Goal: Task Accomplishment & Management: Manage account settings

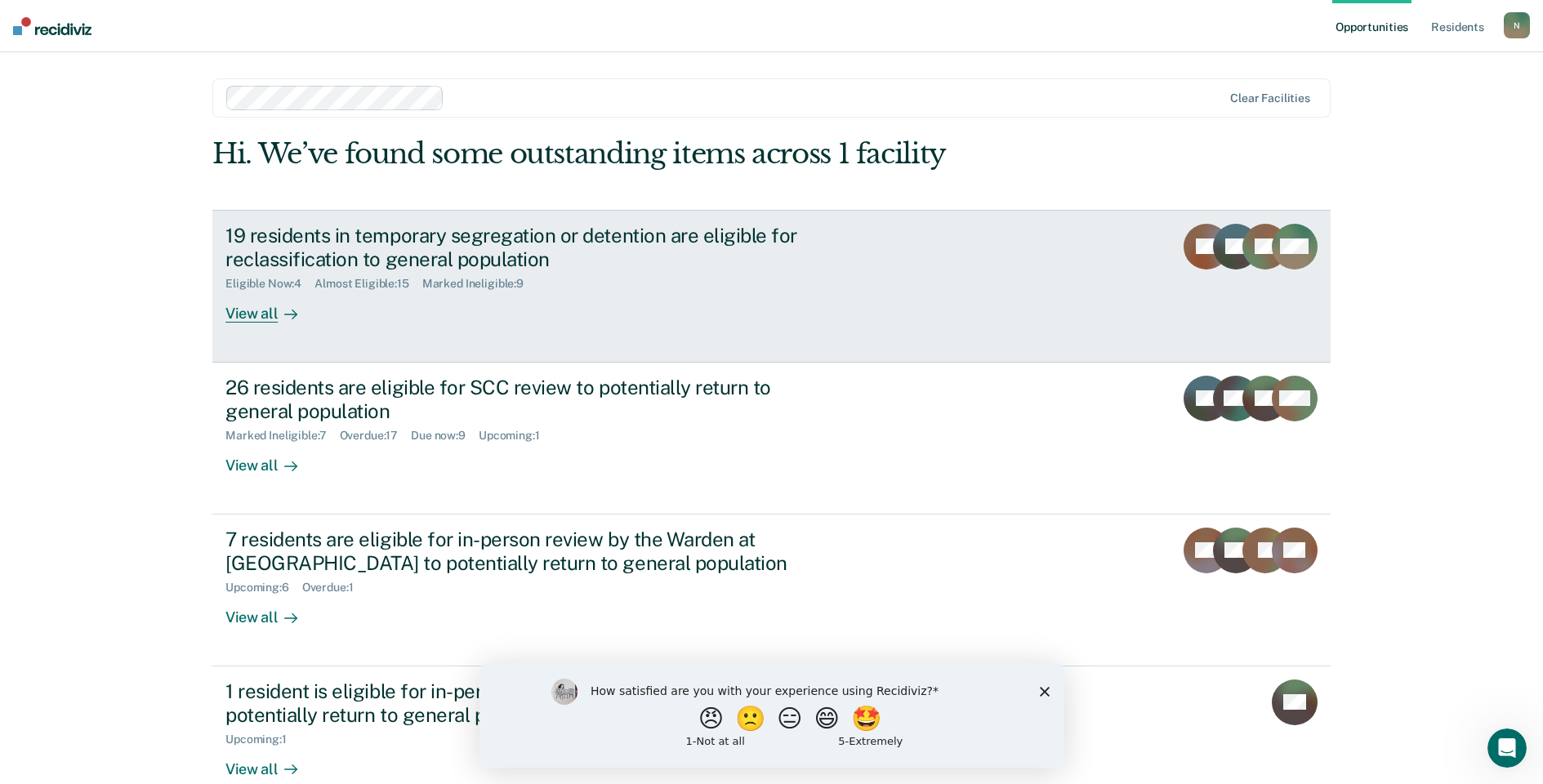
click at [360, 254] on div "19 residents in temporary segregation or detention are eligible for reclassific…" at bounding box center [512, 247] width 574 height 47
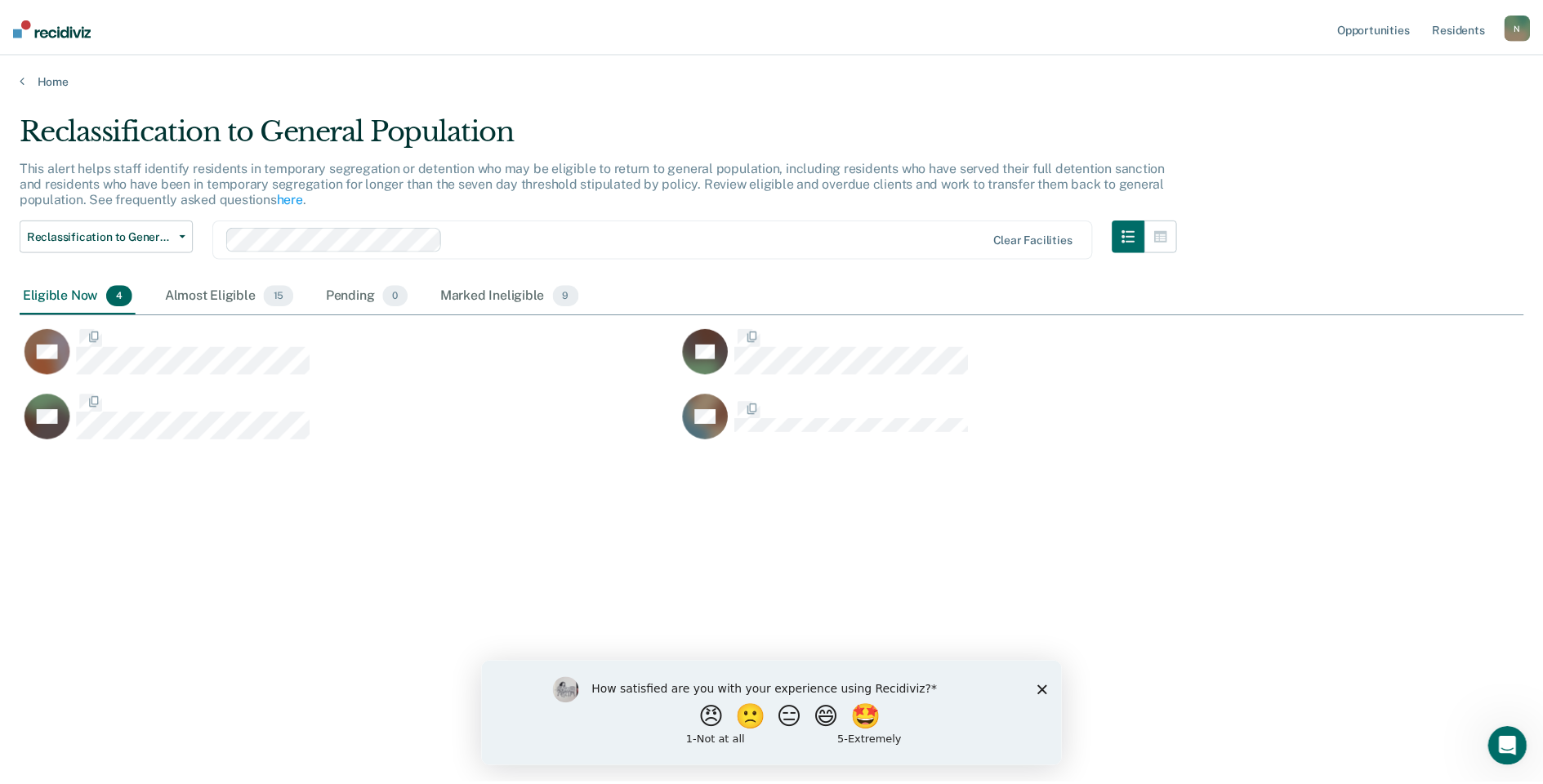
scroll to position [537, 1504]
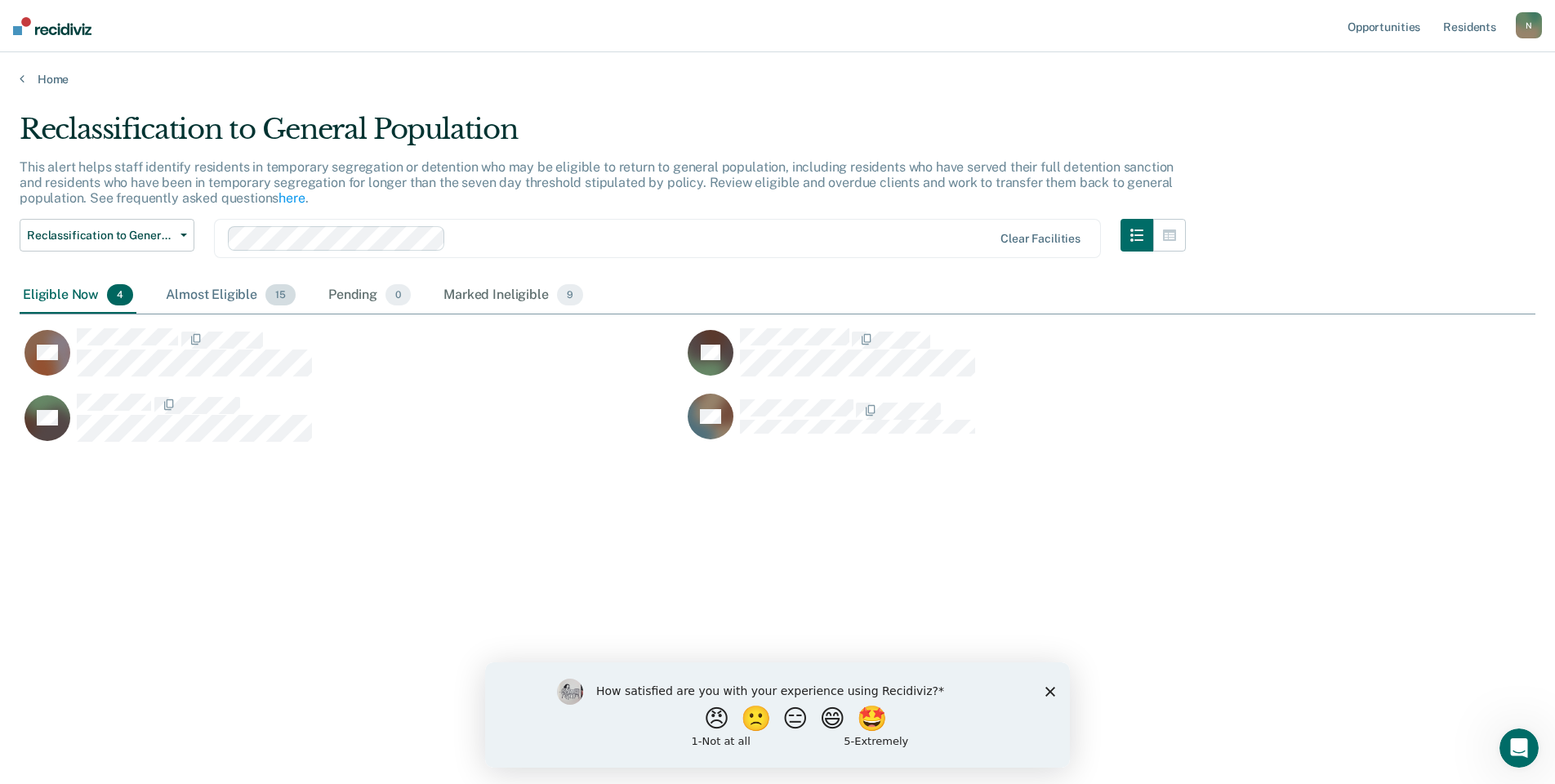
click at [245, 297] on div "Almost Eligible 15" at bounding box center [231, 295] width 137 height 36
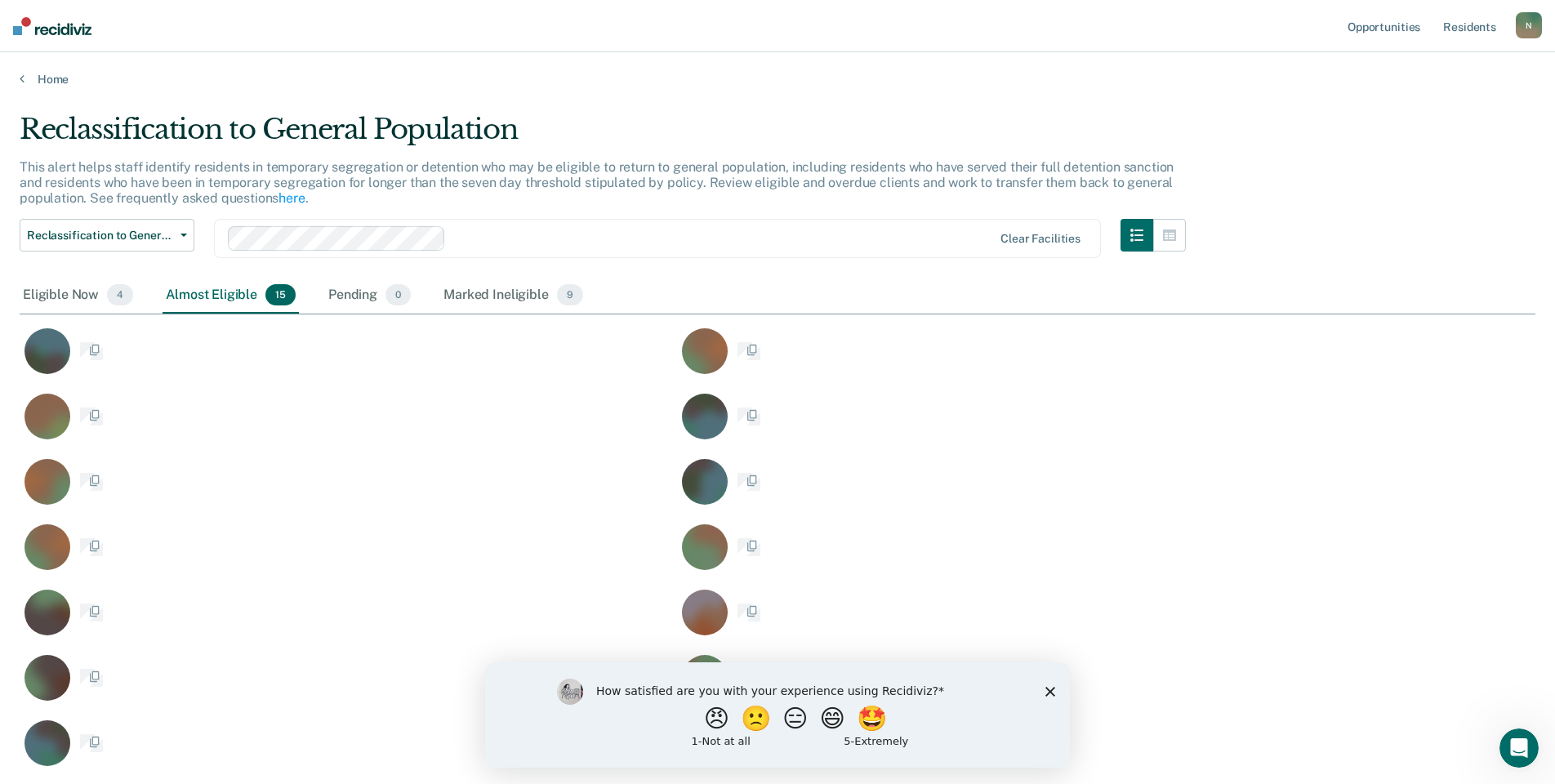
scroll to position [720, 1492]
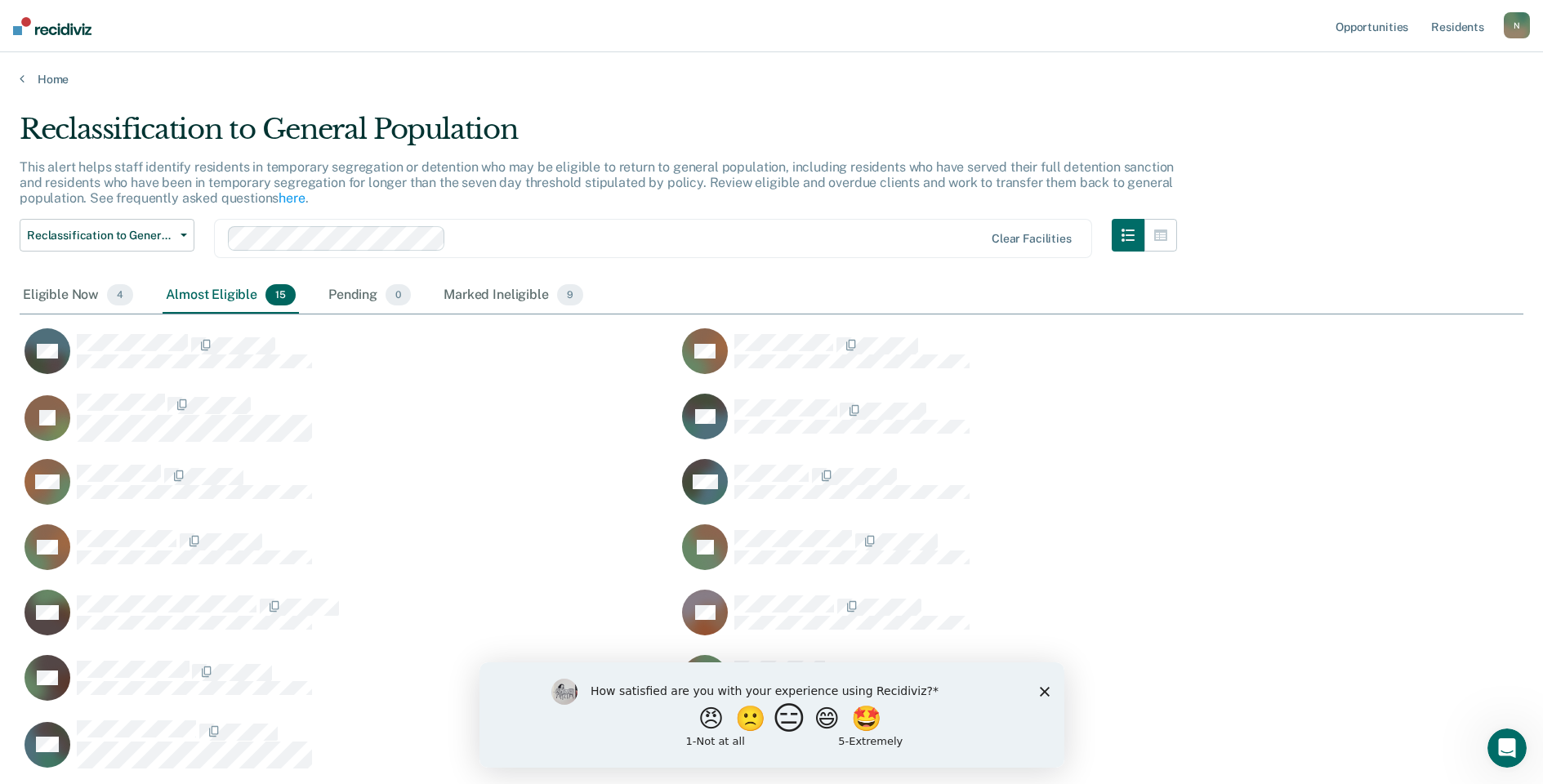
click at [775, 715] on button "😑" at bounding box center [791, 717] width 38 height 32
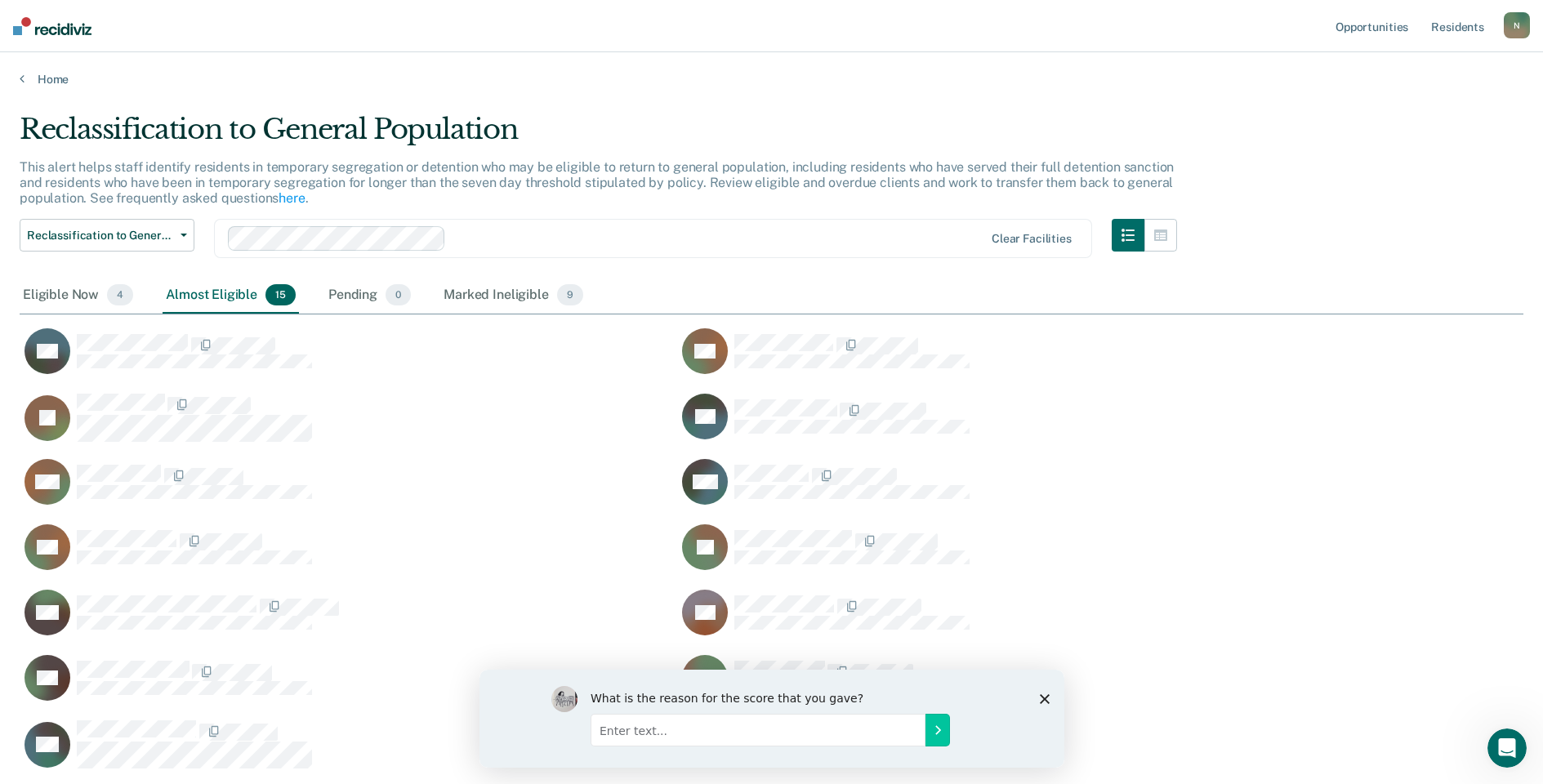
click at [704, 732] on input "Enter text..." at bounding box center [758, 729] width 335 height 32
type input "Doesn't routinely pull information from OMNI or COMS"
click at [935, 739] on button "Submit your response" at bounding box center [936, 729] width 24 height 32
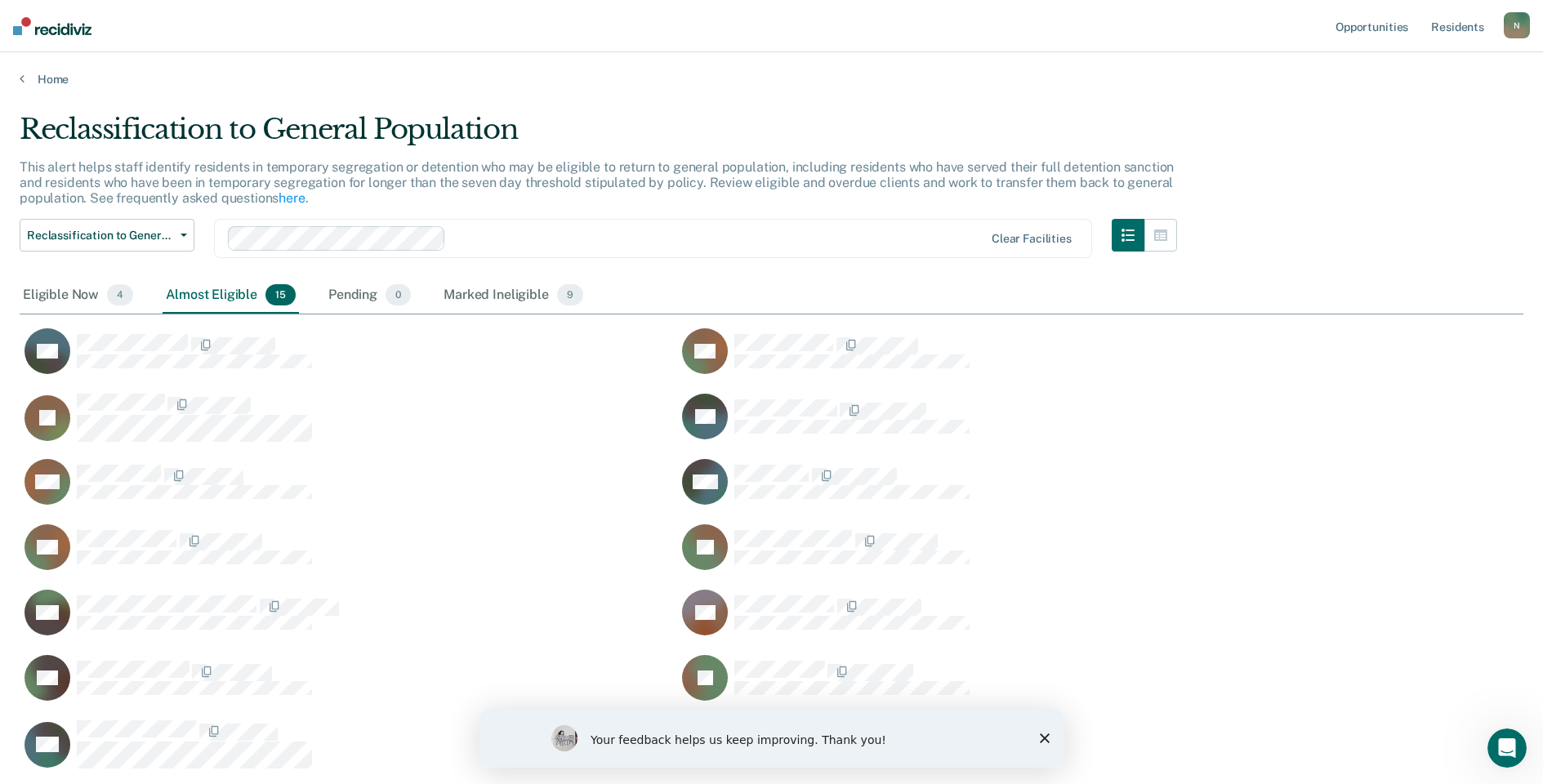
click at [1045, 738] on icon "Close survey" at bounding box center [1045, 738] width 10 height 10
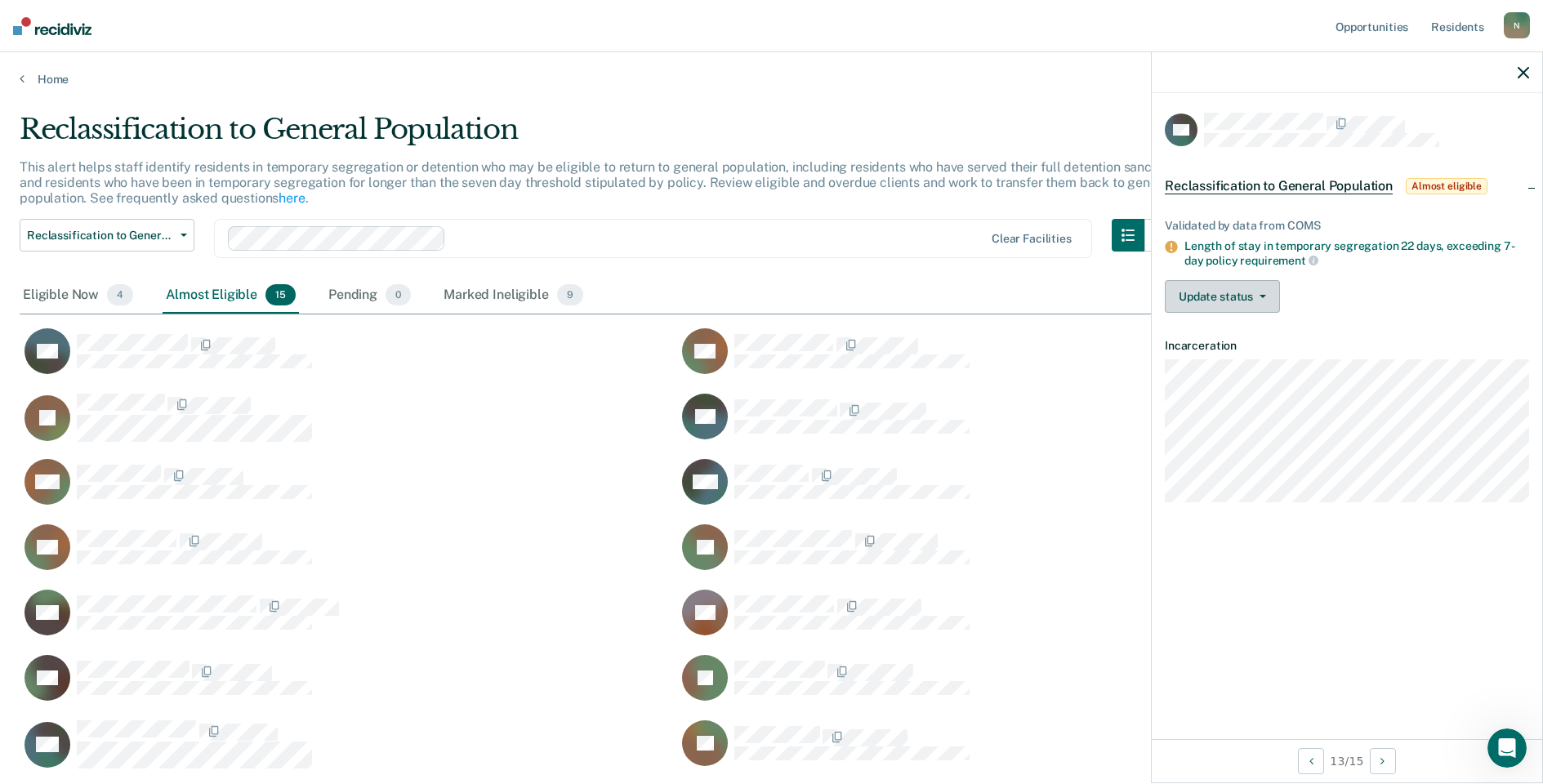
click at [1262, 301] on button "Update status" at bounding box center [1223, 296] width 115 height 32
click at [1327, 297] on div "Update status [PERSON_NAME] Mark Ineligible" at bounding box center [1347, 296] width 364 height 32
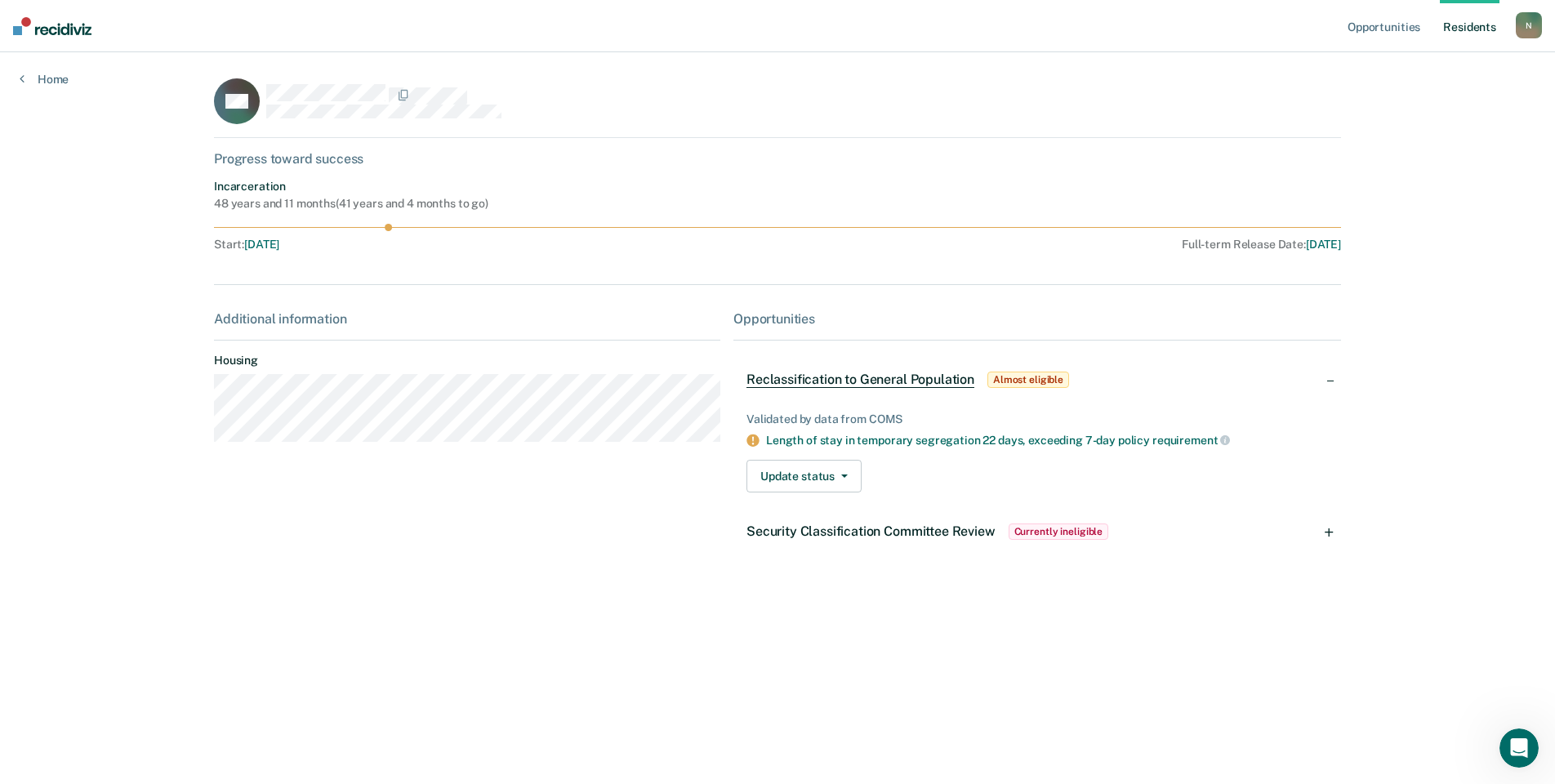
click at [958, 380] on span "Reclassification to General Population" at bounding box center [860, 380] width 228 height 17
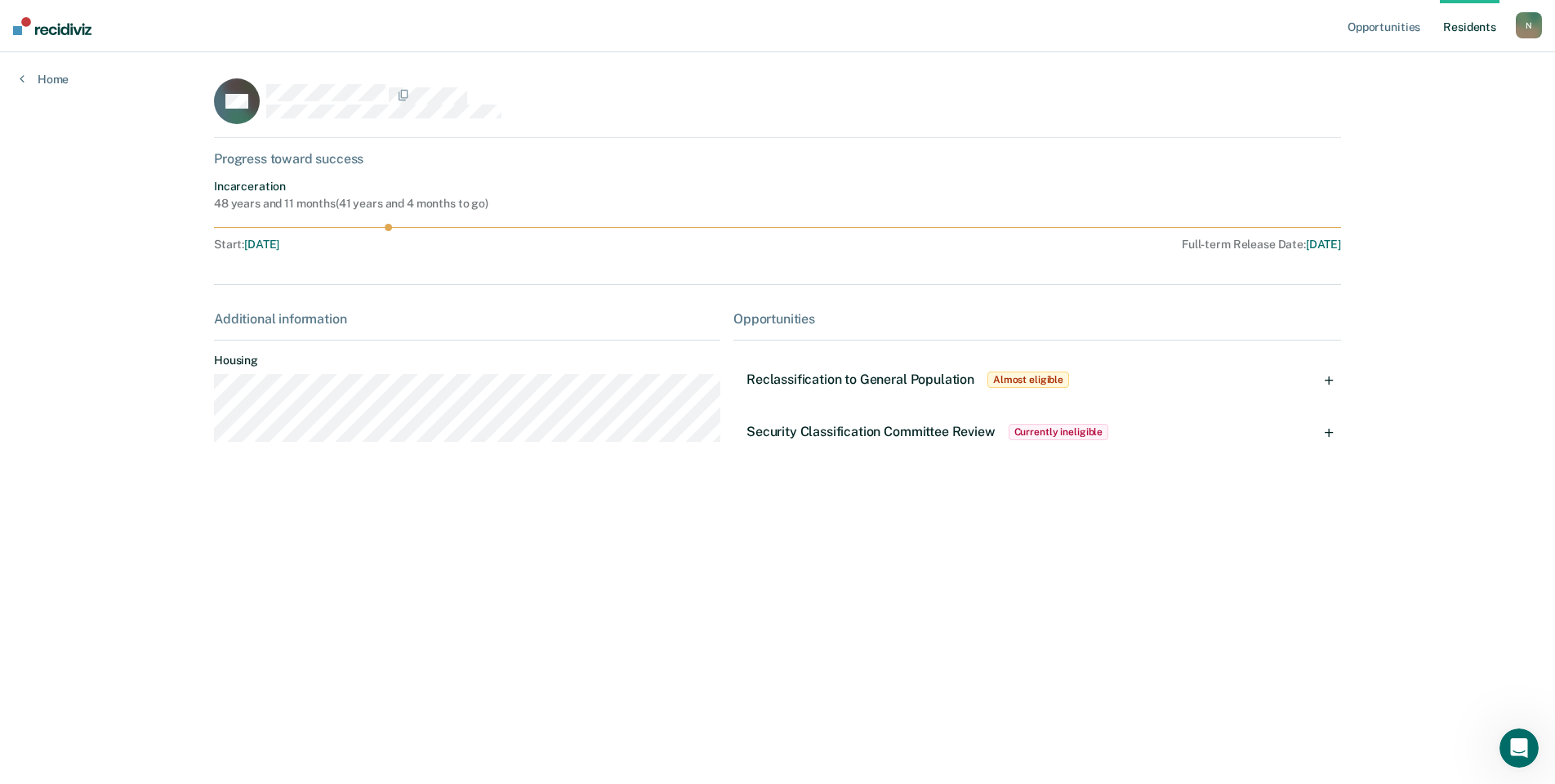
click at [957, 432] on span "Security Classification Committee Review" at bounding box center [871, 432] width 249 height 16
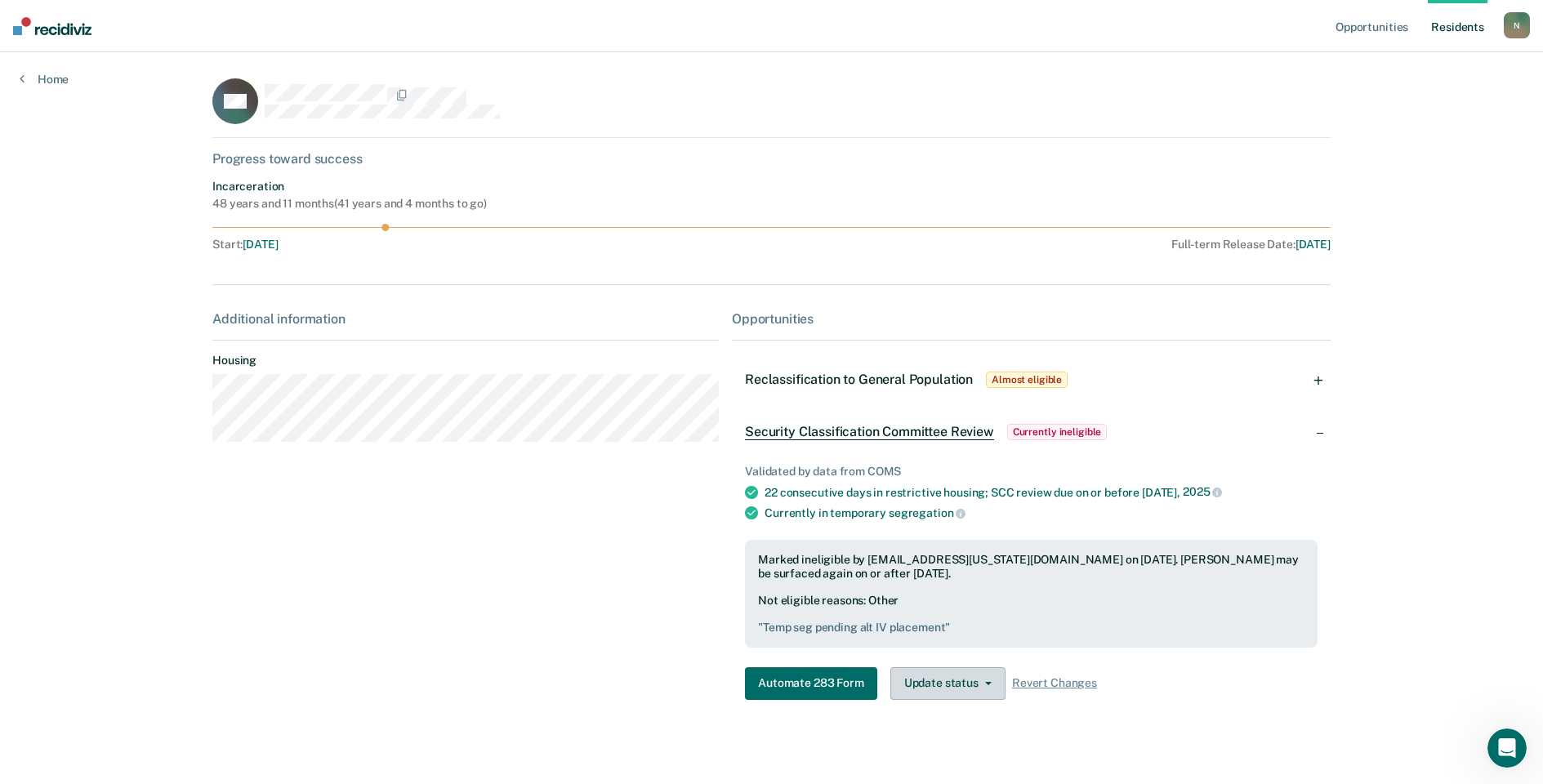
click at [972, 693] on button "Update status" at bounding box center [948, 683] width 115 height 32
click at [972, 747] on button "Update Ineligibility" at bounding box center [969, 748] width 158 height 26
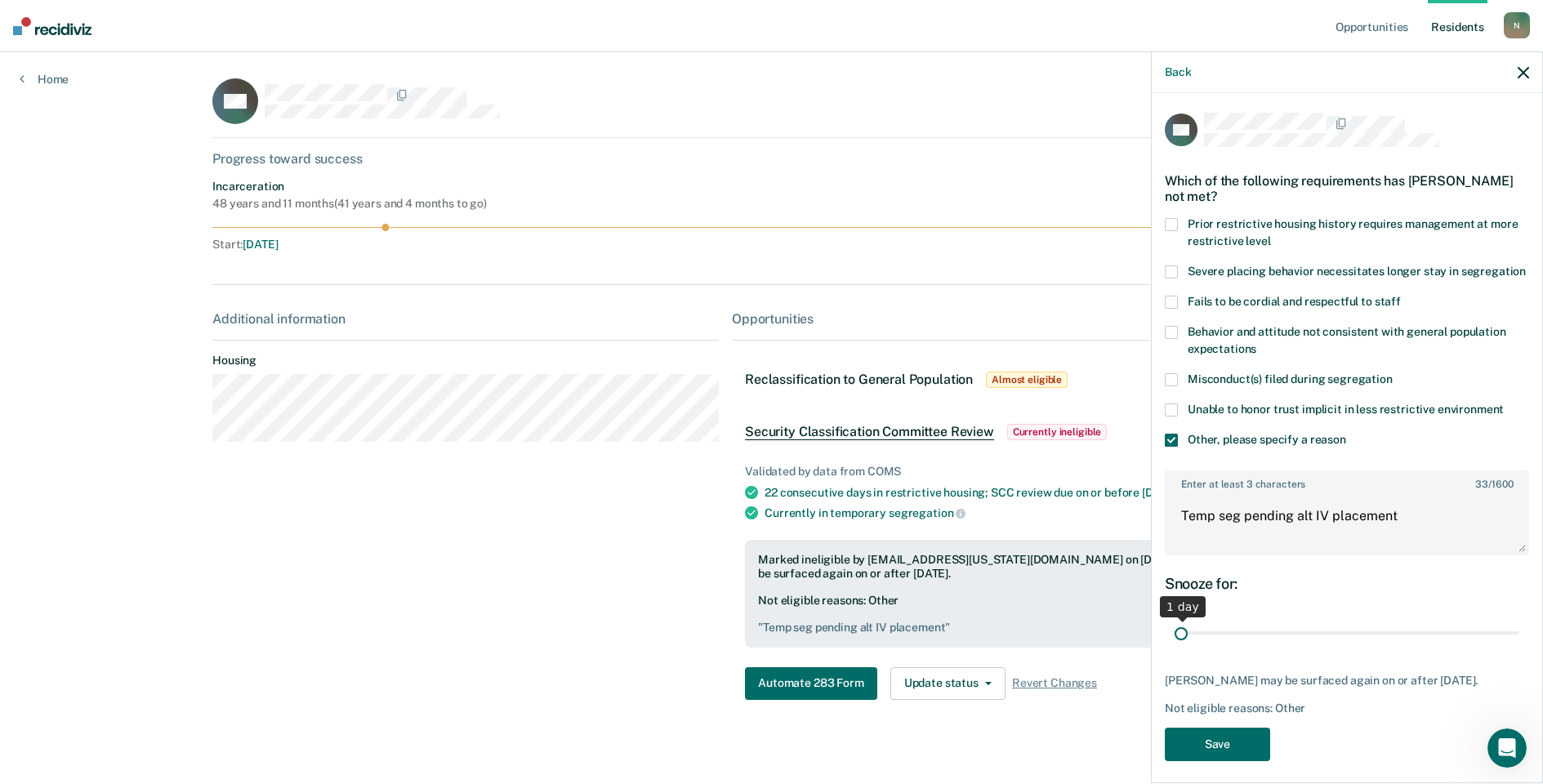
drag, startPoint x: 1483, startPoint y: 655, endPoint x: 1156, endPoint y: 668, distance: 327.3
type input "1"
click at [1175, 647] on input "range" at bounding box center [1347, 633] width 345 height 28
click at [1212, 761] on button "Save" at bounding box center [1218, 744] width 105 height 33
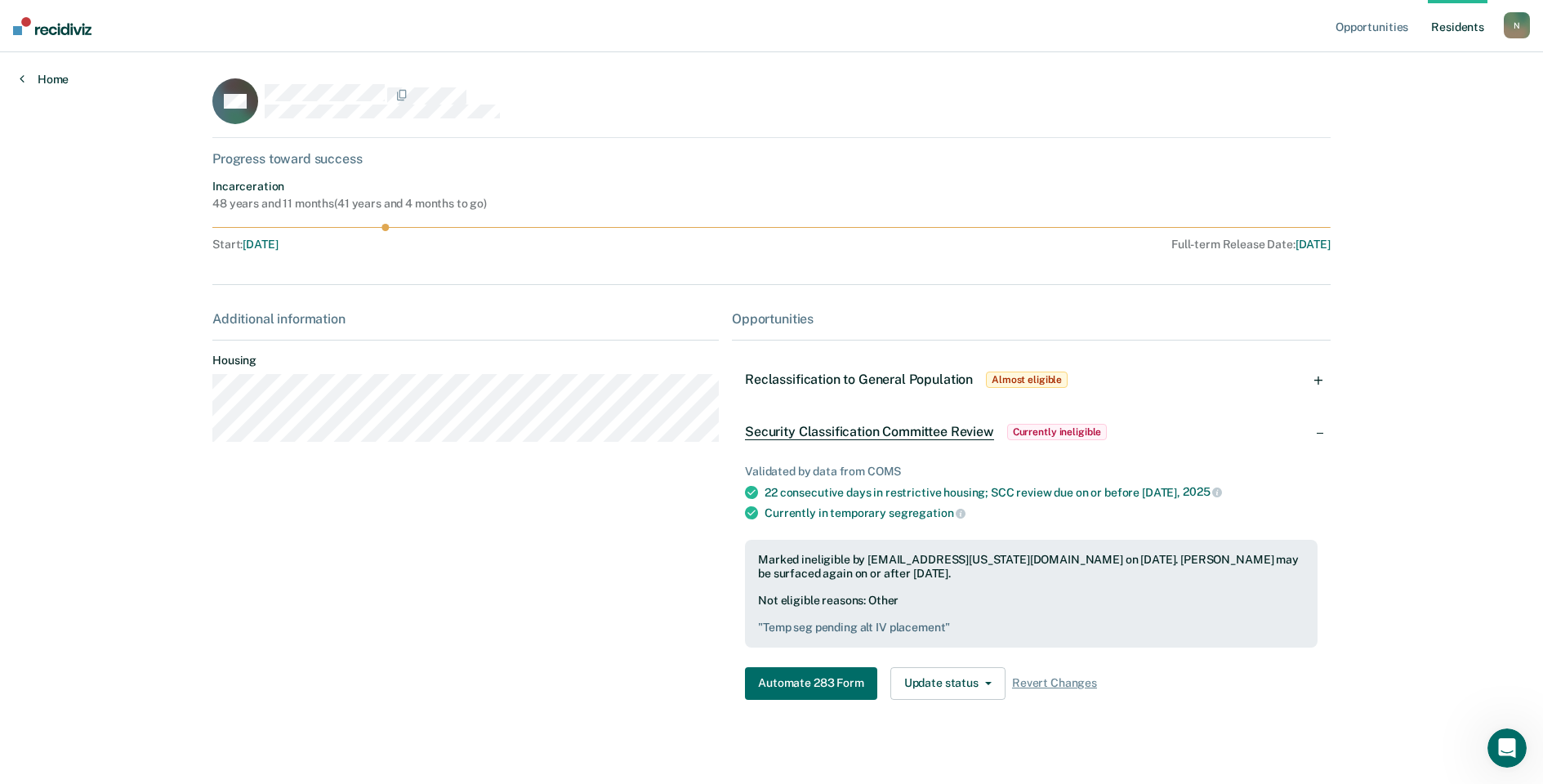
click at [21, 80] on icon at bounding box center [23, 78] width 5 height 13
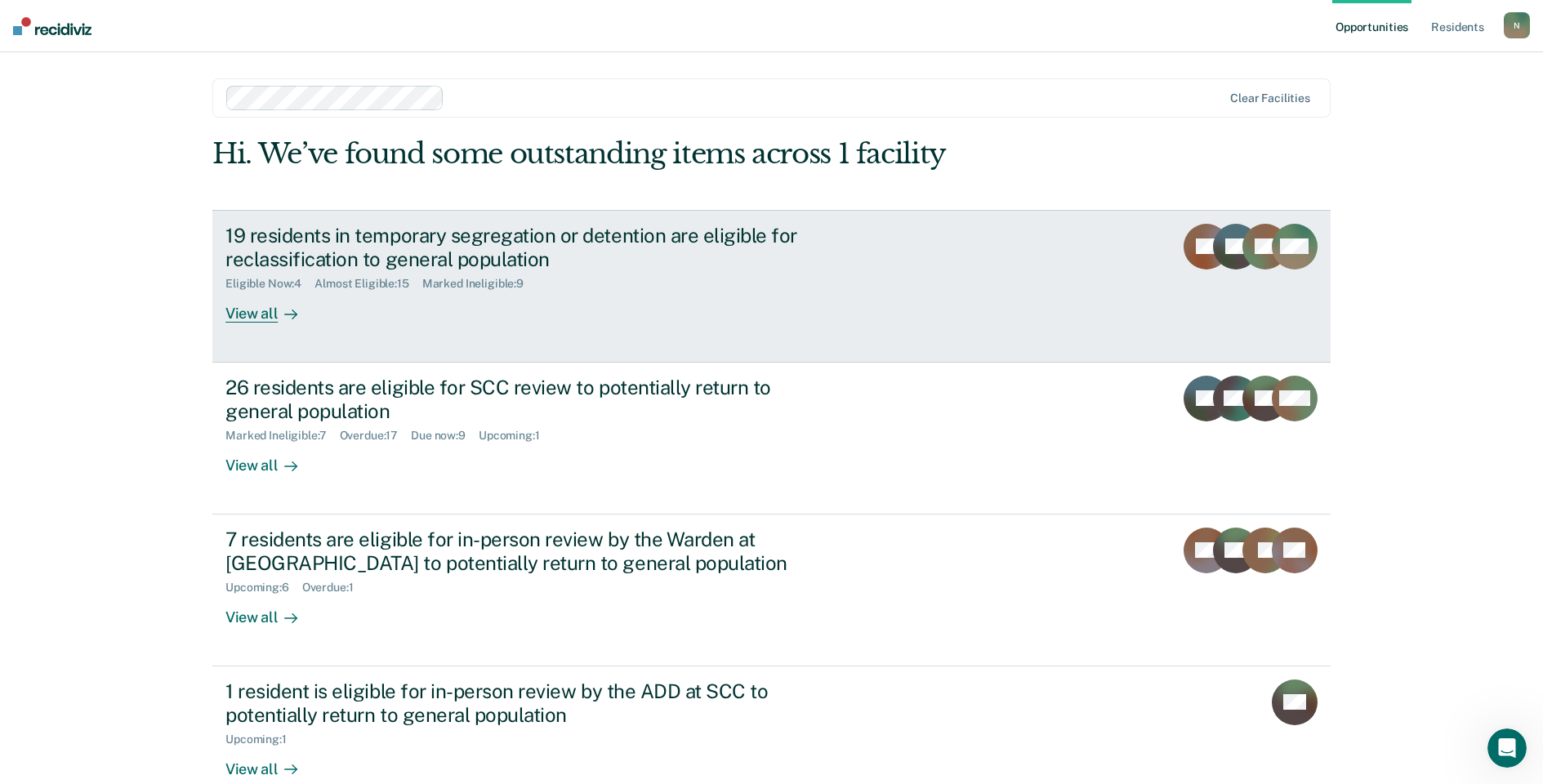
click at [308, 238] on div "19 residents in temporary segregation or detention are eligible for reclassific…" at bounding box center [512, 247] width 574 height 47
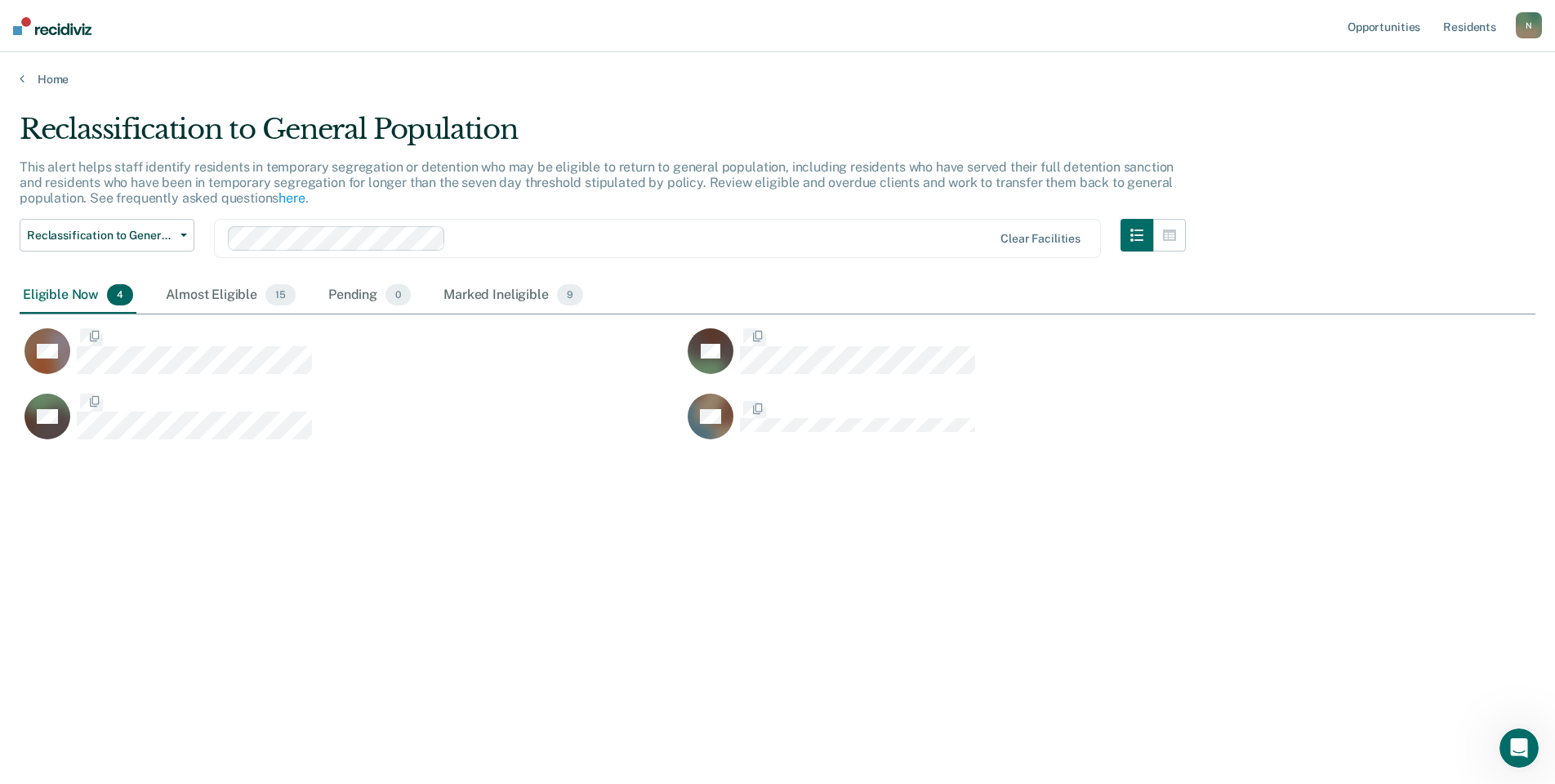
scroll to position [537, 1503]
click at [162, 245] on button "Reclassification to General Population" at bounding box center [108, 235] width 175 height 32
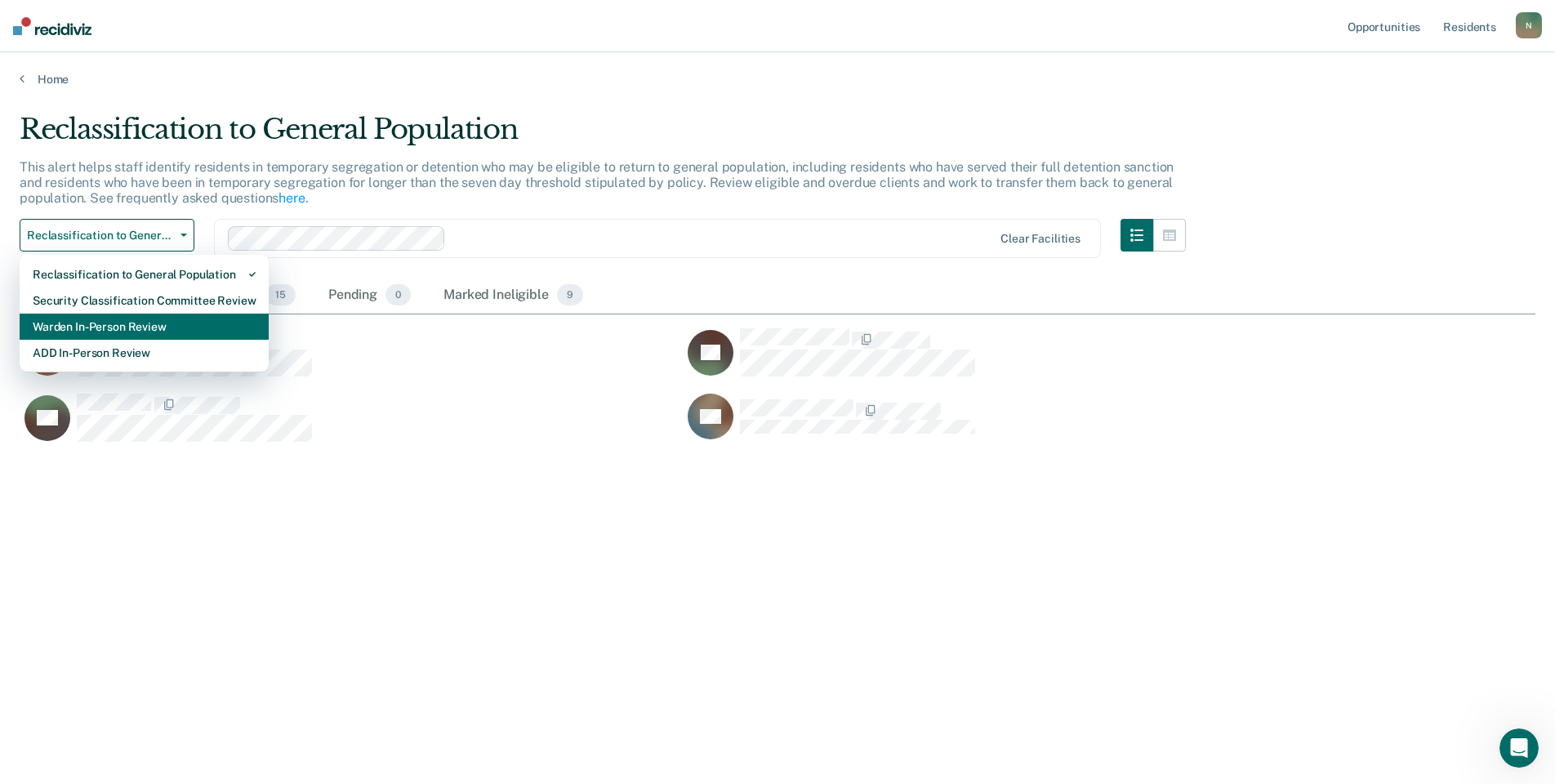
click at [131, 327] on div "Warden In-Person Review" at bounding box center [144, 326] width 223 height 26
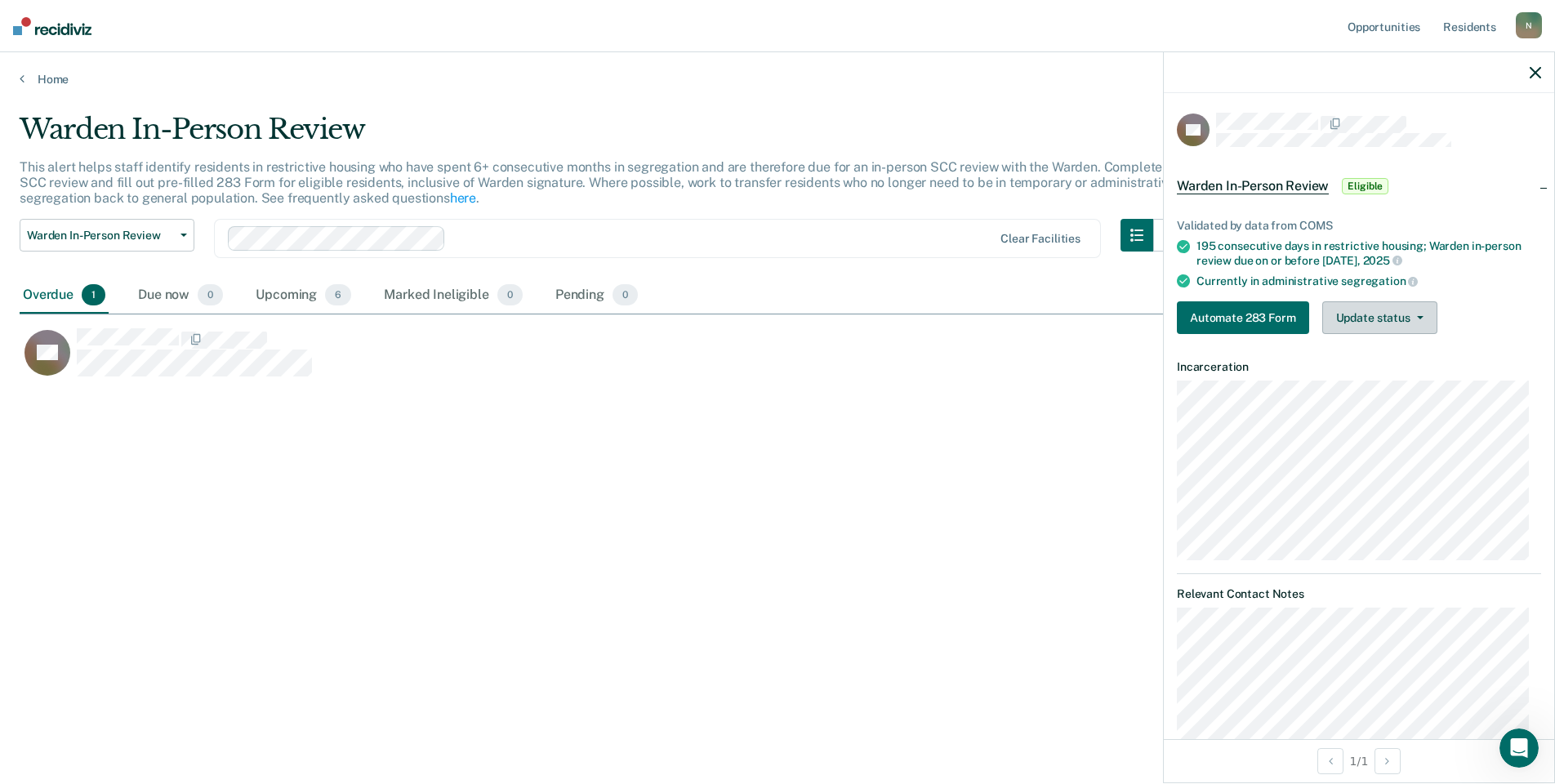
click at [1397, 327] on button "Update status" at bounding box center [1380, 317] width 115 height 32
click at [1227, 184] on span "Warden In-Person Review" at bounding box center [1252, 187] width 152 height 17
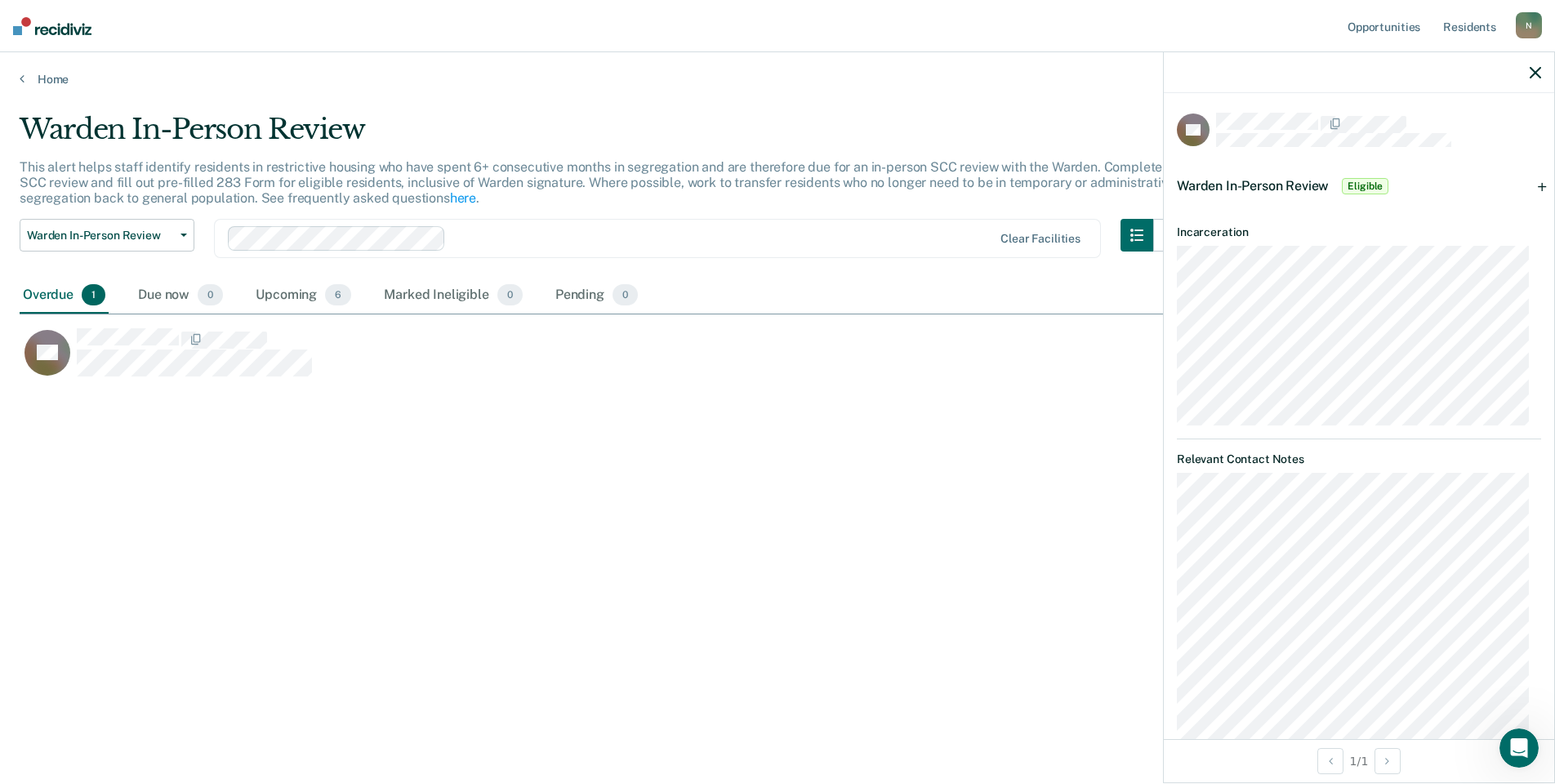
click at [1284, 181] on span "Warden In-Person Review" at bounding box center [1252, 186] width 152 height 16
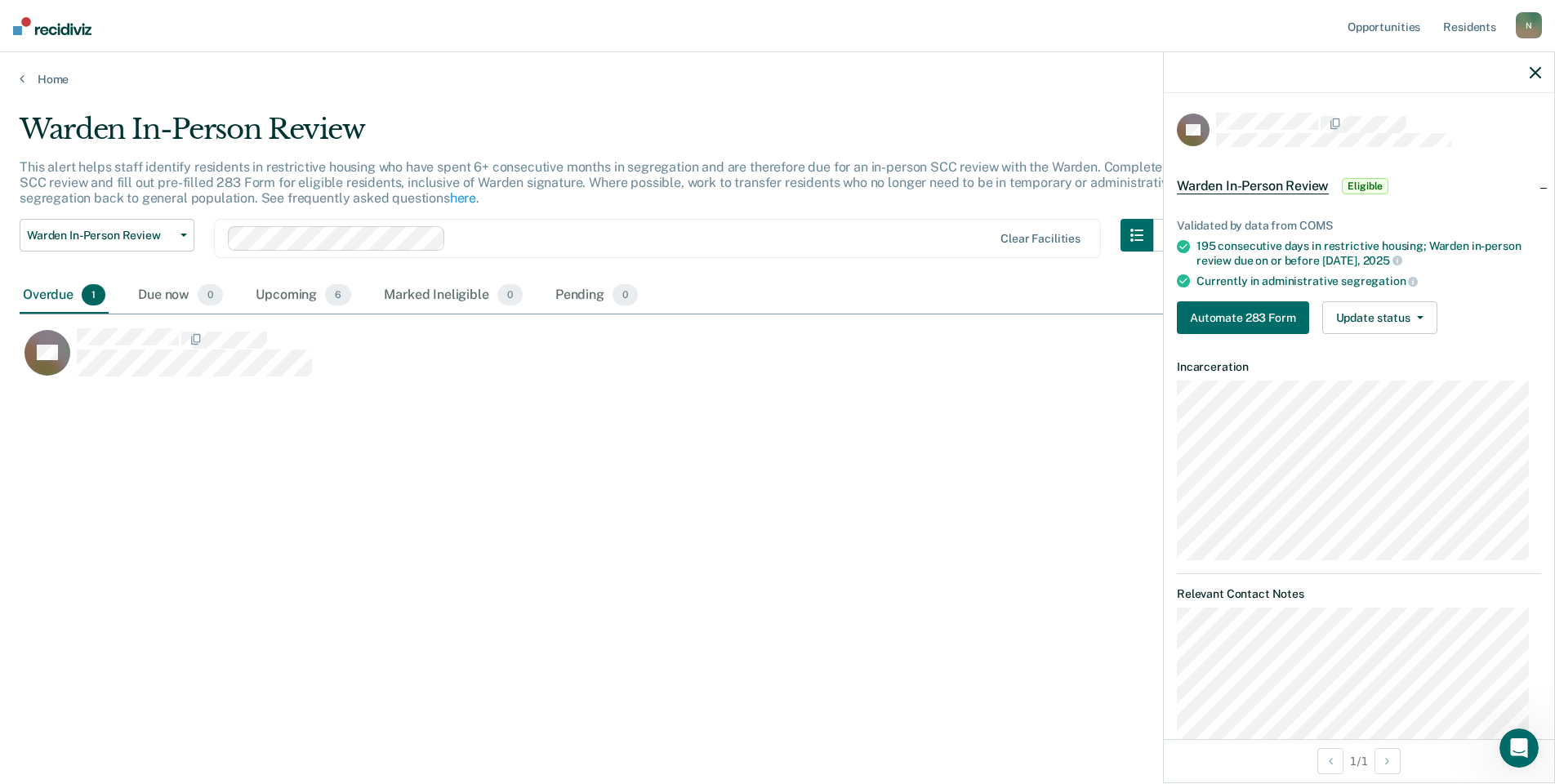
click at [1284, 181] on span "Warden In-Person Review" at bounding box center [1252, 187] width 152 height 17
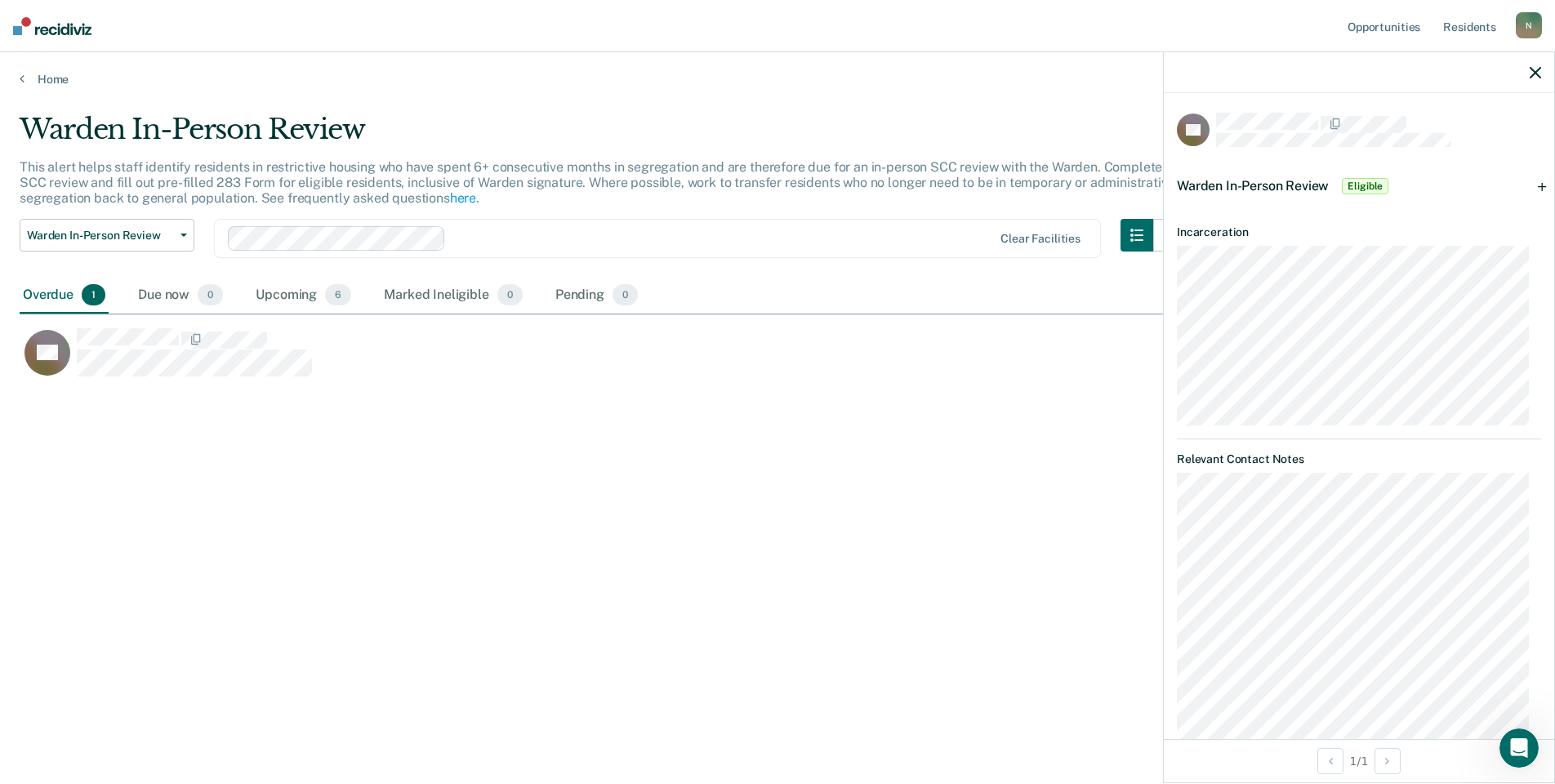
click at [1280, 185] on span "Warden In-Person Review" at bounding box center [1252, 186] width 152 height 16
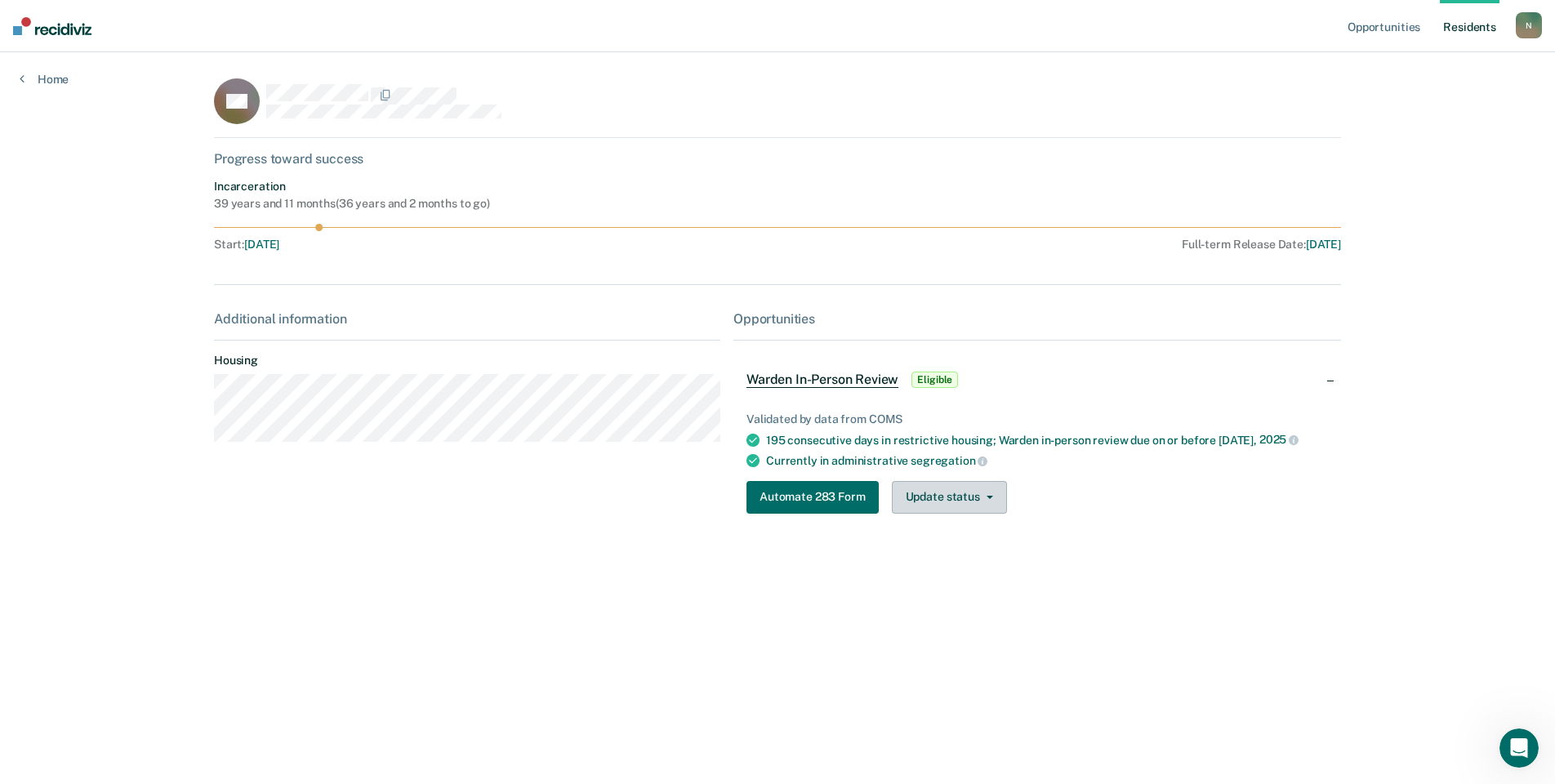
click at [966, 498] on button "Update status" at bounding box center [949, 497] width 115 height 32
click at [858, 381] on span "Warden In-Person Review" at bounding box center [822, 380] width 152 height 17
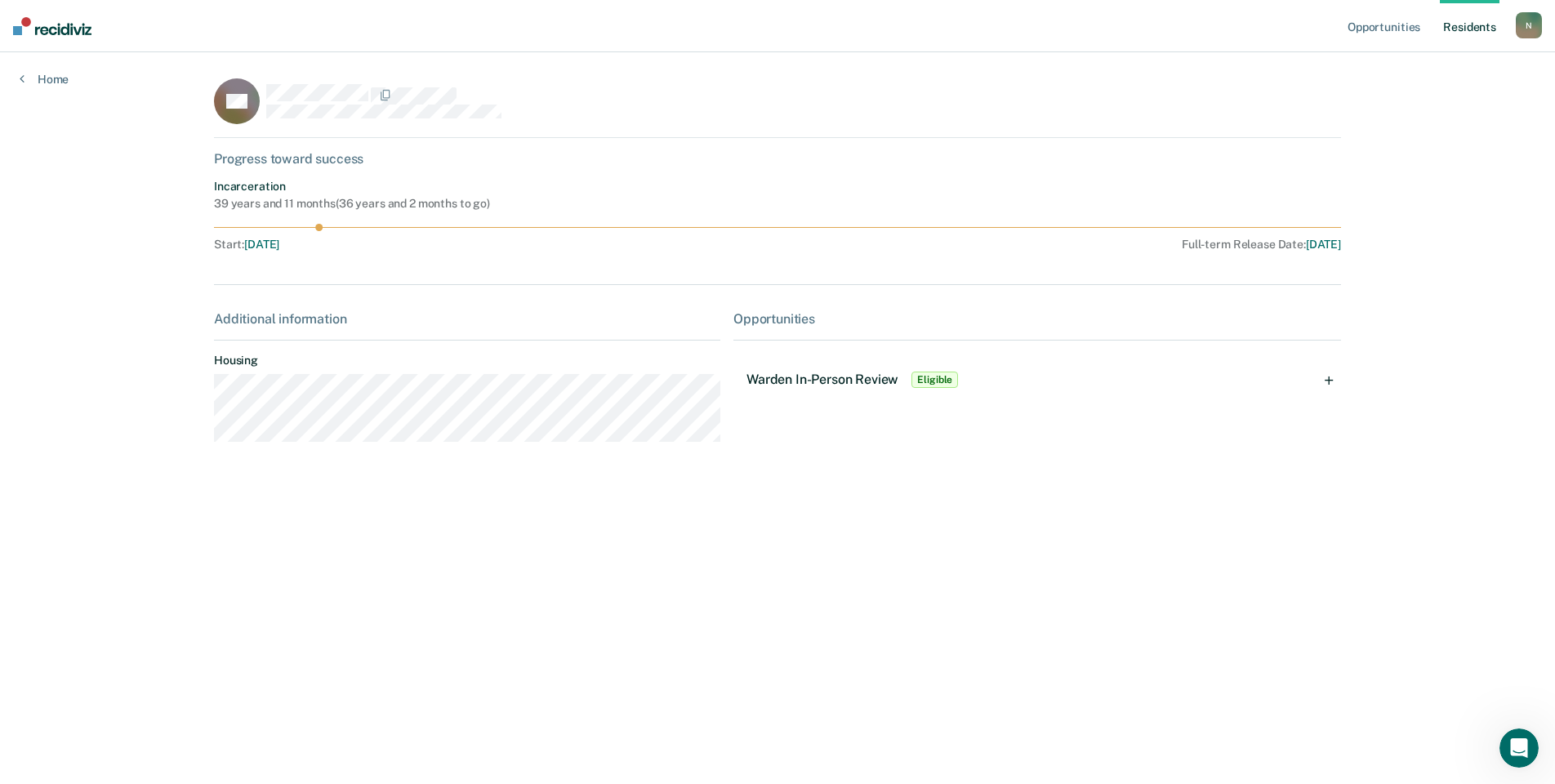
click at [858, 372] on span "Warden In-Person Review" at bounding box center [822, 379] width 152 height 16
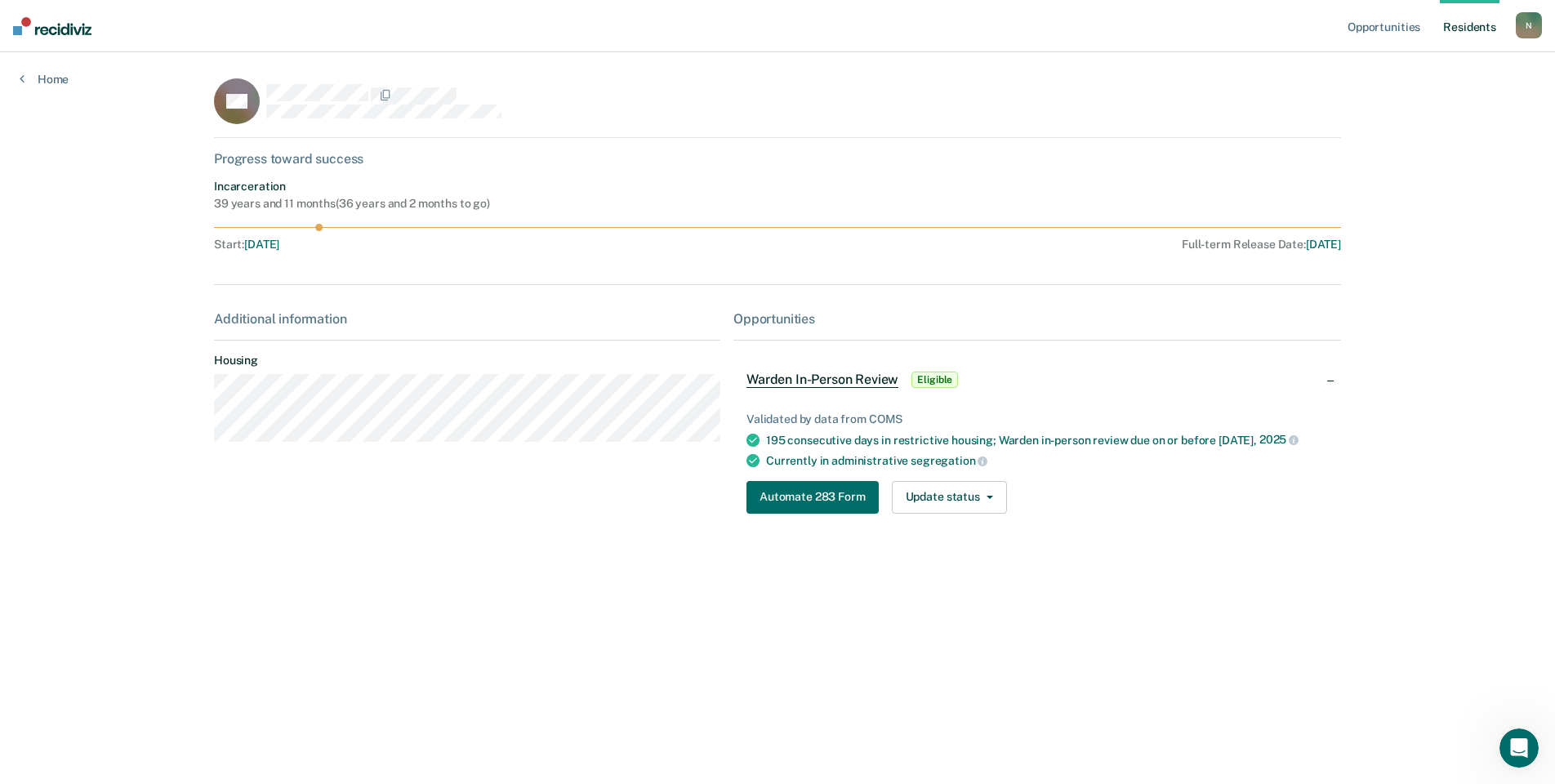
click at [931, 377] on span "Eligible" at bounding box center [935, 380] width 47 height 17
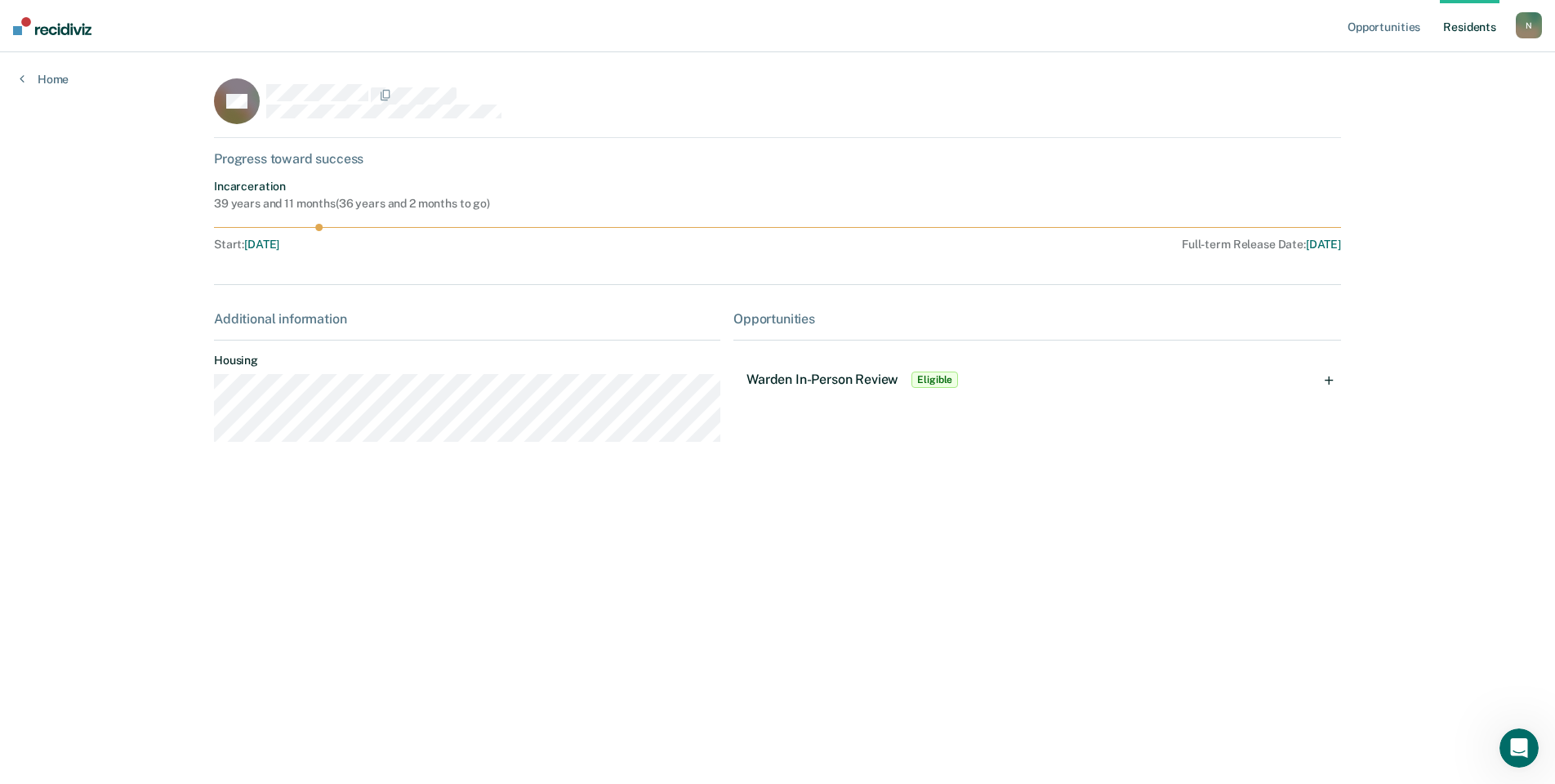
click at [938, 382] on span "Eligible" at bounding box center [935, 380] width 47 height 17
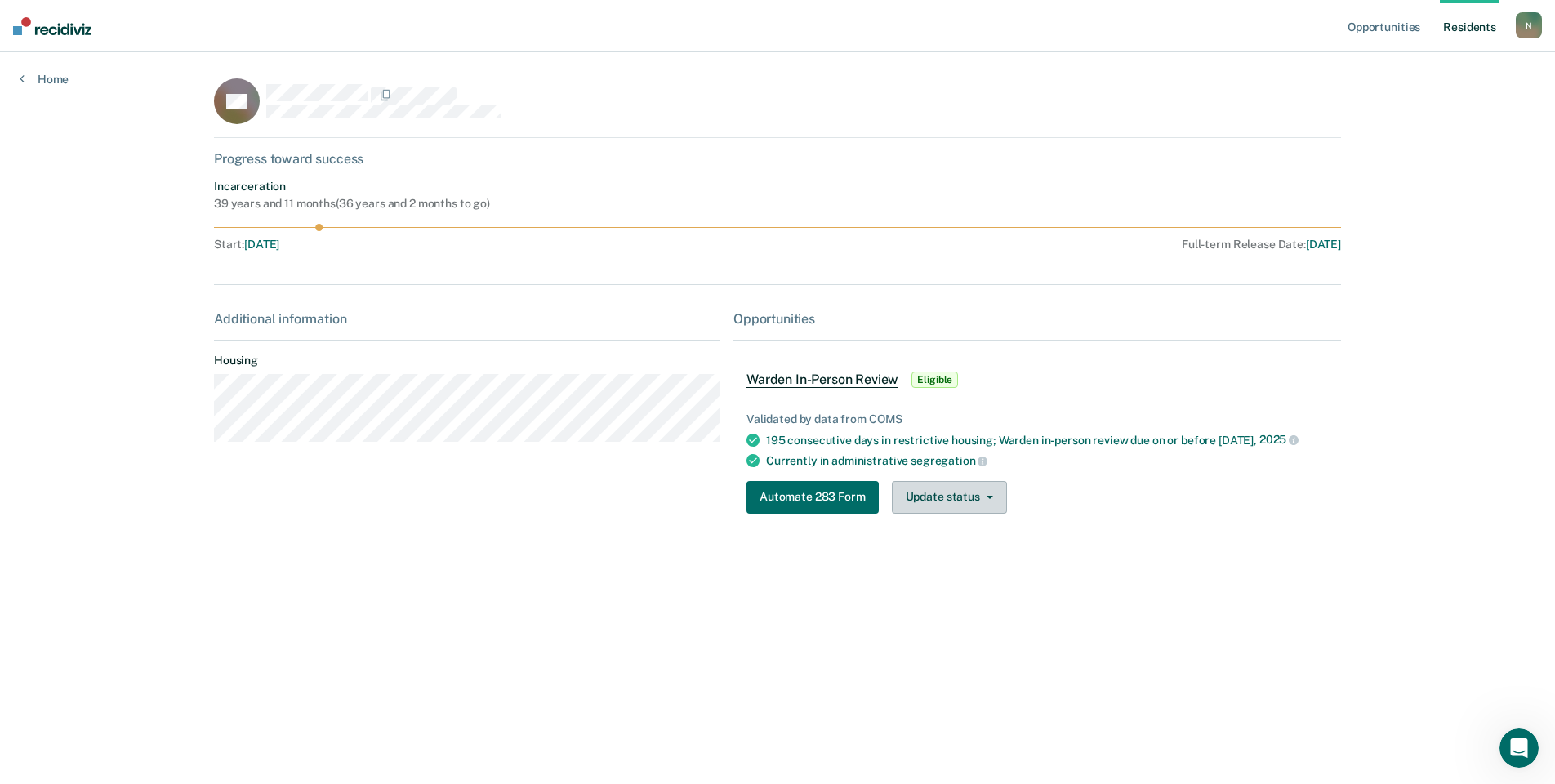
click at [932, 490] on button "Update status" at bounding box center [949, 497] width 115 height 32
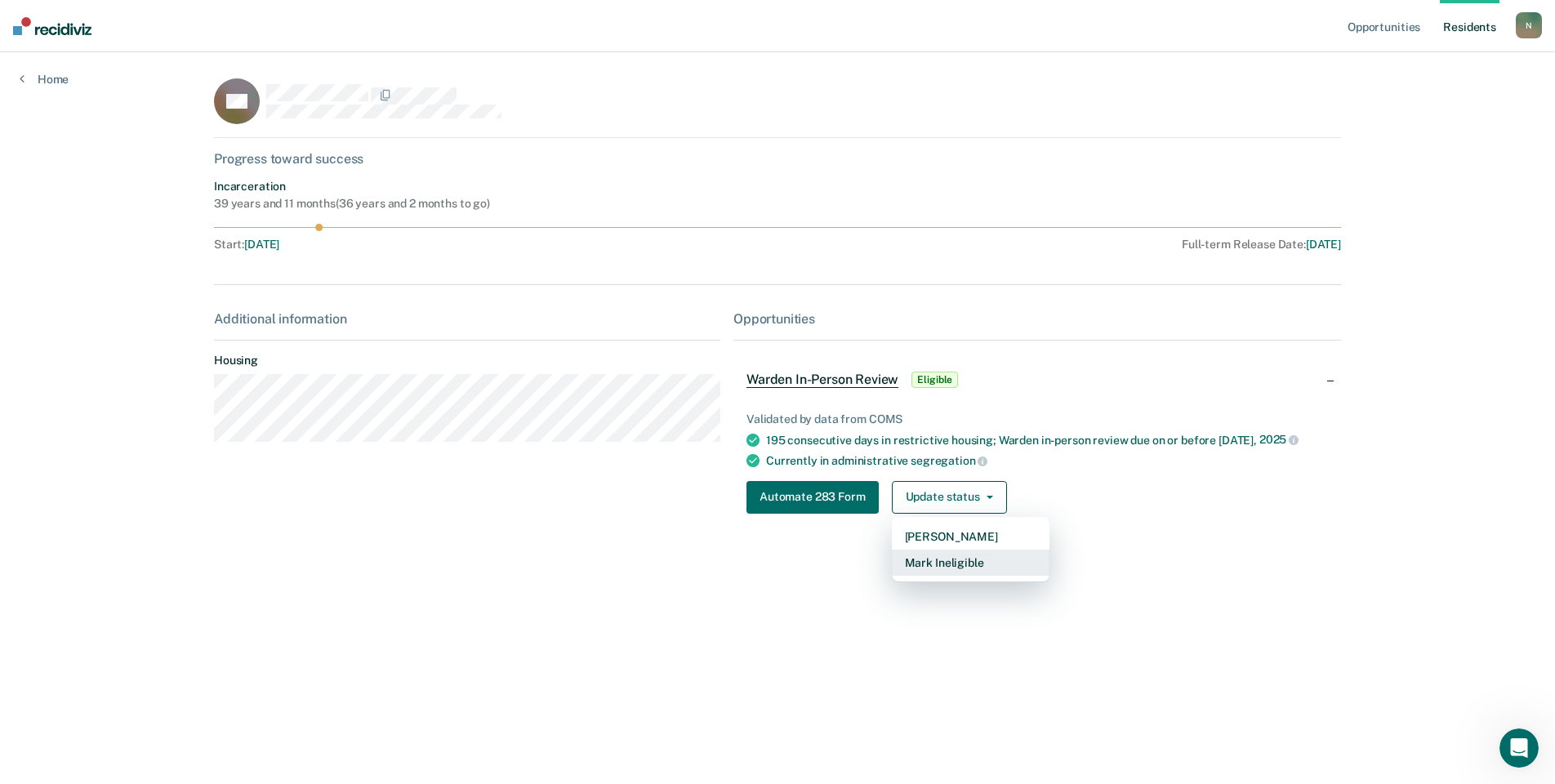
click at [965, 558] on button "Mark Ineligible" at bounding box center [970, 562] width 158 height 26
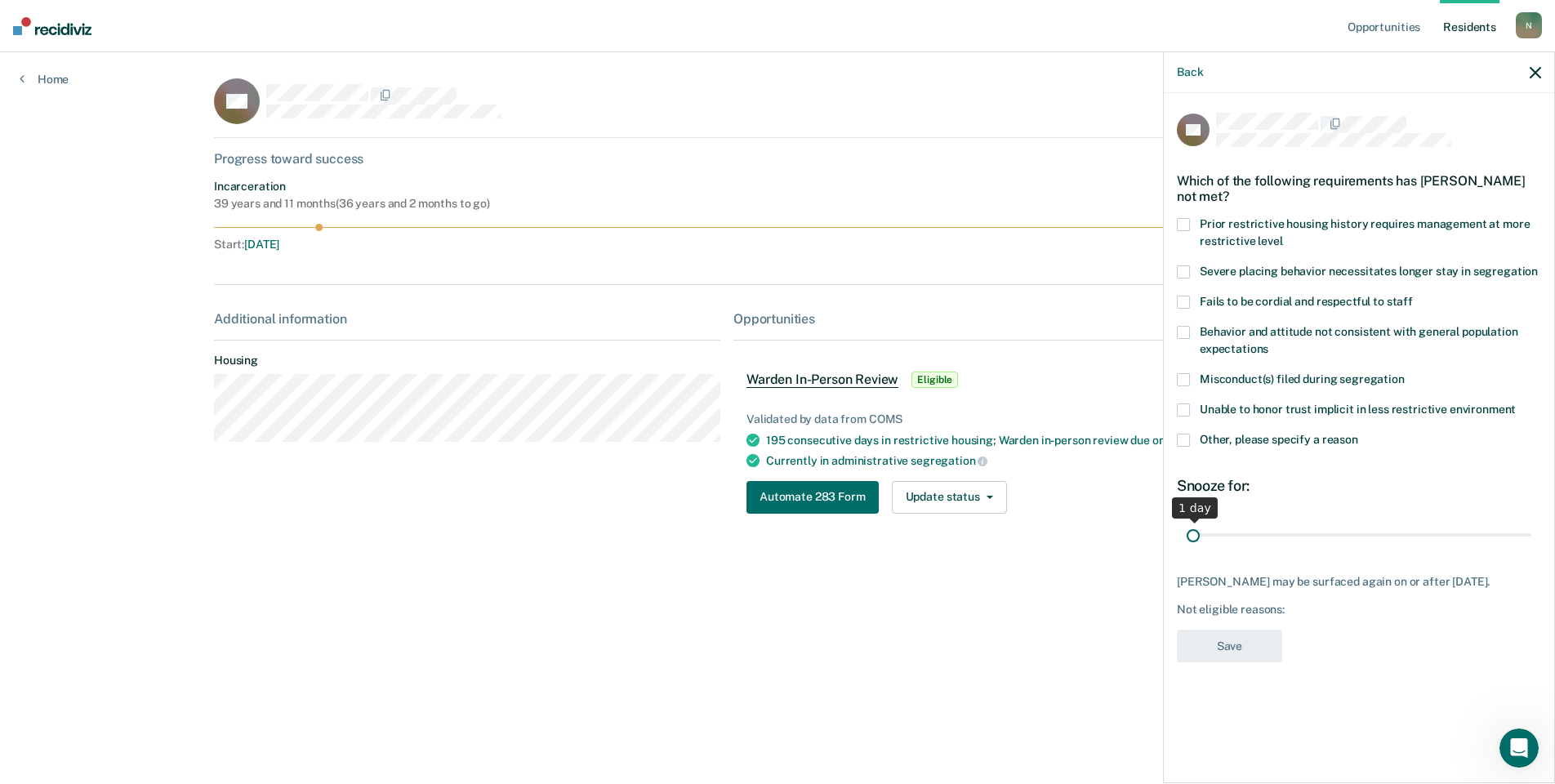
drag, startPoint x: 1527, startPoint y: 531, endPoint x: 1159, endPoint y: 534, distance: 368.0
type input "1"
click at [1187, 534] on input "range" at bounding box center [1359, 534] width 345 height 28
click at [1188, 440] on span at bounding box center [1183, 440] width 13 height 13
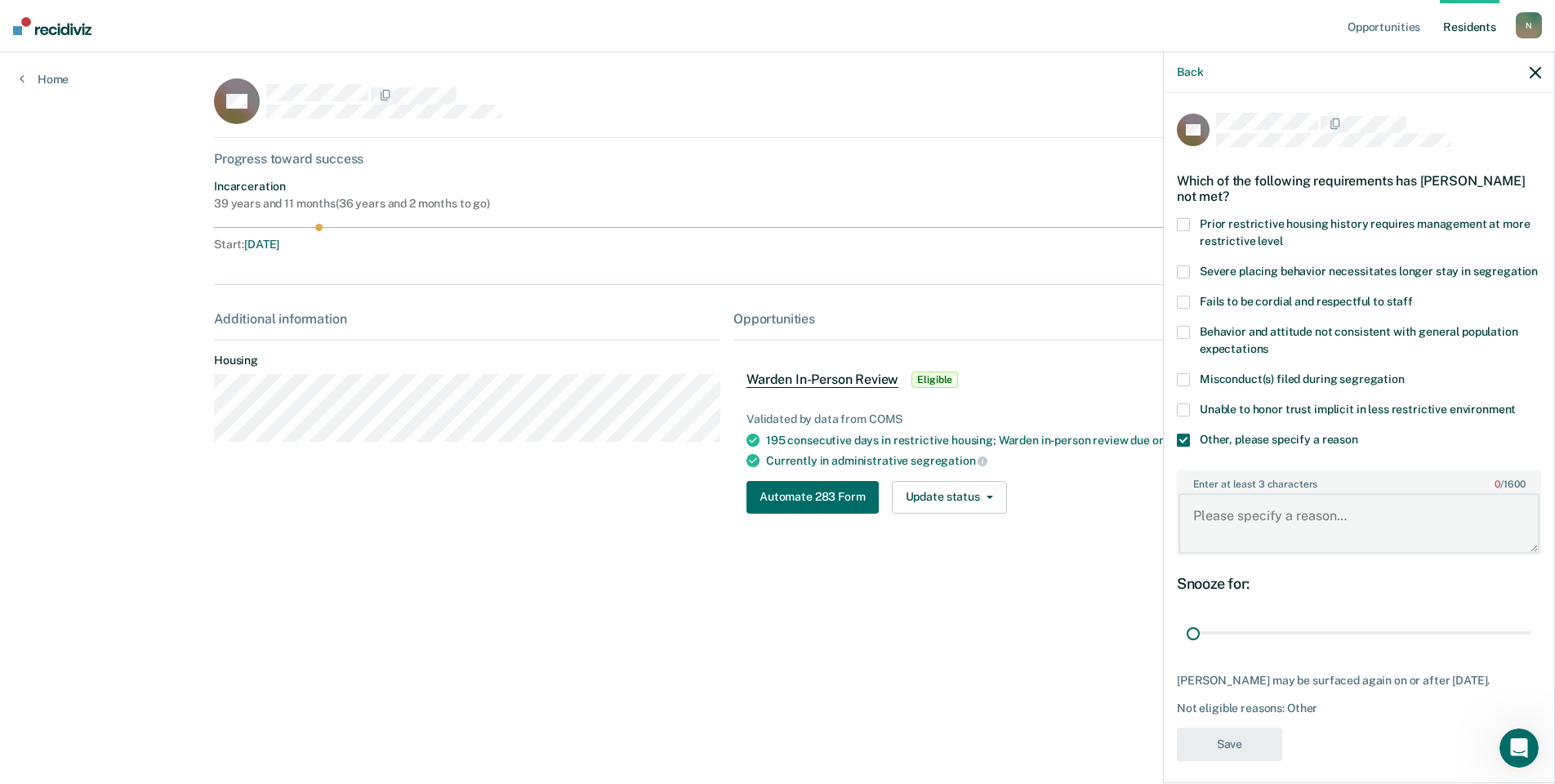
click at [1223, 533] on textarea "Enter at least 3 characters 0 / 1600" at bounding box center [1358, 523] width 361 height 61
type textarea "S"
type textarea "Warden interview [DATE]"
click at [1251, 761] on button "Save" at bounding box center [1229, 744] width 105 height 33
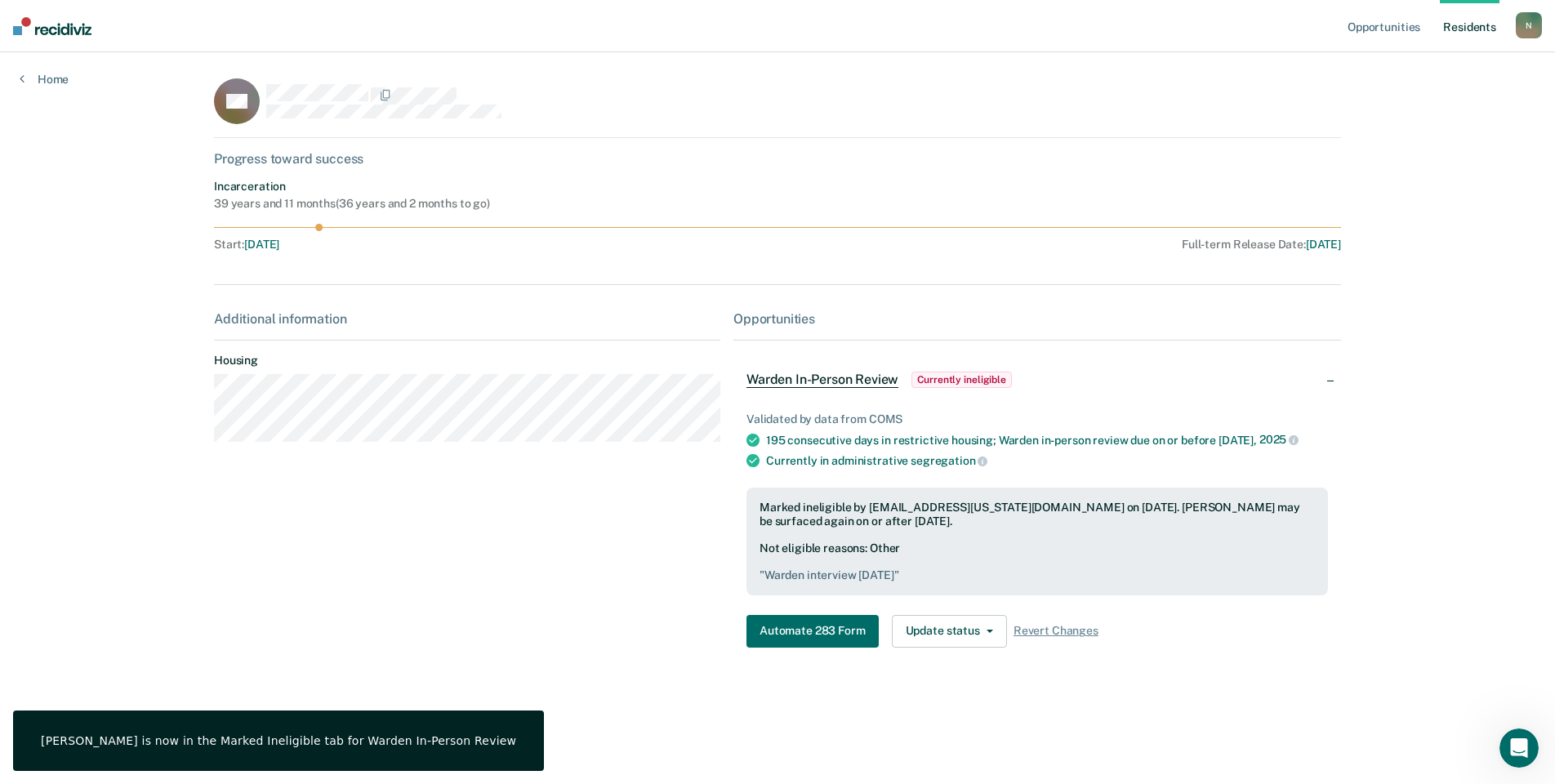
click at [36, 87] on div "Opportunities Resident s [EMAIL_ADDRESS][US_STATE][DOMAIN_NAME] N Profile How i…" at bounding box center [778, 392] width 1555 height 784
click at [42, 76] on link "Home" at bounding box center [44, 79] width 49 height 15
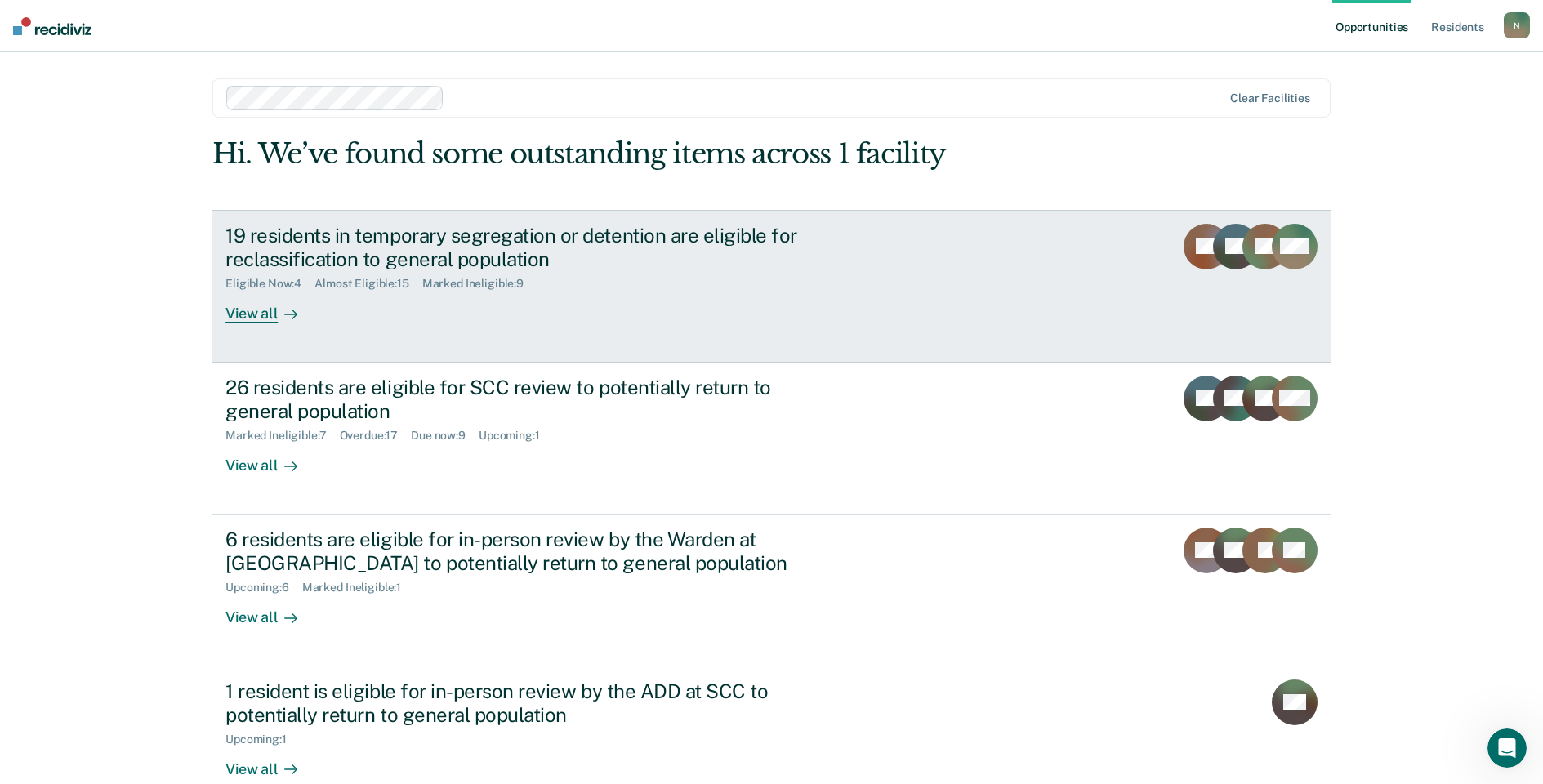
click at [370, 243] on div "19 residents in temporary segregation or detention are eligible for reclassific…" at bounding box center [512, 247] width 574 height 47
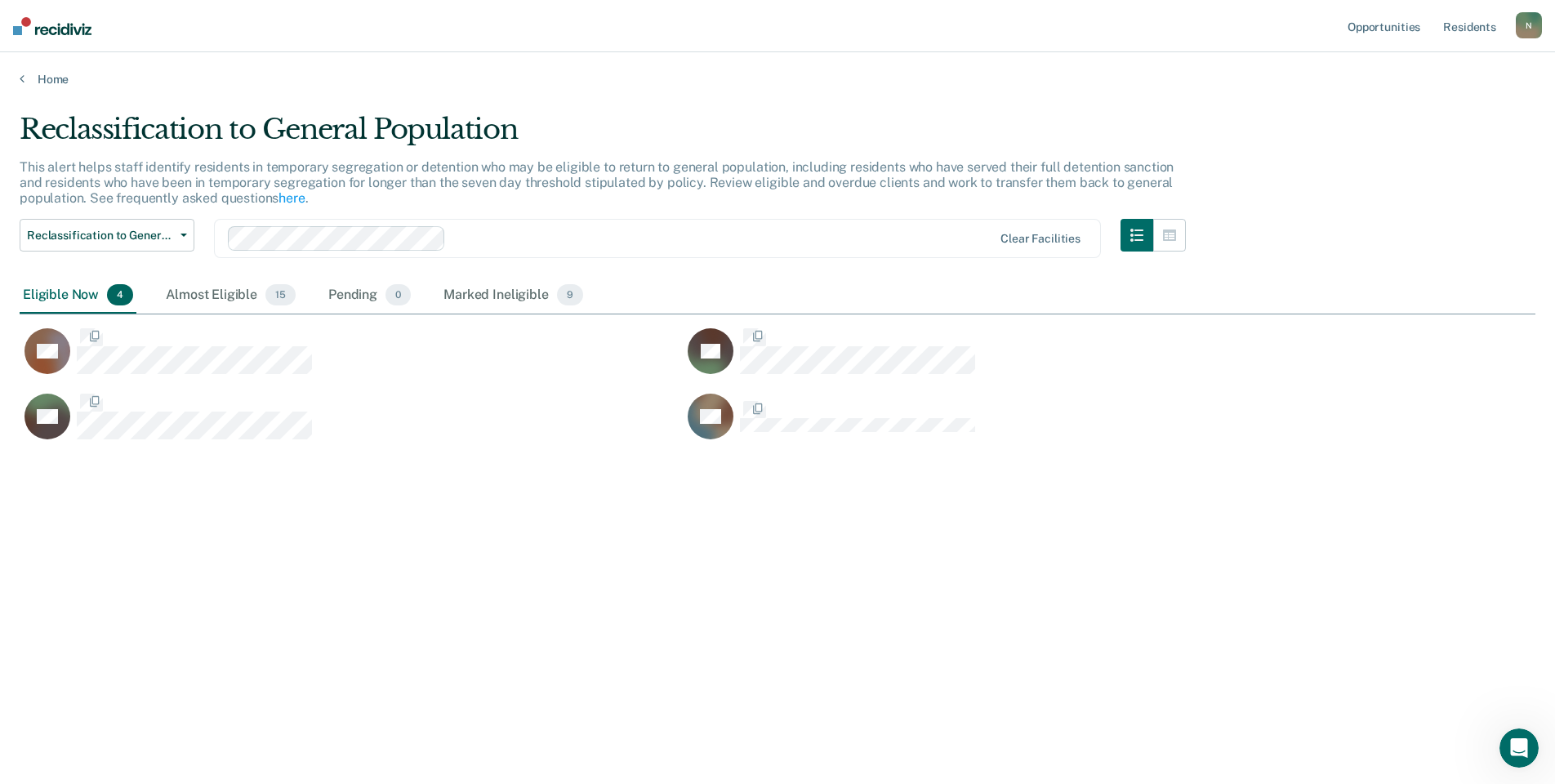
scroll to position [537, 1503]
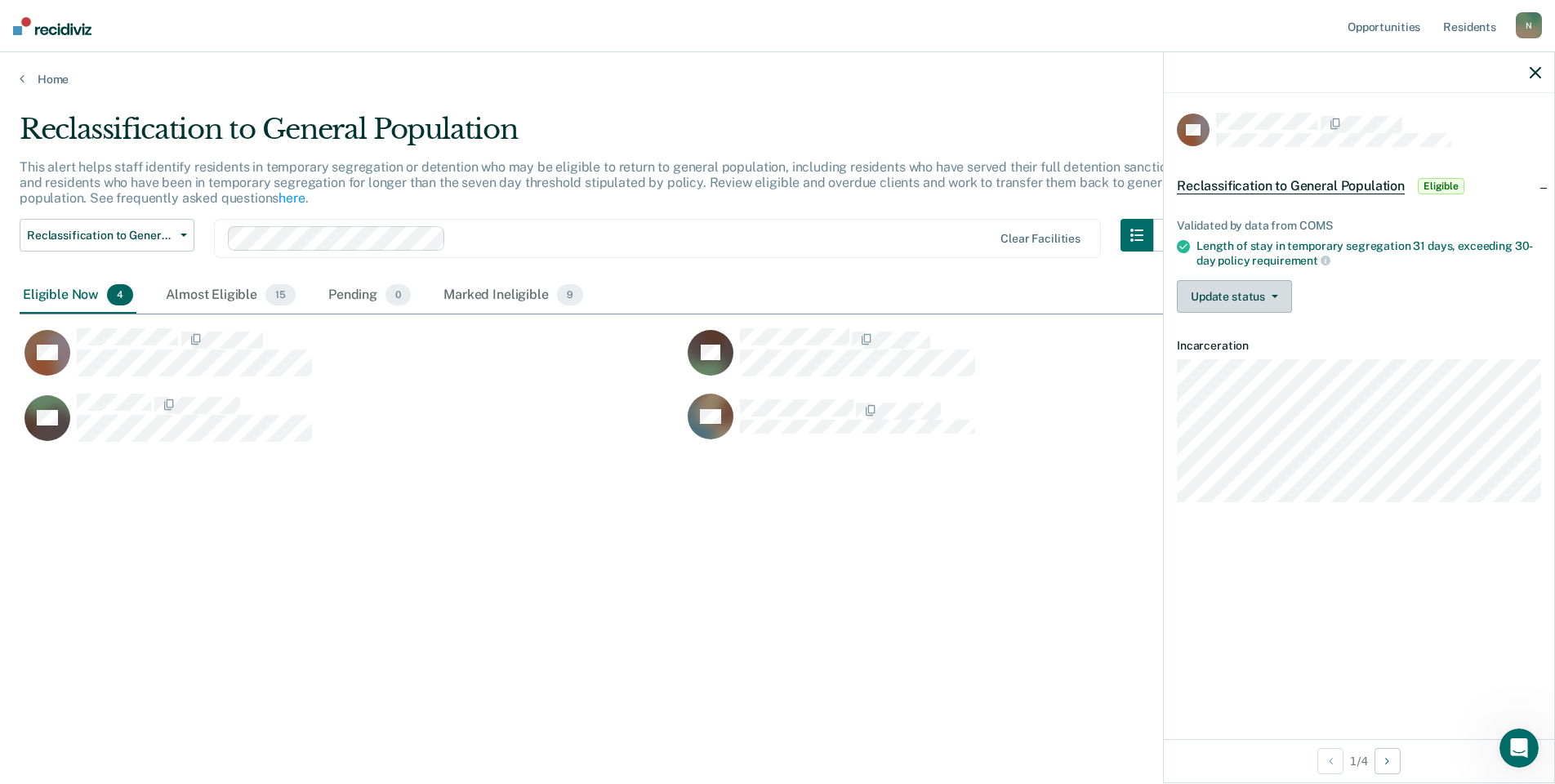
click at [1243, 298] on button "Update status" at bounding box center [1234, 296] width 115 height 32
click at [1318, 186] on span "Reclassification to General Population" at bounding box center [1290, 187] width 228 height 17
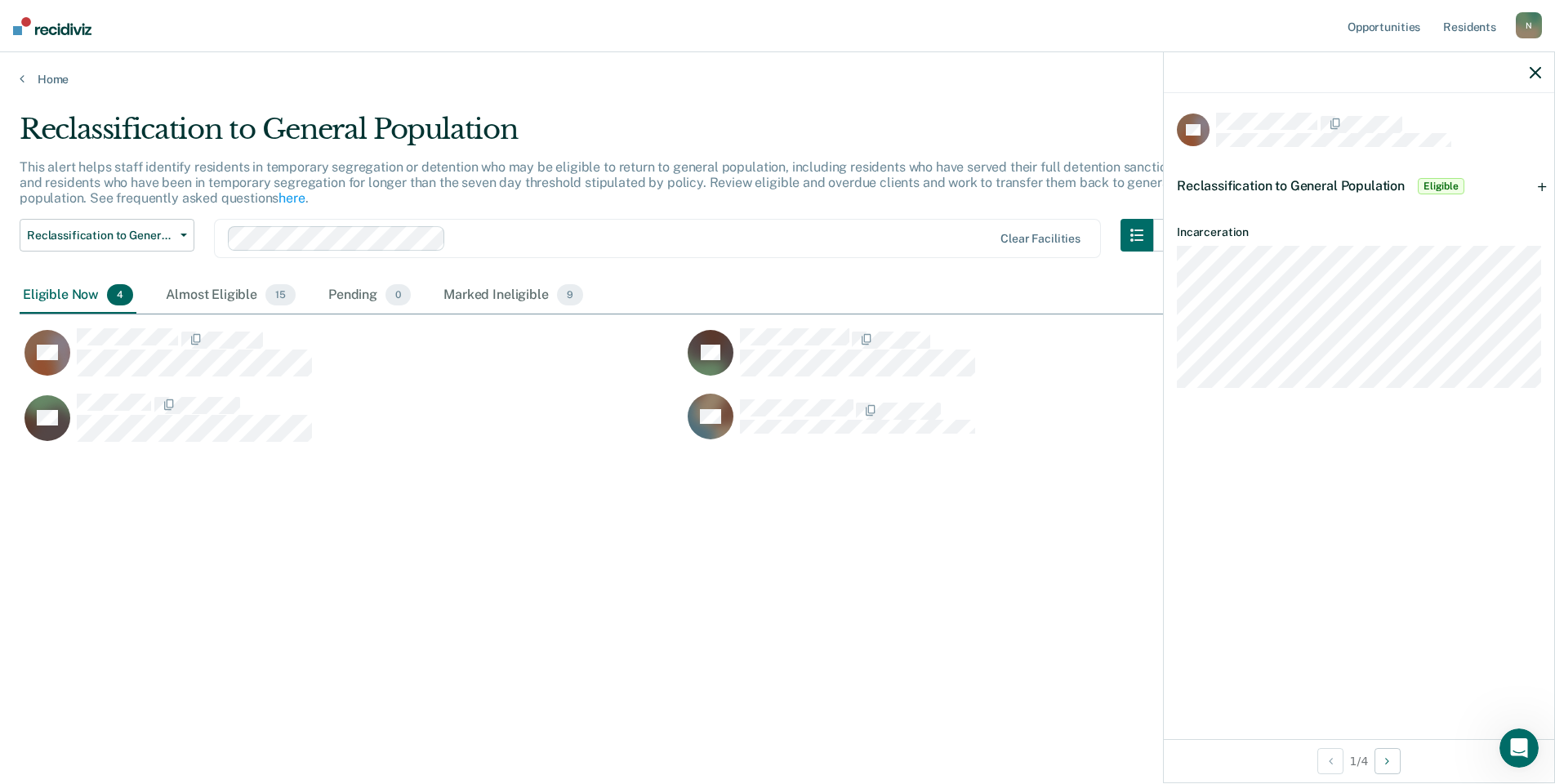
click at [1437, 187] on span "Eligible" at bounding box center [1441, 187] width 47 height 17
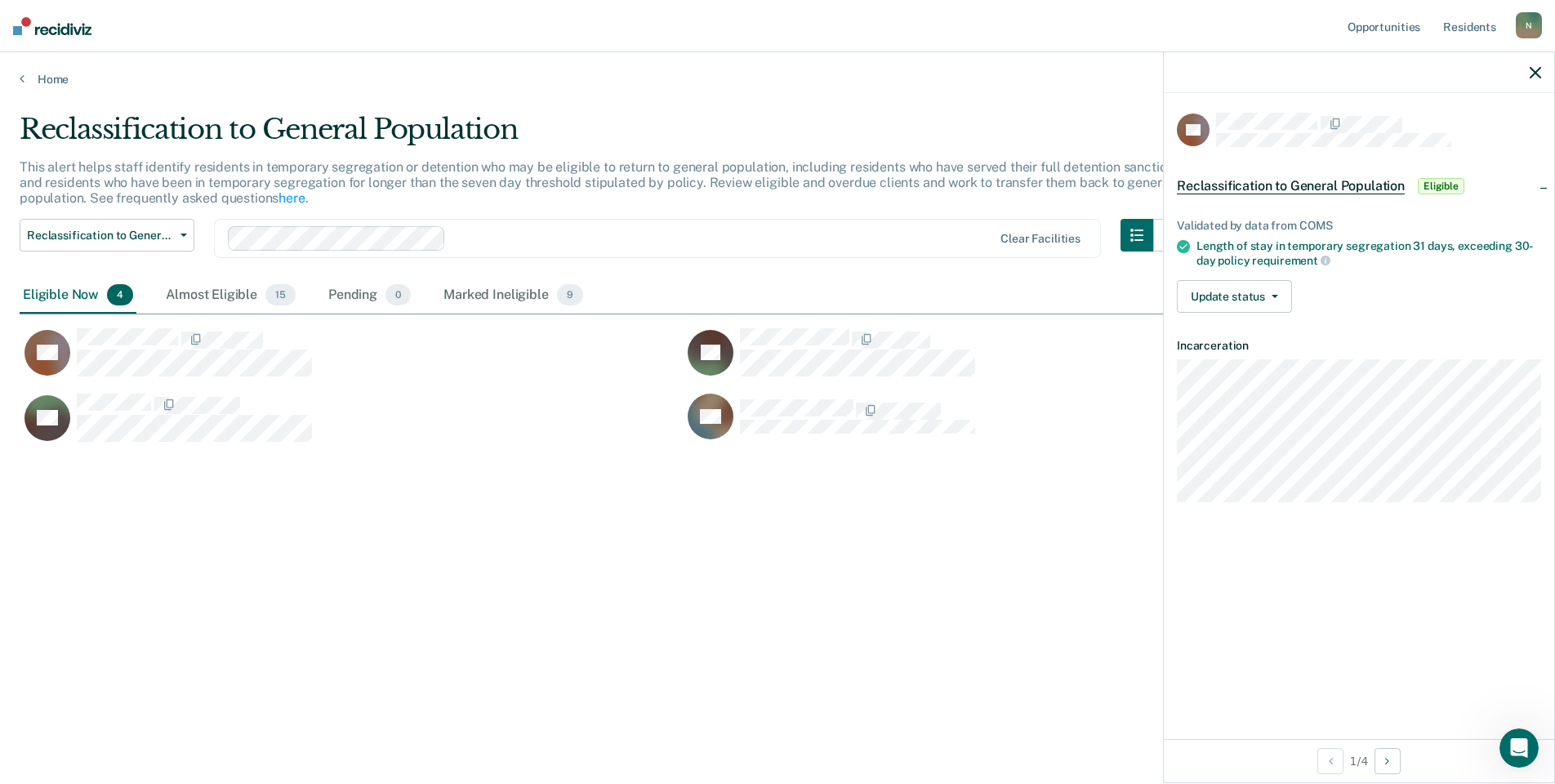
click at [1375, 181] on span "Reclassification to General Population" at bounding box center [1290, 187] width 228 height 17
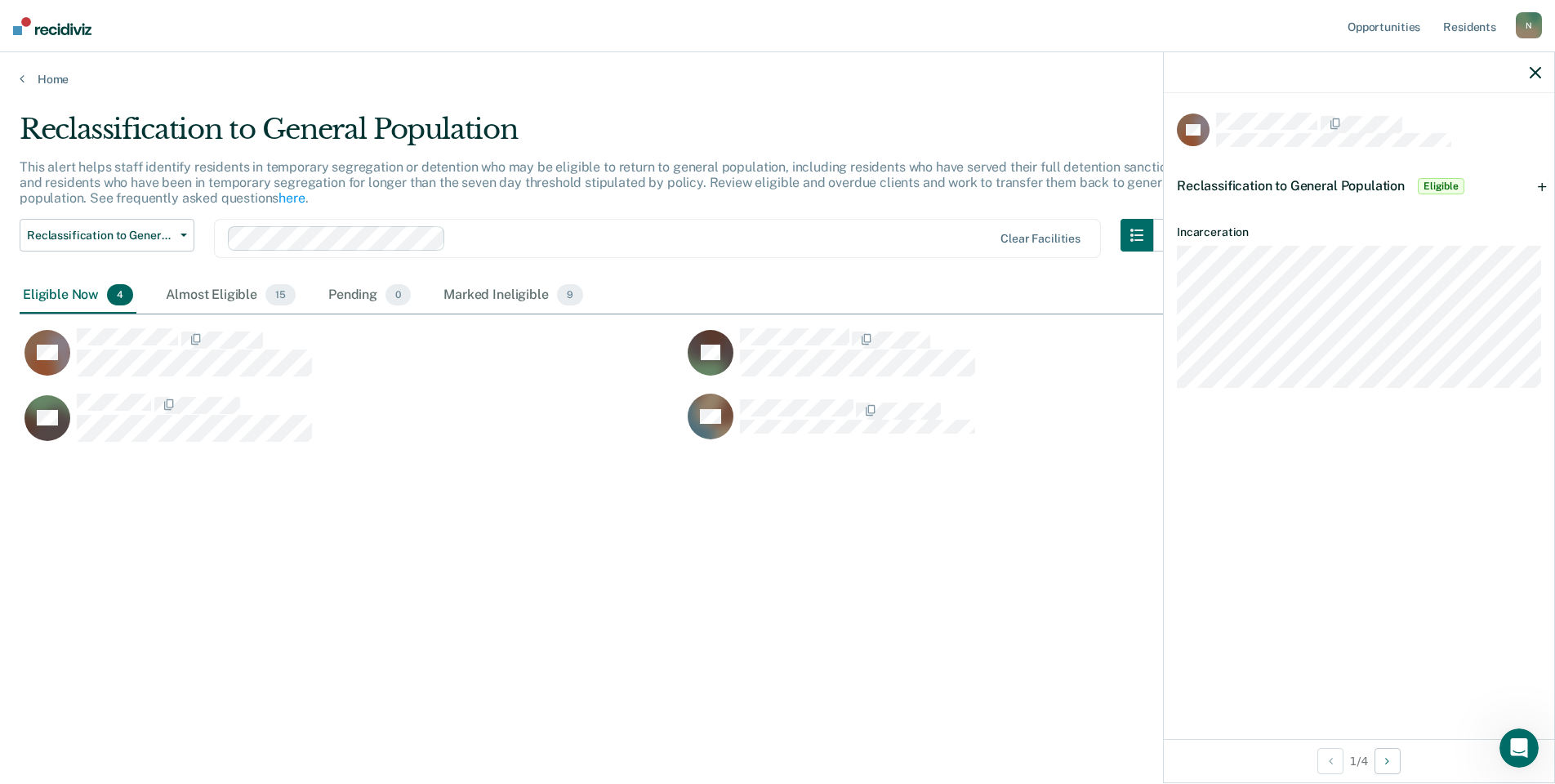
click at [1337, 182] on span "Reclassification to General Population" at bounding box center [1290, 186] width 228 height 16
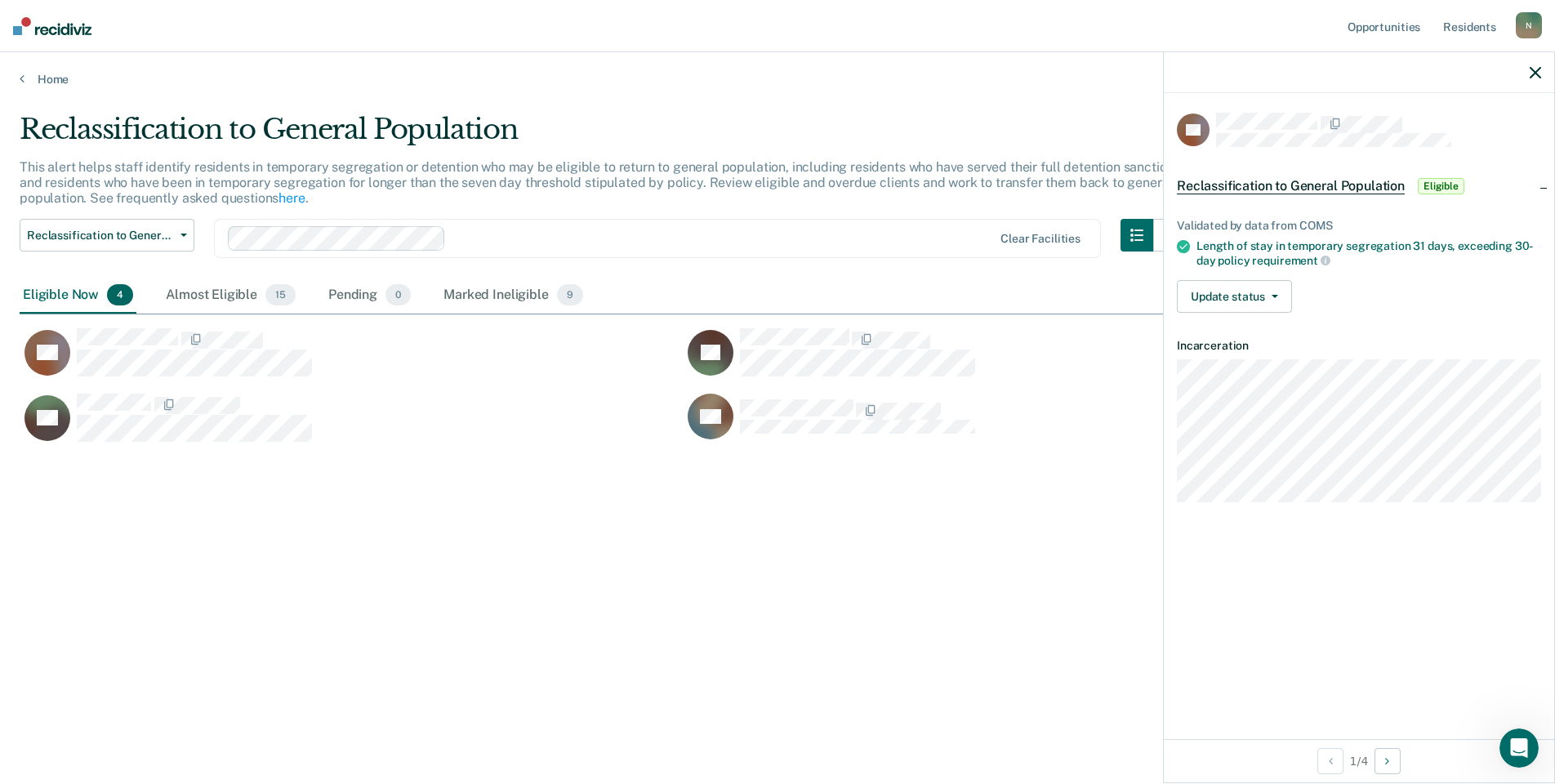
click at [289, 540] on div "Reclassification to General Population This alert helps staff identify resident…" at bounding box center [778, 387] width 1516 height 549
click at [1232, 293] on button "Update status" at bounding box center [1234, 296] width 115 height 32
click at [1250, 356] on button "Mark Ineligible" at bounding box center [1255, 361] width 158 height 26
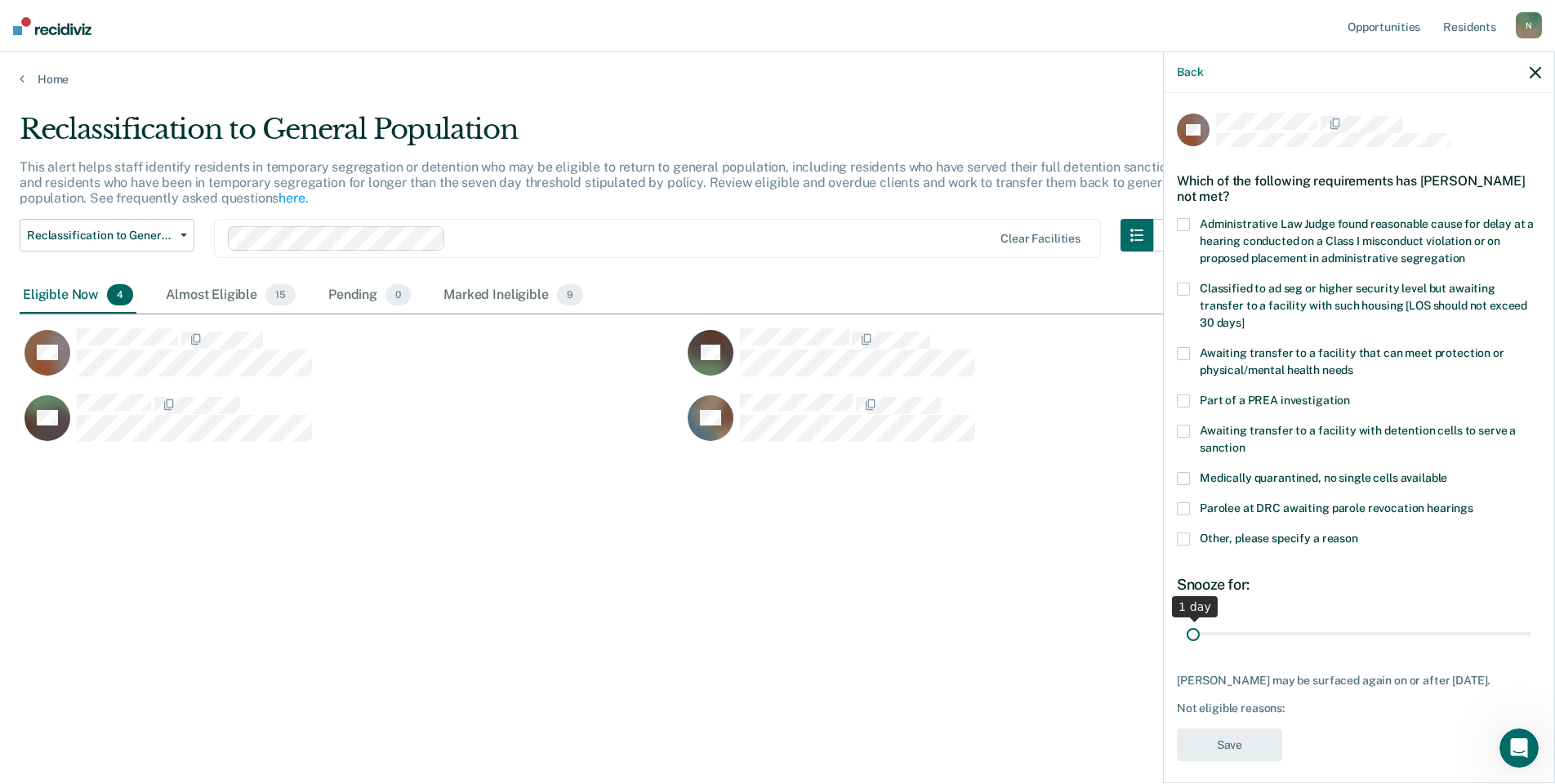
drag, startPoint x: 1512, startPoint y: 634, endPoint x: 1191, endPoint y: 642, distance: 321.1
type input "1"
click at [1191, 642] on input "range" at bounding box center [1359, 633] width 345 height 28
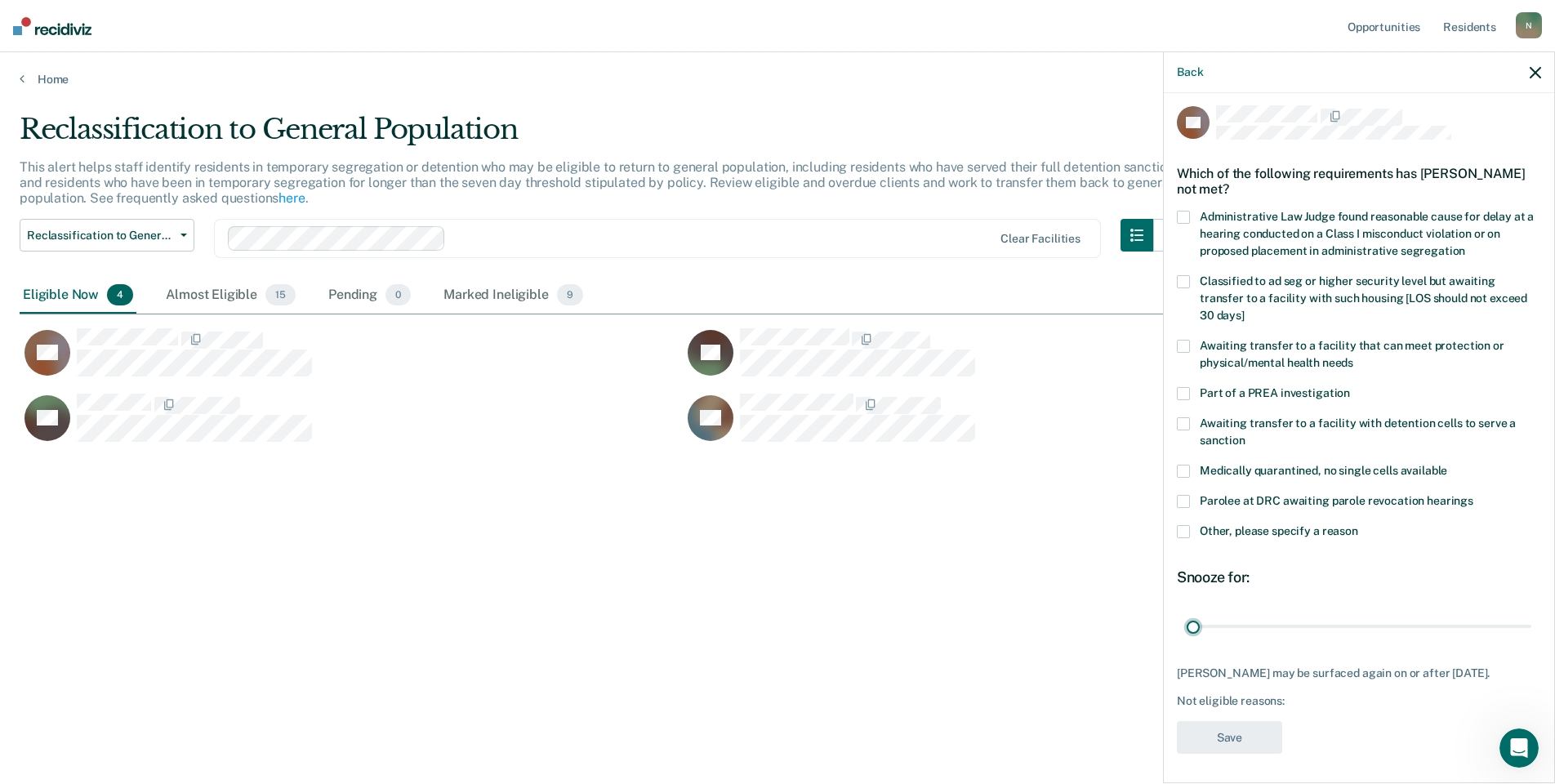
scroll to position [9, 0]
click at [1248, 606] on div "Snooze for: 1 day" at bounding box center [1358, 602] width 364 height 72
click at [1188, 523] on span at bounding box center [1183, 530] width 13 height 13
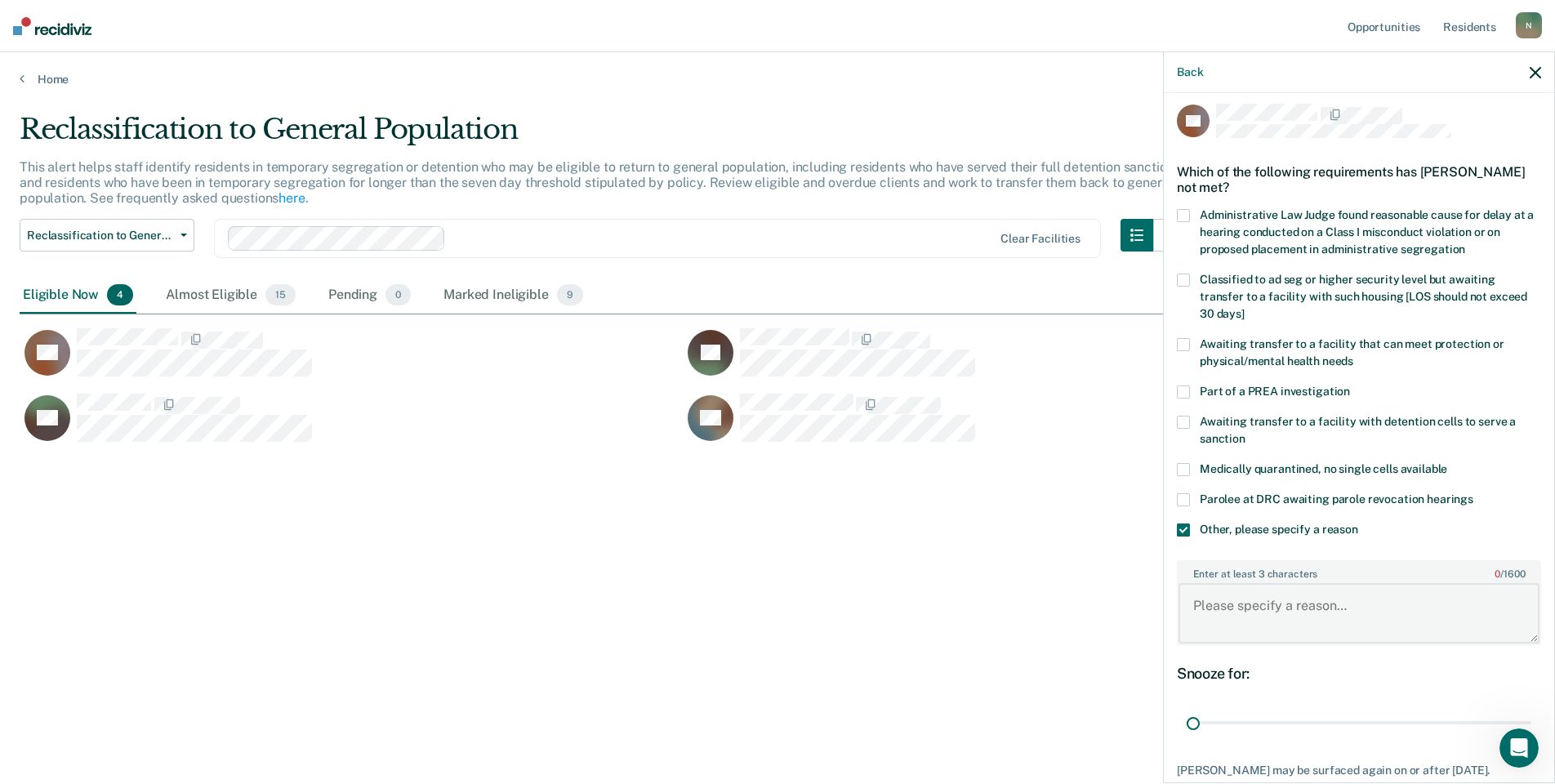
click at [1244, 598] on textarea "Enter at least 3 characters 0 / 1600" at bounding box center [1358, 613] width 361 height 61
click at [1222, 603] on textarea "Enter at least 3 characters 0 / 1600" at bounding box center [1358, 613] width 361 height 61
click at [1208, 609] on textarea "Enter at least 3 characters 0 / 1600" at bounding box center [1358, 613] width 361 height 61
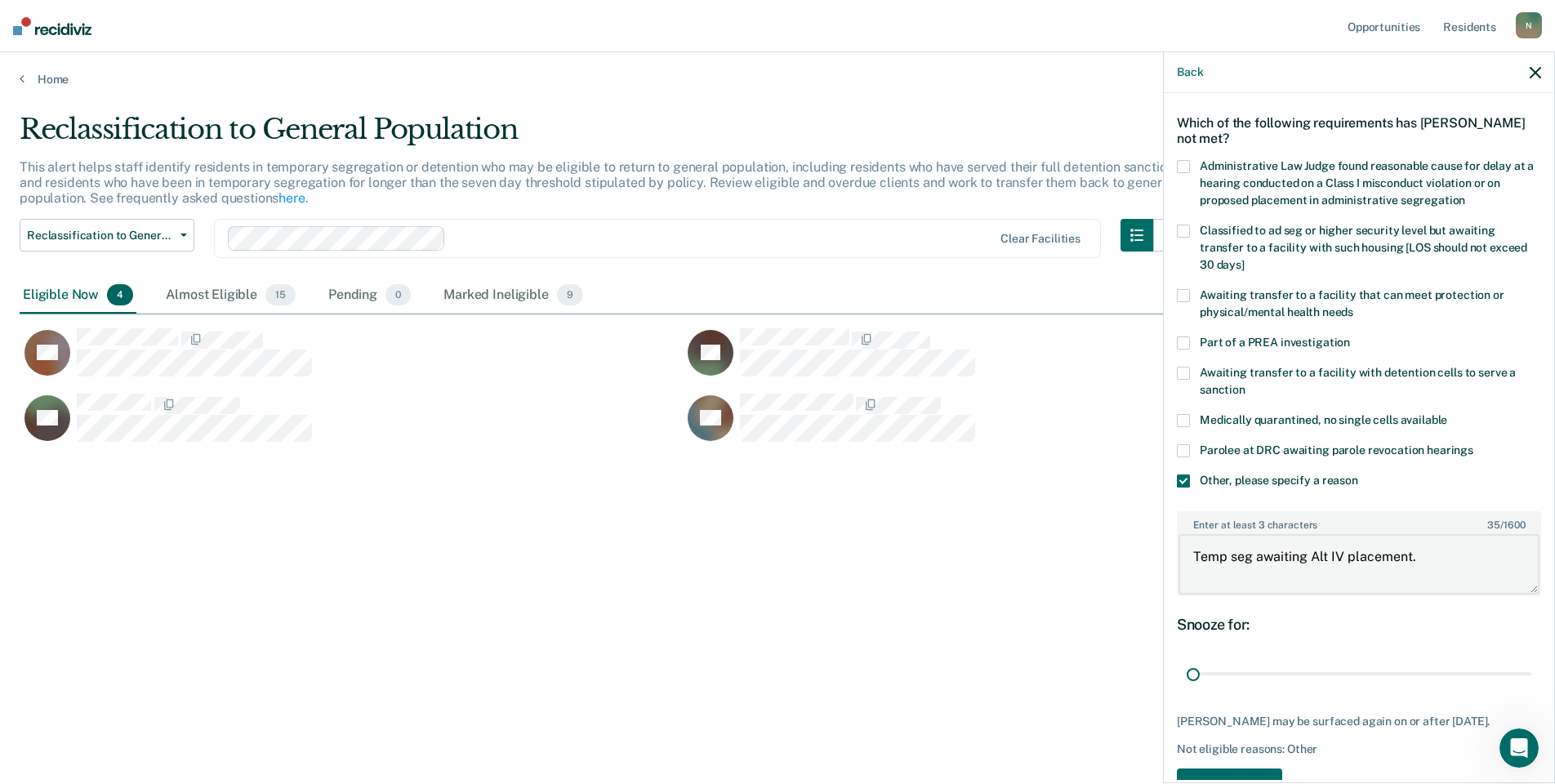
scroll to position [107, 0]
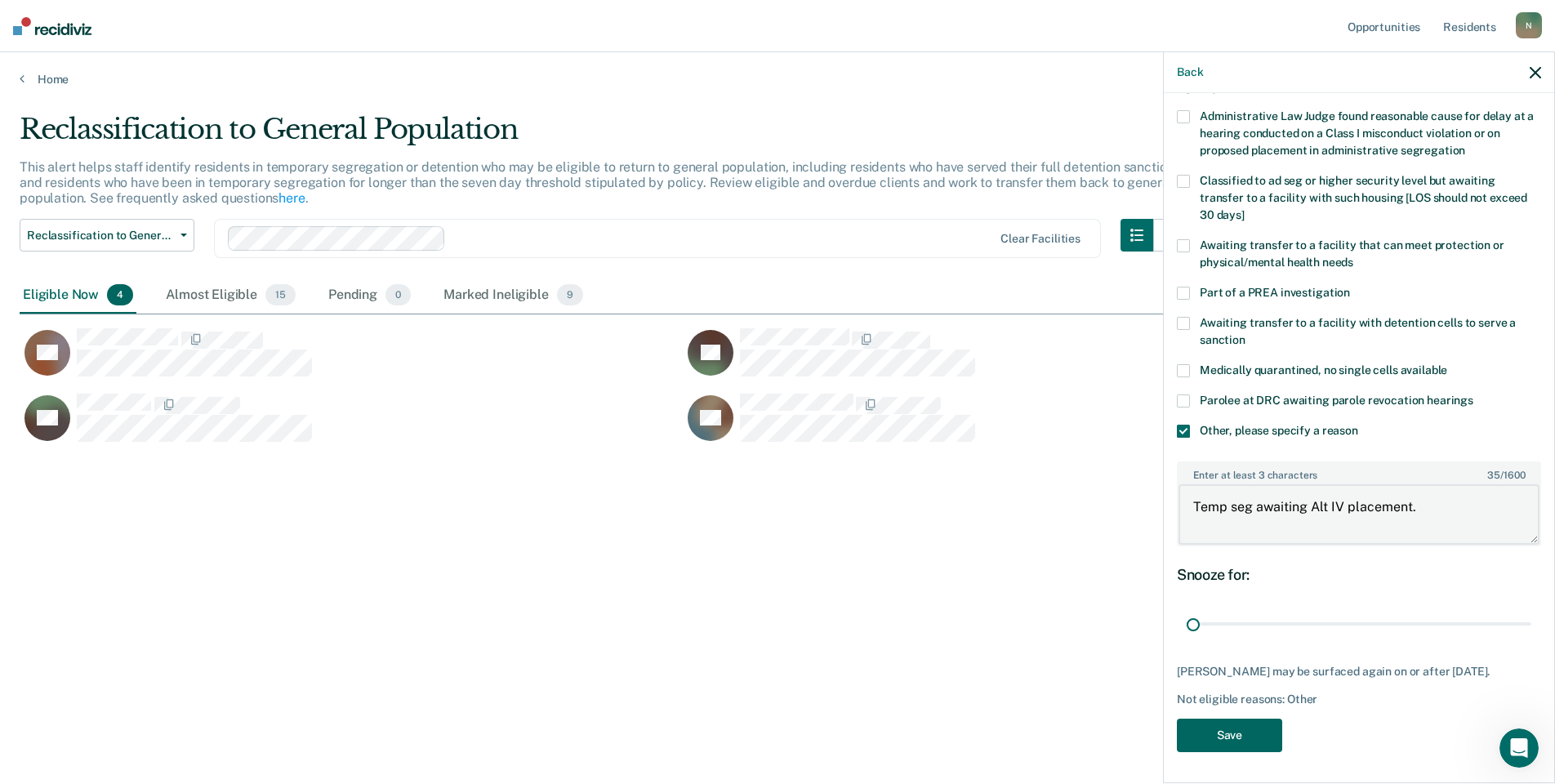
type textarea "Temp seg awaiting Alt IV placement."
click at [1228, 732] on button "Save" at bounding box center [1229, 735] width 105 height 33
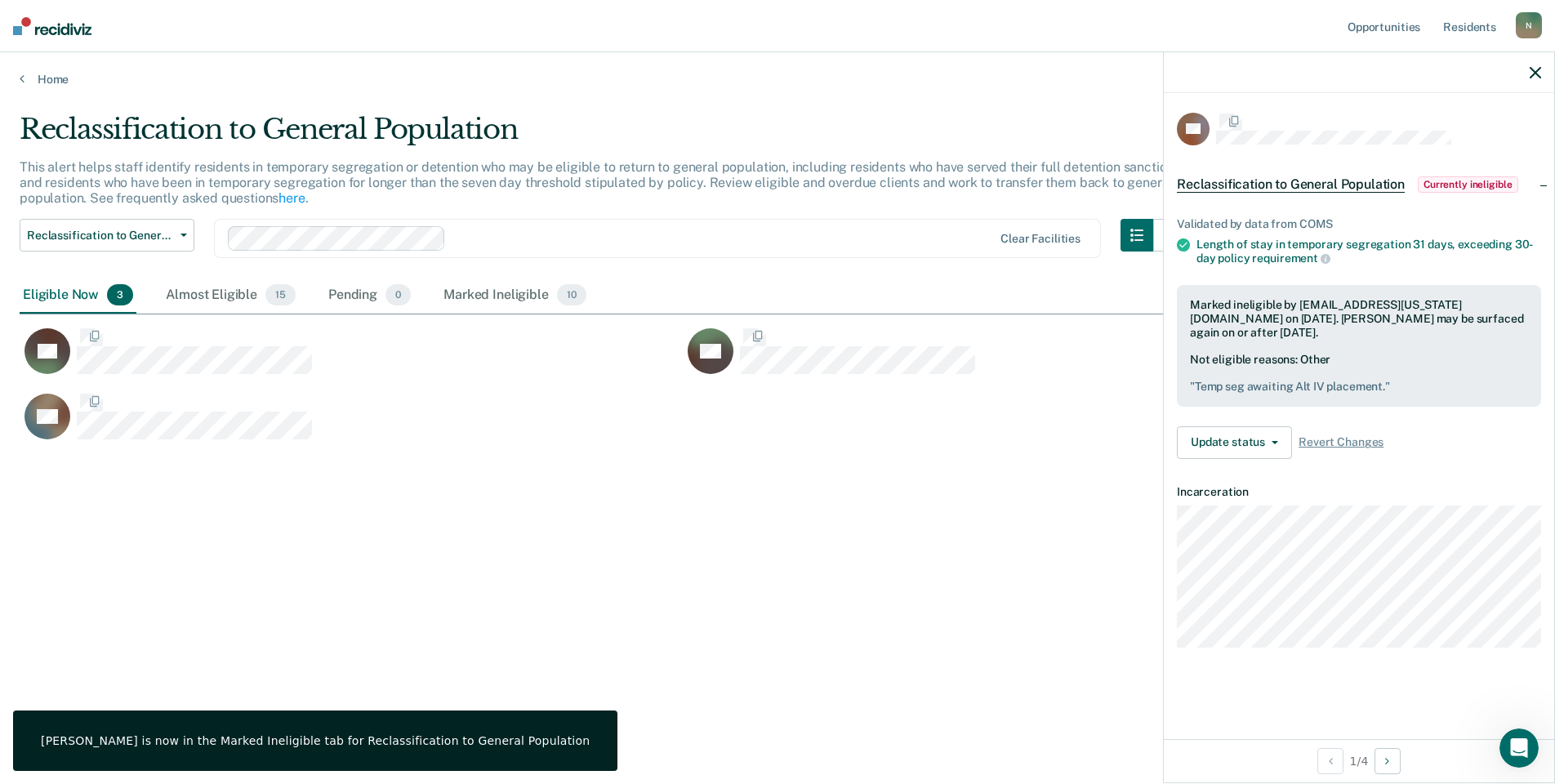
scroll to position [0, 0]
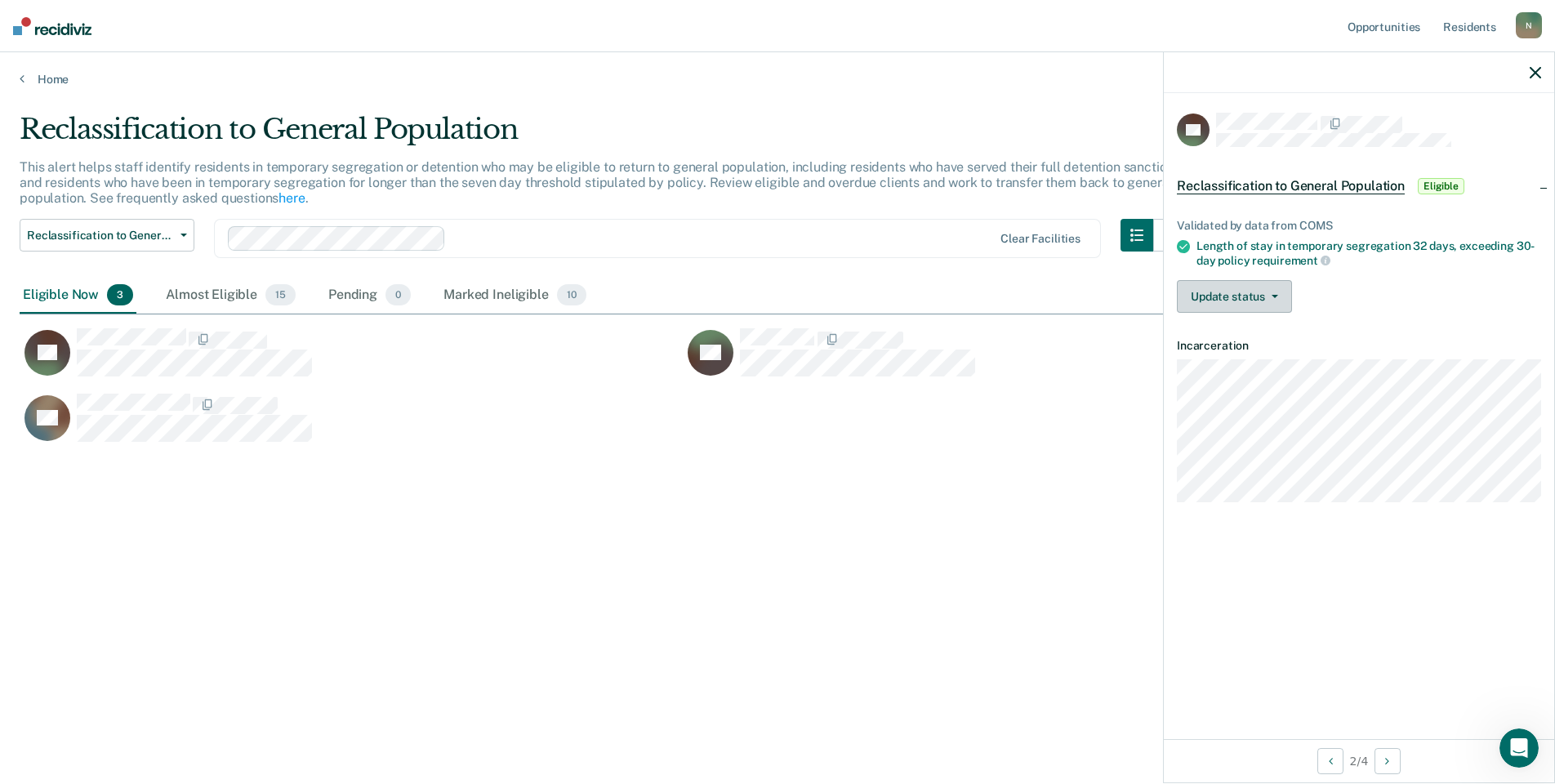
click at [1260, 300] on button "Update status" at bounding box center [1234, 296] width 115 height 32
click at [1257, 362] on button "Mark Ineligible" at bounding box center [1255, 361] width 158 height 26
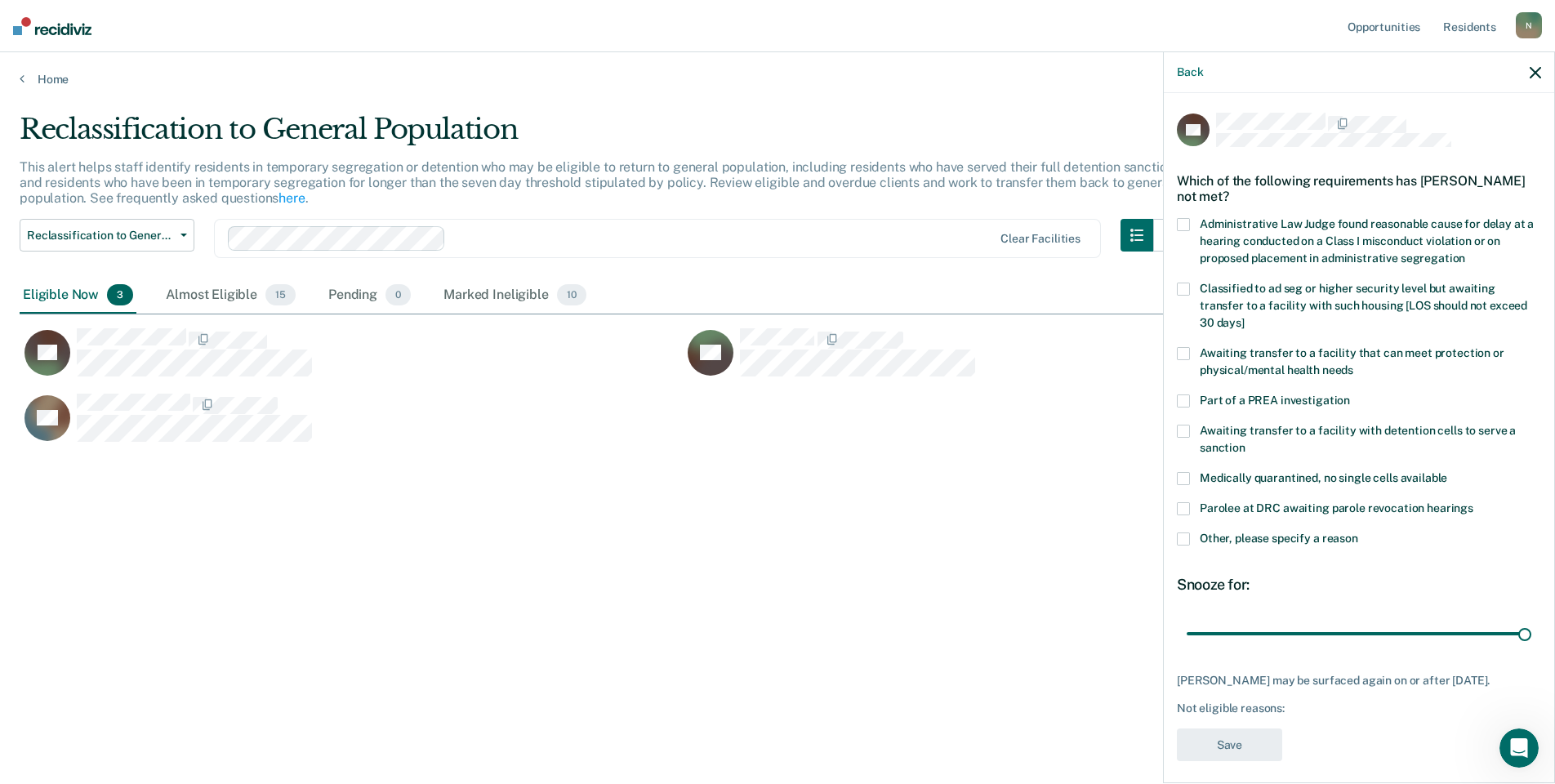
click at [1186, 537] on span at bounding box center [1183, 539] width 13 height 13
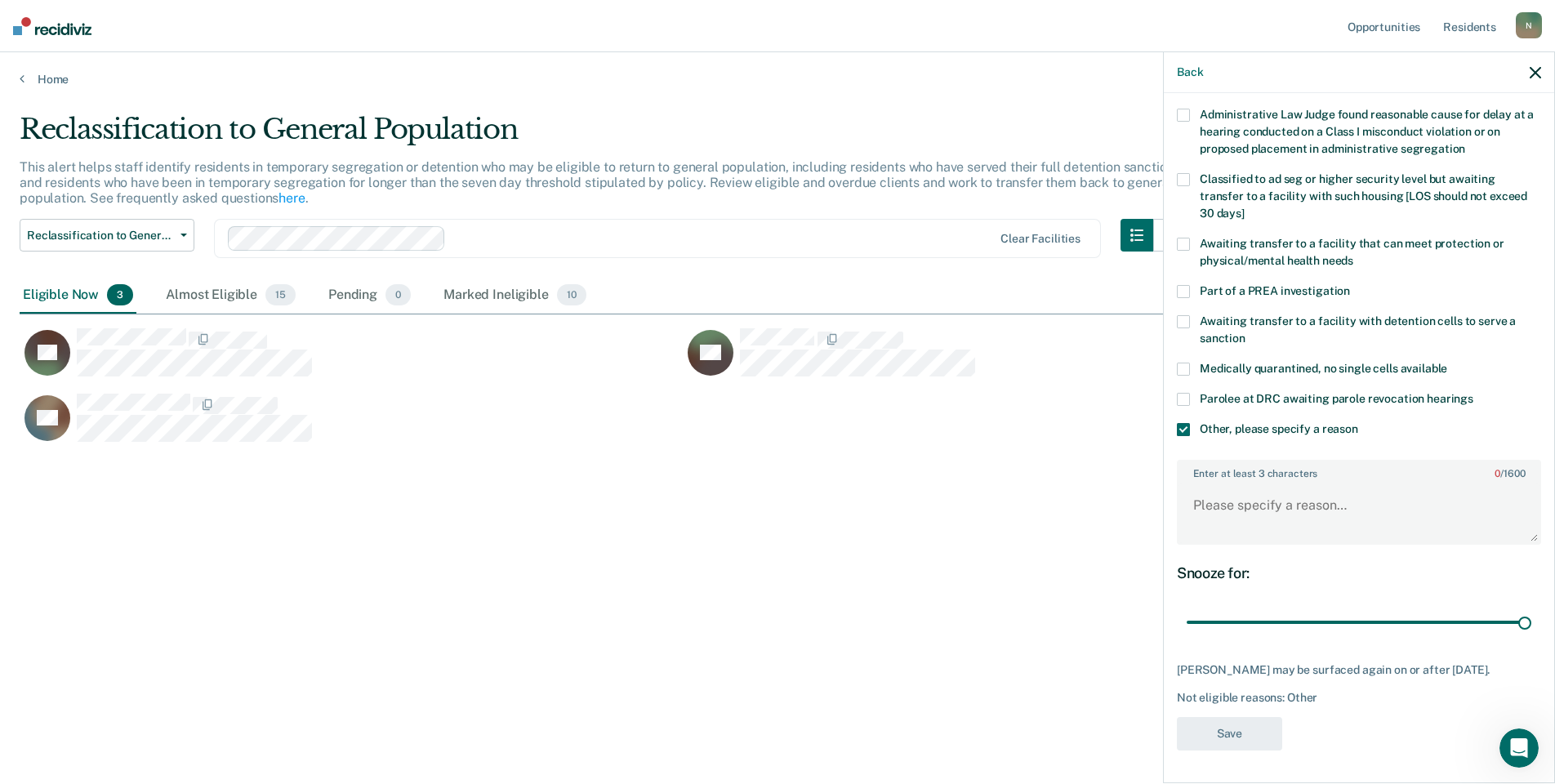
scroll to position [122, 0]
drag, startPoint x: 1512, startPoint y: 612, endPoint x: 1156, endPoint y: 633, distance: 356.6
type input "1"
click at [1187, 633] on input "range" at bounding box center [1359, 622] width 345 height 28
click at [1201, 492] on textarea "Enter at least 3 characters 0 / 1600" at bounding box center [1358, 512] width 361 height 61
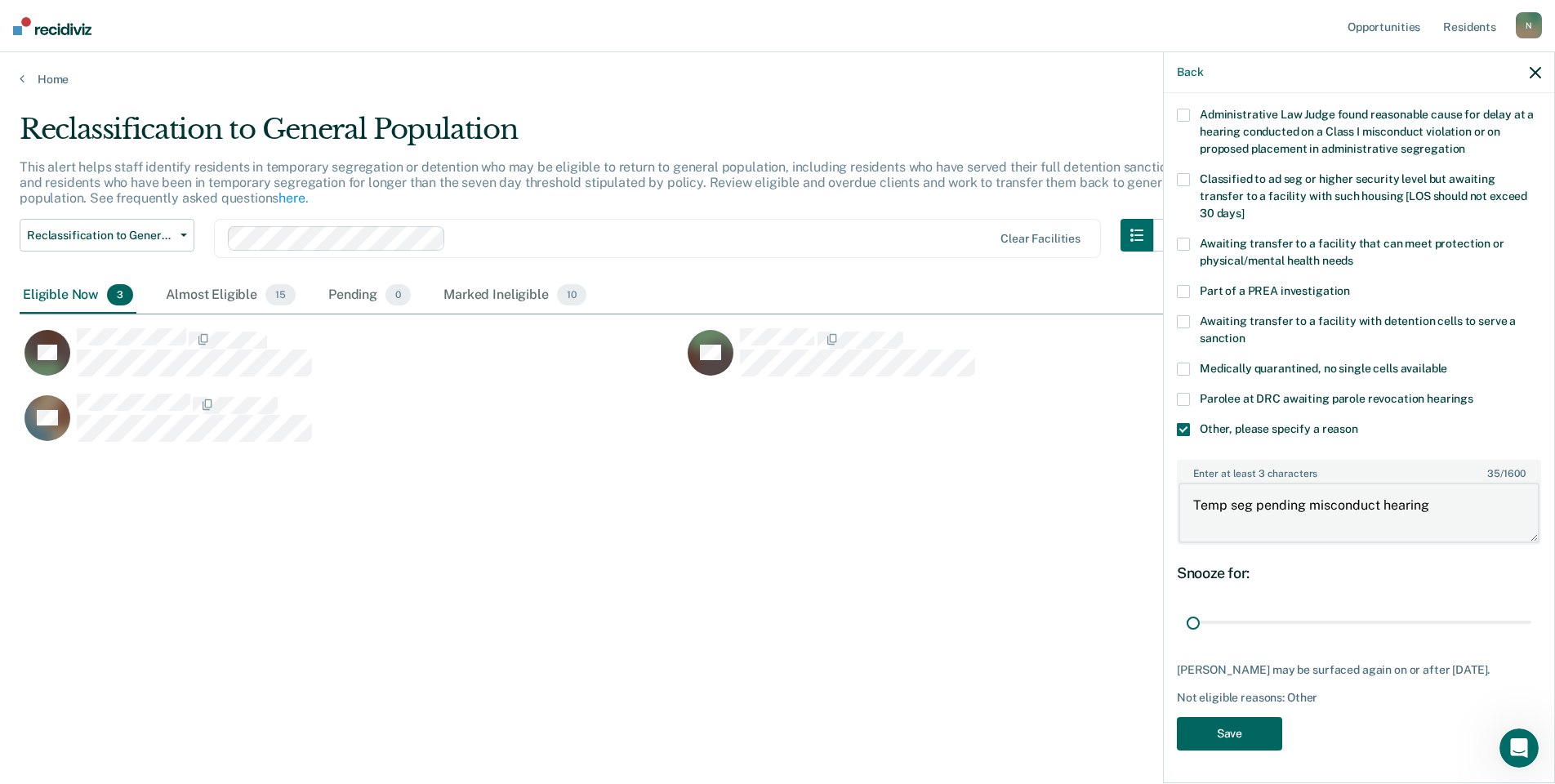
type textarea "Temp seg pending misconduct hearing"
click at [1232, 729] on button "Save" at bounding box center [1229, 733] width 105 height 33
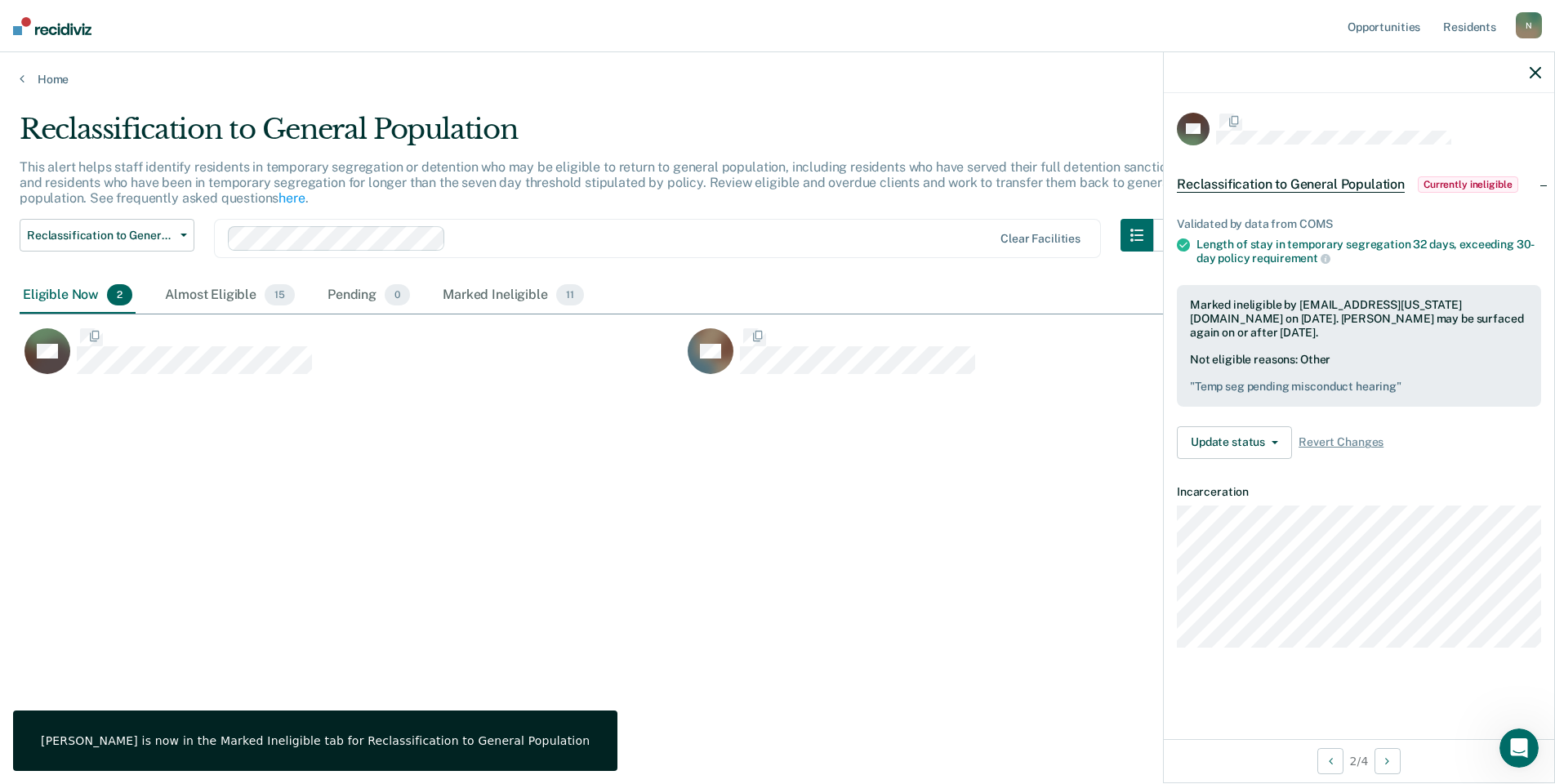
scroll to position [0, 0]
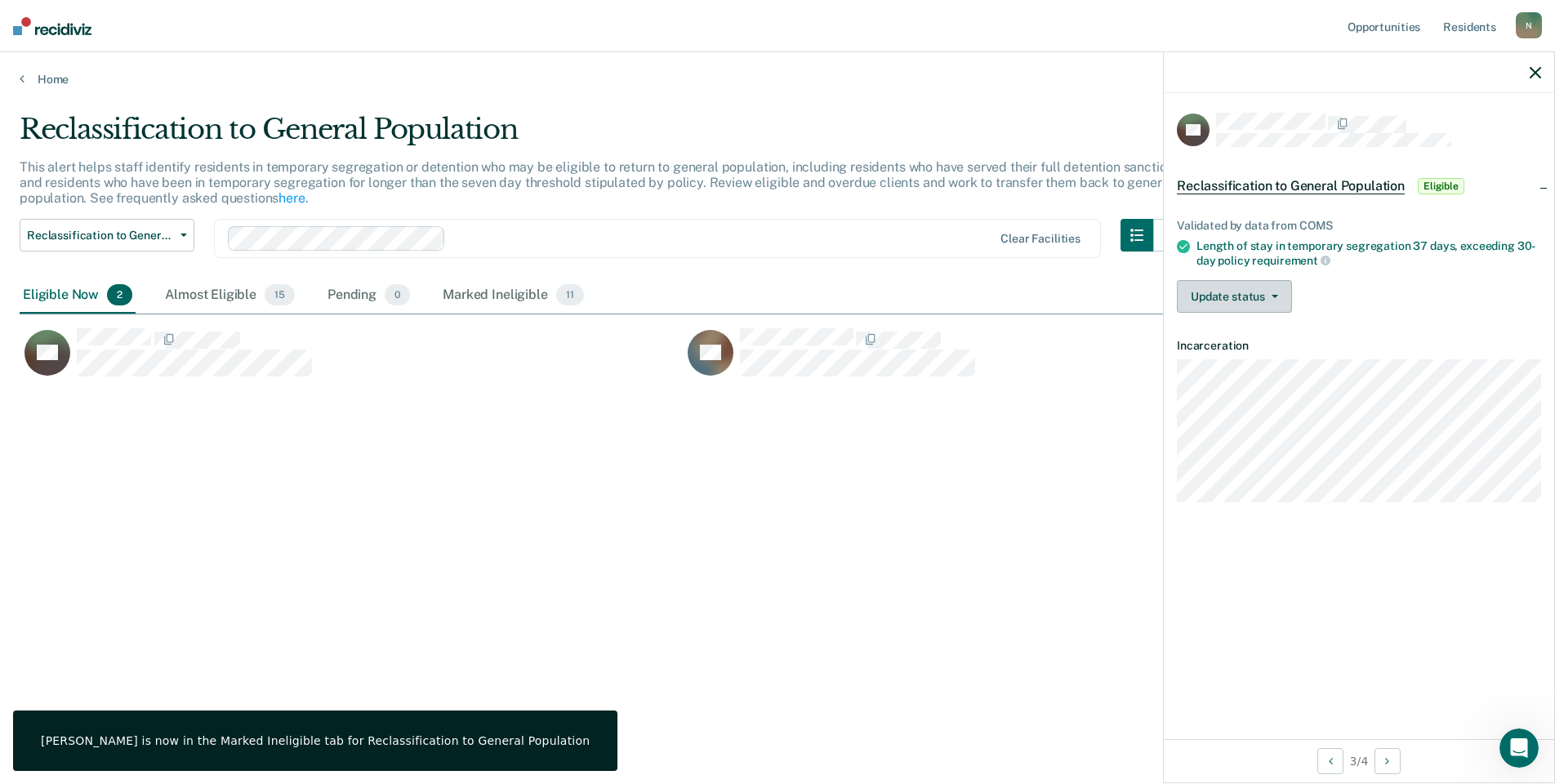
click at [1254, 302] on button "Update status" at bounding box center [1234, 296] width 115 height 32
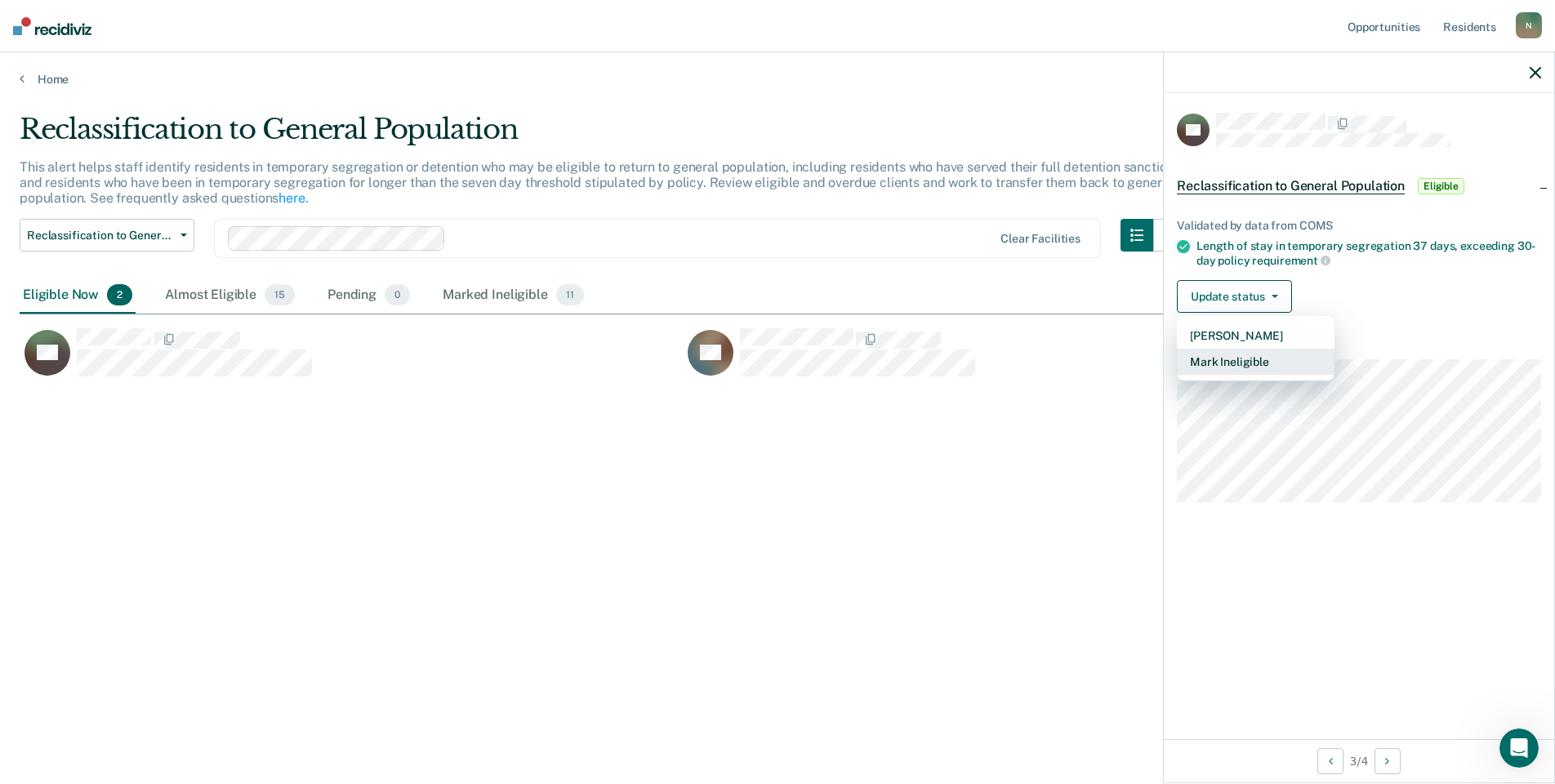
click at [1251, 360] on button "Mark Ineligible" at bounding box center [1255, 361] width 158 height 26
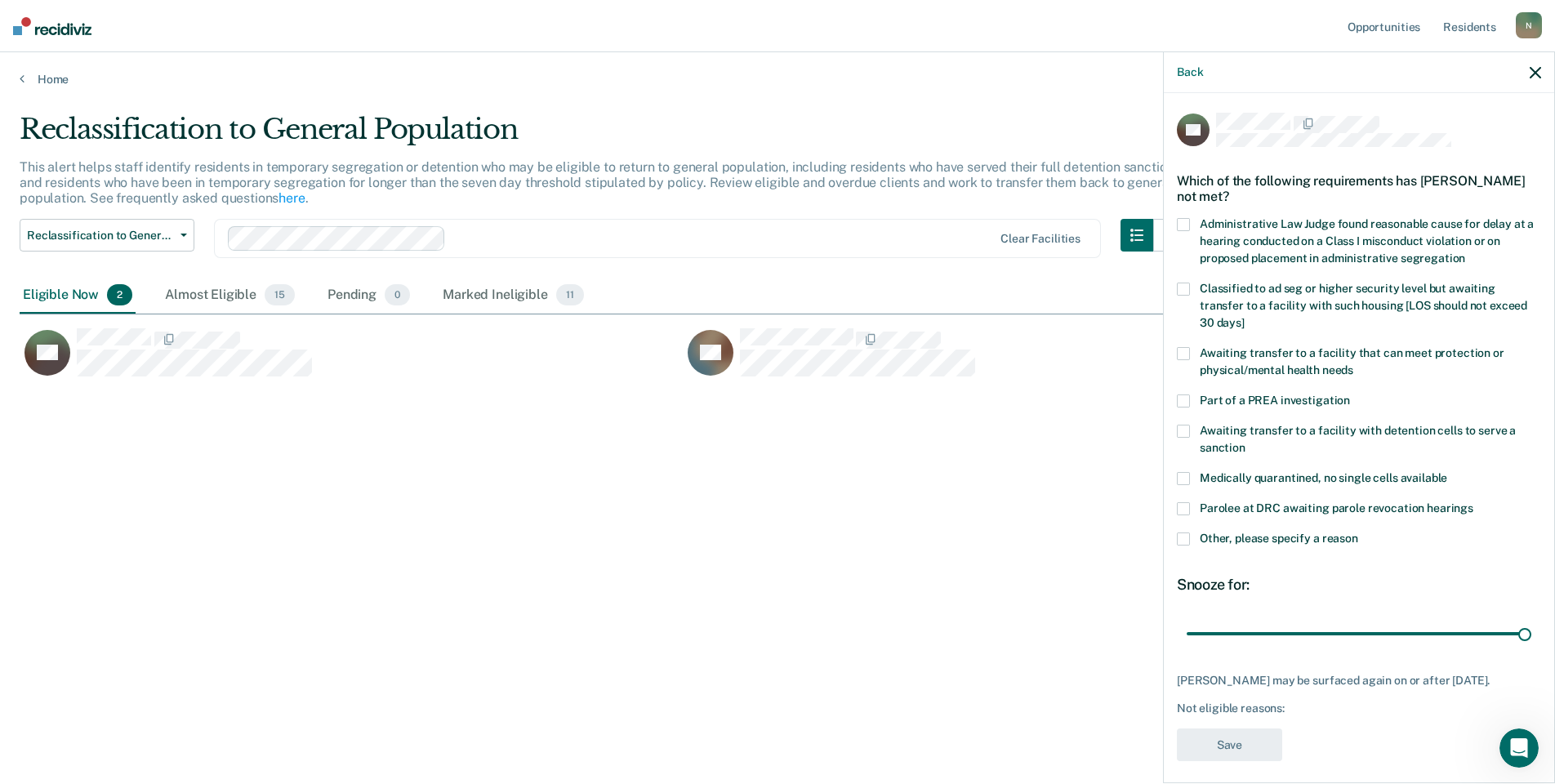
click at [1182, 532] on span at bounding box center [1183, 539] width 13 height 13
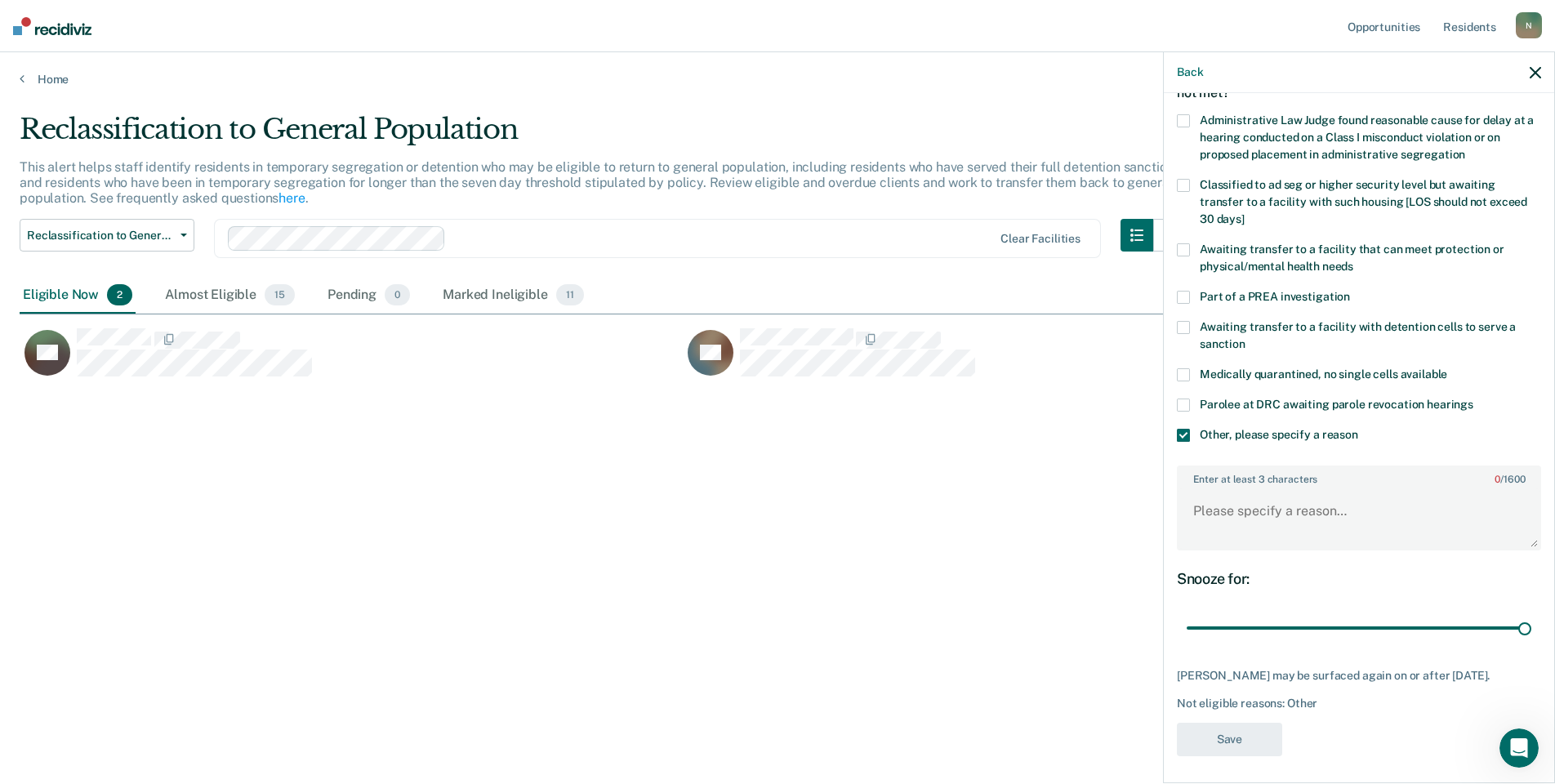
scroll to position [107, 0]
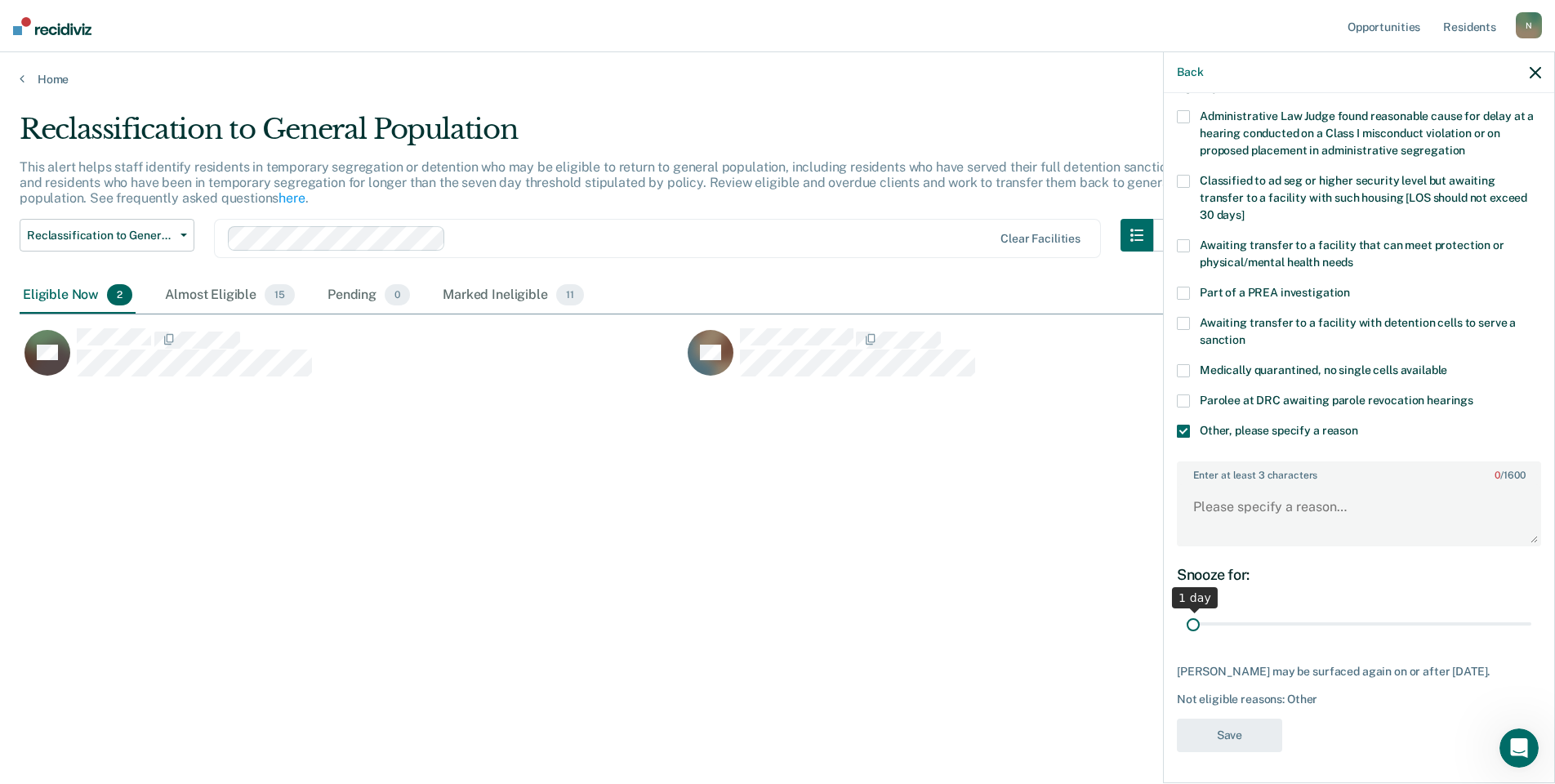
drag, startPoint x: 1512, startPoint y: 620, endPoint x: 1178, endPoint y: 622, distance: 334.0
type input "1"
click at [1187, 622] on input "range" at bounding box center [1359, 624] width 345 height 28
click at [1212, 502] on textarea "Enter at least 3 characters 0 / 1600" at bounding box center [1358, 514] width 361 height 61
type textarea "Temp seg until end of detention [DATE]"
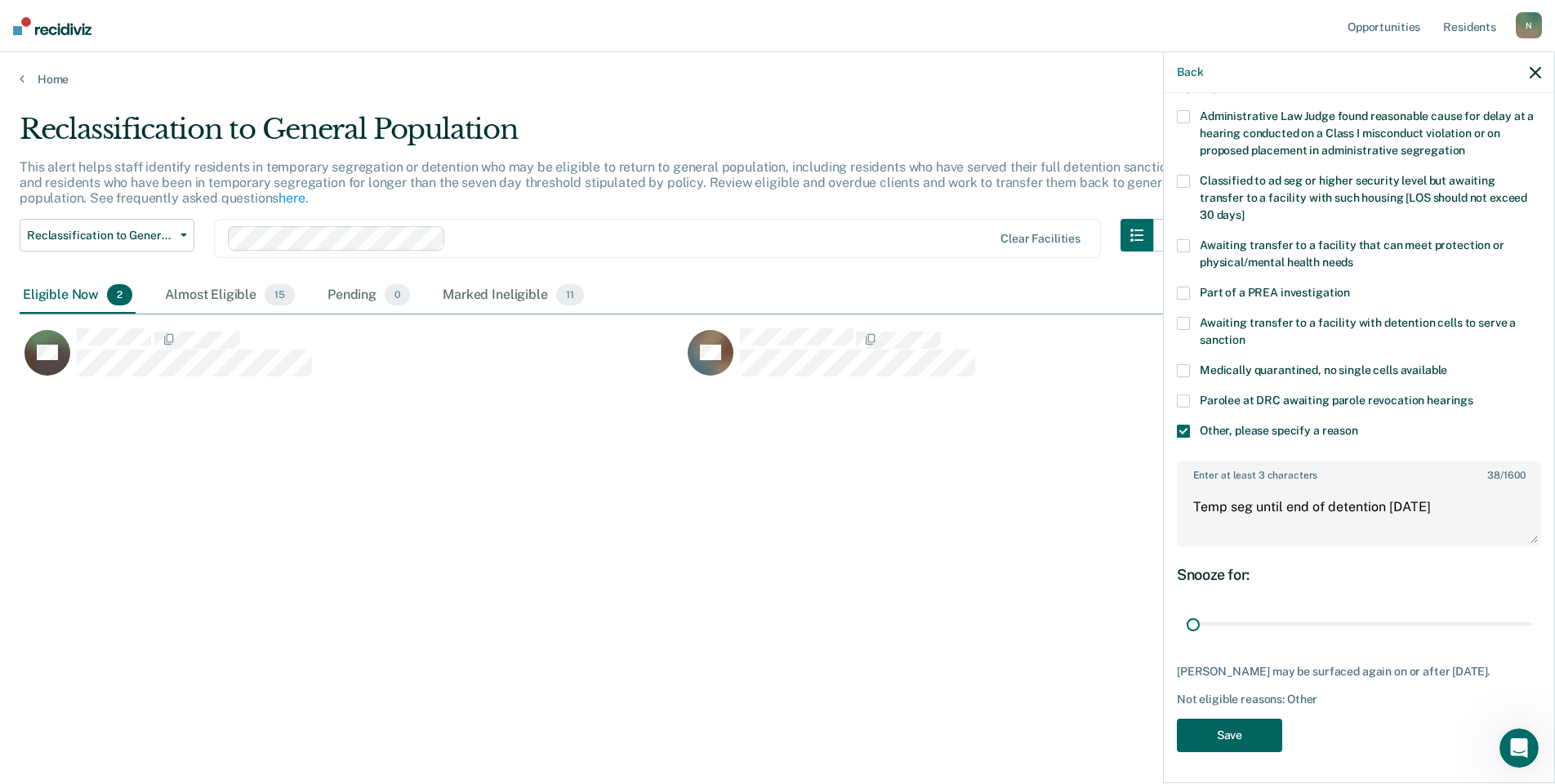
click at [1219, 725] on button "Save" at bounding box center [1229, 735] width 105 height 33
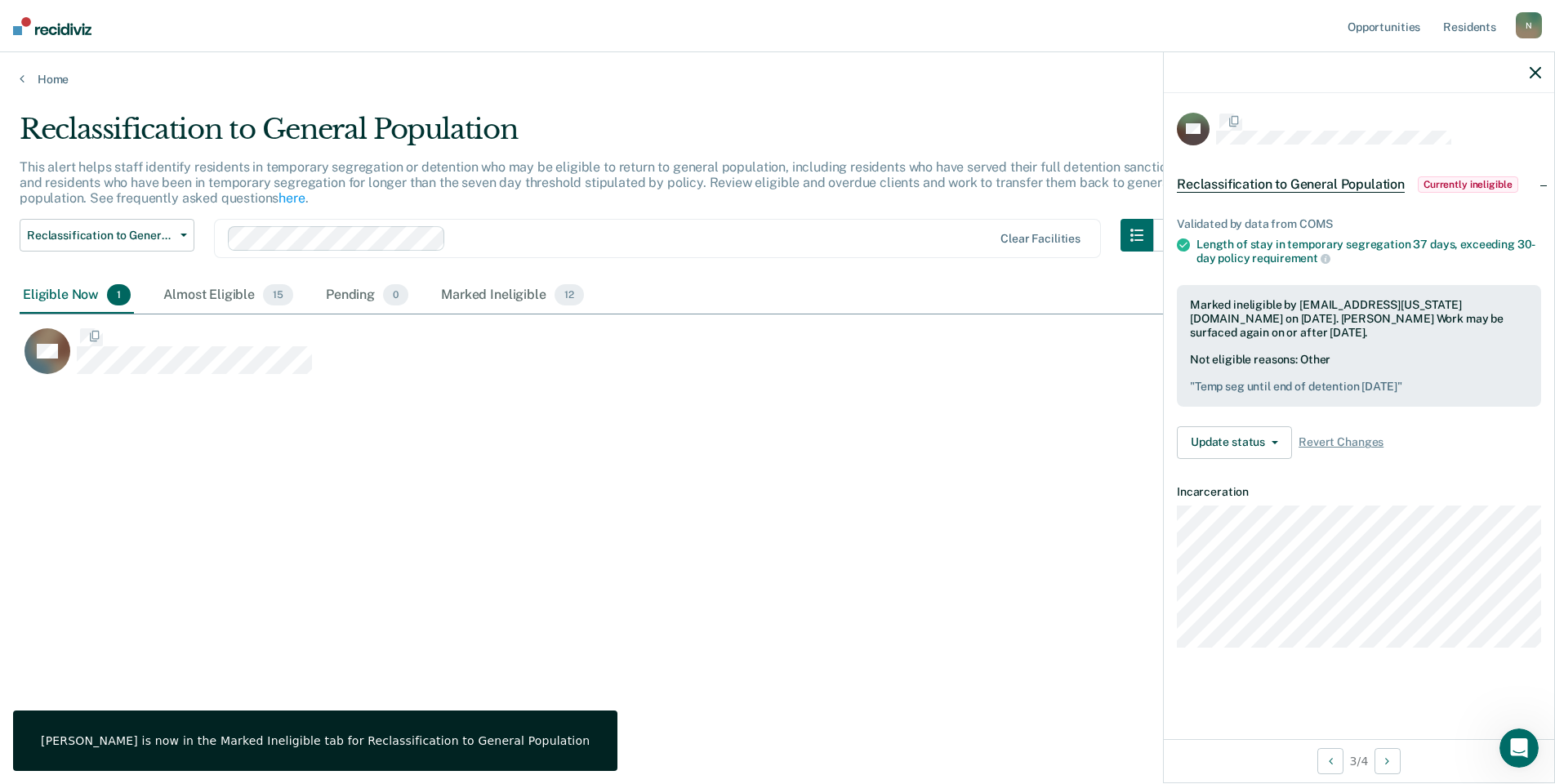
scroll to position [0, 0]
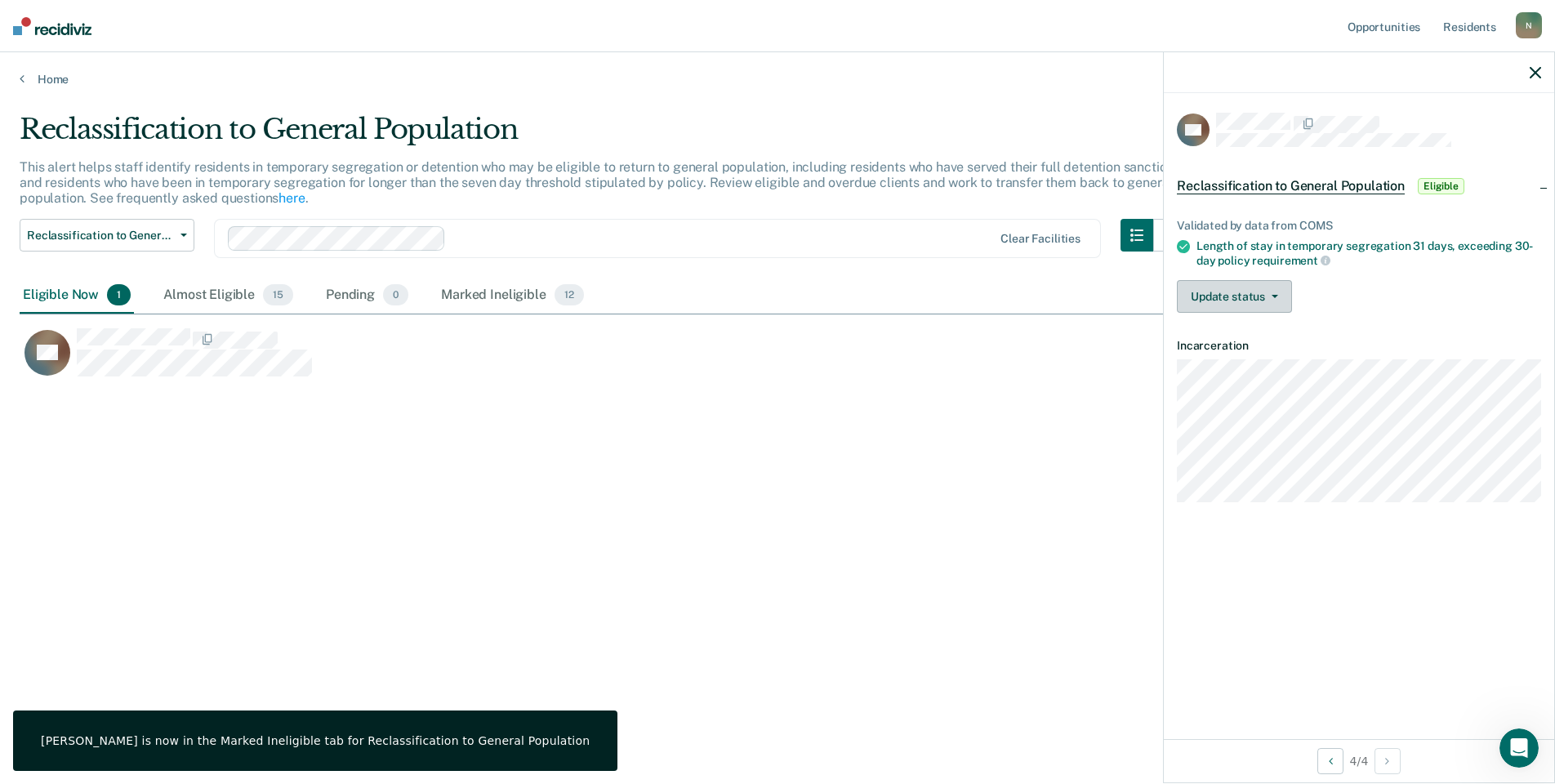
click at [1244, 289] on button "Update status" at bounding box center [1234, 296] width 115 height 32
click at [1222, 359] on button "Mark Ineligible" at bounding box center [1255, 361] width 158 height 26
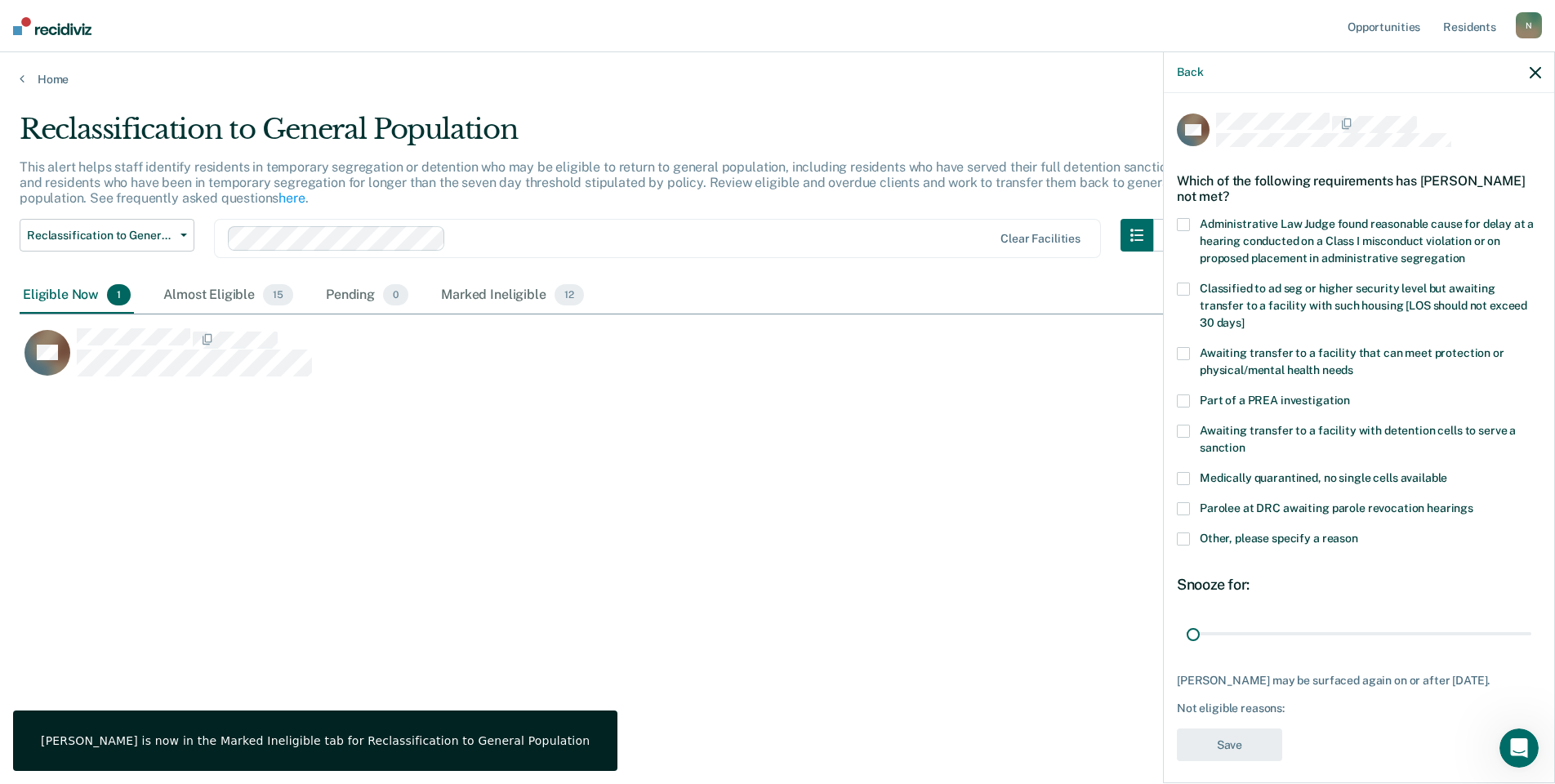
drag, startPoint x: 1514, startPoint y: 632, endPoint x: 1178, endPoint y: 658, distance: 337.0
type input "1"
click at [1187, 647] on input "range" at bounding box center [1359, 633] width 345 height 28
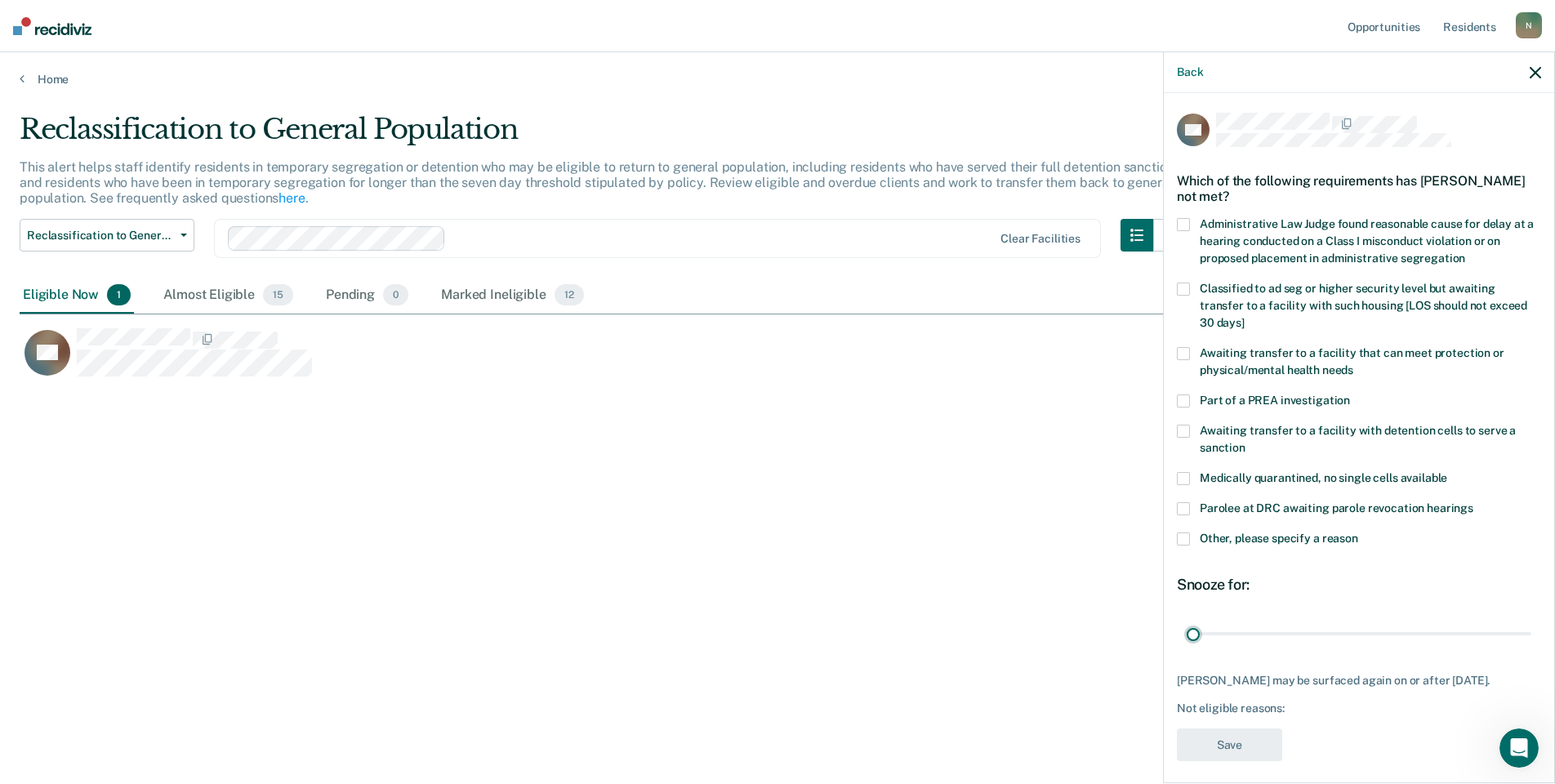
click at [1182, 541] on span at bounding box center [1183, 539] width 13 height 13
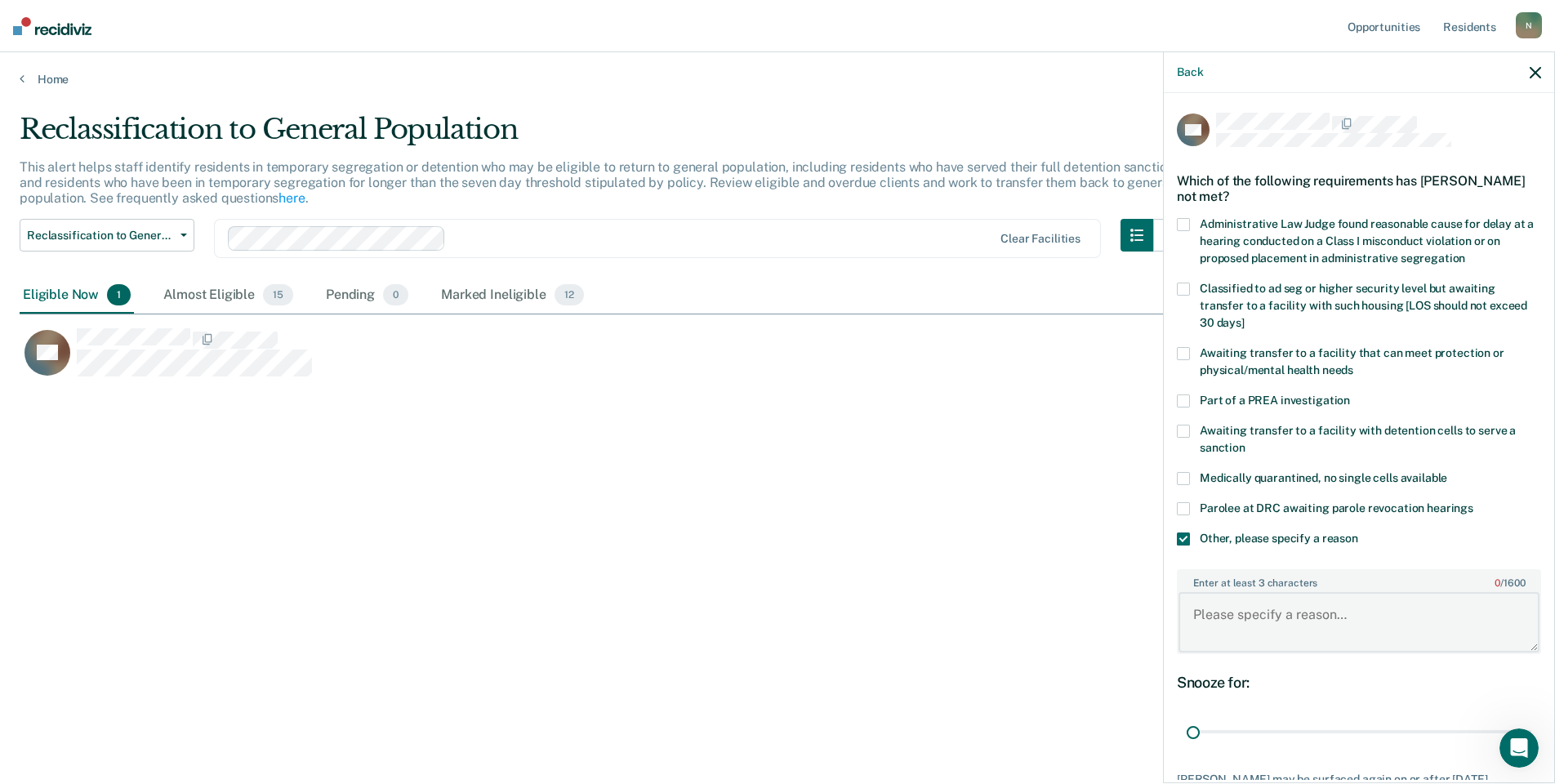
click at [1225, 622] on textarea "Enter at least 3 characters 0 / 1600" at bounding box center [1358, 622] width 361 height 61
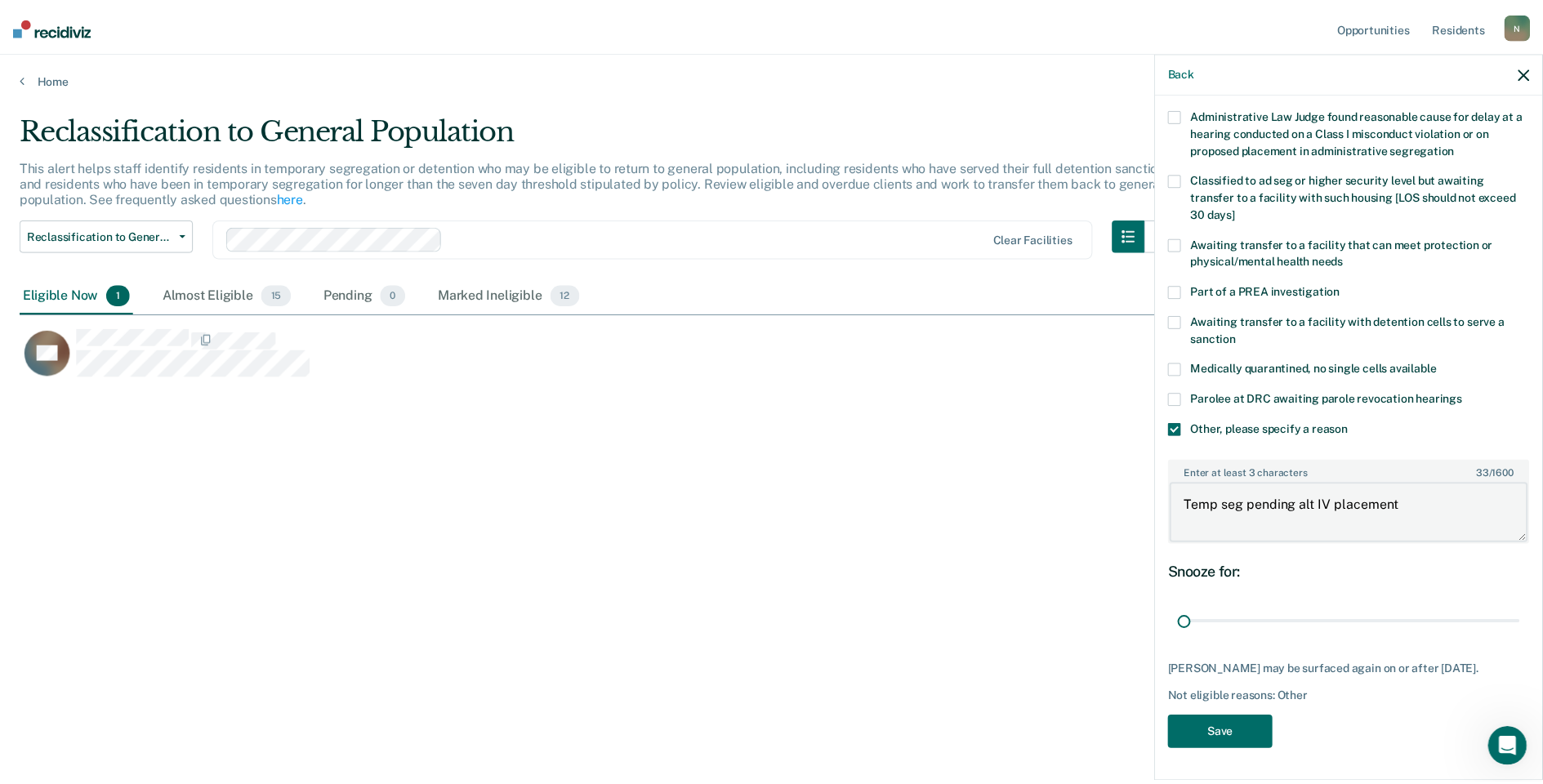
scroll to position [122, 0]
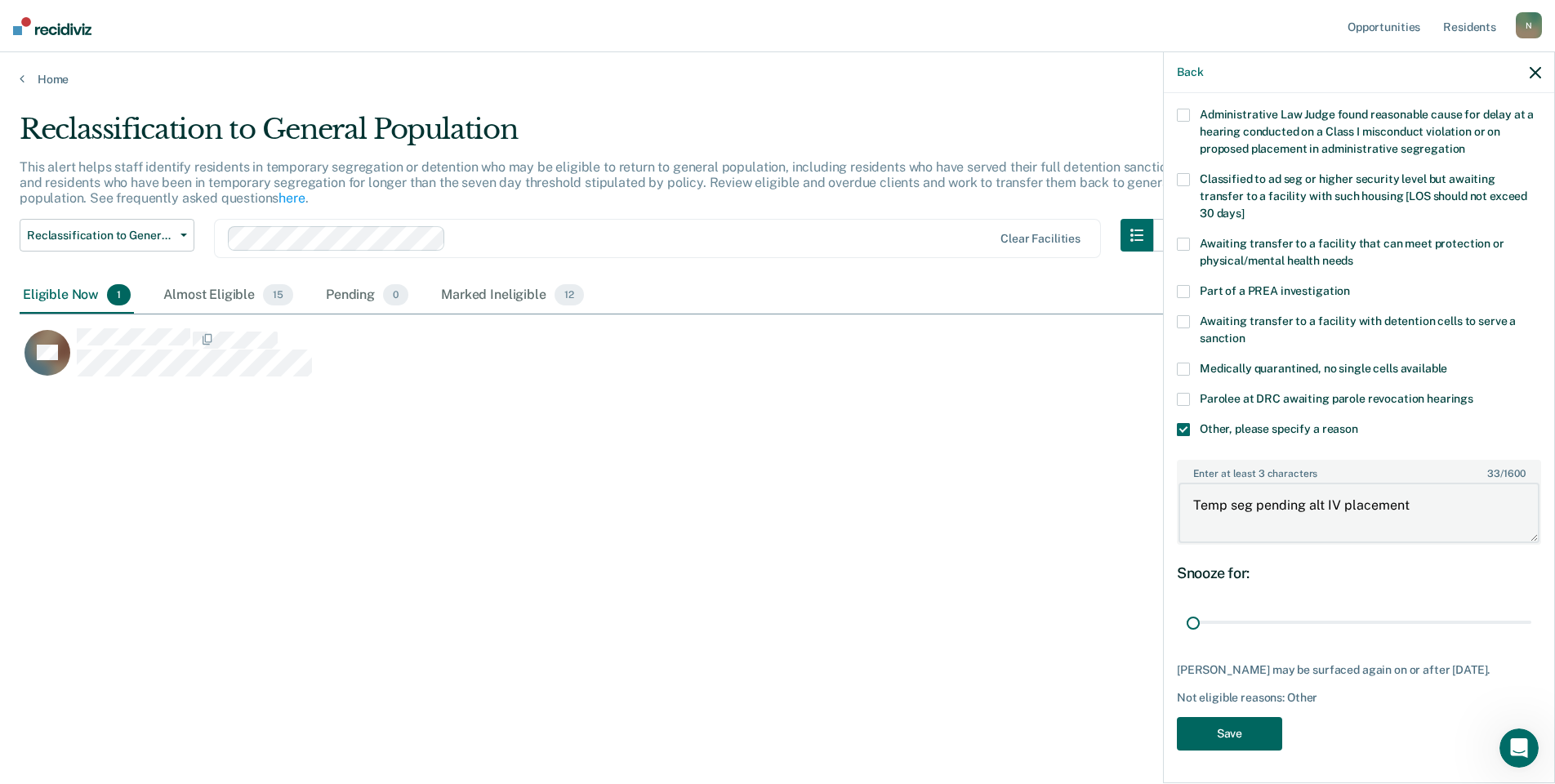
type textarea "Temp seg pending alt IV placement"
click at [1214, 733] on button "Save" at bounding box center [1229, 733] width 105 height 33
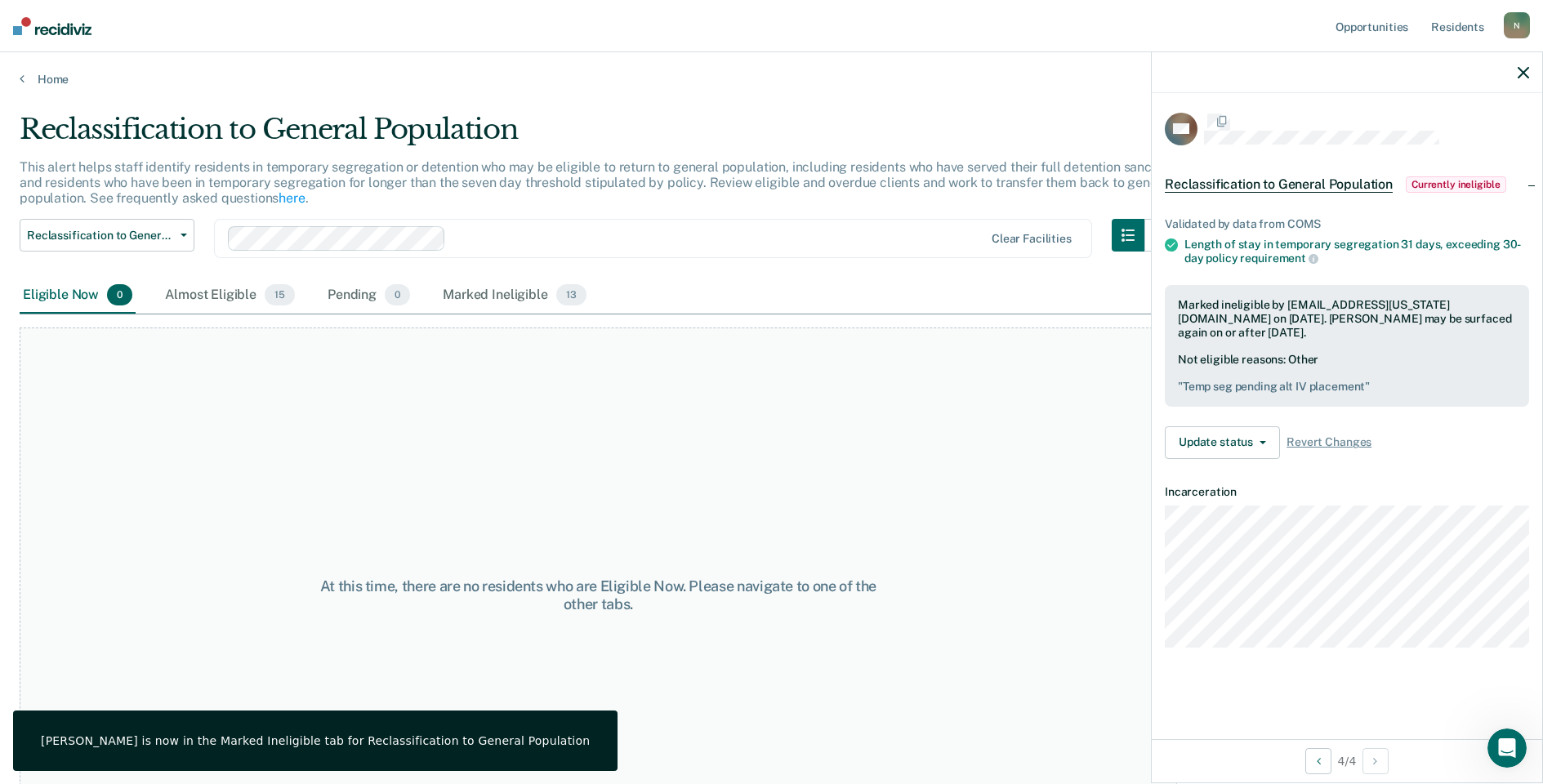
scroll to position [0, 0]
click at [183, 247] on button "Reclassification to General Population" at bounding box center [108, 235] width 175 height 32
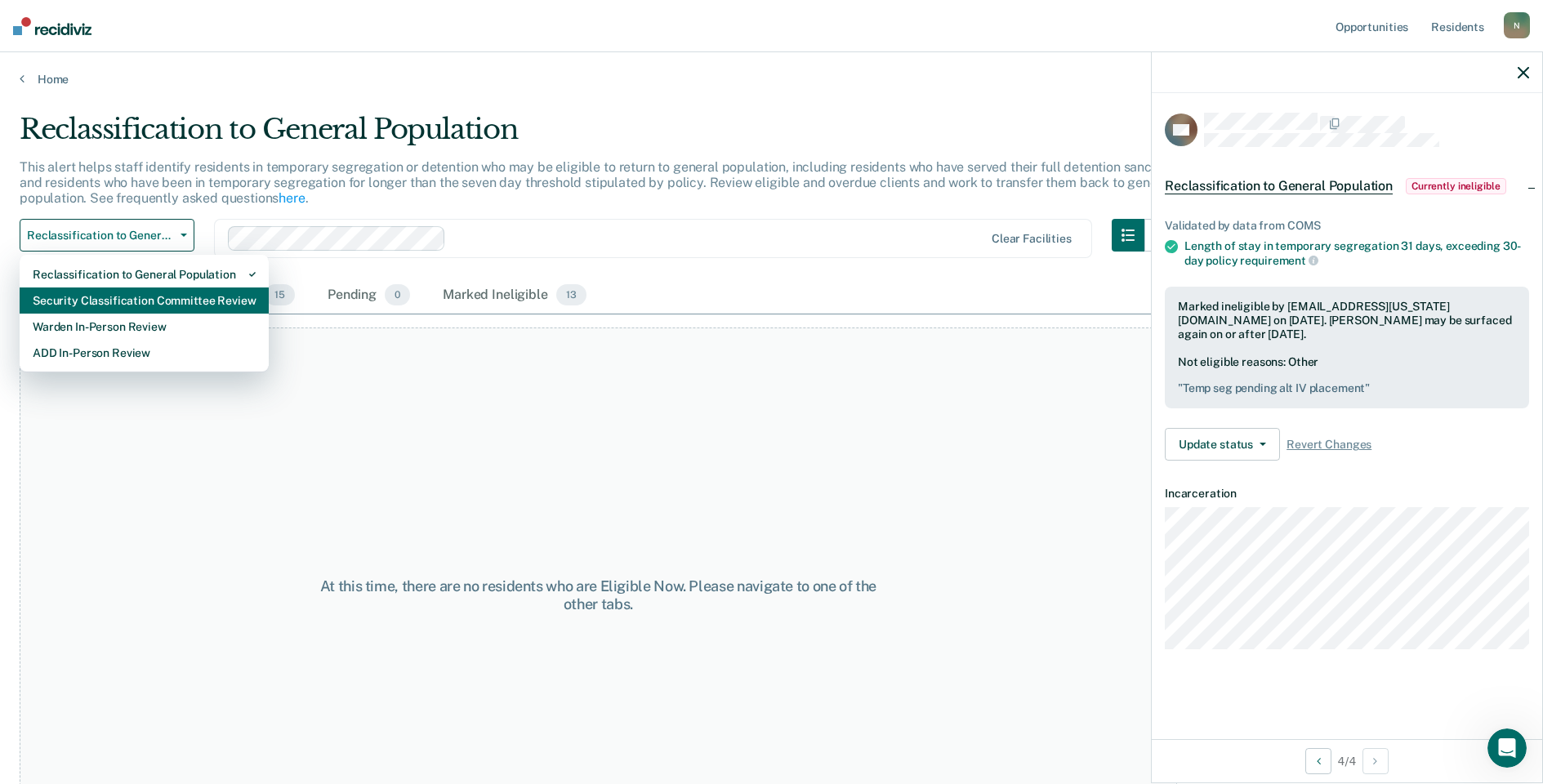
click at [161, 301] on div "Security Classification Committee Review" at bounding box center [144, 300] width 223 height 26
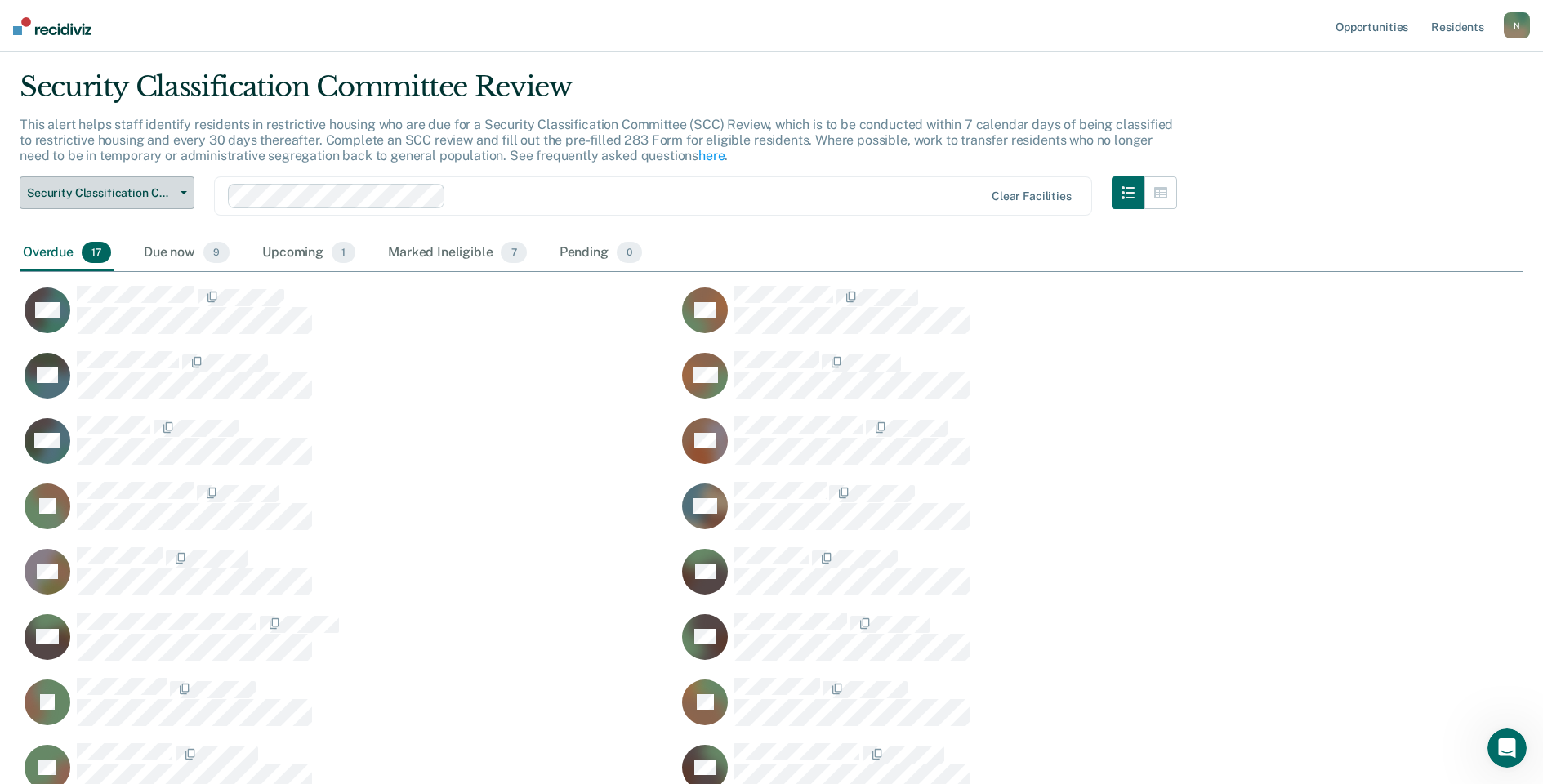
scroll to position [82, 0]
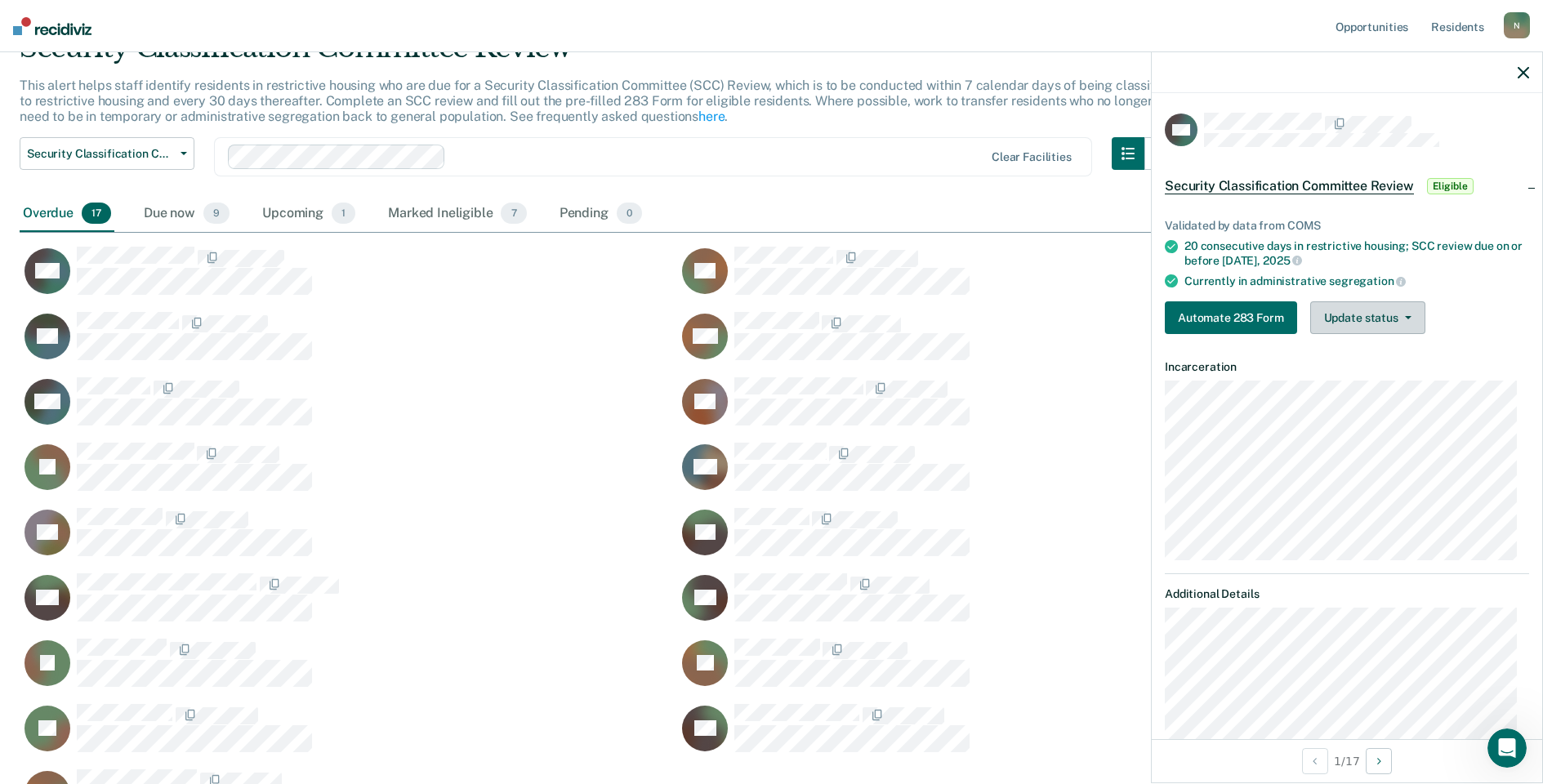
click at [1398, 326] on button "Update status" at bounding box center [1368, 317] width 115 height 32
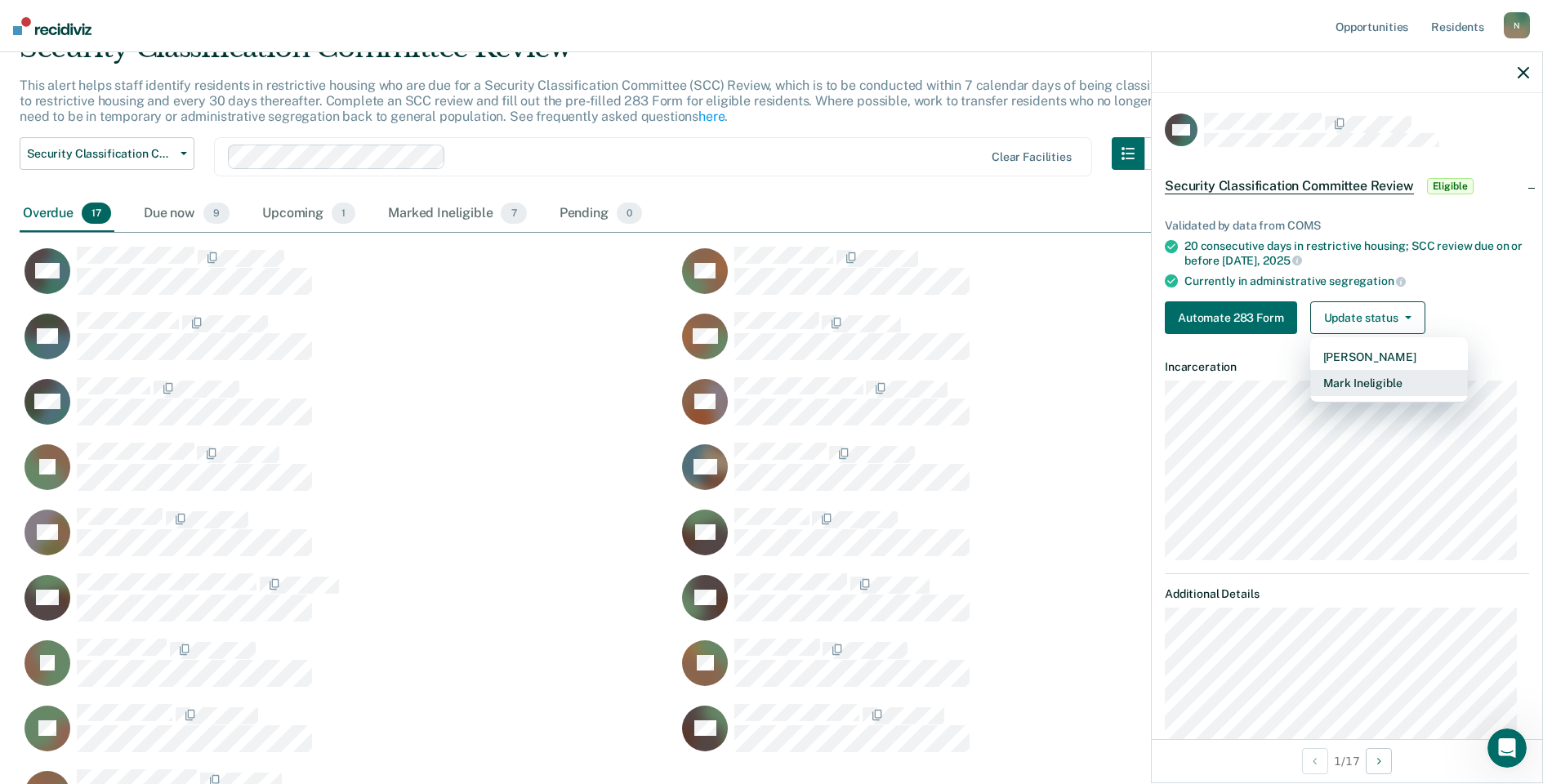
click at [1379, 387] on button "Mark Ineligible" at bounding box center [1389, 382] width 158 height 26
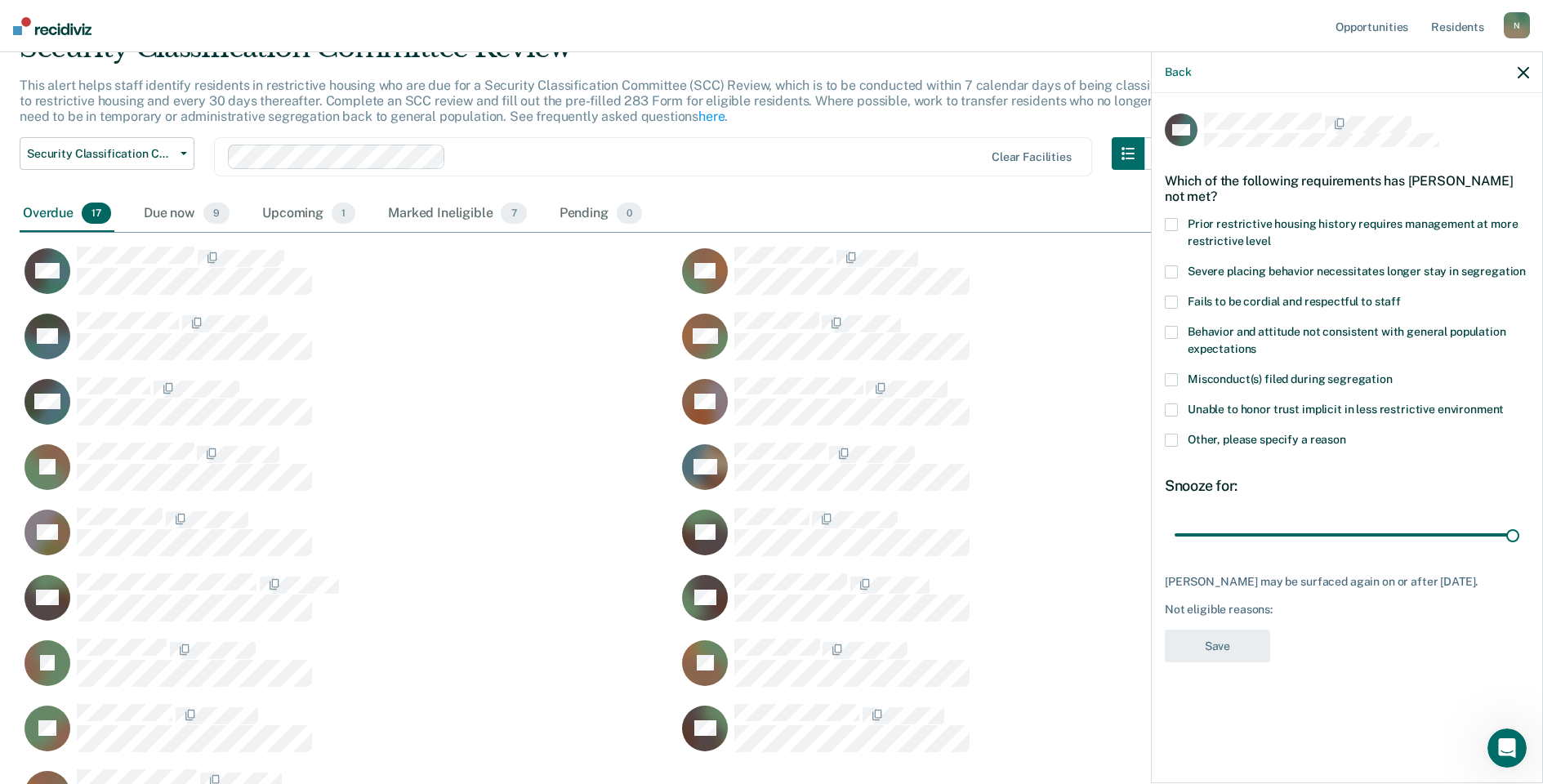
click at [1522, 66] on button "button" at bounding box center [1524, 72] width 12 height 14
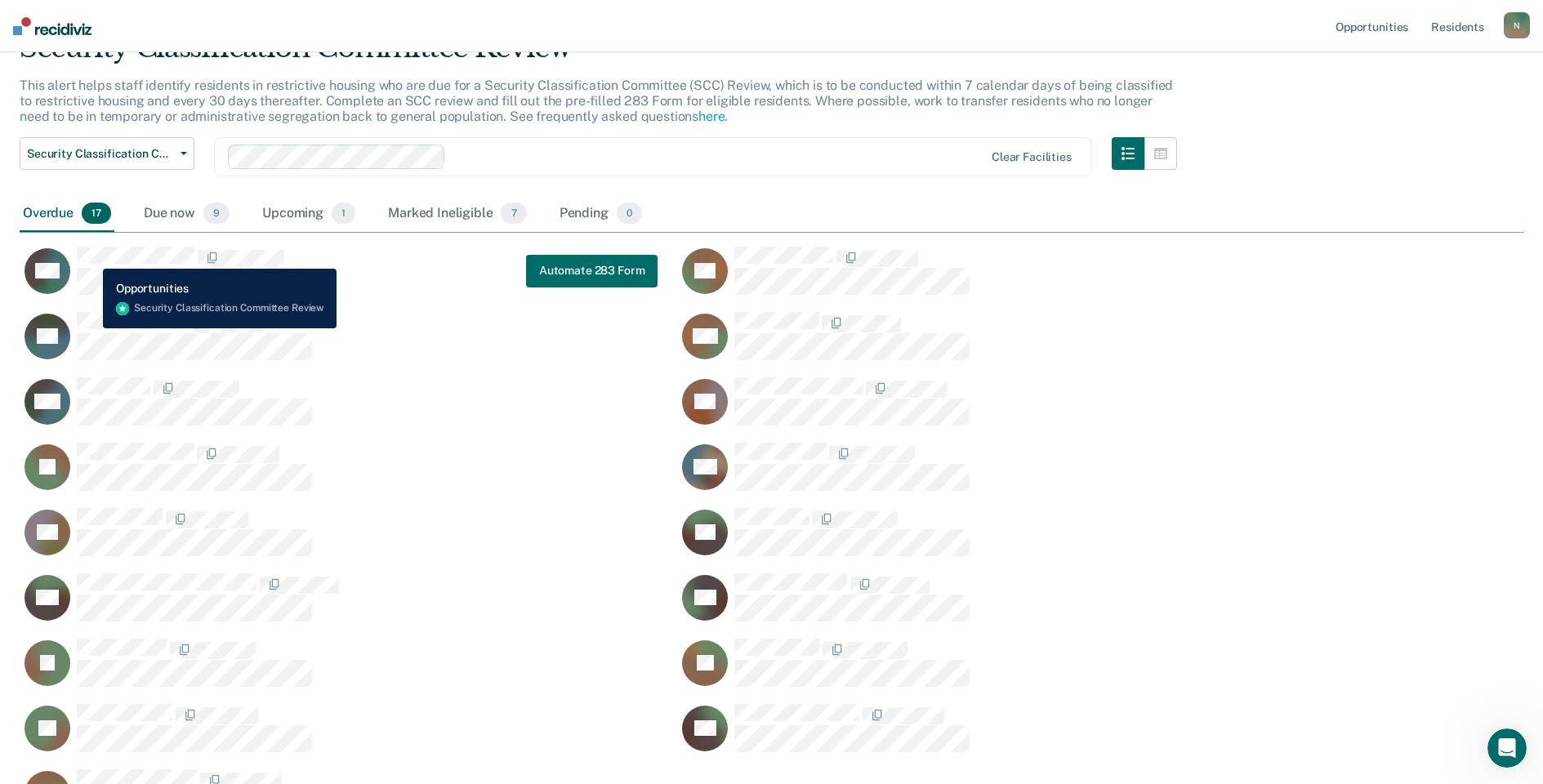
click at [101, 246] on button "WS" at bounding box center [168, 271] width 298 height 50
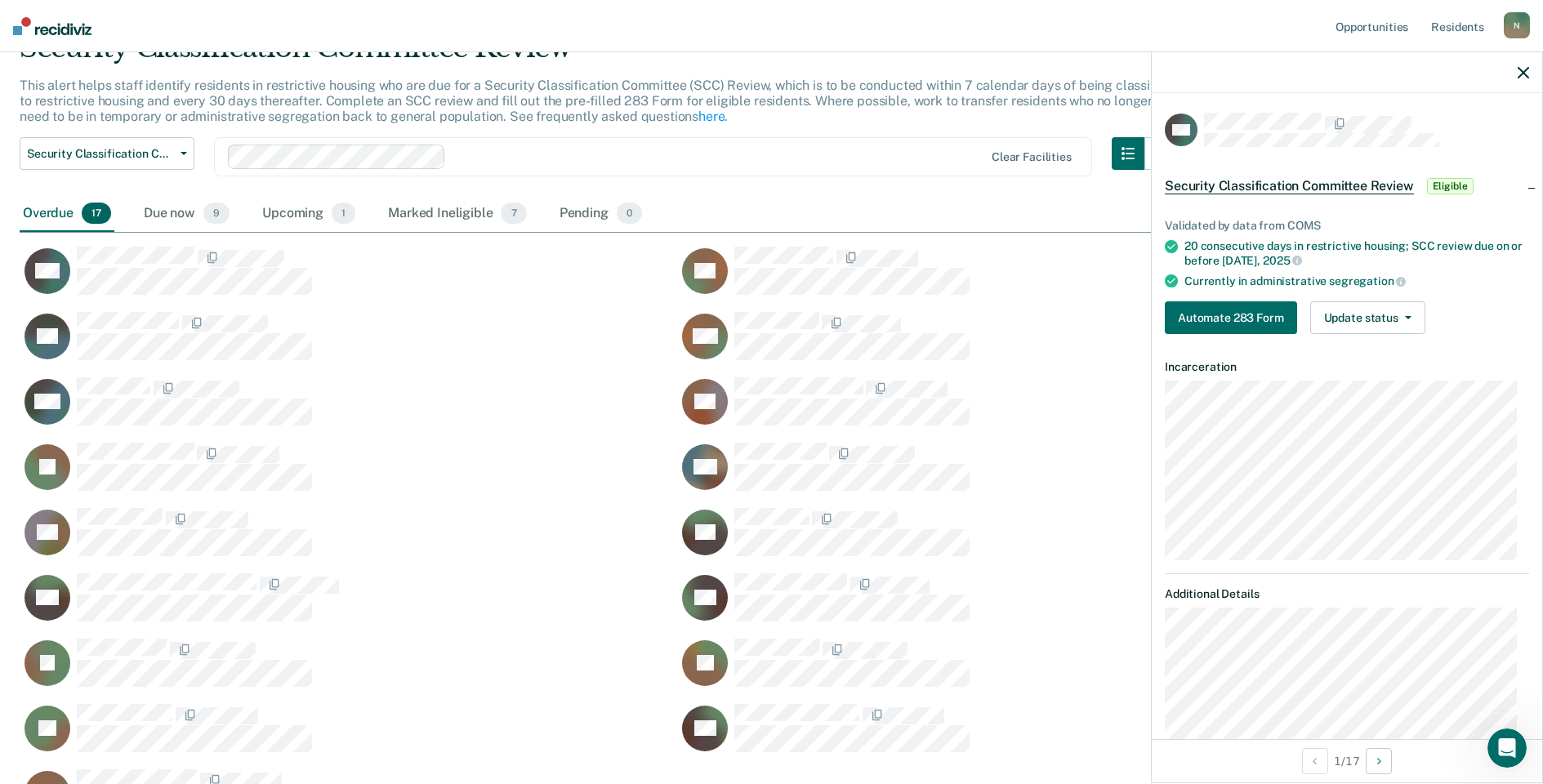
click at [1350, 187] on span "Security Classification Committee Review" at bounding box center [1290, 187] width 249 height 17
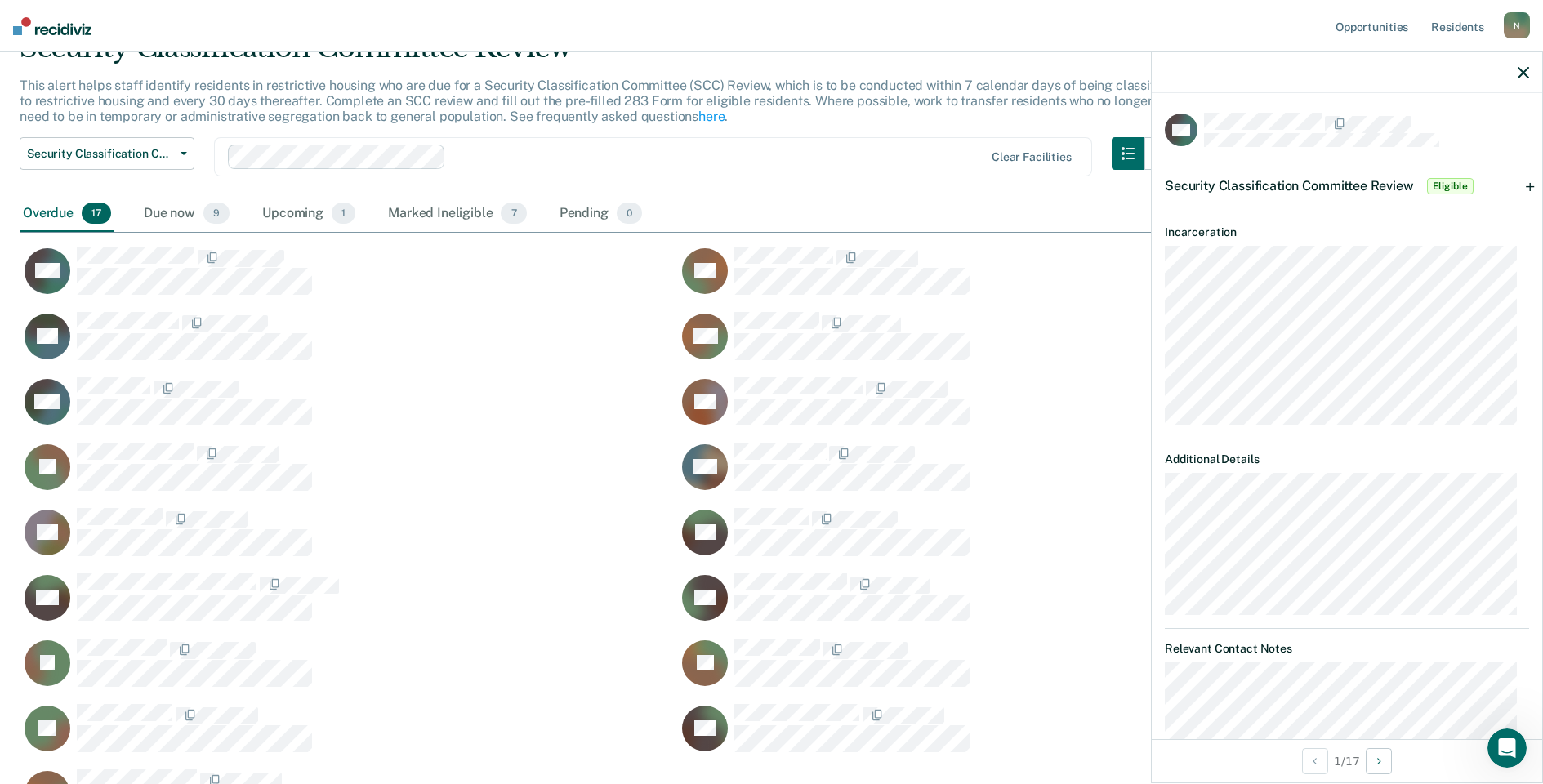
click at [1348, 179] on span "Security Classification Committee Review" at bounding box center [1290, 186] width 249 height 16
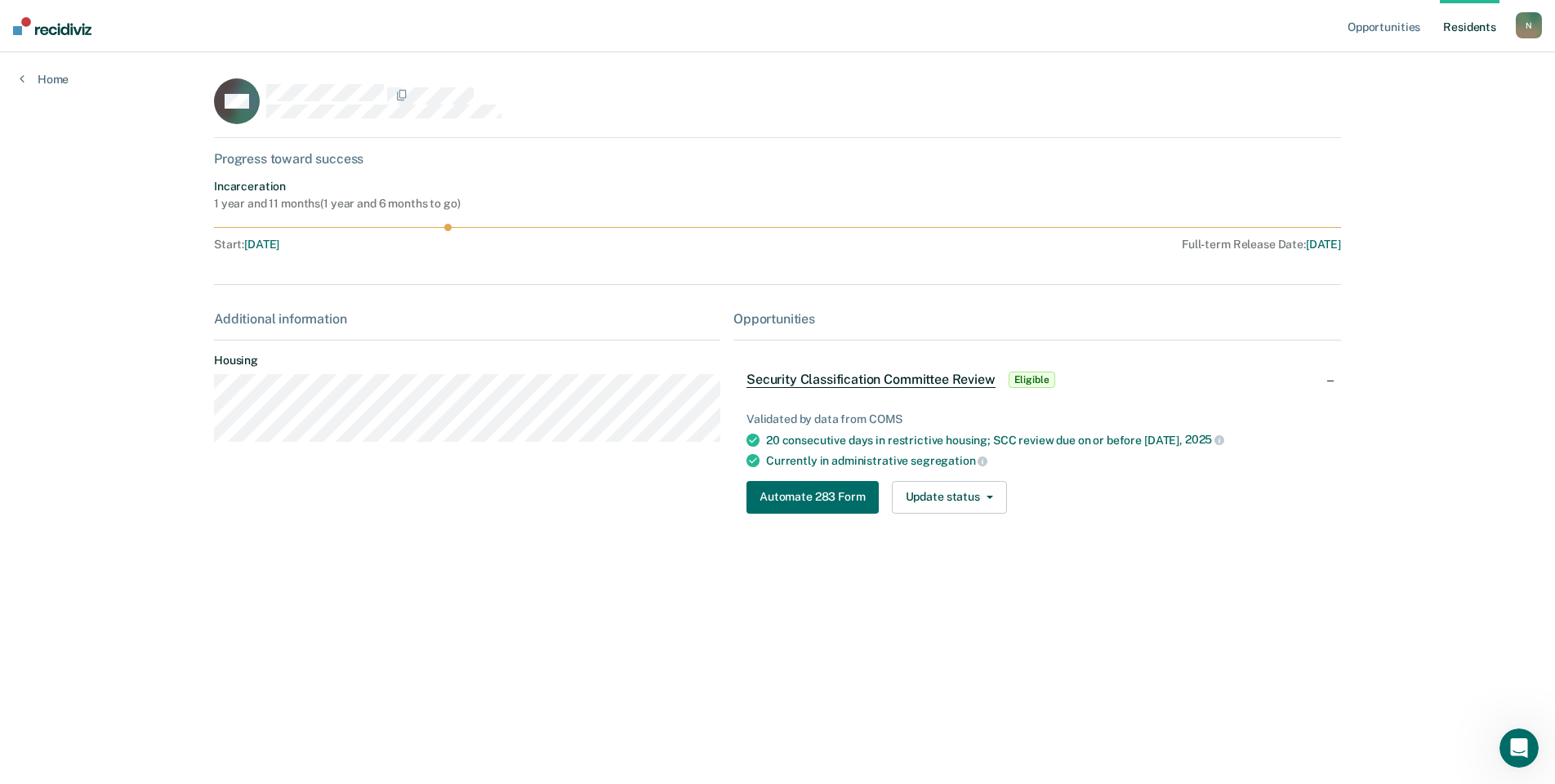
click at [448, 227] on circle at bounding box center [448, 227] width 8 height 7
click at [307, 163] on div "Progress toward success" at bounding box center [778, 158] width 1127 height 16
click at [848, 380] on span "Security Classification Committee Review" at bounding box center [871, 380] width 249 height 17
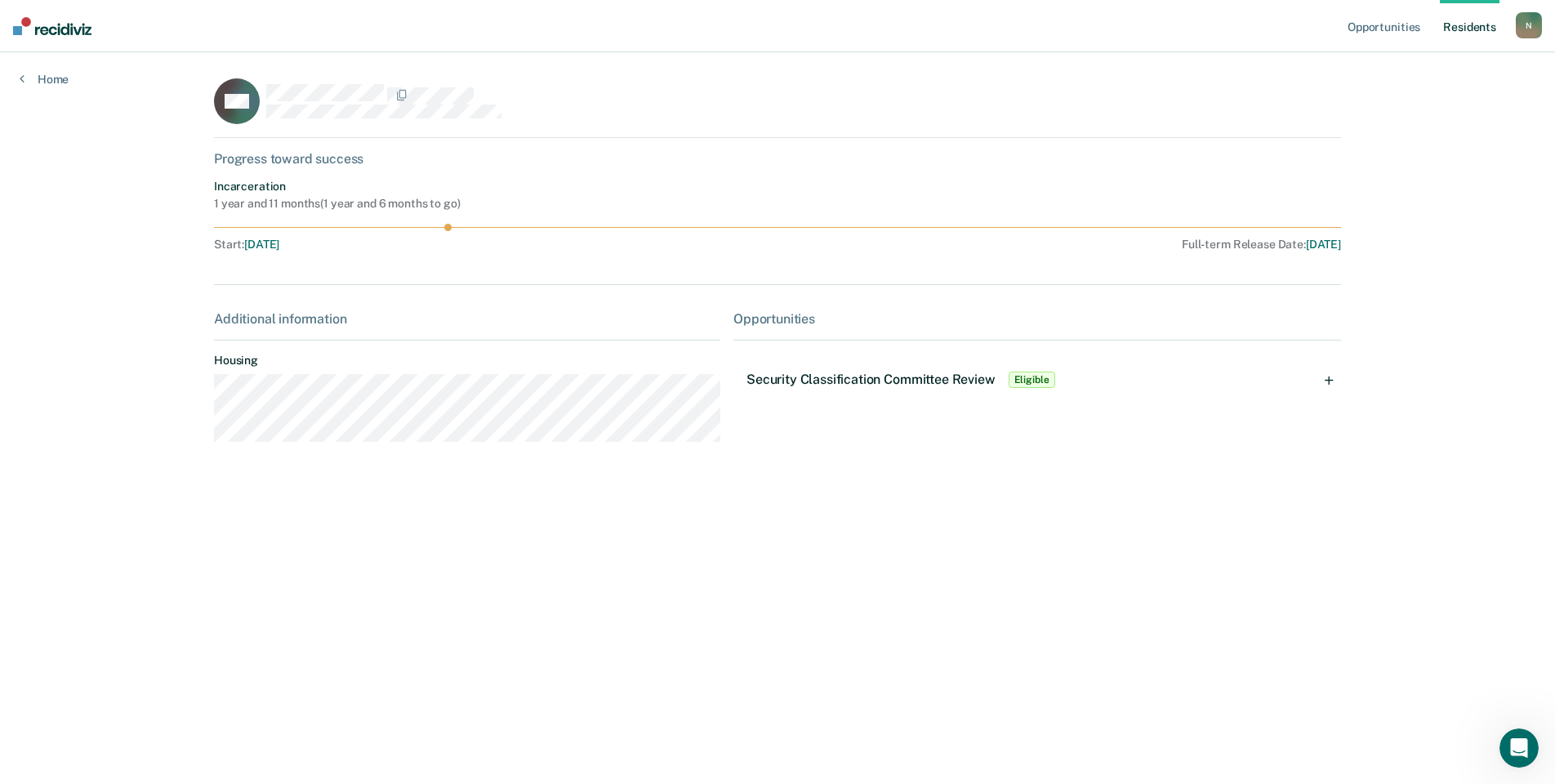
click at [849, 378] on span "Security Classification Committee Review" at bounding box center [871, 379] width 249 height 16
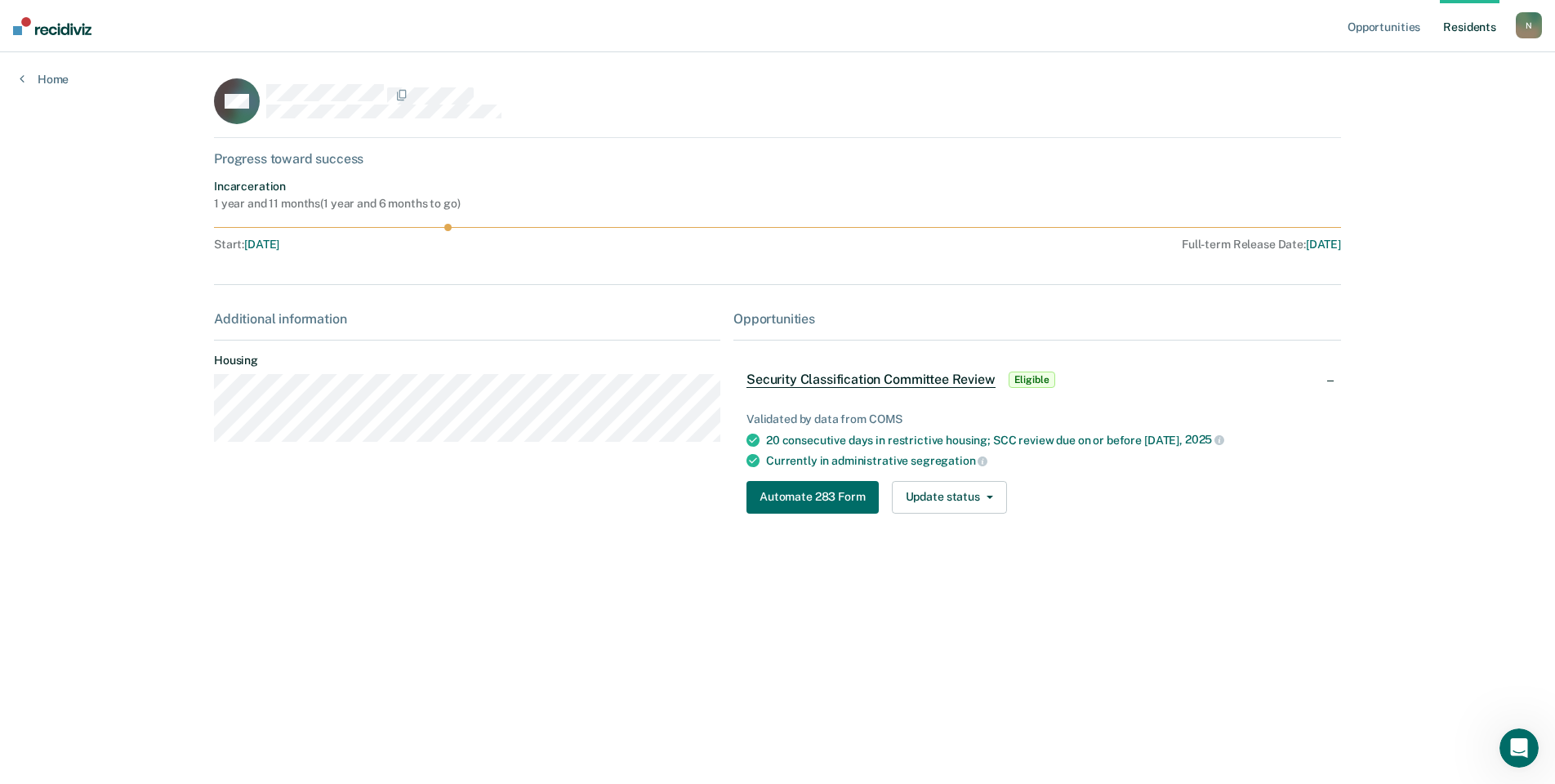
click at [1012, 376] on span "Eligible" at bounding box center [1032, 380] width 47 height 17
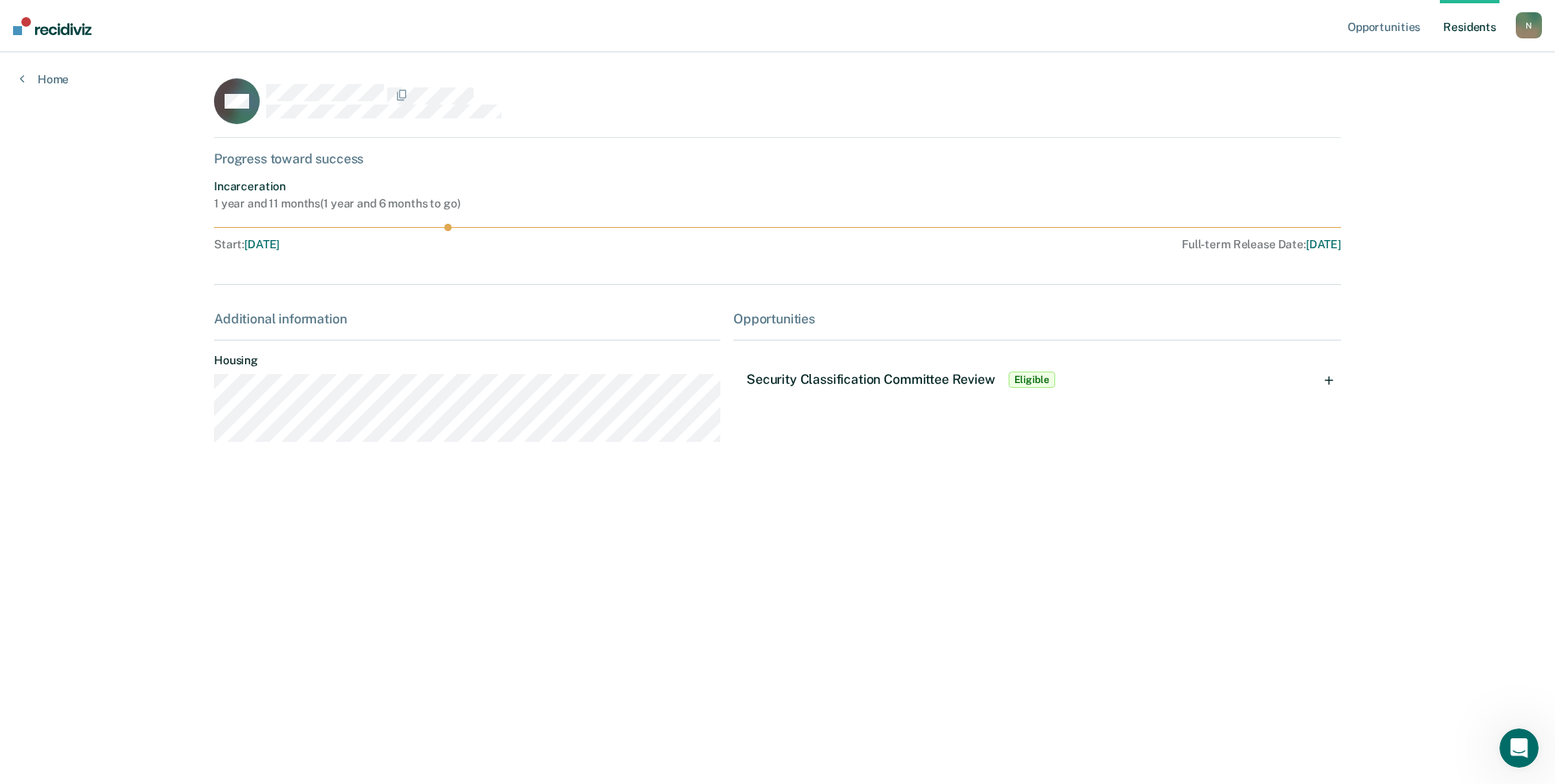
click at [1012, 376] on span "Eligible" at bounding box center [1032, 380] width 47 height 17
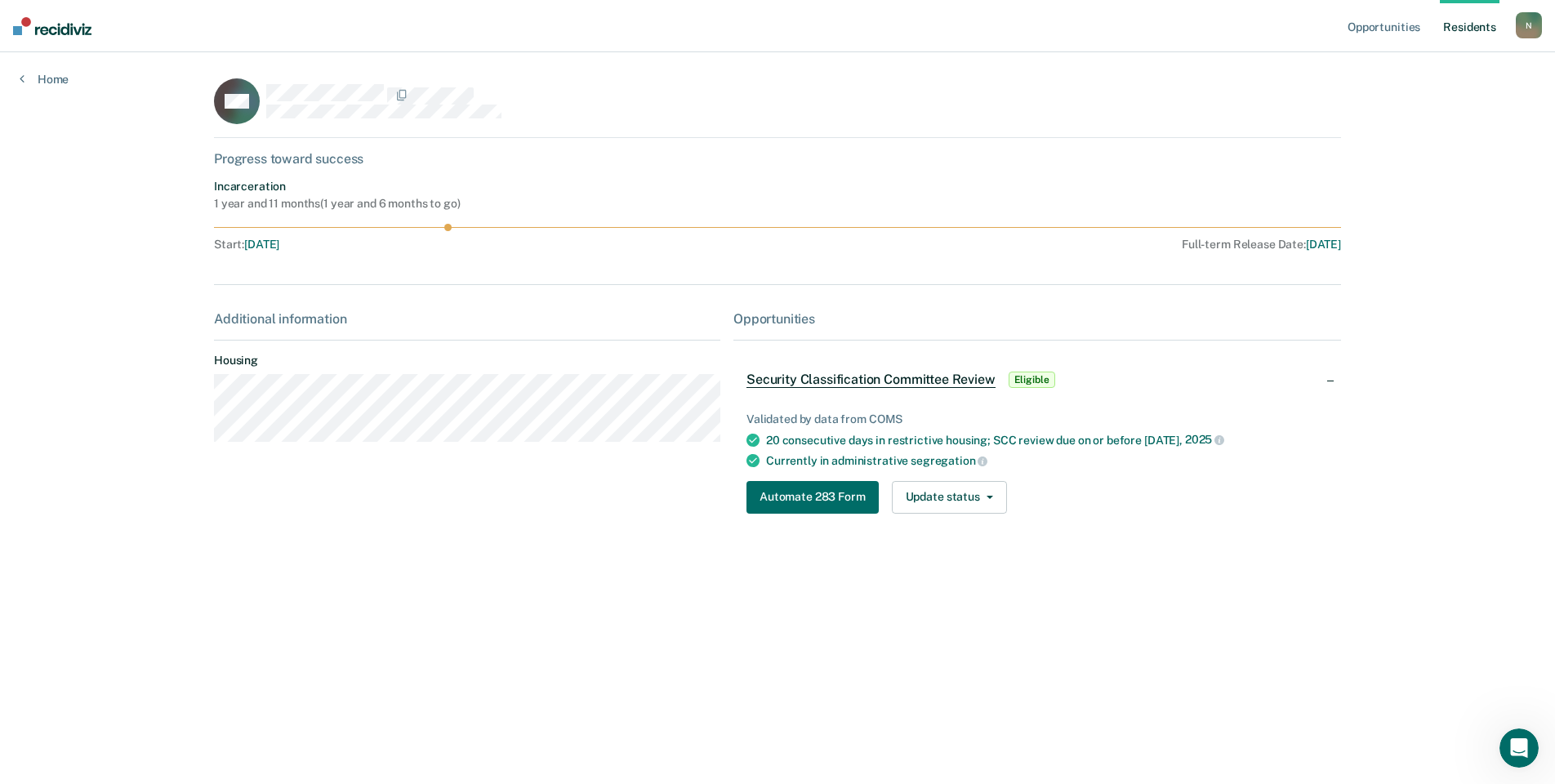
click at [31, 71] on div "Home" at bounding box center [44, 69] width 88 height 34
click at [36, 79] on link "Home" at bounding box center [44, 79] width 49 height 15
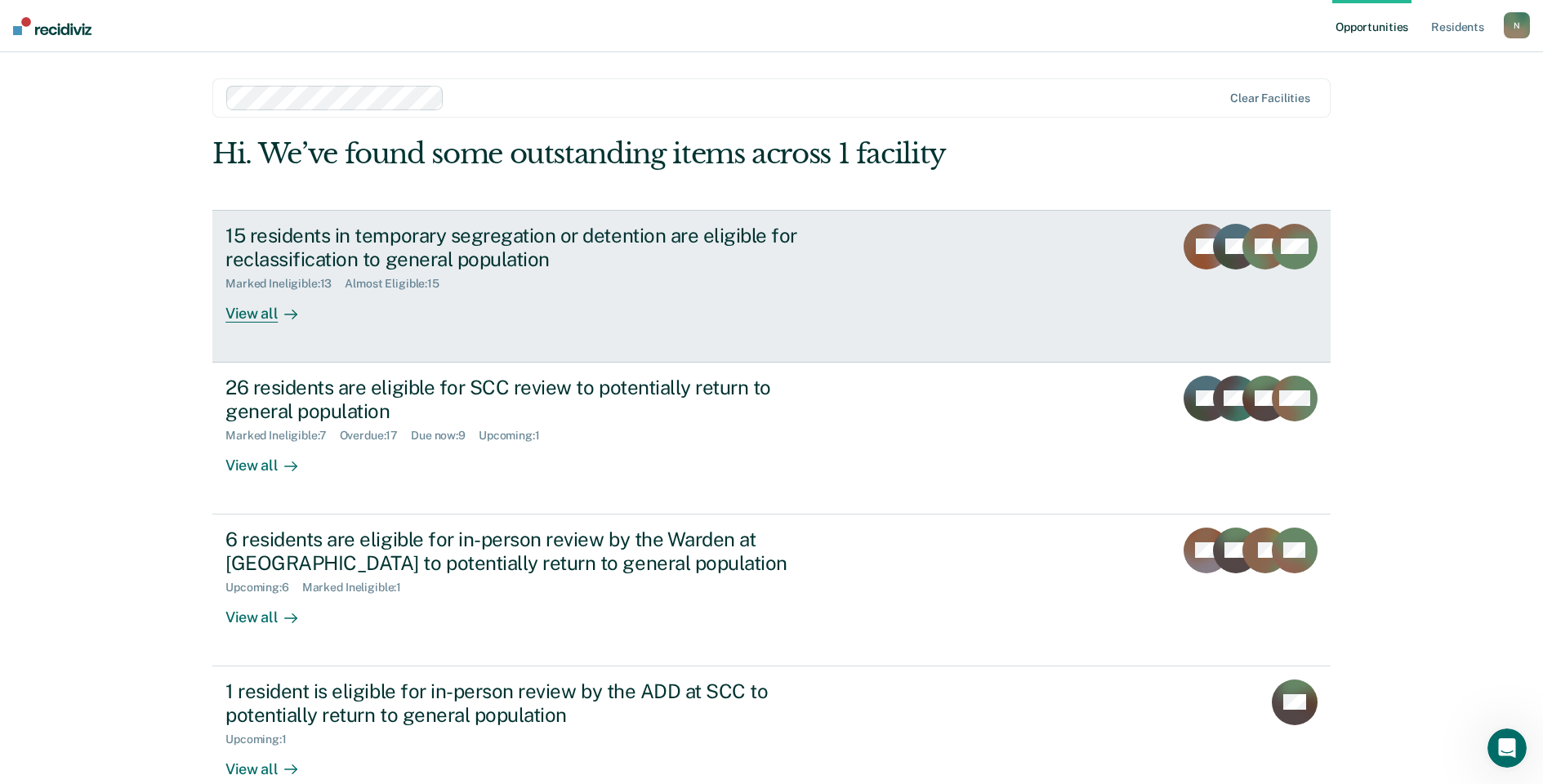
click at [358, 234] on div "15 residents in temporary segregation or detention are eligible for reclassific…" at bounding box center [512, 247] width 574 height 47
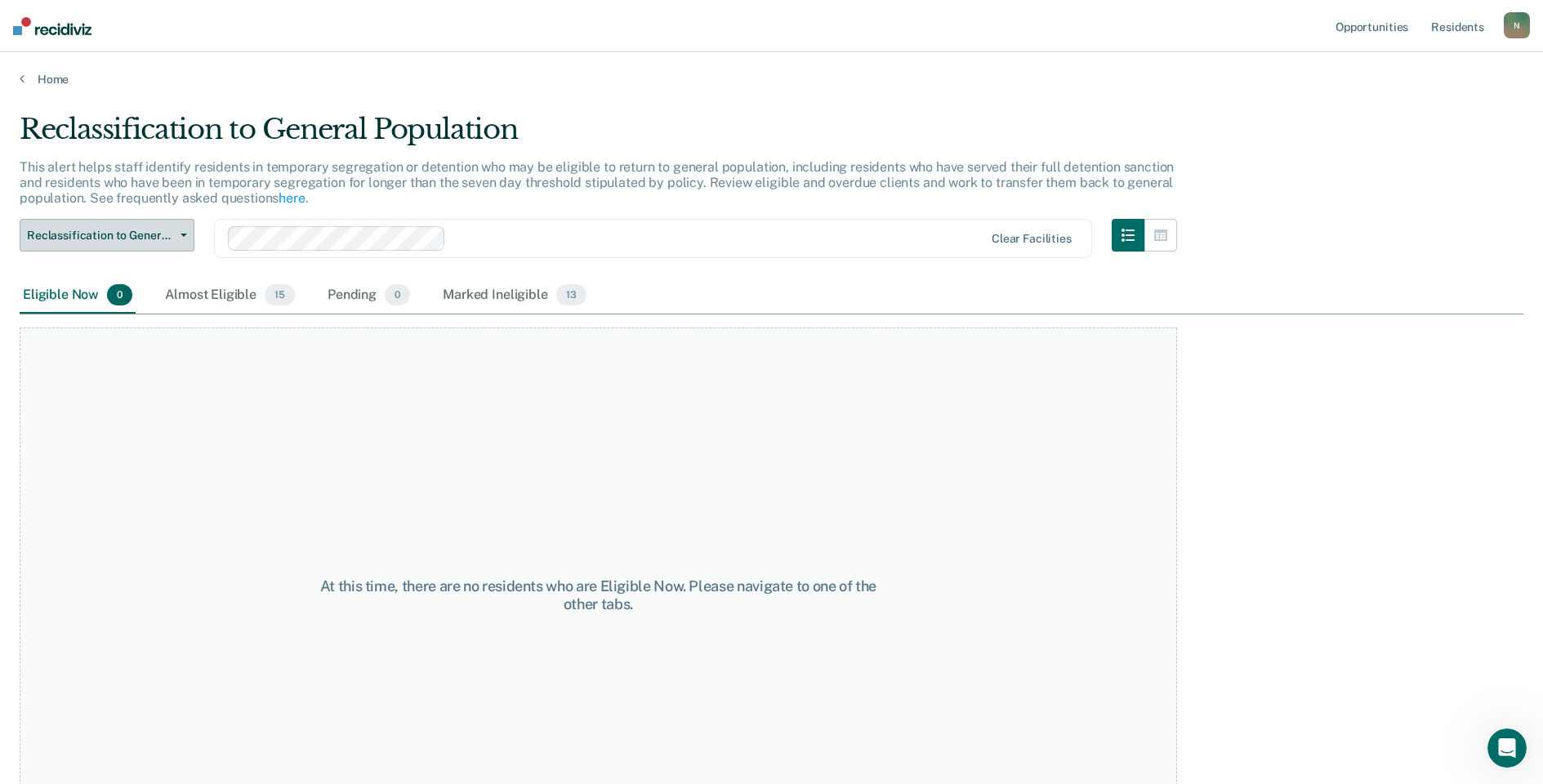
click at [179, 241] on button "Reclassification to General Population" at bounding box center [108, 235] width 175 height 32
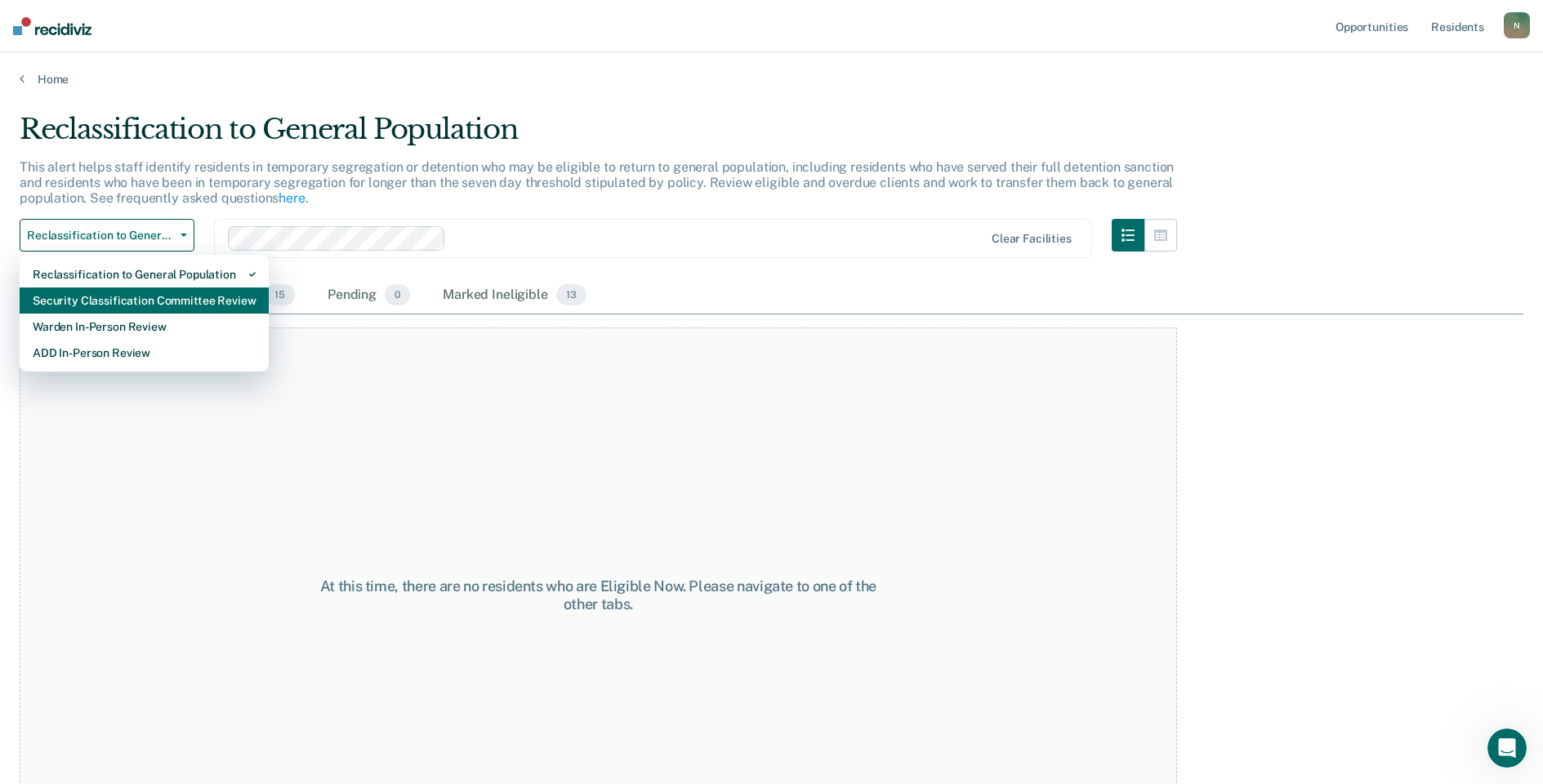
click at [121, 303] on div "Security Classification Committee Review" at bounding box center [144, 300] width 223 height 26
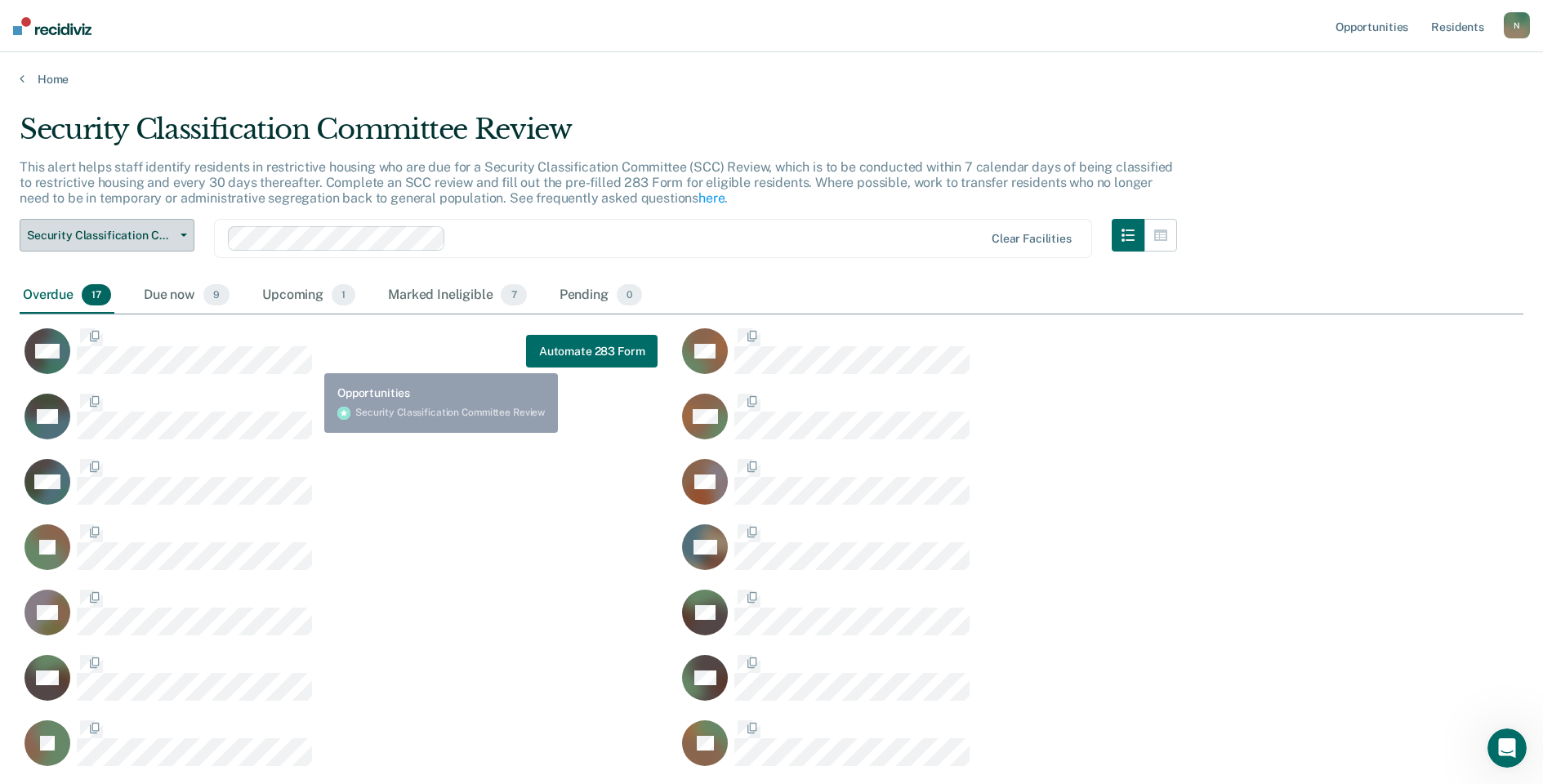
scroll to position [786, 1492]
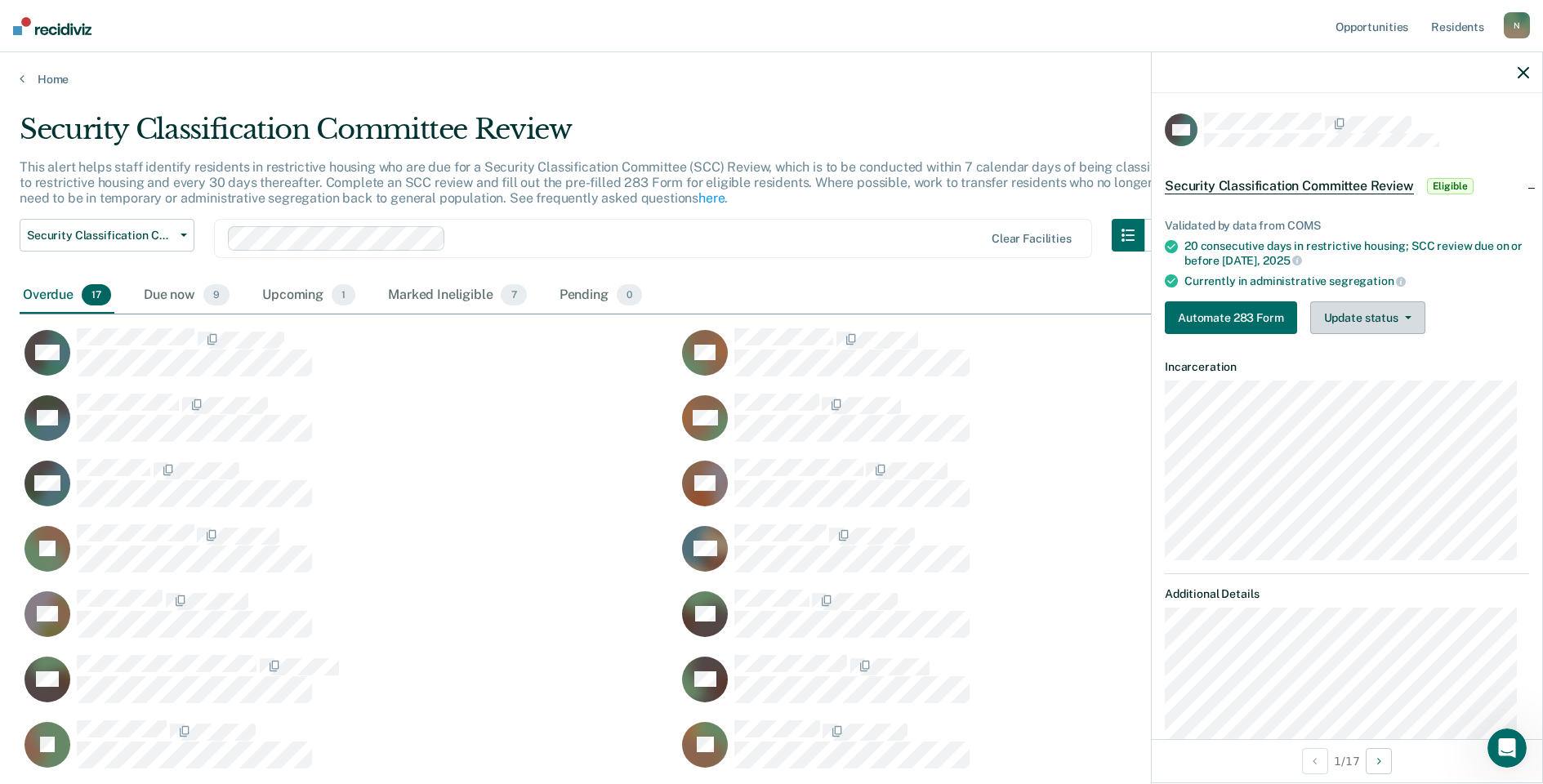
click at [1401, 319] on button "Update status" at bounding box center [1368, 317] width 115 height 32
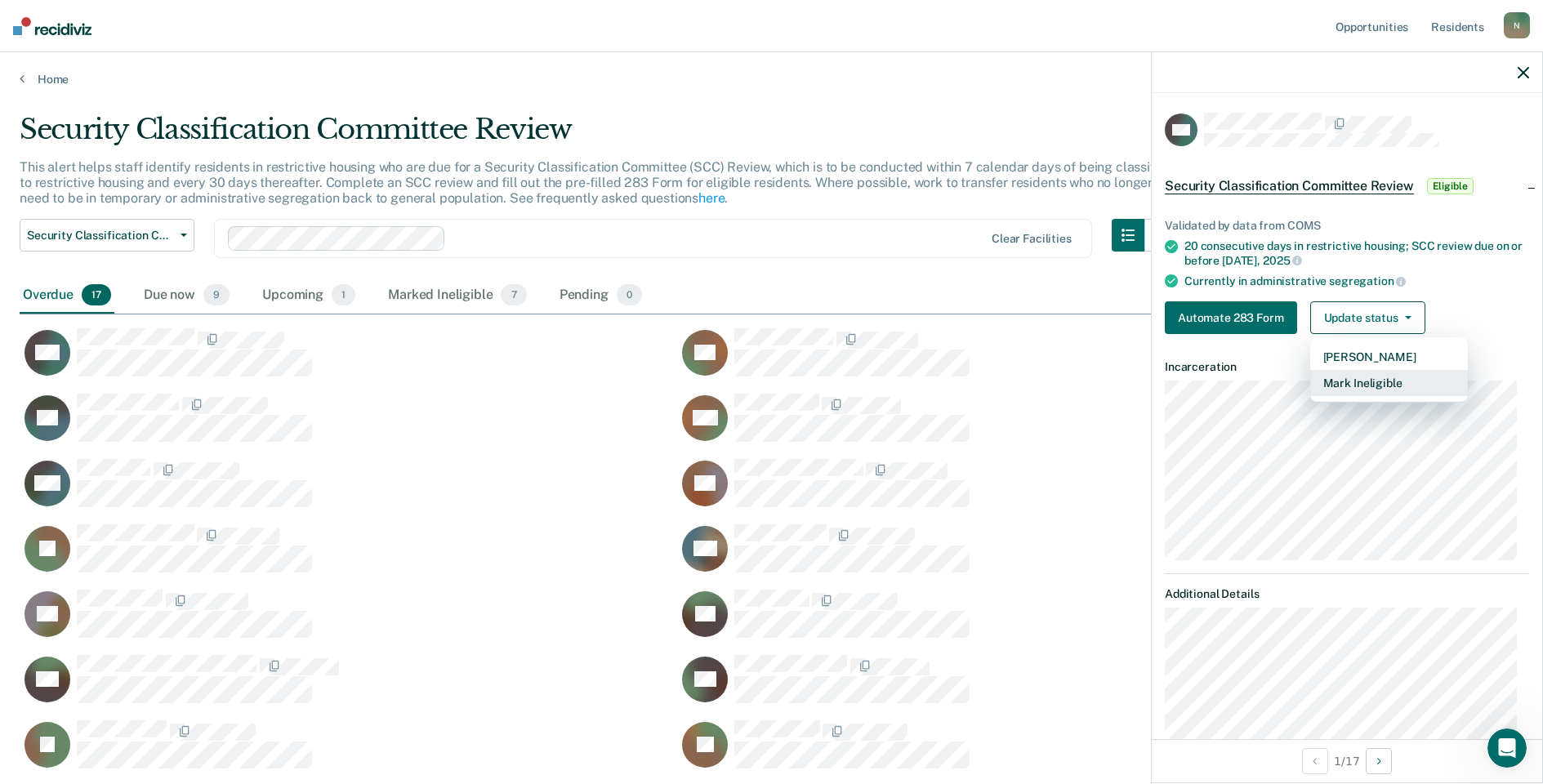
click at [1361, 387] on button "Mark Ineligible" at bounding box center [1389, 382] width 158 height 26
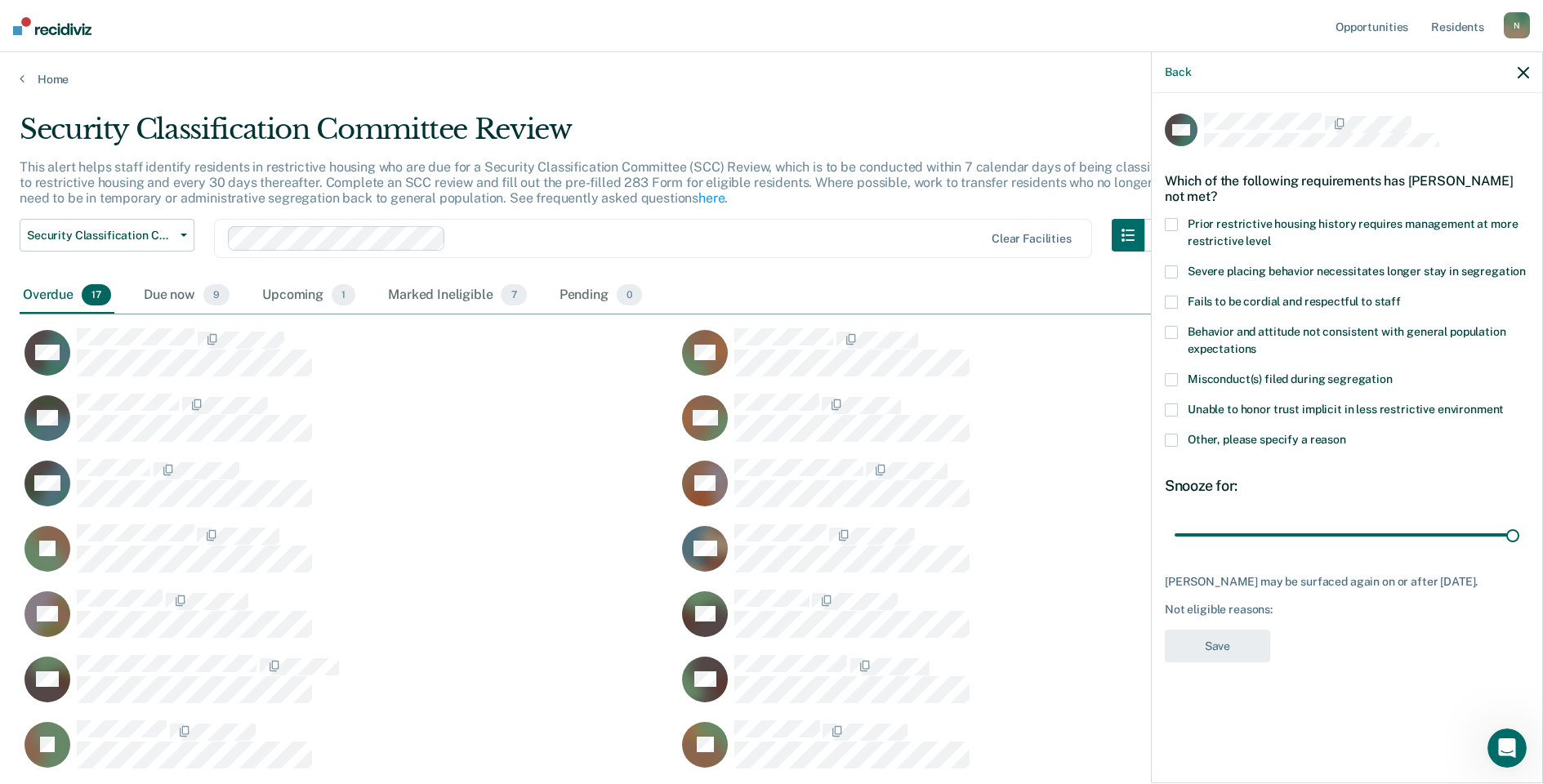
click at [1175, 435] on span at bounding box center [1172, 440] width 13 height 13
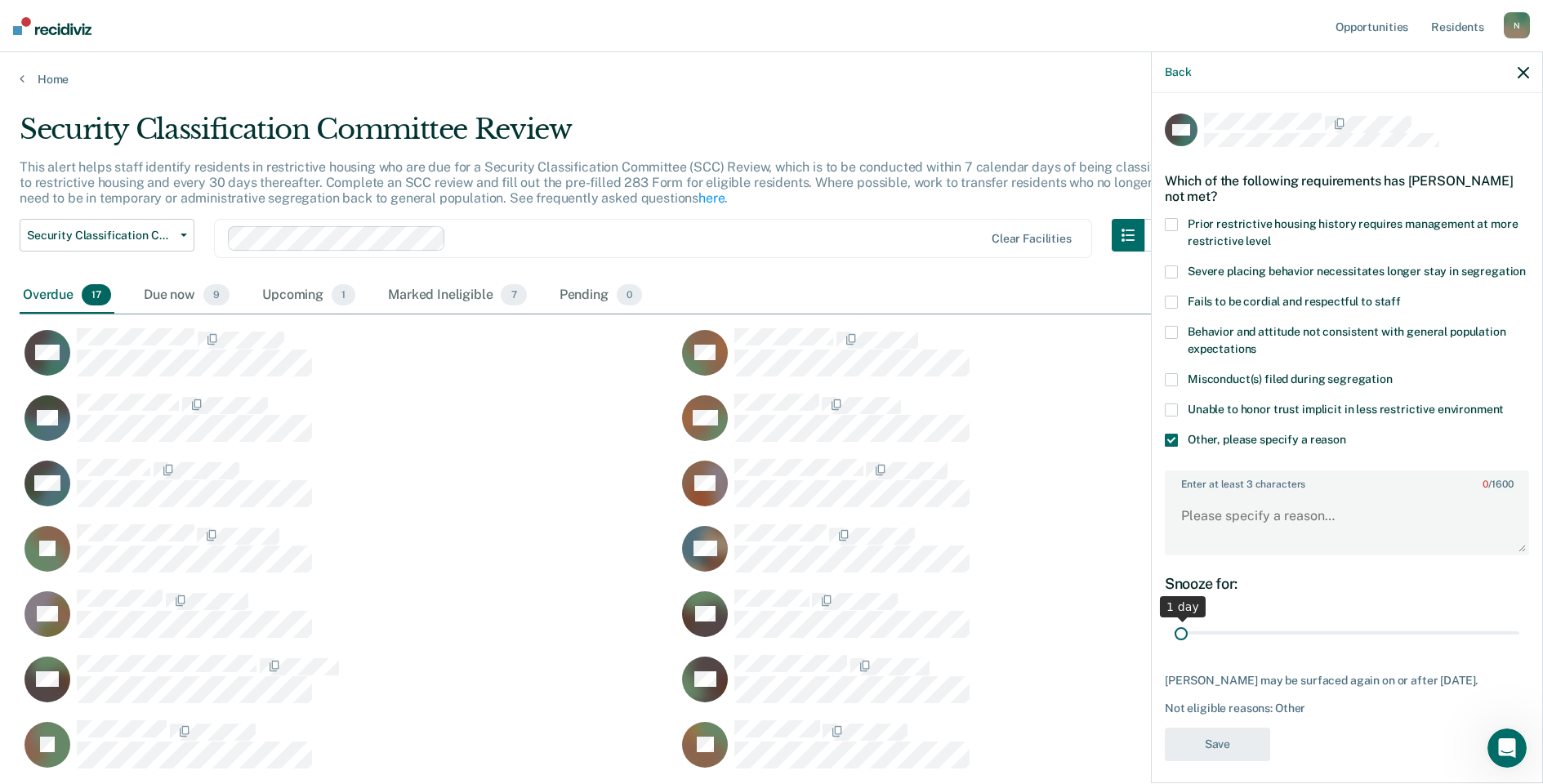
drag, startPoint x: 1502, startPoint y: 642, endPoint x: 1157, endPoint y: 645, distance: 345.0
type input "1"
click at [1175, 645] on input "range" at bounding box center [1347, 633] width 345 height 28
click at [1213, 536] on textarea "Enter at least 3 characters 0 / 1600" at bounding box center [1347, 523] width 361 height 61
type textarea "Temp seg pending PC investigation"
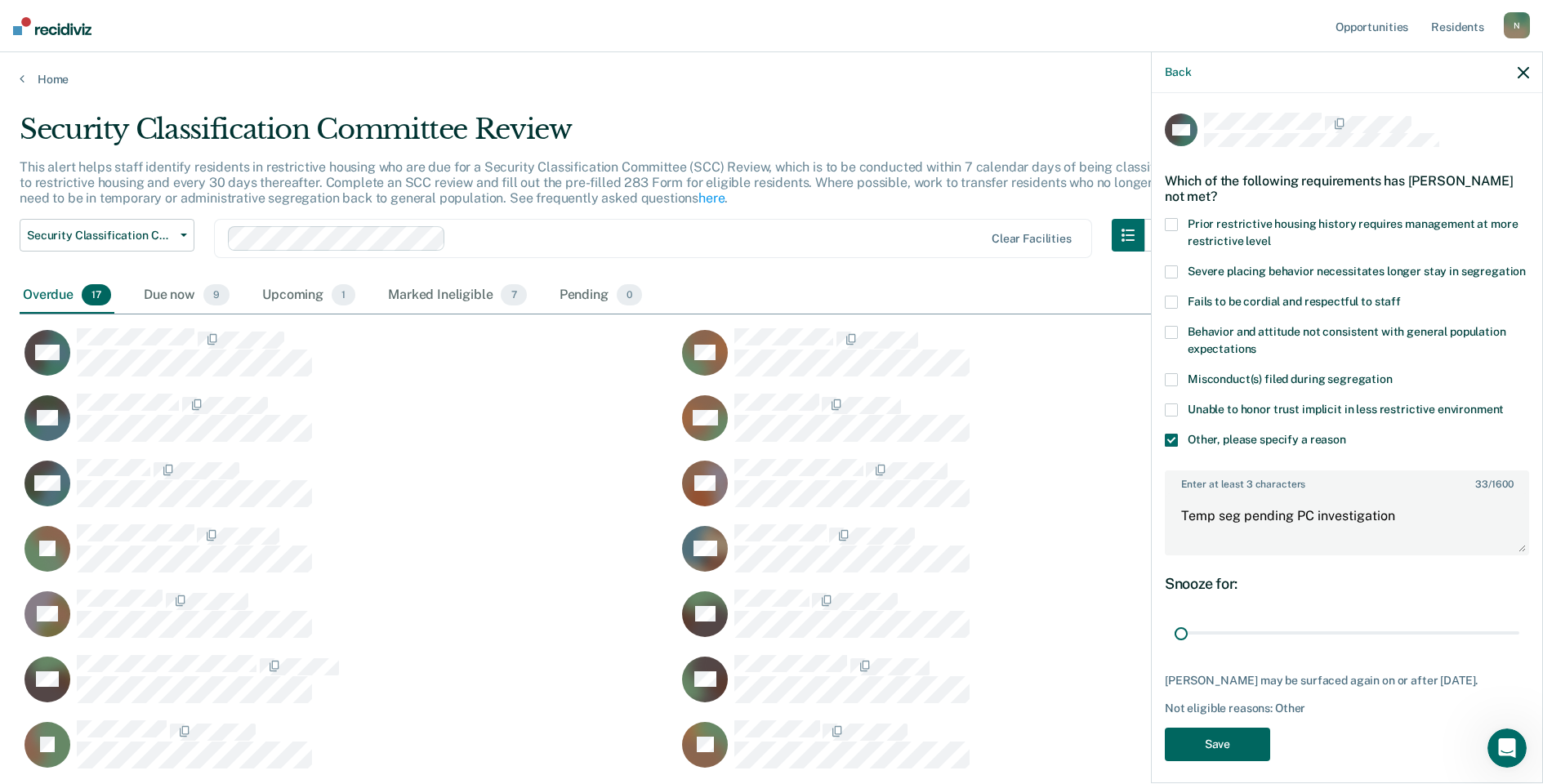
click at [1245, 761] on button "Save" at bounding box center [1218, 744] width 105 height 33
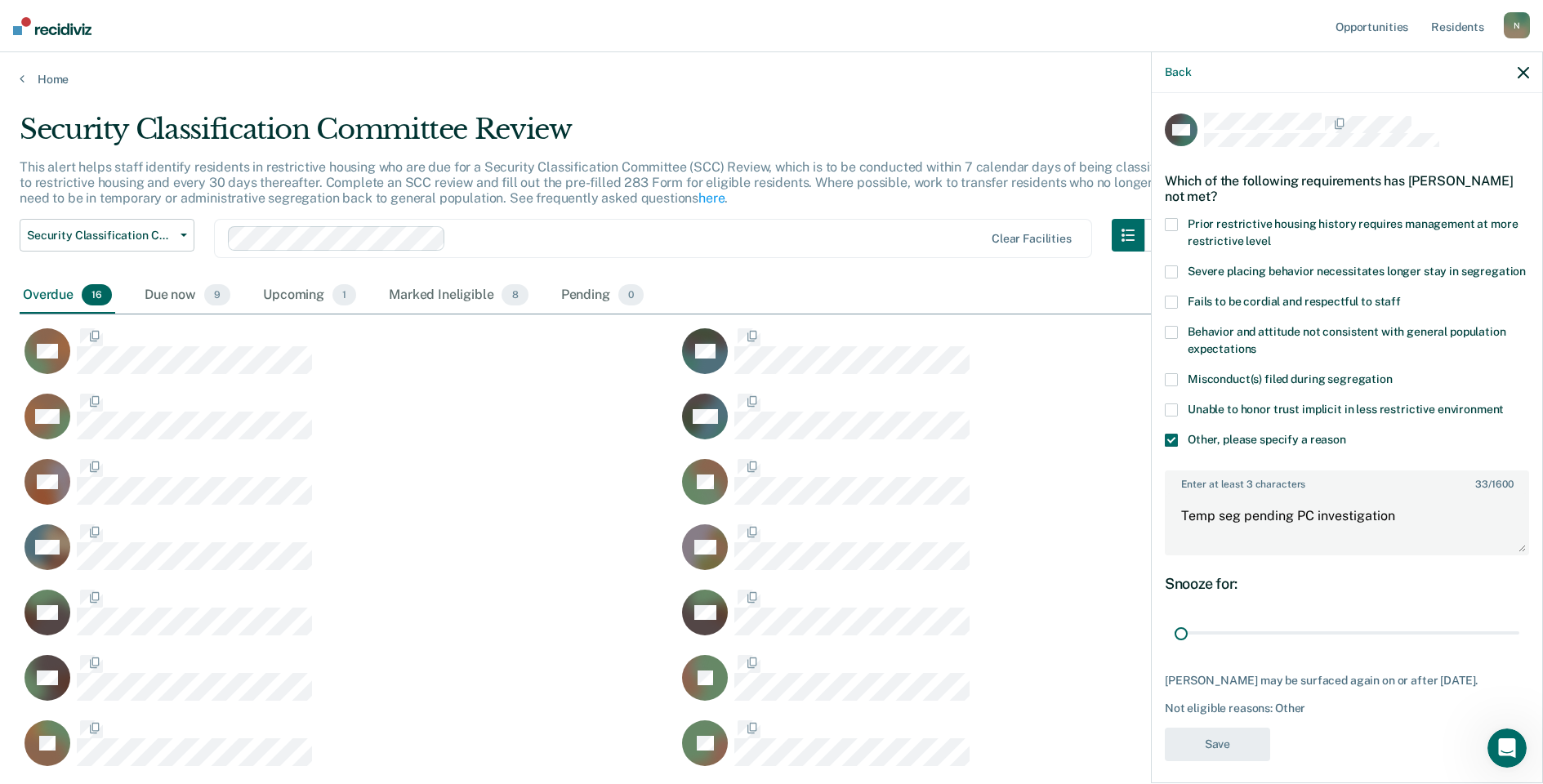
scroll to position [720, 1492]
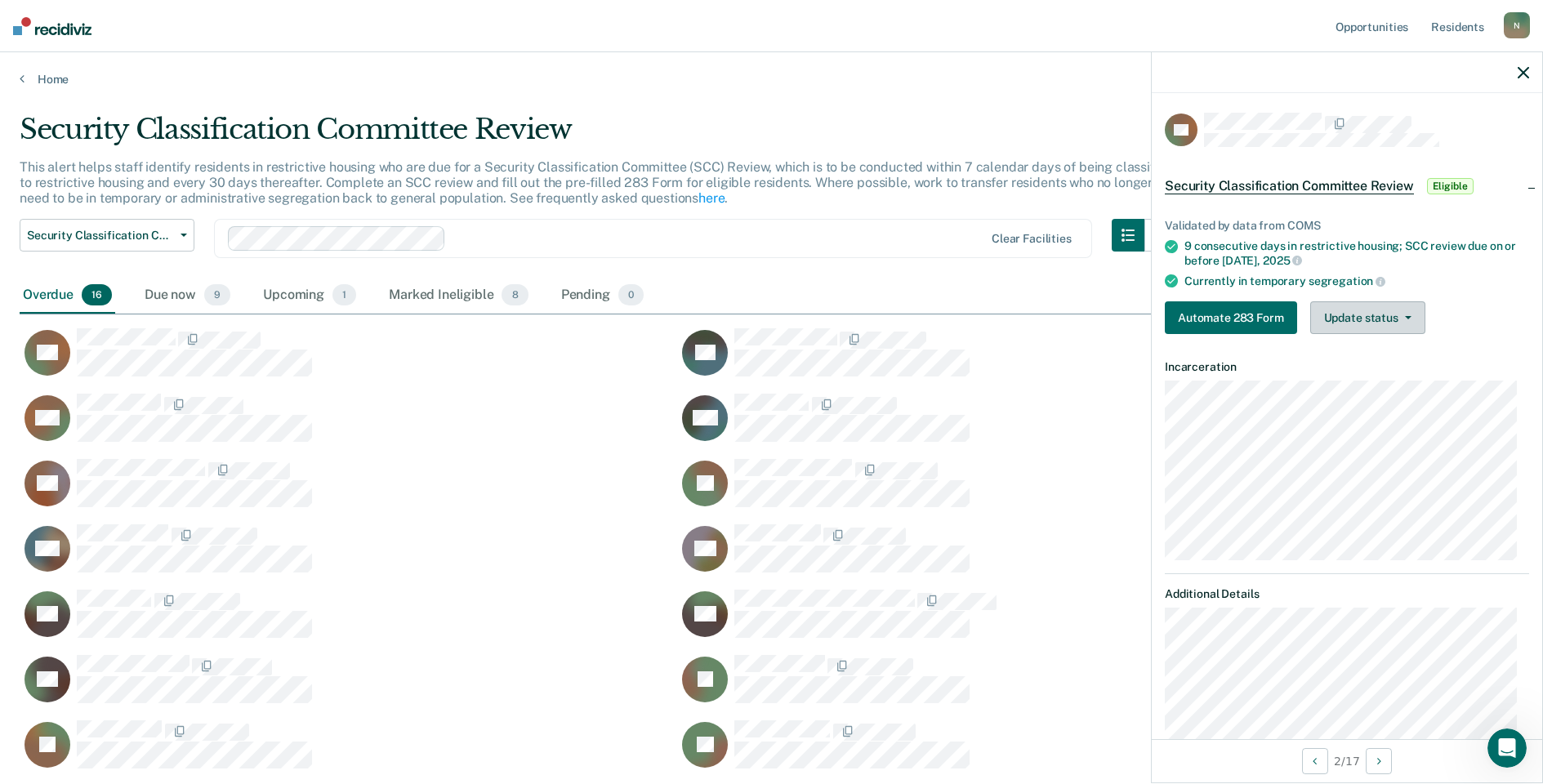
drag, startPoint x: 1330, startPoint y: 312, endPoint x: 1330, endPoint y: 326, distance: 14.0
click at [1330, 312] on button "Update status" at bounding box center [1368, 317] width 115 height 32
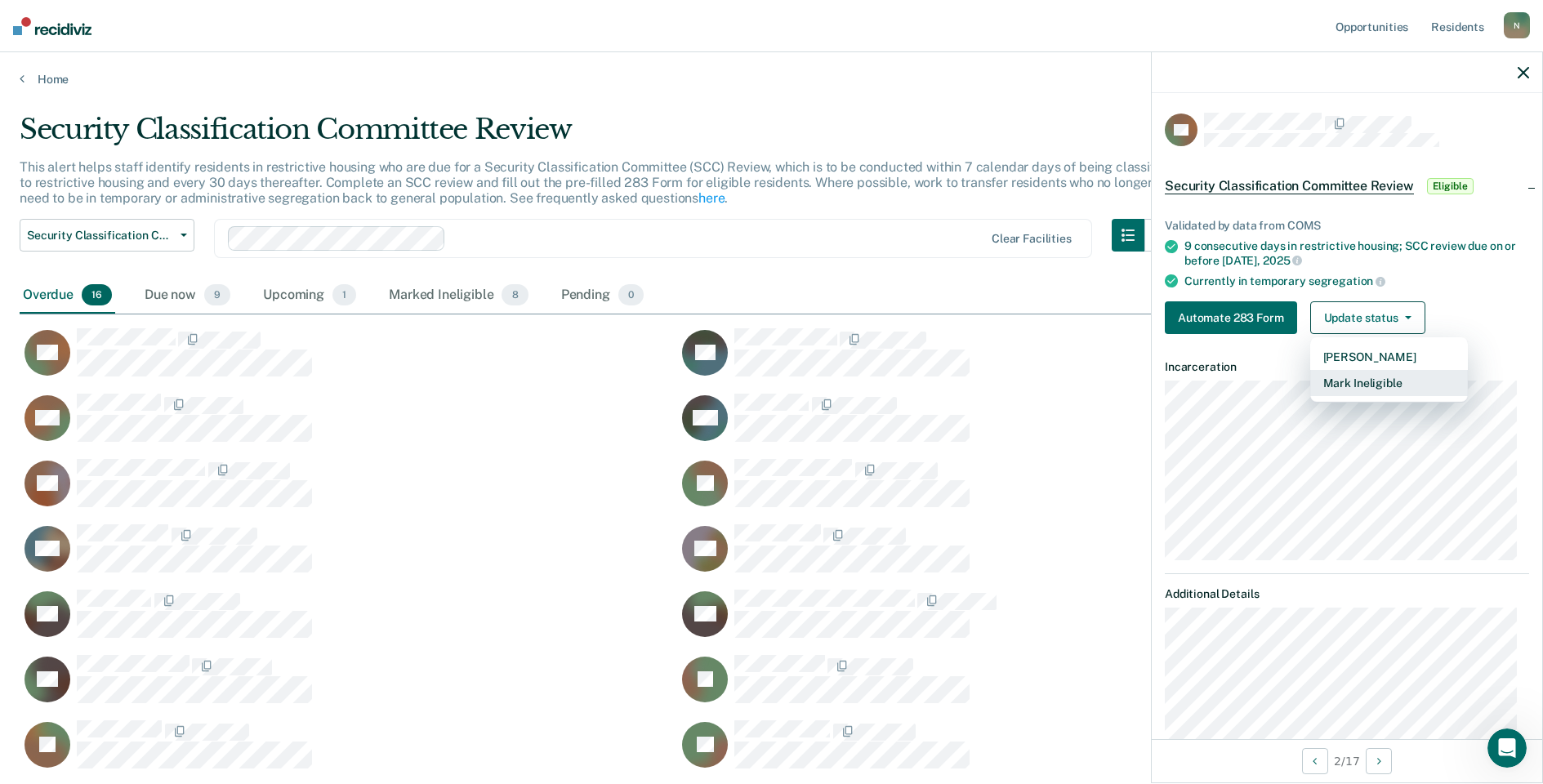
click at [1356, 388] on button "Mark Ineligible" at bounding box center [1389, 382] width 158 height 26
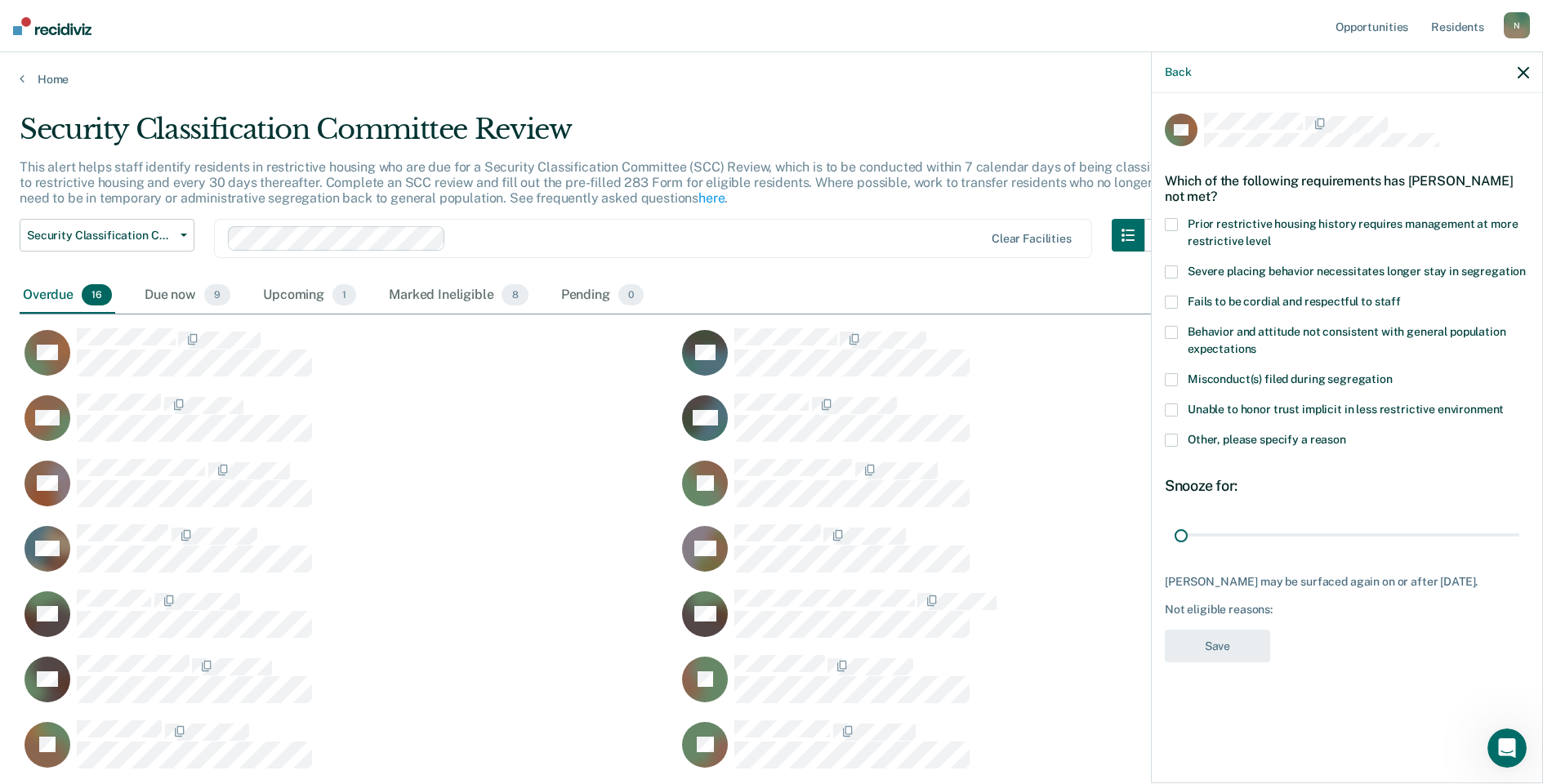
drag, startPoint x: 1510, startPoint y: 537, endPoint x: 1134, endPoint y: 470, distance: 381.9
type input "1"
click at [1175, 536] on input "range" at bounding box center [1347, 534] width 345 height 28
click at [1173, 442] on span at bounding box center [1172, 440] width 13 height 13
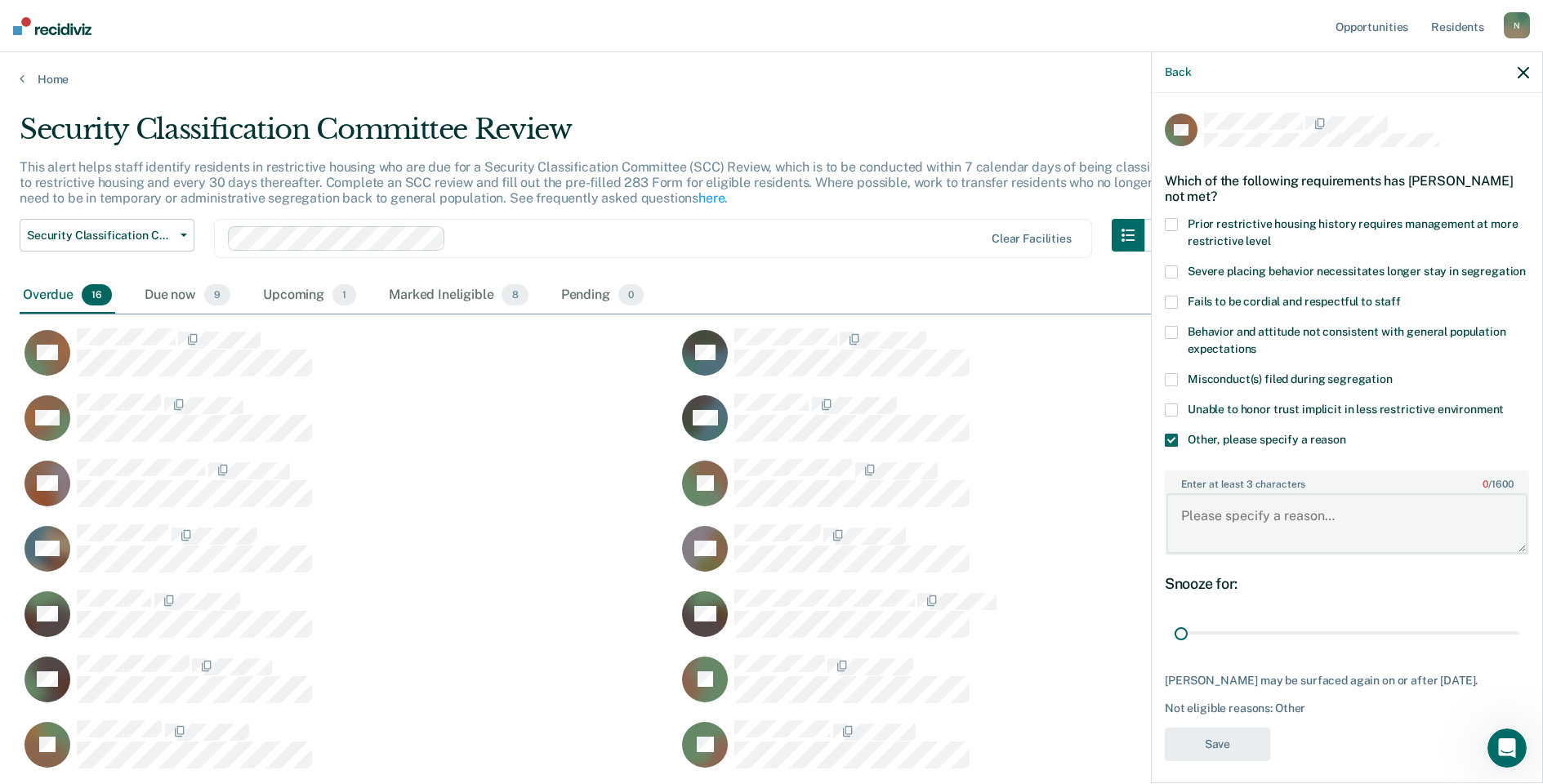
click at [1210, 528] on textarea "Enter at least 3 characters 0 / 1600" at bounding box center [1347, 523] width 361 height 61
type textarea "Temp seg pending PC investigation"
click at [1223, 761] on button "Save" at bounding box center [1218, 744] width 105 height 33
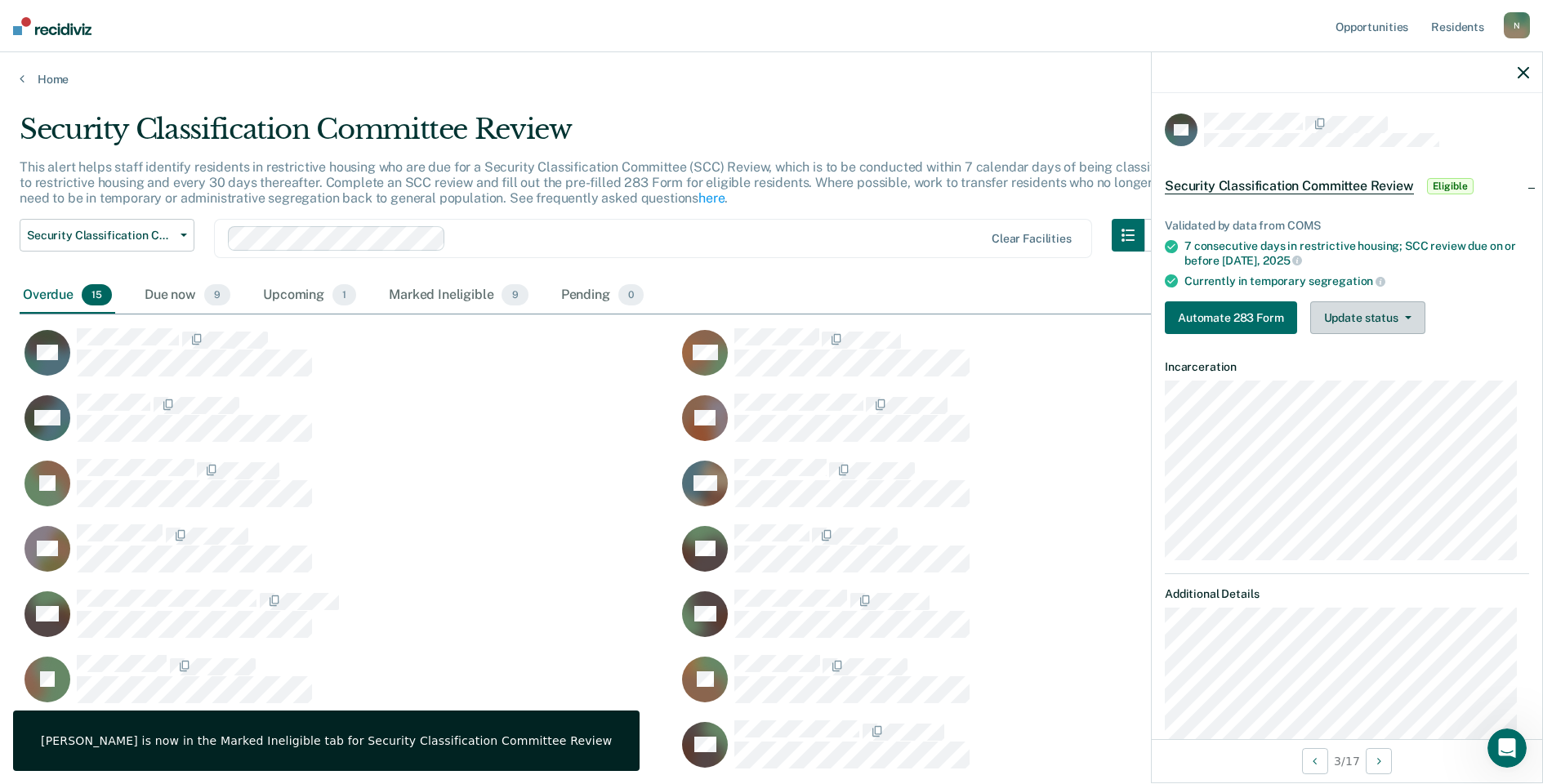
click at [1367, 325] on button "Update status" at bounding box center [1368, 317] width 115 height 32
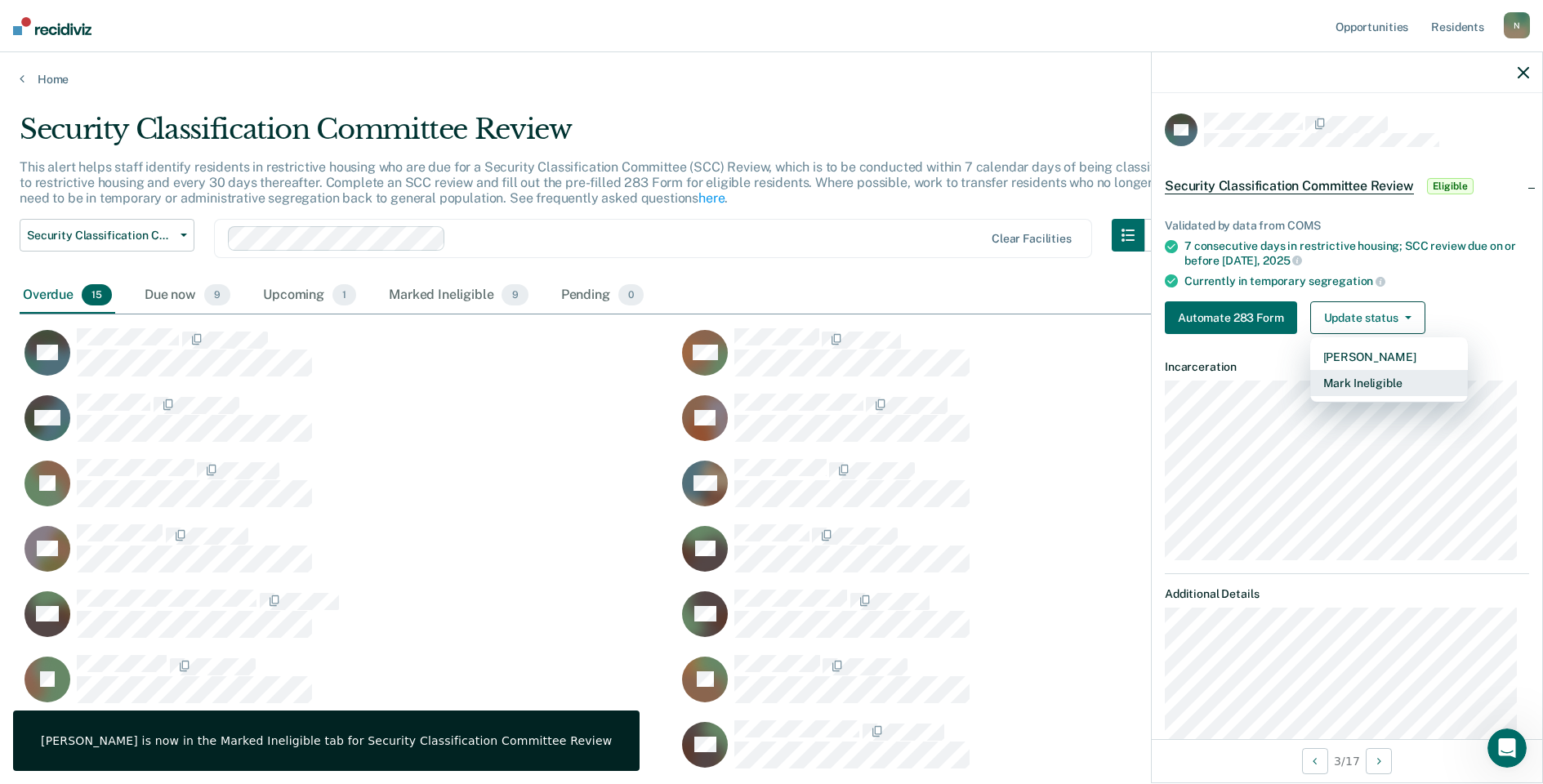
click at [1357, 382] on button "Mark Ineligible" at bounding box center [1389, 382] width 158 height 26
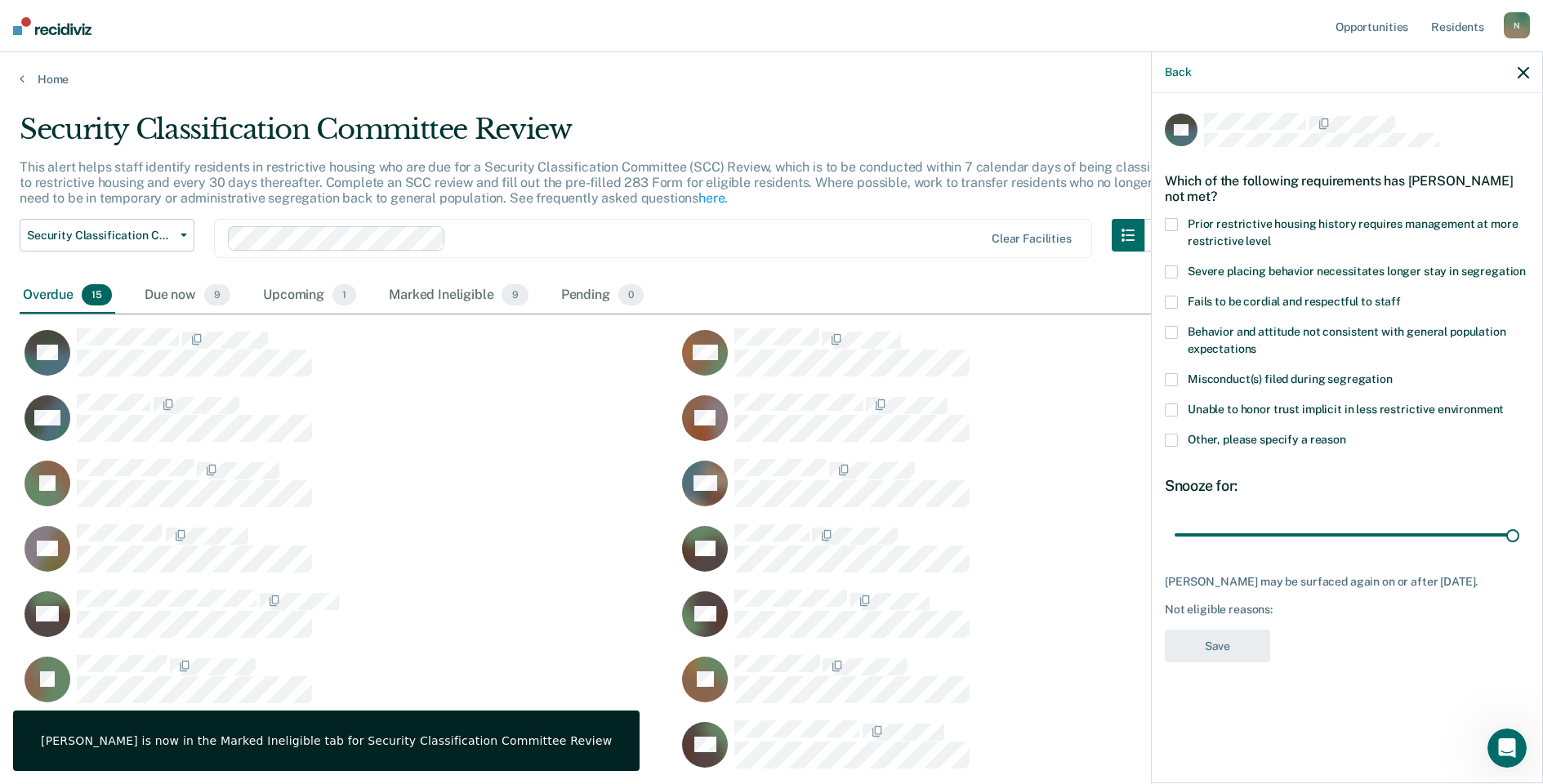
click at [1172, 440] on span at bounding box center [1172, 440] width 13 height 13
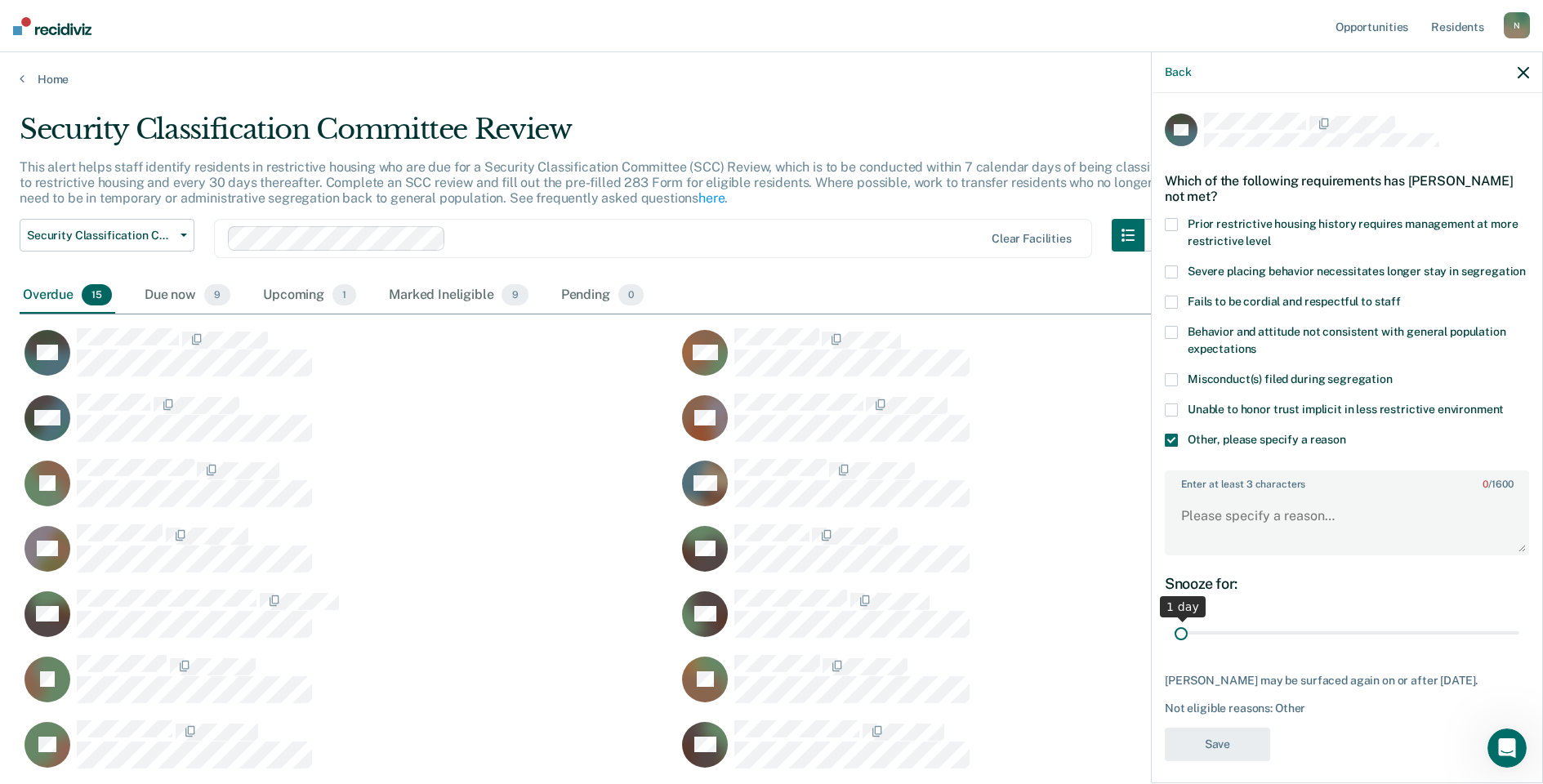
drag, startPoint x: 1502, startPoint y: 647, endPoint x: 1180, endPoint y: 662, distance: 322.3
type input "1"
click at [1180, 647] on input "range" at bounding box center [1347, 633] width 345 height 28
click at [1181, 544] on textarea "Enter at least 3 characters 0 / 1600" at bounding box center [1347, 523] width 361 height 61
type textarea "Temp seg pending misconduct hearing"
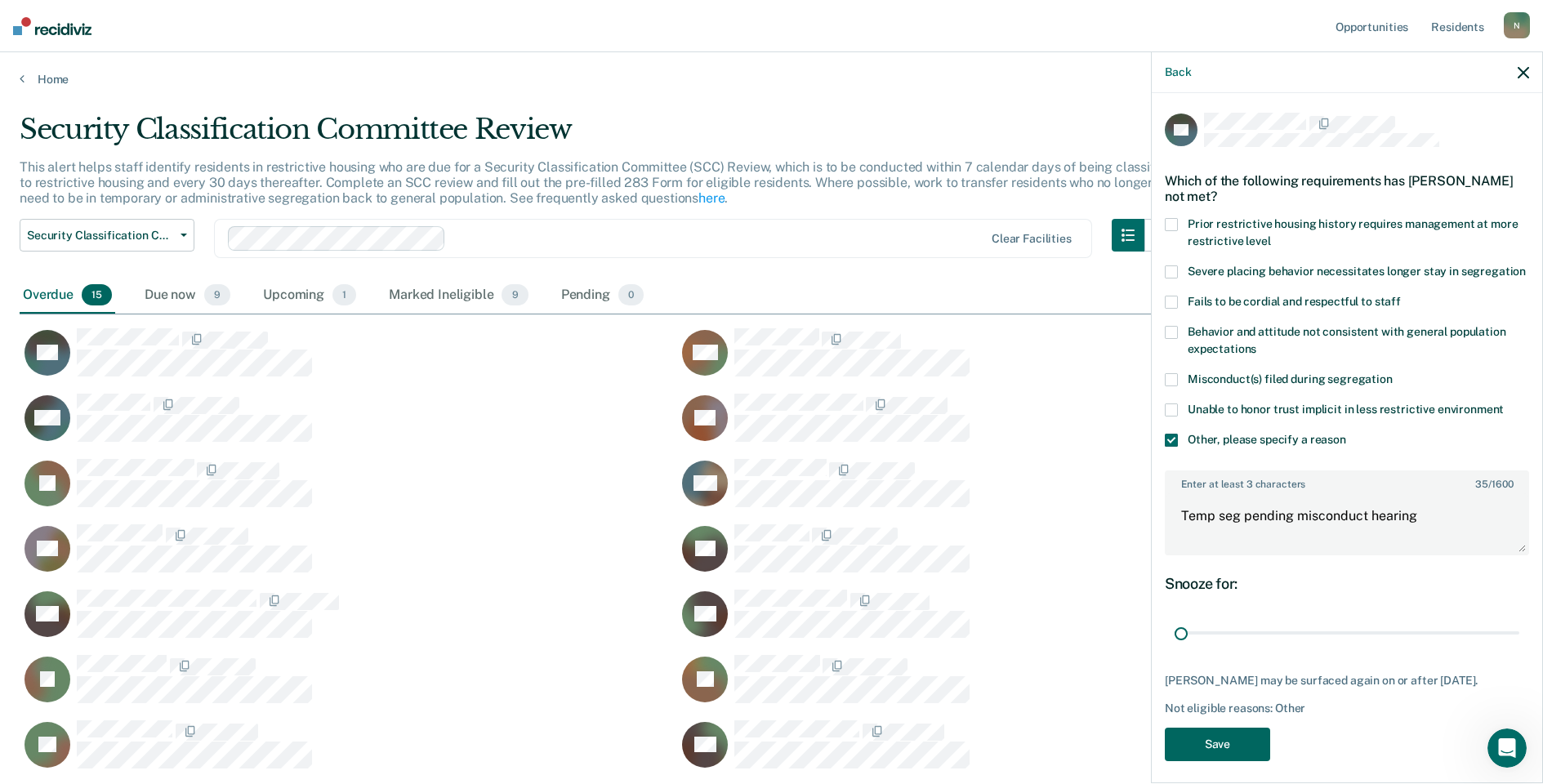
click at [1250, 744] on button "Save" at bounding box center [1218, 744] width 105 height 33
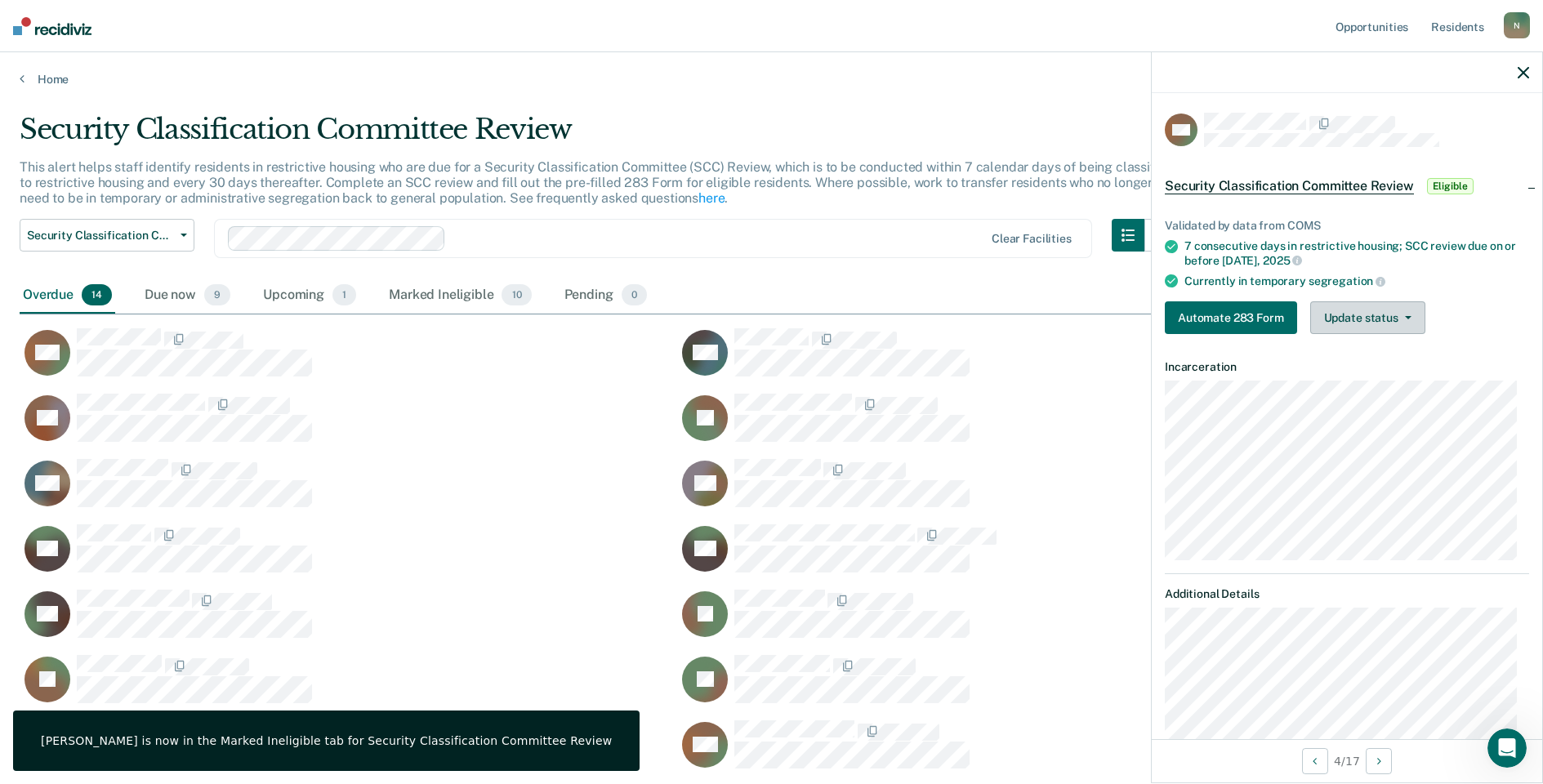
click at [1335, 327] on button "Update status" at bounding box center [1368, 317] width 115 height 32
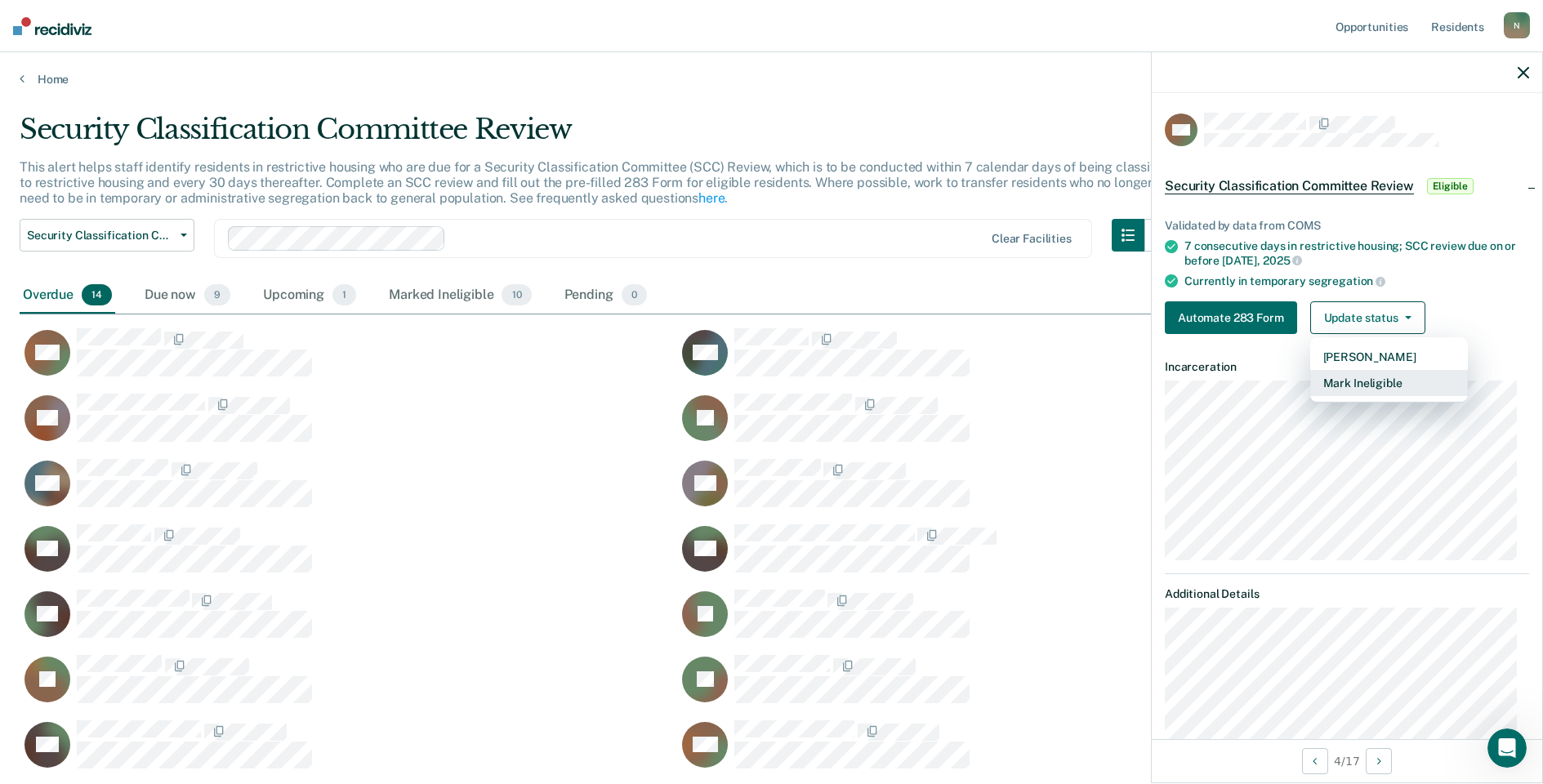
click at [1355, 380] on button "Mark Ineligible" at bounding box center [1389, 382] width 158 height 26
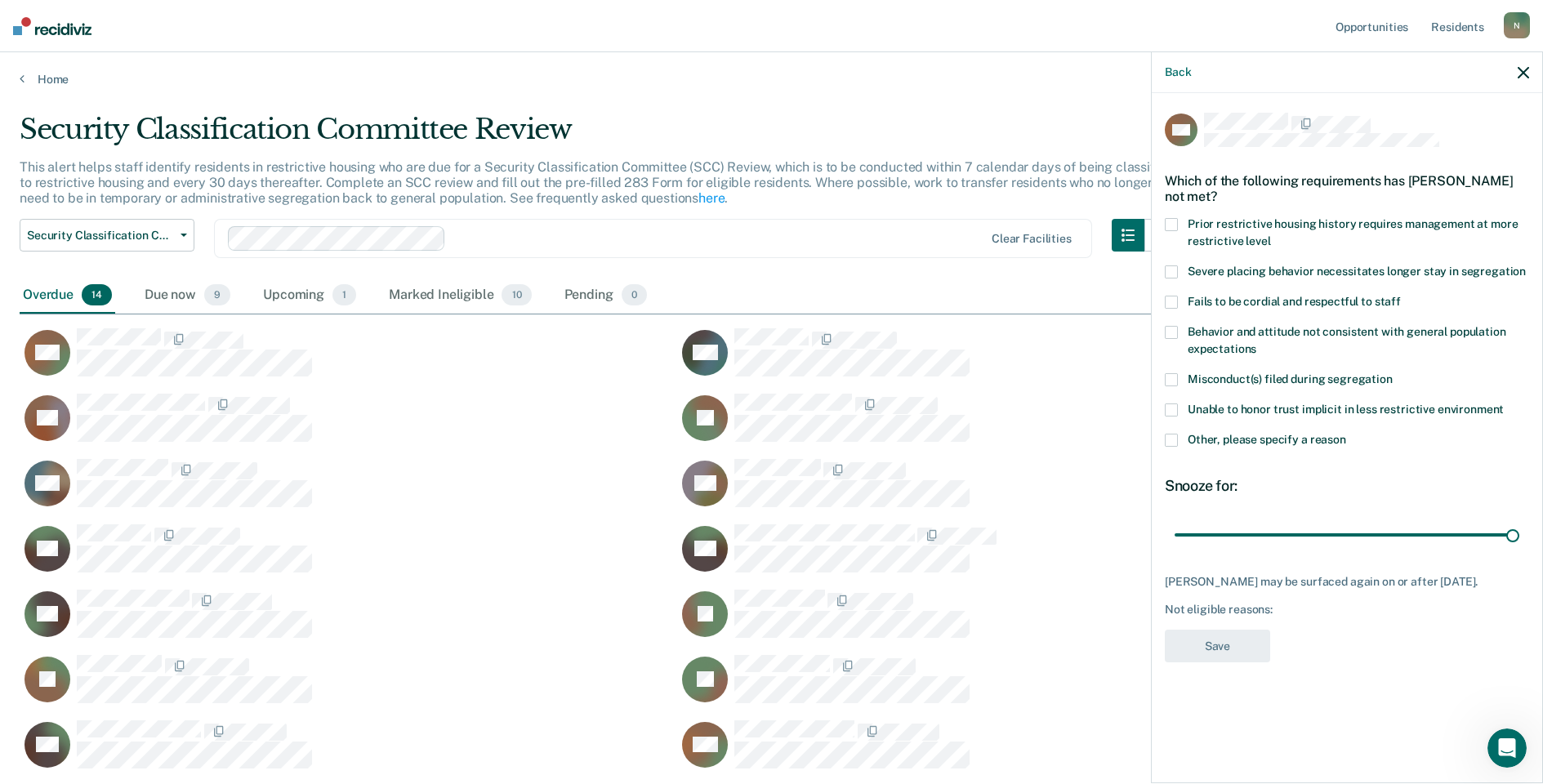
click at [1171, 436] on span at bounding box center [1172, 440] width 13 height 13
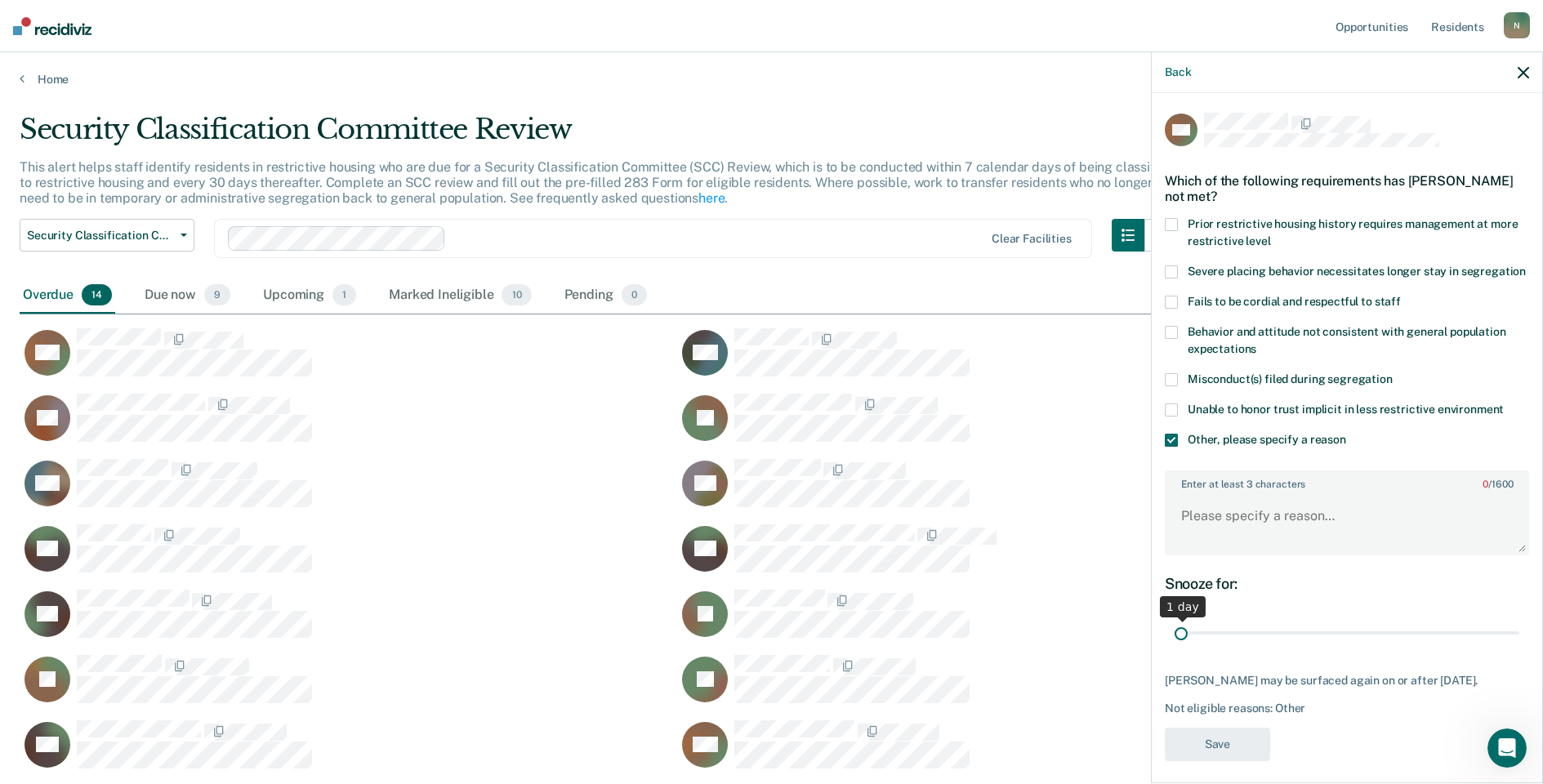
drag, startPoint x: 1499, startPoint y: 649, endPoint x: 1165, endPoint y: 649, distance: 334.0
type input "1"
click at [1175, 647] on input "range" at bounding box center [1347, 633] width 345 height 28
click at [1218, 538] on textarea "Enter at least 3 characters 0 / 1600" at bounding box center [1347, 523] width 361 height 61
type textarea "t"
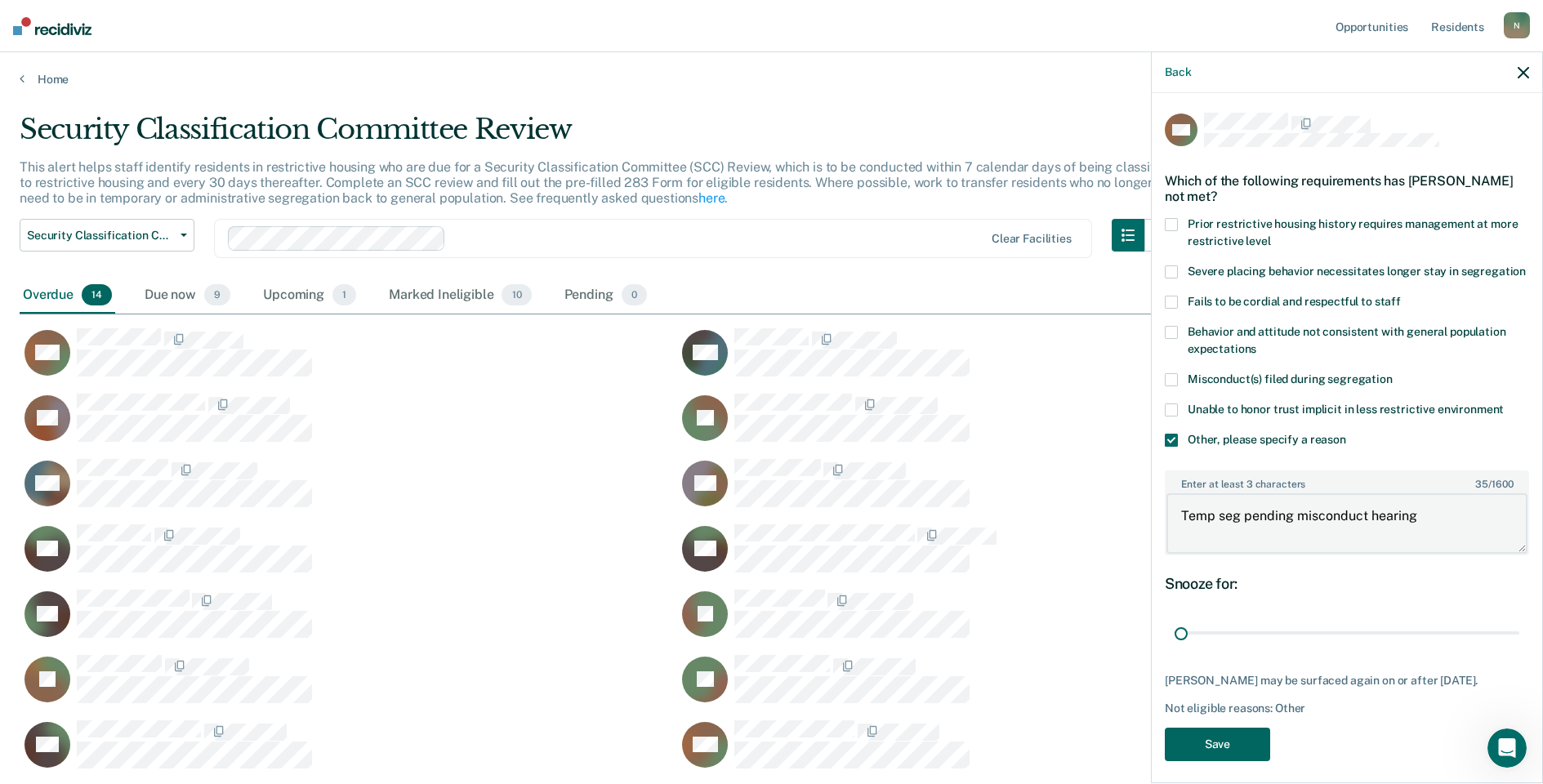
type textarea "Temp seg pending misconduct hearing"
click at [1265, 757] on button "Save" at bounding box center [1218, 744] width 105 height 33
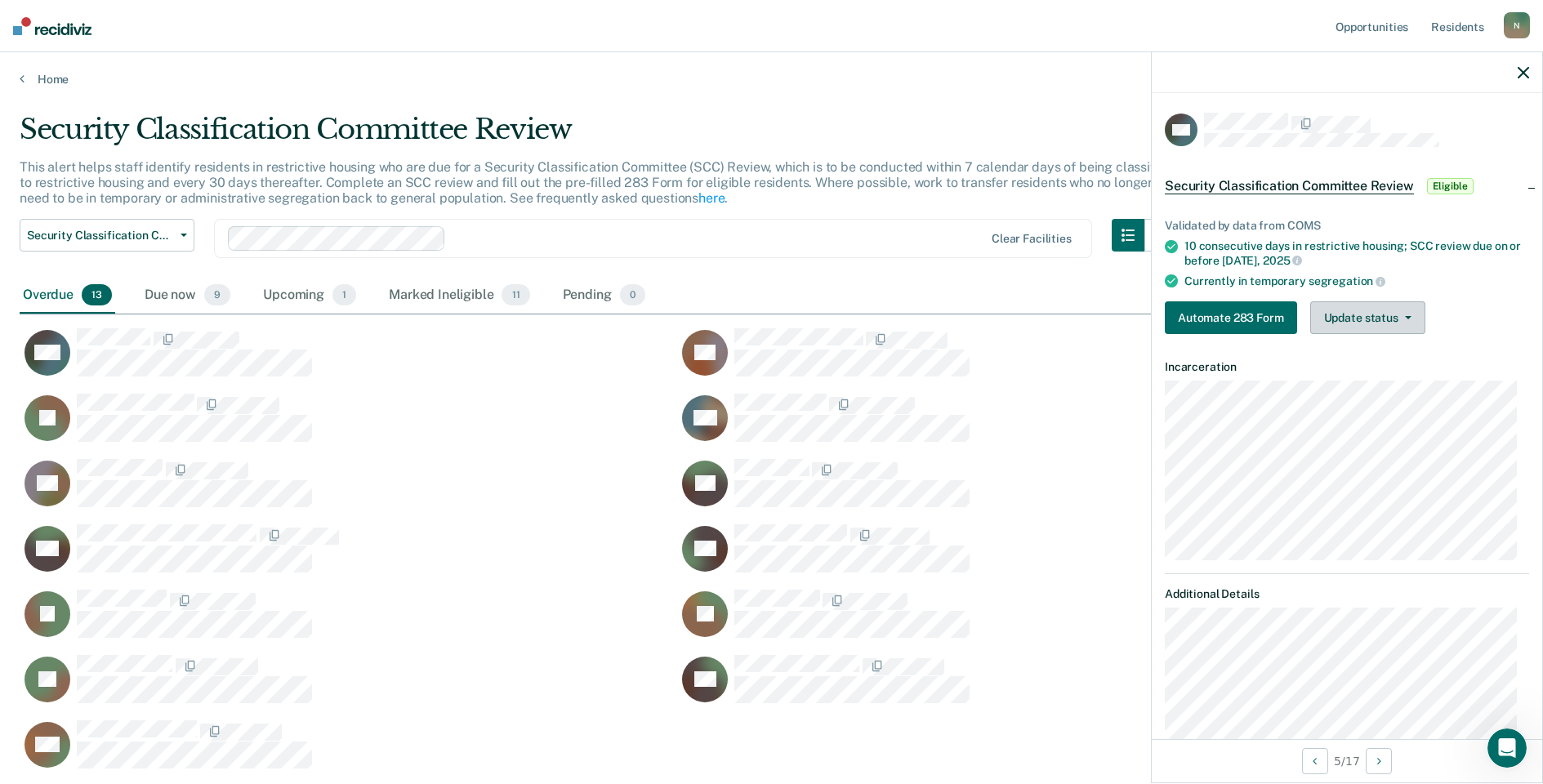
click at [1410, 319] on button "Update status" at bounding box center [1368, 317] width 115 height 32
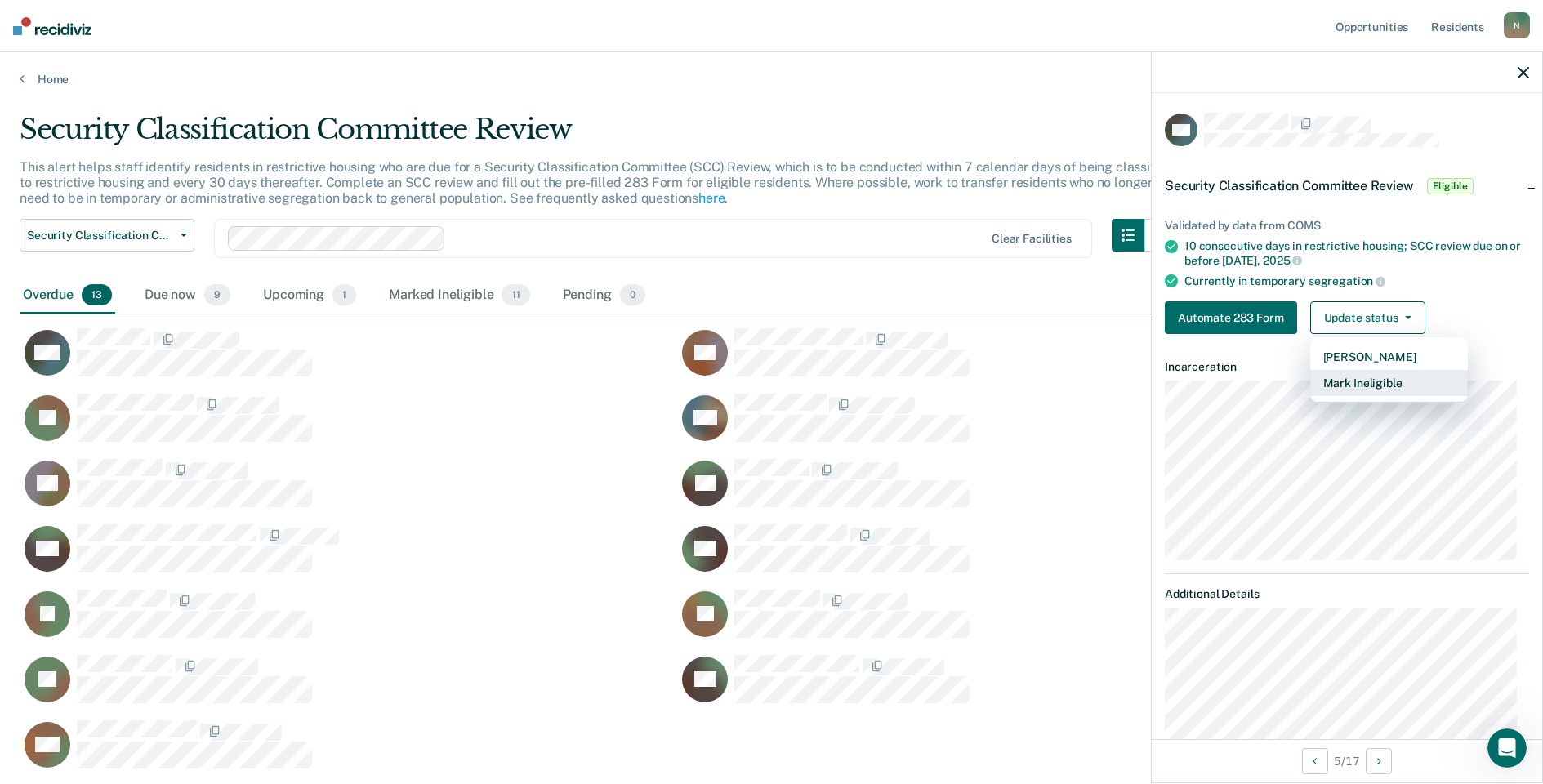
click at [1415, 387] on button "Mark Ineligible" at bounding box center [1389, 382] width 158 height 26
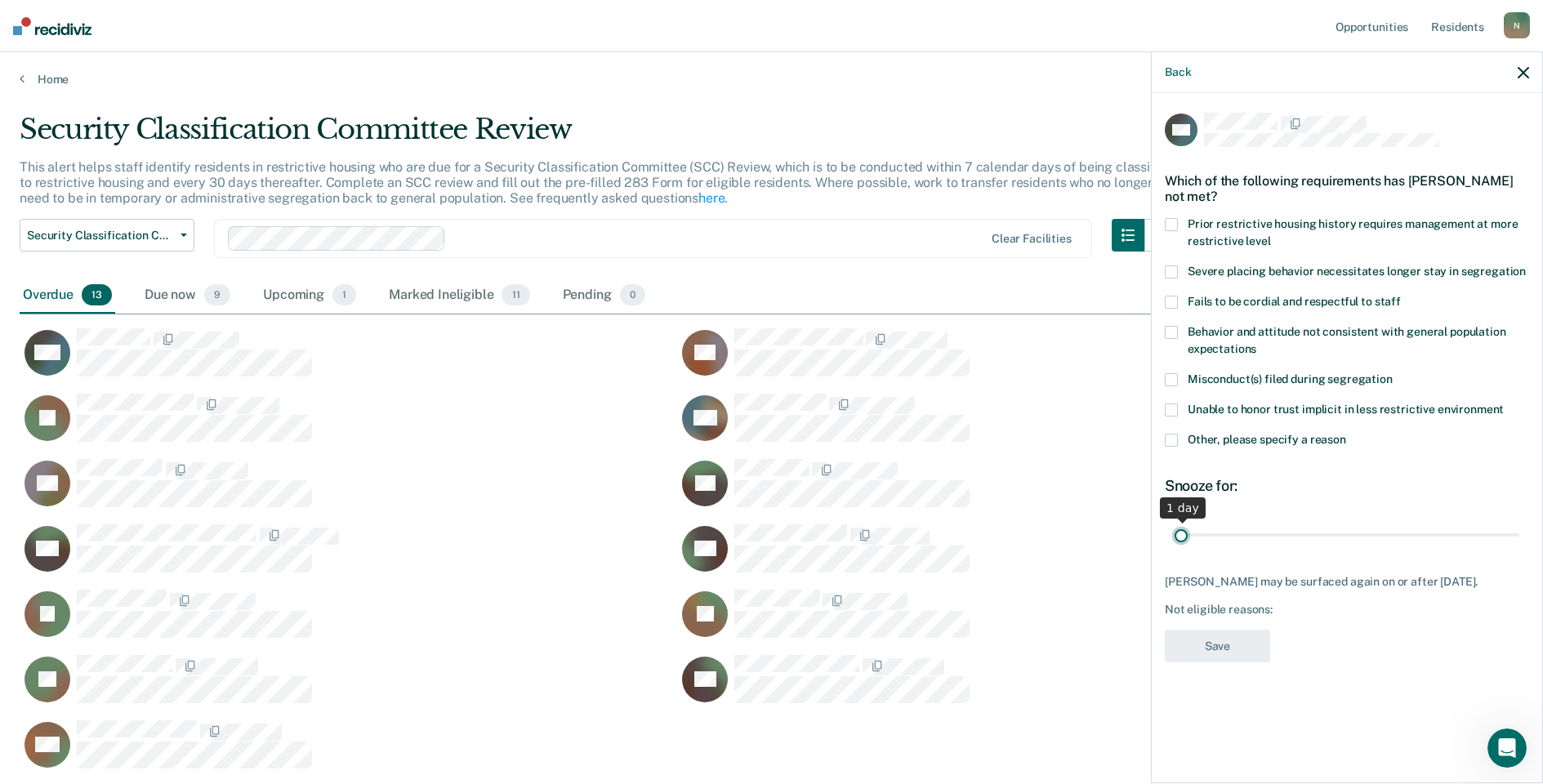
drag, startPoint x: 1513, startPoint y: 534, endPoint x: 1167, endPoint y: 552, distance: 346.5
type input "1"
click at [1175, 549] on input "range" at bounding box center [1347, 534] width 345 height 28
click at [1176, 435] on span at bounding box center [1172, 440] width 13 height 13
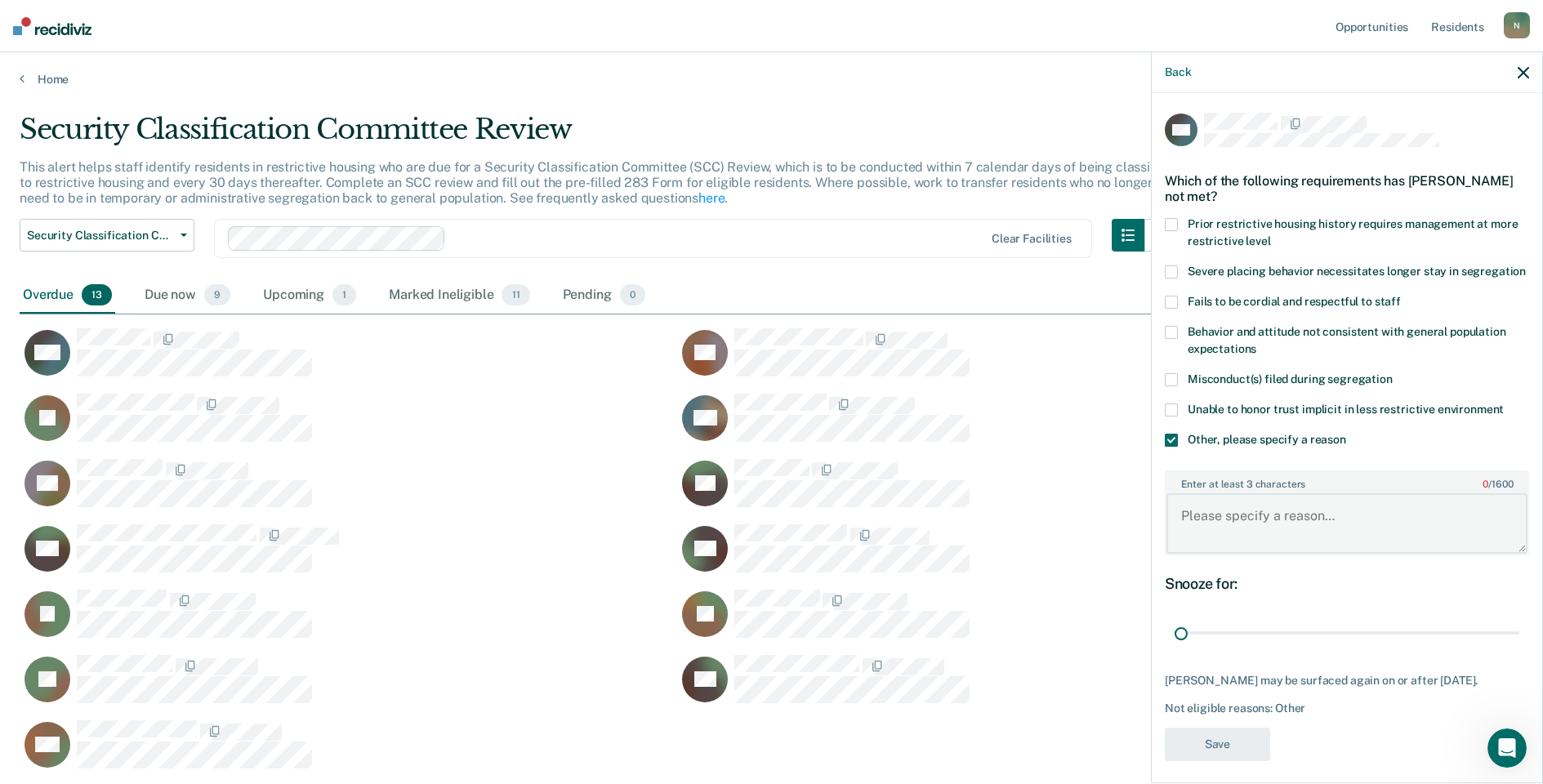
click at [1244, 527] on textarea "Enter at least 3 characters 0 / 1600" at bounding box center [1347, 523] width 361 height 61
click at [1302, 534] on textarea "Returned to GP" at bounding box center [1347, 523] width 361 height 61
click at [1276, 528] on textarea "Returned to GP [DATE]" at bounding box center [1347, 523] width 361 height 61
type textarea "Returned to [PERSON_NAME] [DATE]"
click at [1233, 755] on button "Save" at bounding box center [1218, 744] width 105 height 33
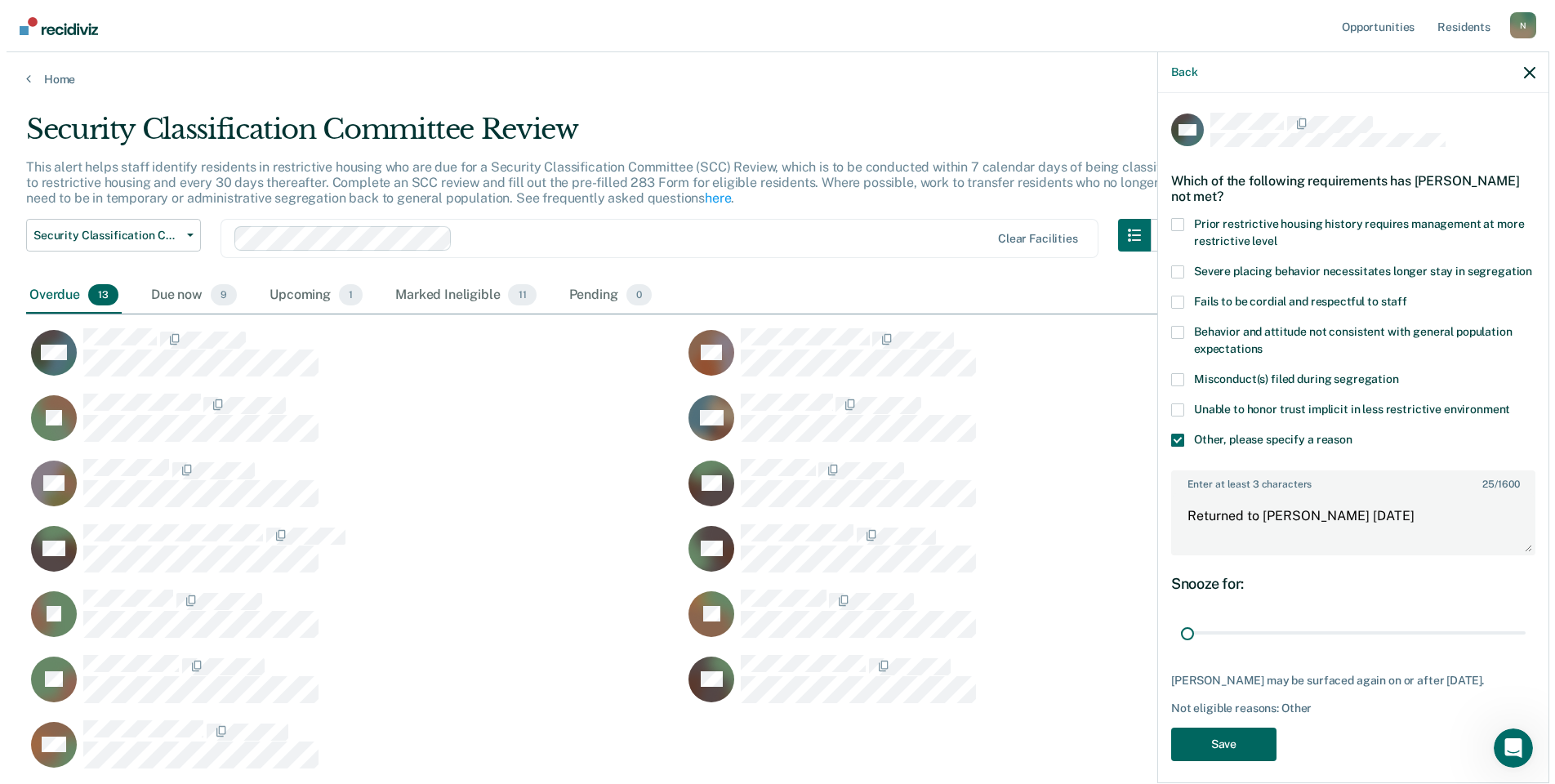
scroll to position [590, 1492]
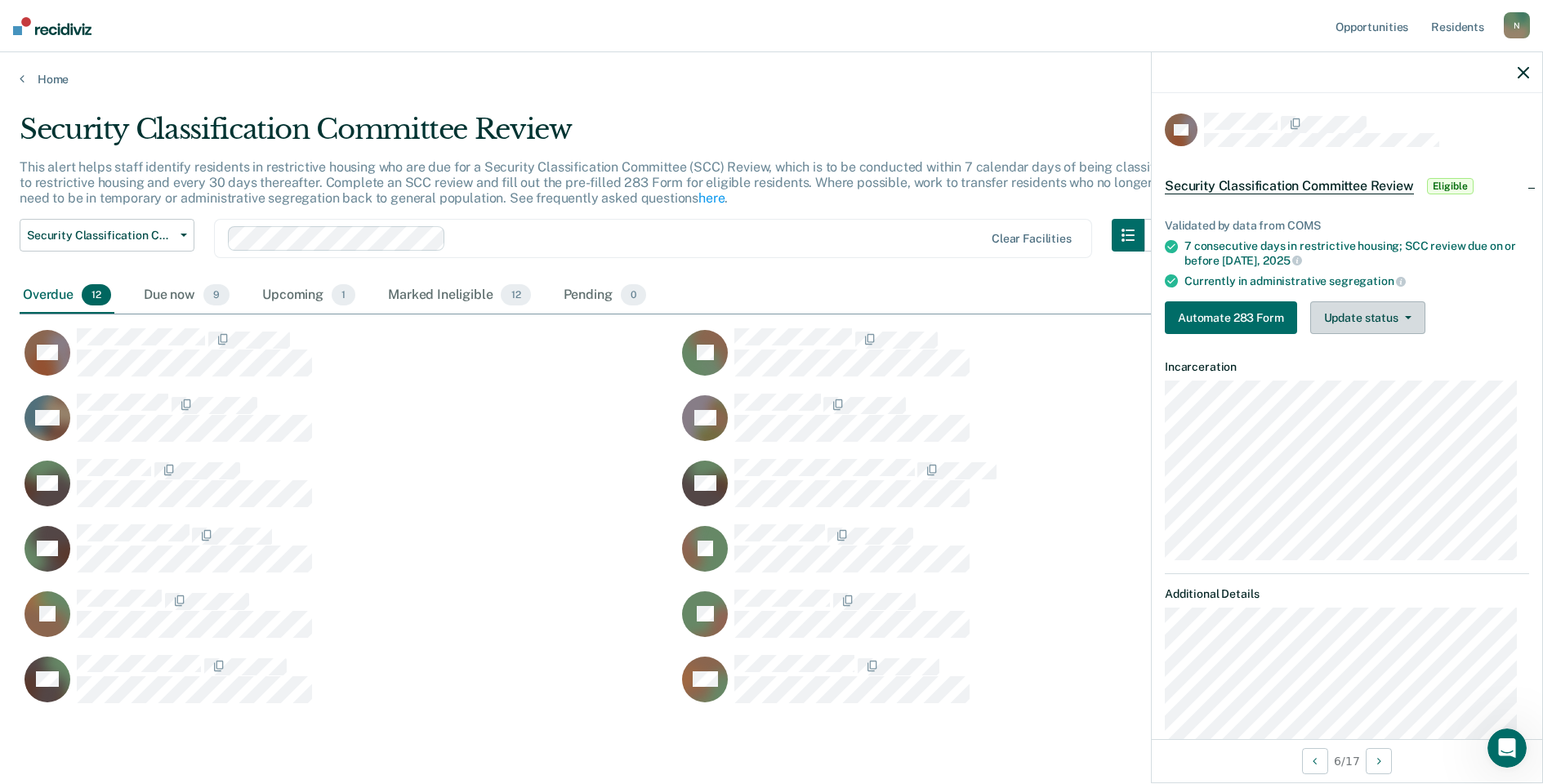
click at [1342, 316] on button "Update status" at bounding box center [1368, 317] width 115 height 32
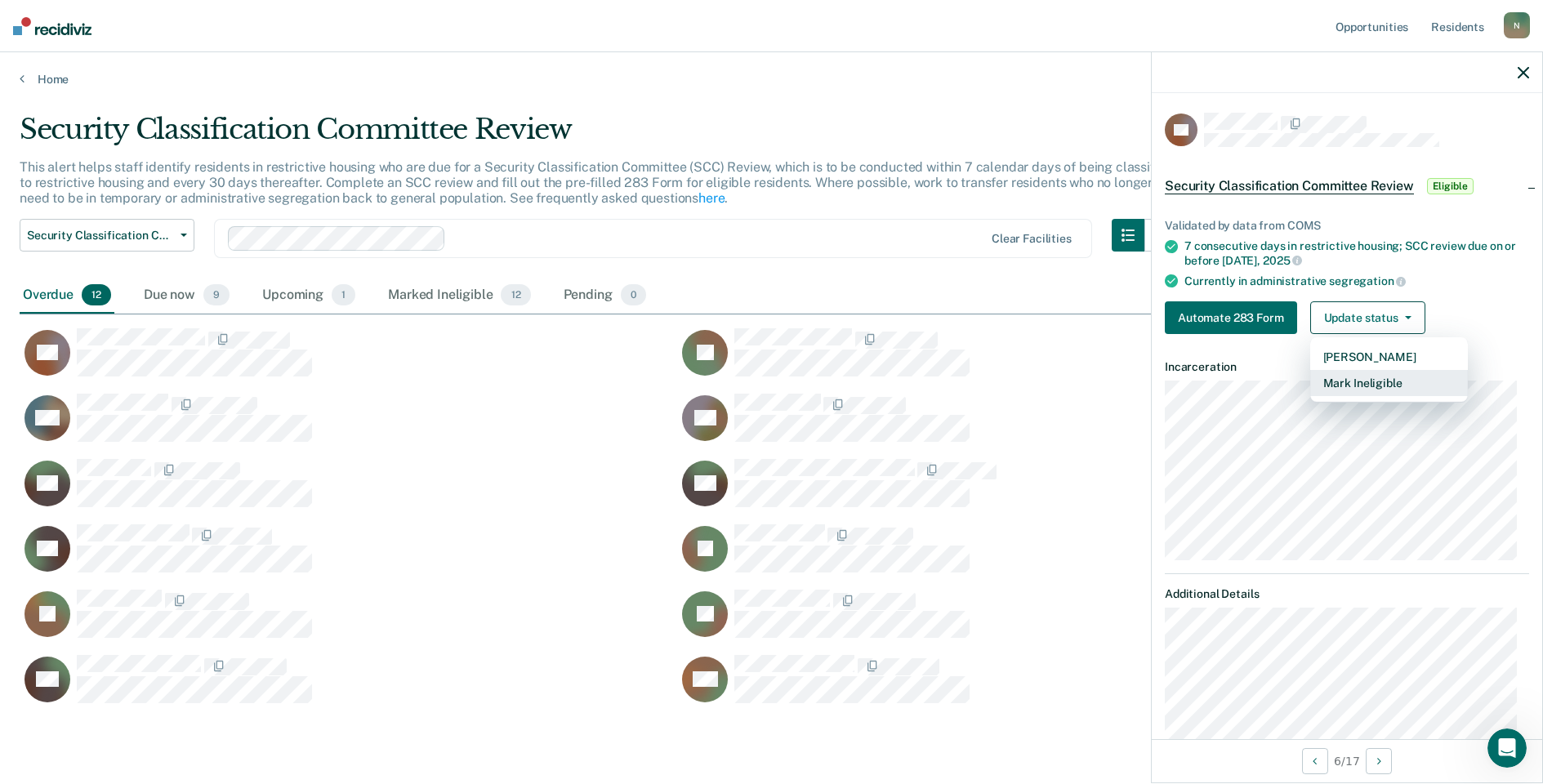
click at [1355, 381] on button "Mark Ineligible" at bounding box center [1389, 382] width 158 height 26
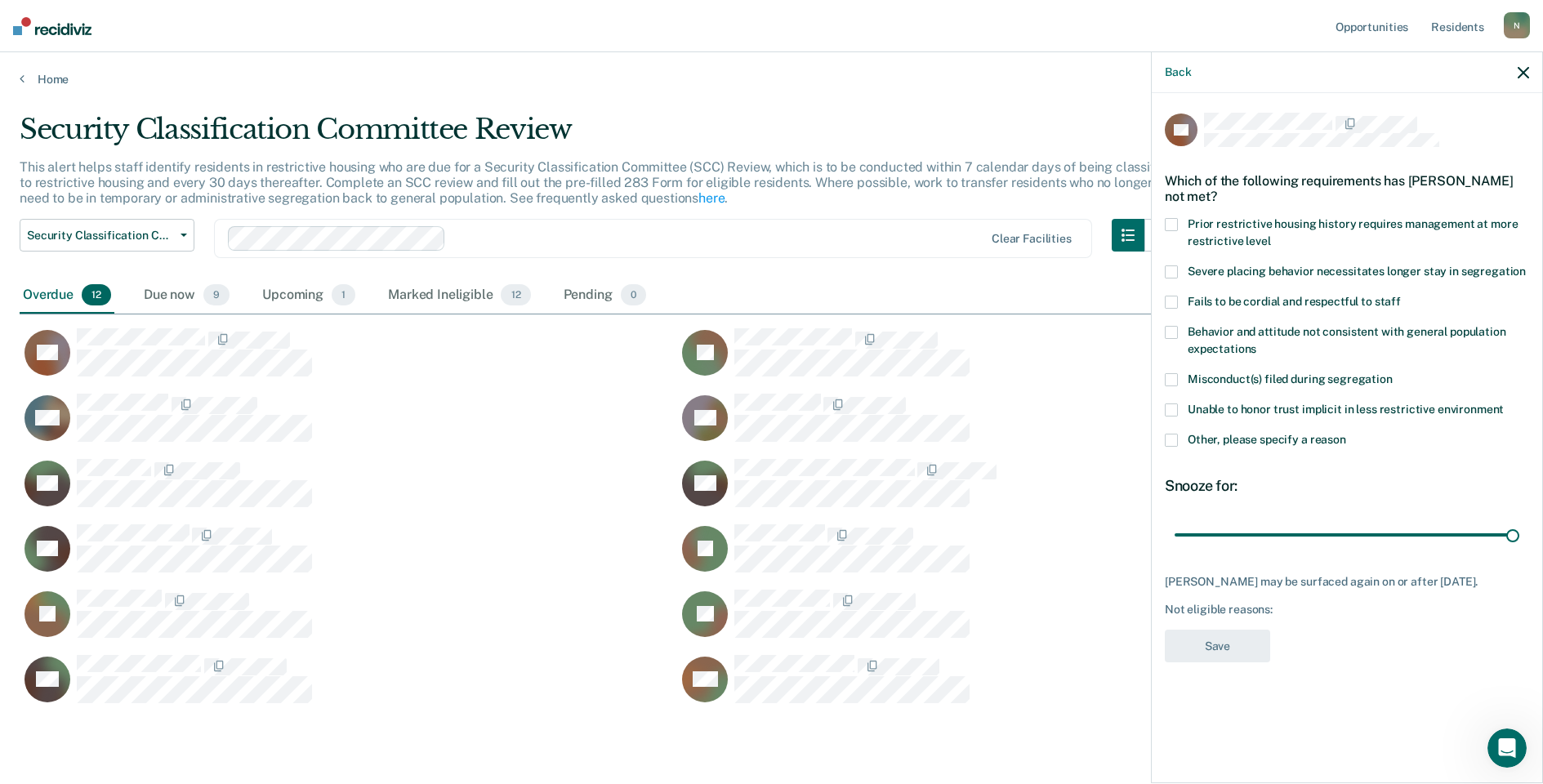
click at [1178, 437] on label "Other, please specify a reason" at bounding box center [1347, 442] width 364 height 17
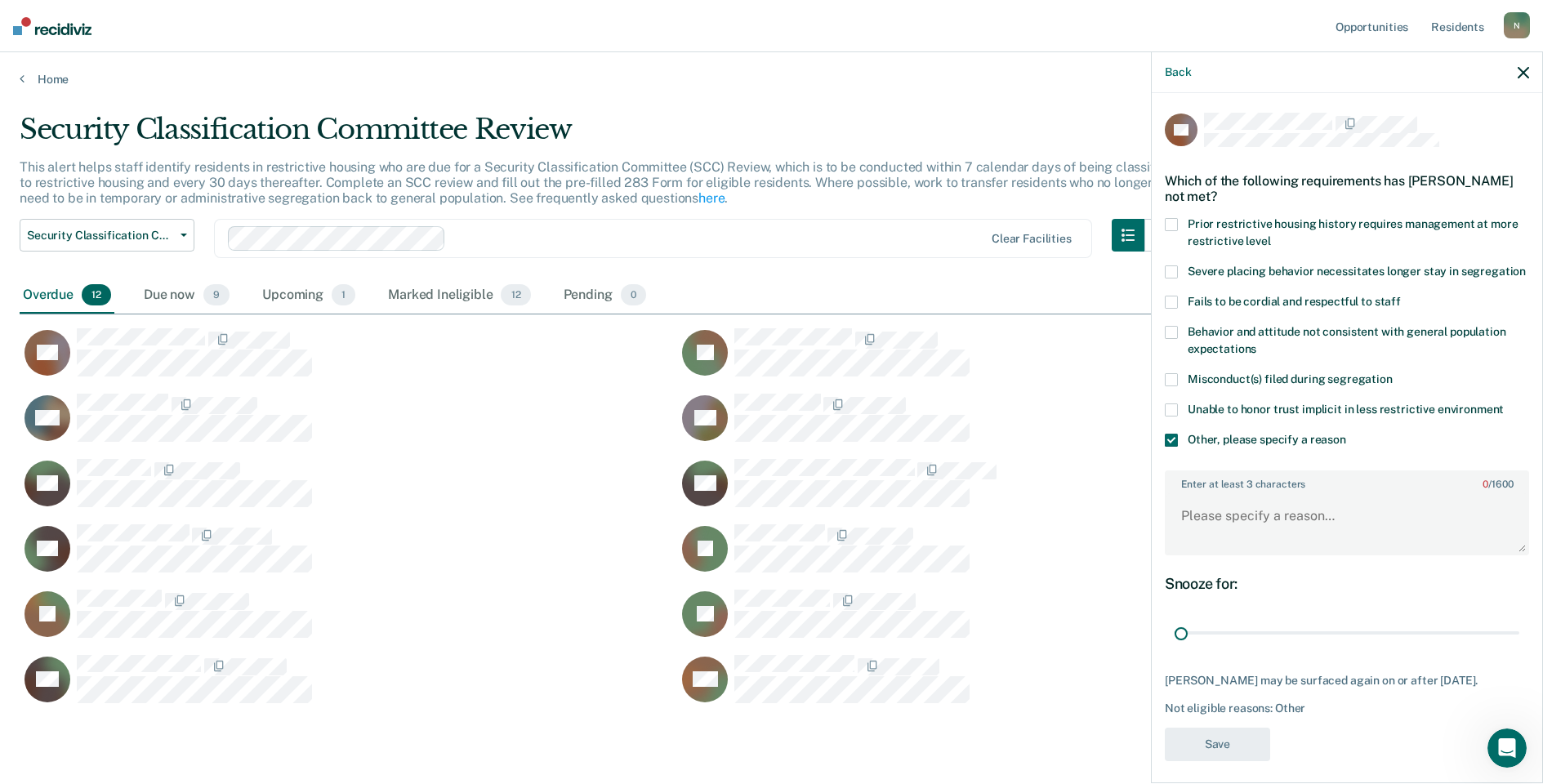
drag, startPoint x: 1500, startPoint y: 644, endPoint x: 1161, endPoint y: 592, distance: 343.0
type input "1"
click at [1175, 642] on input "range" at bounding box center [1347, 633] width 345 height 28
click at [1178, 537] on textarea "Enter at least 3 characters 0 / 1600" at bounding box center [1347, 523] width 361 height 61
type textarea "T"
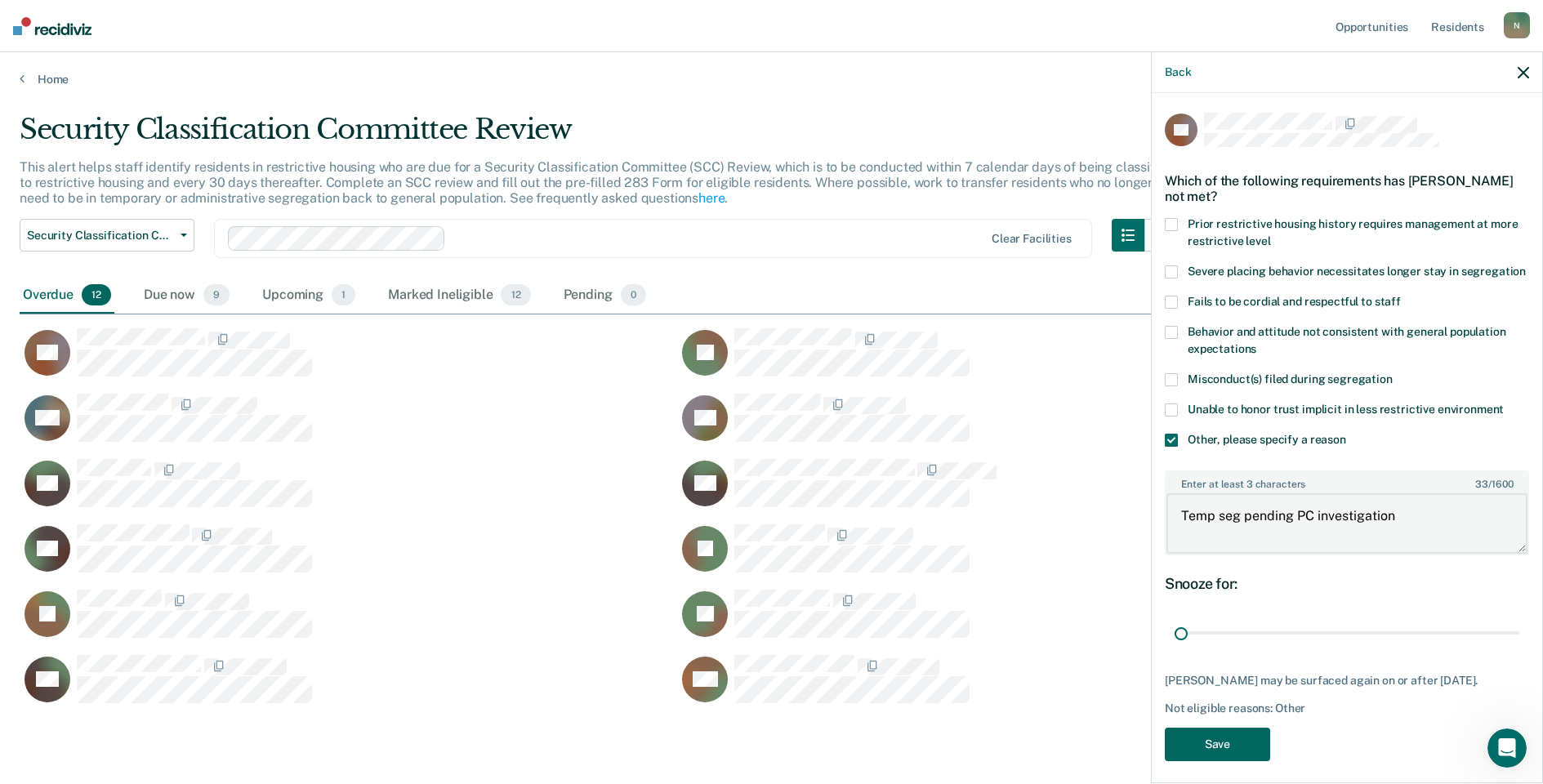
type textarea "Temp seg pending PC investigation"
click at [1201, 761] on button "Save" at bounding box center [1218, 744] width 105 height 33
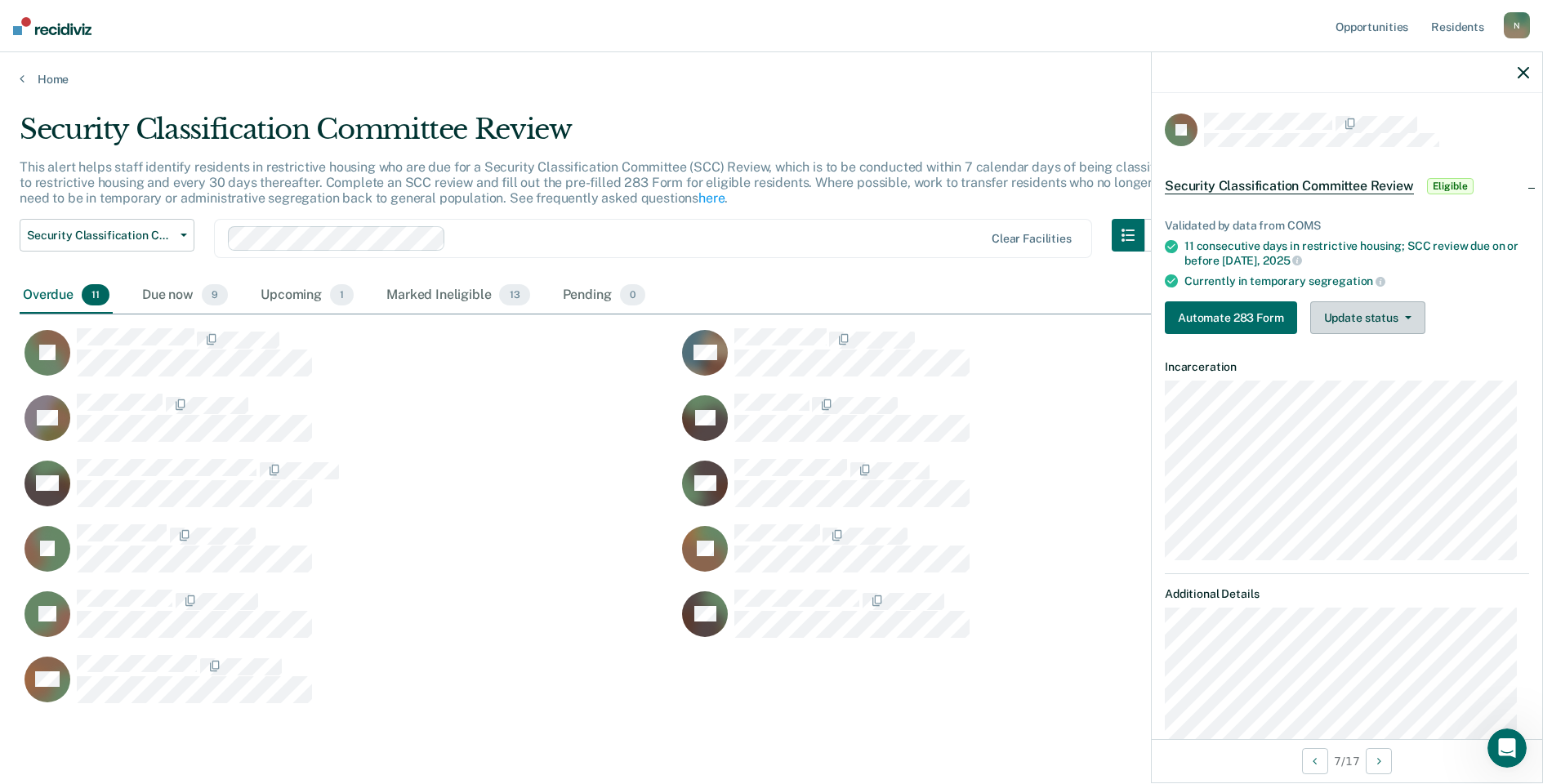
drag, startPoint x: 1394, startPoint y: 307, endPoint x: 1394, endPoint y: 320, distance: 13.0
click at [1394, 307] on button "Update status" at bounding box center [1368, 317] width 115 height 32
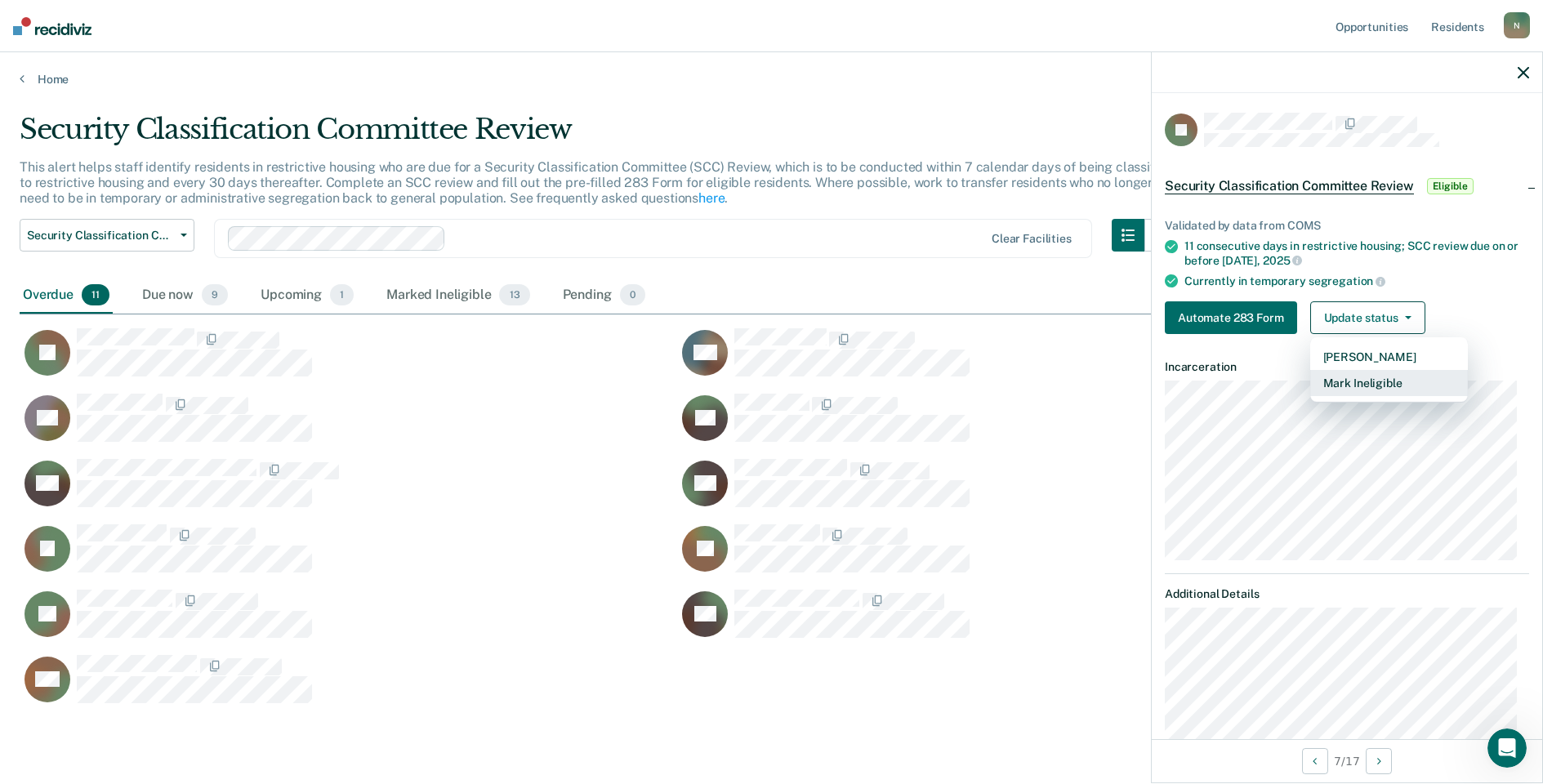
click at [1370, 377] on button "Mark Ineligible" at bounding box center [1389, 382] width 158 height 26
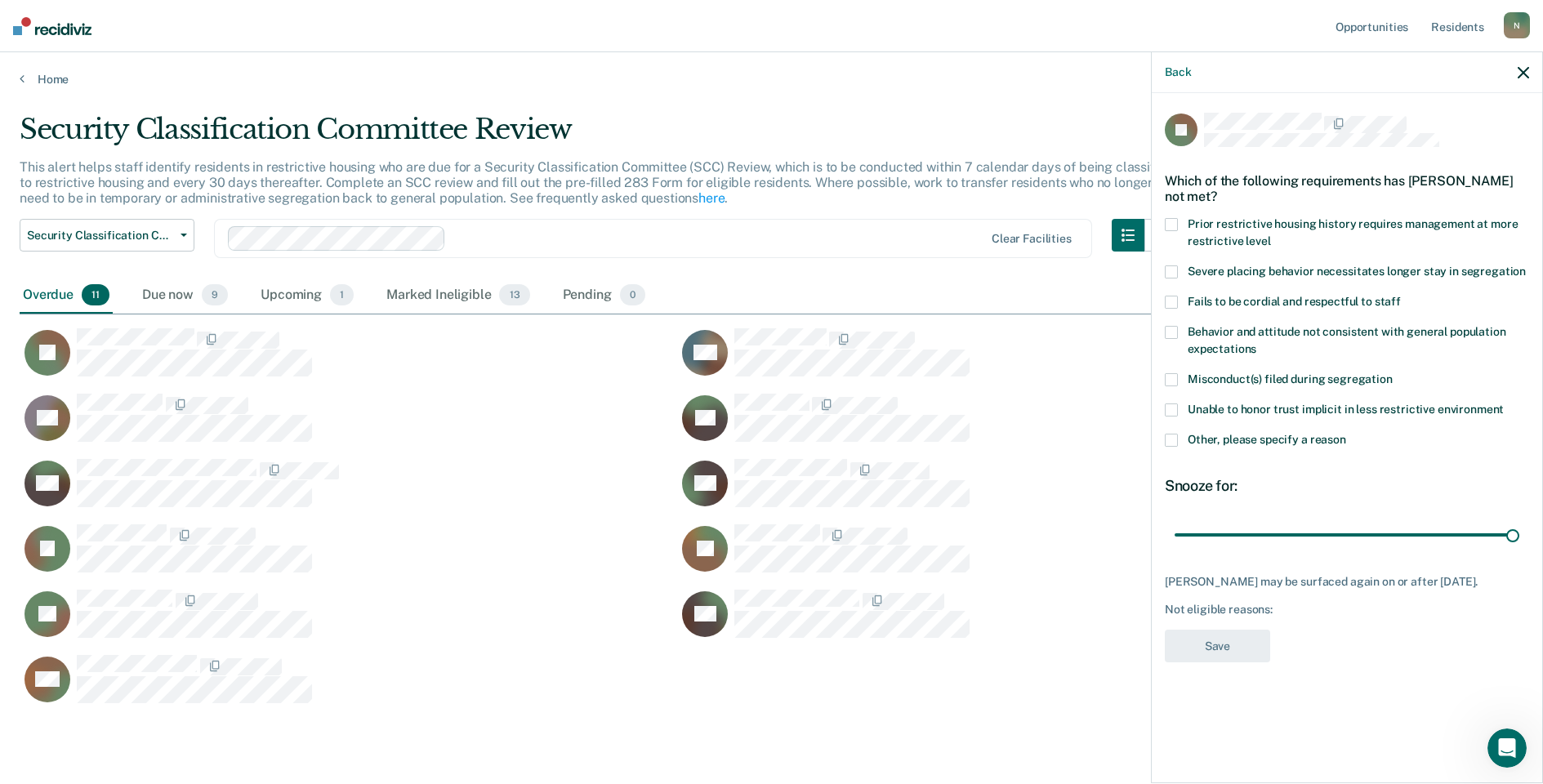
click at [1170, 442] on span at bounding box center [1172, 440] width 13 height 13
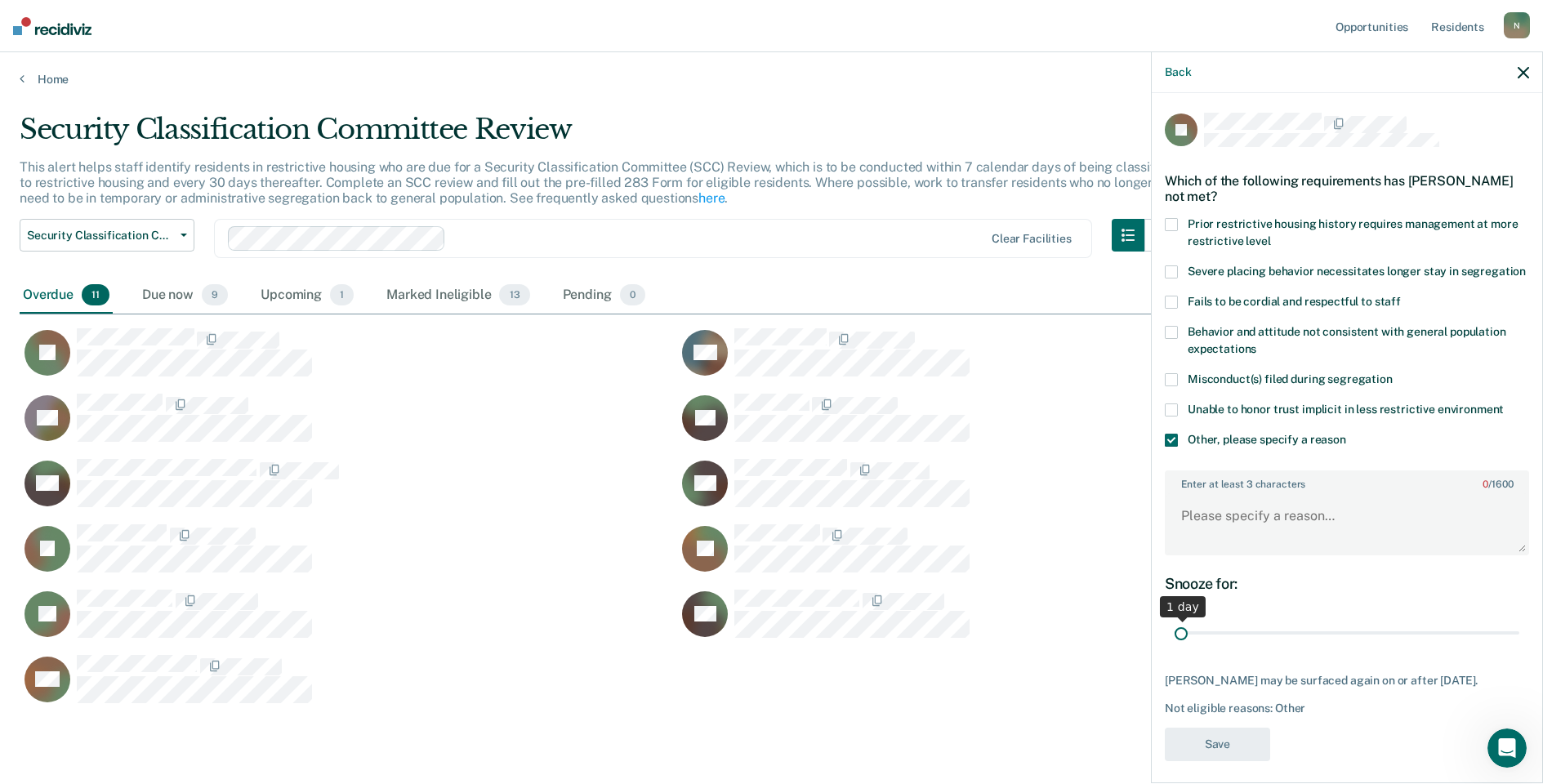
drag, startPoint x: 1499, startPoint y: 649, endPoint x: 1155, endPoint y: 652, distance: 344.0
type input "1"
click at [1175, 647] on input "range" at bounding box center [1347, 633] width 345 height 28
click at [1207, 539] on textarea "Enter at least 3 characters 0 / 1600" at bounding box center [1347, 523] width 361 height 61
type textarea "Temp seg pending PC investigation"
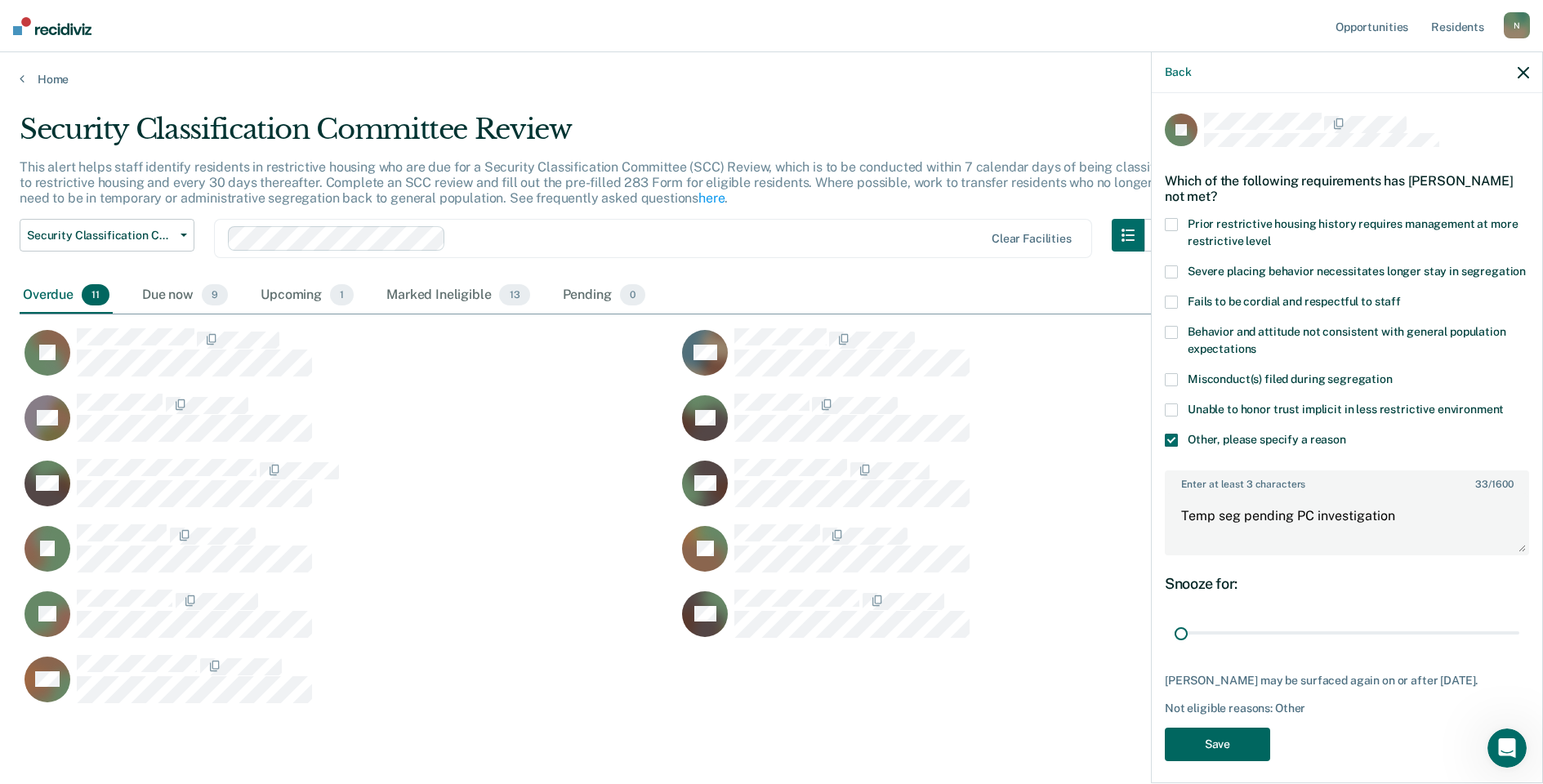
click at [1227, 761] on button "Save" at bounding box center [1218, 744] width 105 height 33
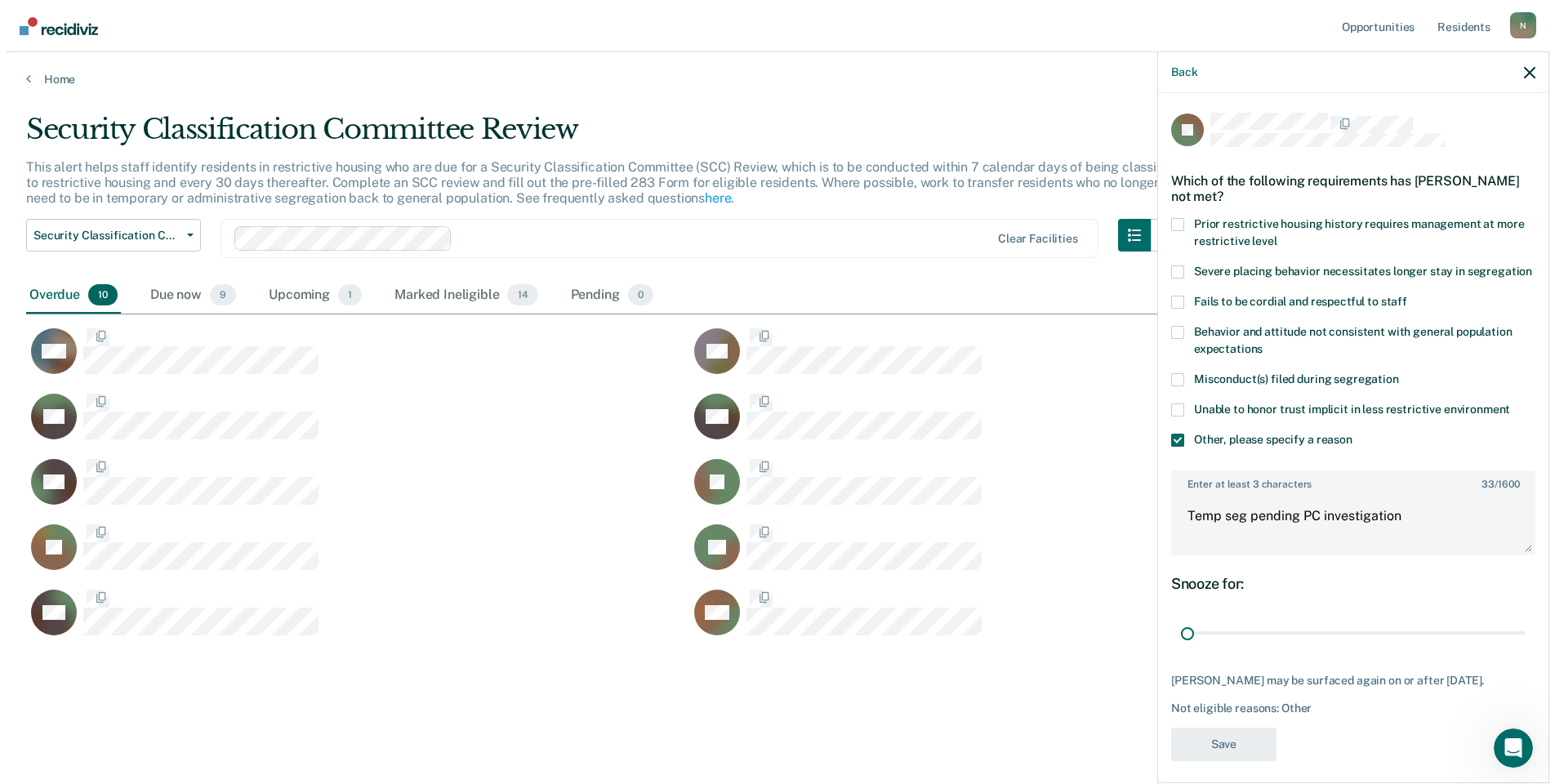
scroll to position [13, 13]
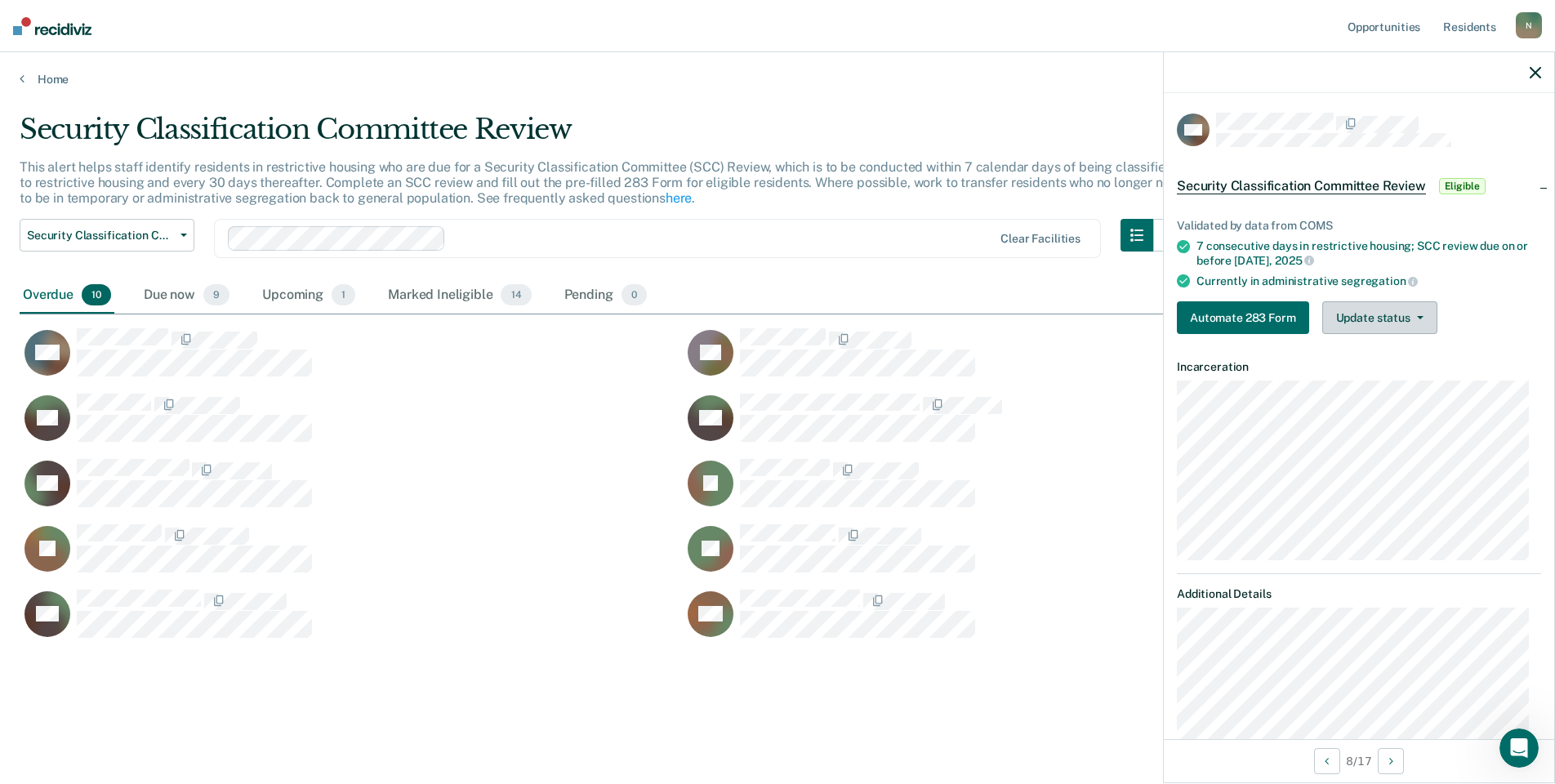
click at [1368, 312] on button "Update status" at bounding box center [1380, 317] width 115 height 32
click at [1375, 387] on button "Mark Ineligible" at bounding box center [1401, 382] width 158 height 26
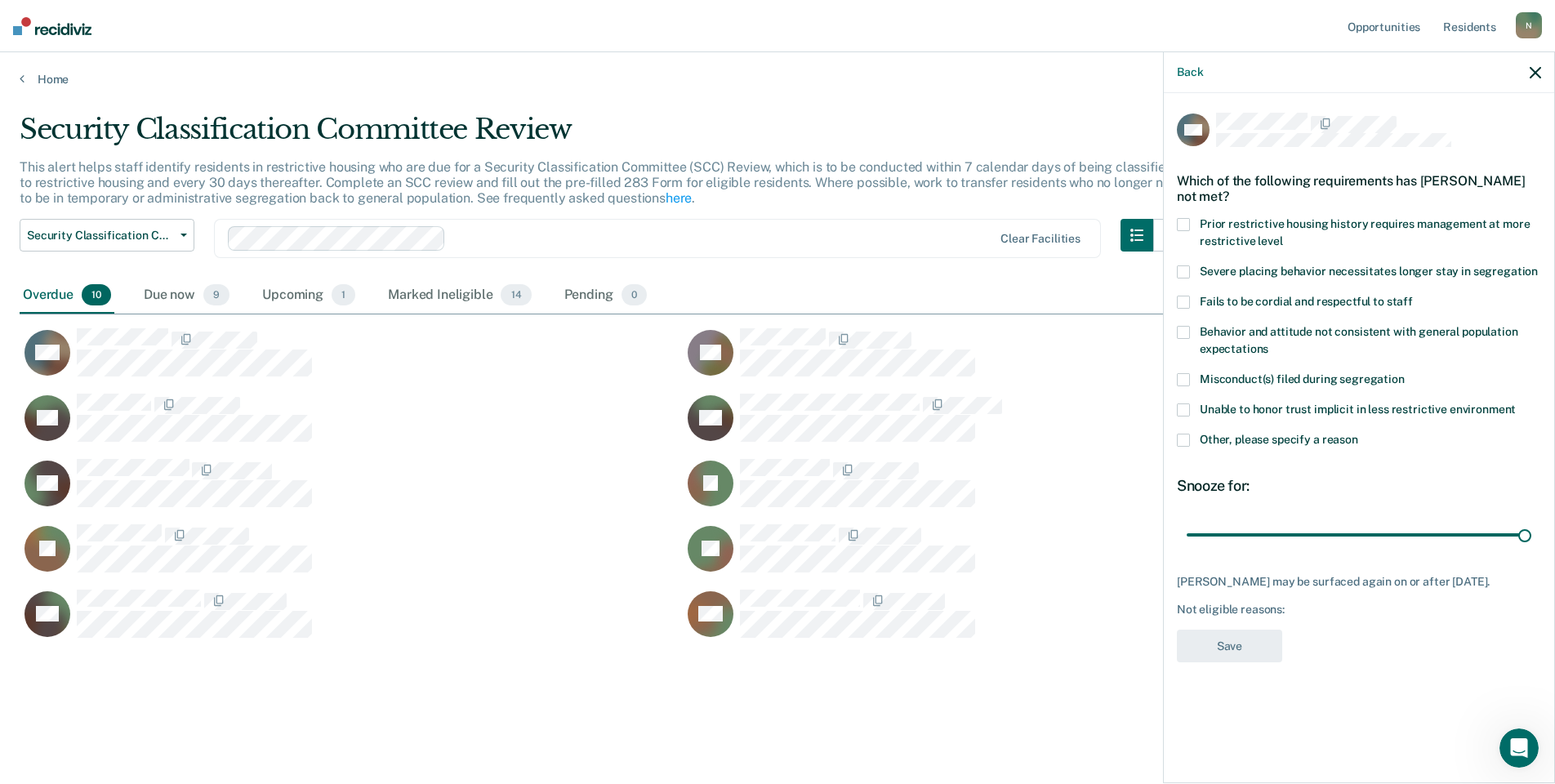
click at [1186, 442] on span at bounding box center [1183, 440] width 13 height 13
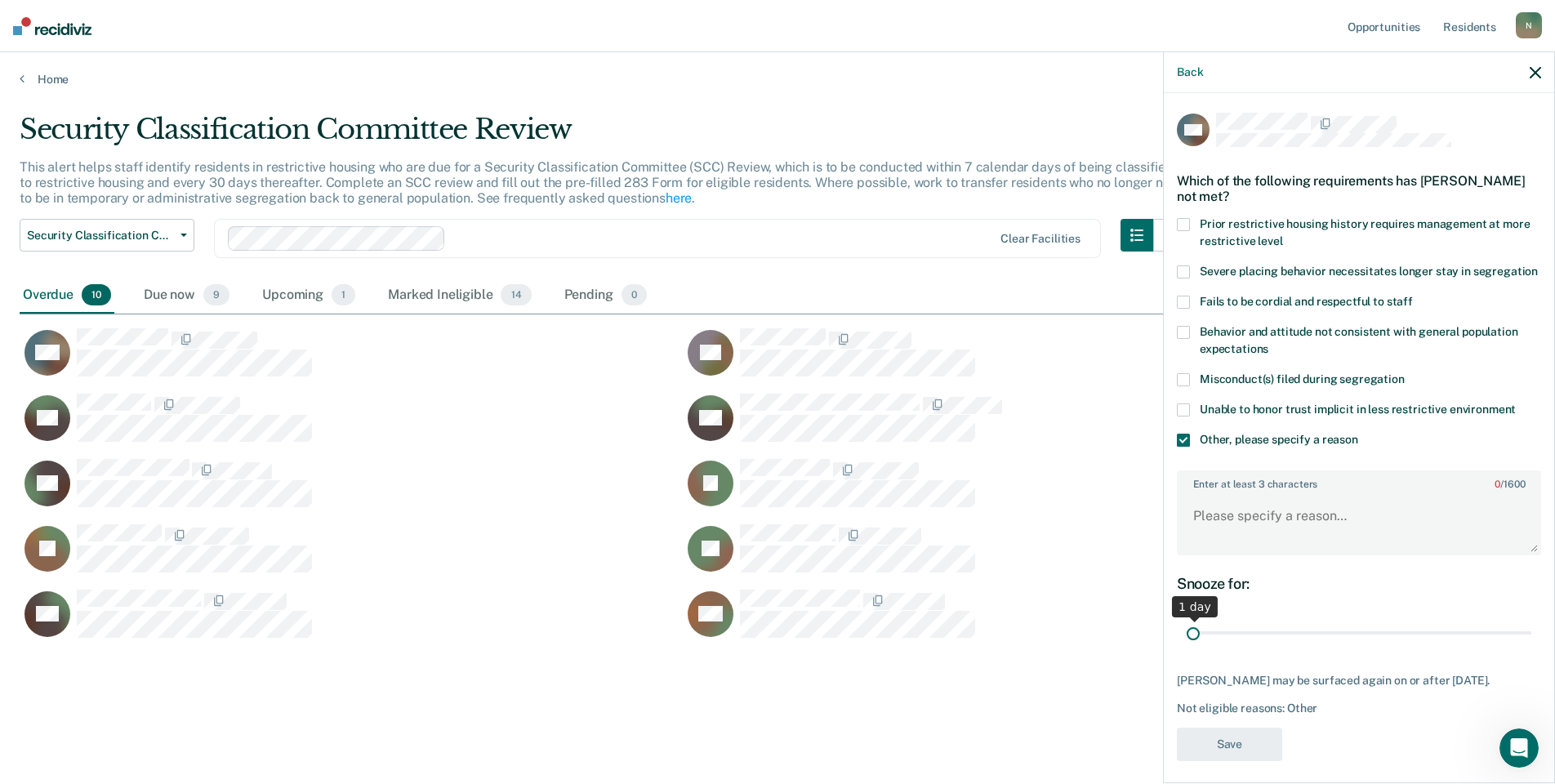
drag, startPoint x: 1512, startPoint y: 648, endPoint x: 1174, endPoint y: 573, distance: 346.2
type input "1"
click at [1187, 624] on input "range" at bounding box center [1359, 633] width 345 height 28
click at [1209, 533] on textarea "Enter at least 3 characters 0 / 1600" at bounding box center [1358, 523] width 361 height 61
type textarea "Temp seg pending Alt IV placement due to PC concerns"
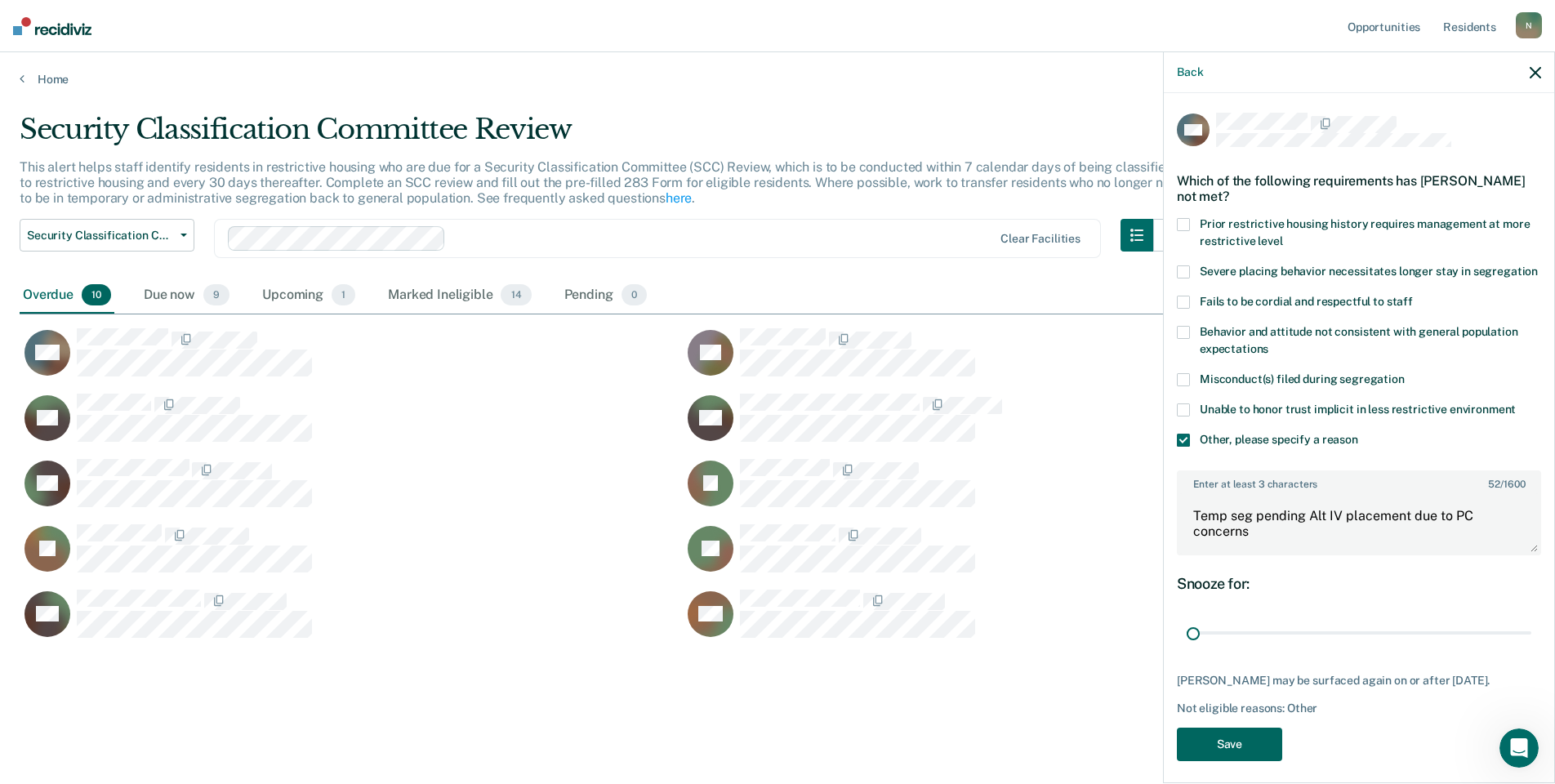
click at [1230, 760] on button "Save" at bounding box center [1229, 744] width 105 height 33
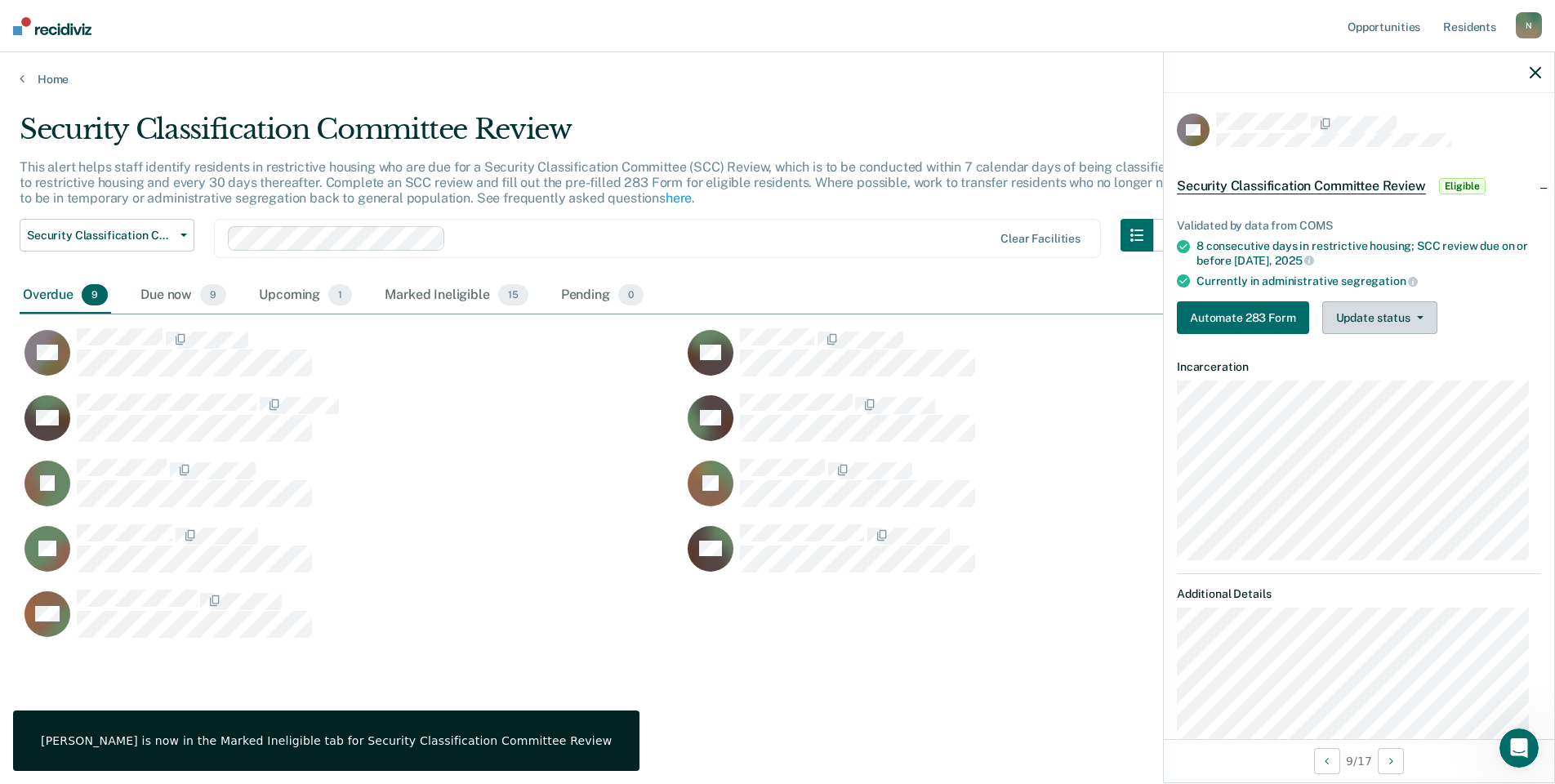
click at [1357, 316] on button "Update status" at bounding box center [1380, 317] width 115 height 32
click at [1362, 377] on button "Mark Ineligible" at bounding box center [1401, 382] width 158 height 26
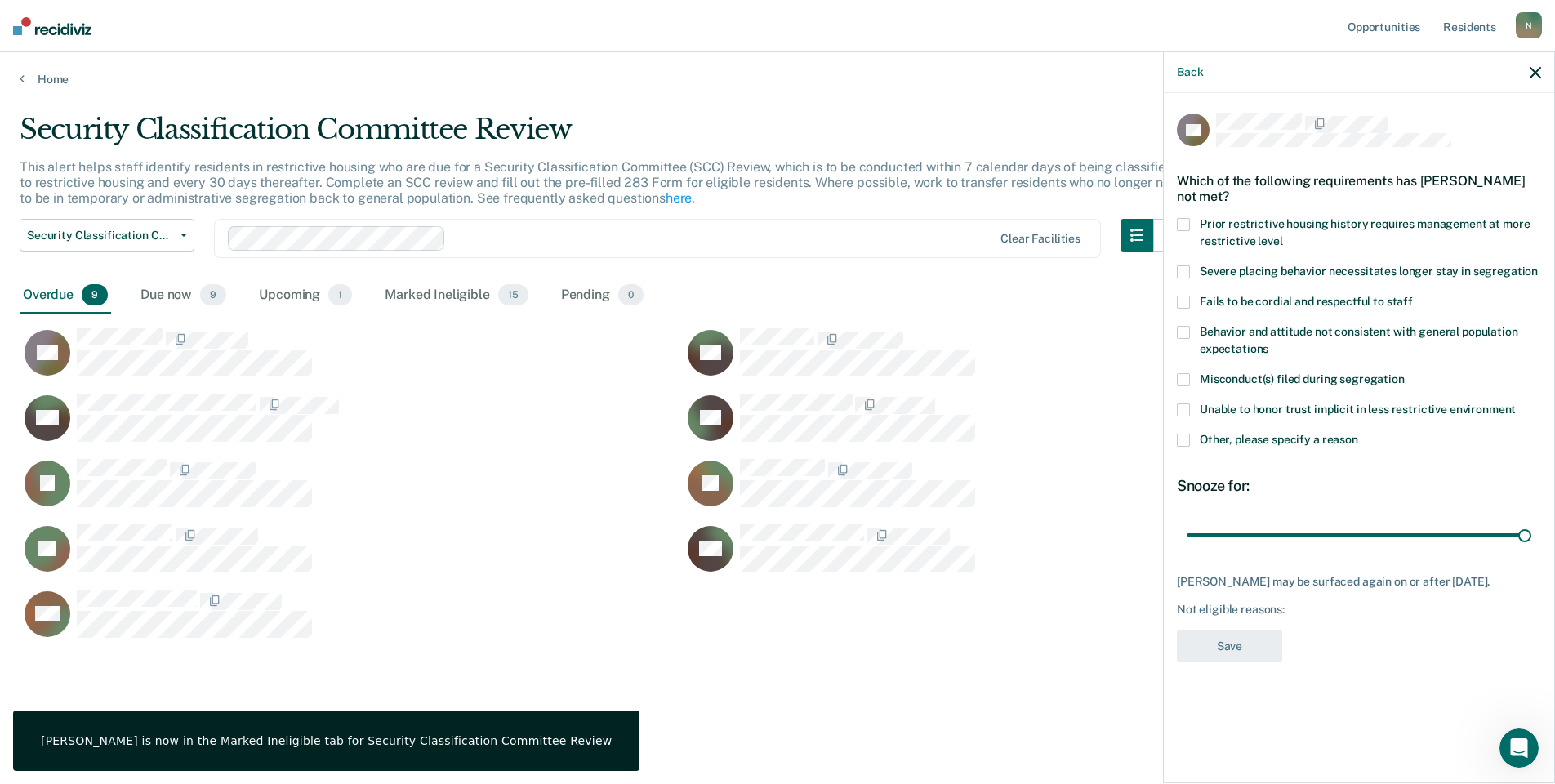
drag, startPoint x: 1181, startPoint y: 432, endPoint x: 1250, endPoint y: 472, distance: 79.8
click at [1182, 434] on span at bounding box center [1183, 440] width 13 height 13
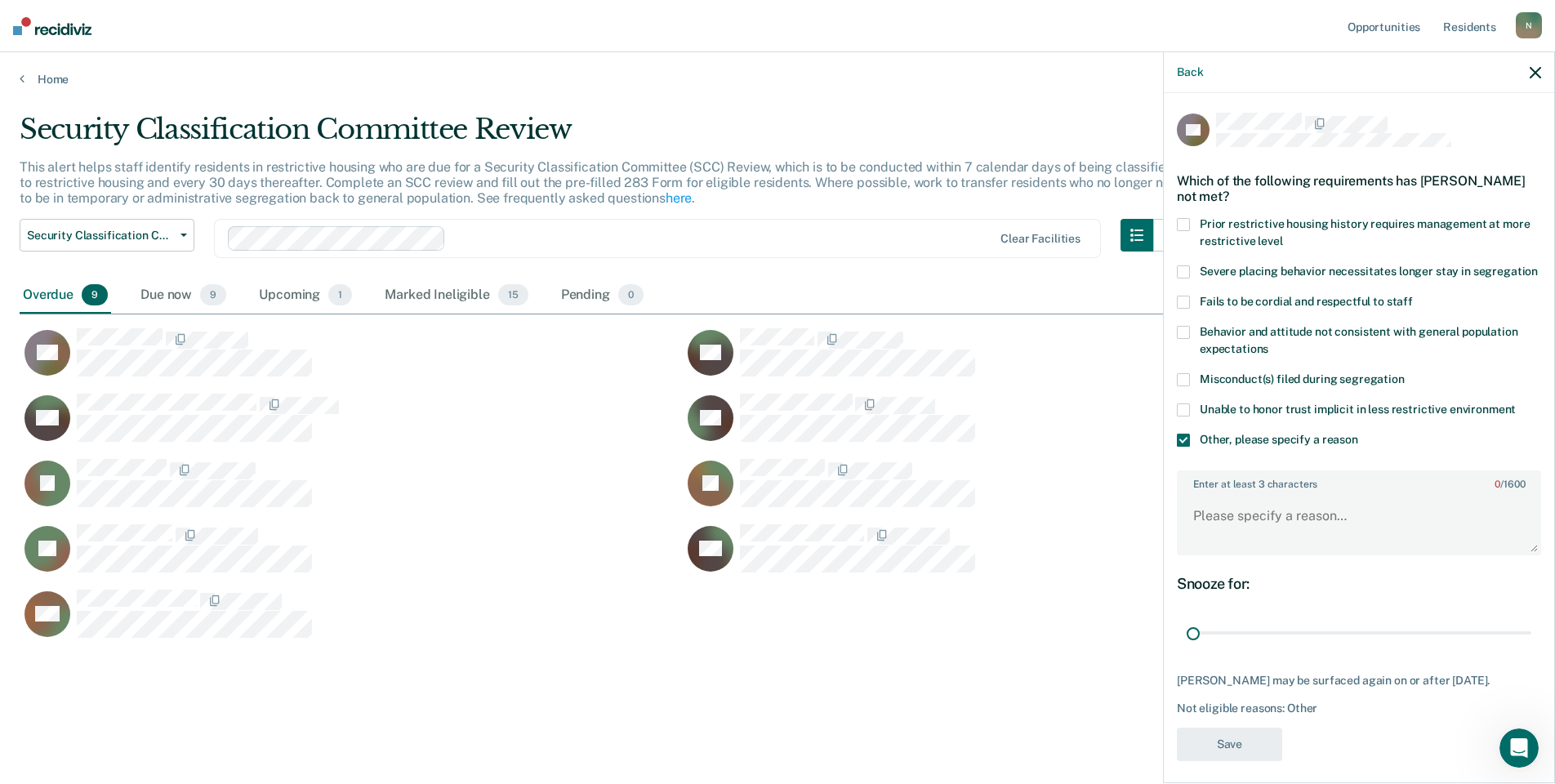
drag, startPoint x: 1518, startPoint y: 651, endPoint x: 1199, endPoint y: 592, distance: 324.4
type input "1"
click at [1187, 647] on input "range" at bounding box center [1359, 633] width 345 height 28
click at [1212, 542] on textarea "Enter at least 3 characters 0 / 1600" at bounding box center [1358, 523] width 361 height 61
type textarea "Temp seg pending PC investigation"
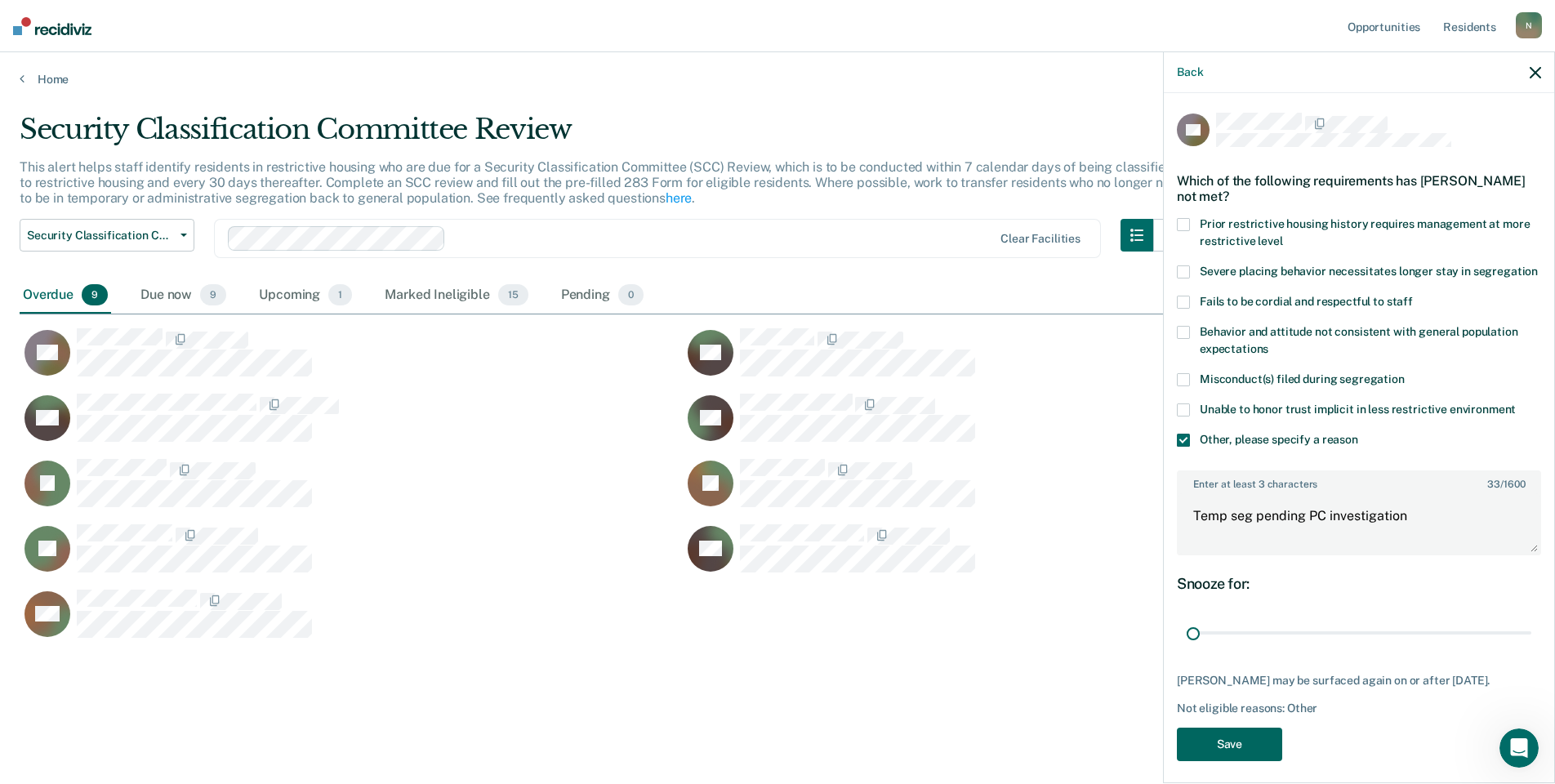
click at [1267, 752] on button "Save" at bounding box center [1229, 744] width 105 height 33
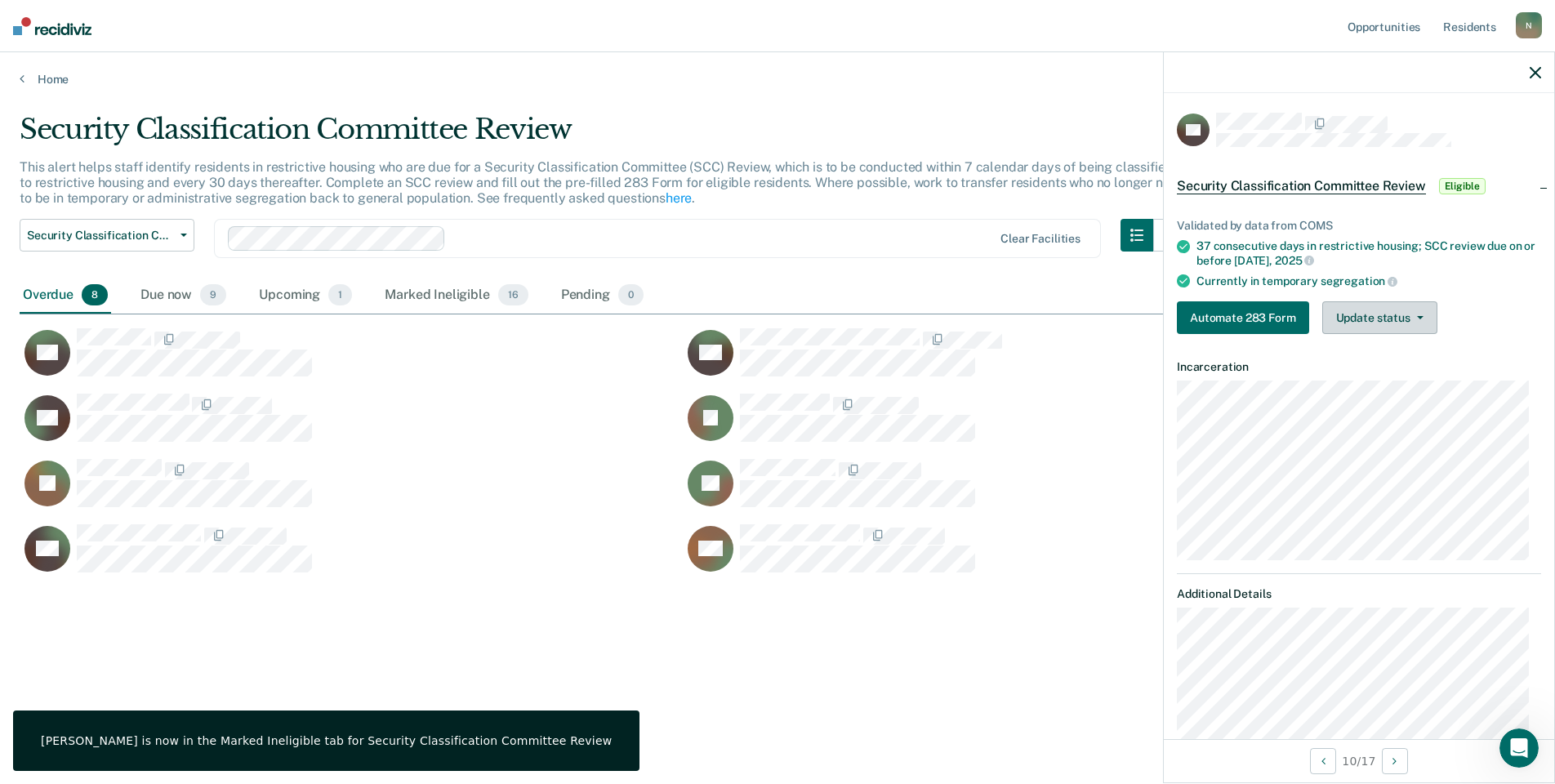
click at [1411, 316] on span "button" at bounding box center [1418, 317] width 13 height 3
click at [1386, 385] on button "Mark Ineligible" at bounding box center [1401, 382] width 158 height 26
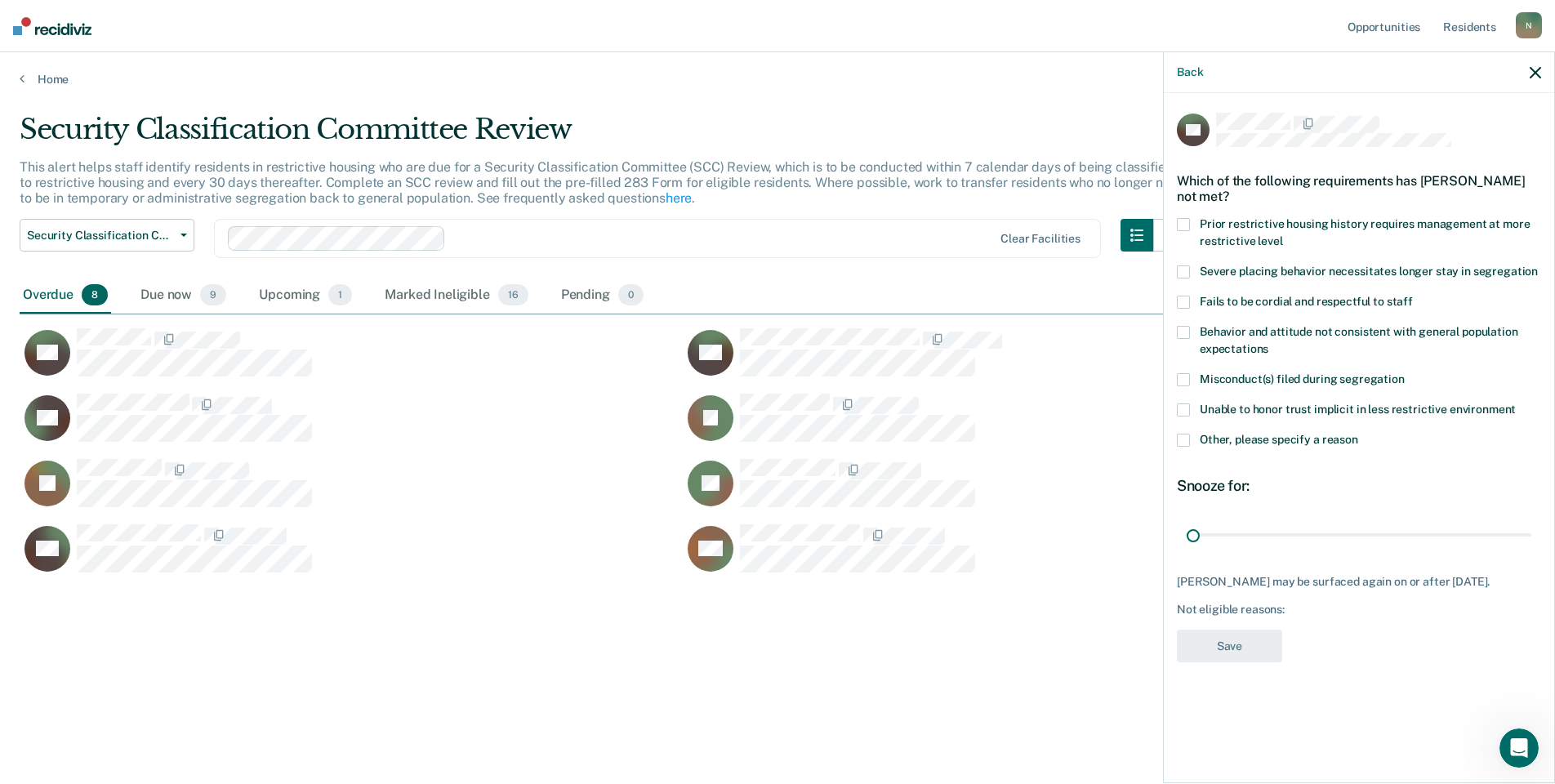
drag, startPoint x: 1526, startPoint y: 535, endPoint x: 1168, endPoint y: 499, distance: 359.8
type input "1"
click at [1187, 533] on input "range" at bounding box center [1359, 534] width 345 height 28
click at [1182, 442] on span at bounding box center [1183, 440] width 13 height 13
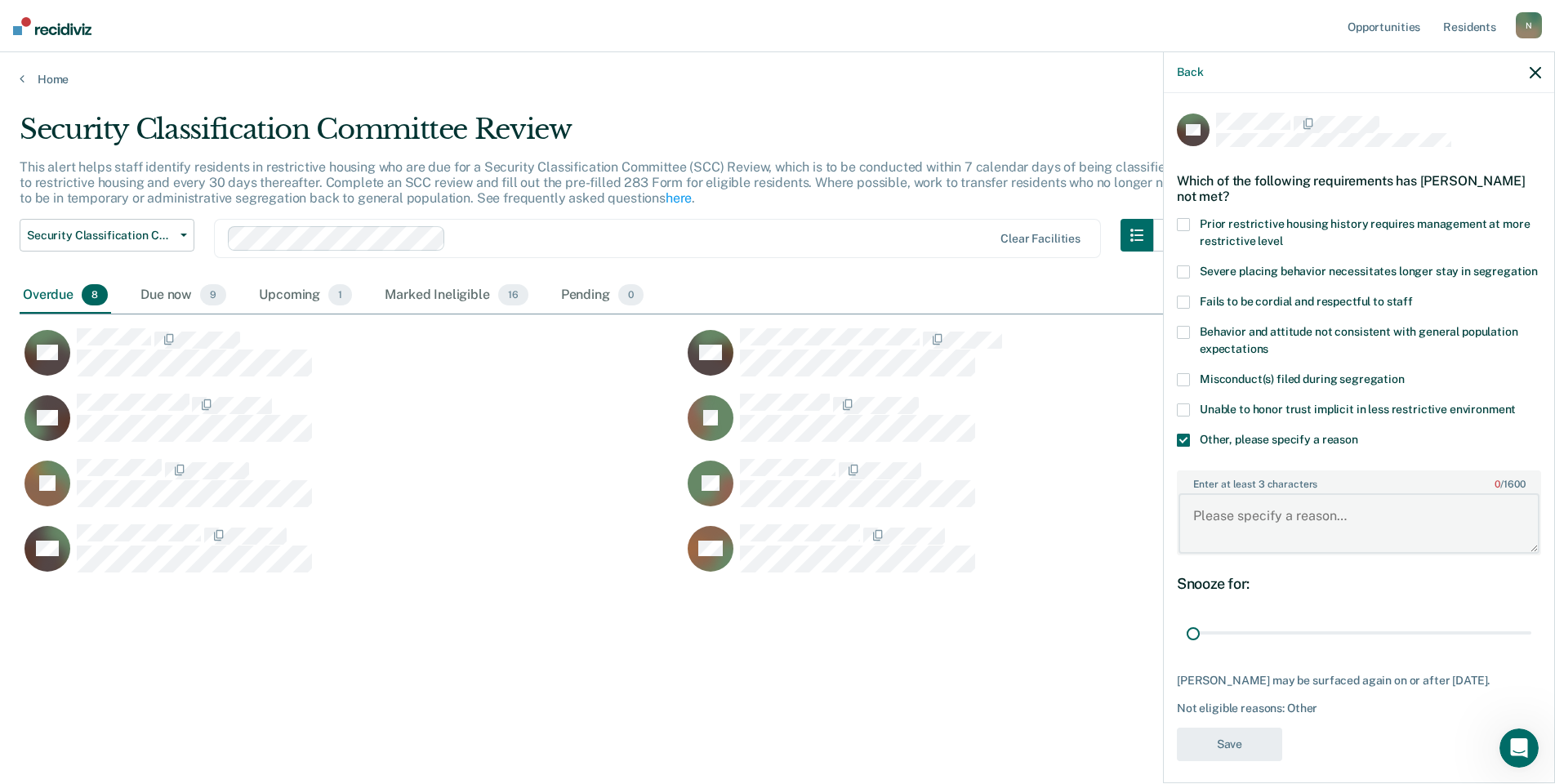
click at [1234, 541] on textarea "Enter at least 3 characters 0 / 1600" at bounding box center [1358, 523] width 361 height 61
type textarea "Temp seg until end of detention [DATE]"
click at [1224, 761] on button "Save" at bounding box center [1229, 744] width 105 height 33
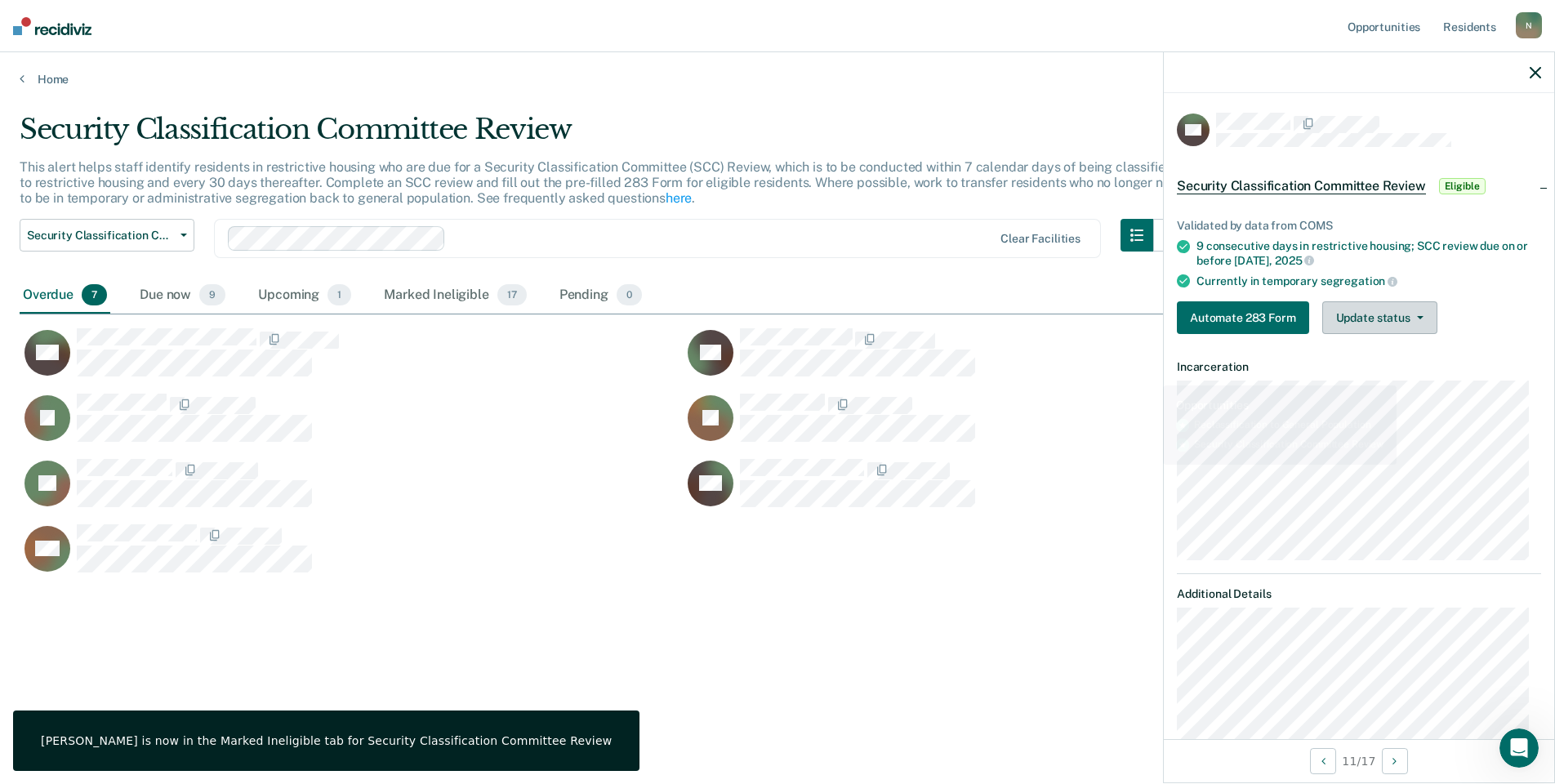
click at [1391, 320] on button "Update status" at bounding box center [1380, 317] width 115 height 32
click at [1384, 382] on button "Mark Ineligible" at bounding box center [1401, 382] width 158 height 26
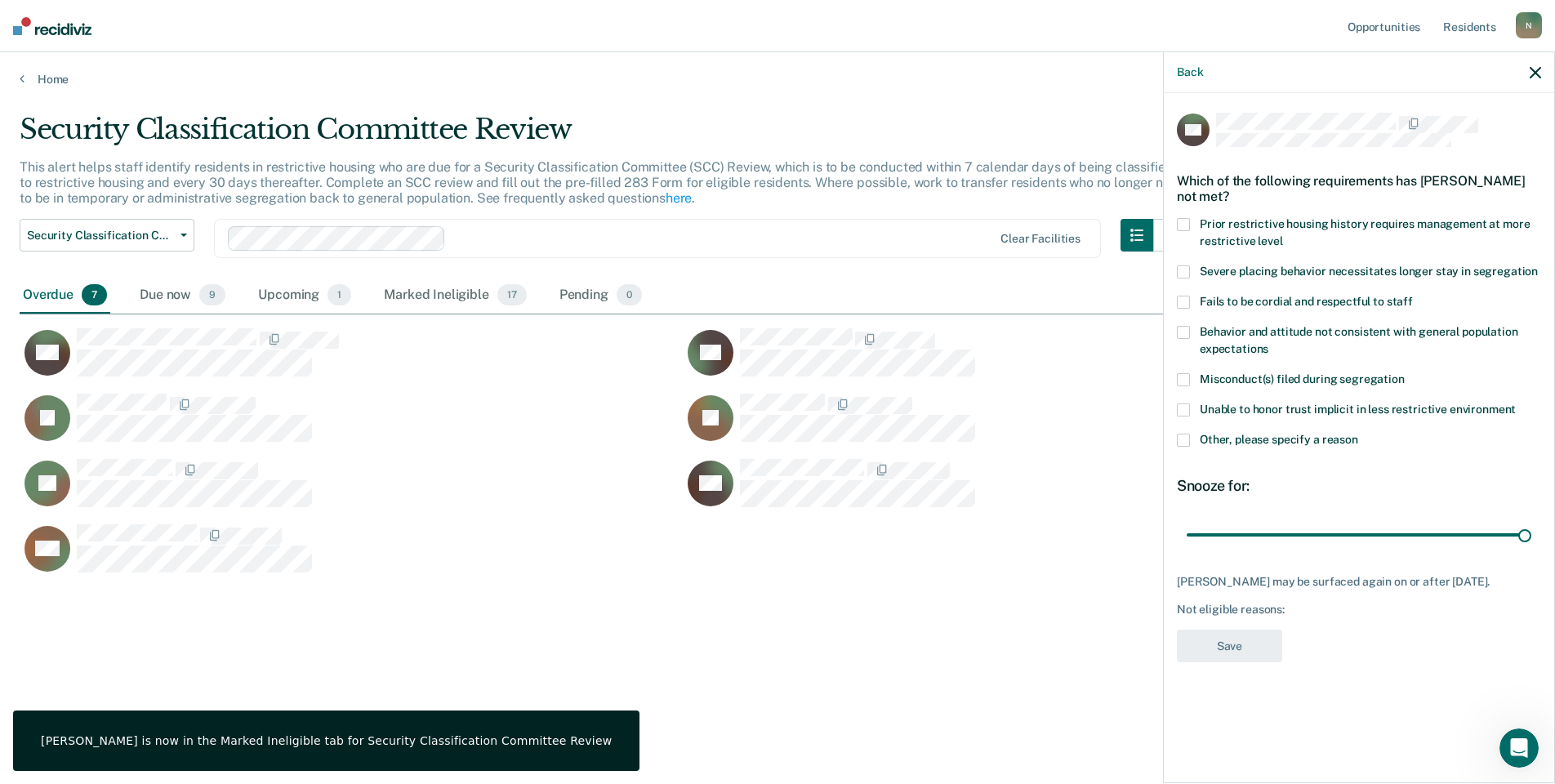
click at [1186, 429] on div "Unable to honor trust implicit in less restrictive environment" at bounding box center [1358, 418] width 364 height 30
click at [1188, 436] on span at bounding box center [1183, 440] width 13 height 13
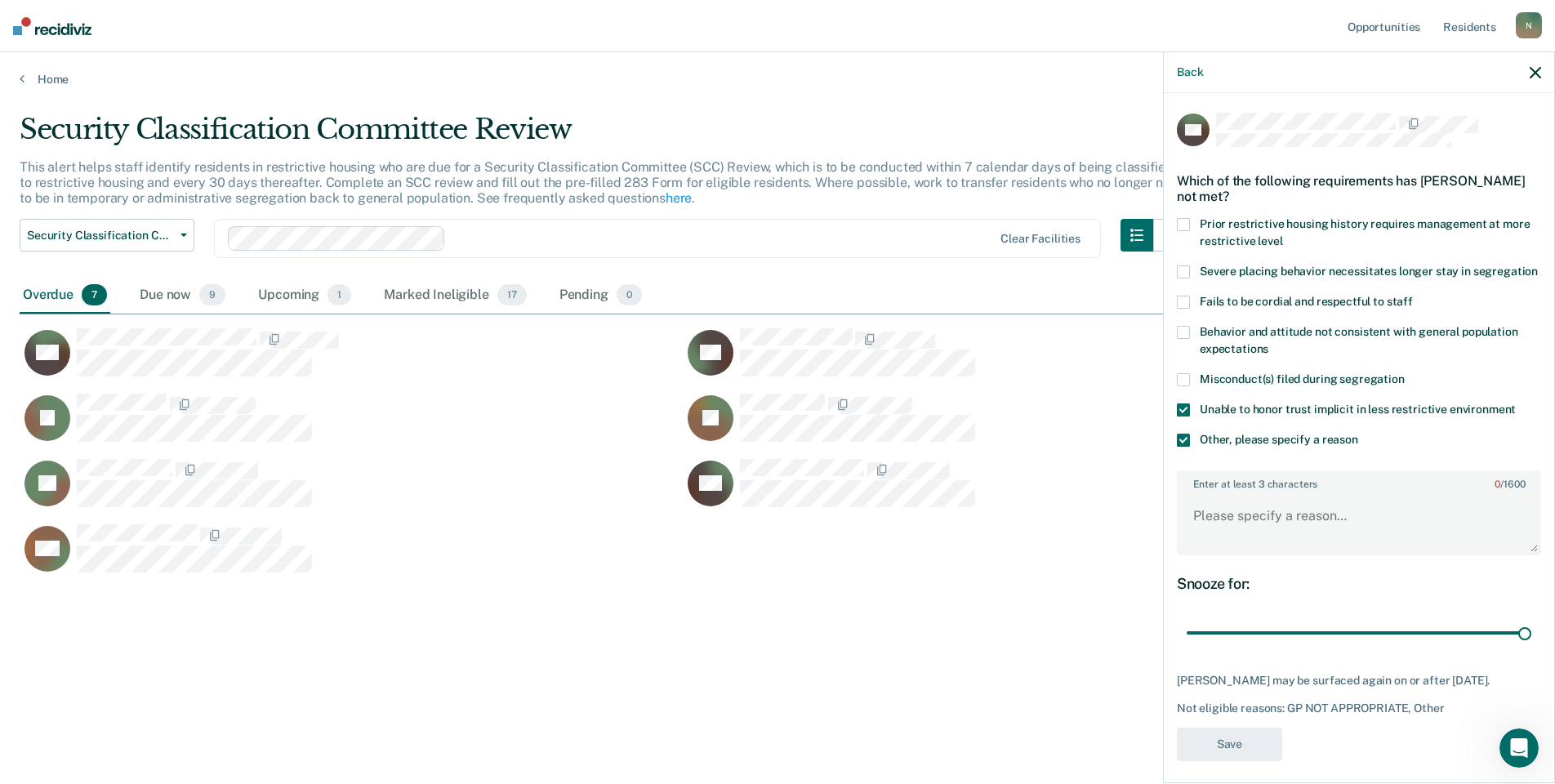
click at [1183, 403] on div "Misconduct(s) filed during segregation" at bounding box center [1358, 388] width 364 height 30
click at [1184, 417] on span at bounding box center [1183, 410] width 13 height 13
click at [1186, 387] on span at bounding box center [1183, 380] width 13 height 13
drag, startPoint x: 1512, startPoint y: 649, endPoint x: 1166, endPoint y: 640, distance: 346.1
type input "1"
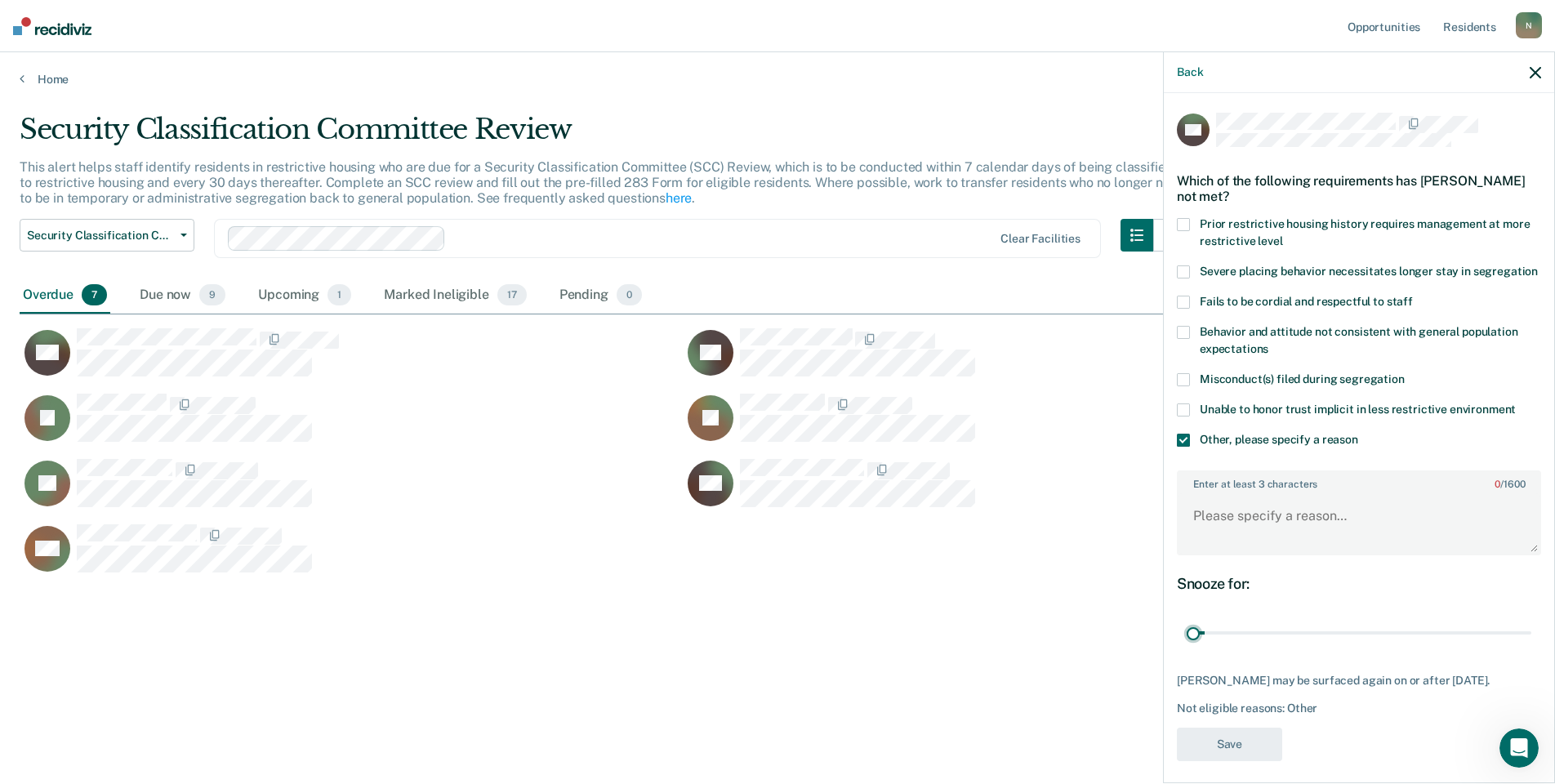
click at [1187, 642] on input "range" at bounding box center [1359, 633] width 345 height 28
click at [1192, 546] on textarea "Enter at least 3 characters 0 / 1600" at bounding box center [1358, 523] width 361 height 61
click at [1201, 542] on textarea "Enter at least 3 characters 0 / 1600" at bounding box center [1358, 523] width 361 height 61
type textarea "R"
type textarea "Temp seg until end of detention [DATE]"
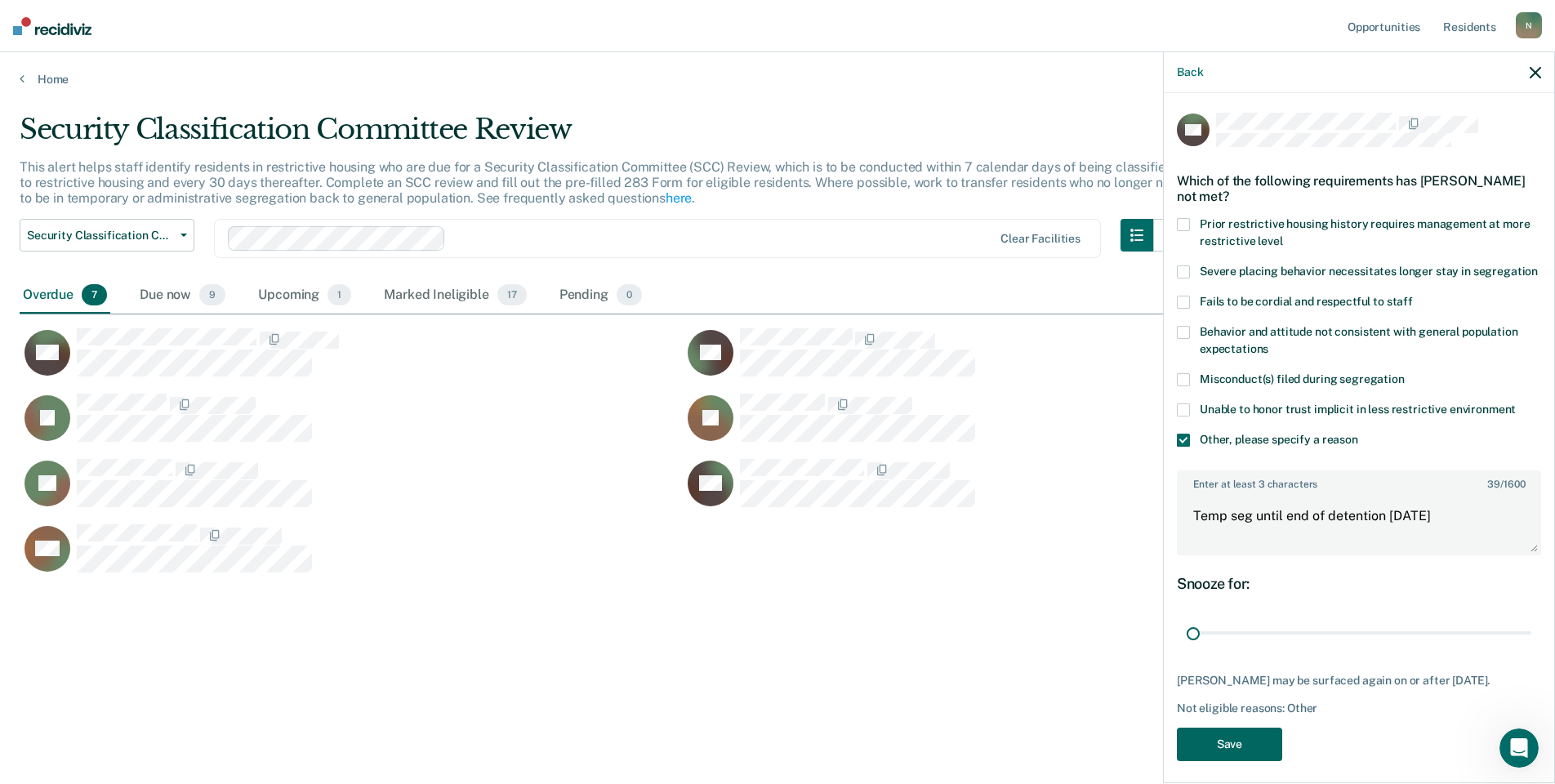
click at [1225, 758] on button "Save" at bounding box center [1229, 744] width 105 height 33
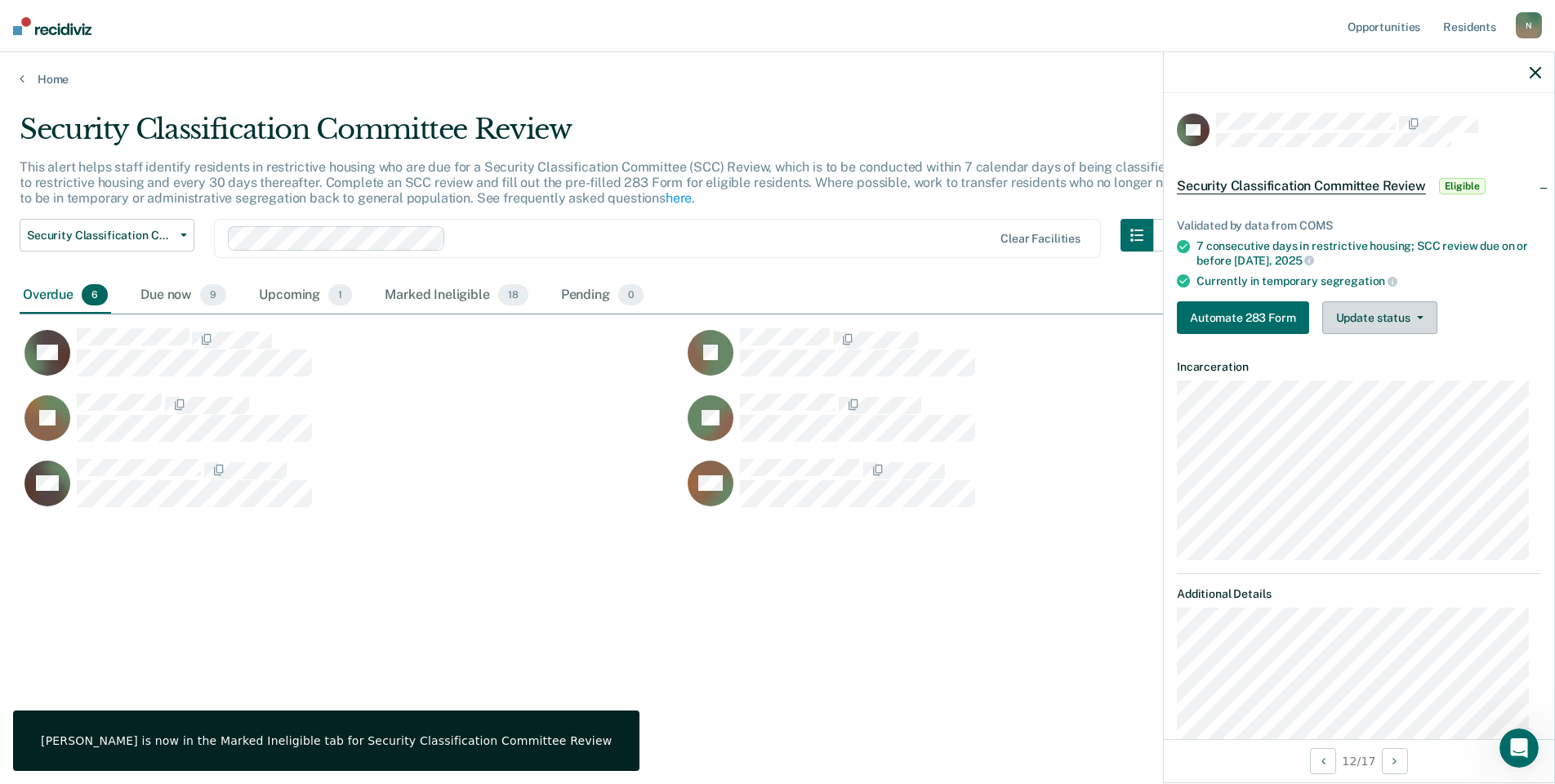
click at [1353, 317] on button "Update status" at bounding box center [1380, 317] width 115 height 32
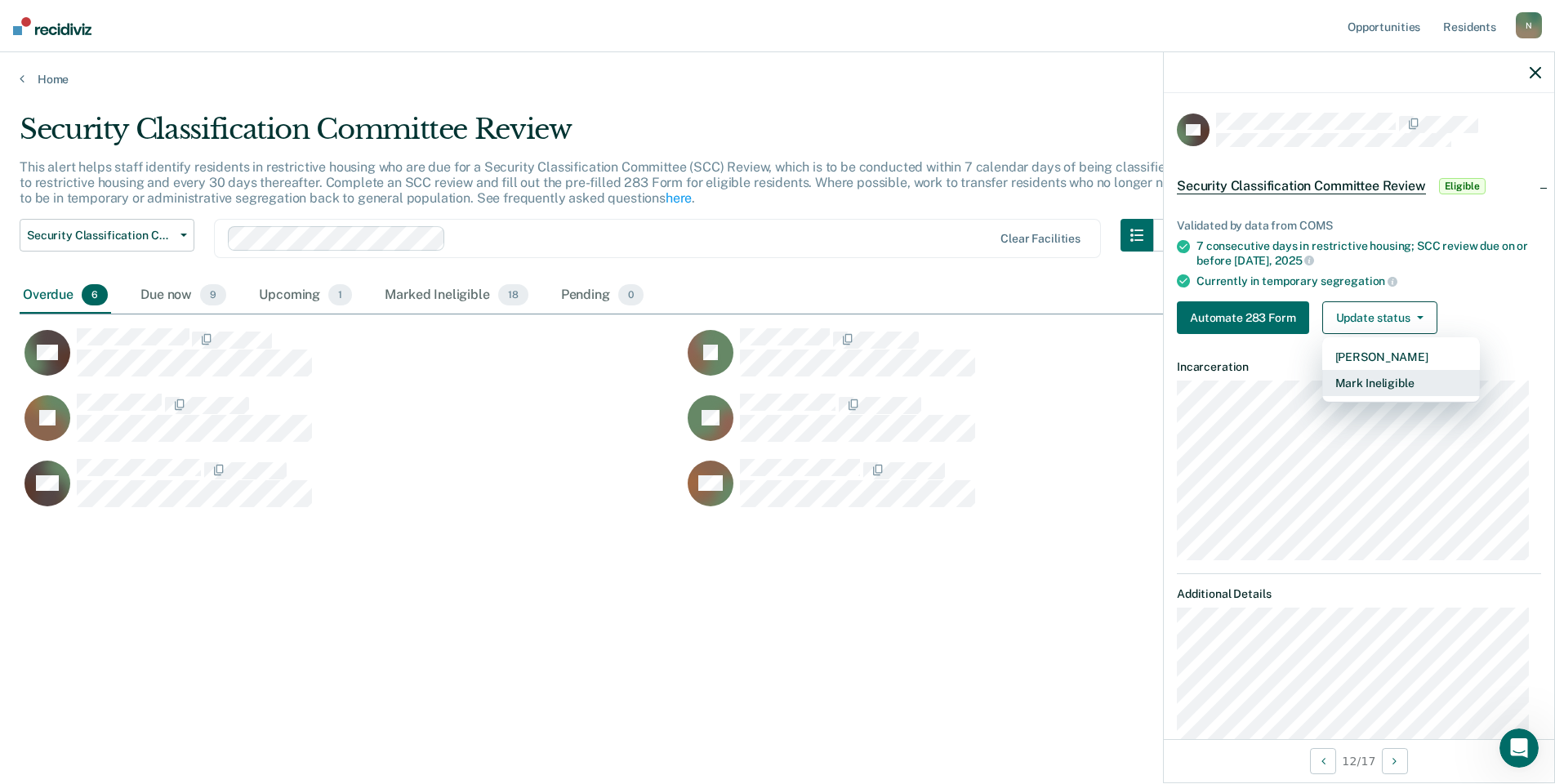
click at [1367, 374] on button "Mark Ineligible" at bounding box center [1401, 382] width 158 height 26
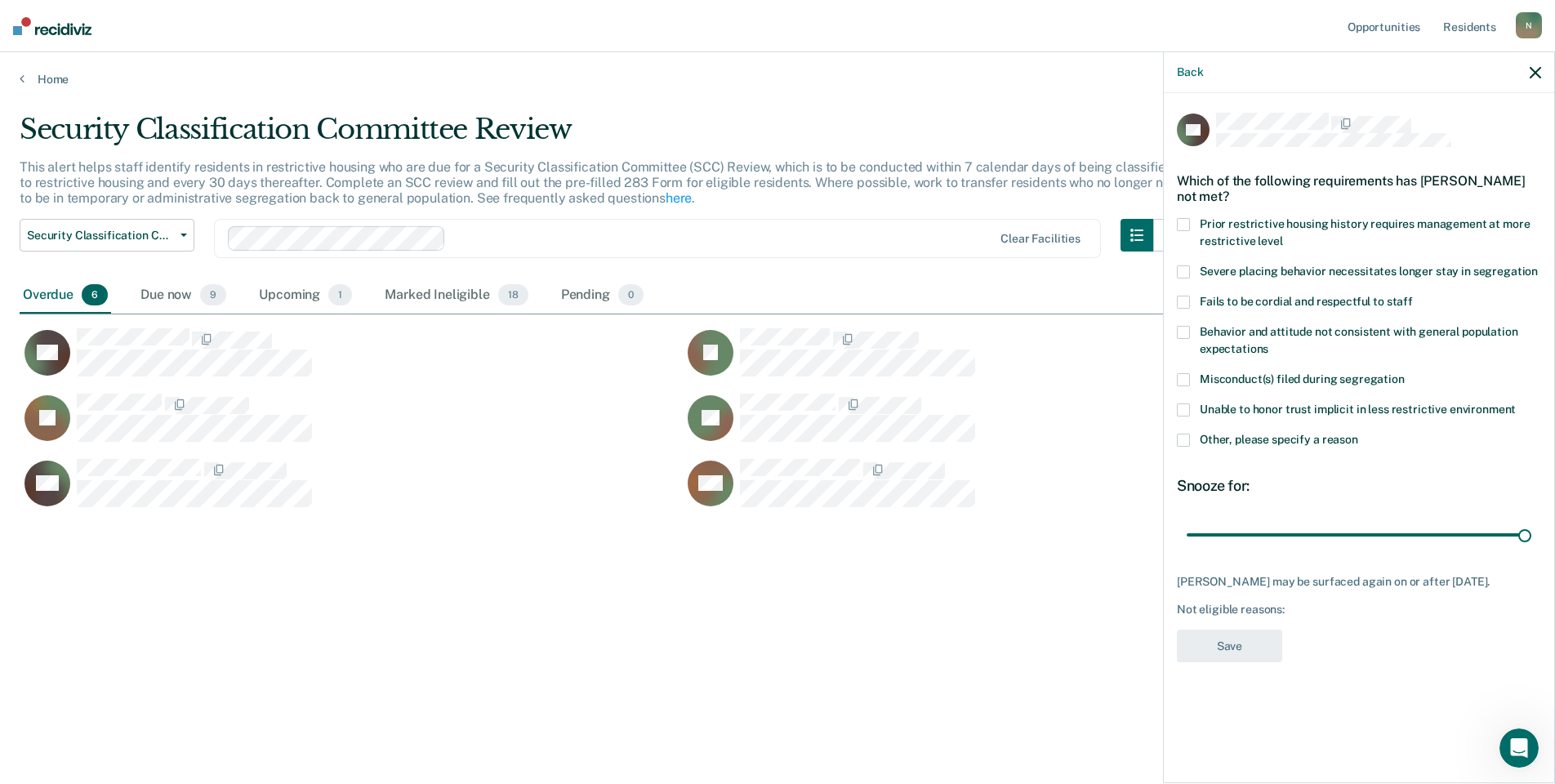
click at [1188, 439] on span at bounding box center [1183, 440] width 13 height 13
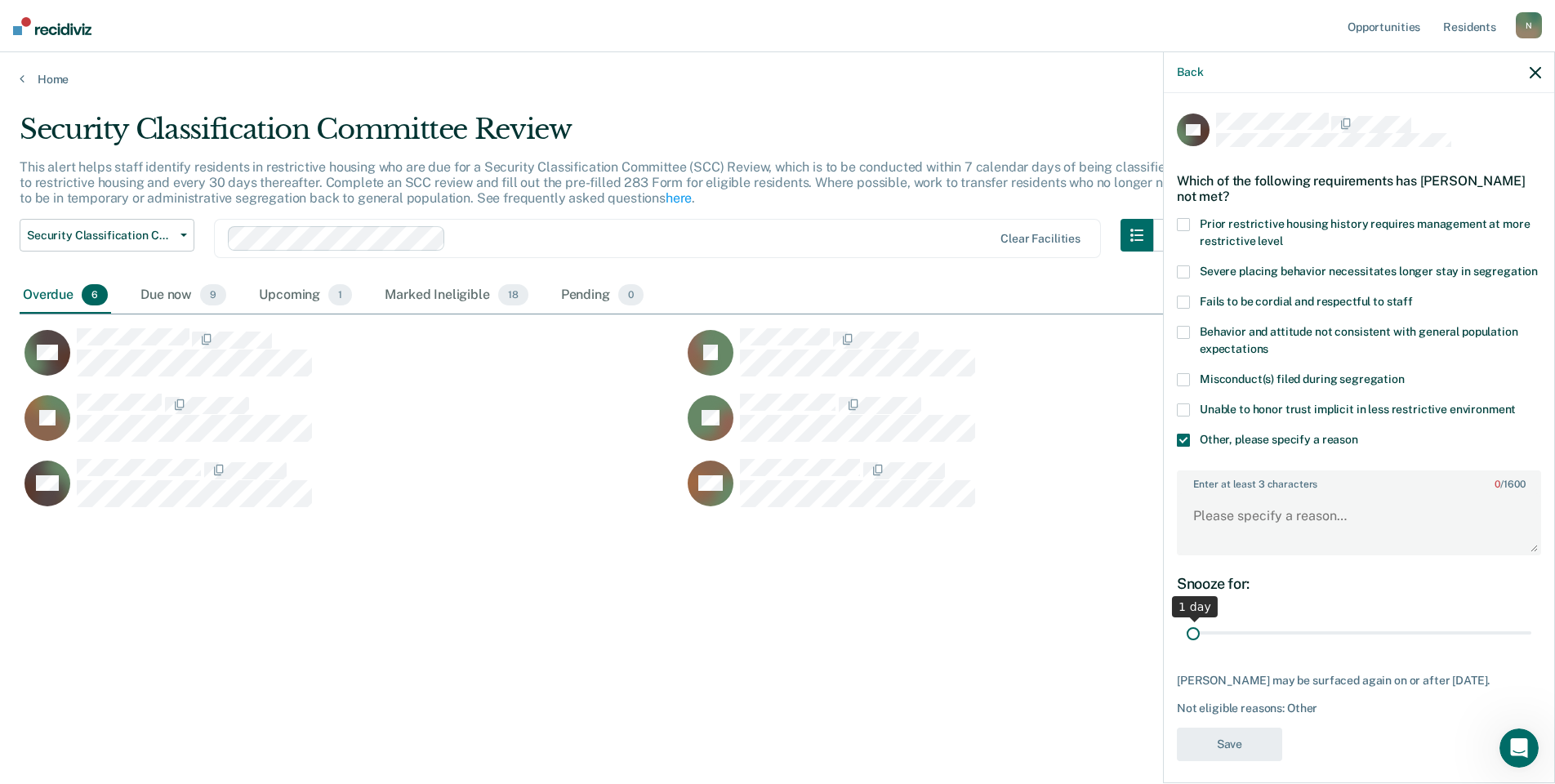
drag, startPoint x: 1509, startPoint y: 650, endPoint x: 1189, endPoint y: 637, distance: 320.3
type input "1"
click at [1189, 645] on input "range" at bounding box center [1359, 633] width 345 height 28
click at [1222, 528] on textarea "Enter at least 3 characters 0 / 1600" at bounding box center [1358, 523] width 361 height 61
type textarea "G"
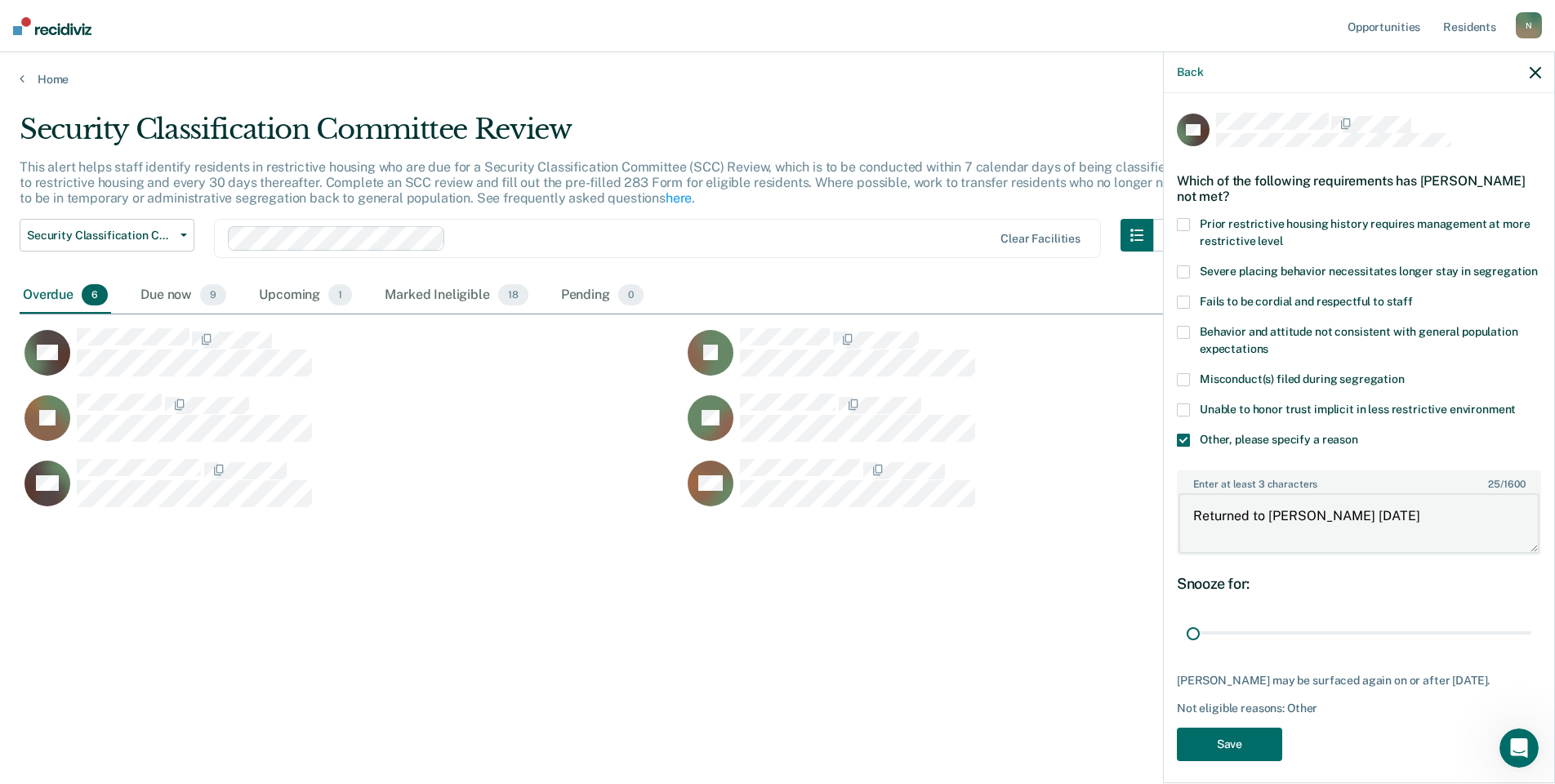
click at [1306, 529] on textarea "Returned to [PERSON_NAME] [DATE]" at bounding box center [1358, 523] width 361 height 61
type textarea "Returned to [PERSON_NAME] [DATE]"
click at [1238, 761] on button "Save" at bounding box center [1229, 744] width 105 height 33
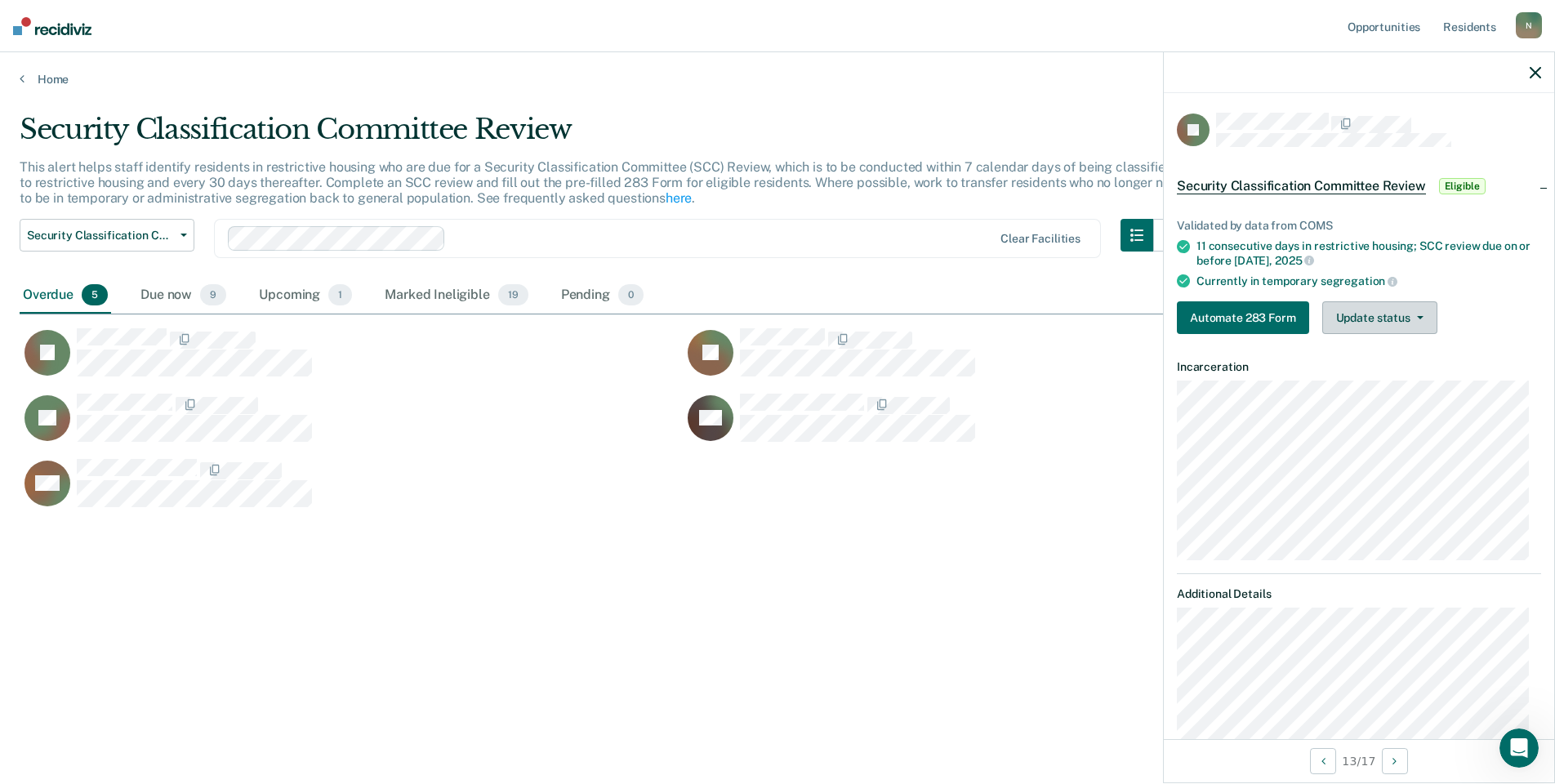
click at [1375, 319] on button "Update status" at bounding box center [1380, 317] width 115 height 32
click at [1378, 379] on button "Mark Ineligible" at bounding box center [1401, 382] width 158 height 26
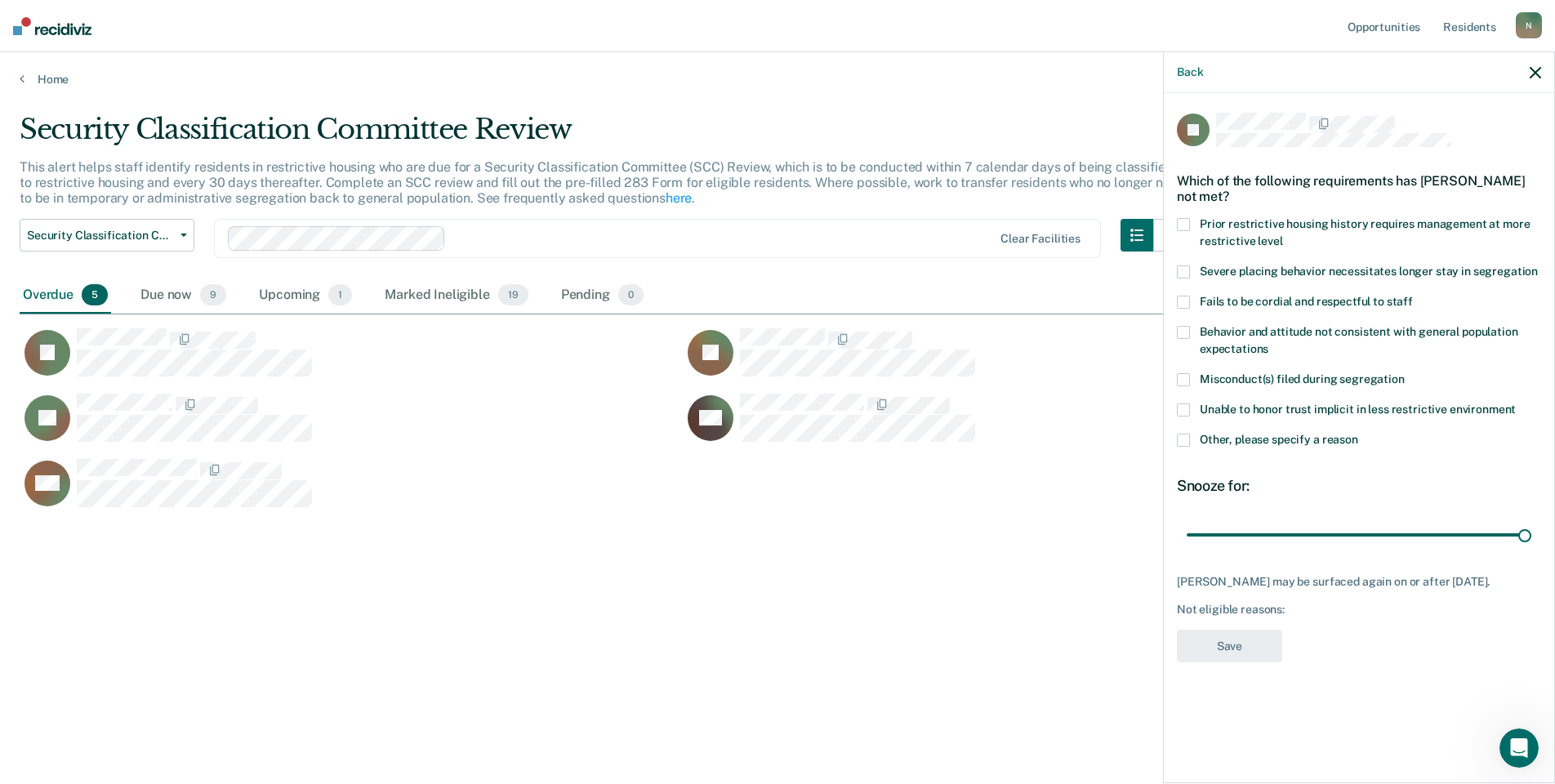
click at [1179, 442] on span at bounding box center [1183, 440] width 13 height 13
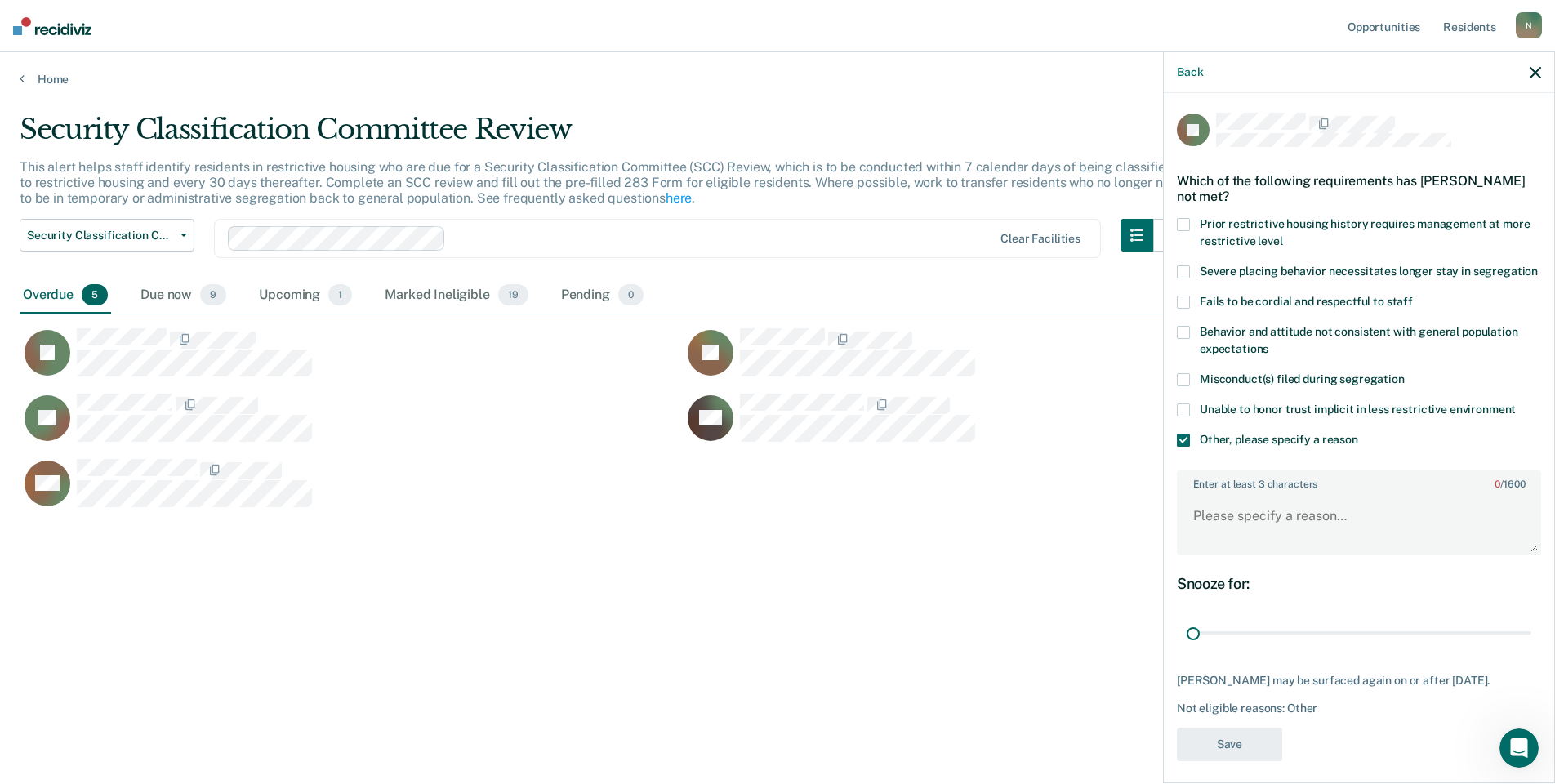
drag, startPoint x: 1490, startPoint y: 649, endPoint x: 1156, endPoint y: 620, distance: 335.3
type input "1"
click at [1187, 634] on input "range" at bounding box center [1359, 633] width 345 height 28
click at [1212, 538] on textarea "Enter at least 3 characters 0 / 1600" at bounding box center [1358, 523] width 361 height 61
type textarea "T"
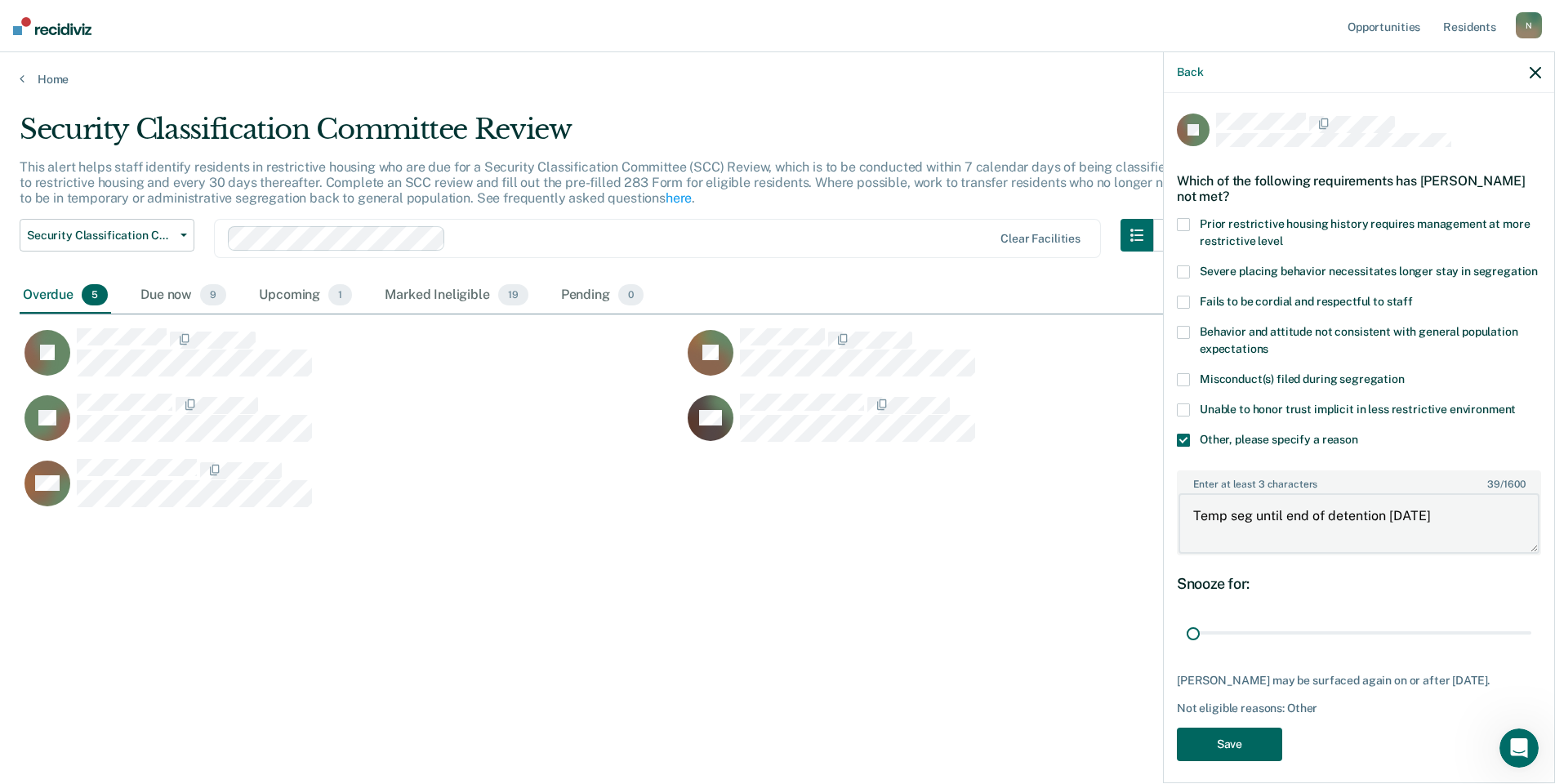
type textarea "Temp seg until end of detention [DATE]"
click at [1265, 761] on button "Save" at bounding box center [1229, 744] width 105 height 33
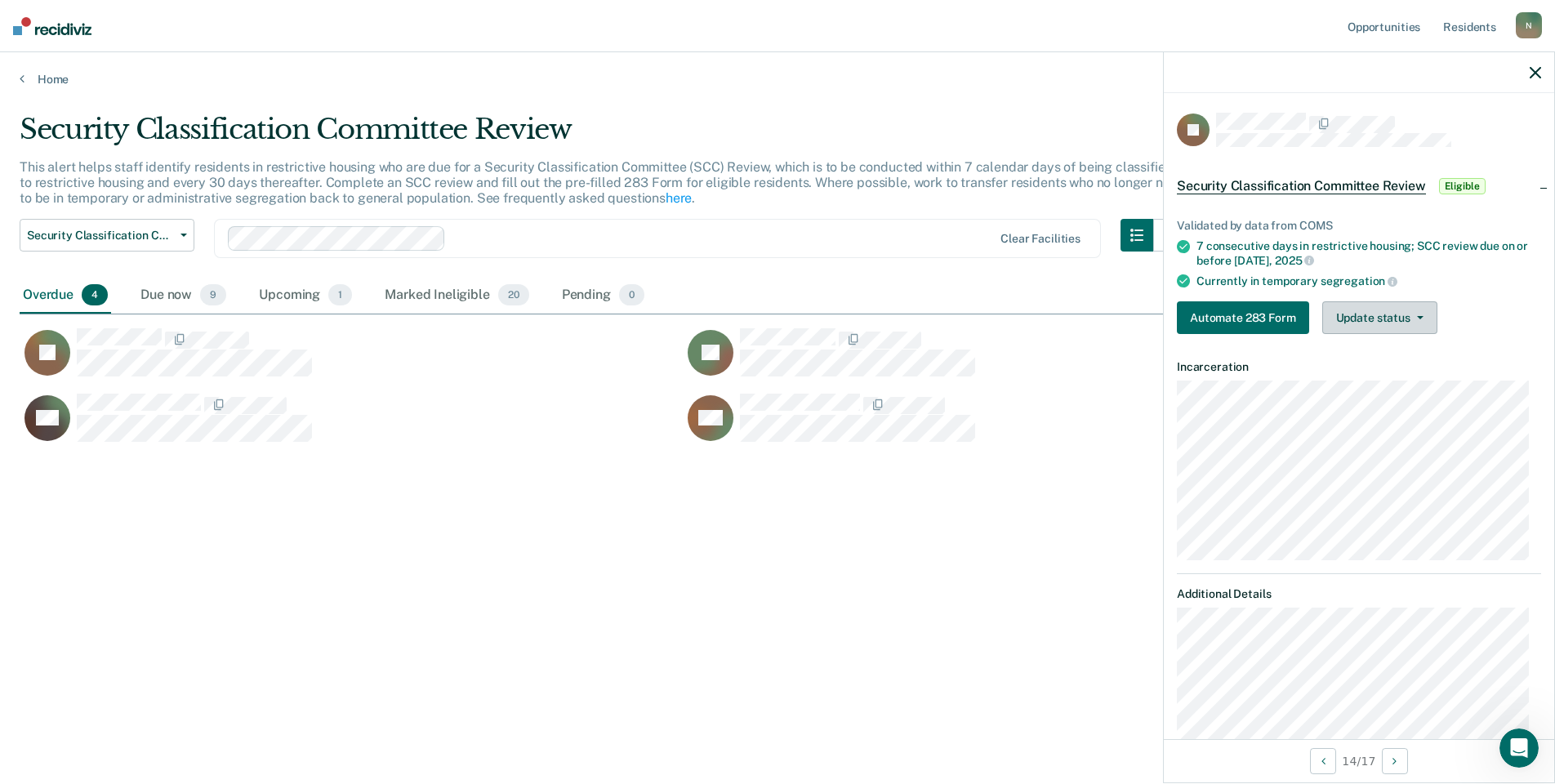
click at [1409, 325] on button "Update status" at bounding box center [1380, 317] width 115 height 32
click at [1398, 377] on button "Mark Ineligible" at bounding box center [1401, 382] width 158 height 26
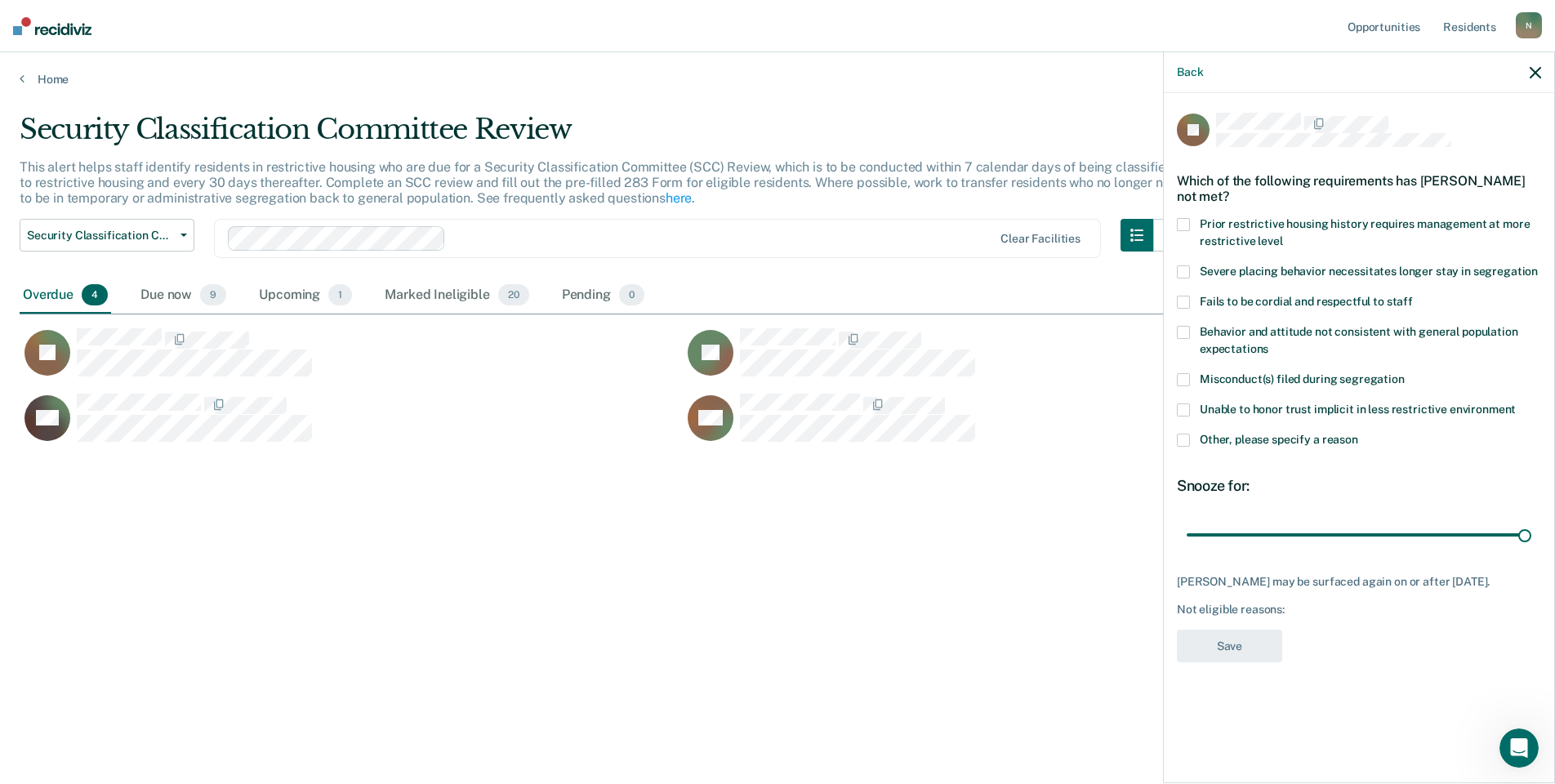
click at [1177, 439] on span at bounding box center [1183, 440] width 13 height 13
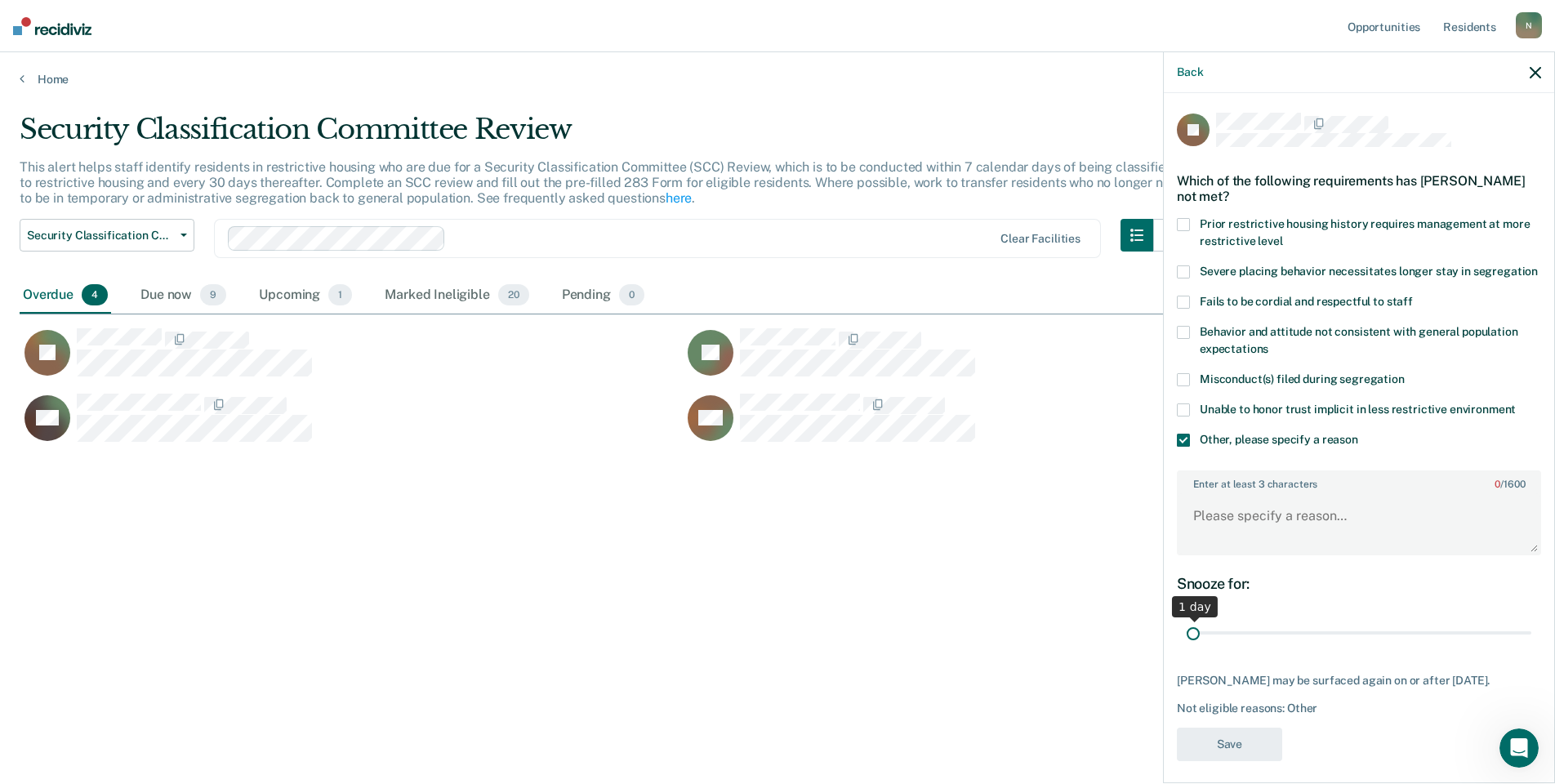
drag, startPoint x: 1514, startPoint y: 650, endPoint x: 1165, endPoint y: 644, distance: 349.1
type input "1"
click at [1187, 644] on input "range" at bounding box center [1359, 633] width 345 height 28
click at [1228, 553] on textarea "Enter at least 3 characters 0 / 1600" at bounding box center [1358, 523] width 361 height 61
type textarea "Temp seg pending misconduct hearing"
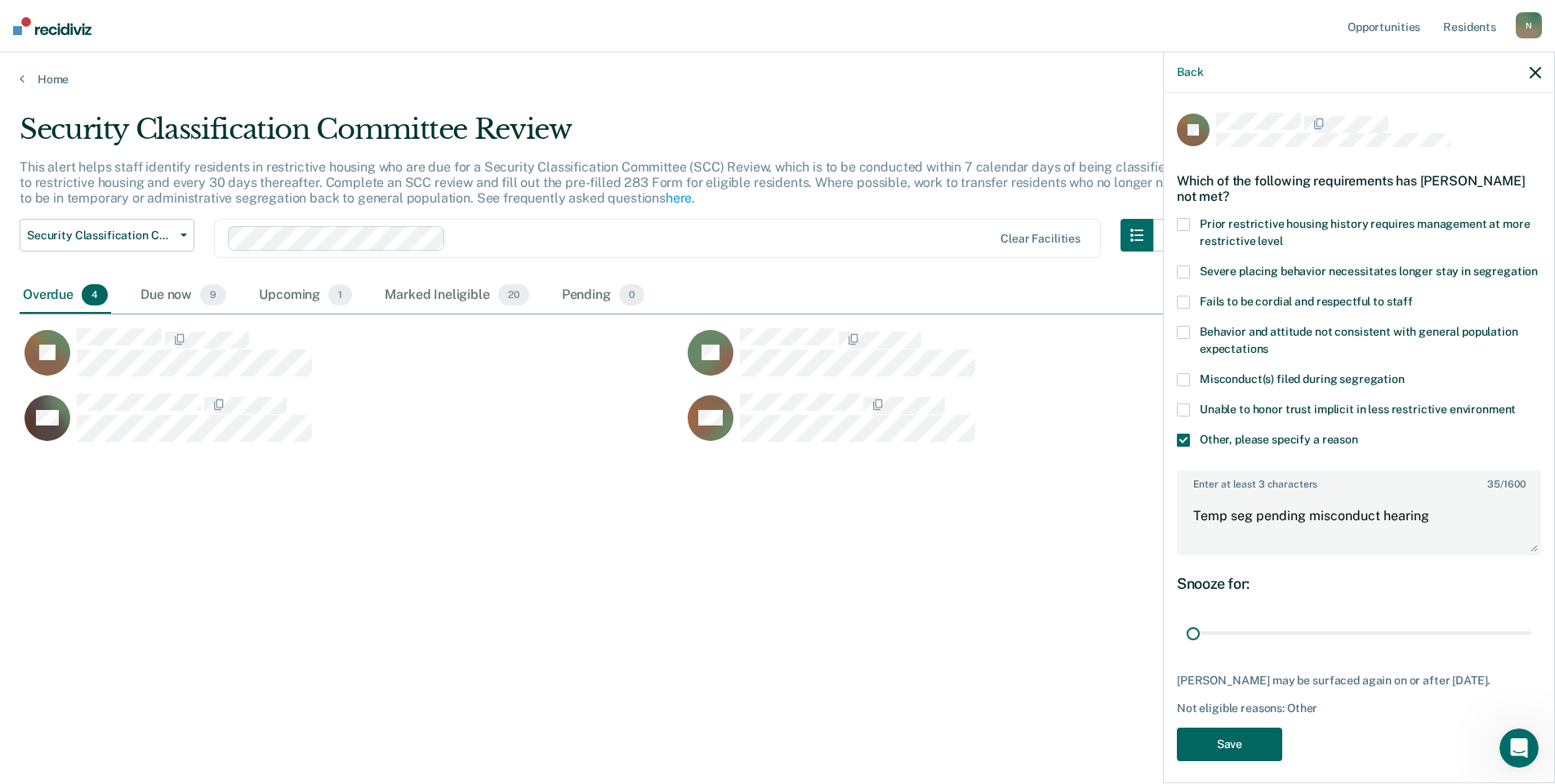
click at [1201, 761] on button "Save" at bounding box center [1229, 744] width 105 height 33
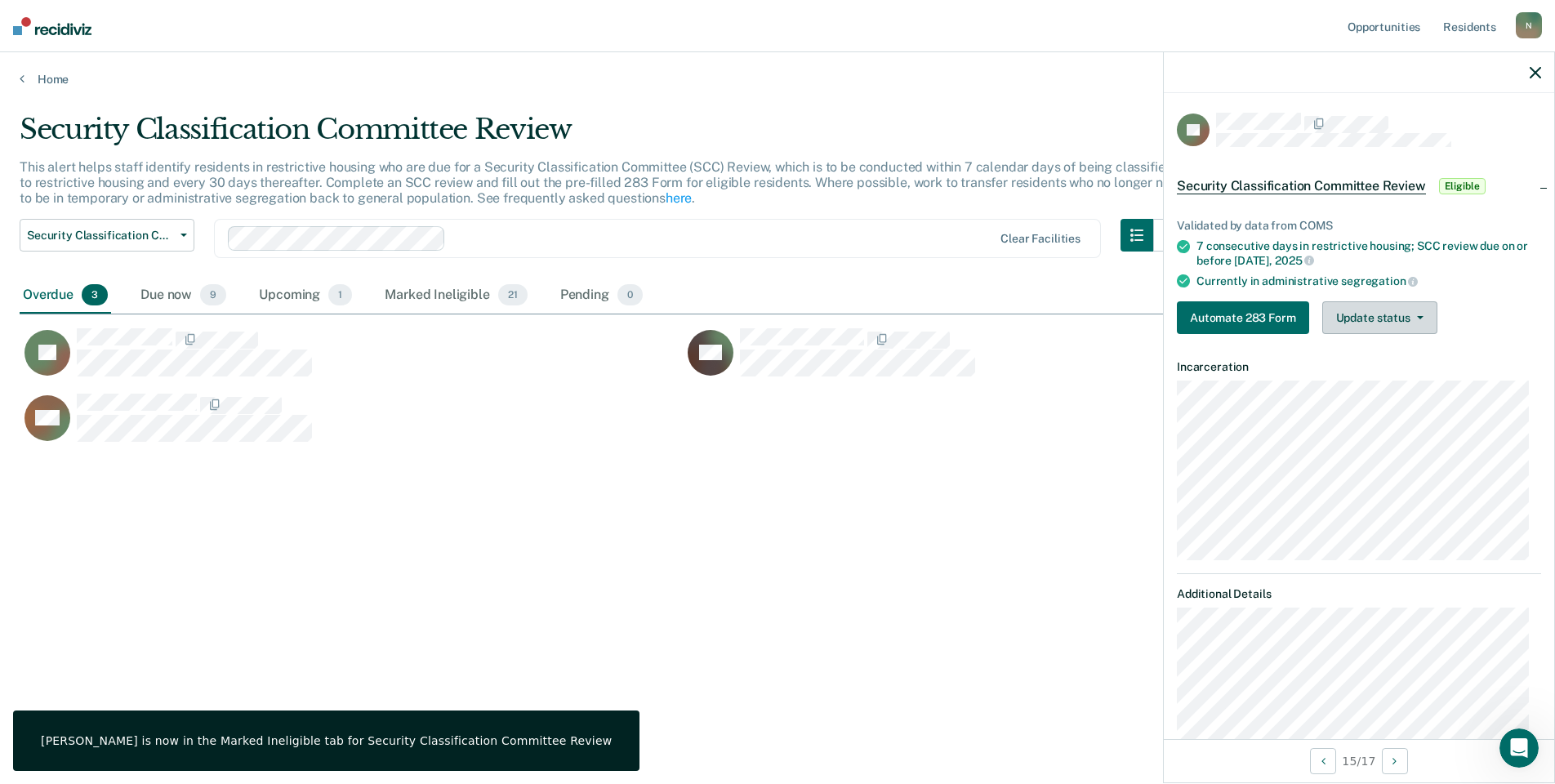
click at [1362, 321] on button "Update status" at bounding box center [1380, 317] width 115 height 32
click at [1362, 389] on button "Mark Ineligible" at bounding box center [1401, 382] width 158 height 26
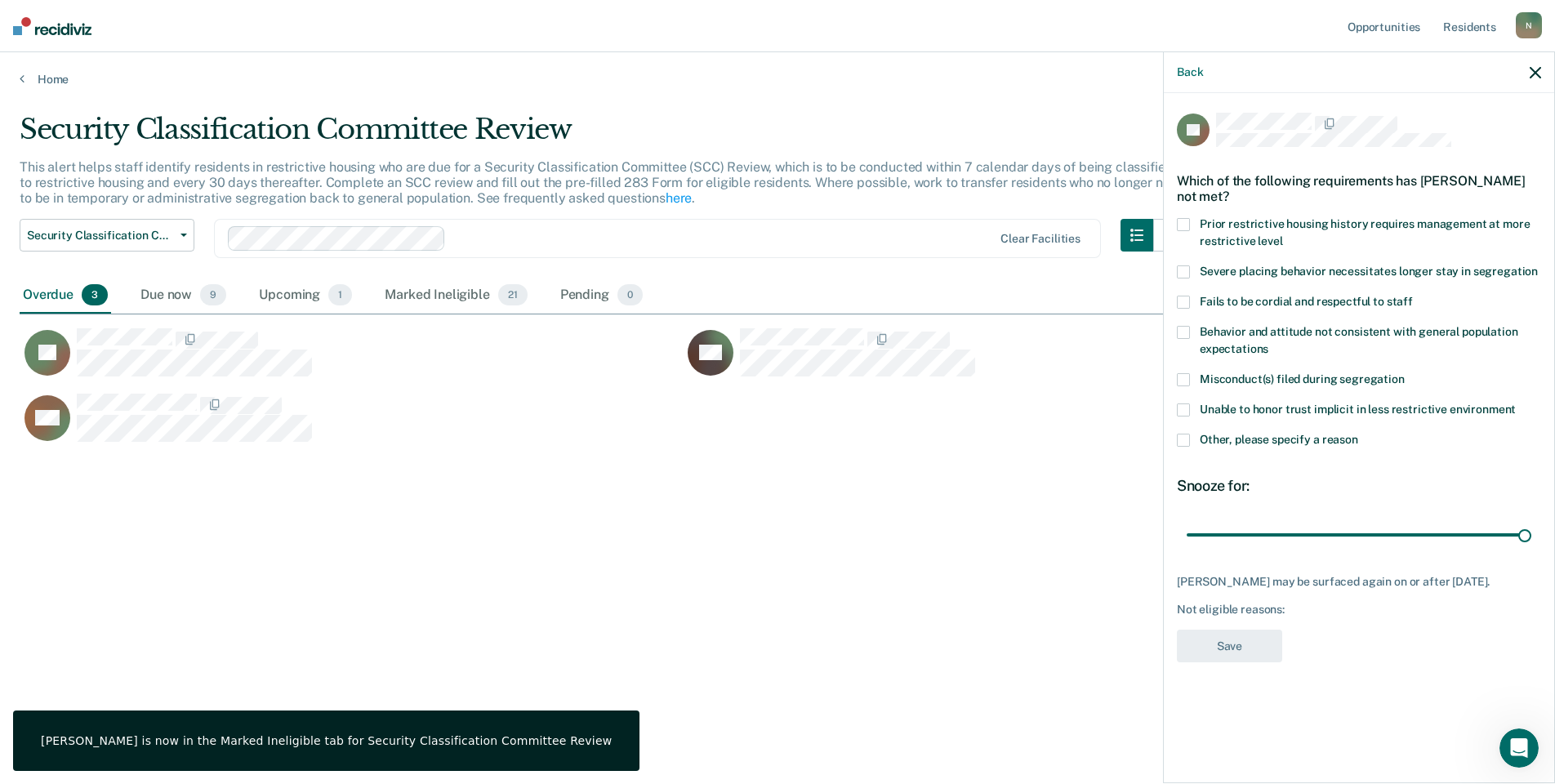
click at [1186, 438] on span at bounding box center [1183, 440] width 13 height 13
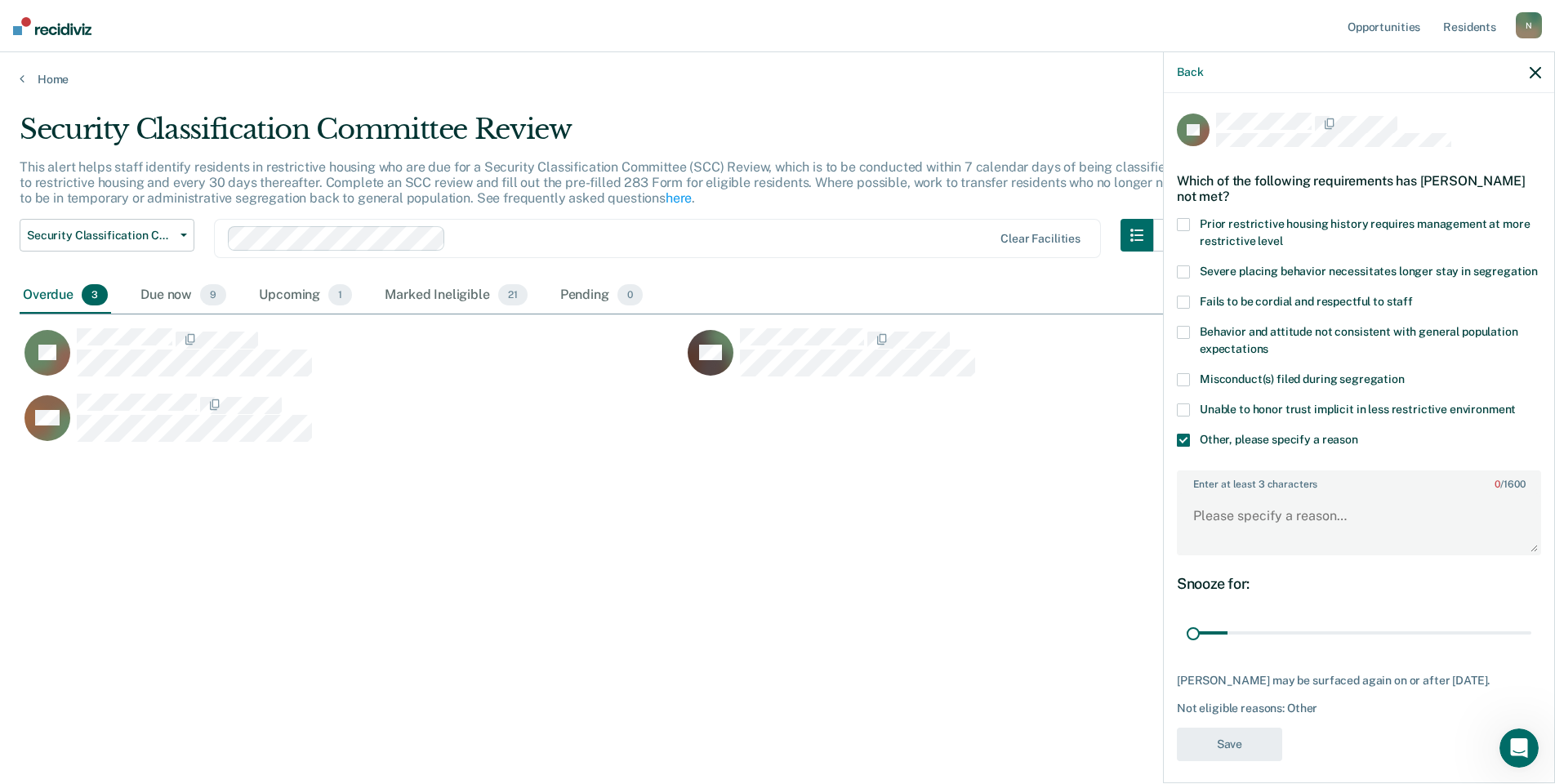
drag, startPoint x: 1513, startPoint y: 646, endPoint x: 1167, endPoint y: 644, distance: 346.0
type input "1"
click at [1187, 646] on input "range" at bounding box center [1359, 633] width 345 height 28
click at [1210, 551] on textarea "Enter at least 3 characters 0 / 1600" at bounding box center [1358, 523] width 361 height 61
type textarea "Temp seg pending misconduct hearing"
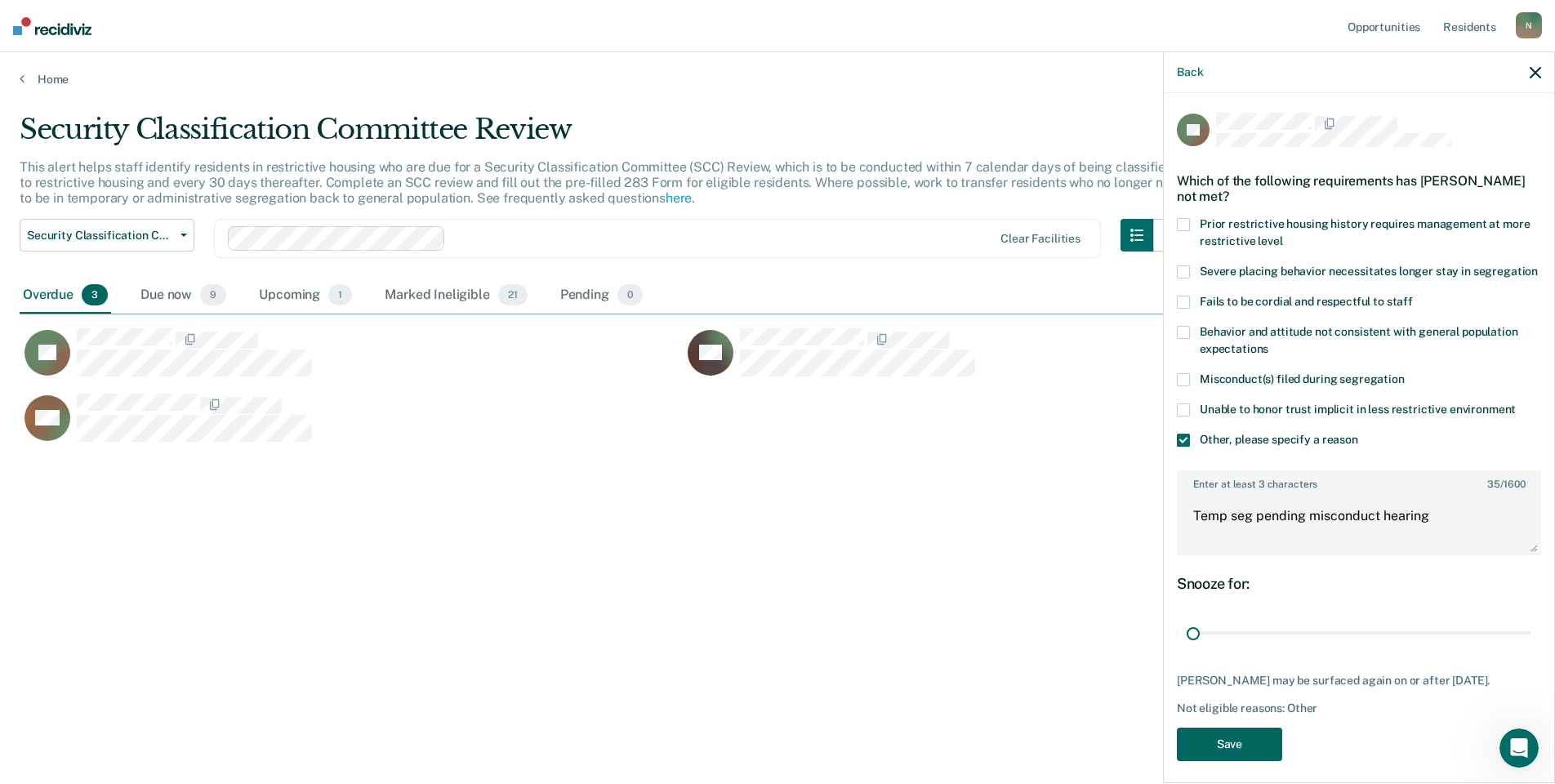
click at [1267, 757] on button "Save" at bounding box center [1229, 744] width 105 height 33
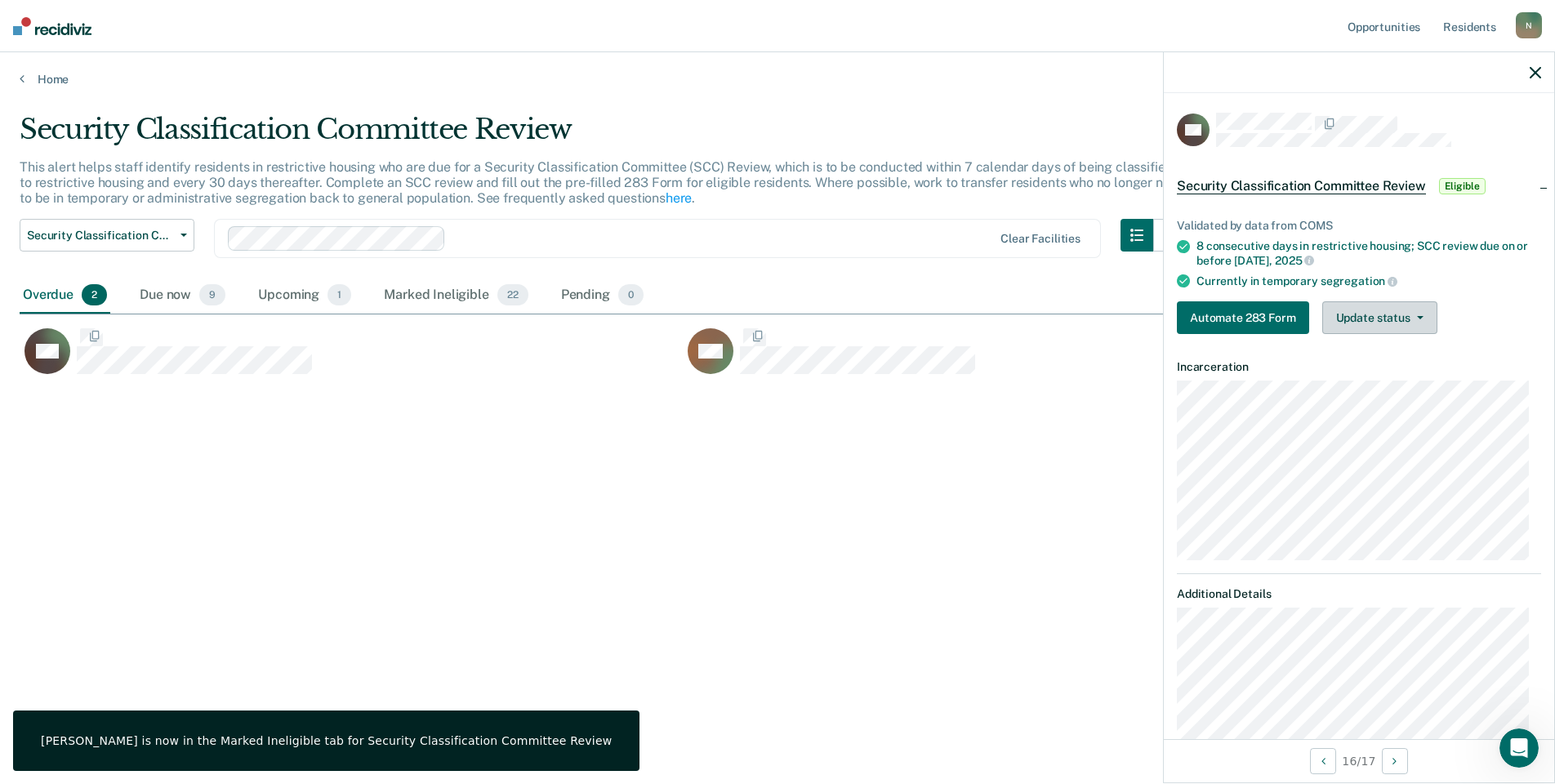
click at [1372, 327] on button "Update status" at bounding box center [1380, 317] width 115 height 32
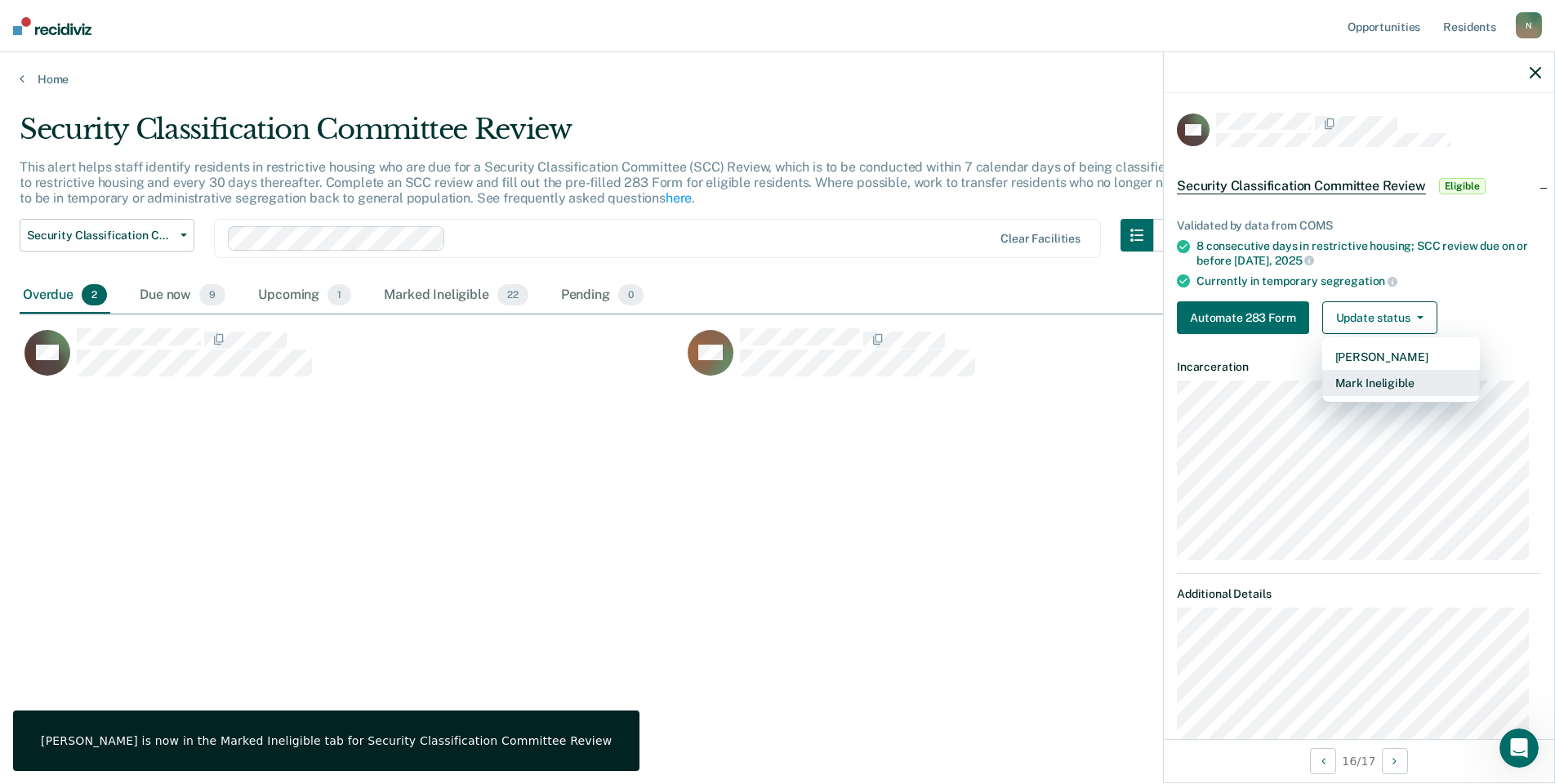
click at [1372, 383] on button "Mark Ineligible" at bounding box center [1401, 382] width 158 height 26
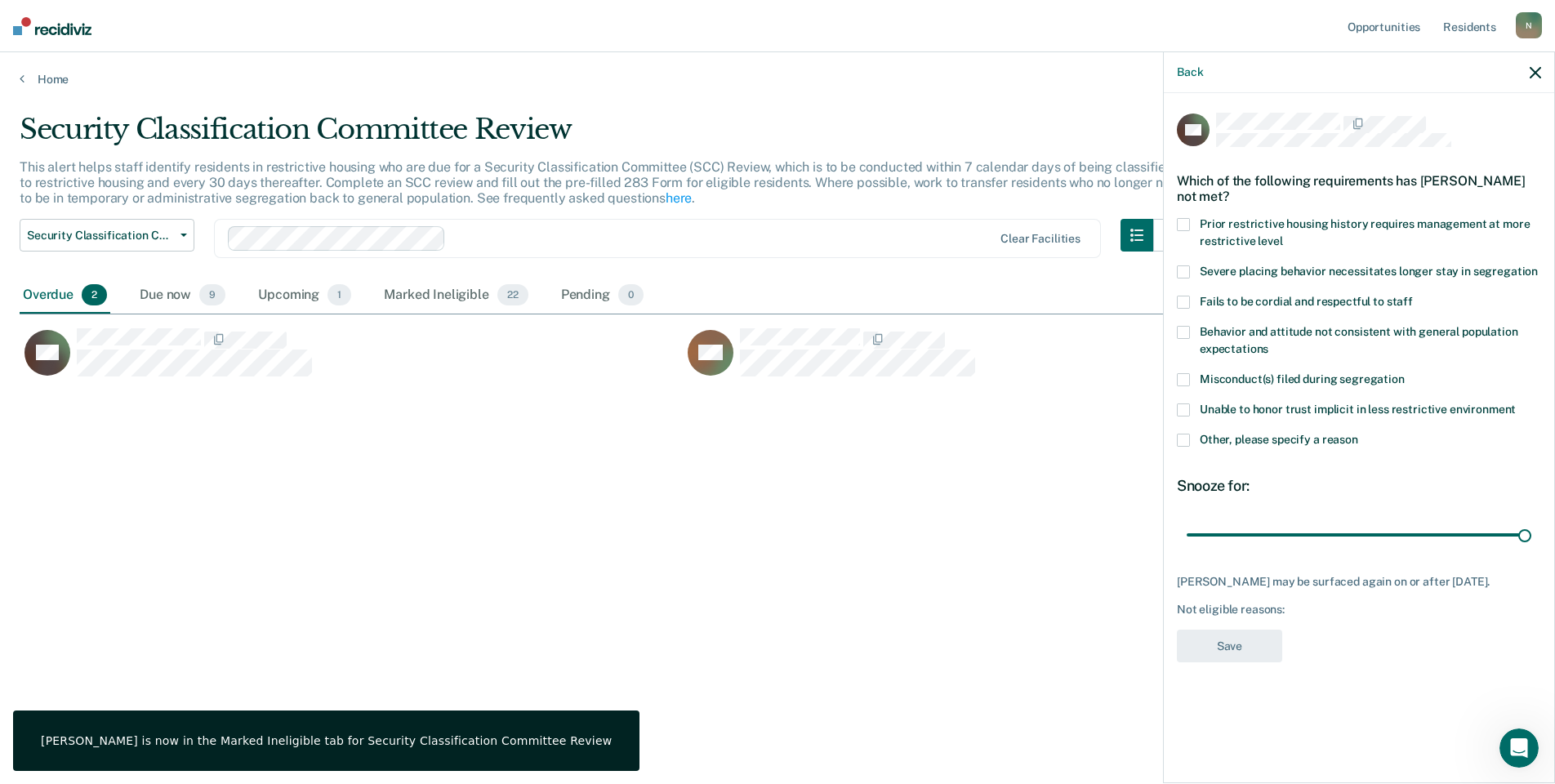
click at [1180, 442] on span at bounding box center [1183, 440] width 13 height 13
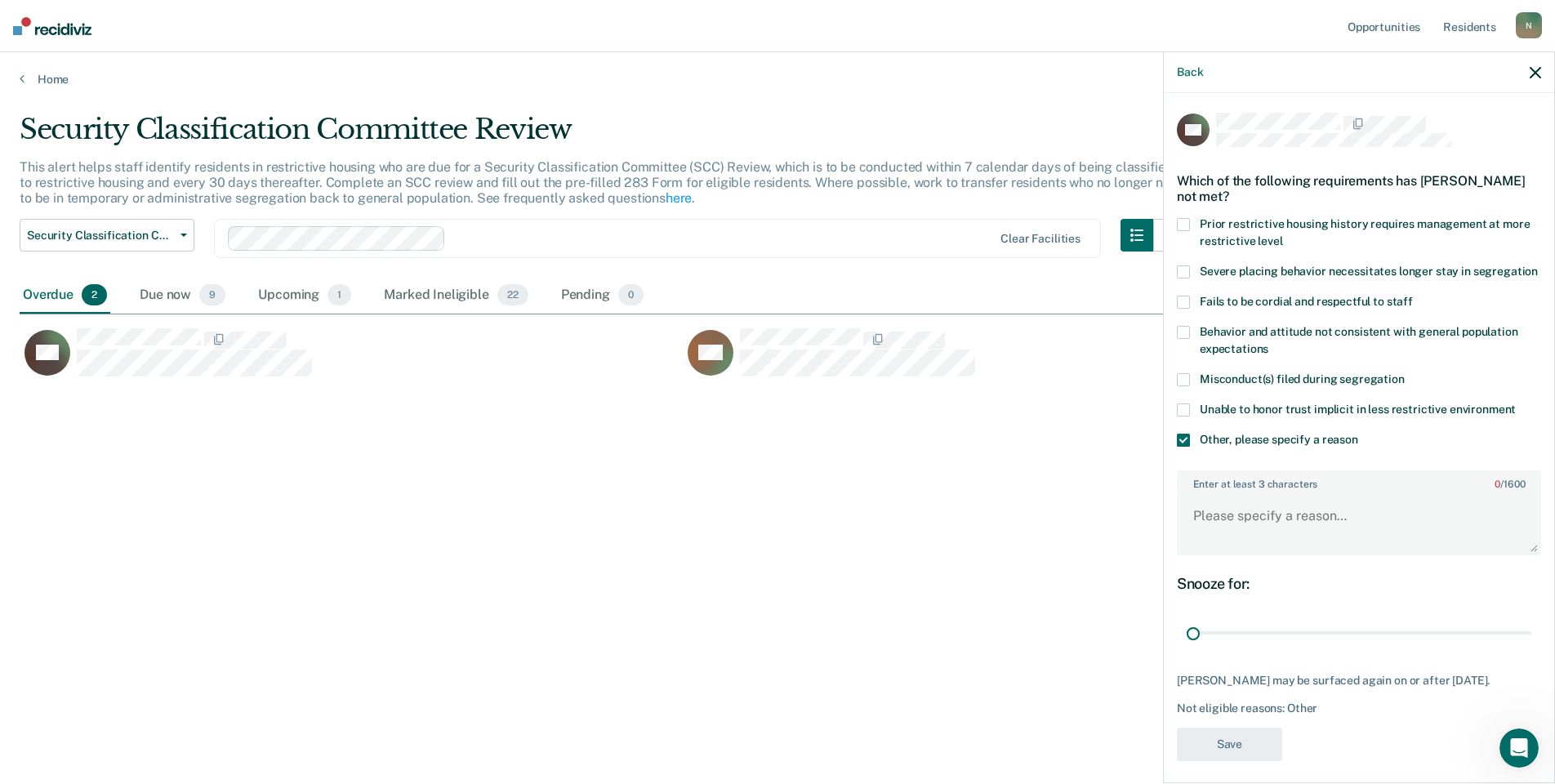
drag, startPoint x: 1513, startPoint y: 648, endPoint x: 1138, endPoint y: 627, distance: 375.6
type input "1"
click at [1187, 638] on input "range" at bounding box center [1359, 633] width 345 height 28
click at [1250, 537] on textarea "Enter at least 3 characters 0 / 1600" at bounding box center [1358, 523] width 361 height 61
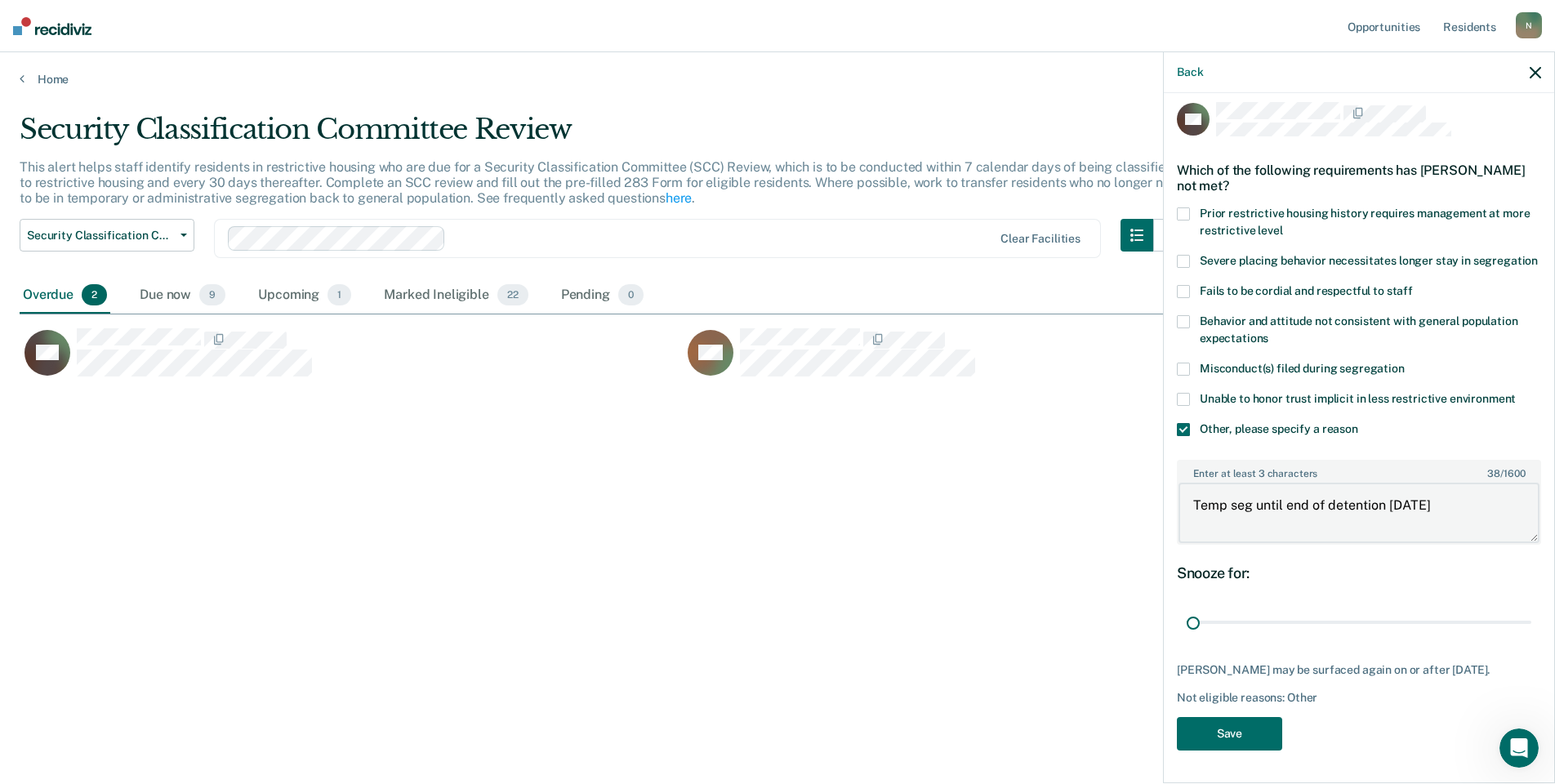
scroll to position [40, 0]
type textarea "Temp seg until end of detention [DATE]"
click at [1221, 737] on button "Save" at bounding box center [1229, 733] width 105 height 33
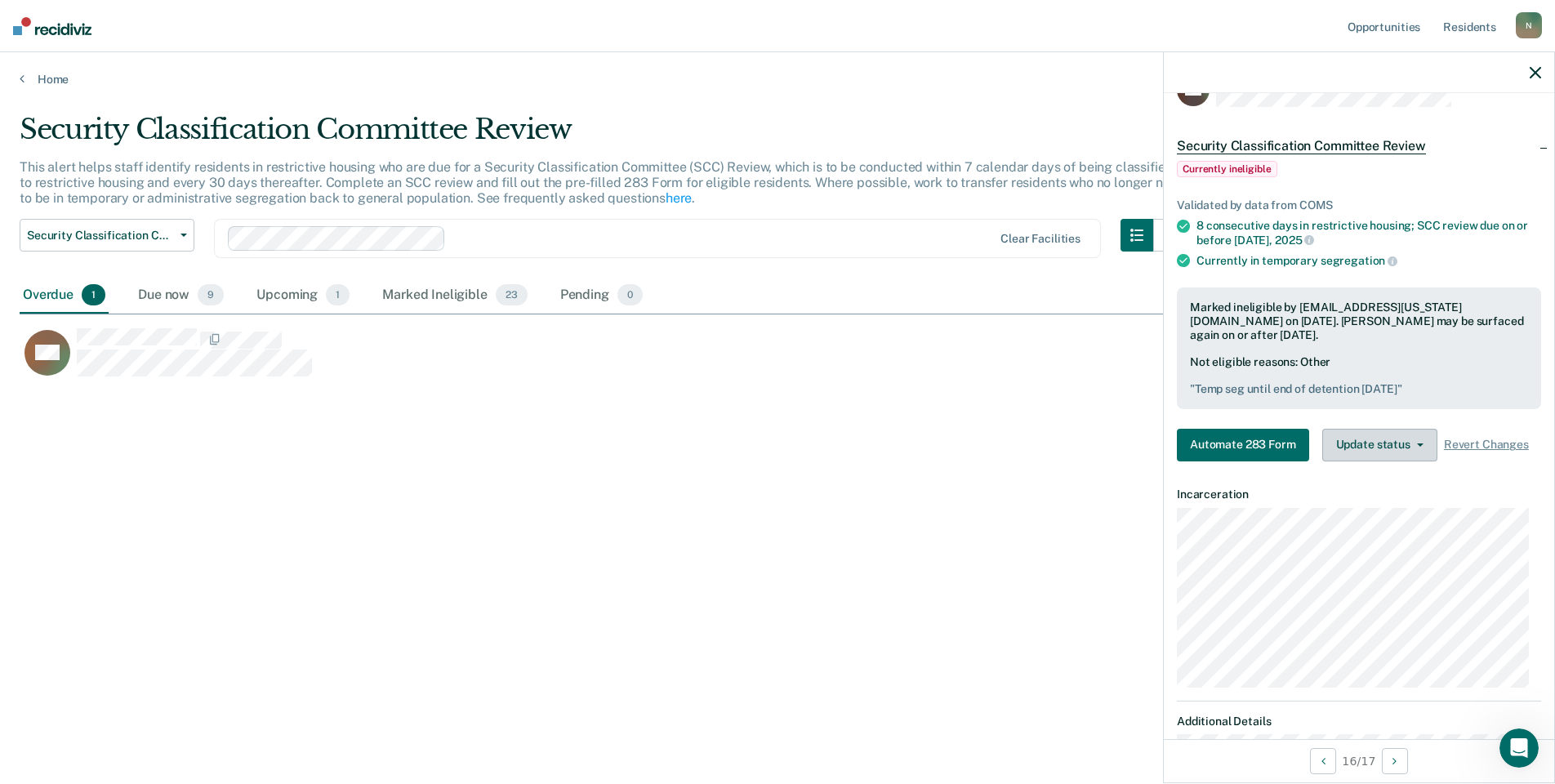
click at [1402, 444] on button "Update status" at bounding box center [1380, 445] width 115 height 32
click at [1398, 503] on button "Update Ineligibility" at bounding box center [1401, 510] width 158 height 26
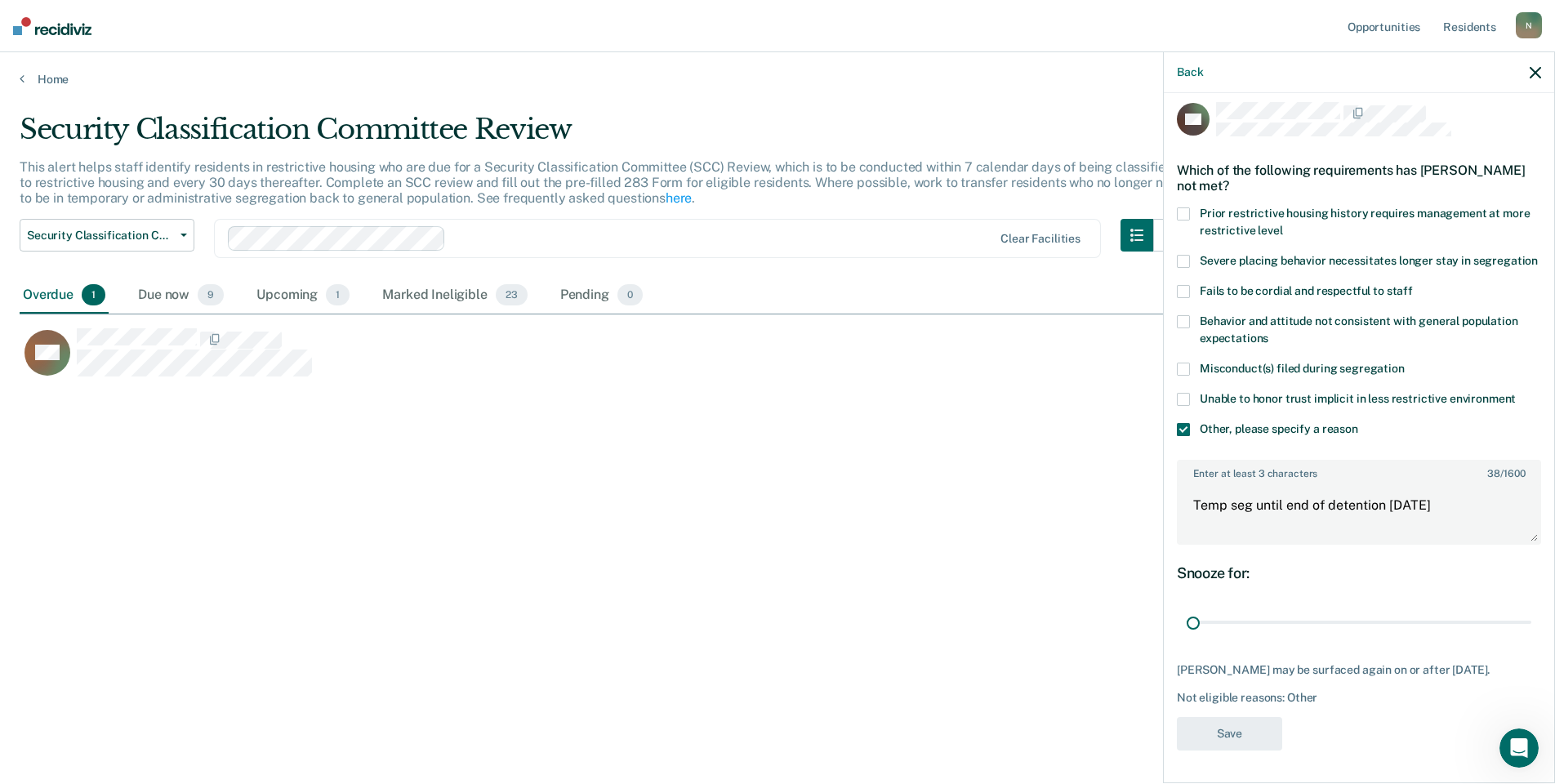
scroll to position [0, 0]
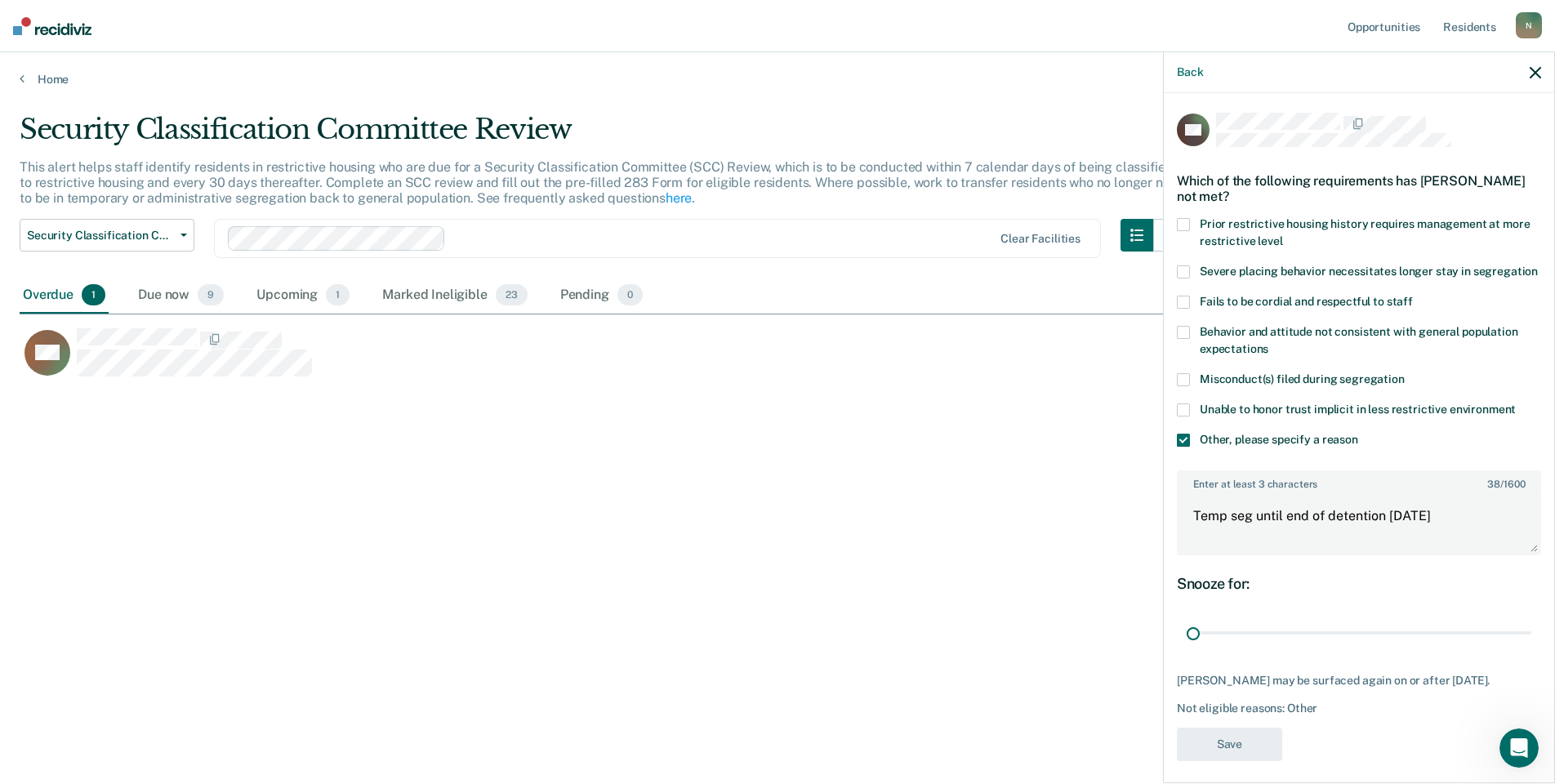
click at [1538, 77] on icon "button" at bounding box center [1536, 72] width 12 height 12
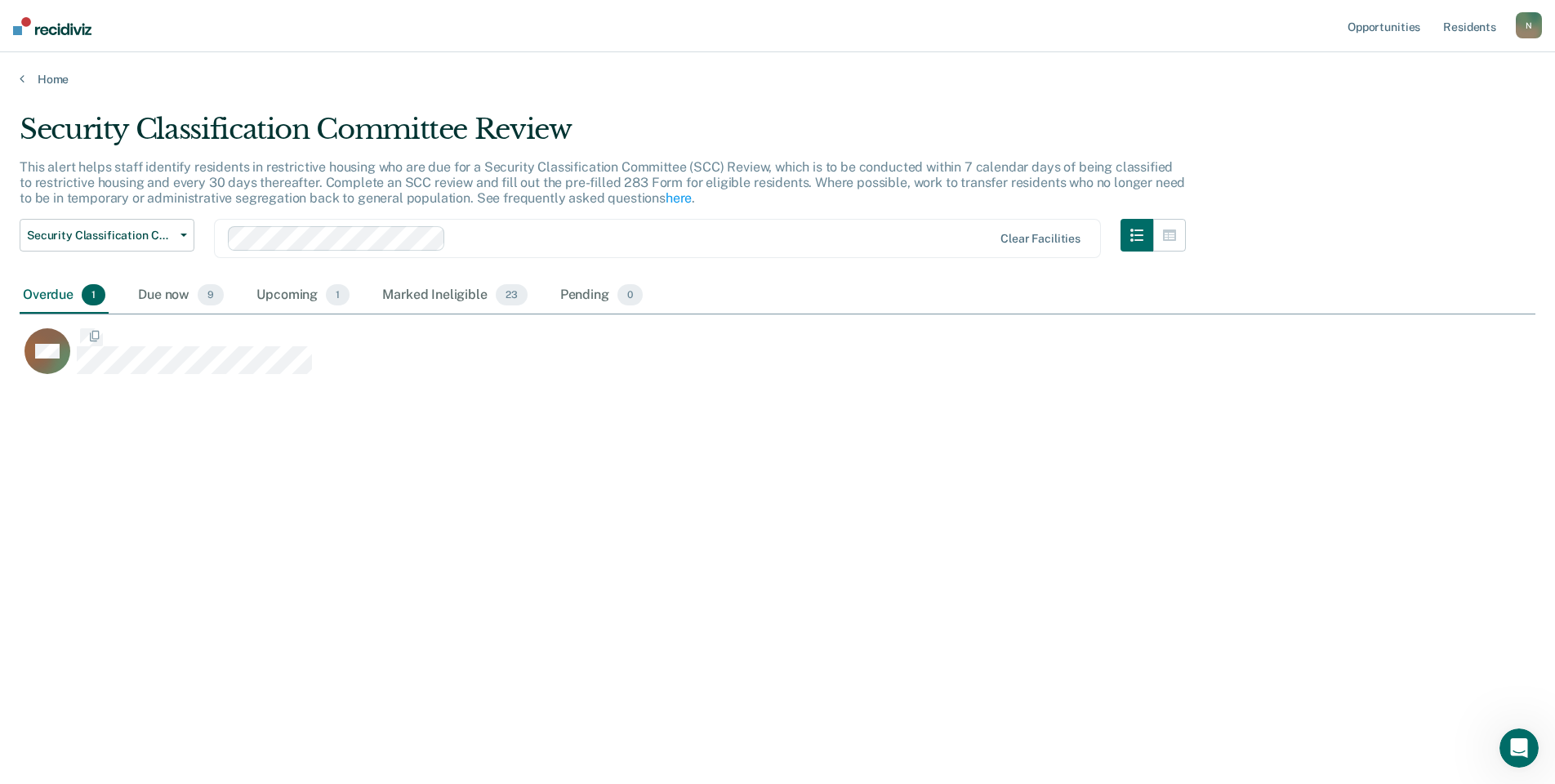
click at [839, 509] on div "Security Classification Committee Review This alert helps staff identify reside…" at bounding box center [778, 387] width 1516 height 549
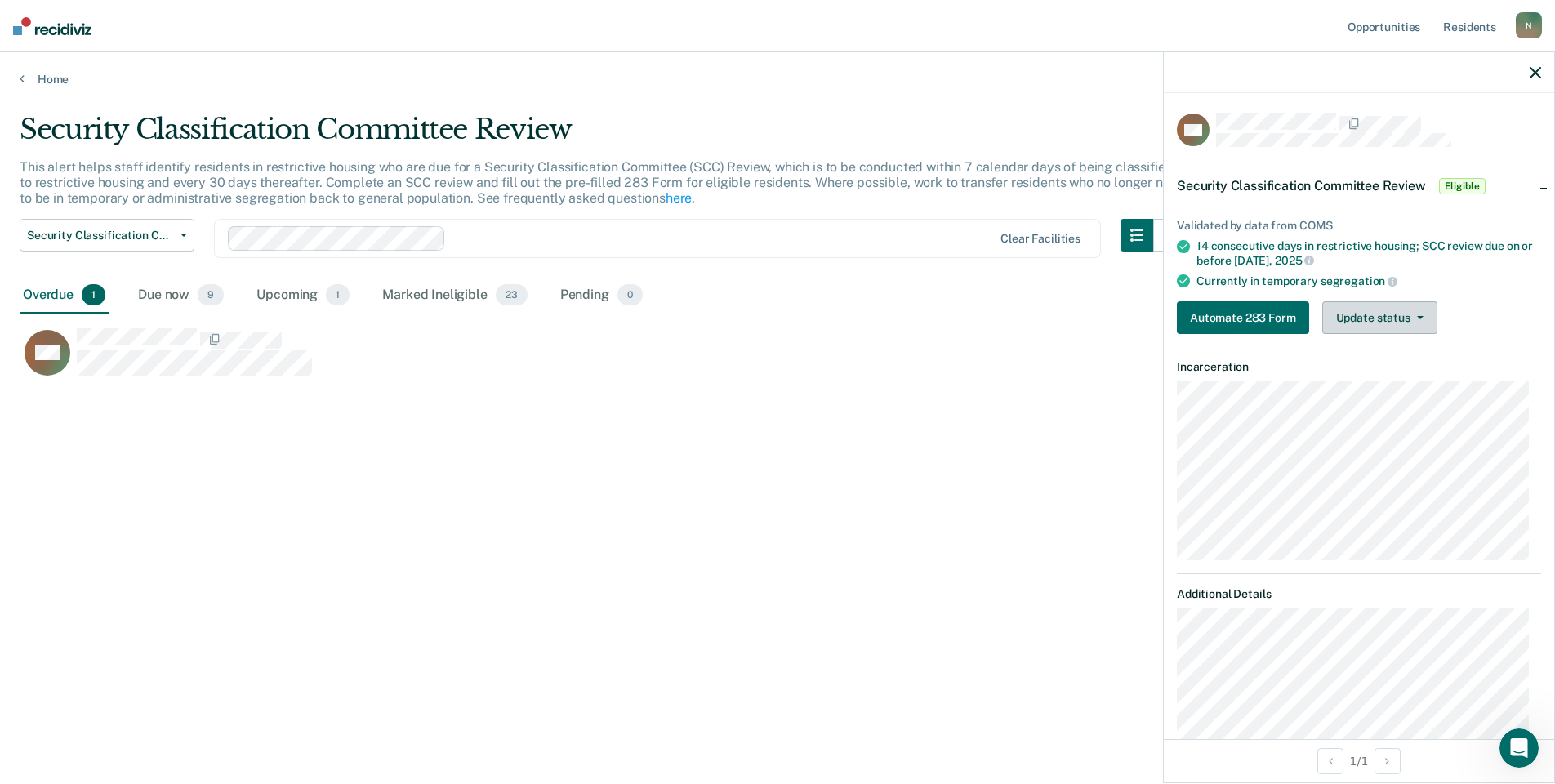
click at [1398, 327] on button "Update status" at bounding box center [1380, 317] width 115 height 32
click at [1422, 322] on button "Update status" at bounding box center [1380, 317] width 115 height 32
click at [1417, 384] on button "Mark Ineligible" at bounding box center [1401, 382] width 158 height 26
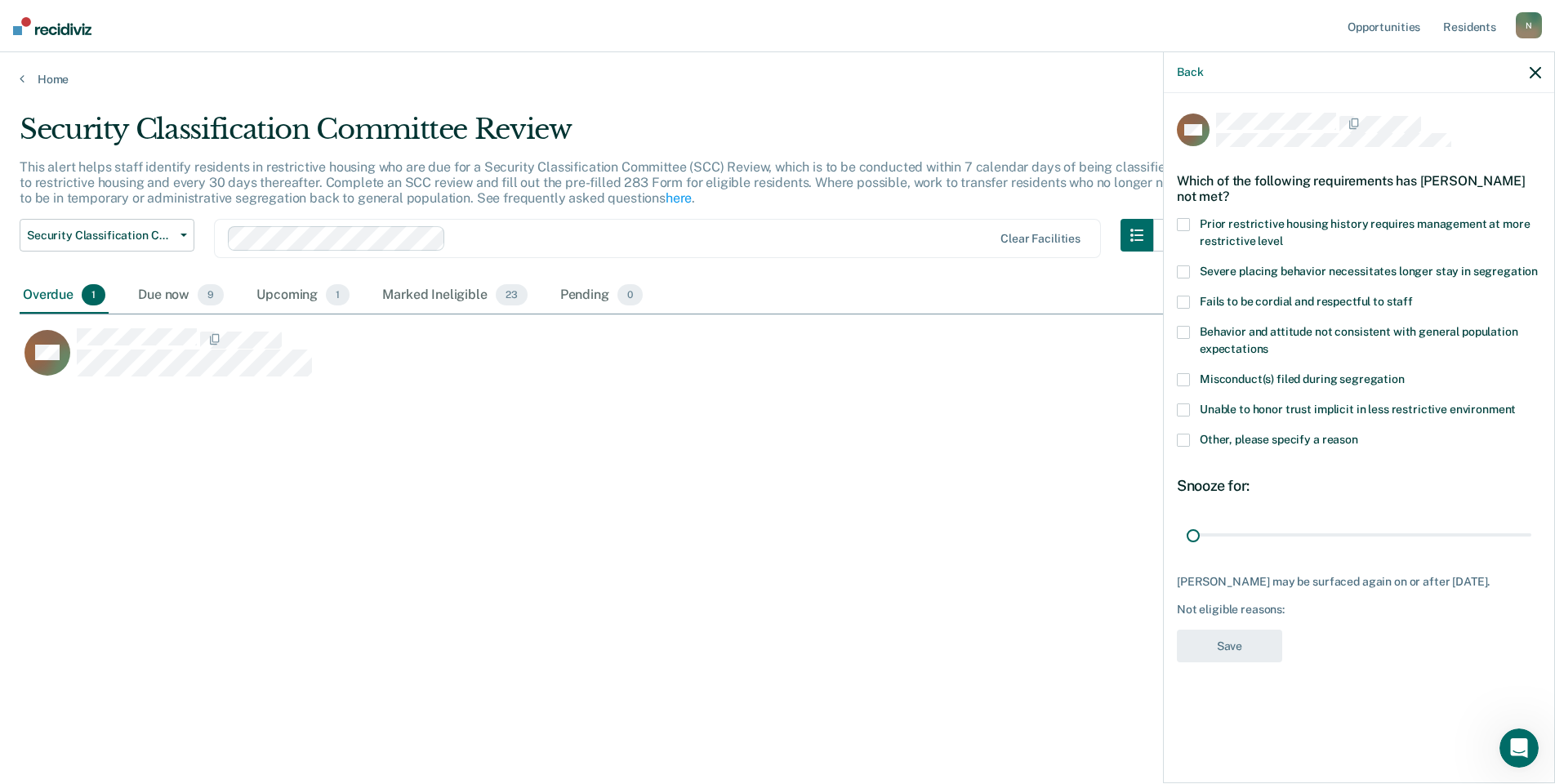
drag, startPoint x: 1529, startPoint y: 532, endPoint x: 1170, endPoint y: 527, distance: 359.0
type input "1"
click at [1187, 528] on input "range" at bounding box center [1359, 534] width 345 height 28
click at [1183, 439] on span at bounding box center [1183, 440] width 13 height 13
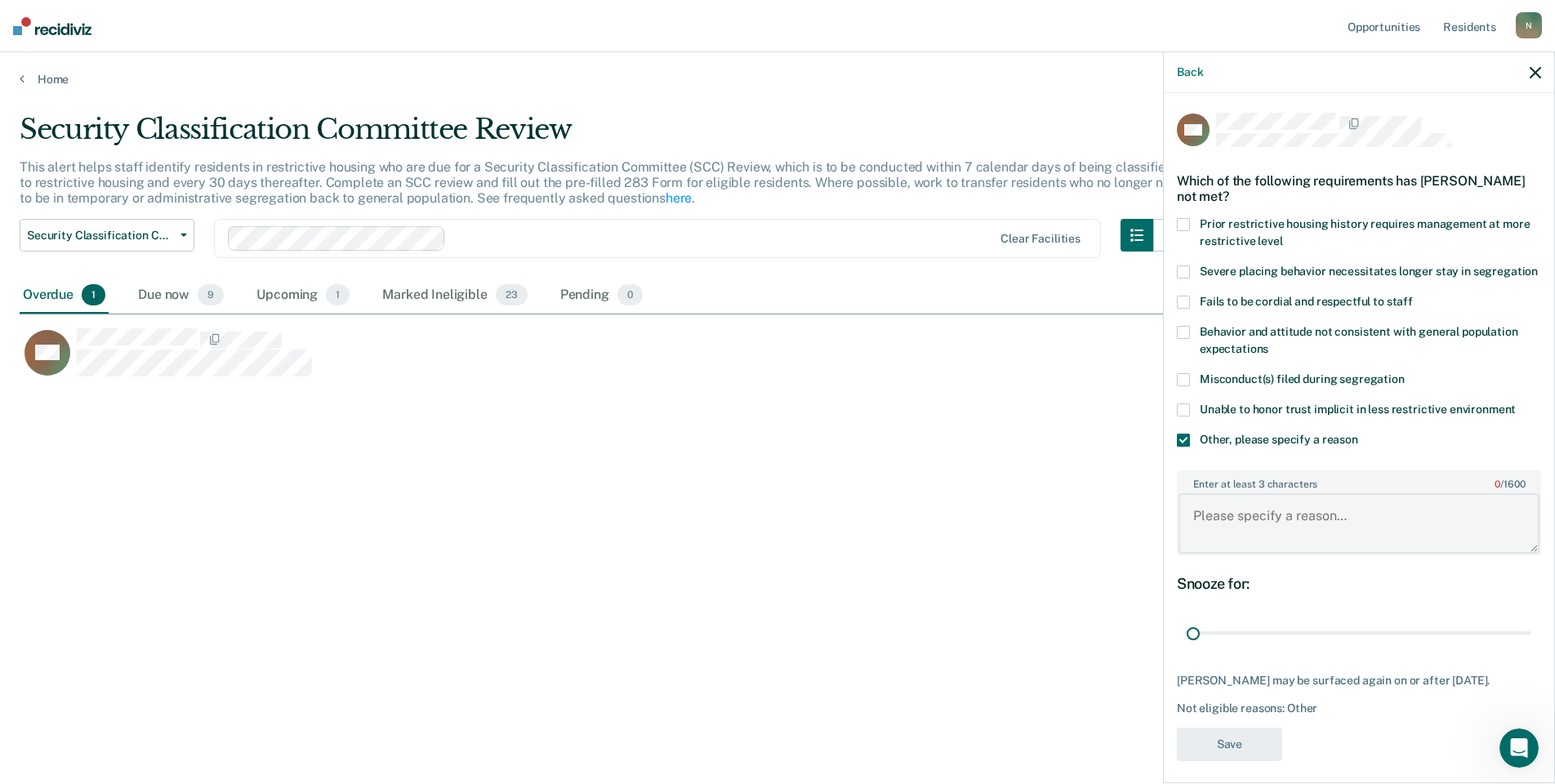
click at [1216, 542] on textarea "Enter at least 3 characters 0 / 1600" at bounding box center [1358, 523] width 361 height 61
type textarea "Temp seg until end of detention [DATE]"
click at [1261, 761] on button "Save" at bounding box center [1229, 744] width 105 height 33
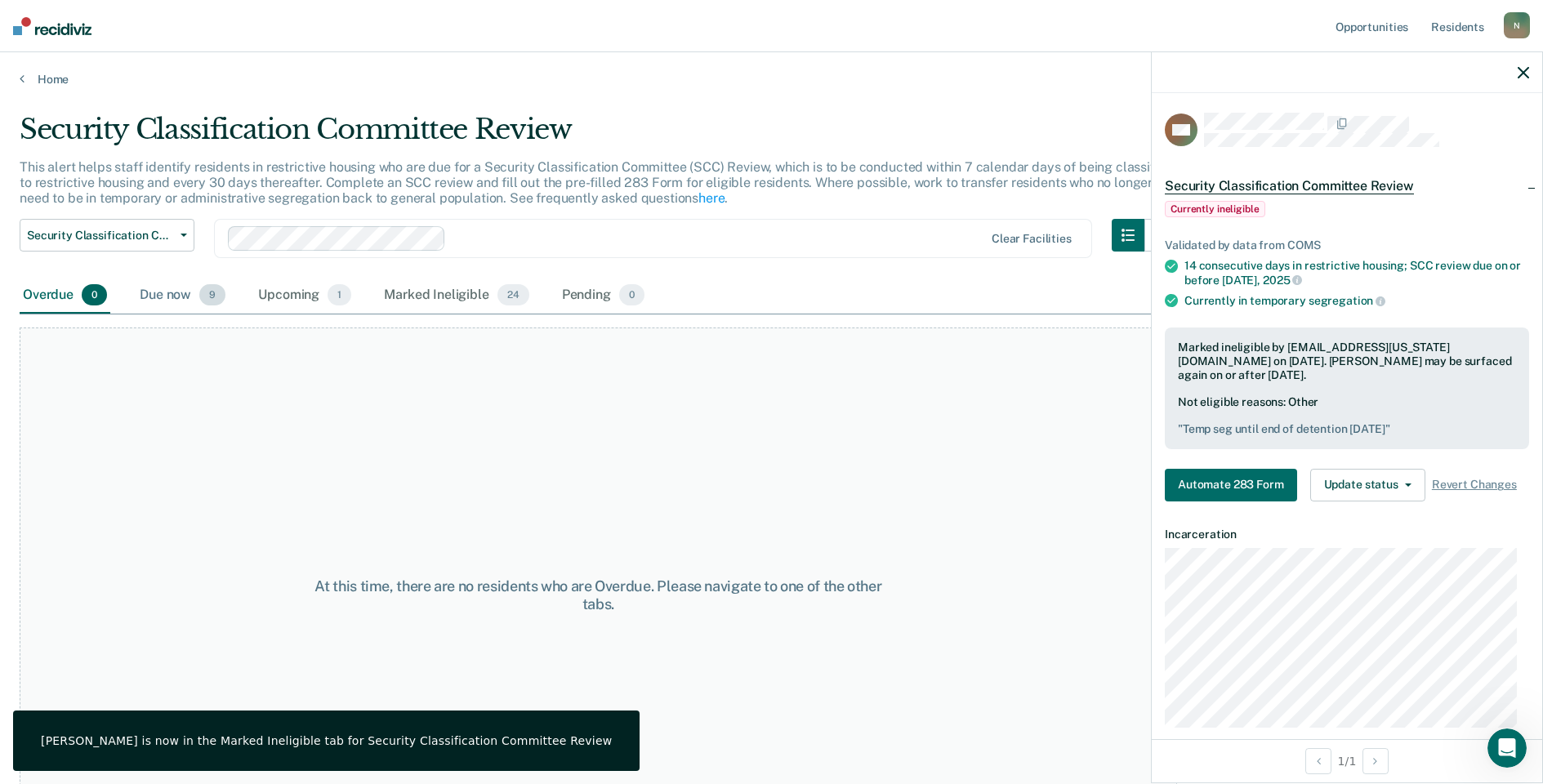
click at [175, 294] on div "Due now 9" at bounding box center [183, 295] width 93 height 36
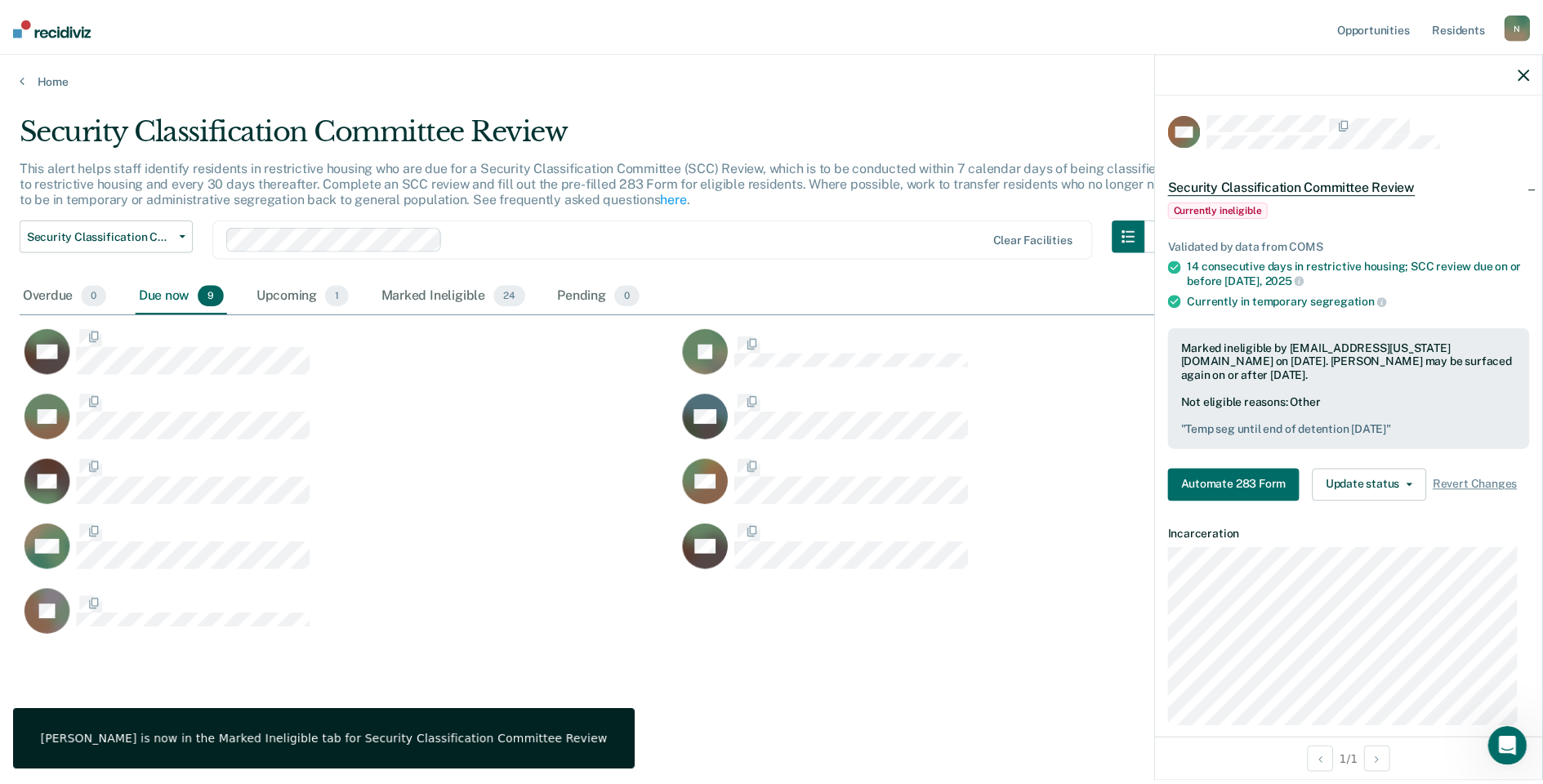
scroll to position [537, 1504]
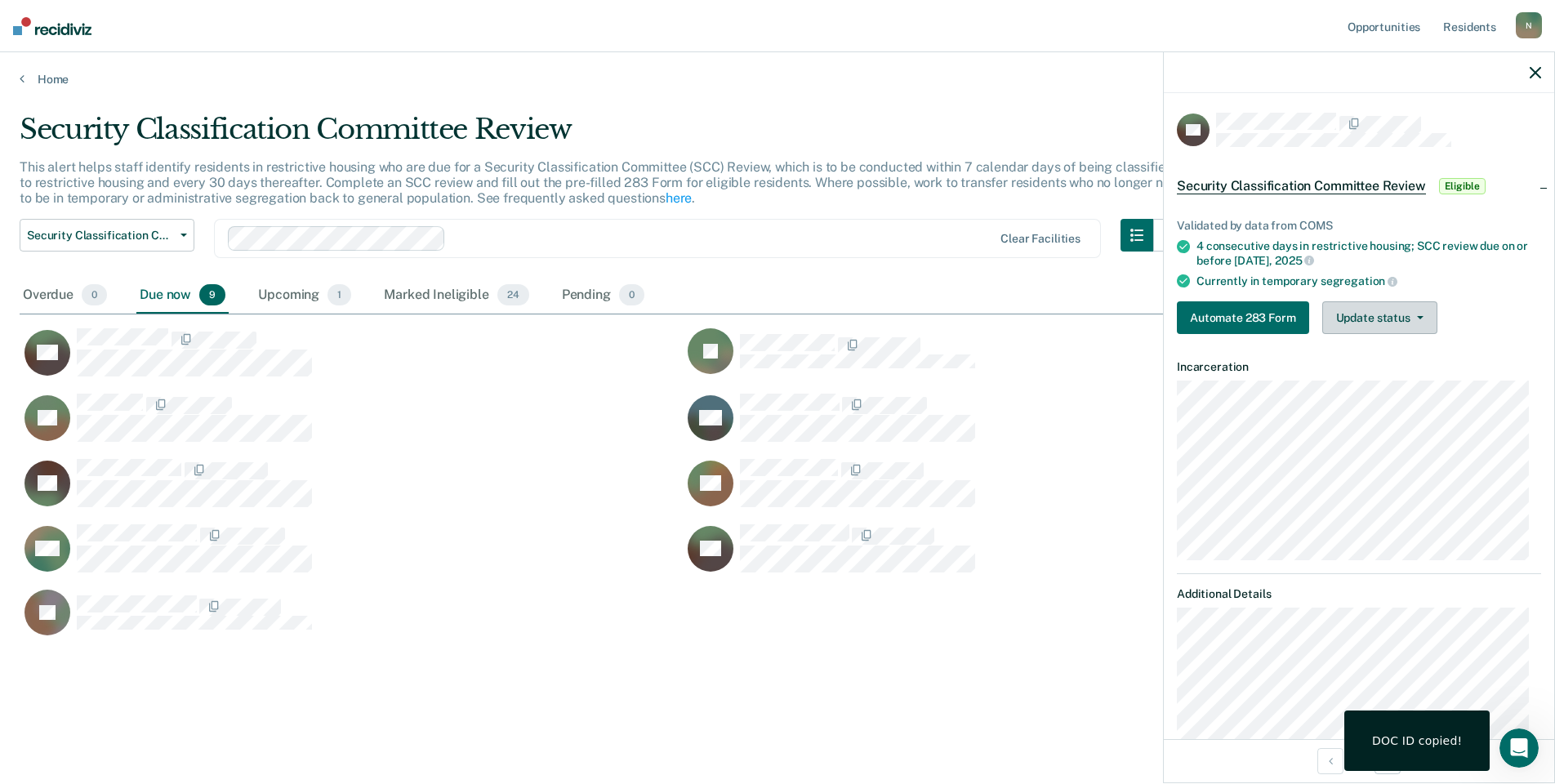
click at [1387, 317] on button "Update status" at bounding box center [1380, 317] width 115 height 32
click at [1336, 388] on button "Mark Ineligible" at bounding box center [1401, 382] width 158 height 26
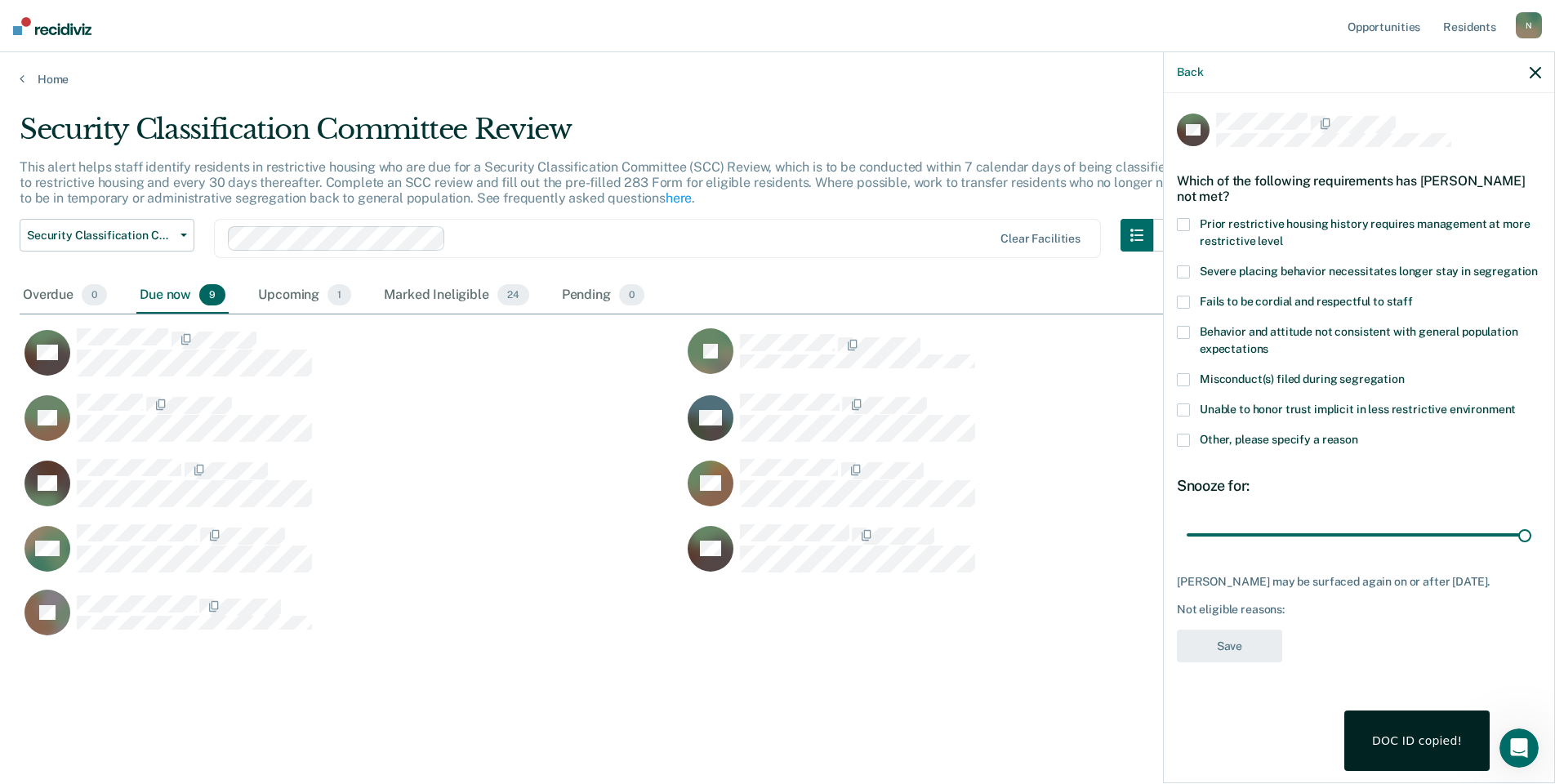
click at [1187, 442] on span at bounding box center [1183, 440] width 13 height 13
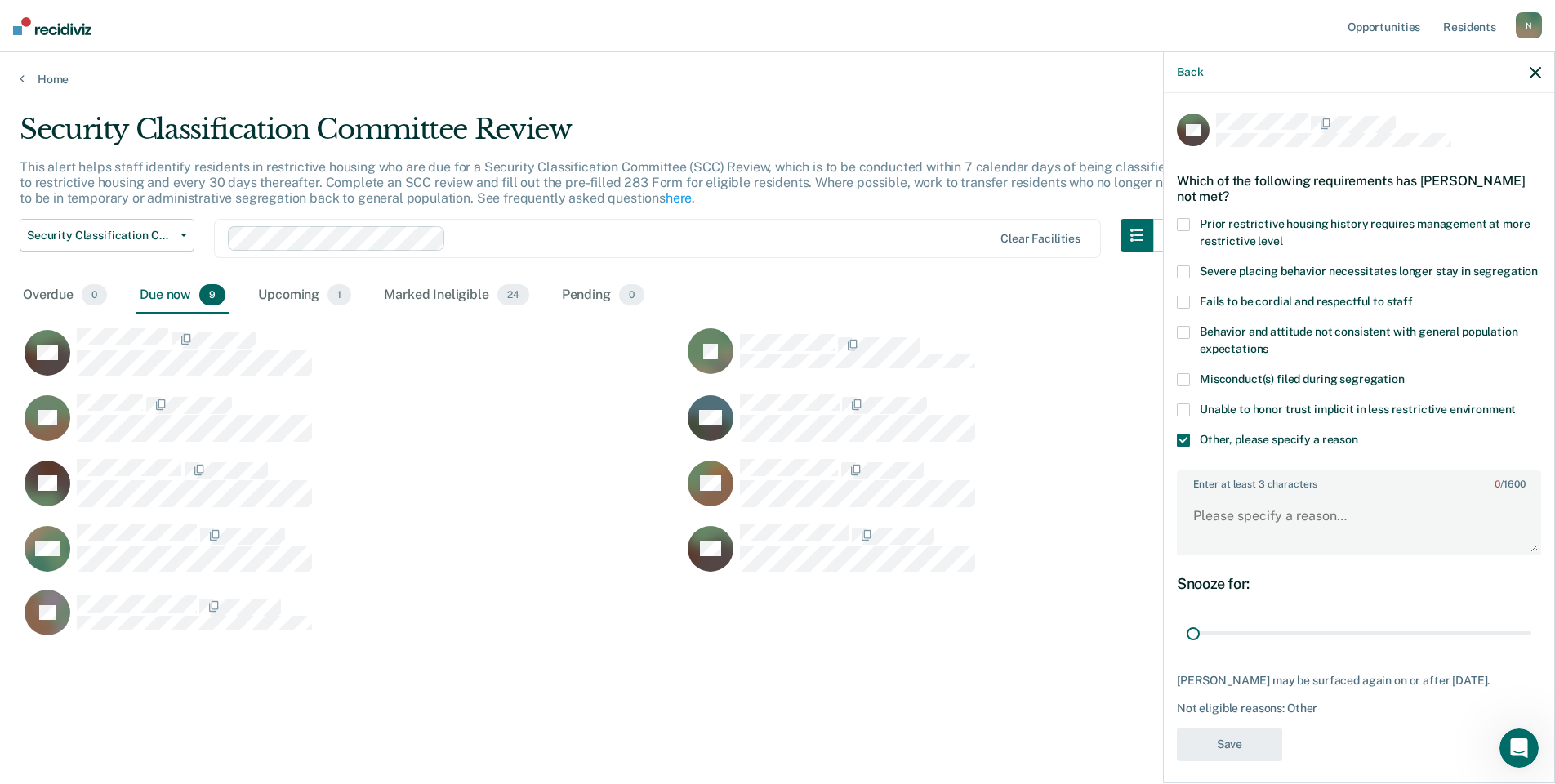
drag, startPoint x: 1514, startPoint y: 655, endPoint x: 1172, endPoint y: 677, distance: 342.7
type input "1"
click at [1187, 647] on input "range" at bounding box center [1359, 633] width 345 height 28
click at [1271, 522] on textarea "Enter at least 3 characters 0 / 1600" at bounding box center [1358, 523] width 361 height 61
type textarea "Temp seg pending misconduct review"
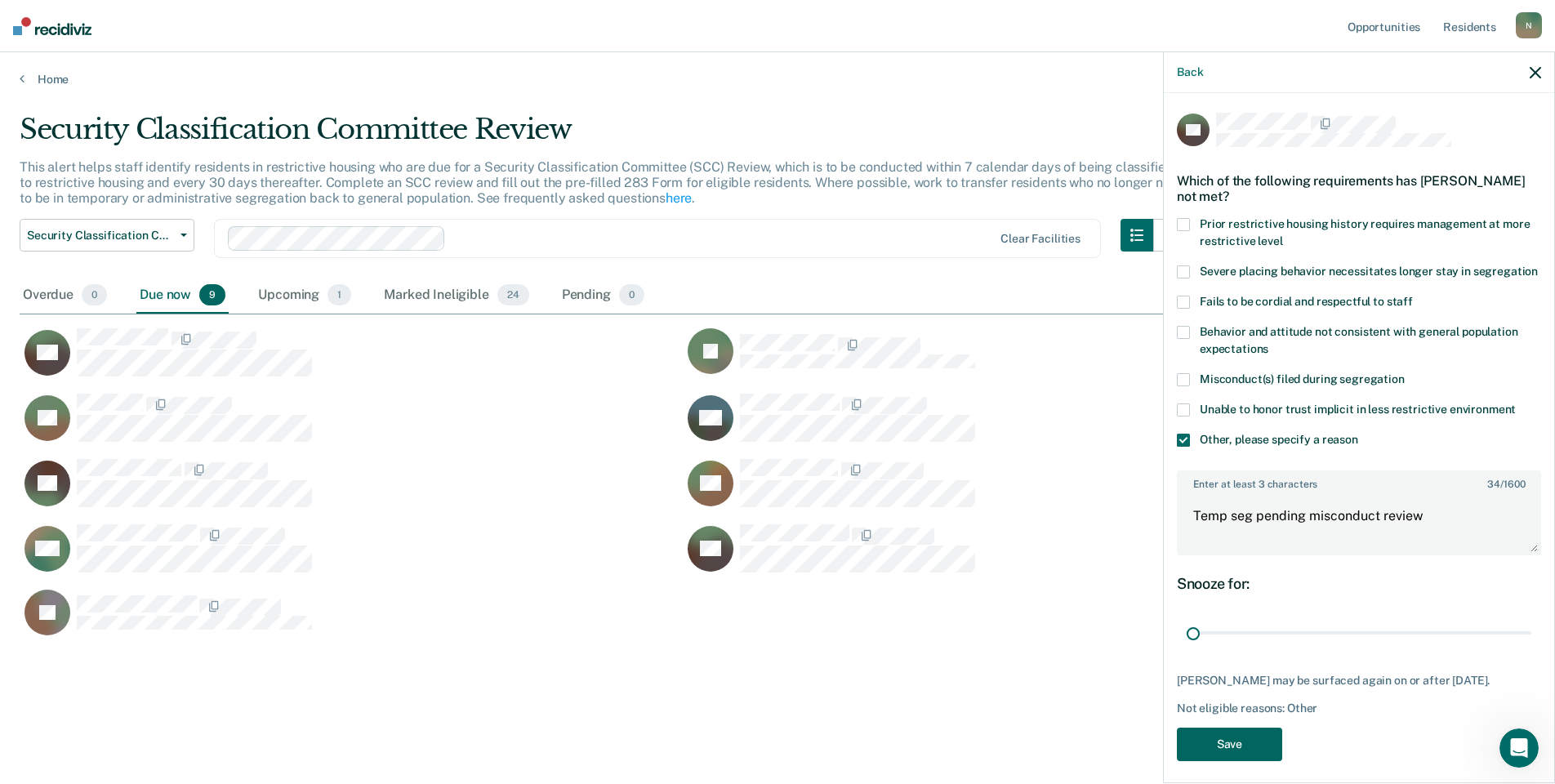
click at [1242, 753] on button "Save" at bounding box center [1229, 744] width 105 height 33
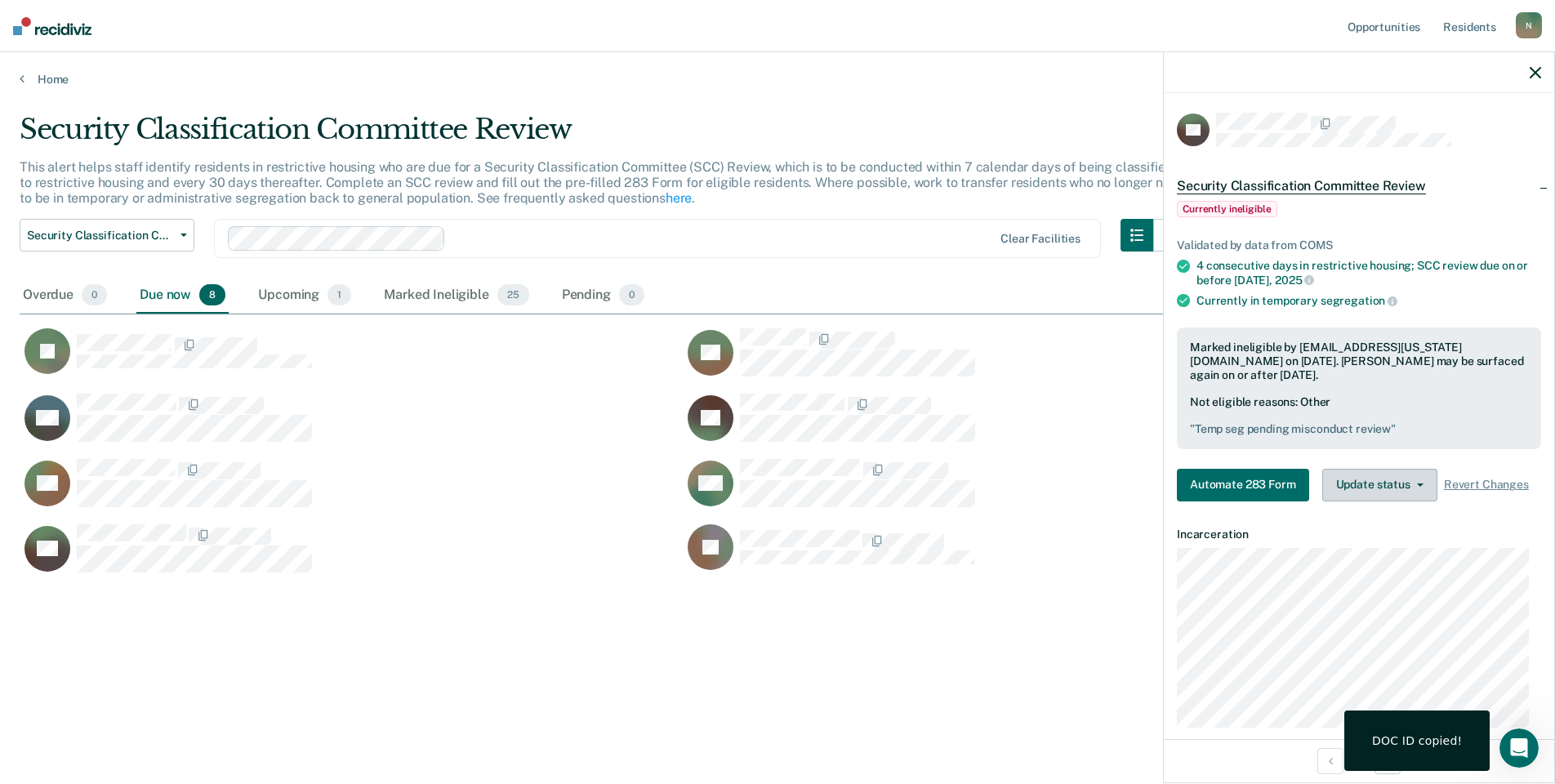
click at [1382, 493] on button "Update status" at bounding box center [1380, 485] width 115 height 32
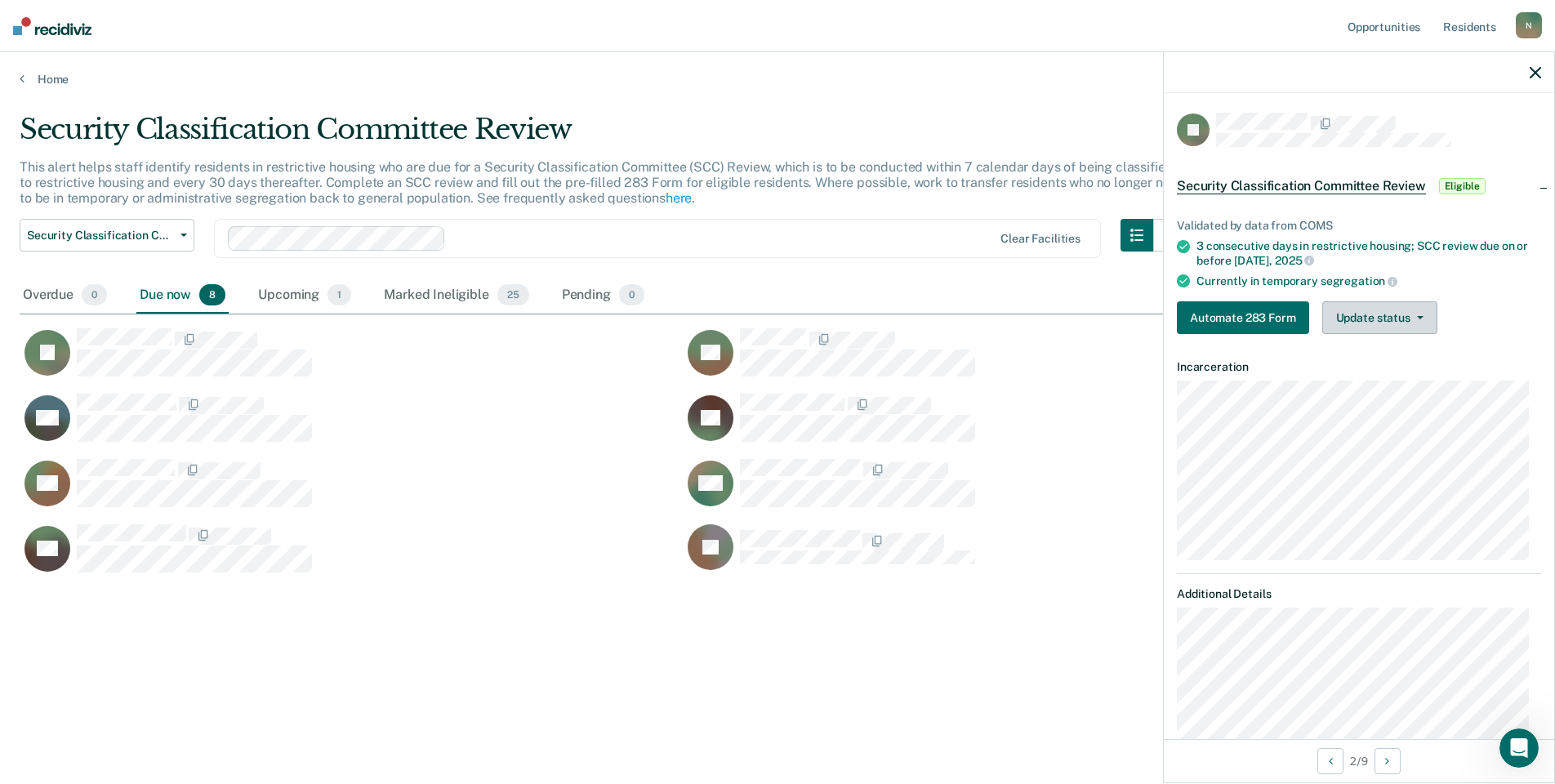
click at [1382, 330] on button "Update status" at bounding box center [1380, 317] width 115 height 32
click at [1386, 386] on button "Mark Ineligible" at bounding box center [1401, 382] width 158 height 26
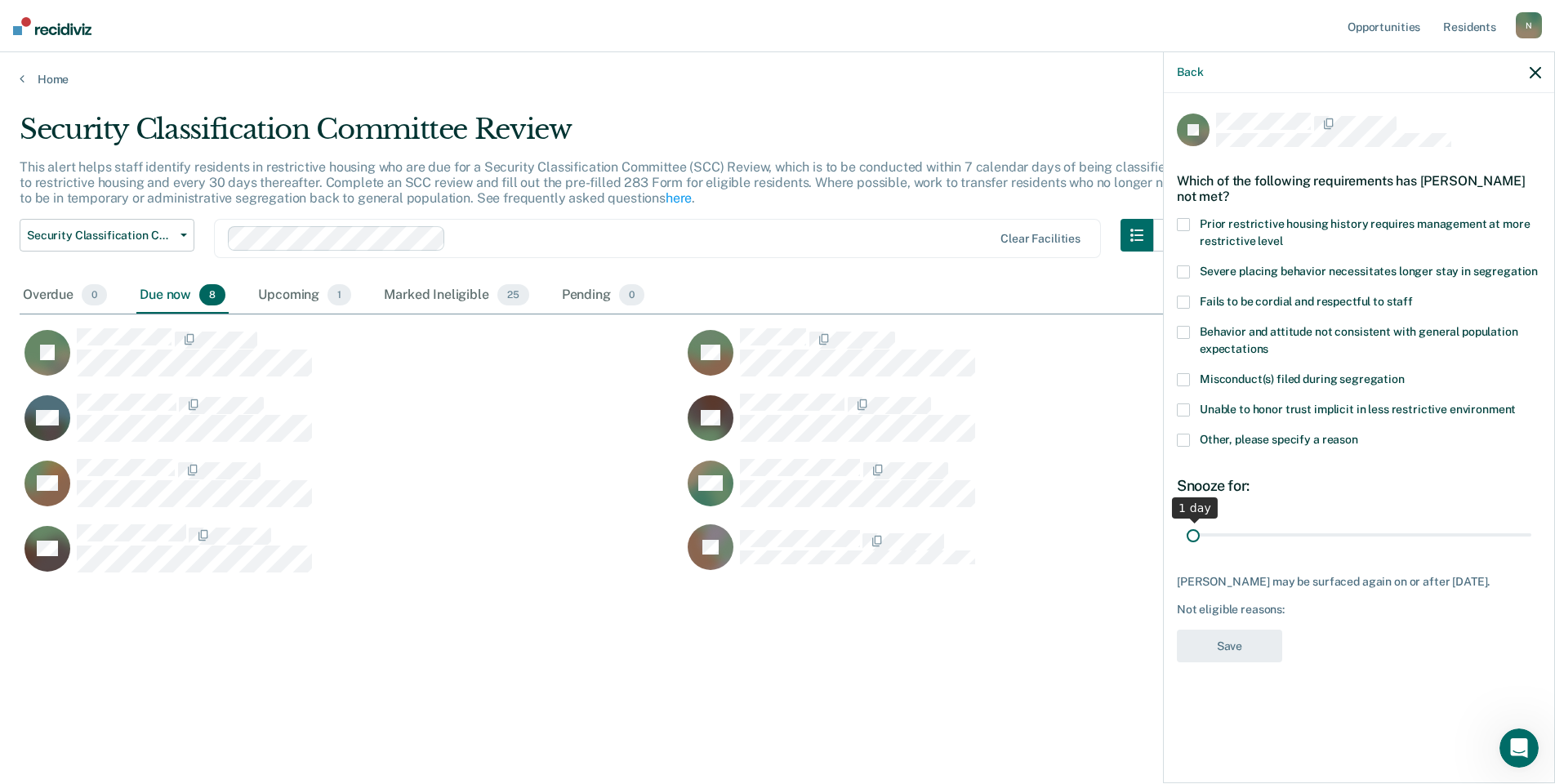
drag, startPoint x: 1522, startPoint y: 529, endPoint x: 1071, endPoint y: 562, distance: 452.2
type input "1"
click at [1187, 549] on input "range" at bounding box center [1359, 534] width 345 height 28
click at [1188, 441] on span at bounding box center [1183, 440] width 13 height 13
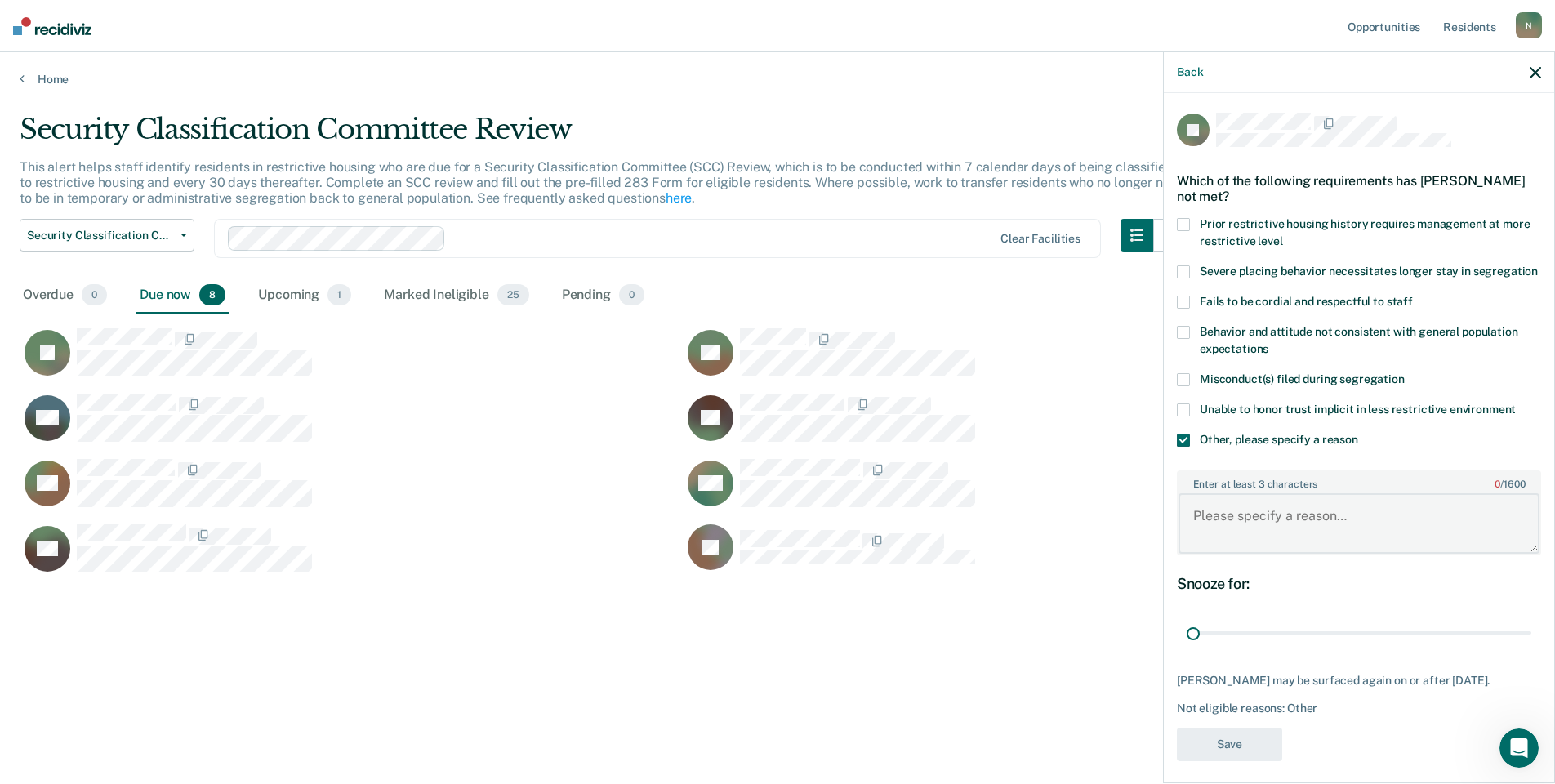
click at [1228, 542] on textarea "Enter at least 3 characters 0 / 1600" at bounding box center [1358, 523] width 361 height 61
type textarea "Temp seg pending PC investigation"
click at [1238, 771] on div "JT Which of the following requirements has [PERSON_NAME] not met? Prior restric…" at bounding box center [1358, 442] width 364 height 658
click at [1238, 761] on button "Save" at bounding box center [1229, 744] width 105 height 33
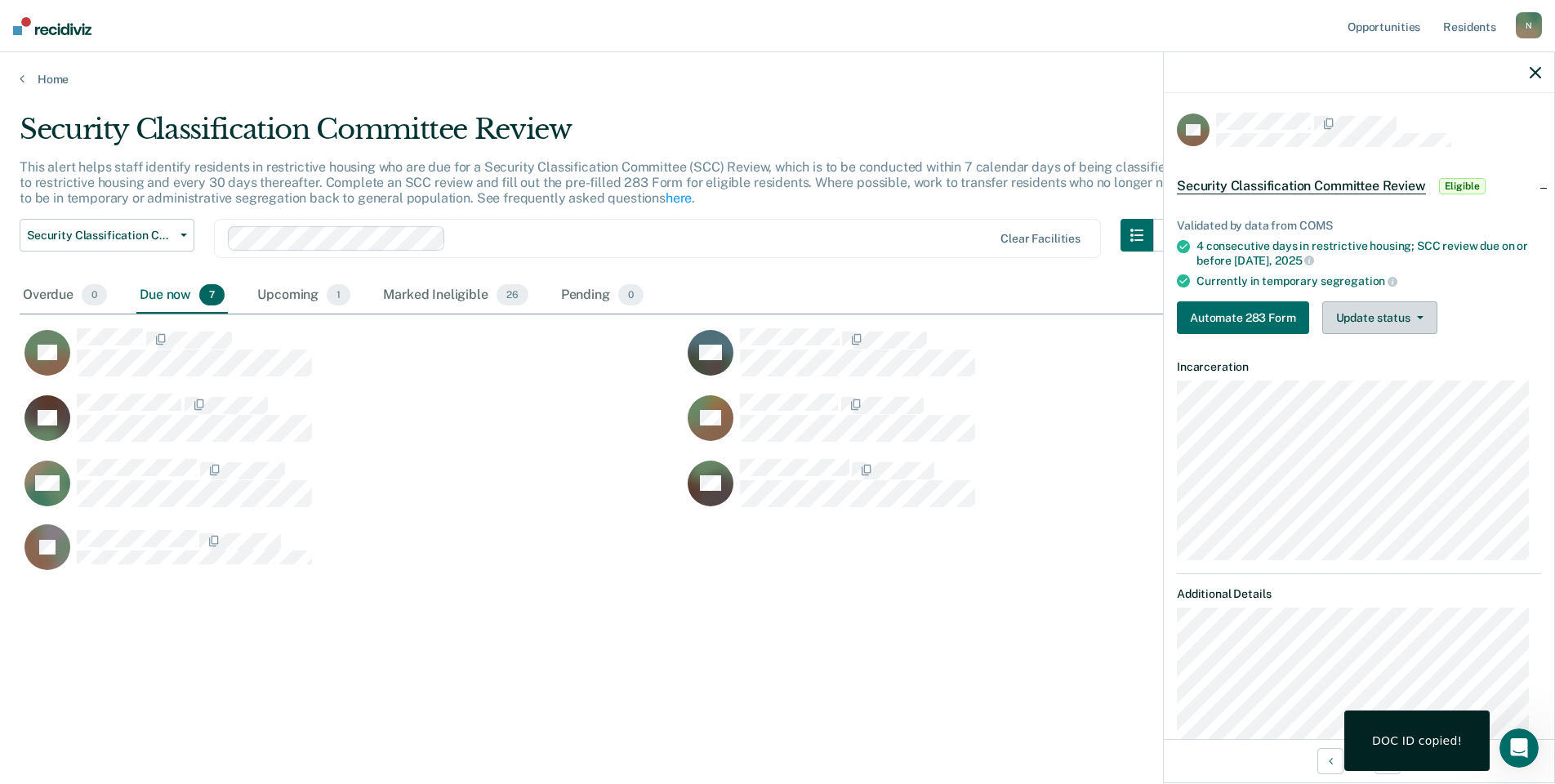
click at [1388, 314] on button "Update status" at bounding box center [1380, 317] width 115 height 32
click at [1355, 383] on button "Mark Ineligible" at bounding box center [1401, 382] width 158 height 26
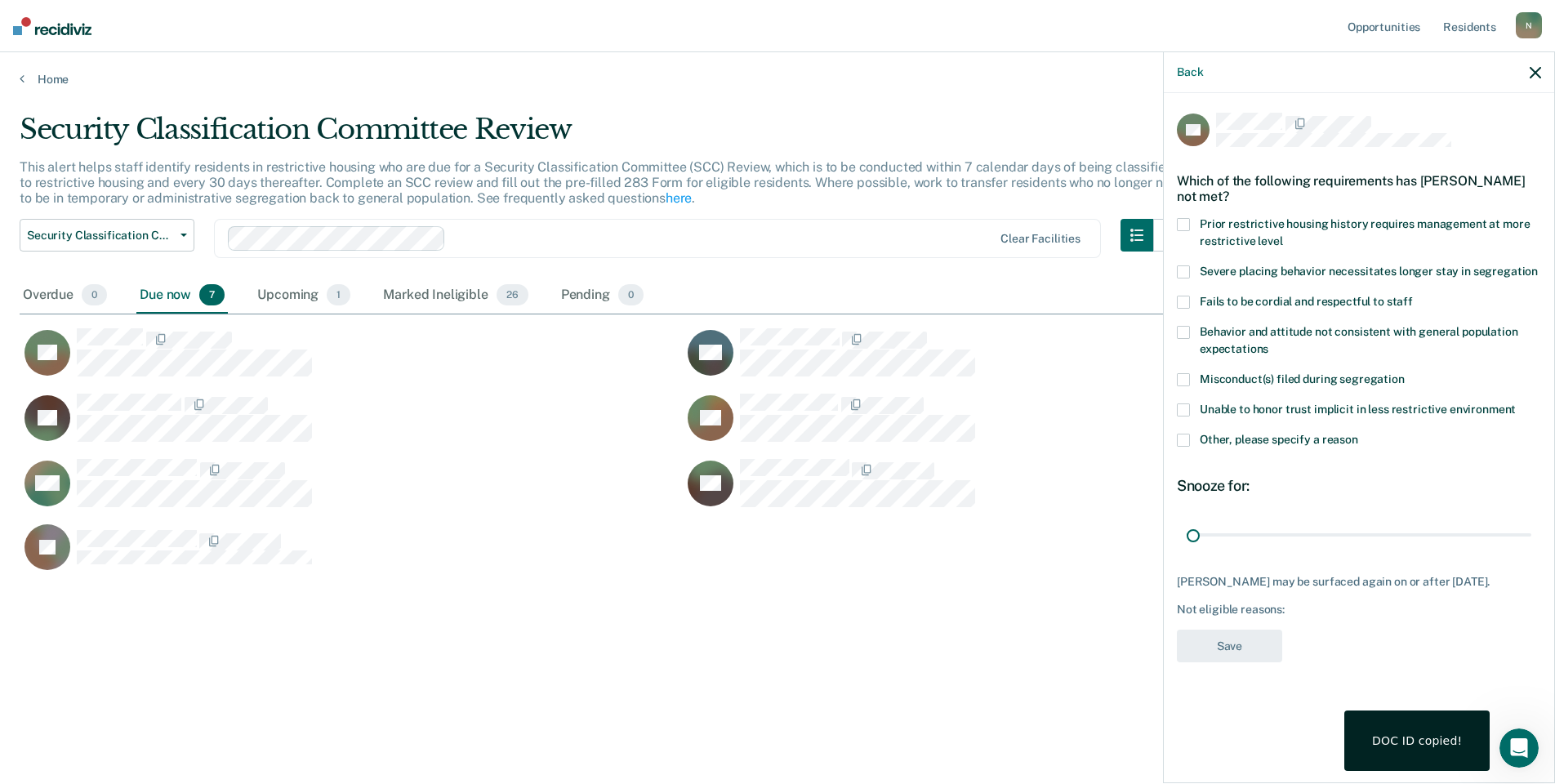
drag, startPoint x: 1529, startPoint y: 516, endPoint x: 1157, endPoint y: 519, distance: 372.0
type input "1"
click at [1187, 520] on input "range" at bounding box center [1359, 534] width 345 height 28
click at [1190, 433] on label "Other, please specify a reason" at bounding box center [1358, 442] width 364 height 17
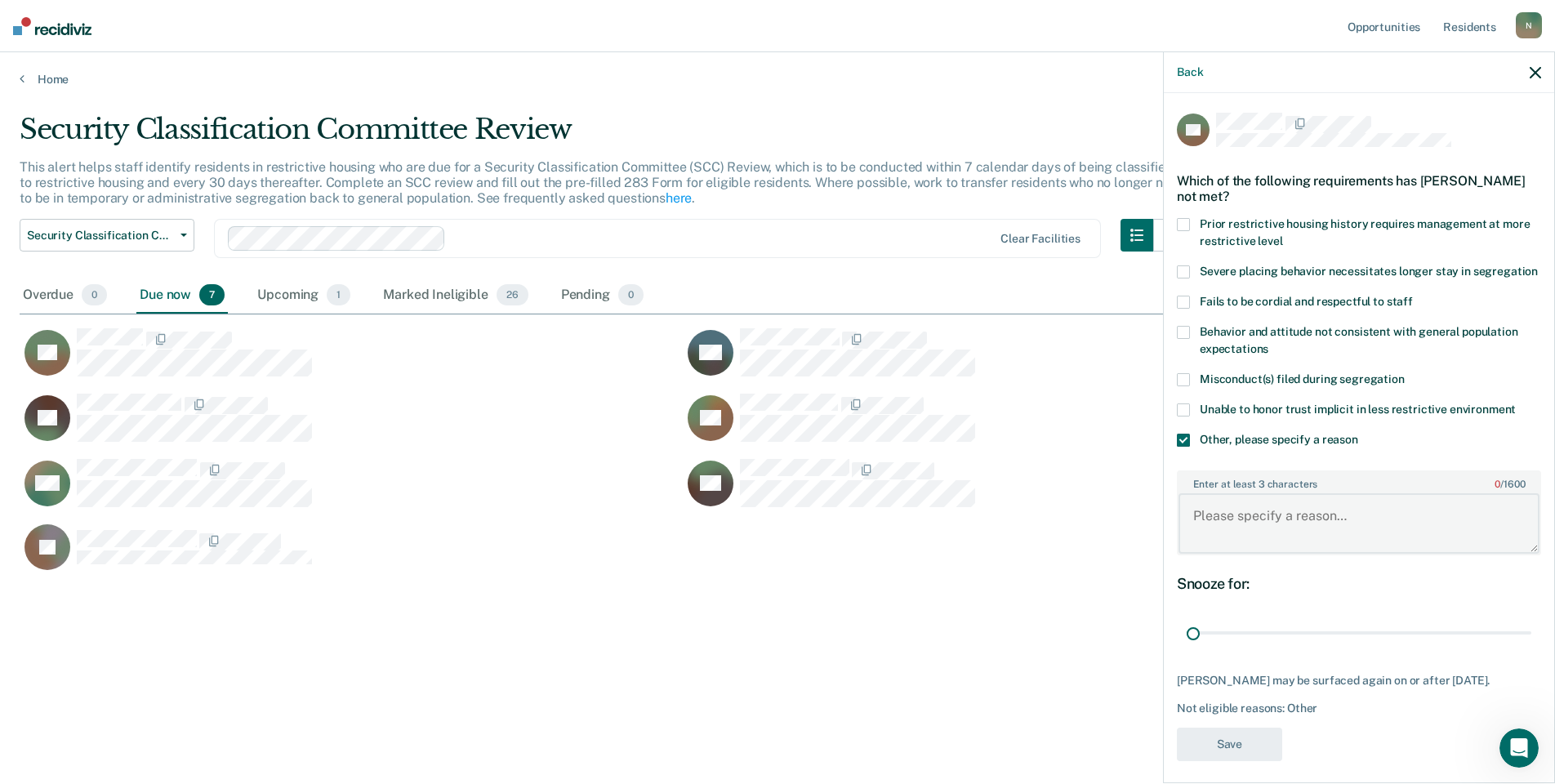
click at [1212, 496] on textarea "Enter at least 3 characters 0 / 1600" at bounding box center [1358, 523] width 361 height 61
type textarea "Temp seg pending misconduct hearing"
click at [1234, 732] on button "Save" at bounding box center [1229, 744] width 105 height 33
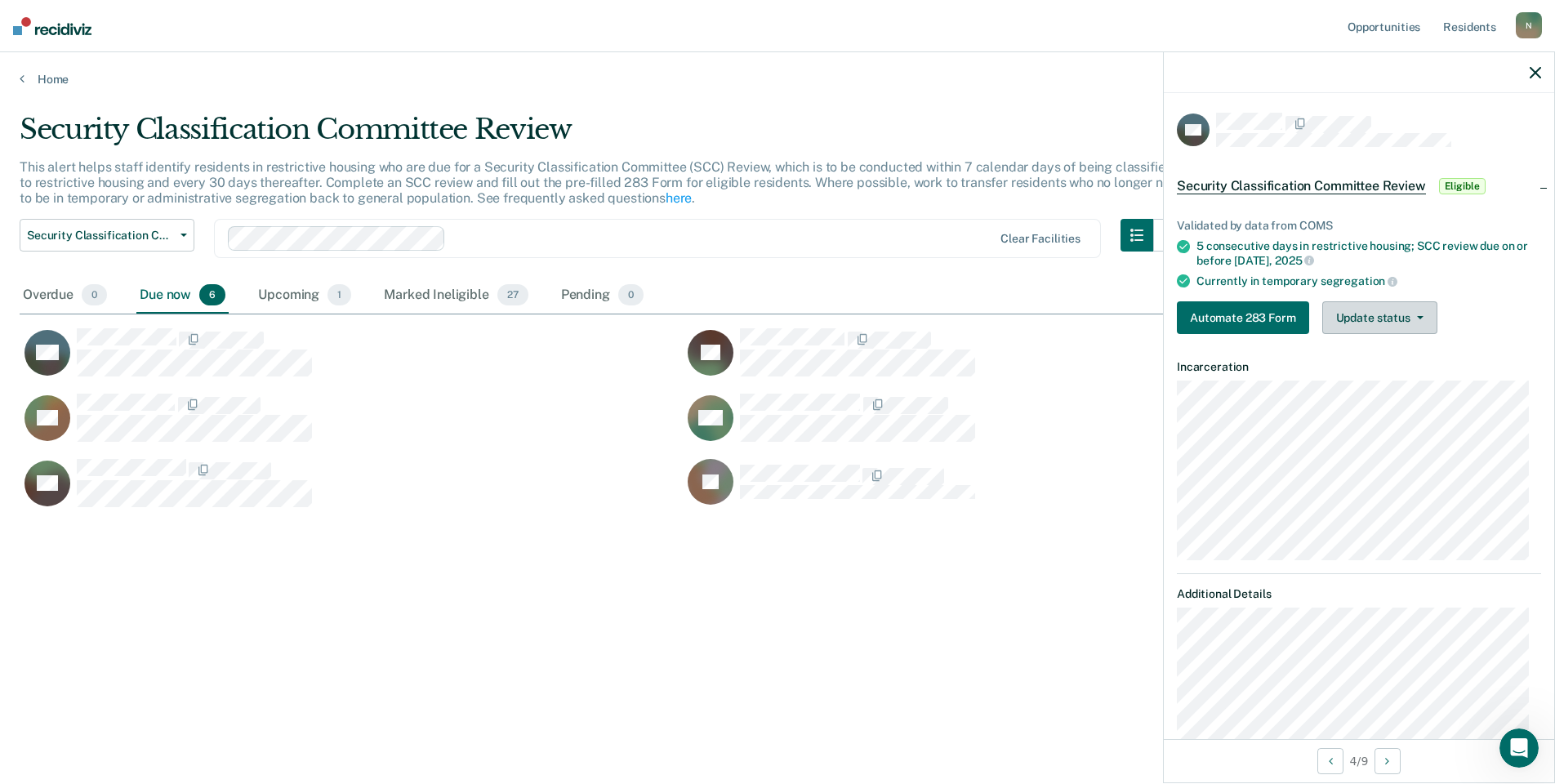
click at [1342, 312] on button "Update status" at bounding box center [1380, 317] width 115 height 32
click at [1360, 374] on button "Mark Ineligible" at bounding box center [1401, 382] width 158 height 26
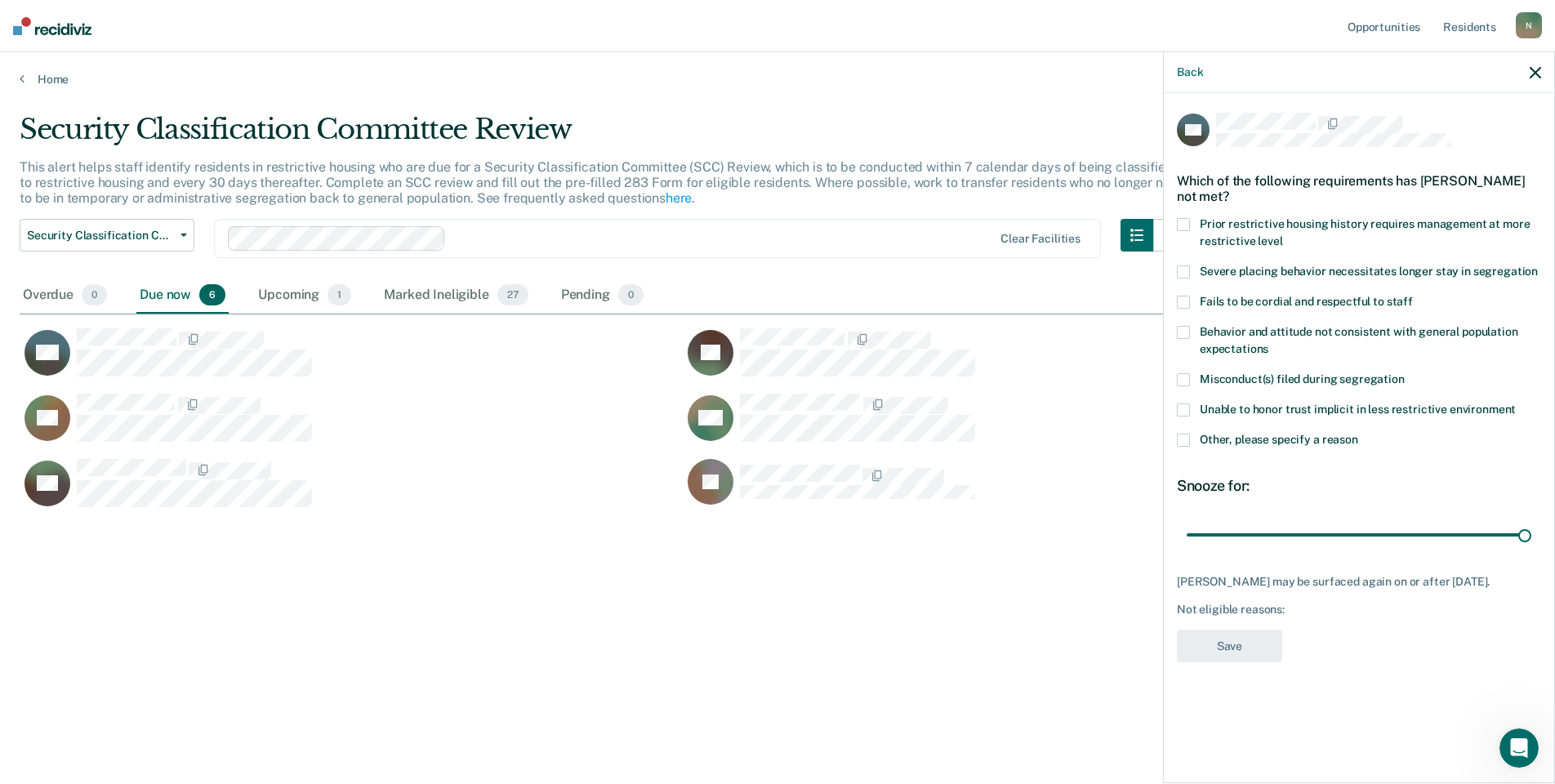
click at [1187, 442] on span at bounding box center [1183, 440] width 13 height 13
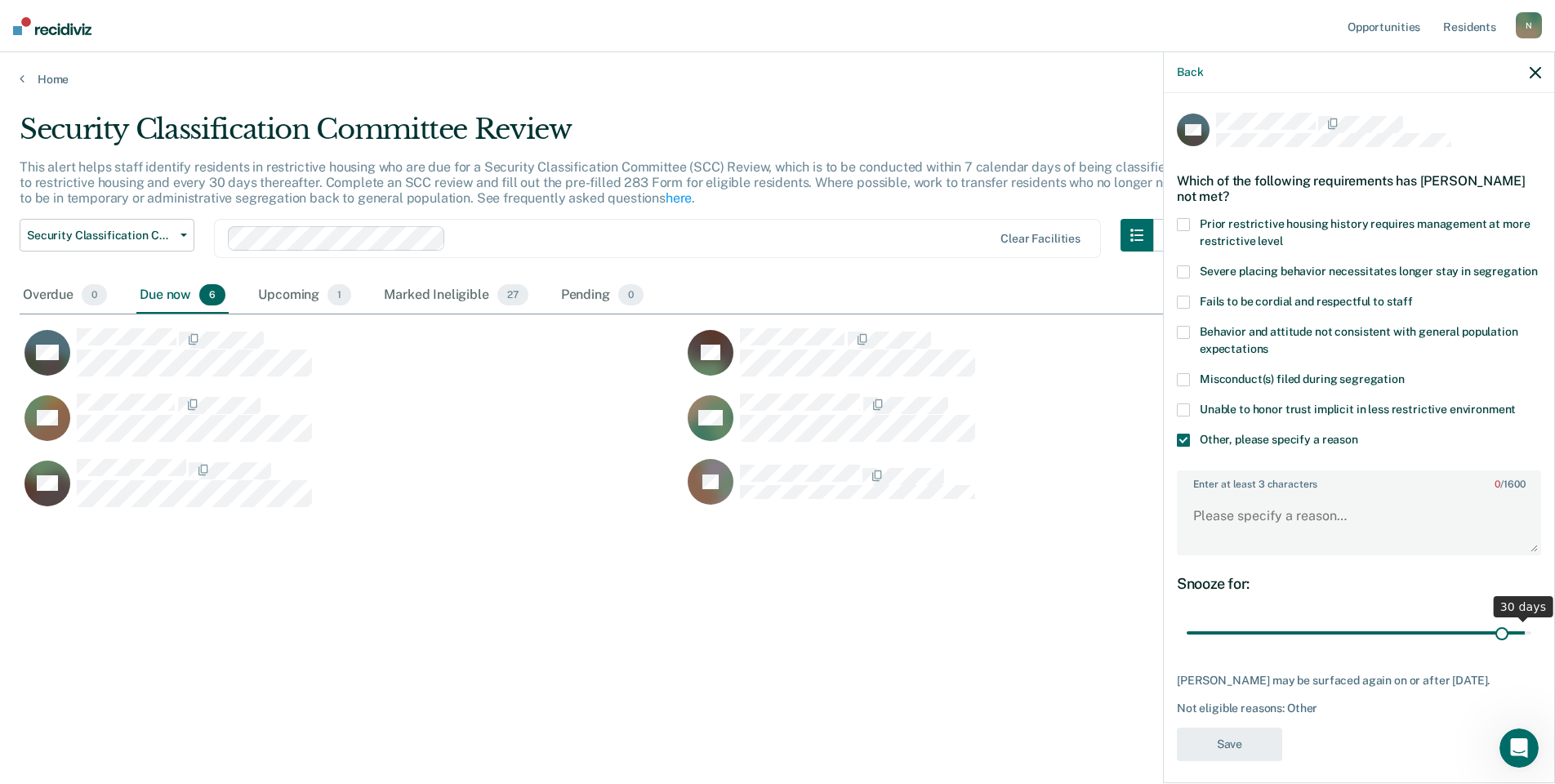
drag, startPoint x: 1509, startPoint y: 648, endPoint x: 1446, endPoint y: 652, distance: 63.1
click at [1485, 647] on input "range" at bounding box center [1359, 633] width 345 height 28
click at [1220, 647] on input "range" at bounding box center [1359, 633] width 345 height 28
drag, startPoint x: 1219, startPoint y: 652, endPoint x: 1168, endPoint y: 653, distance: 51.0
type input "1"
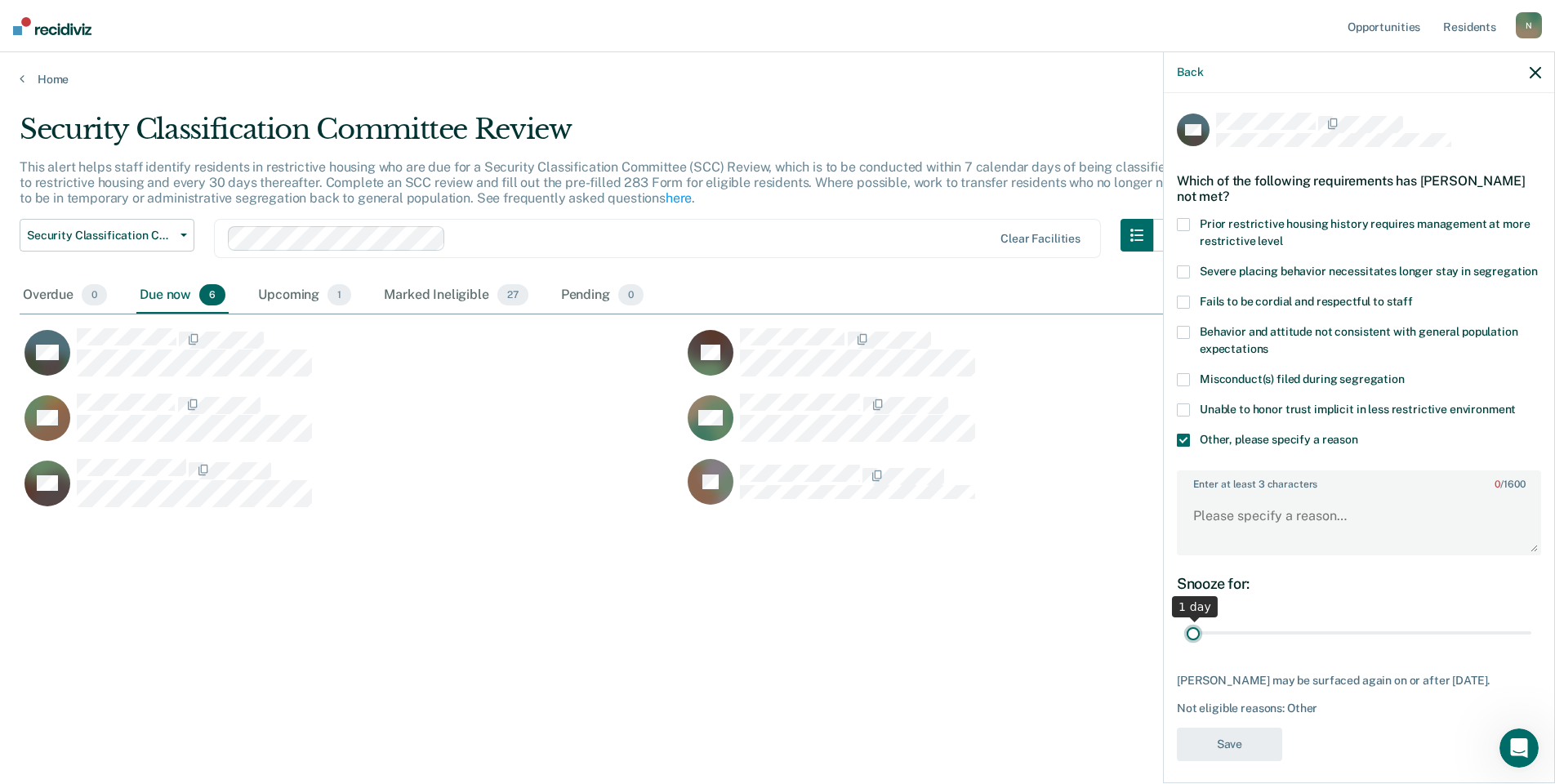
click at [1187, 647] on input "range" at bounding box center [1359, 633] width 345 height 28
click at [1232, 531] on textarea "Enter at least 3 characters 0 / 1600" at bounding box center [1358, 523] width 361 height 61
type textarea "Temp seg pending misconduct hearing"
click at [1236, 761] on button "Save" at bounding box center [1229, 744] width 105 height 33
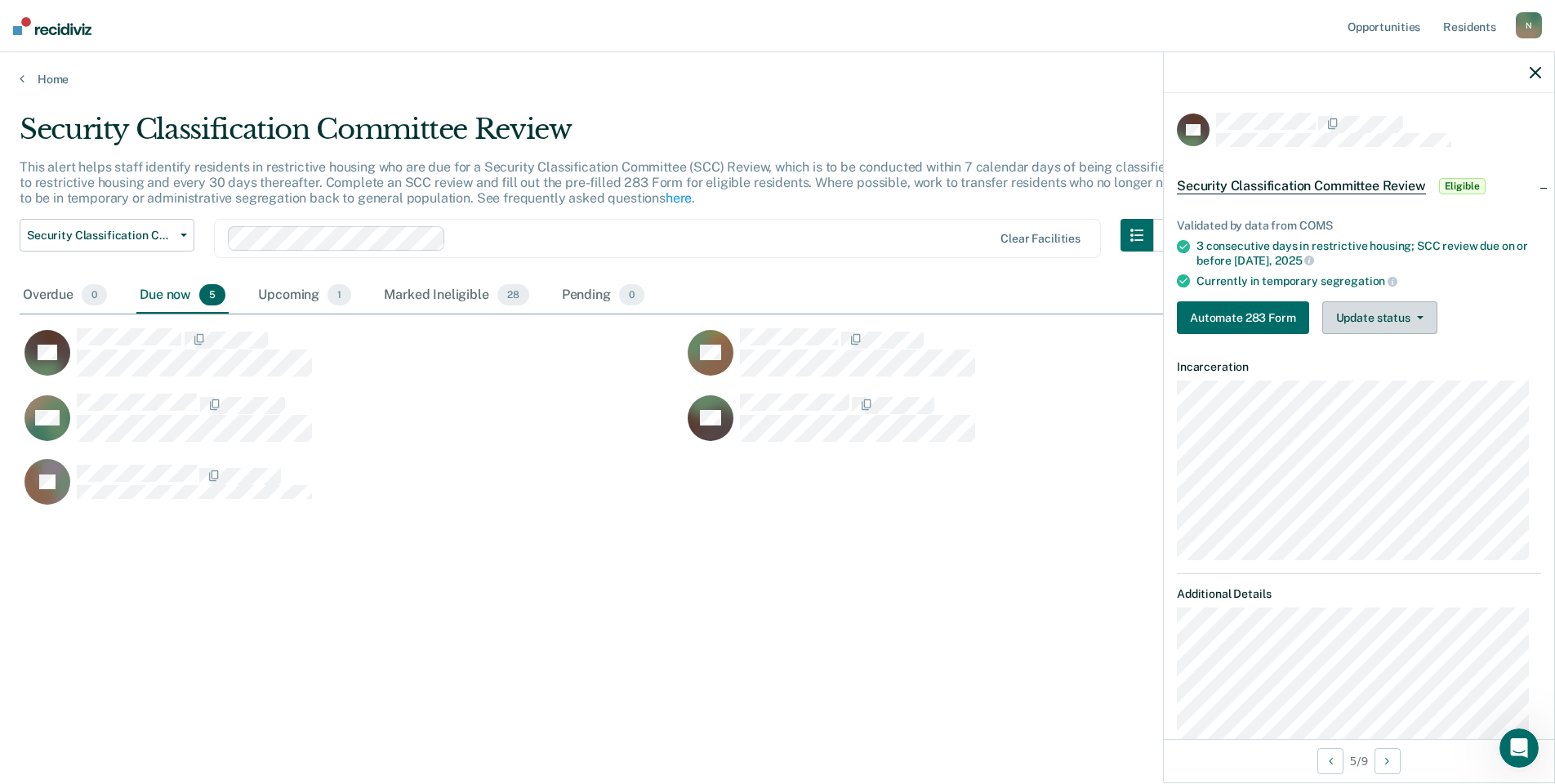
click at [1394, 317] on button "Update status" at bounding box center [1380, 317] width 115 height 32
click at [1336, 383] on button "Mark Ineligible" at bounding box center [1401, 382] width 158 height 26
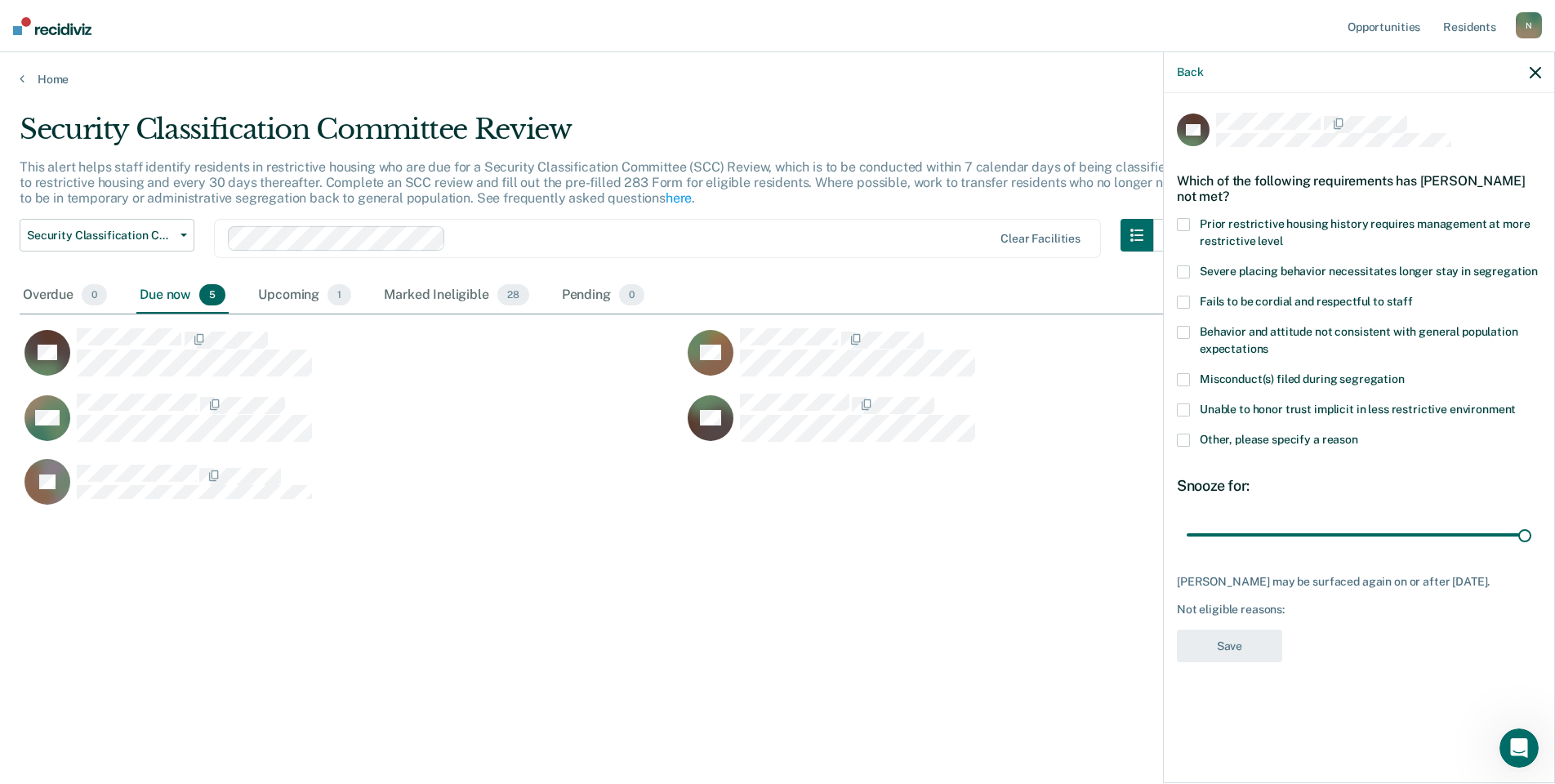
click at [1188, 437] on span at bounding box center [1183, 440] width 13 height 13
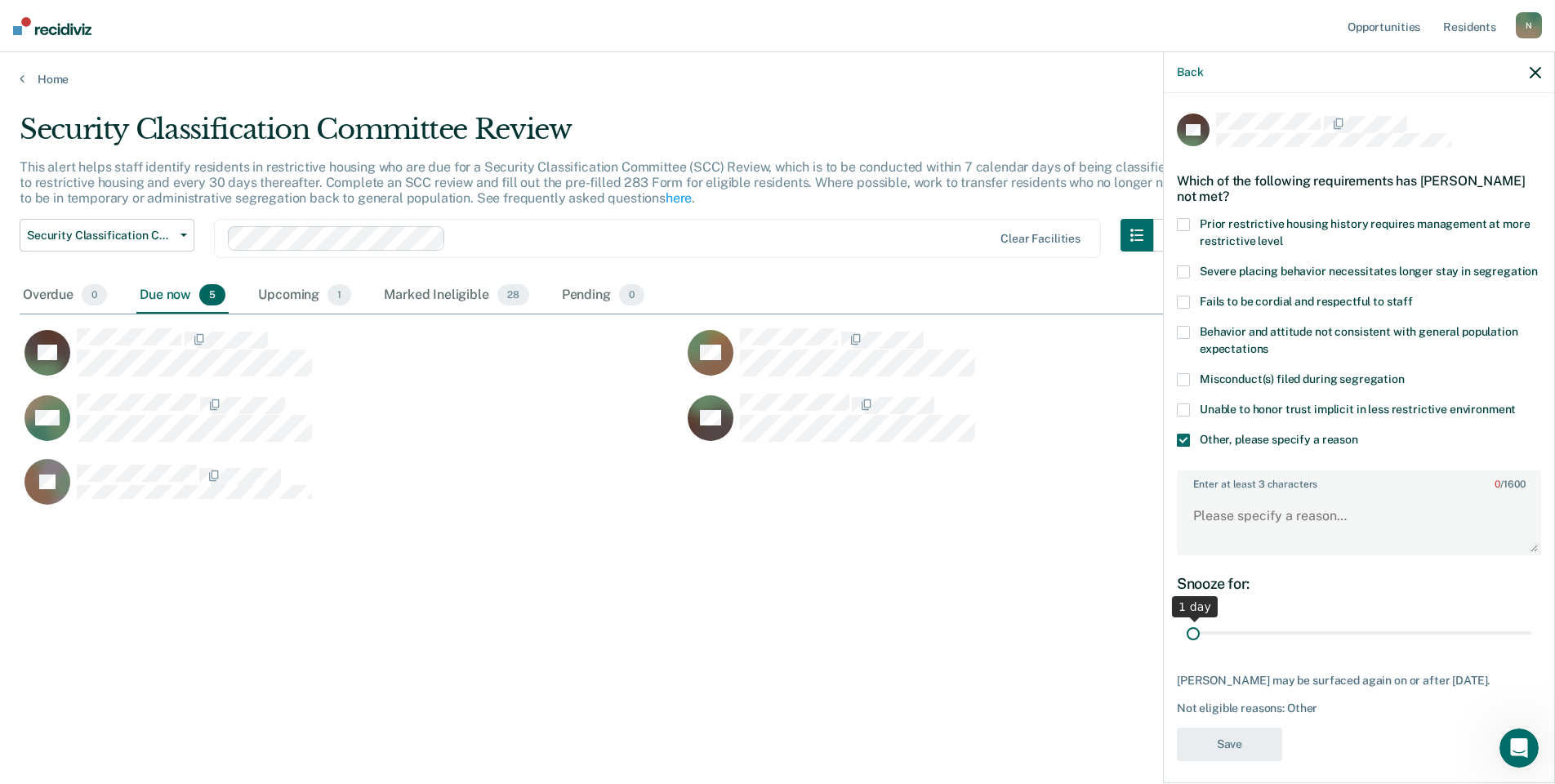
drag, startPoint x: 1511, startPoint y: 643, endPoint x: 1183, endPoint y: 655, distance: 328.2
type input "1"
click at [1187, 647] on input "range" at bounding box center [1359, 633] width 345 height 28
click at [1224, 532] on textarea "Enter at least 3 characters 0 / 1600" at bounding box center [1358, 523] width 361 height 61
type textarea "Temp seg pending misconduct hearing"
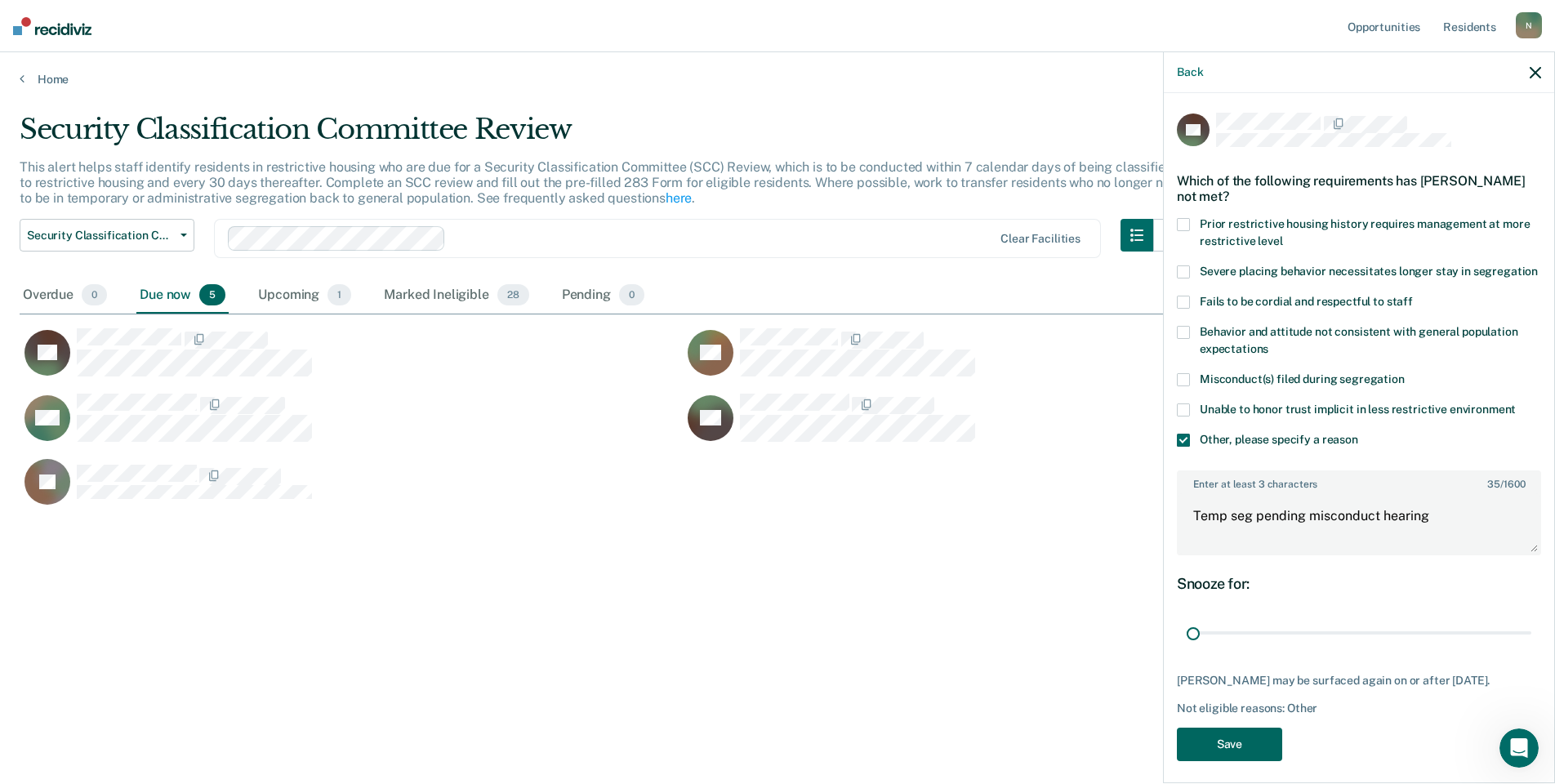
click at [1225, 761] on button "Save" at bounding box center [1229, 744] width 105 height 33
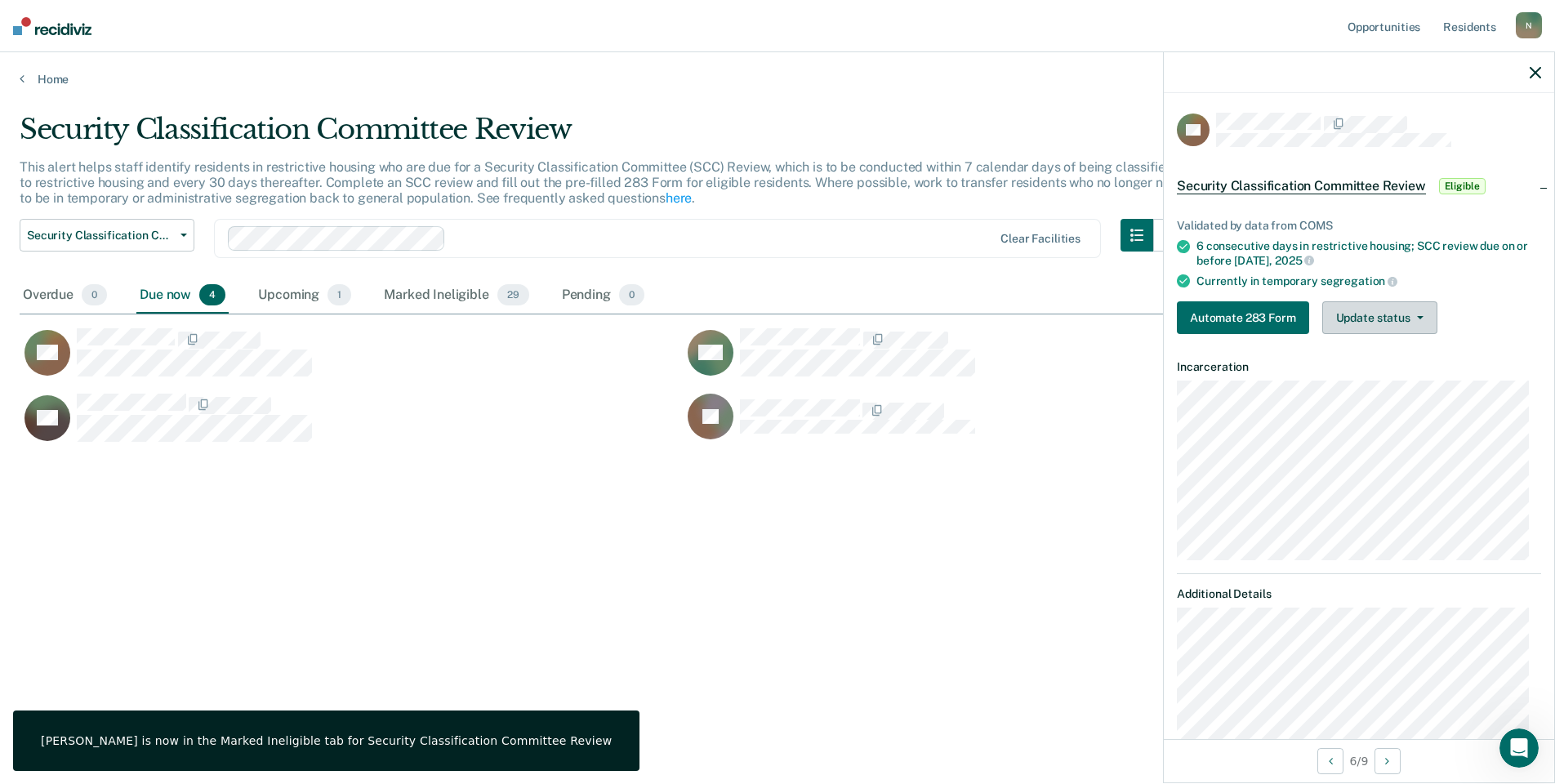
click at [1344, 302] on button "Update status" at bounding box center [1380, 317] width 115 height 32
click at [1363, 387] on button "Mark Ineligible" at bounding box center [1401, 382] width 158 height 26
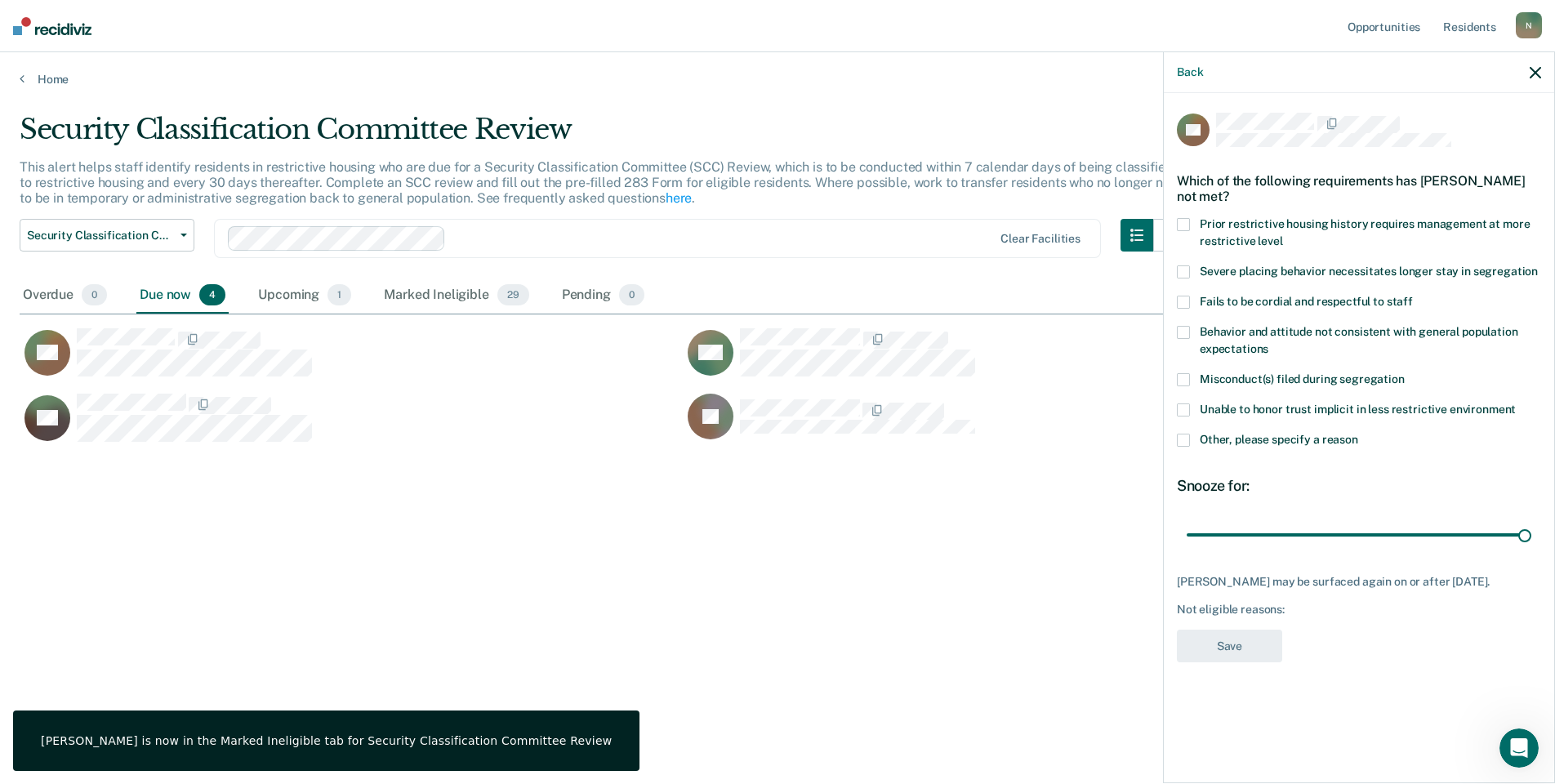
click at [1181, 443] on span at bounding box center [1183, 440] width 13 height 13
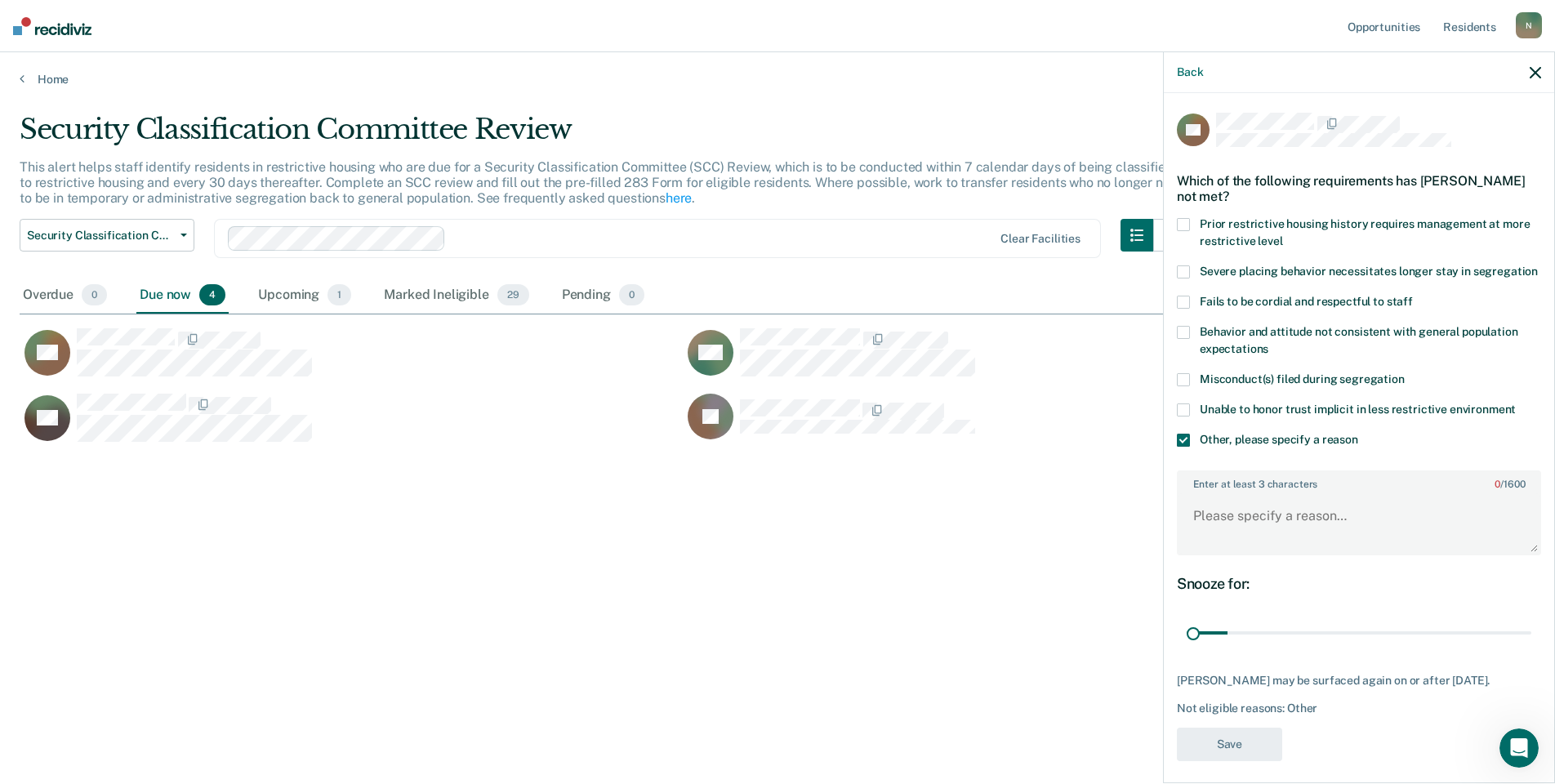
drag, startPoint x: 1512, startPoint y: 648, endPoint x: 1157, endPoint y: 653, distance: 355.0
type input "1"
click at [1187, 647] on input "range" at bounding box center [1359, 633] width 345 height 28
click at [1208, 547] on textarea "Enter at least 3 characters 0 / 1600" at bounding box center [1358, 523] width 361 height 61
type textarea "Temp seg pending misconduct hearing"
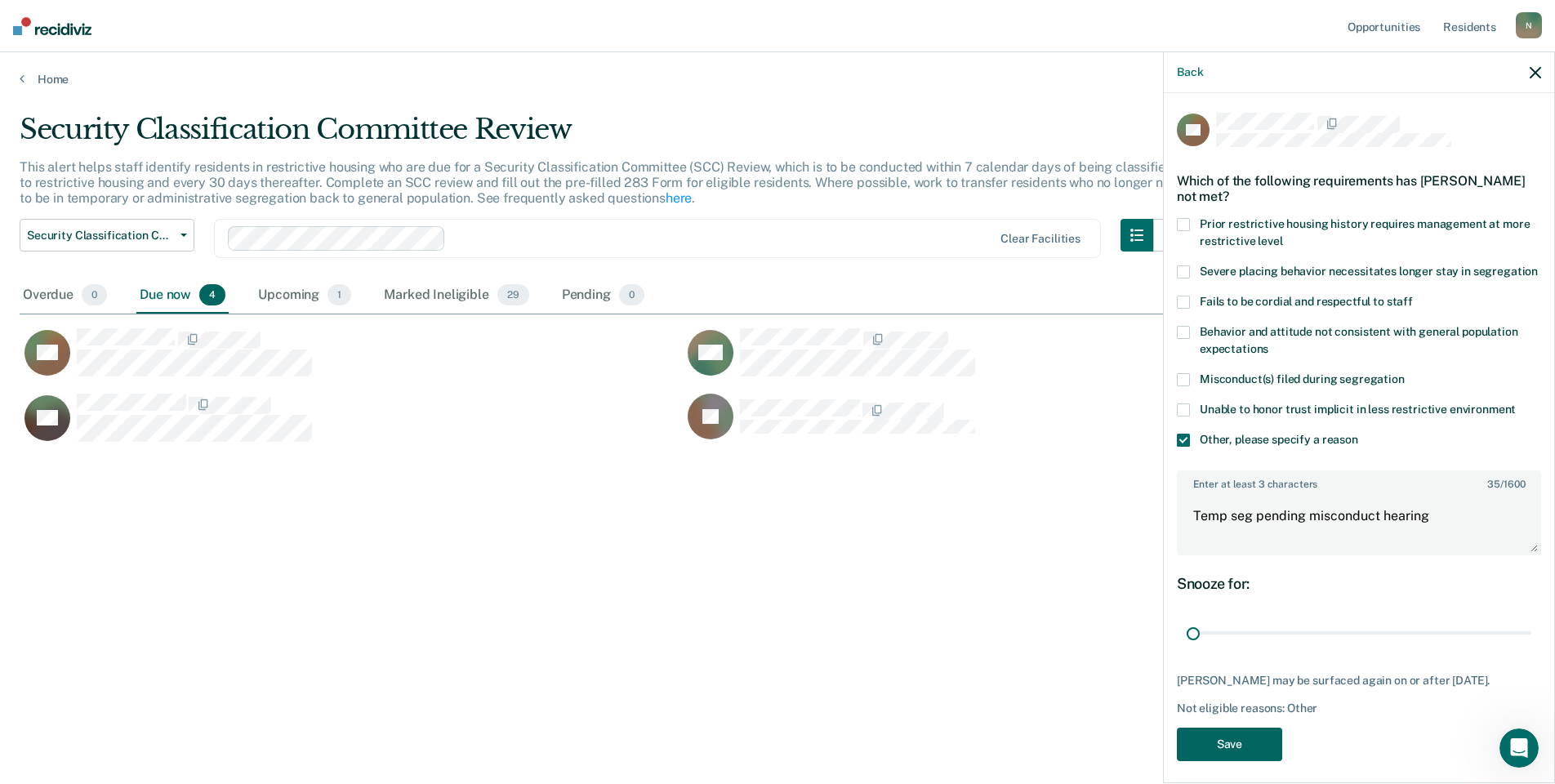
click at [1227, 757] on button "Save" at bounding box center [1229, 744] width 105 height 33
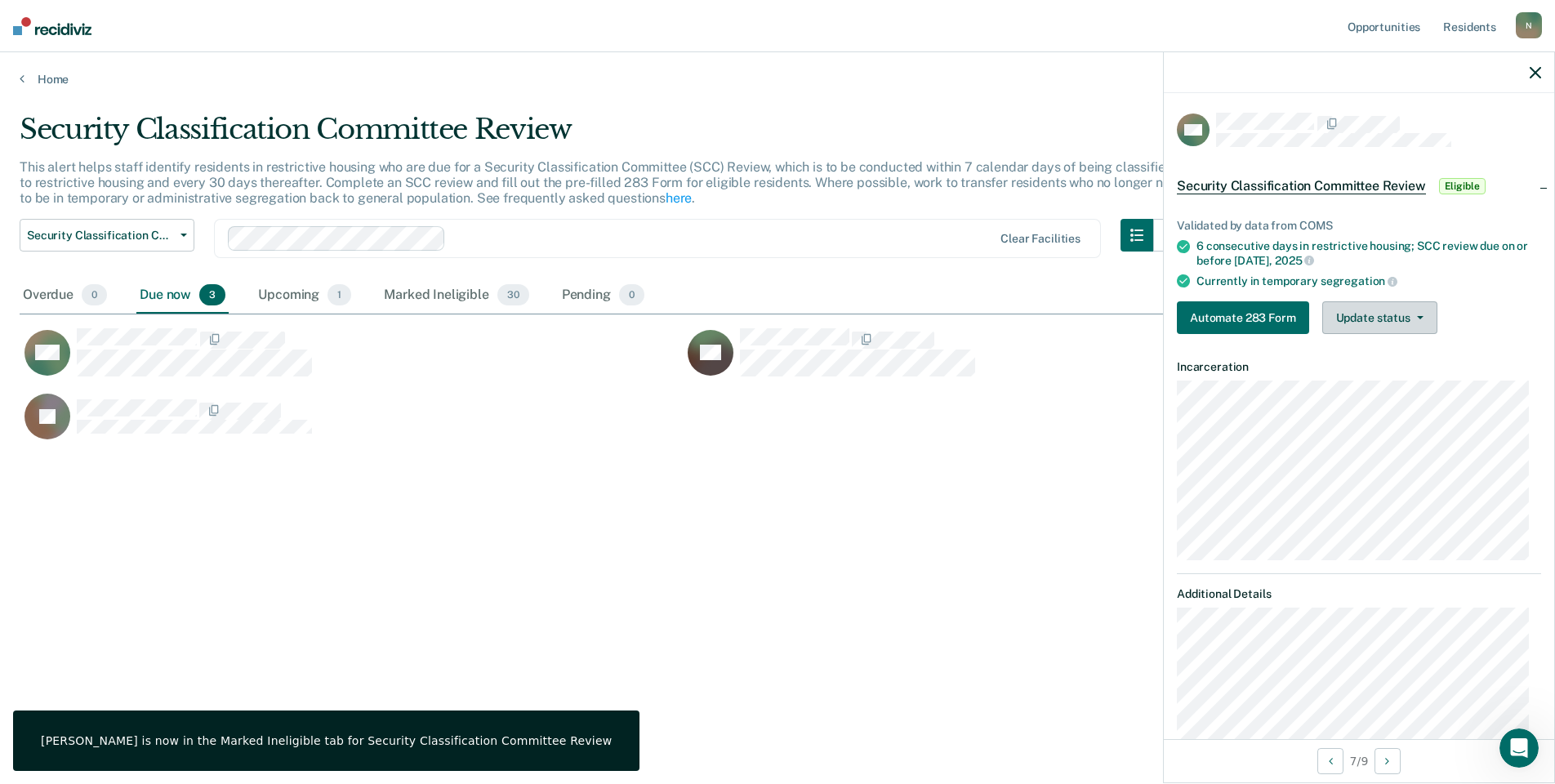
click at [1427, 316] on button "Update status" at bounding box center [1380, 317] width 115 height 32
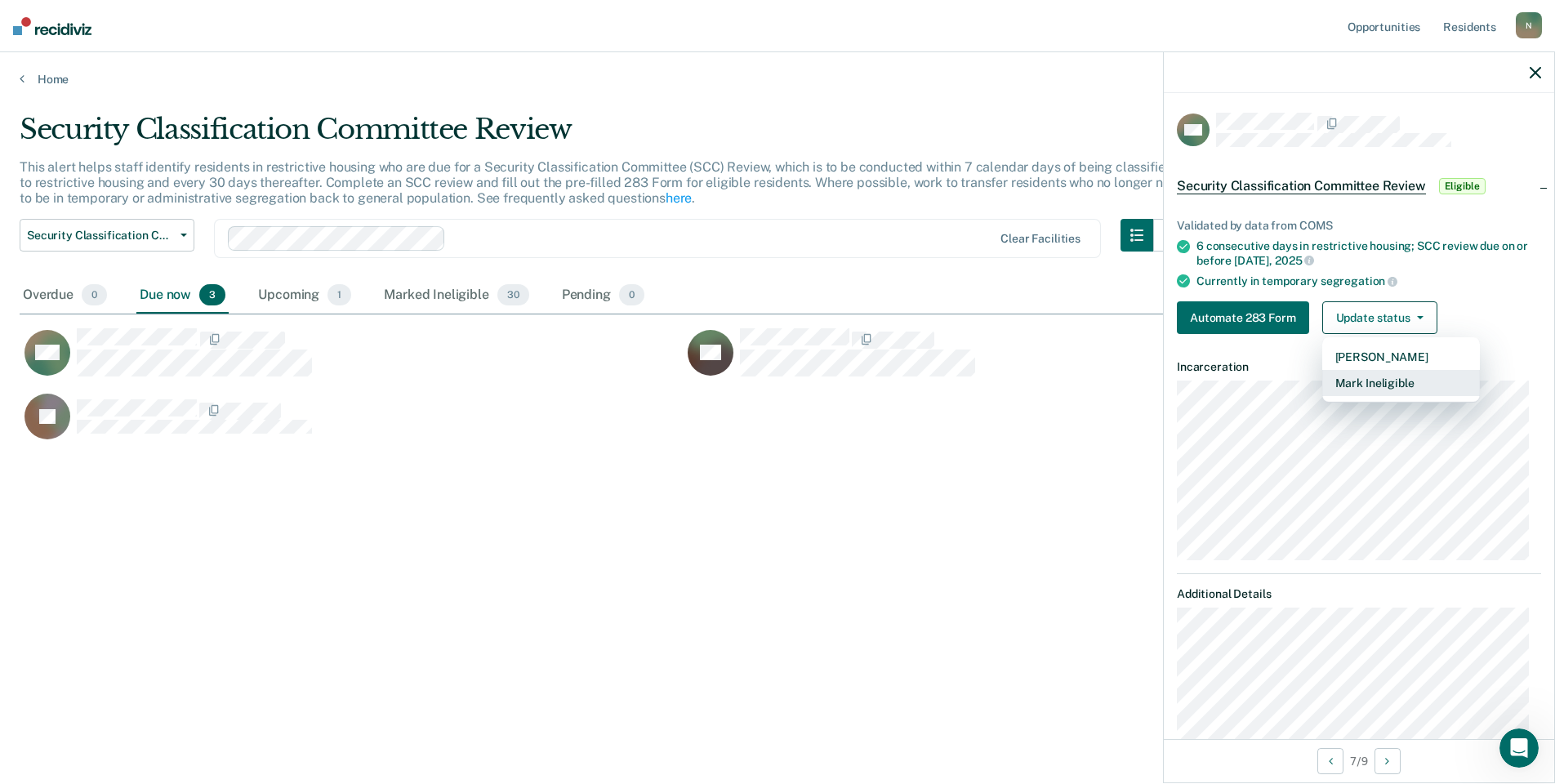
click at [1412, 376] on button "Mark Ineligible" at bounding box center [1401, 382] width 158 height 26
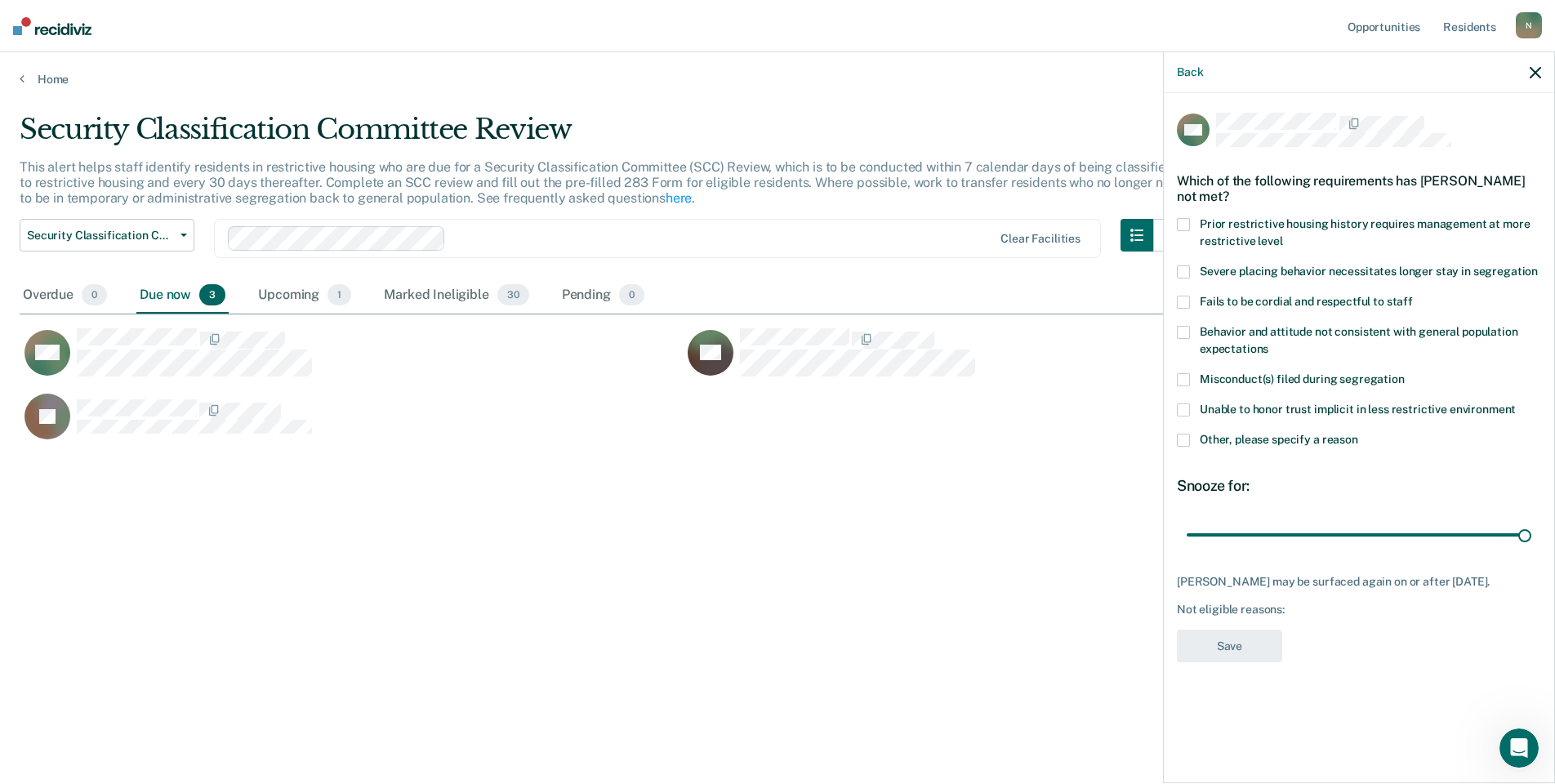
click at [1188, 430] on div "Unable to honor trust implicit in less restrictive environment" at bounding box center [1358, 418] width 364 height 30
click at [1185, 442] on span at bounding box center [1183, 440] width 13 height 13
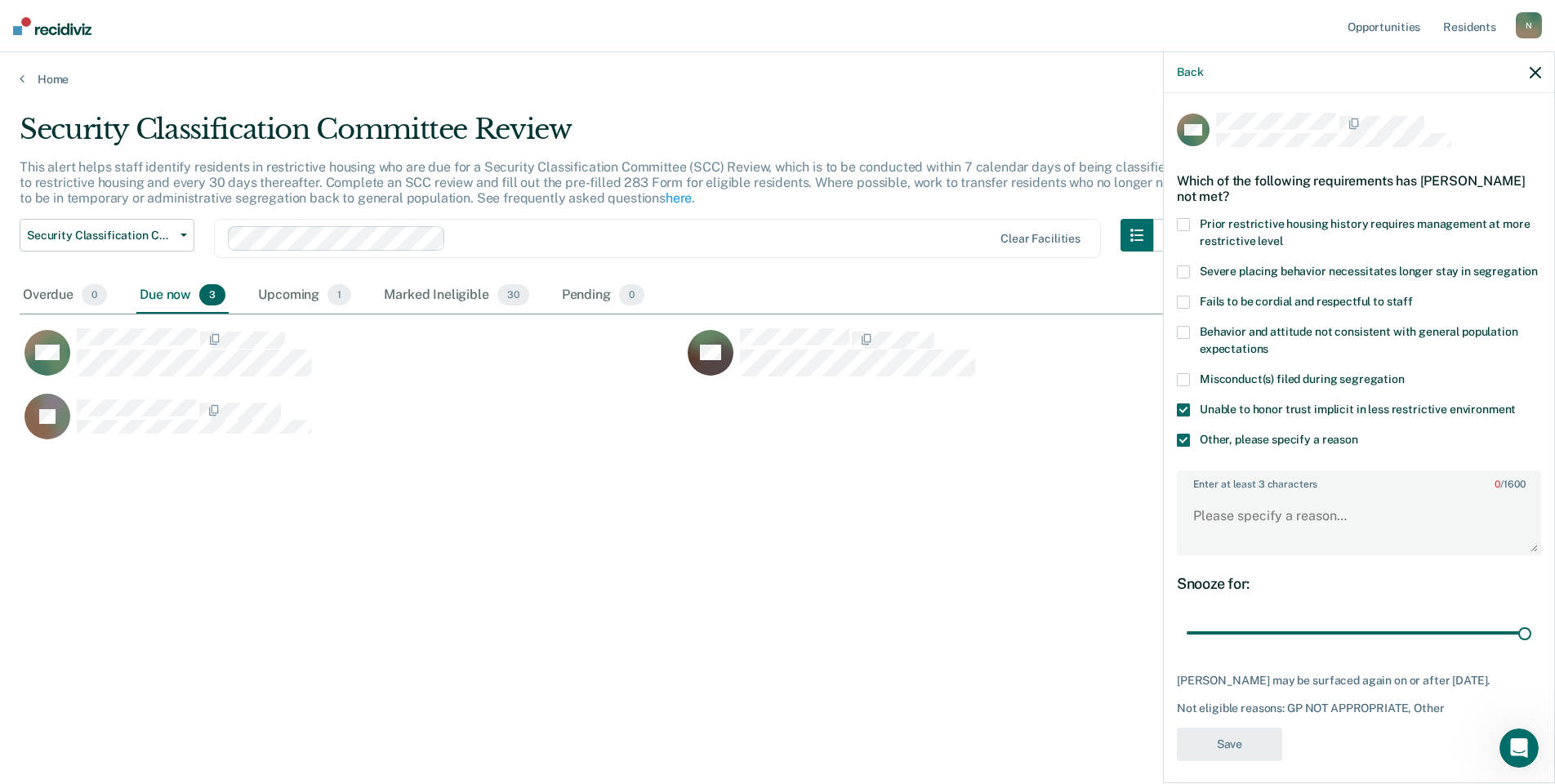
click at [1191, 421] on label "Unable to honor trust implicit in less restrictive environment" at bounding box center [1358, 412] width 364 height 17
drag, startPoint x: 1512, startPoint y: 642, endPoint x: 1182, endPoint y: 618, distance: 330.9
type input "1"
click at [1187, 647] on input "range" at bounding box center [1359, 633] width 345 height 28
click at [1208, 538] on textarea "Enter at least 3 characters 0 / 1600" at bounding box center [1358, 523] width 361 height 61
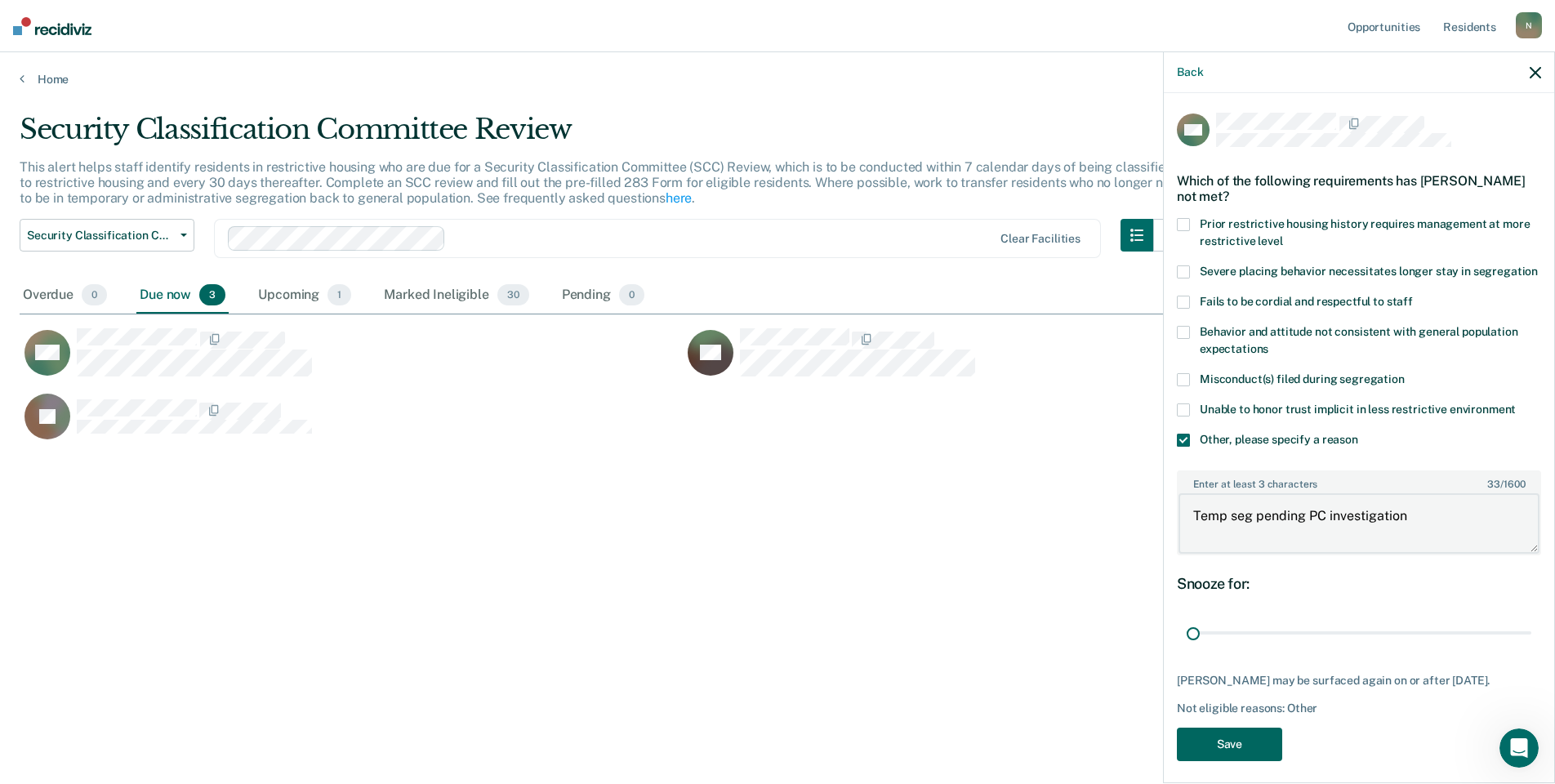
type textarea "Temp seg pending PC investigation"
click at [1202, 761] on button "Save" at bounding box center [1229, 744] width 105 height 33
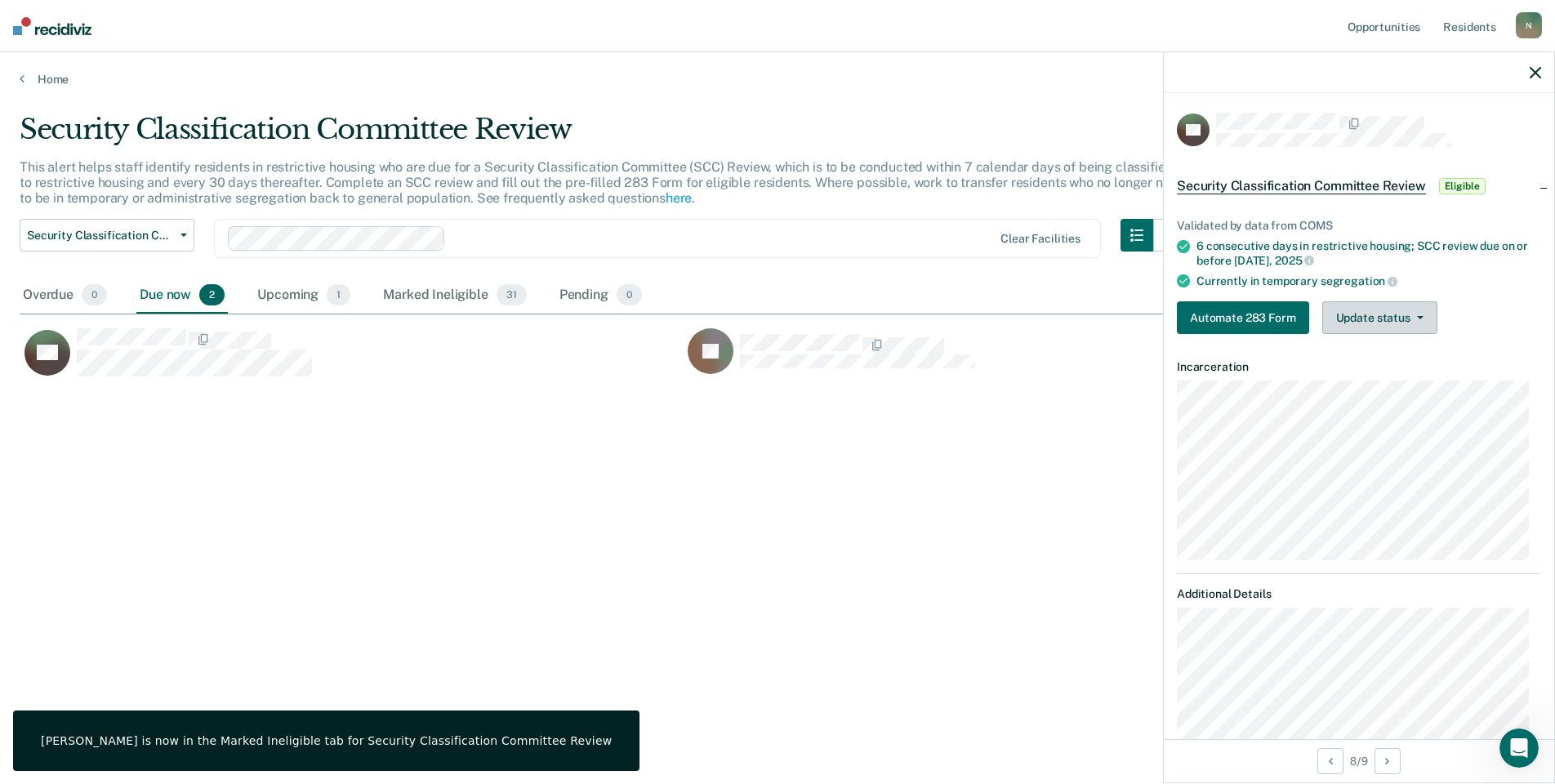
drag, startPoint x: 1382, startPoint y: 327, endPoint x: 1371, endPoint y: 334, distance: 13.0
click at [1382, 327] on button "Update status" at bounding box center [1380, 317] width 115 height 32
click at [1372, 377] on button "Mark Ineligible" at bounding box center [1401, 382] width 158 height 26
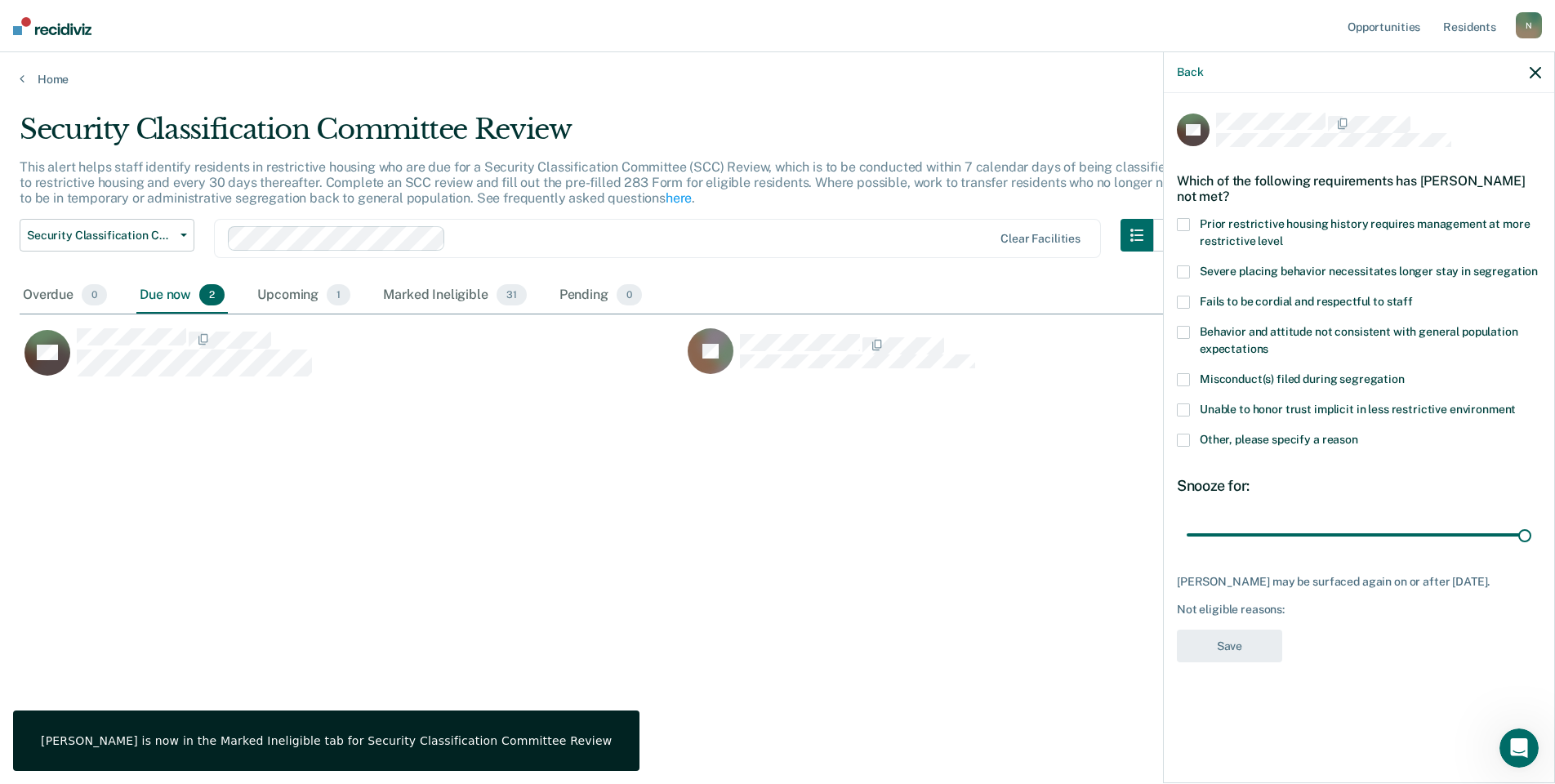
click at [1187, 437] on span at bounding box center [1183, 440] width 13 height 13
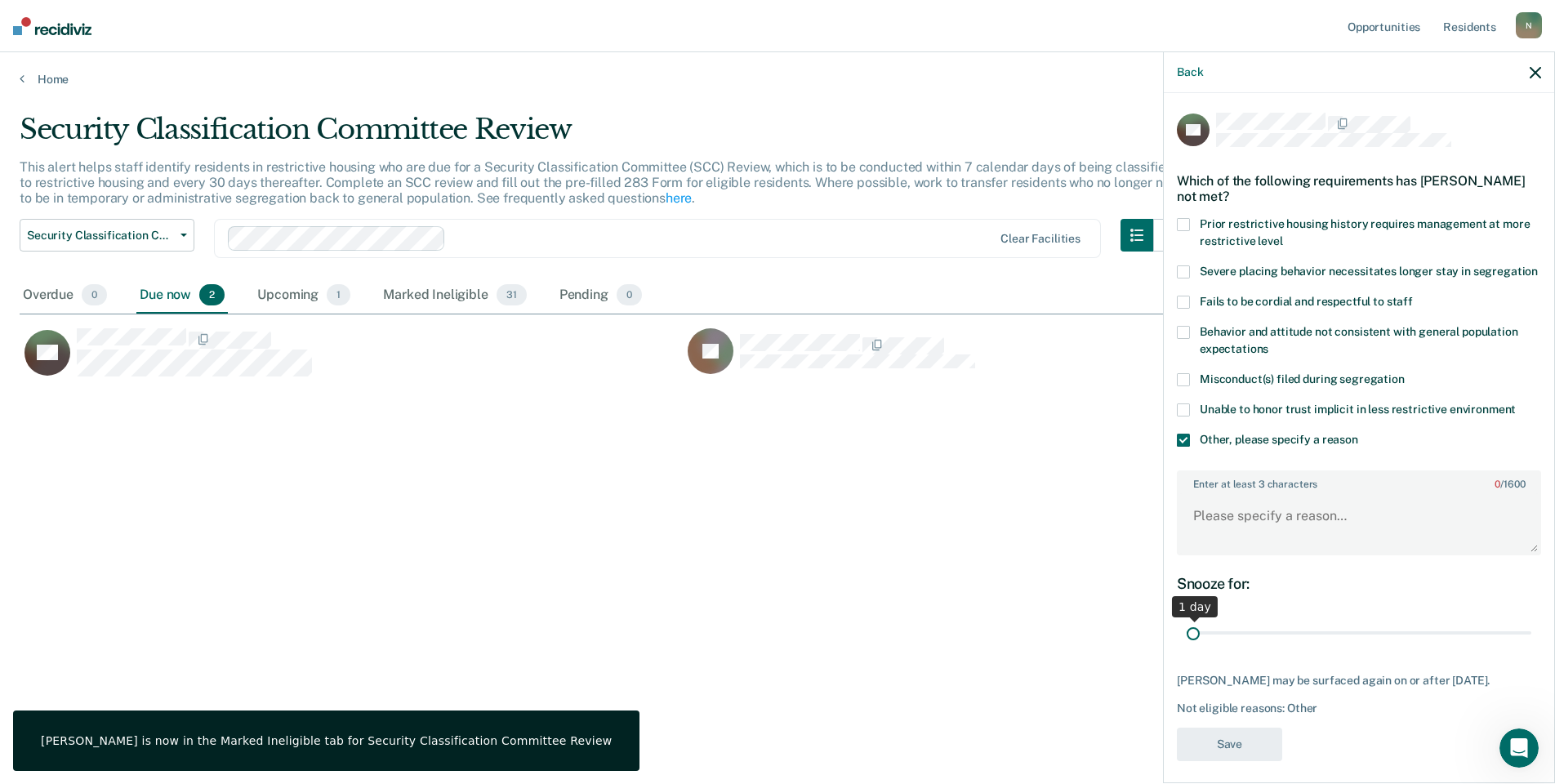
drag, startPoint x: 1514, startPoint y: 650, endPoint x: 1136, endPoint y: 651, distance: 378.0
type input "1"
click at [1187, 647] on input "range" at bounding box center [1359, 633] width 345 height 28
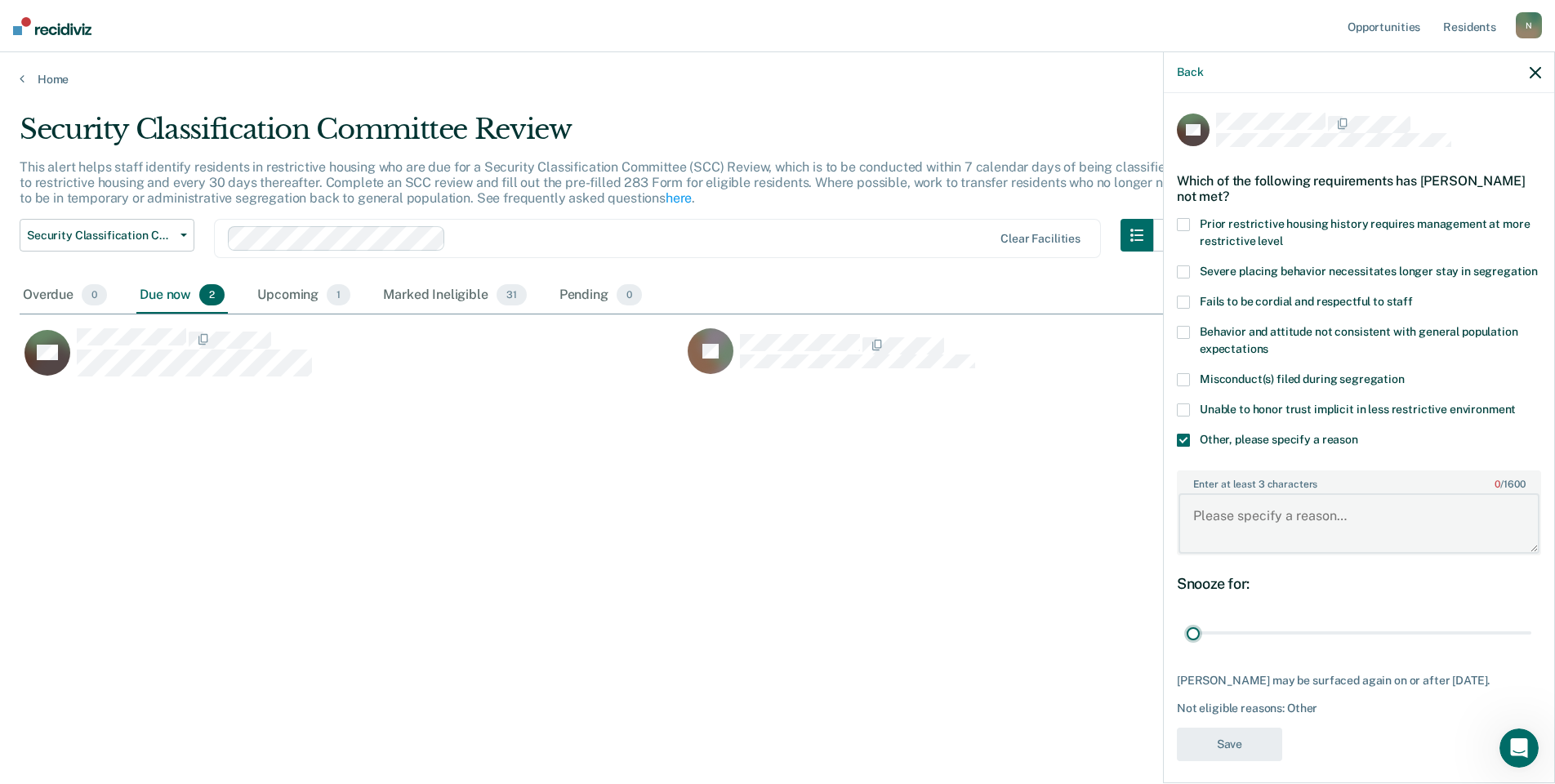
click at [1240, 534] on textarea "Enter at least 3 characters 0 / 1600" at bounding box center [1358, 523] width 361 height 61
type textarea "Temp seg pending misconduct hearing"
click at [1228, 757] on button "Save" at bounding box center [1229, 744] width 105 height 33
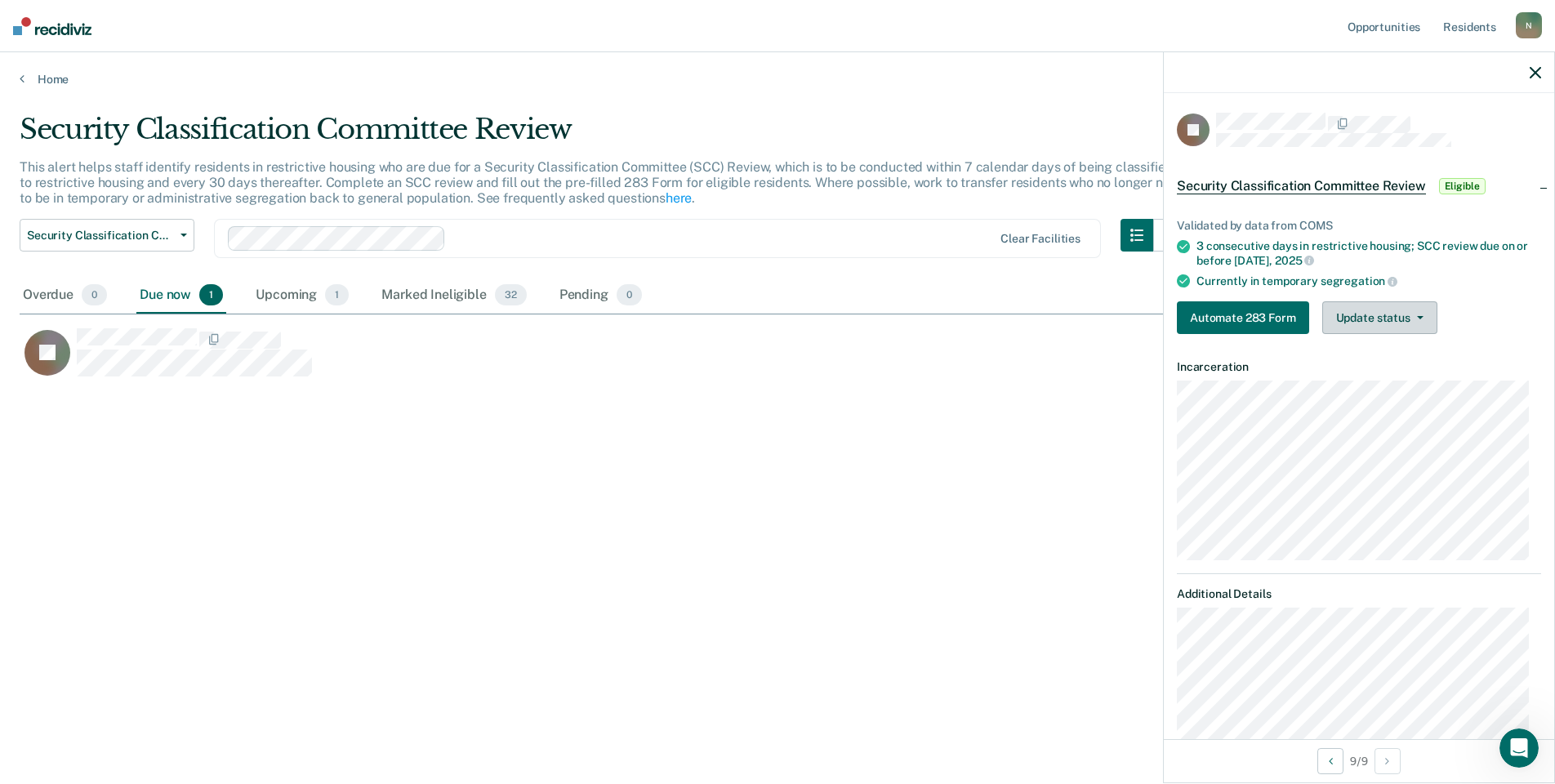
click at [1378, 331] on button "Update status" at bounding box center [1380, 317] width 115 height 32
click at [1384, 380] on button "Mark Ineligible" at bounding box center [1401, 382] width 158 height 26
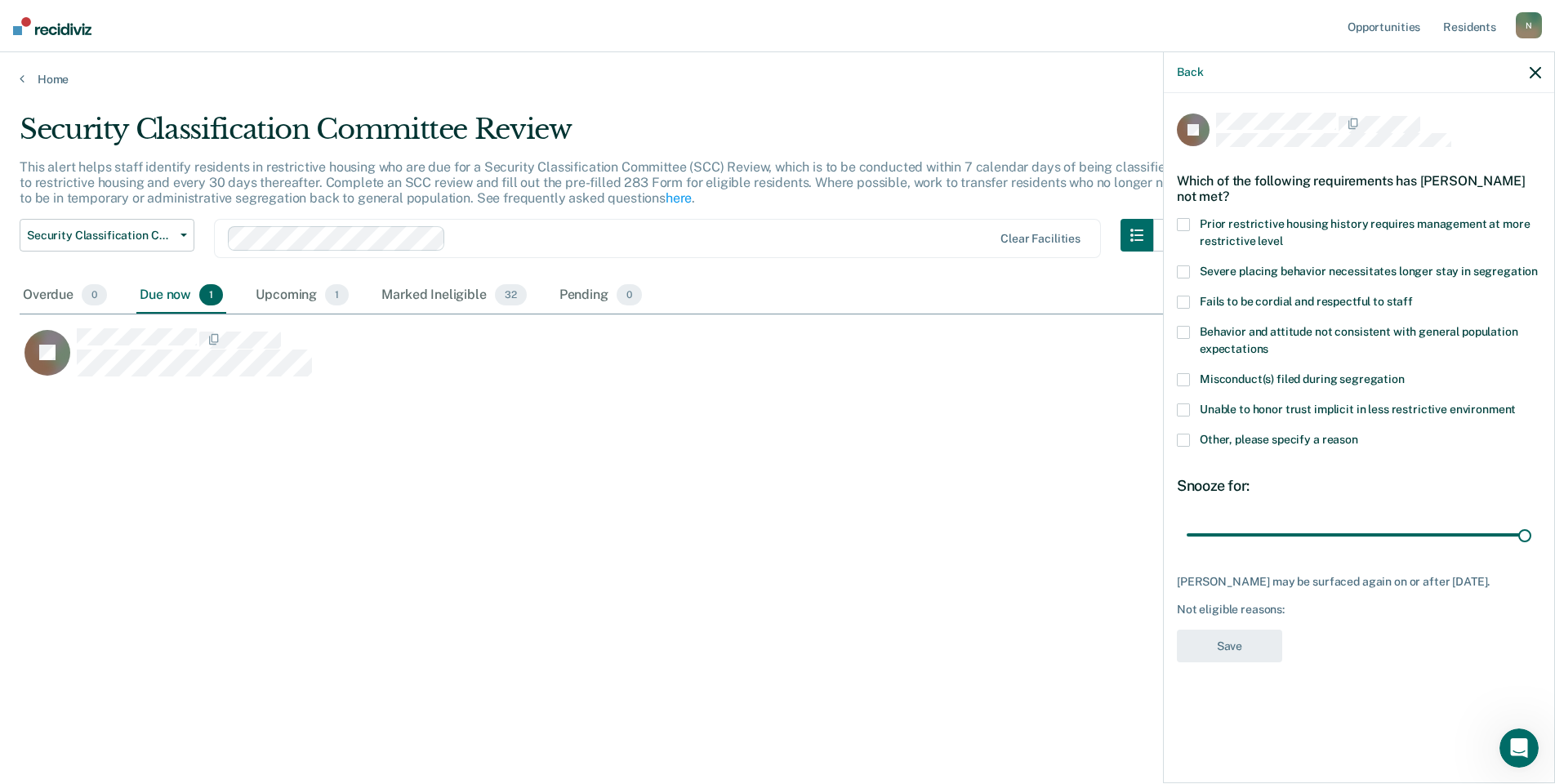
click at [1182, 437] on span at bounding box center [1183, 440] width 13 height 13
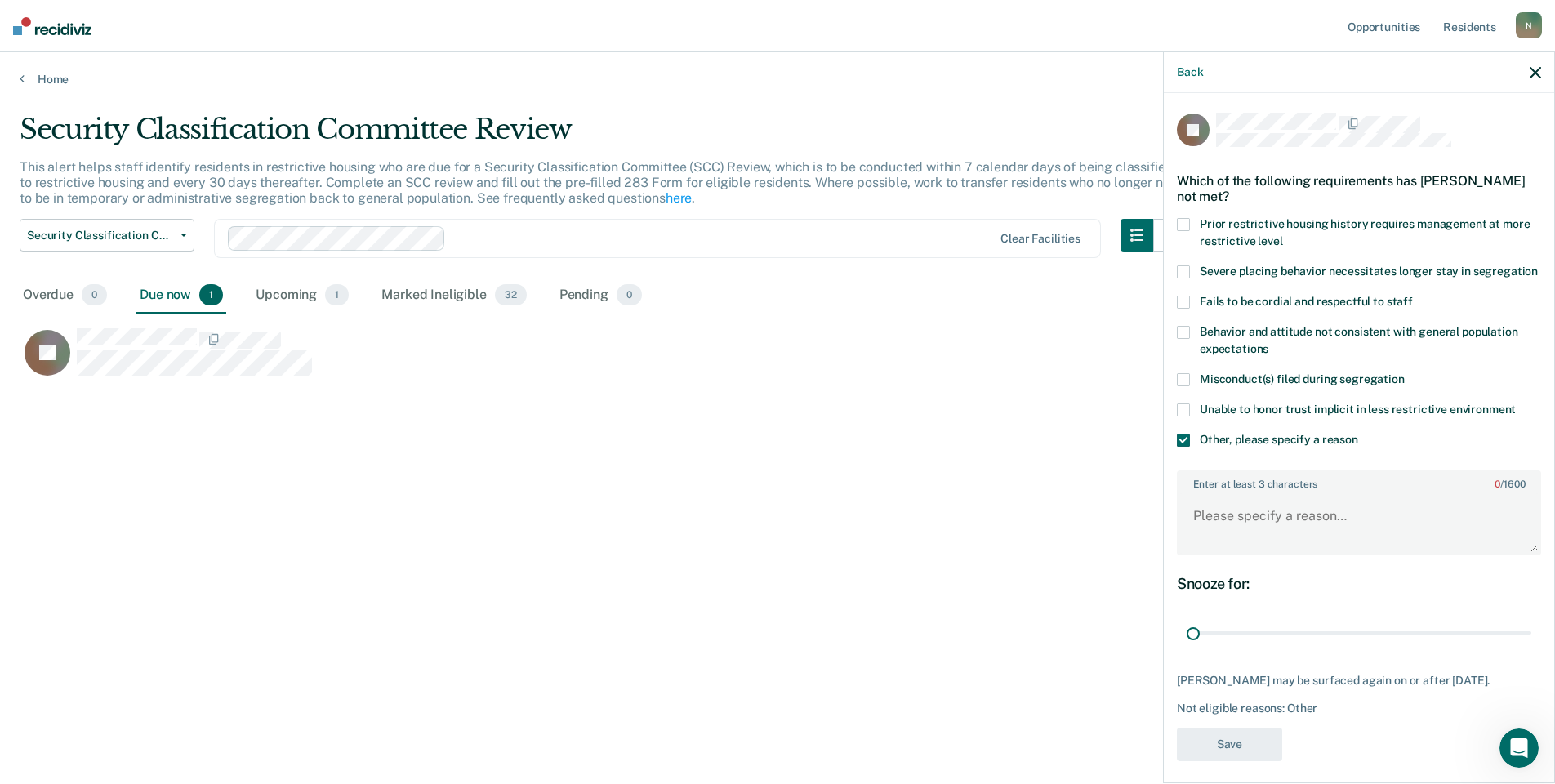
drag, startPoint x: 1511, startPoint y: 649, endPoint x: 1152, endPoint y: 657, distance: 359.1
type input "1"
click at [1187, 647] on input "range" at bounding box center [1359, 633] width 345 height 28
click at [1228, 537] on textarea "Enter at least 3 characters 0 / 1600" at bounding box center [1358, 523] width 361 height 61
type textarea "Temp seg pending misconduct hearing"
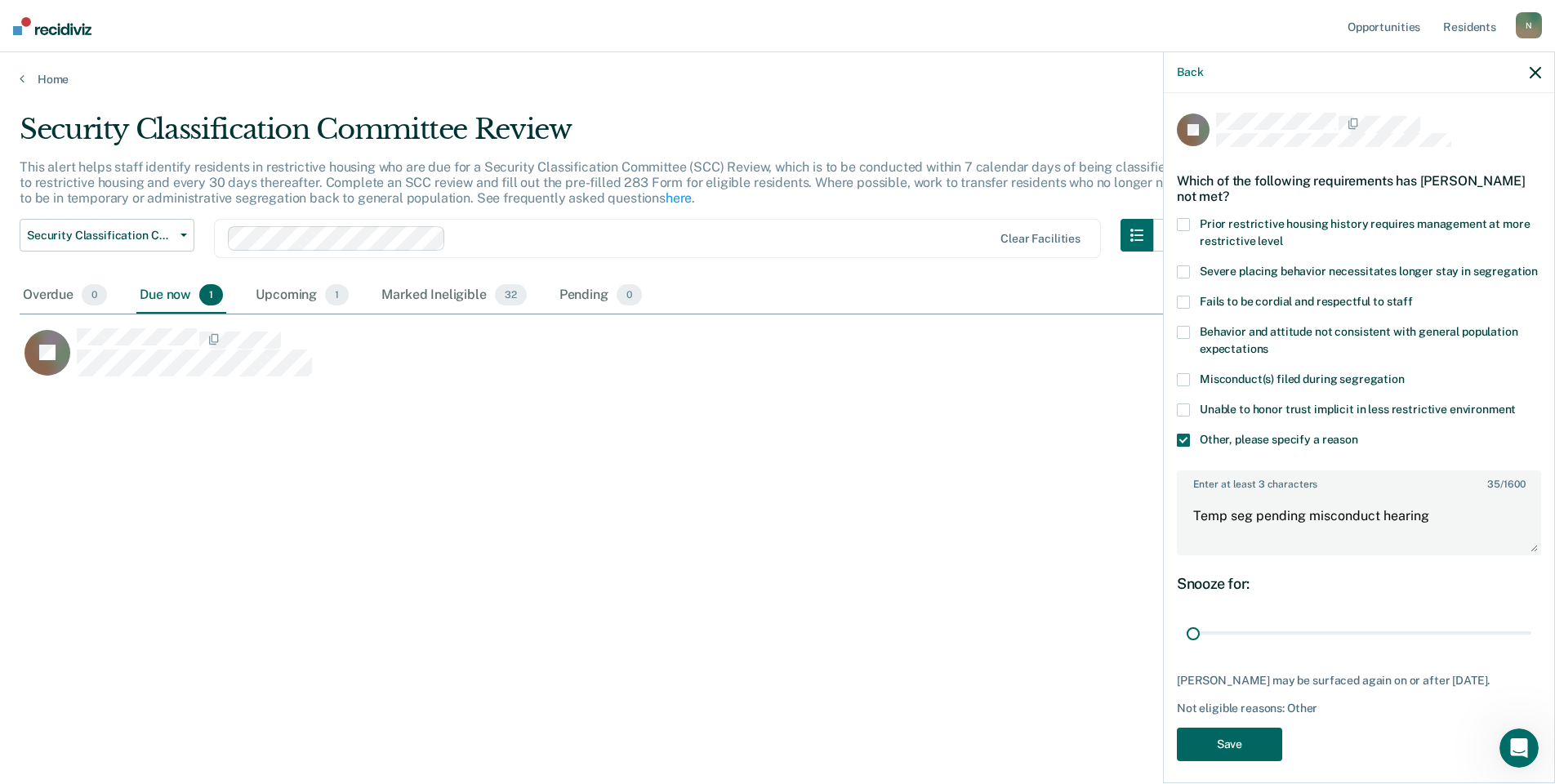
click at [1255, 761] on button "Save" at bounding box center [1229, 744] width 105 height 33
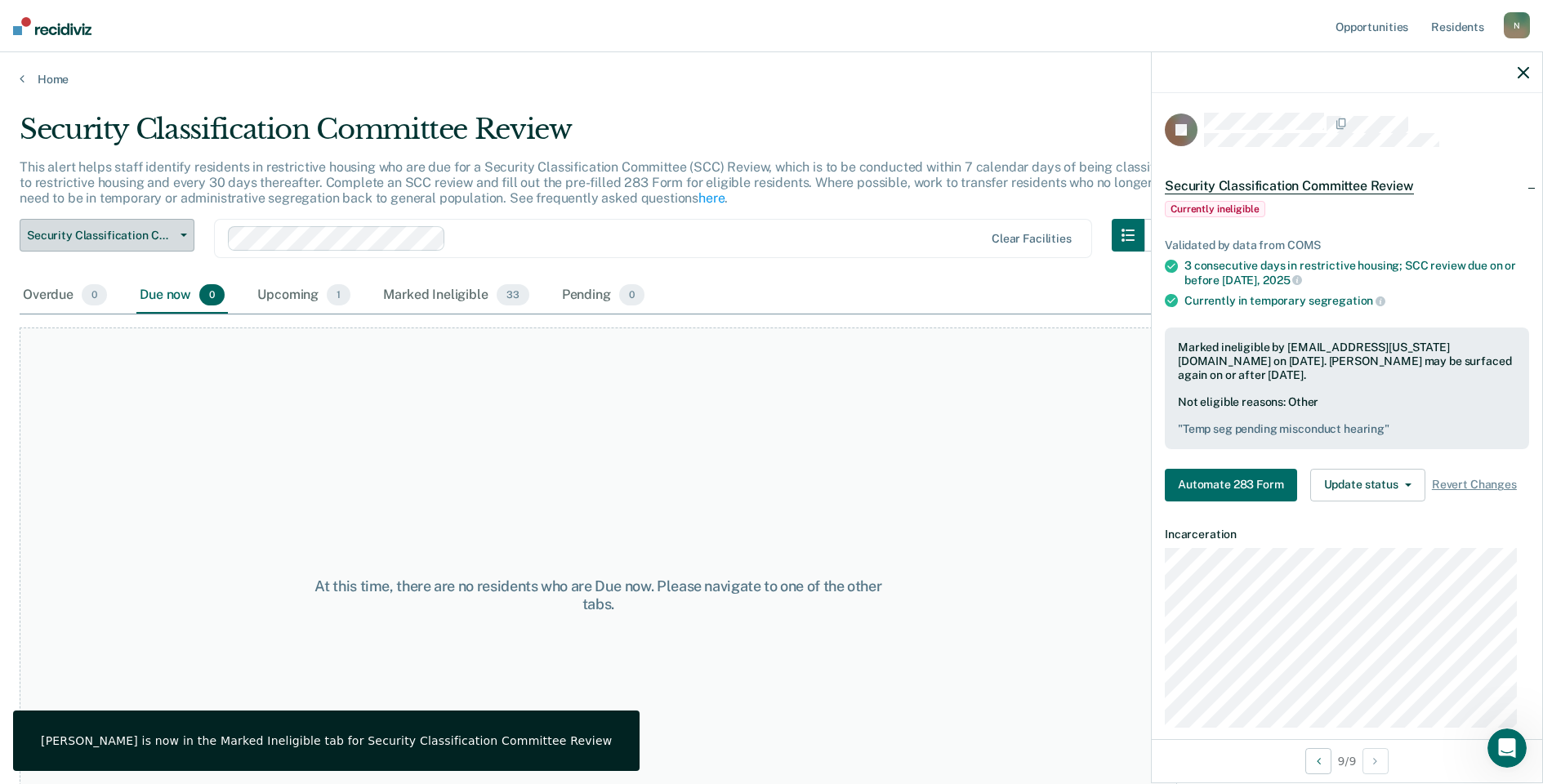
click at [132, 241] on span "Security Classification Committee Review" at bounding box center [100, 235] width 147 height 14
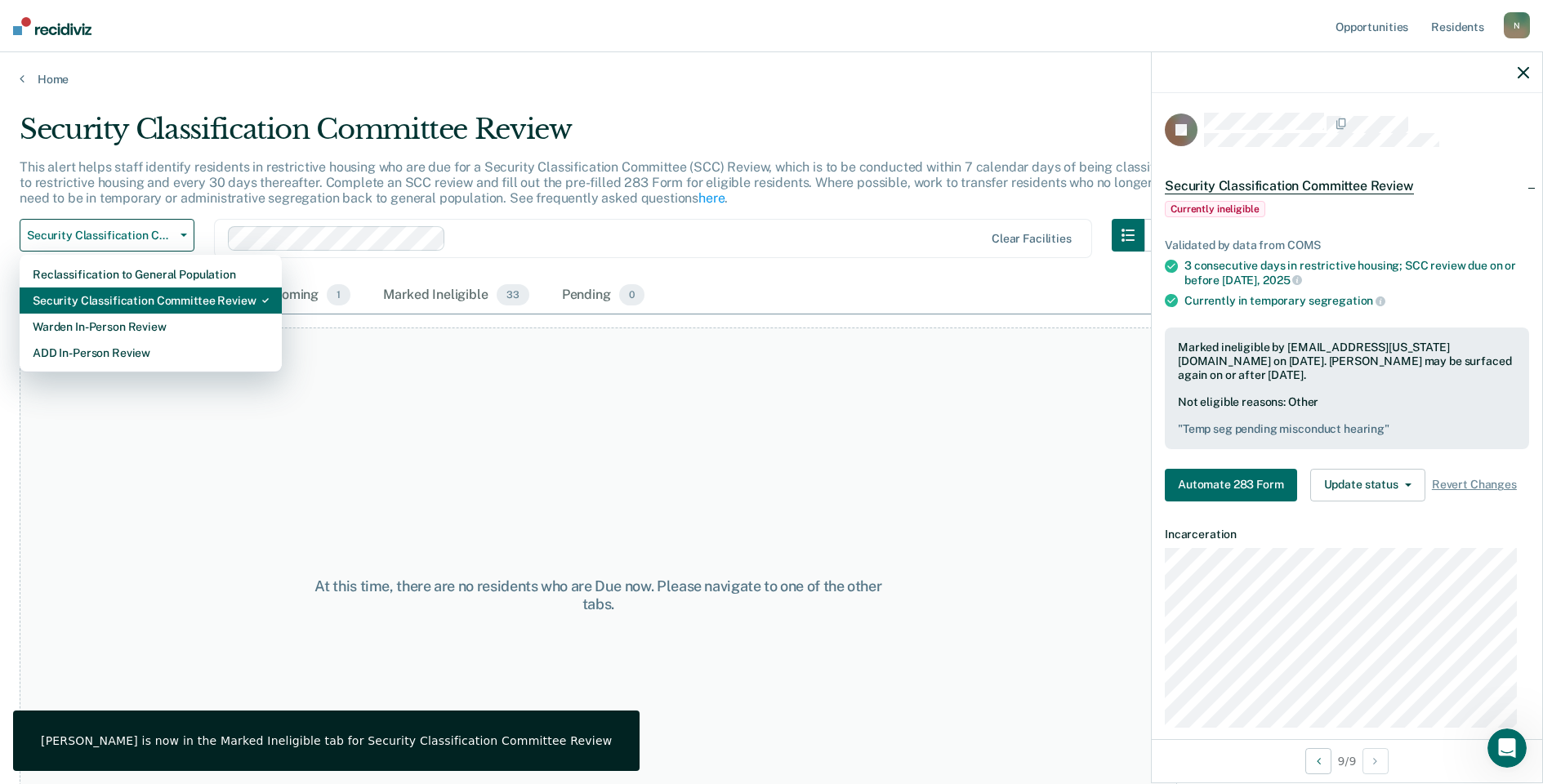
click at [132, 307] on div "Security Classification Committee Review" at bounding box center [150, 300] width 236 height 26
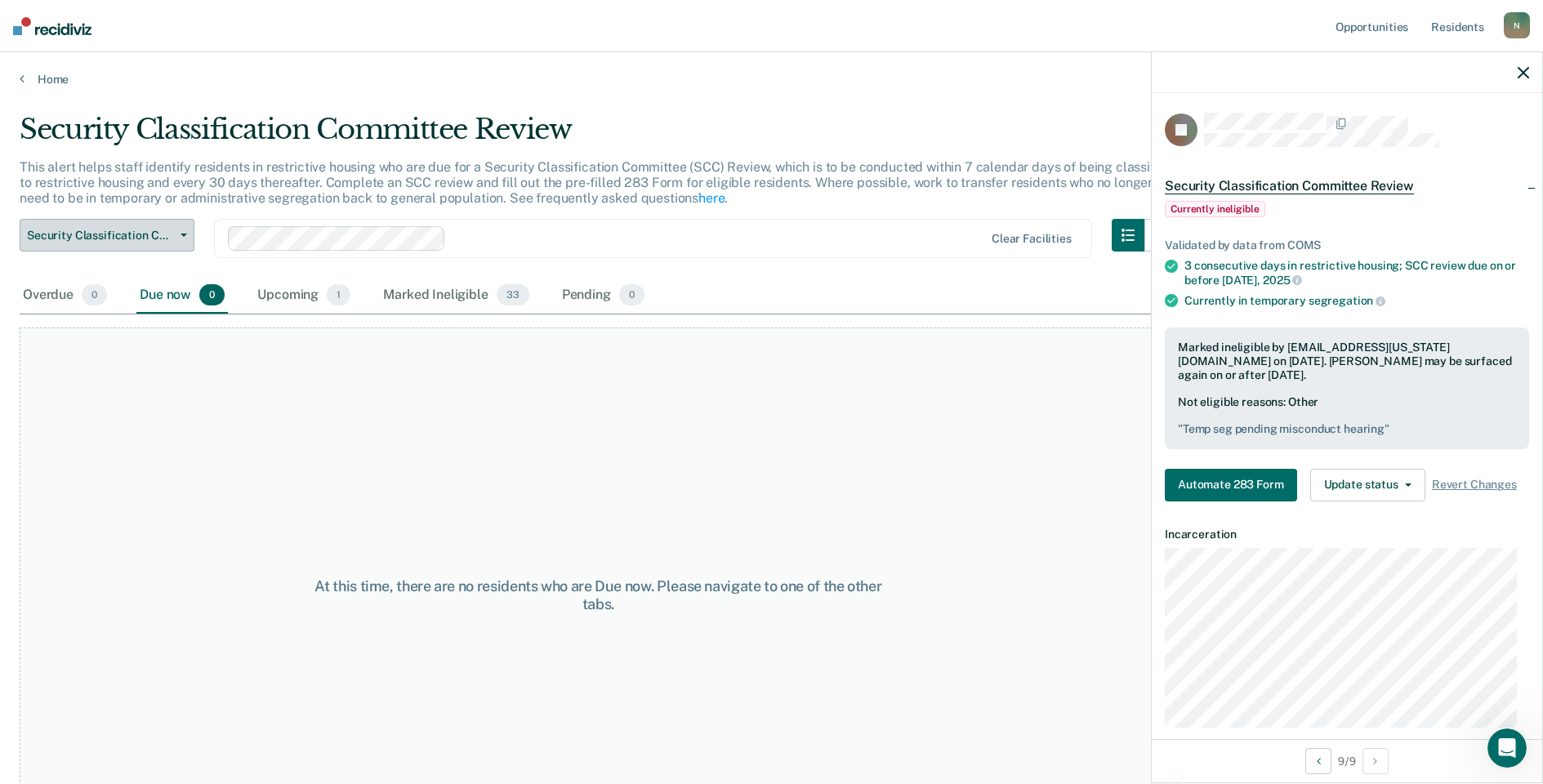
click at [98, 239] on span "Security Classification Committee Review" at bounding box center [100, 235] width 147 height 14
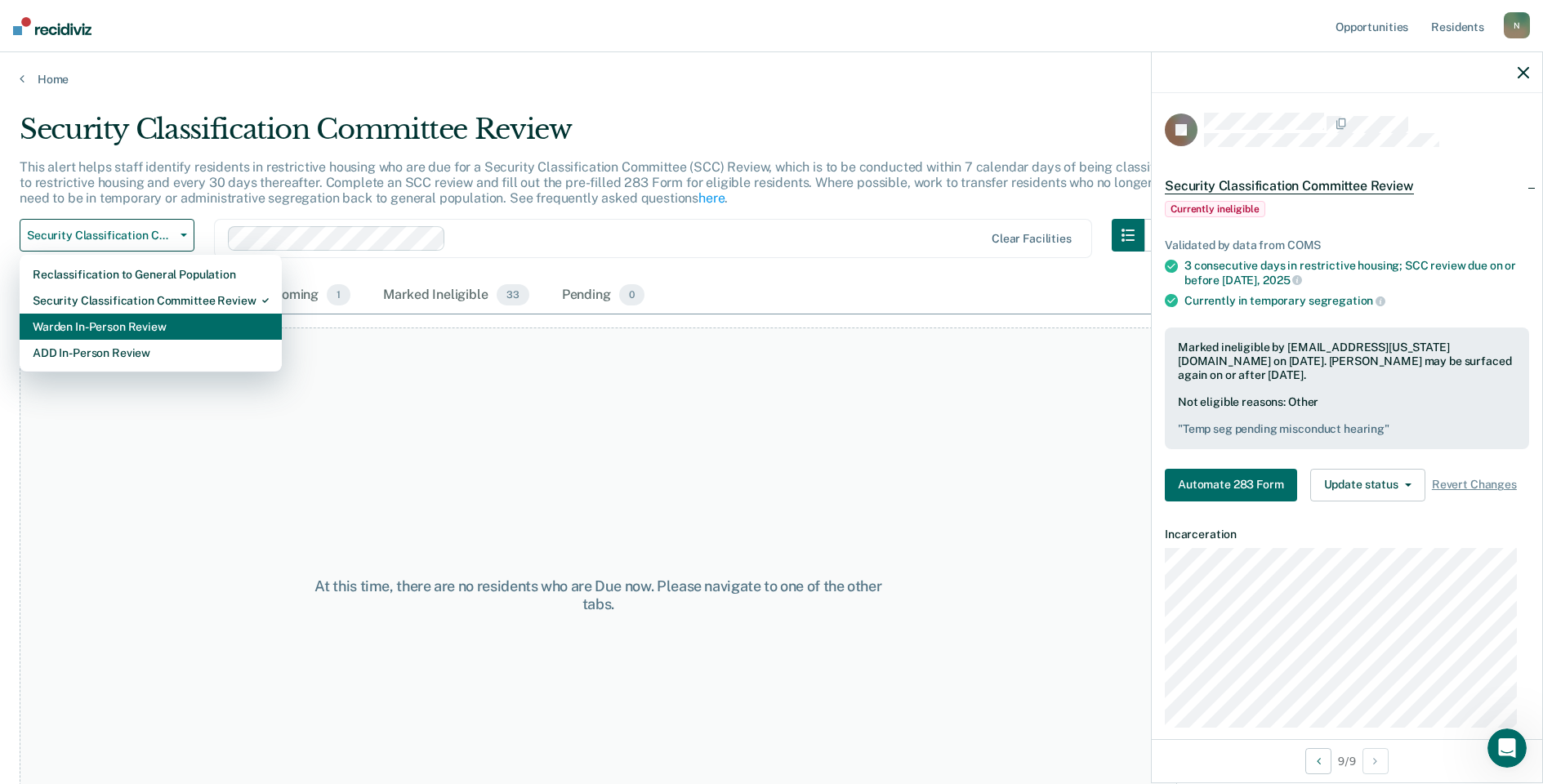
click at [115, 325] on div "Warden In-Person Review" at bounding box center [150, 326] width 236 height 26
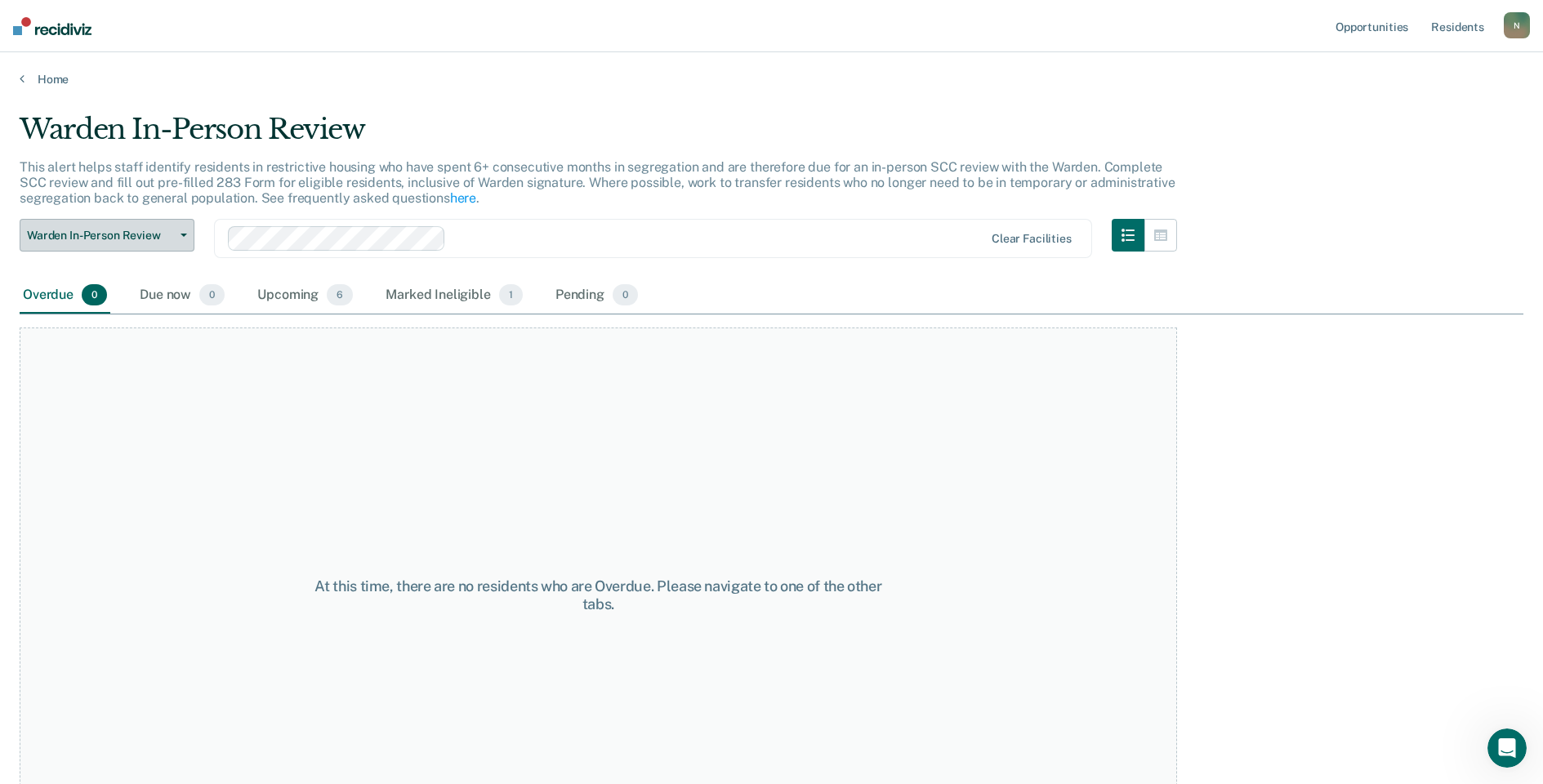
click at [112, 240] on span "Warden In-Person Review" at bounding box center [100, 235] width 147 height 14
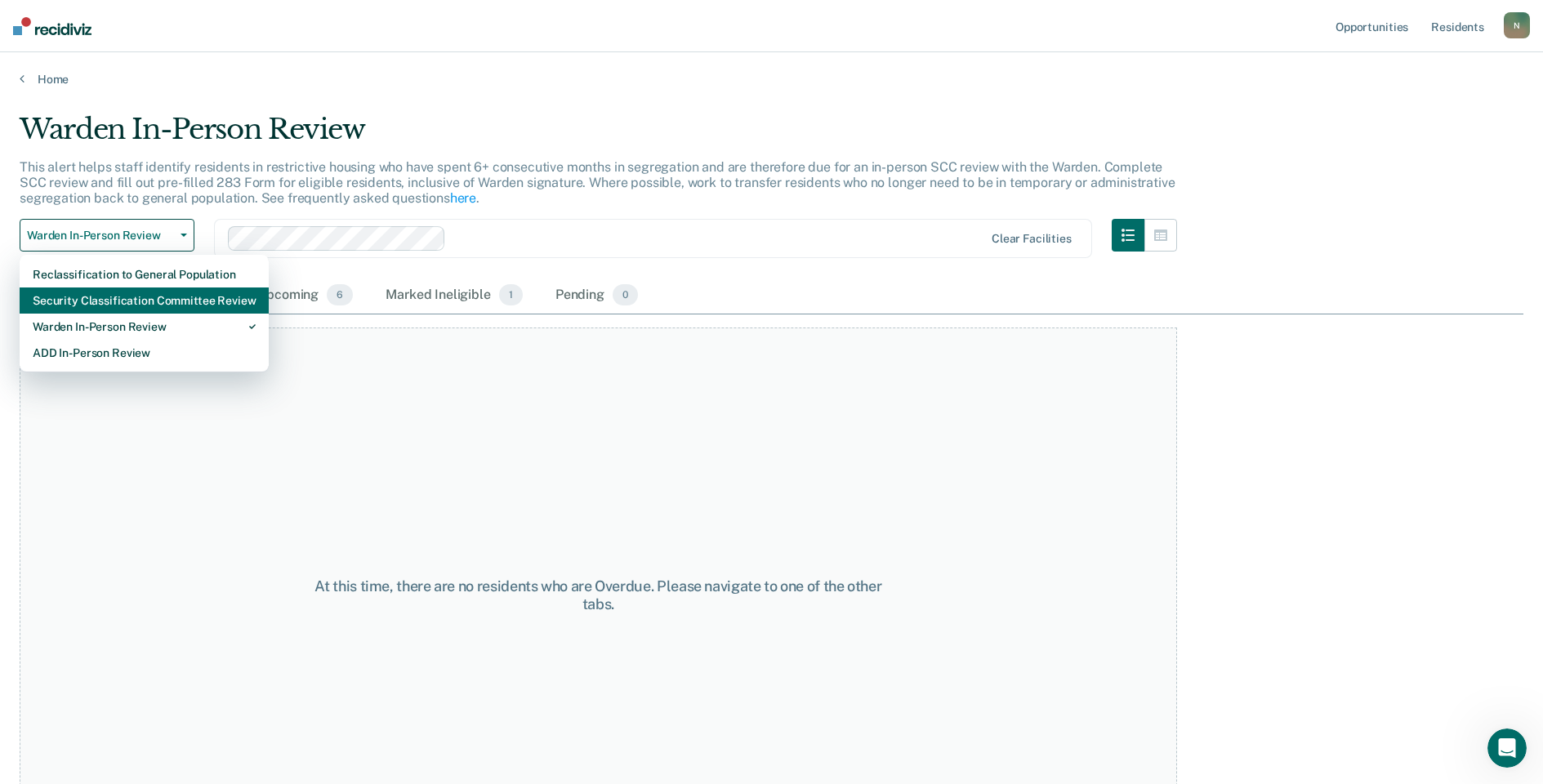
click at [117, 302] on div "Security Classification Committee Review" at bounding box center [144, 300] width 223 height 26
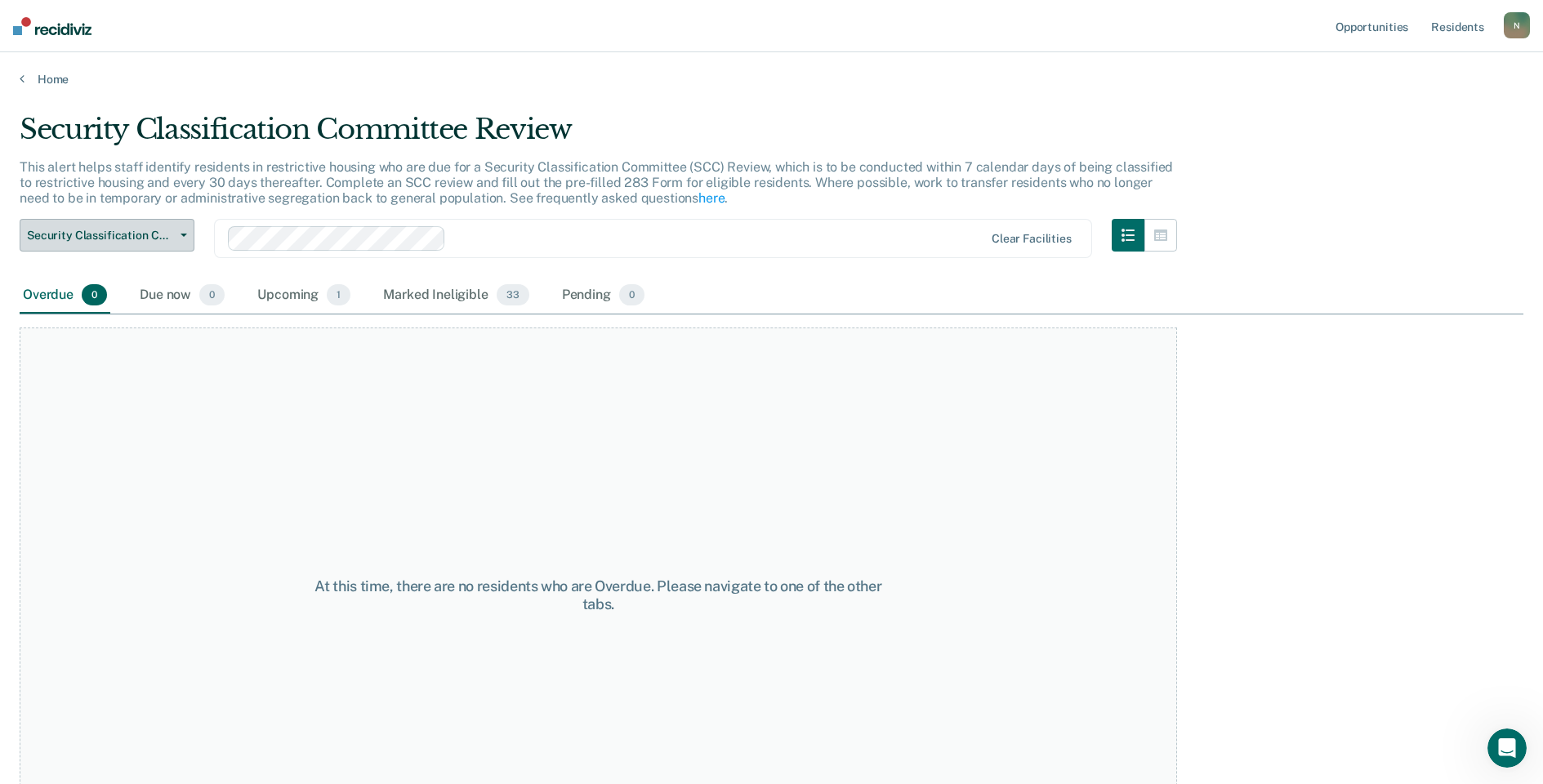
click at [117, 242] on button "Security Classification Committee Review" at bounding box center [108, 235] width 175 height 32
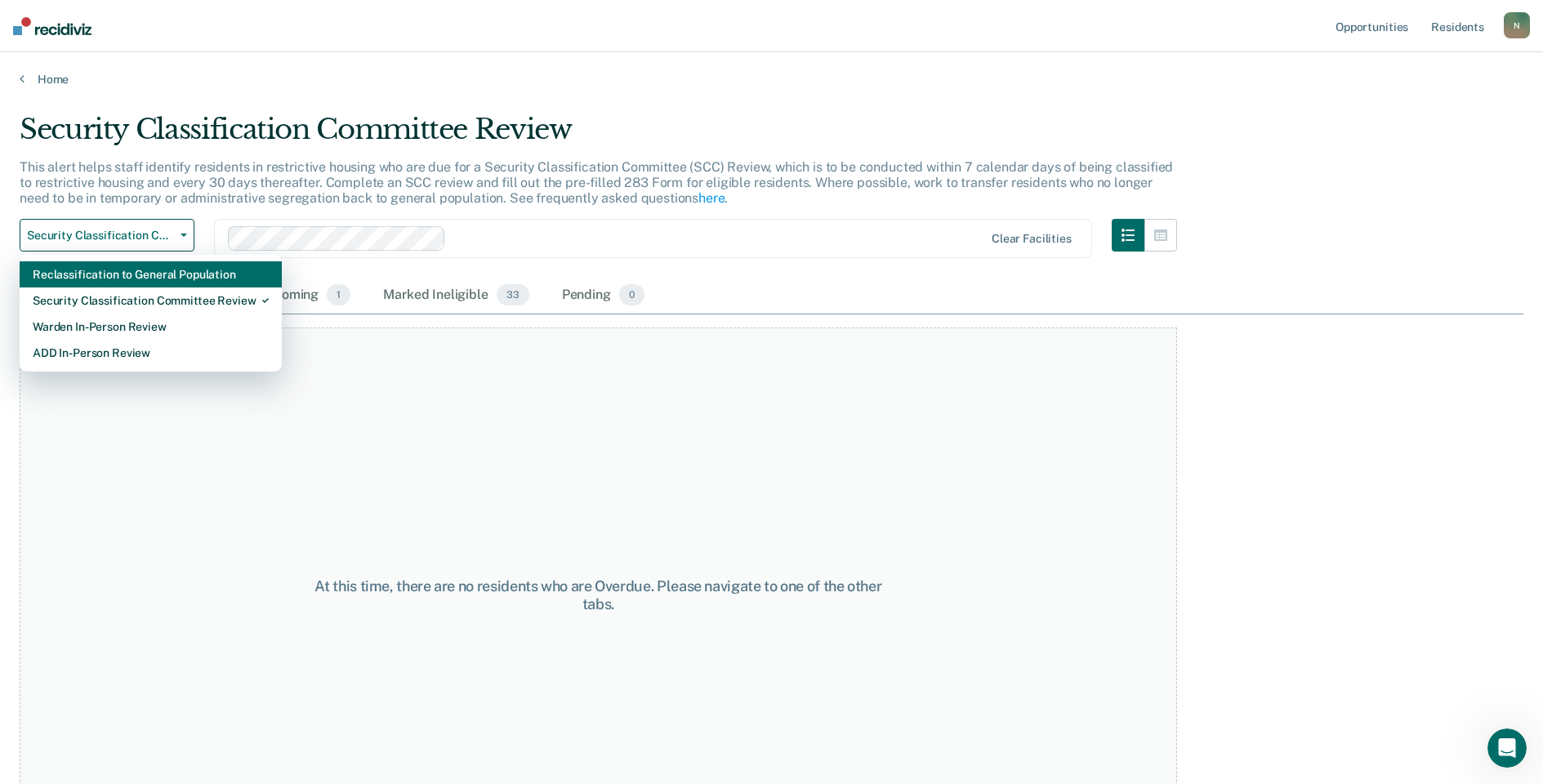
click at [118, 283] on div "Reclassification to General Population" at bounding box center [150, 274] width 236 height 26
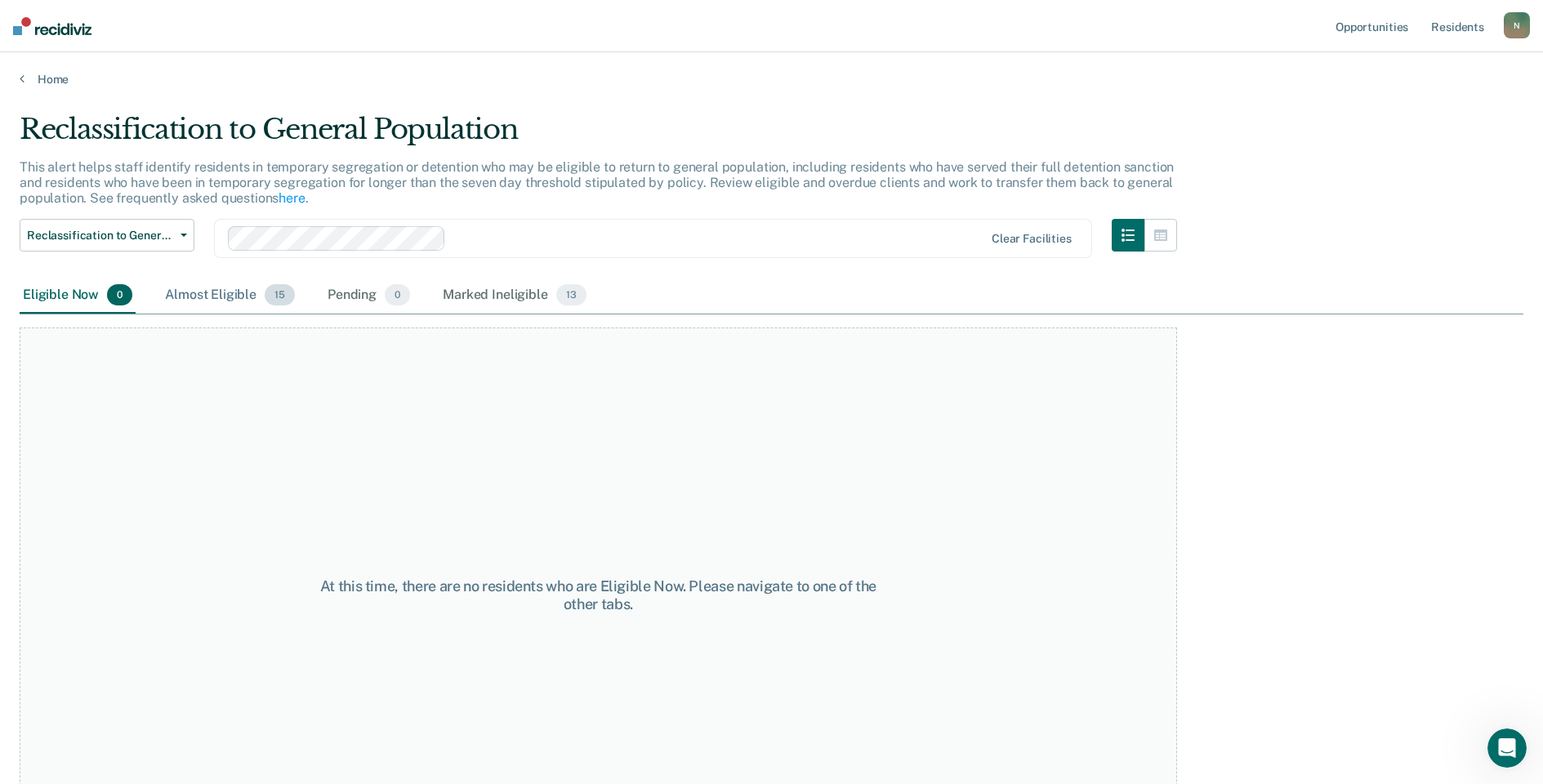
click at [208, 298] on div "Almost Eligible 15" at bounding box center [230, 295] width 137 height 36
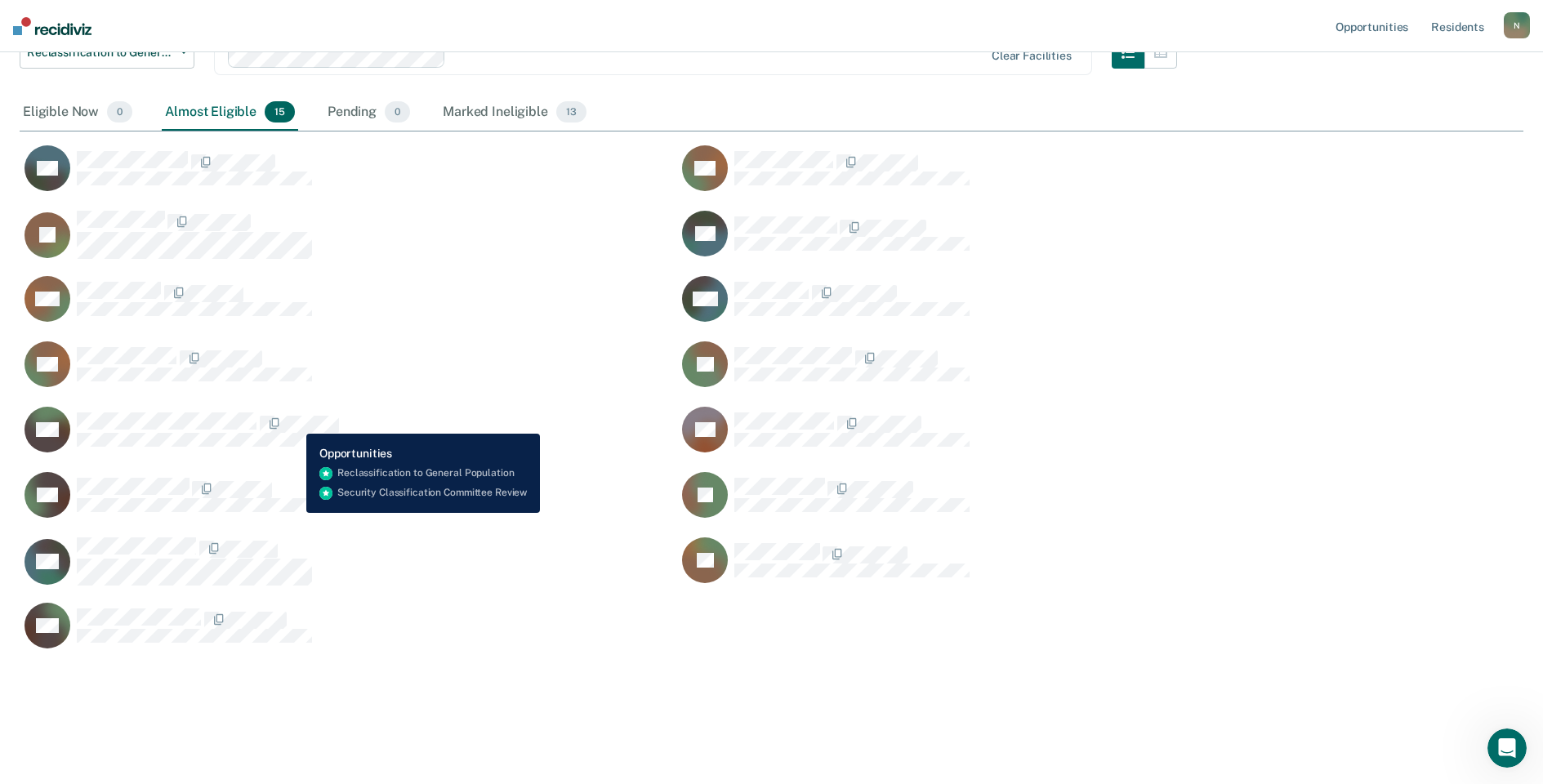
scroll to position [184, 0]
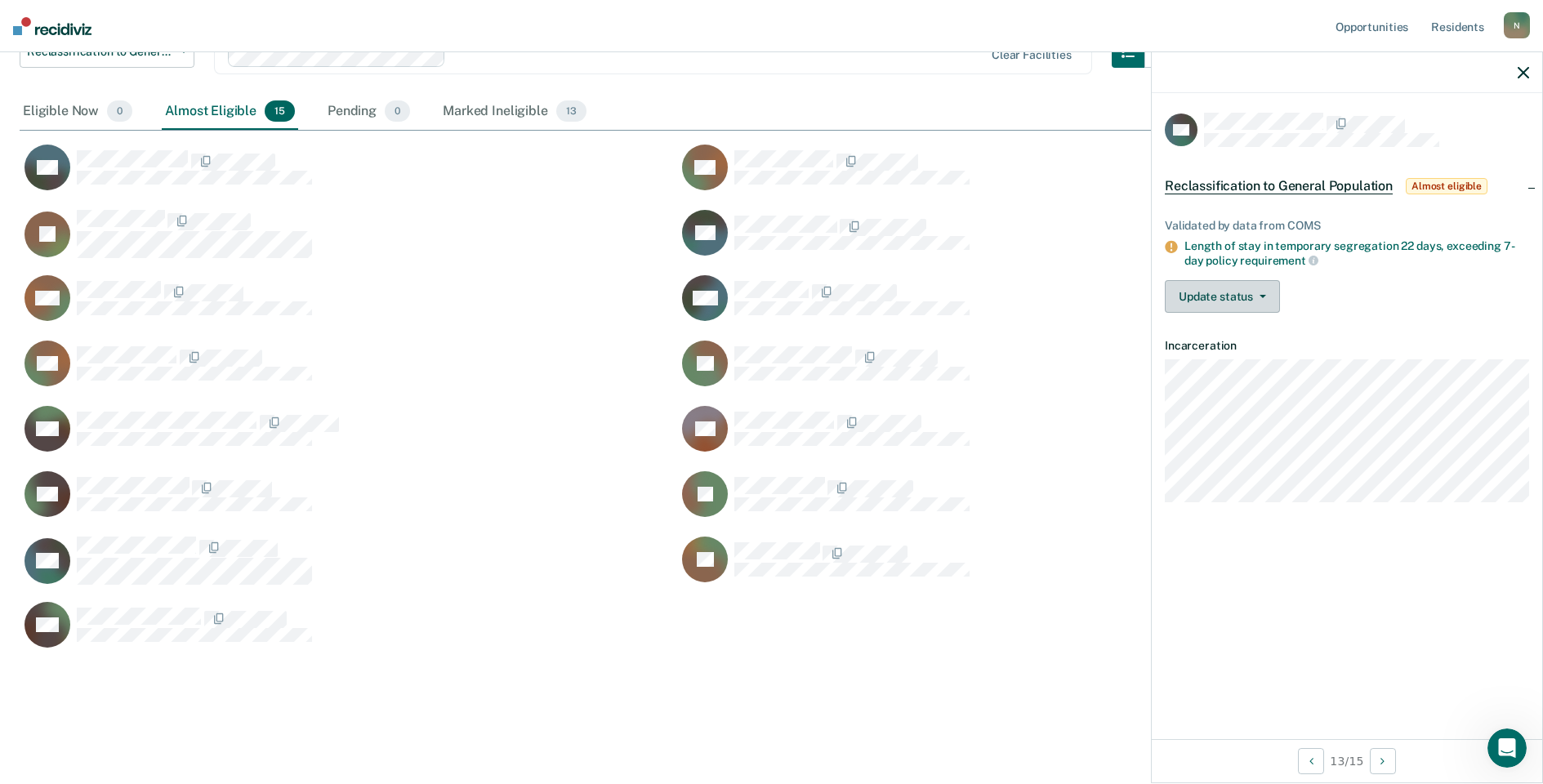
click at [1265, 298] on button "Update status" at bounding box center [1223, 296] width 115 height 32
click at [1253, 362] on button "Mark Ineligible" at bounding box center [1244, 361] width 158 height 26
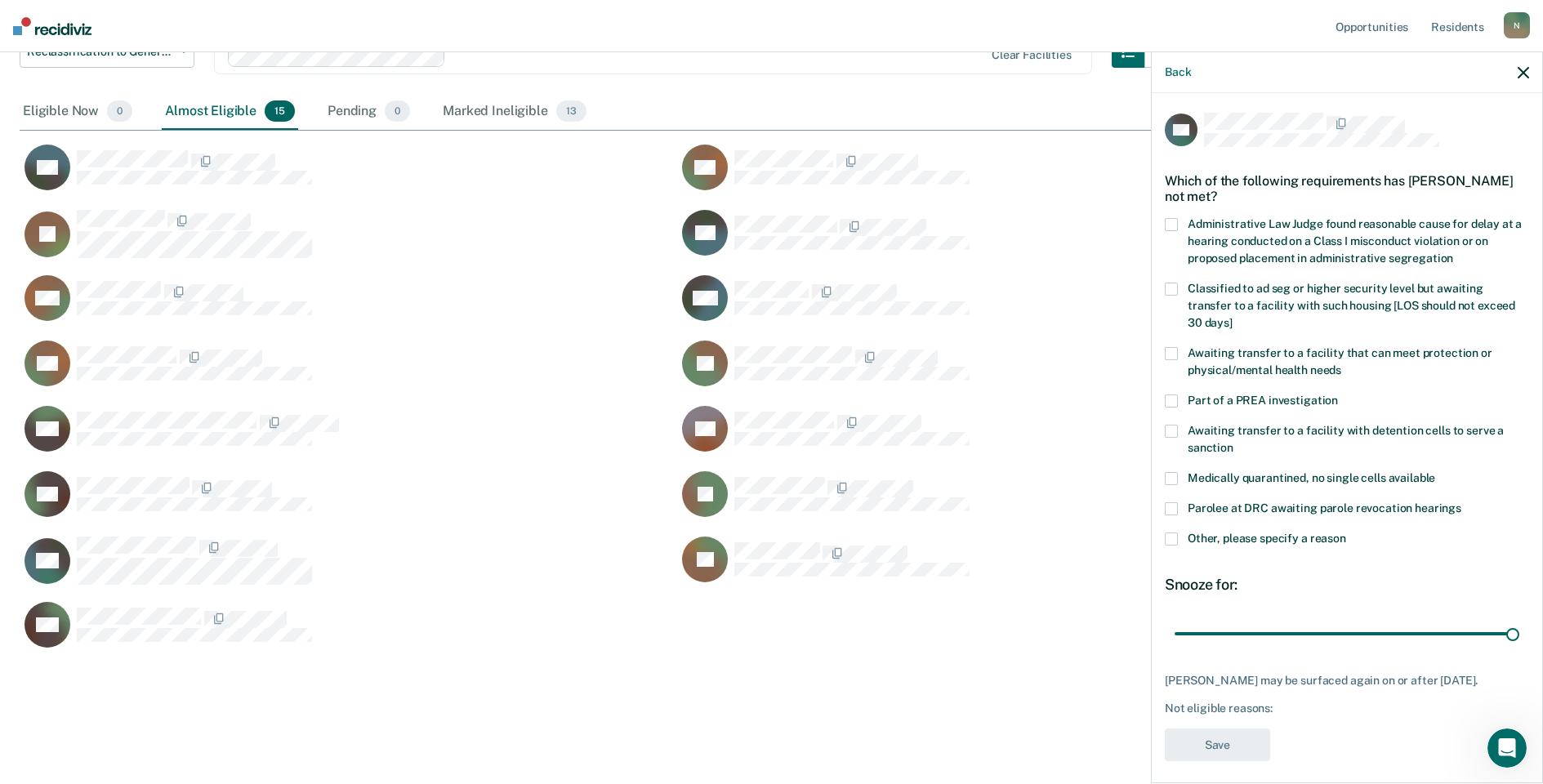
click at [1165, 541] on span at bounding box center [1172, 539] width 13 height 13
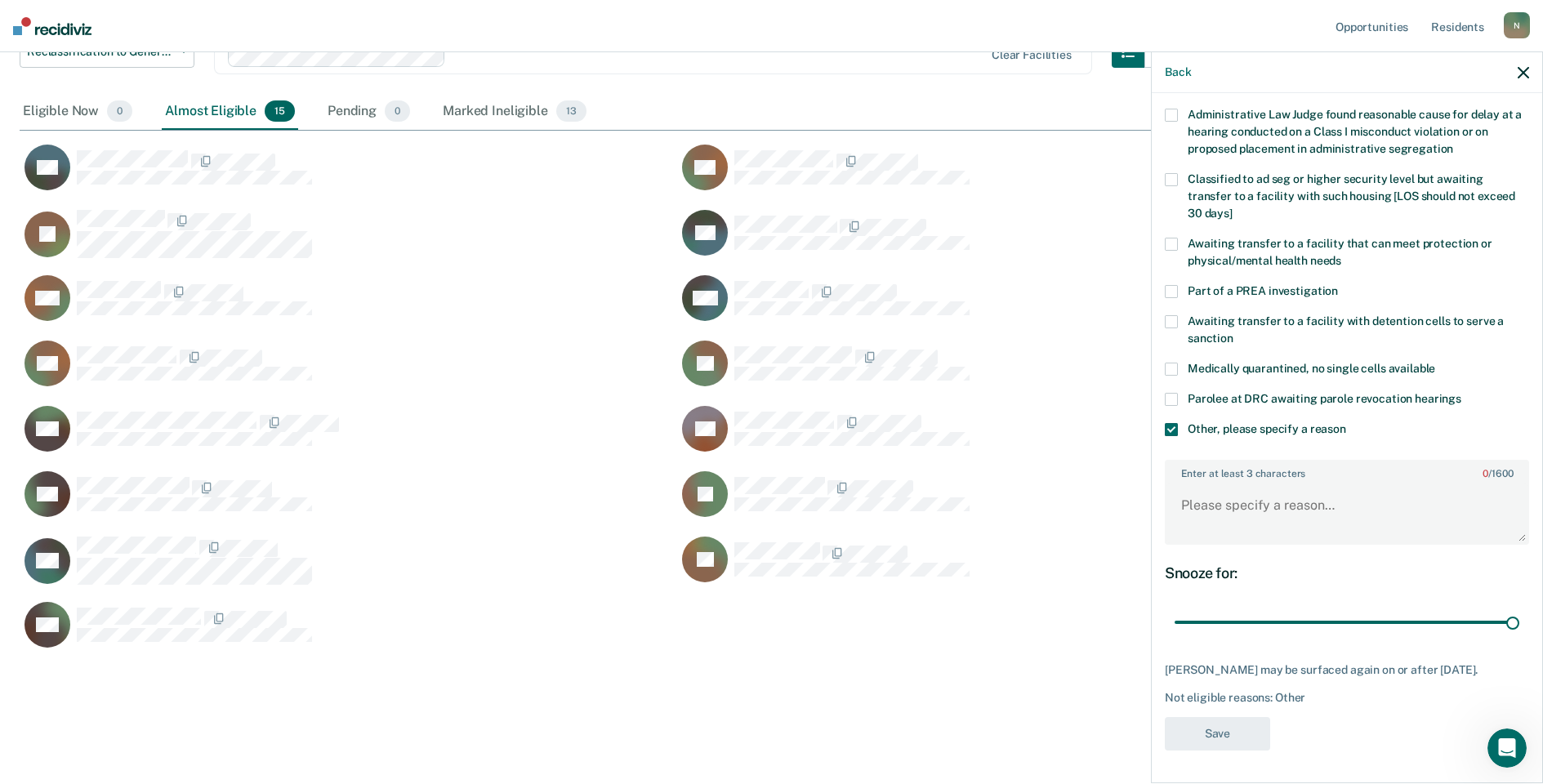
scroll to position [122, 0]
drag, startPoint x: 1500, startPoint y: 610, endPoint x: 1150, endPoint y: 640, distance: 351.3
type input "1"
click at [1175, 637] on input "range" at bounding box center [1347, 622] width 345 height 28
click at [1200, 501] on textarea "Enter at least 3 characters 0 / 1600" at bounding box center [1347, 512] width 361 height 61
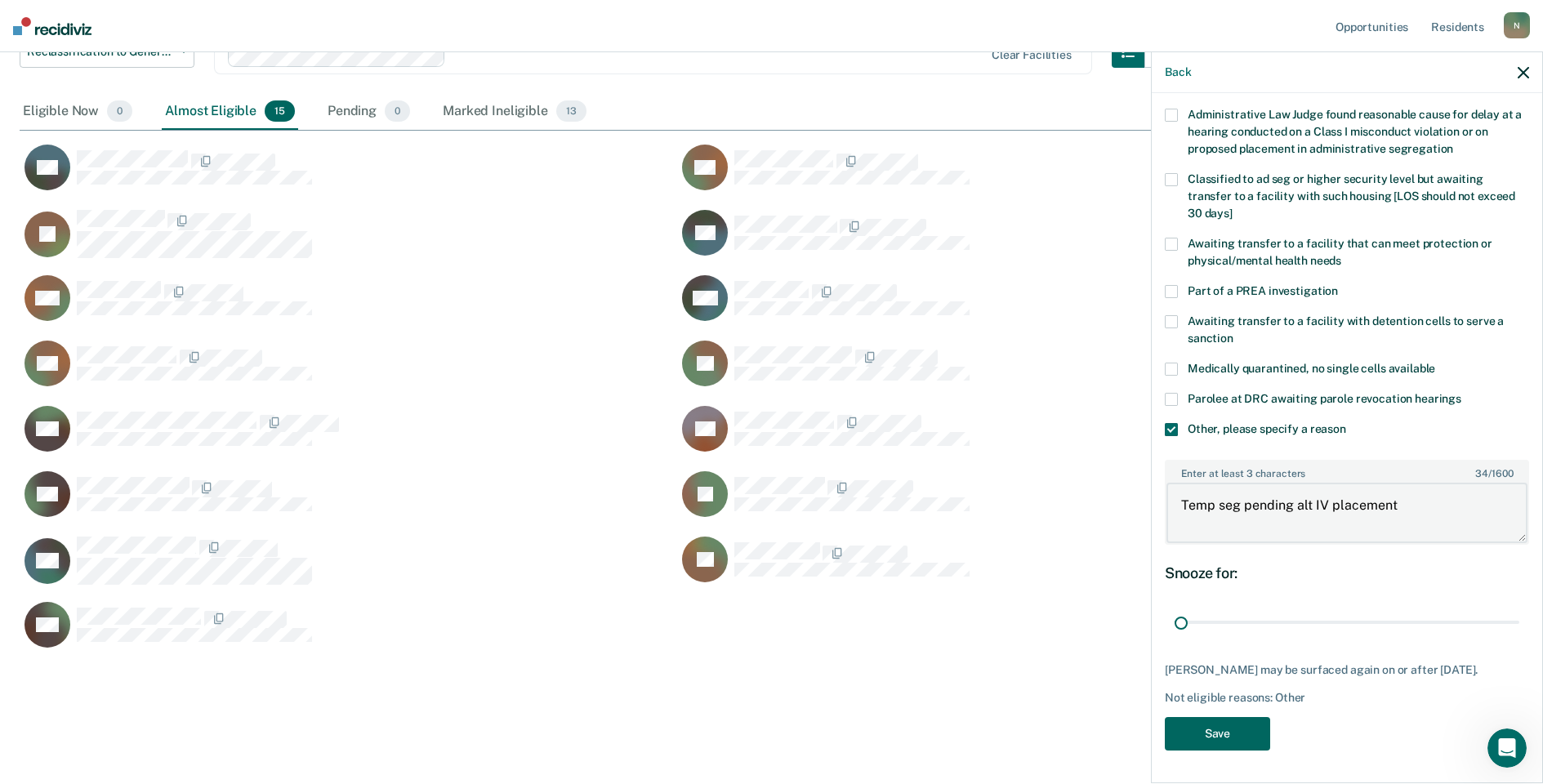
type textarea "Temp seg pending alt IV placement"
click at [1200, 718] on button "Save" at bounding box center [1218, 733] width 105 height 33
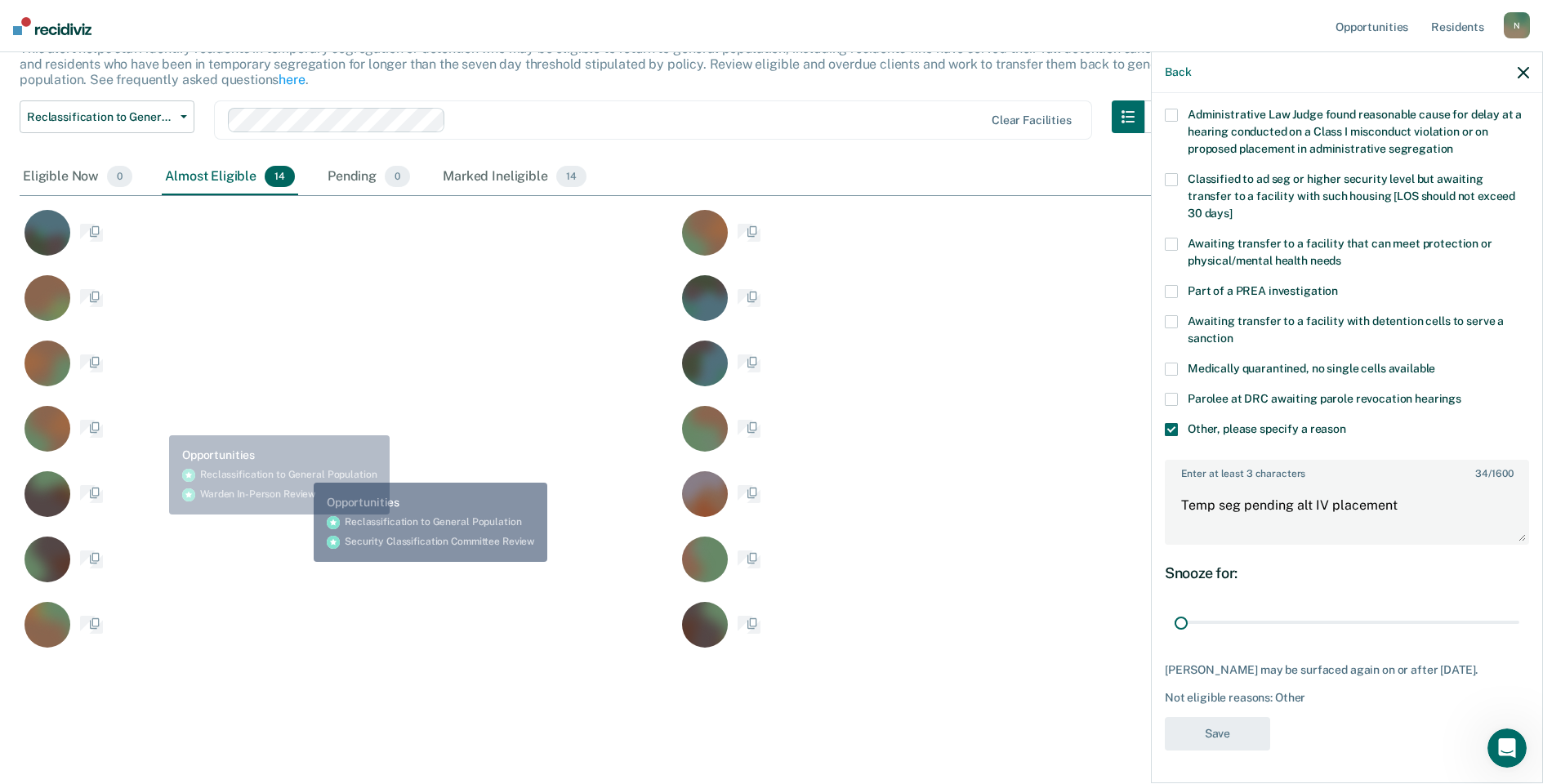
scroll to position [0, 0]
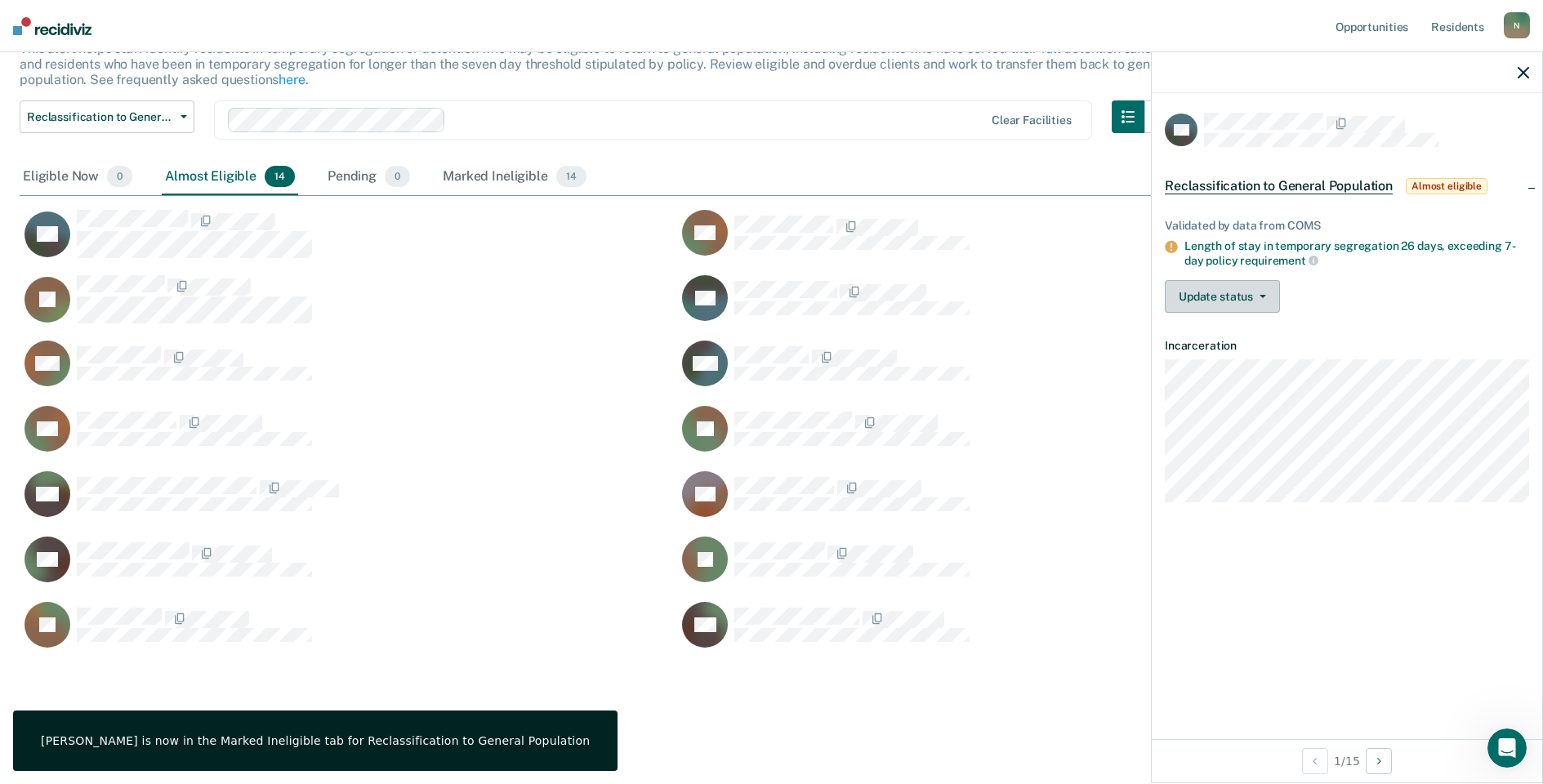
click at [1260, 310] on button "Update status" at bounding box center [1223, 296] width 115 height 32
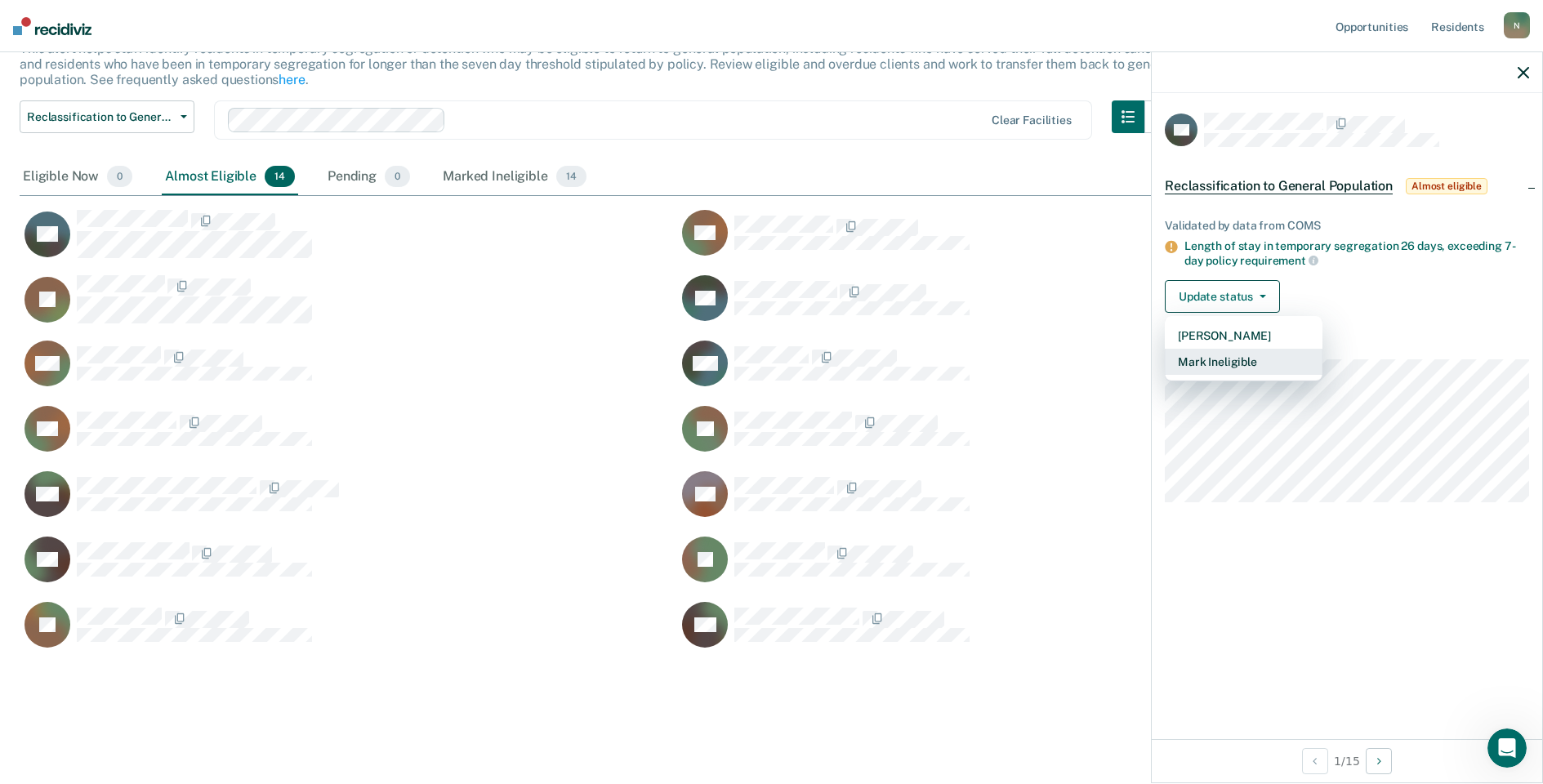
click at [1255, 367] on button "Mark Ineligible" at bounding box center [1244, 361] width 158 height 26
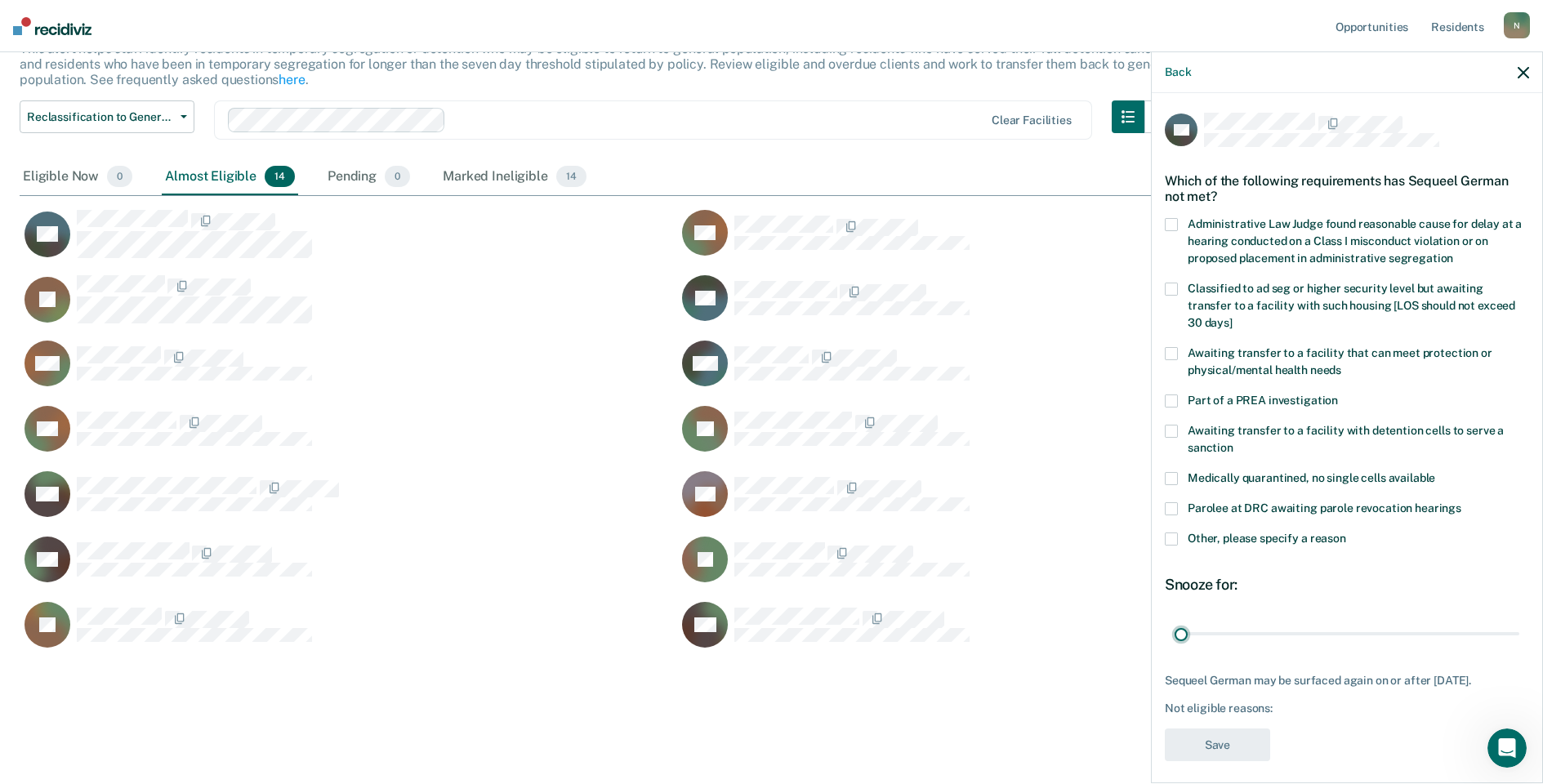
drag, startPoint x: 1495, startPoint y: 634, endPoint x: 1148, endPoint y: 607, distance: 348.0
type input "1"
click at [1175, 632] on input "range" at bounding box center [1347, 633] width 345 height 28
click at [1170, 537] on span at bounding box center [1172, 539] width 13 height 13
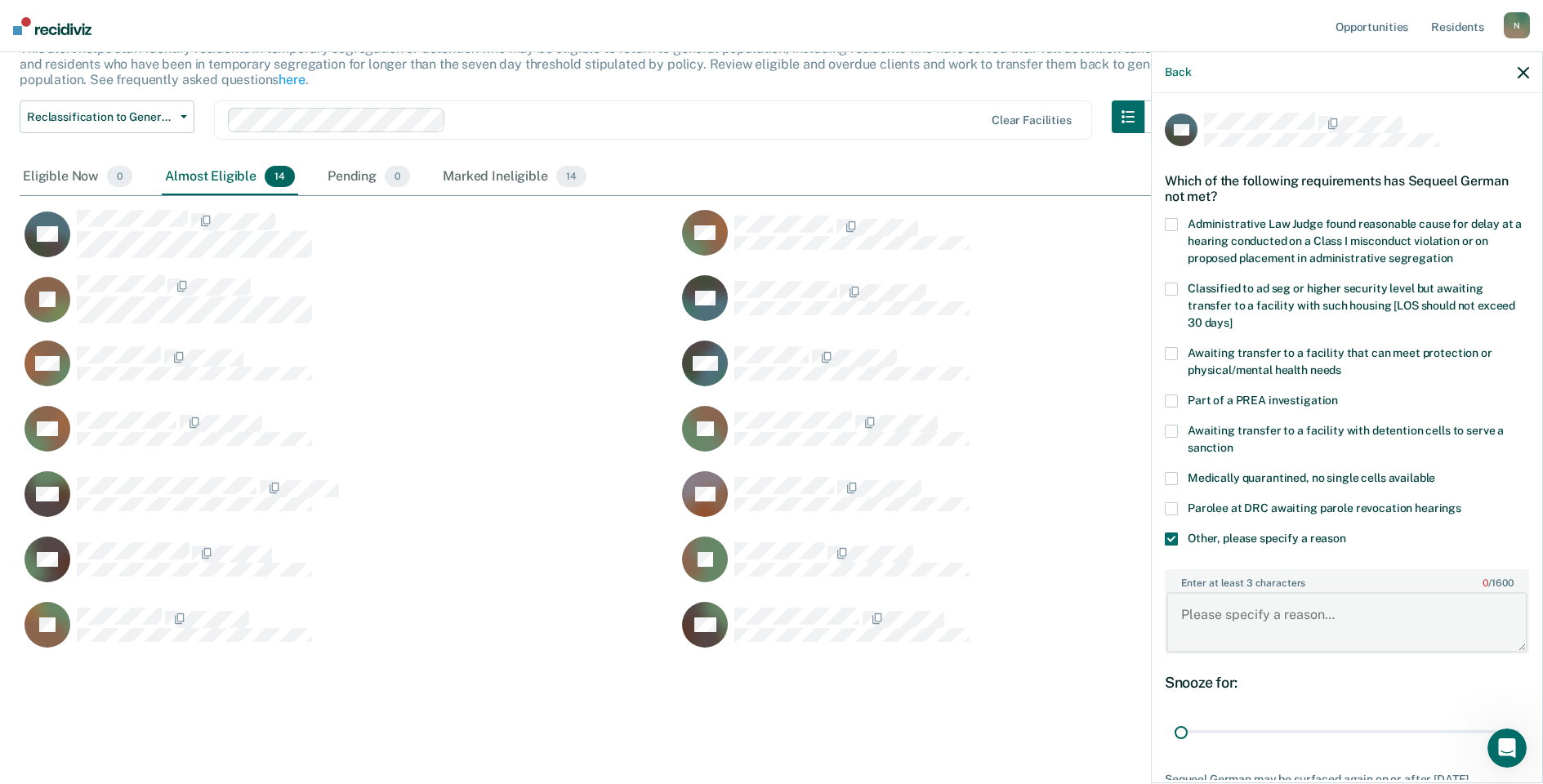
click at [1213, 628] on textarea "Enter at least 3 characters 0 / 1600" at bounding box center [1347, 622] width 361 height 61
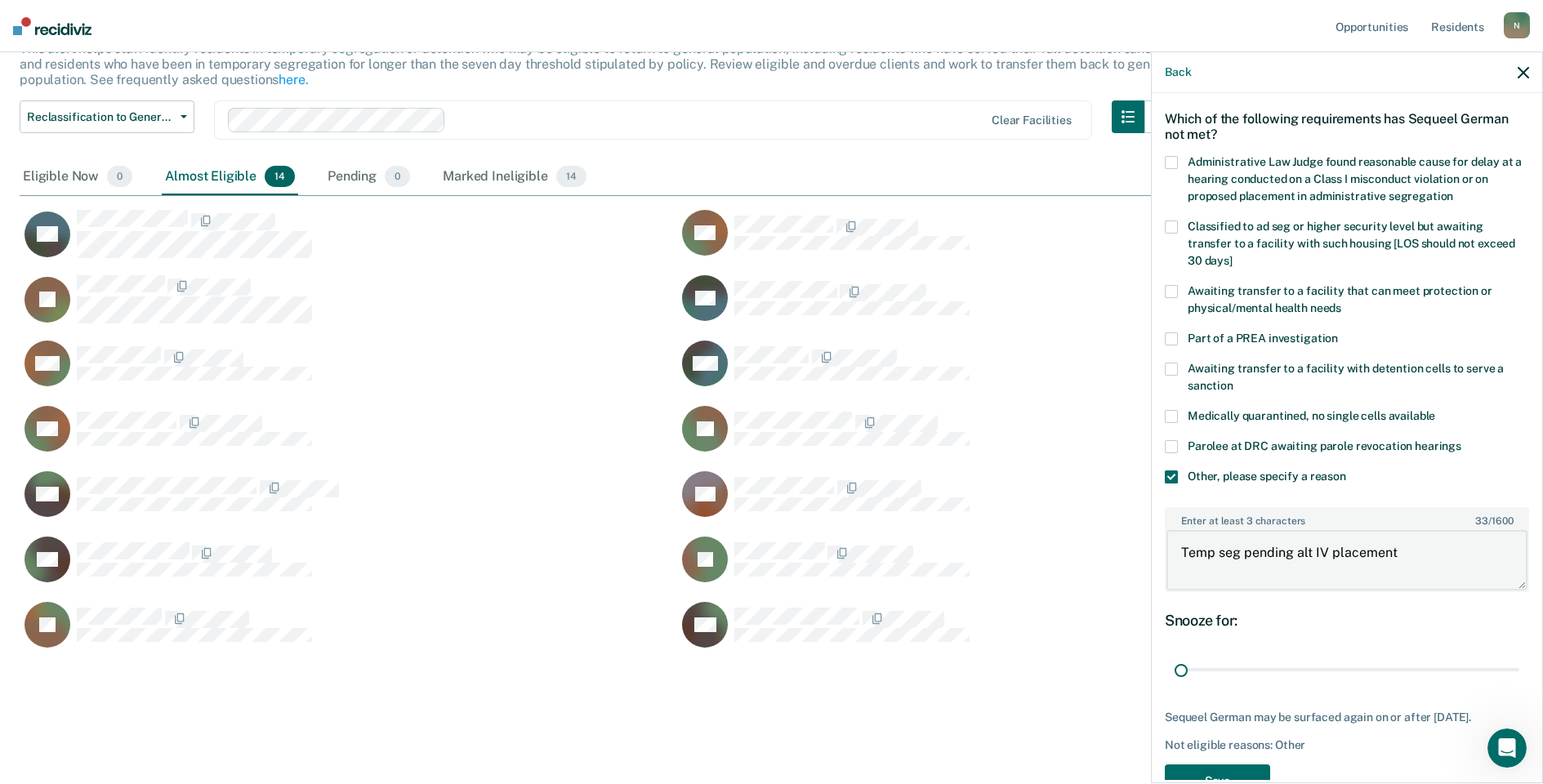
scroll to position [122, 0]
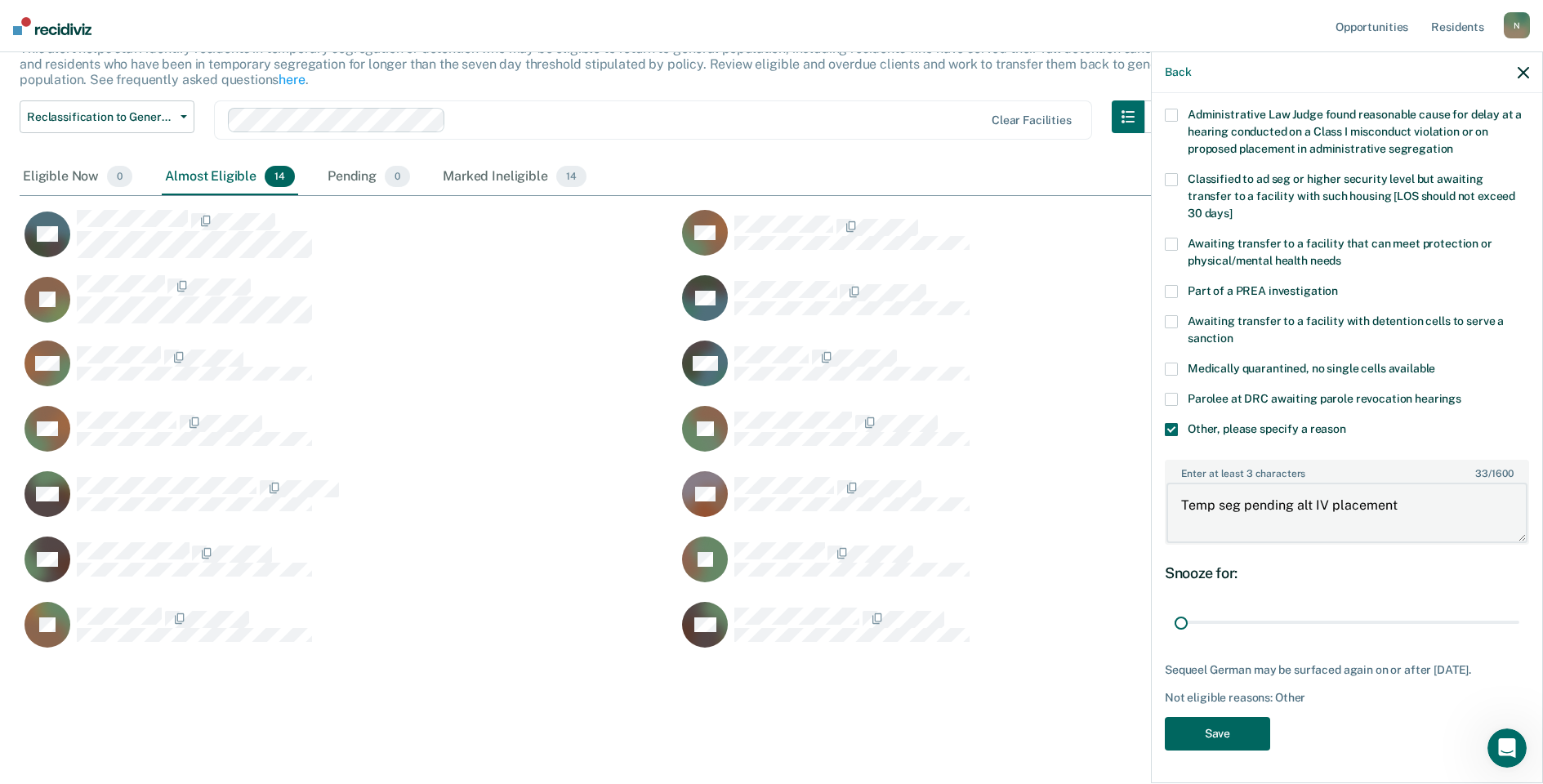
type textarea "Temp seg pending alt IV placement"
click at [1220, 737] on button "Save" at bounding box center [1218, 733] width 105 height 33
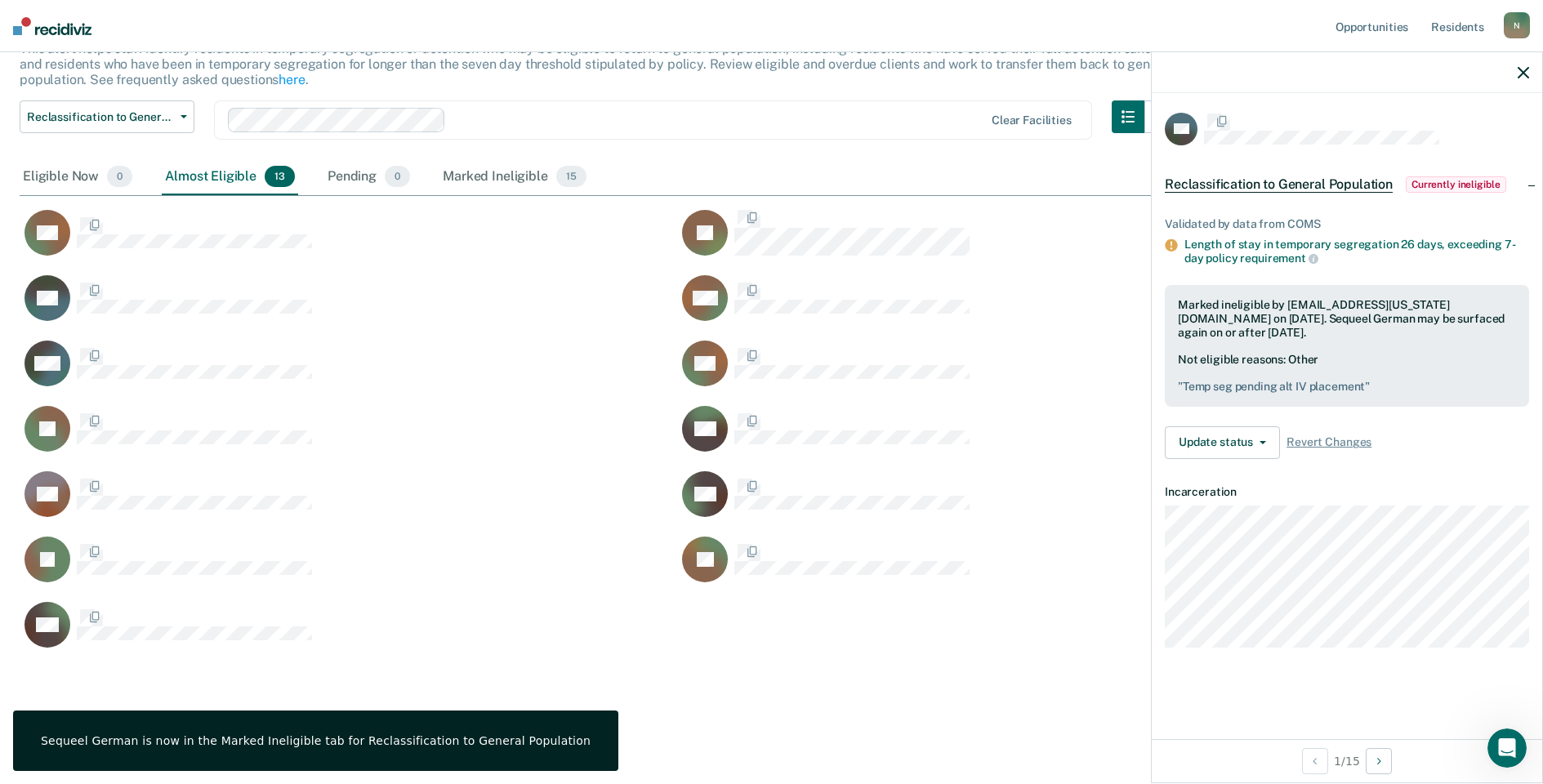
scroll to position [0, 0]
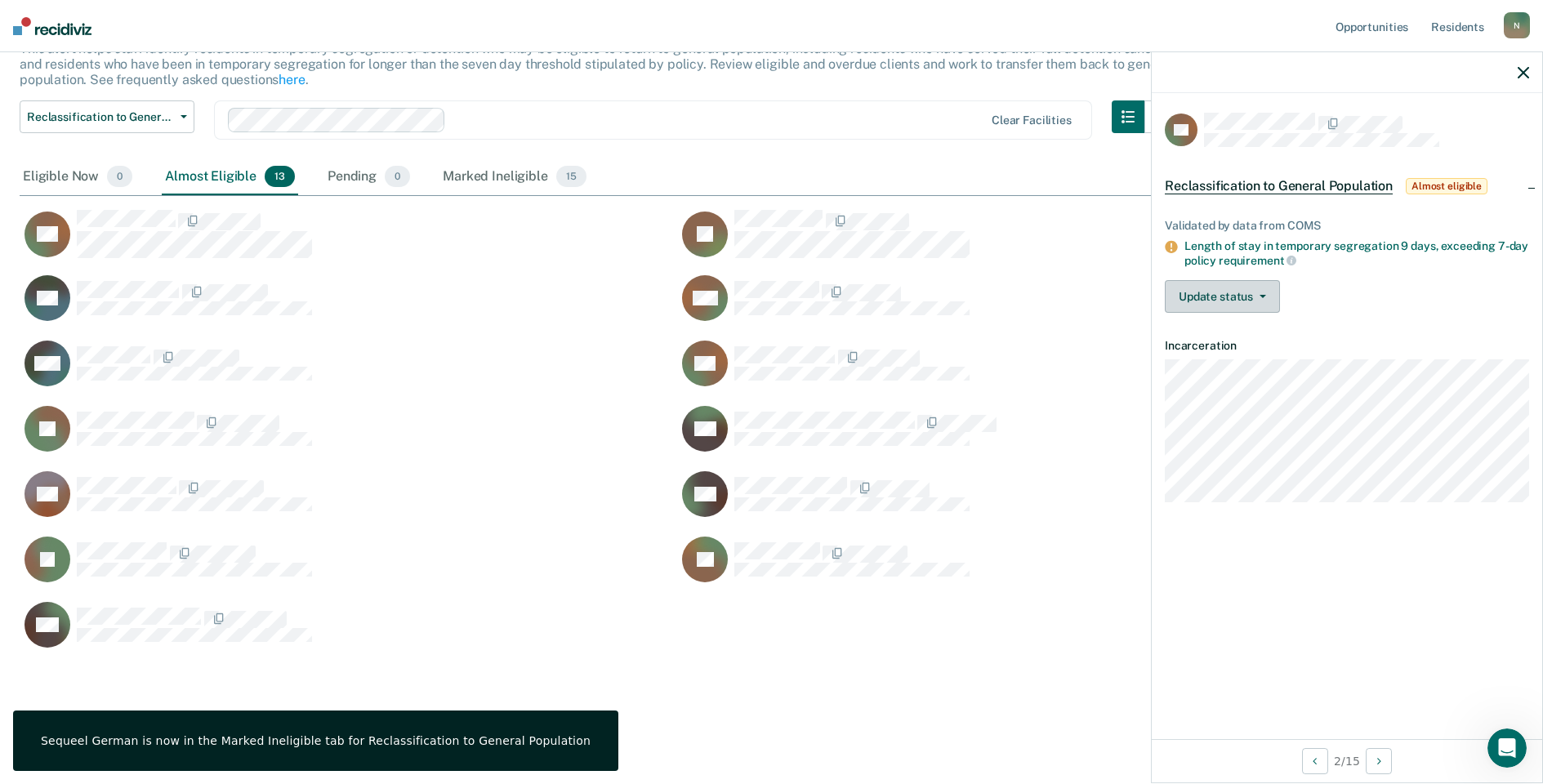
click at [1233, 288] on button "Update status" at bounding box center [1223, 296] width 115 height 32
click at [1257, 357] on button "Mark Ineligible" at bounding box center [1244, 361] width 158 height 26
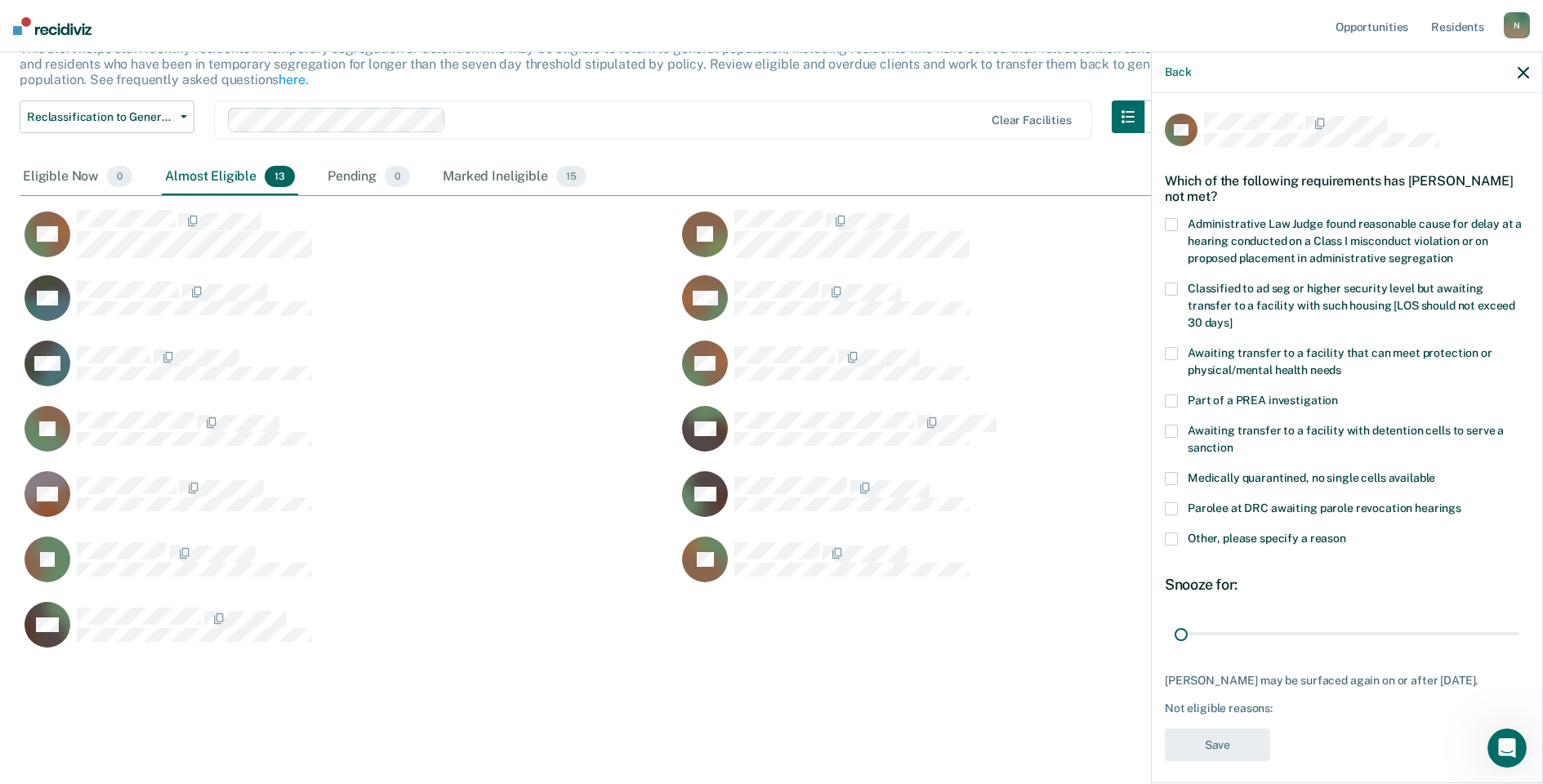
drag, startPoint x: 1499, startPoint y: 632, endPoint x: 1120, endPoint y: 629, distance: 379.0
type input "1"
click at [1175, 632] on input "range" at bounding box center [1347, 633] width 345 height 28
click at [1171, 542] on span at bounding box center [1172, 539] width 13 height 13
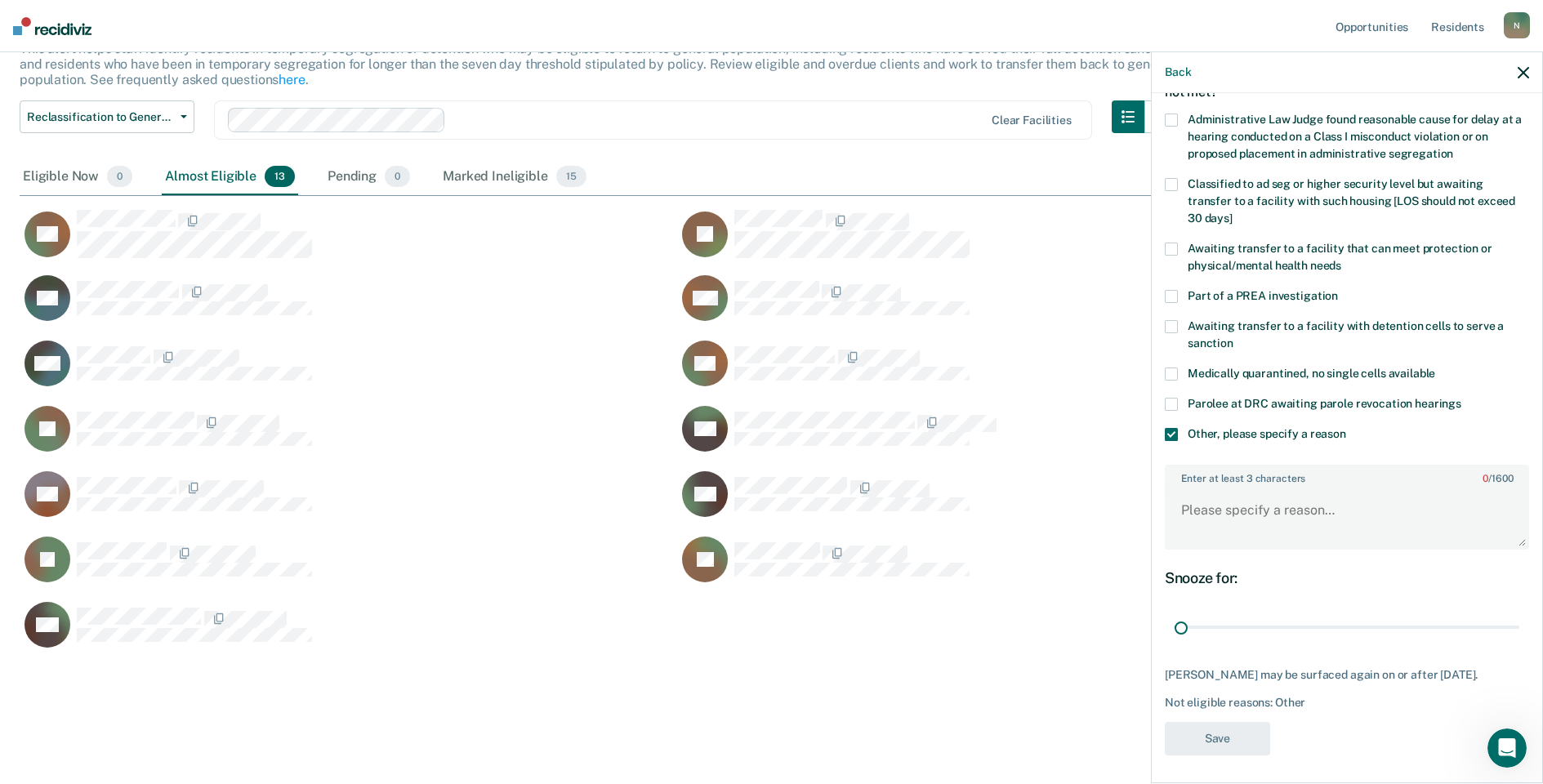
scroll to position [107, 0]
click at [1212, 512] on textarea "Enter at least 3 characters 0 / 1600" at bounding box center [1347, 514] width 361 height 61
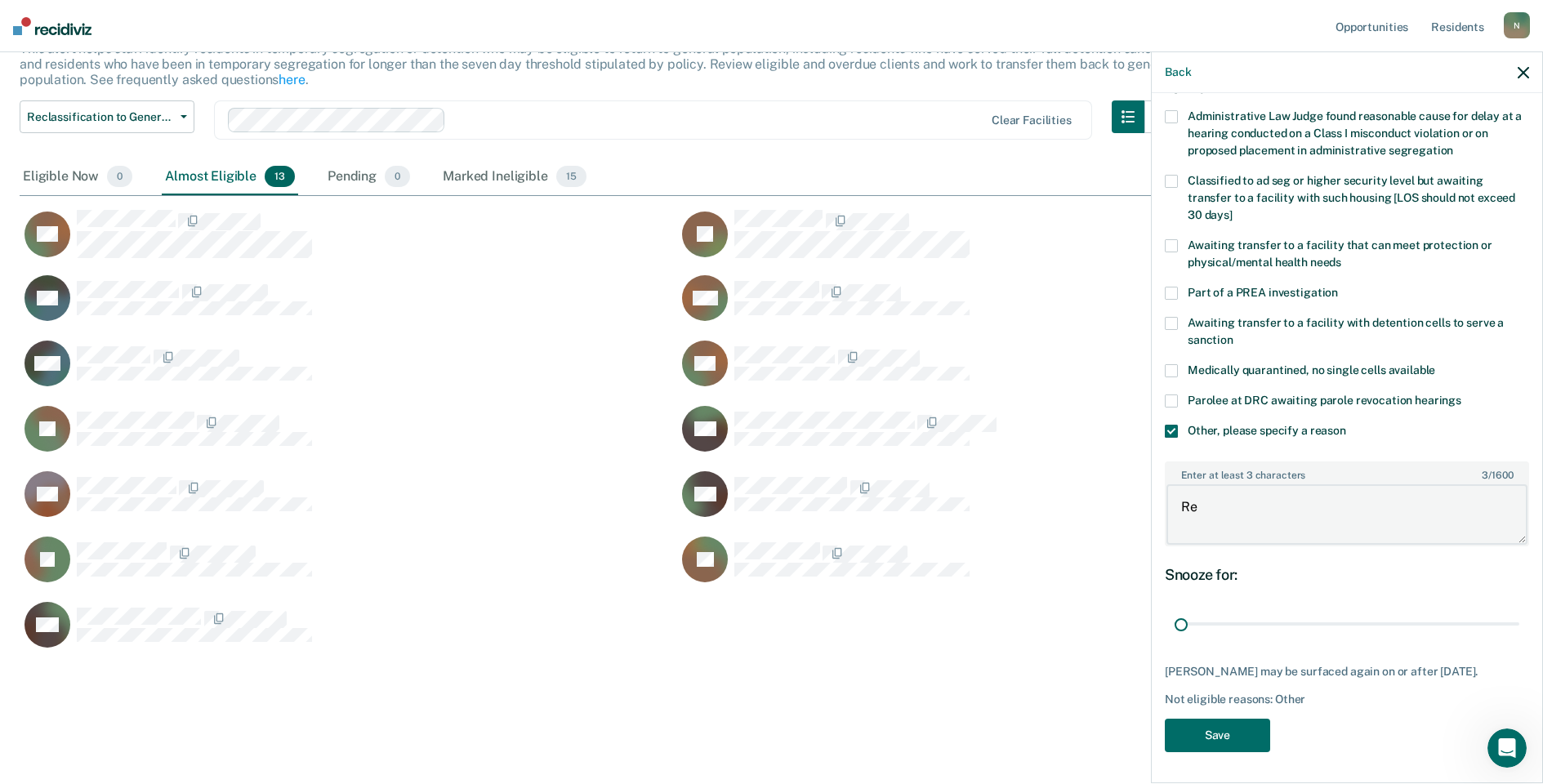
type textarea "R"
type textarea "Temp seg pending PC investigation"
click at [1206, 737] on button "Save" at bounding box center [1218, 735] width 105 height 33
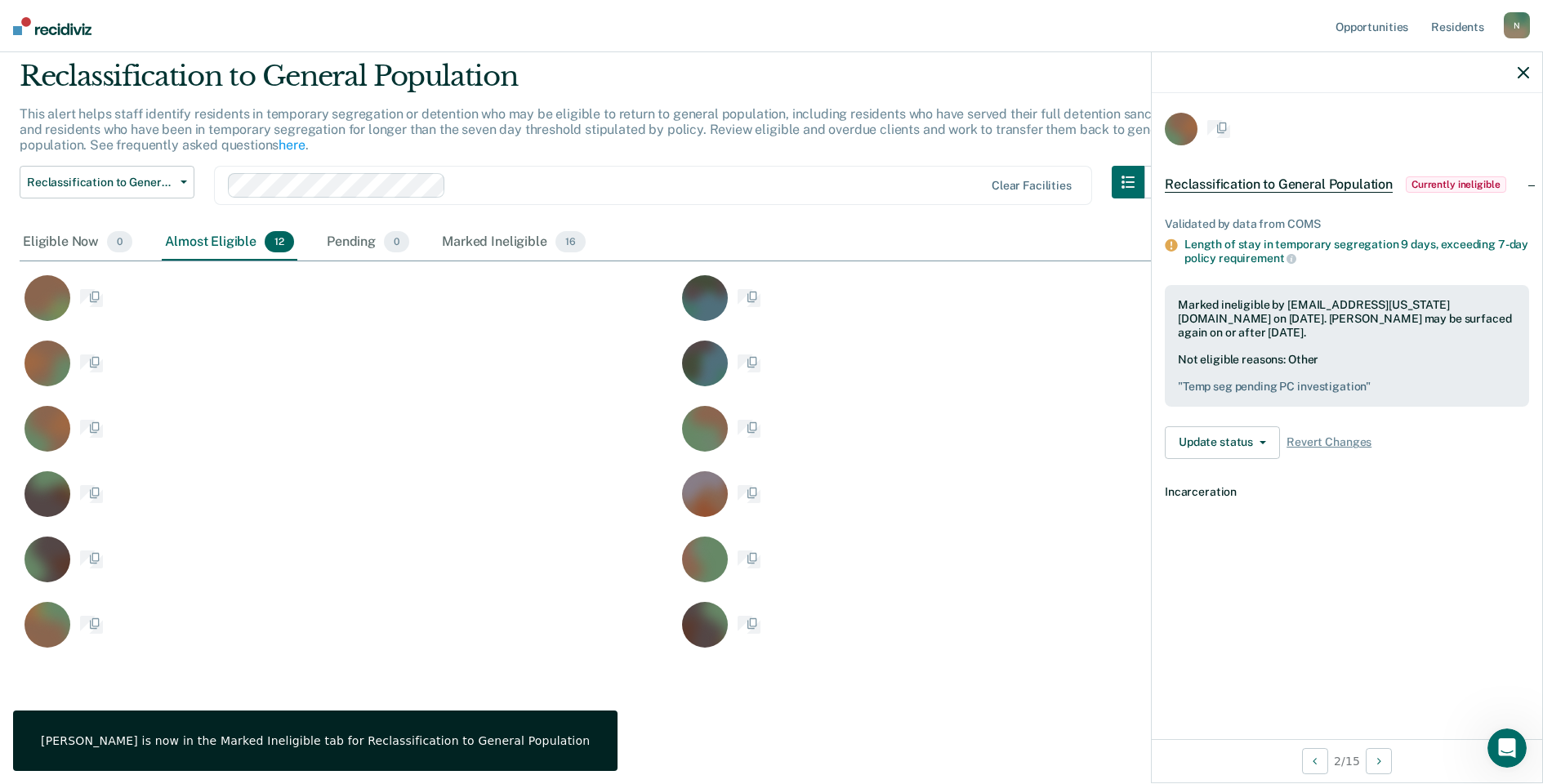
scroll to position [0, 0]
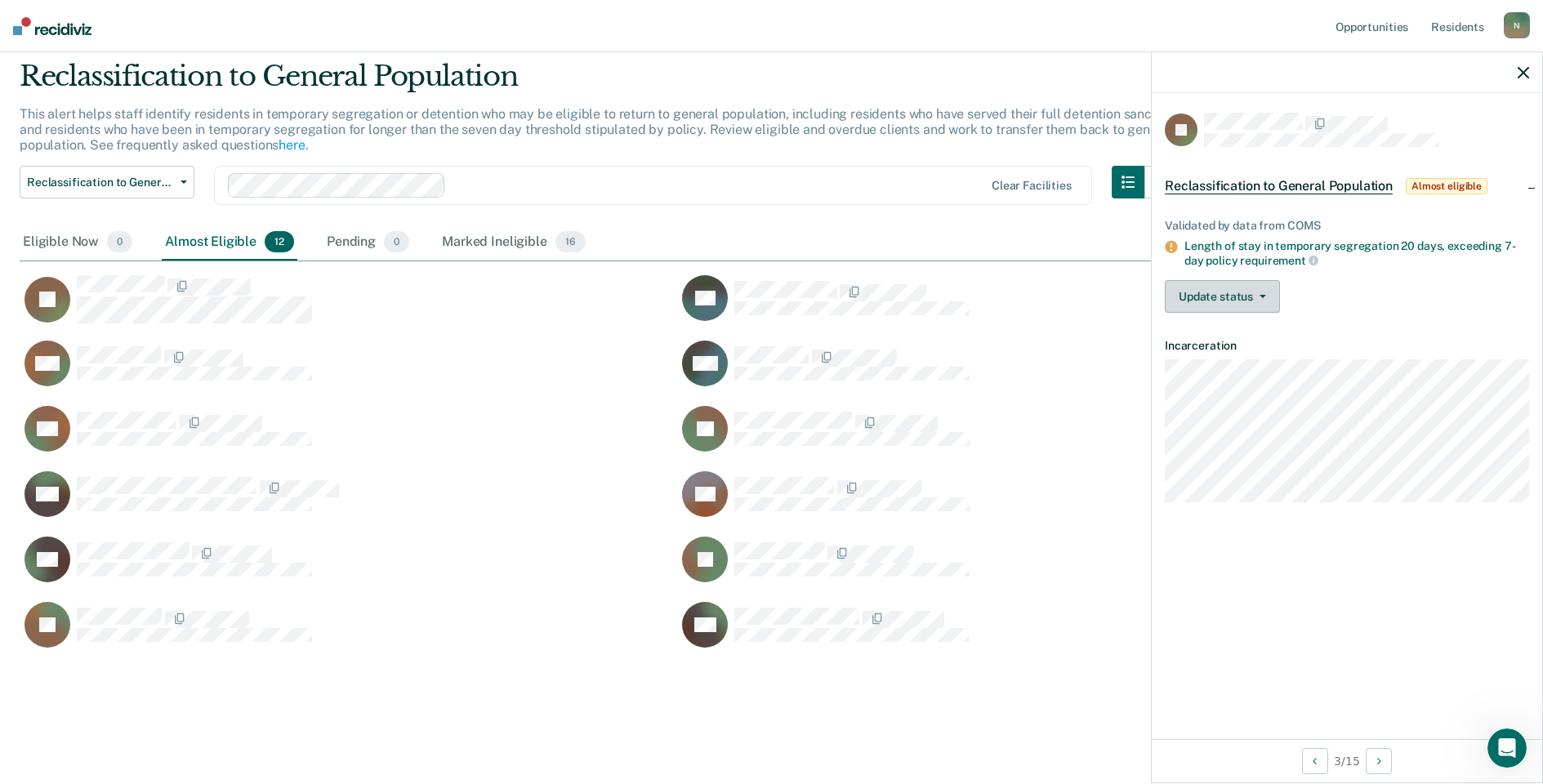
click at [1250, 296] on button "Update status" at bounding box center [1223, 296] width 115 height 32
click at [1239, 367] on button "Mark Ineligible" at bounding box center [1244, 361] width 158 height 26
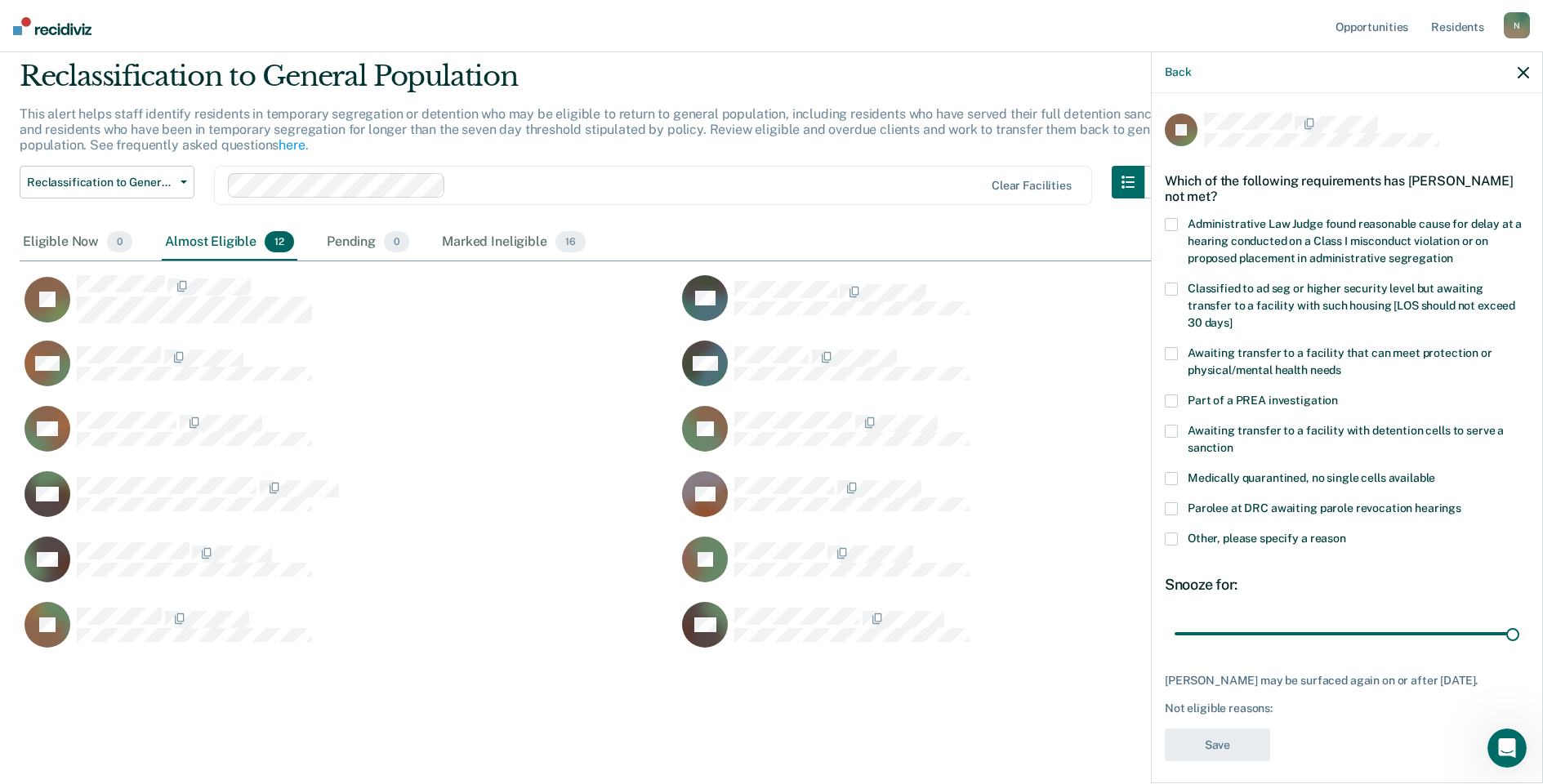
click at [1180, 532] on label "Other, please specify a reason" at bounding box center [1347, 541] width 364 height 17
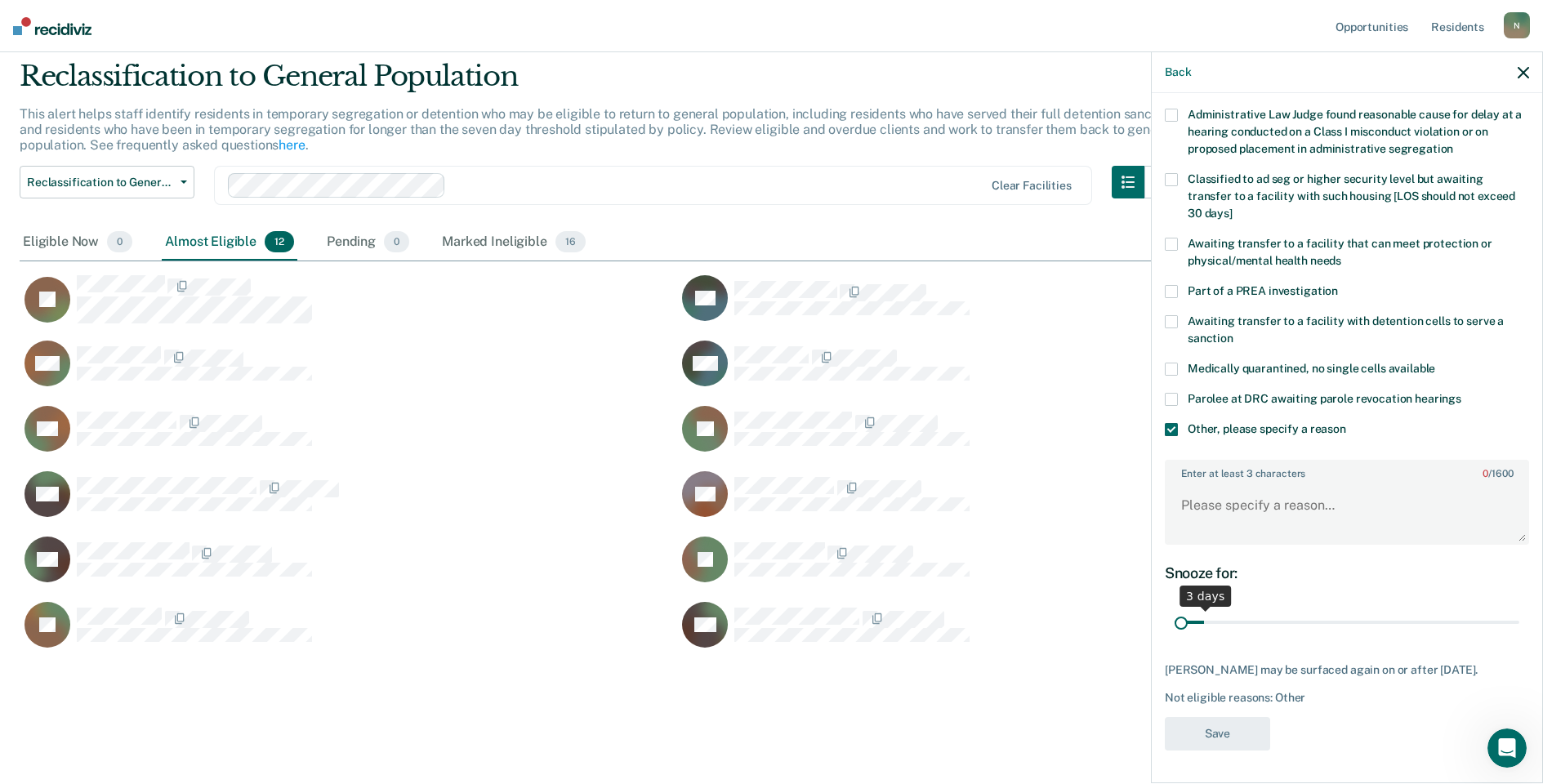
scroll to position [107, 0]
drag, startPoint x: 1500, startPoint y: 613, endPoint x: 1104, endPoint y: 625, distance: 396.2
type input "1"
click at [1175, 625] on input "range" at bounding box center [1347, 624] width 345 height 28
click at [1194, 519] on textarea "Enter at least 3 characters 0 / 1600" at bounding box center [1347, 514] width 361 height 61
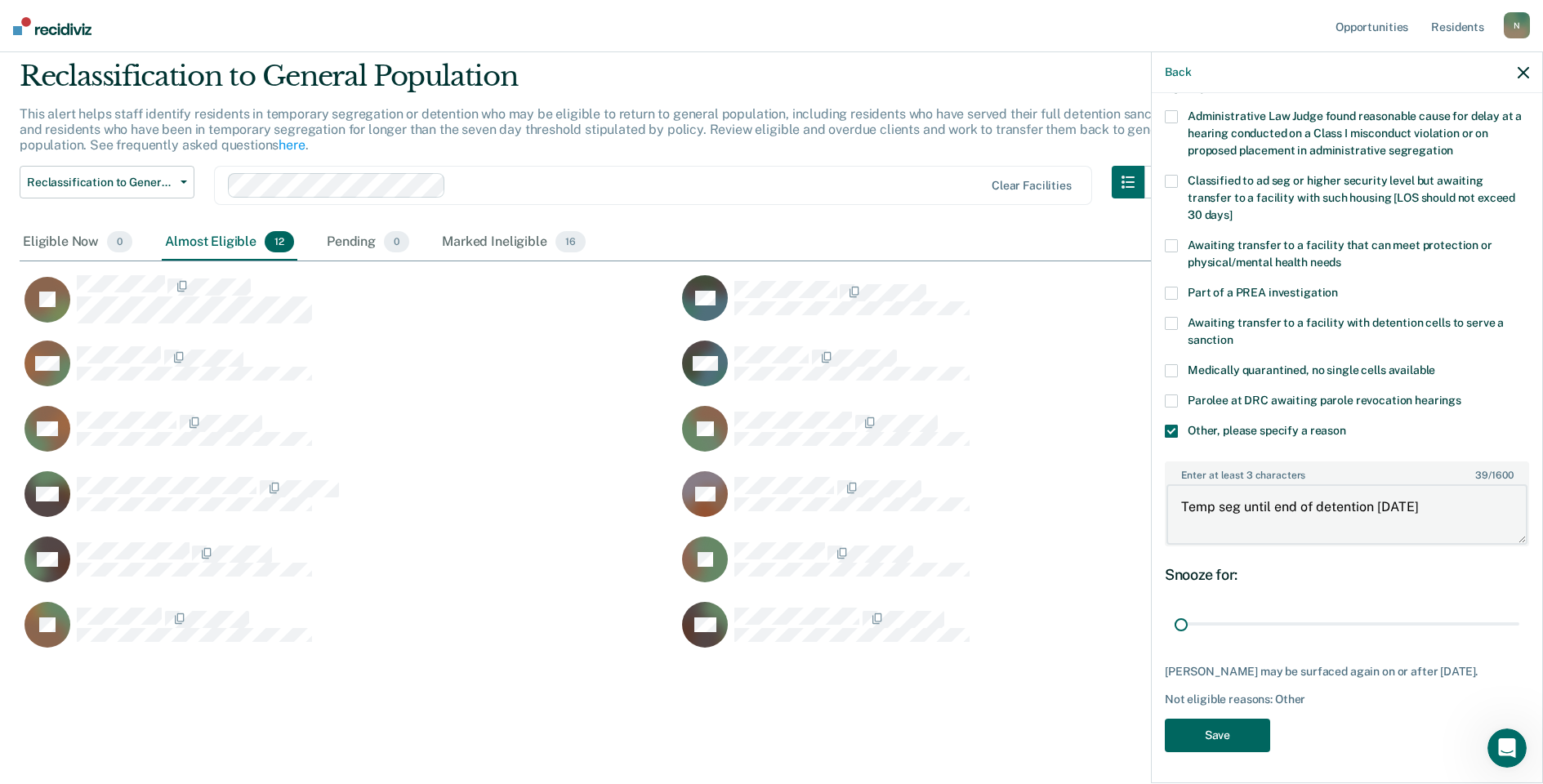
type textarea "Temp seg until end of detention [DATE]"
click at [1205, 742] on button "Save" at bounding box center [1218, 735] width 105 height 33
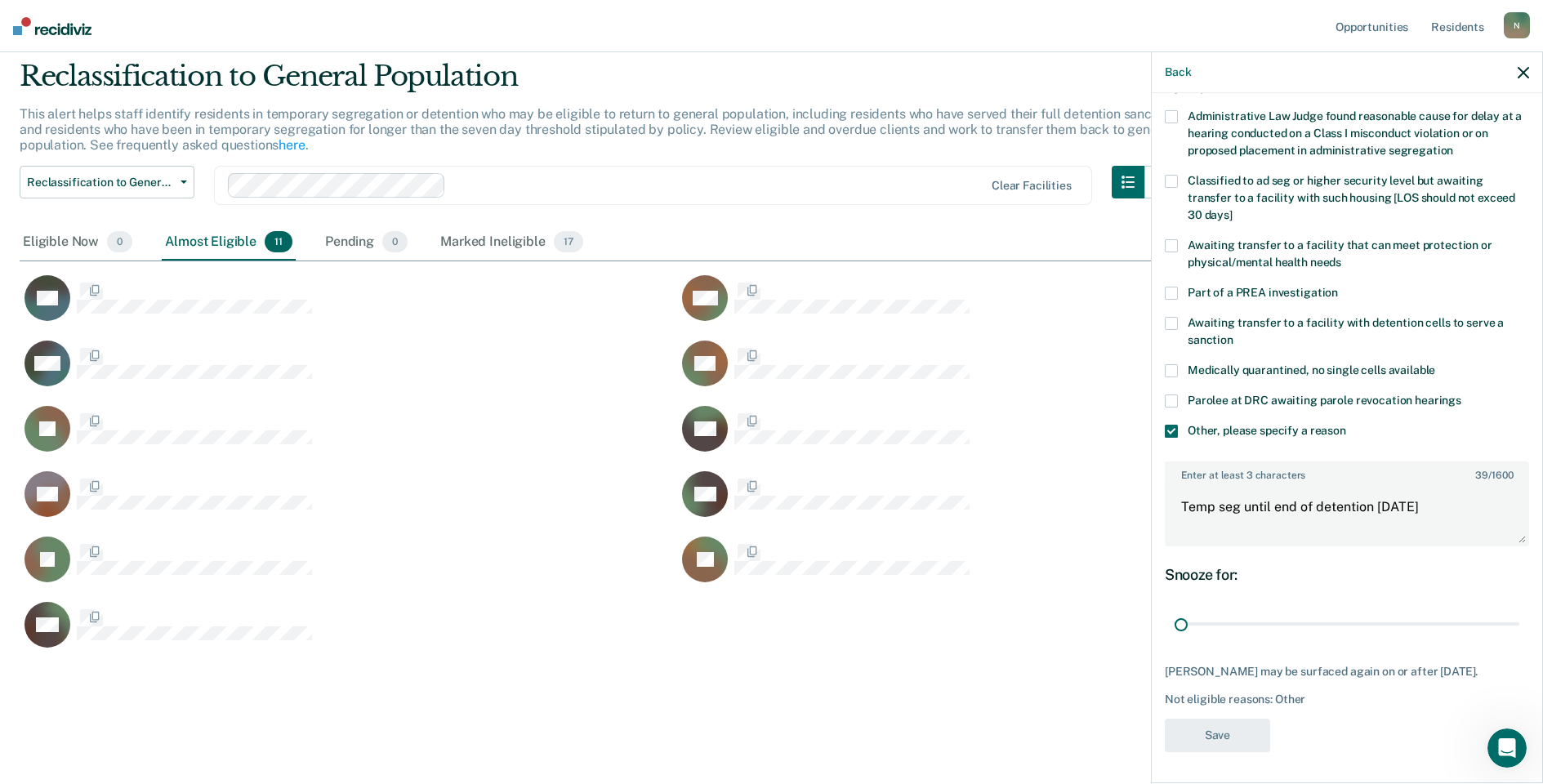
scroll to position [0, 0]
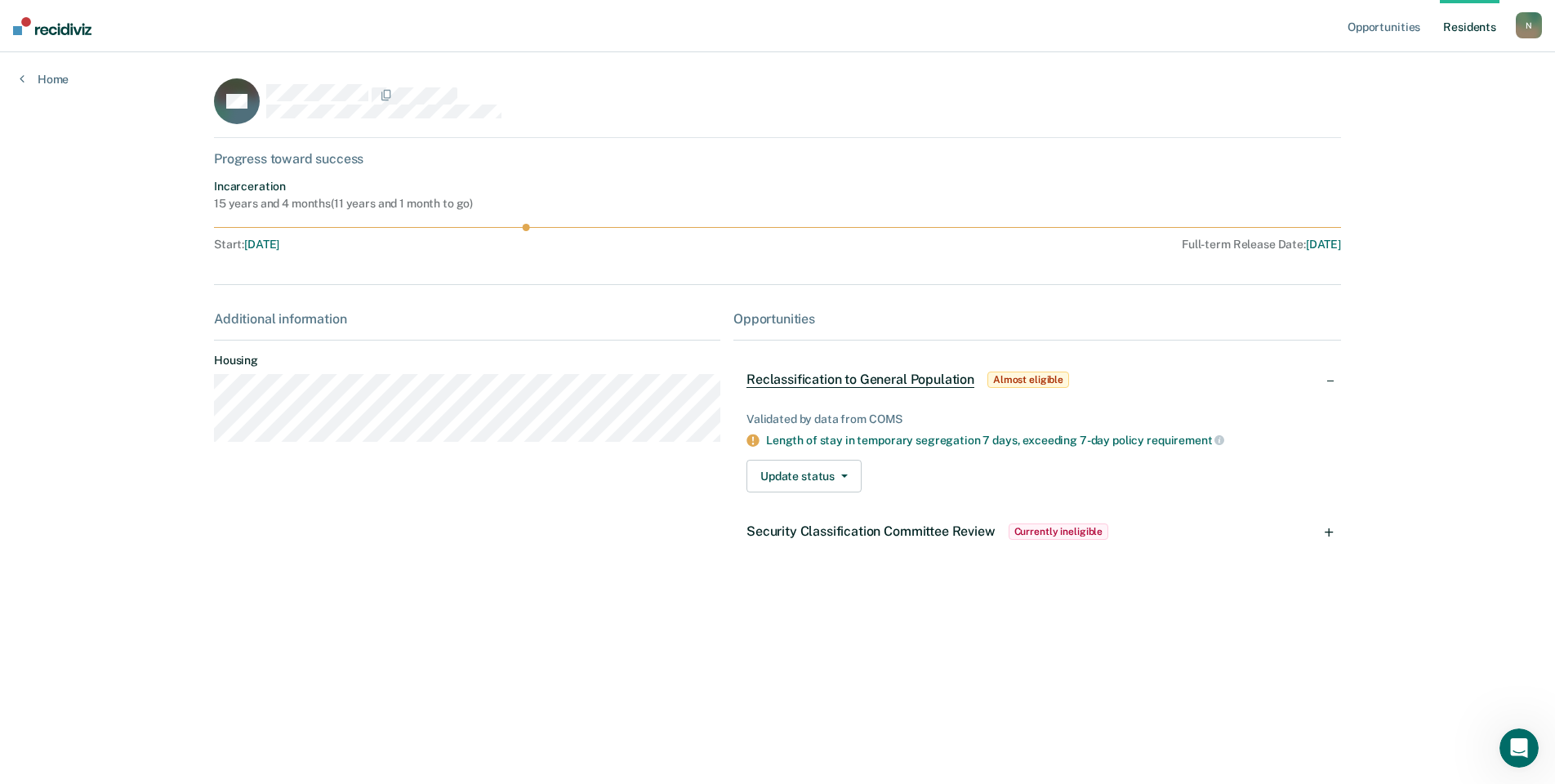
click at [1049, 532] on span "Currently ineligible" at bounding box center [1058, 532] width 101 height 17
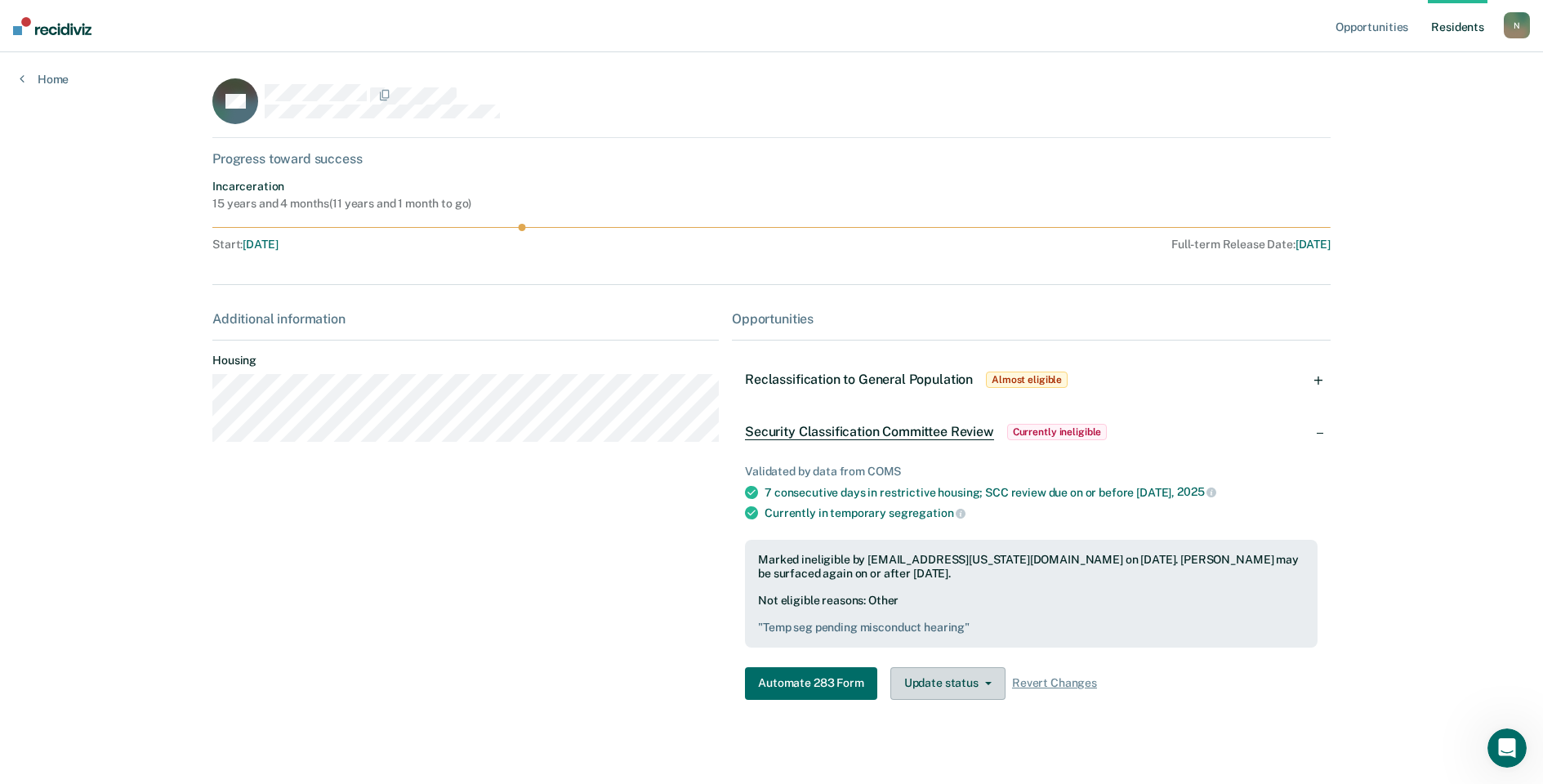
click at [939, 690] on button "Update status" at bounding box center [948, 683] width 115 height 32
click at [962, 749] on button "Update Ineligibility" at bounding box center [969, 748] width 158 height 26
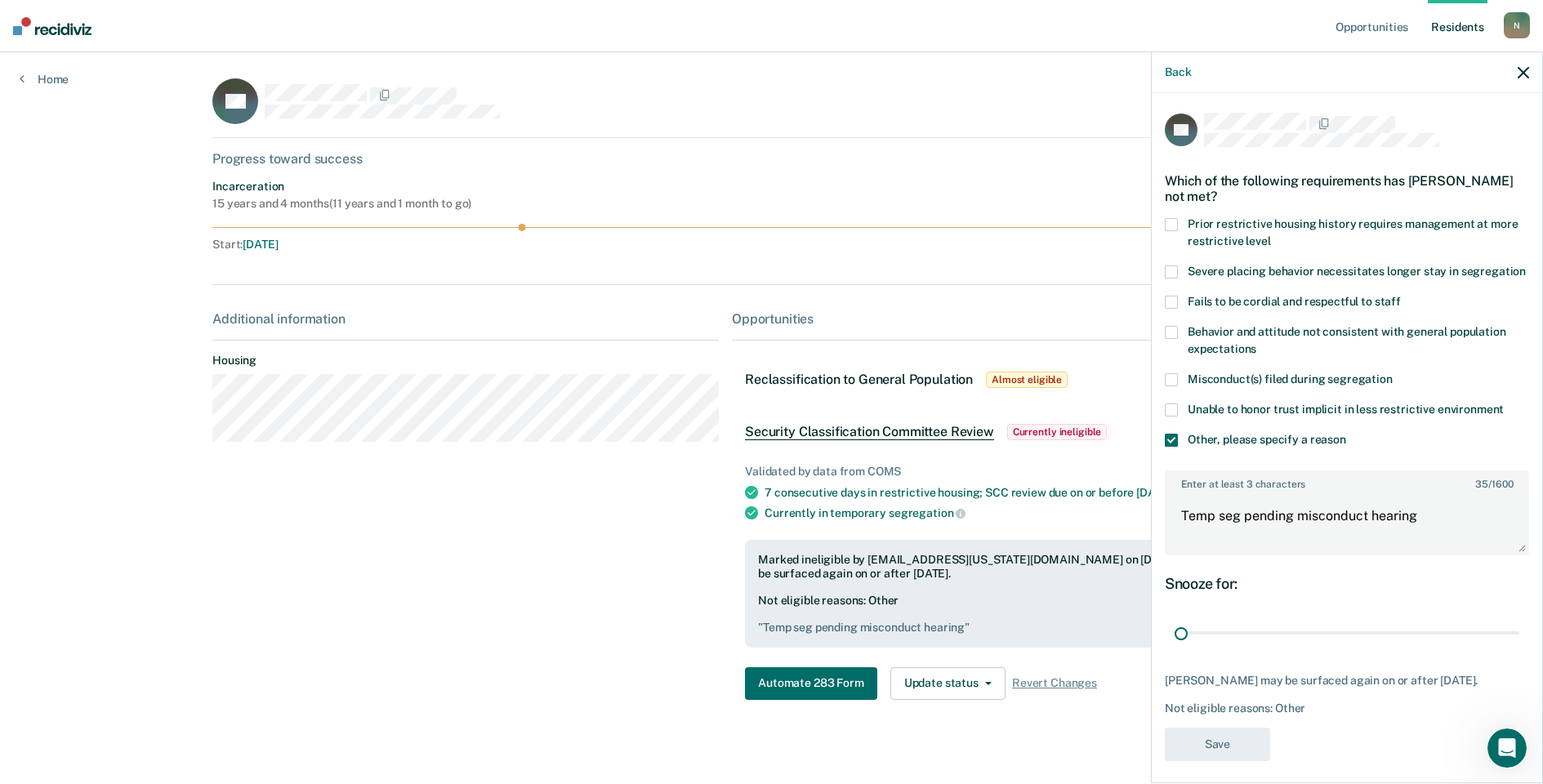
scroll to position [14, 0]
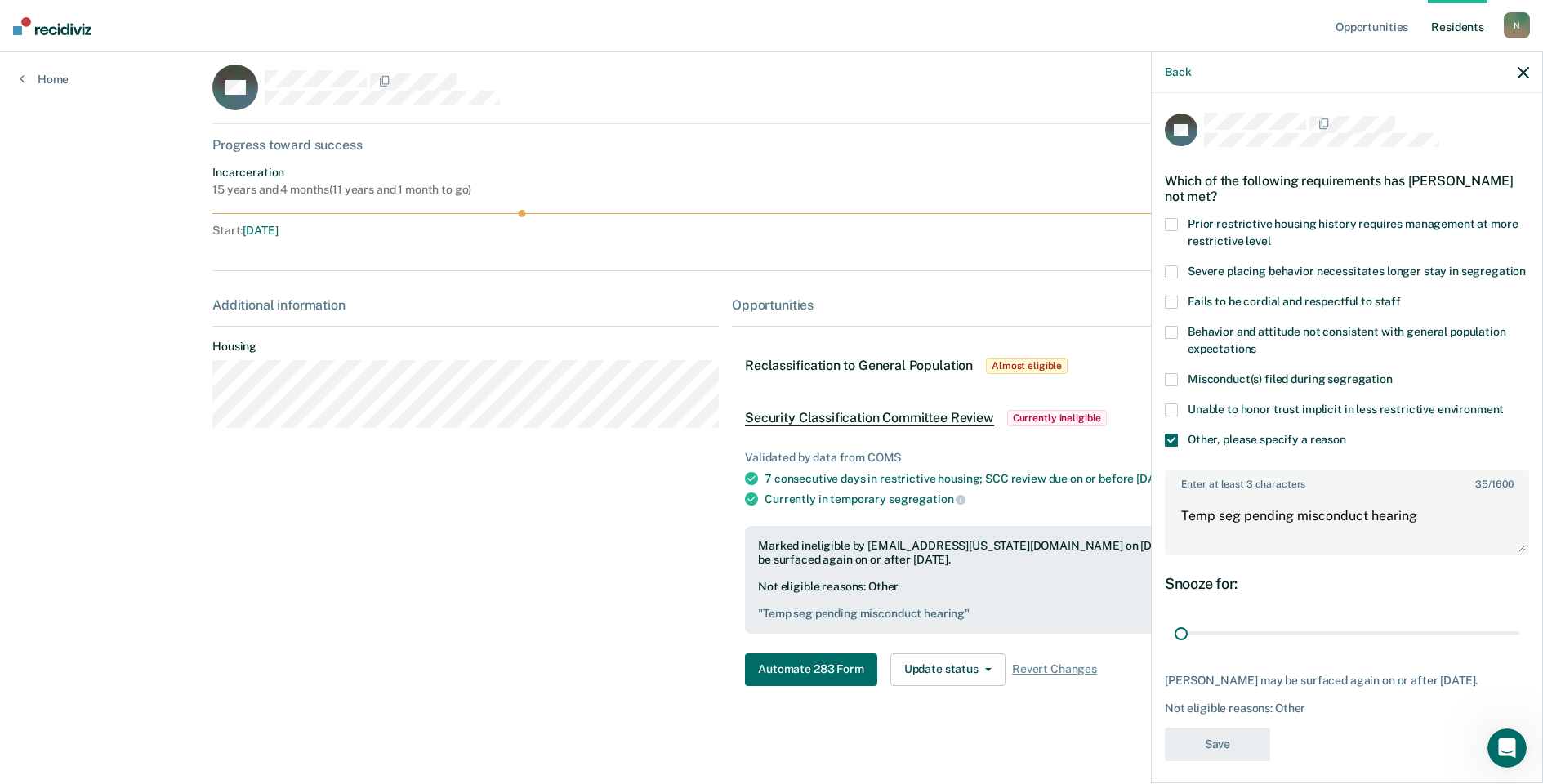
click at [1072, 622] on div "Marked ineligible by [EMAIL_ADDRESS][US_STATE][DOMAIN_NAME] on [DATE]. [PERSON_…" at bounding box center [1031, 579] width 573 height 107
click at [1521, 77] on icon "button" at bounding box center [1524, 72] width 12 height 12
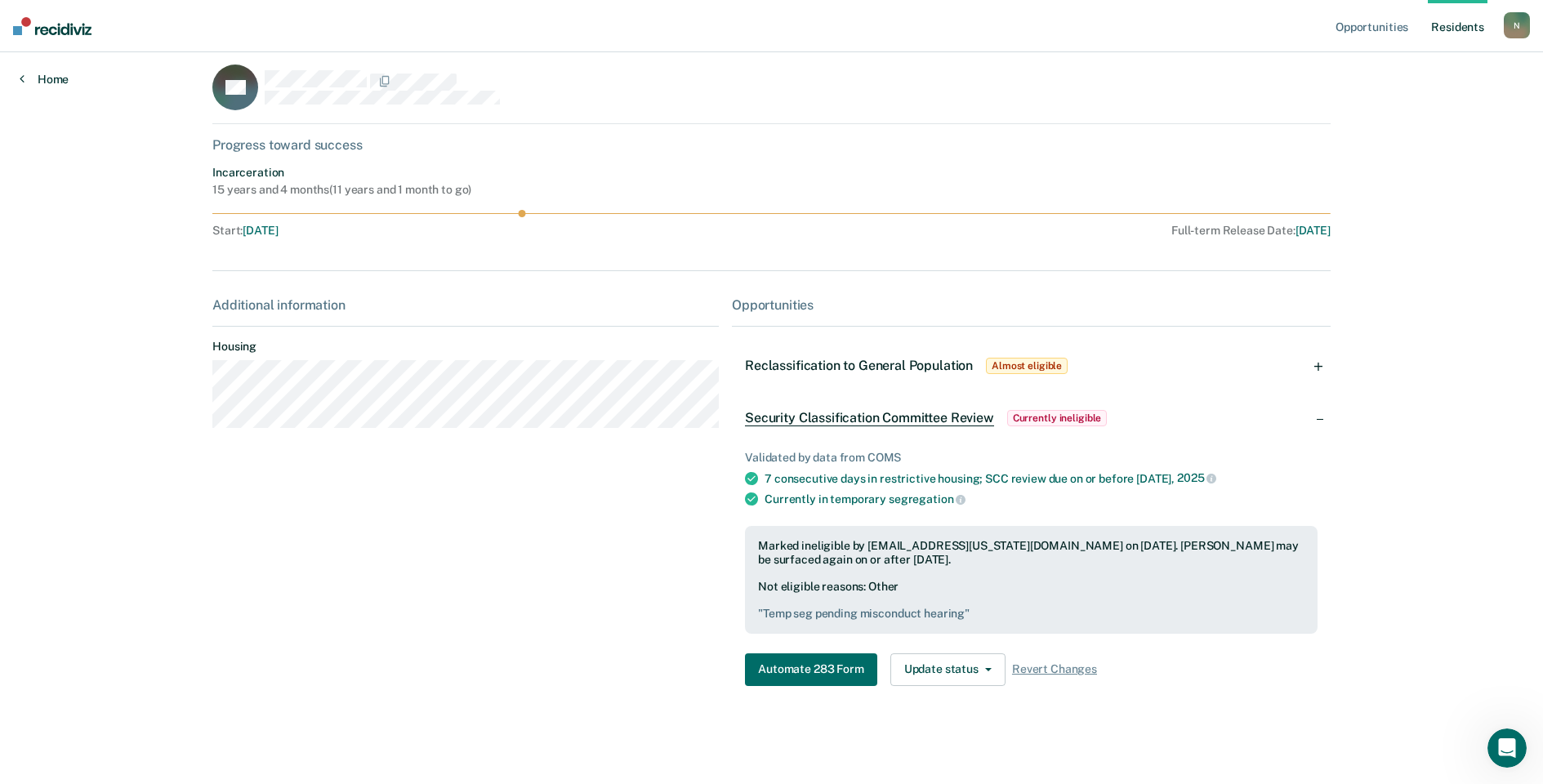
click at [59, 77] on link "Home" at bounding box center [44, 79] width 49 height 15
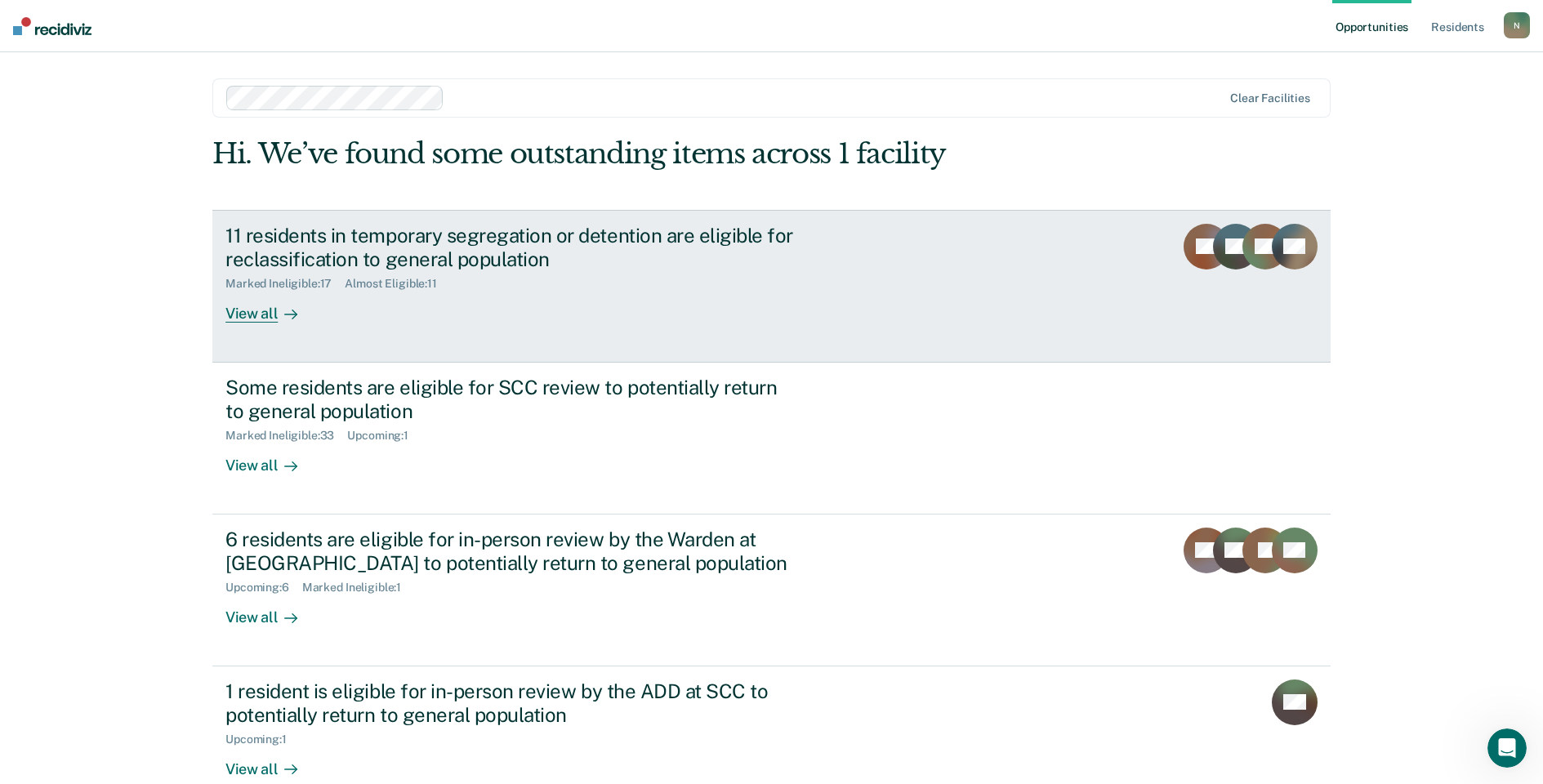
click at [283, 245] on div "11 residents in temporary segregation or detention are eligible for reclassific…" at bounding box center [512, 247] width 574 height 47
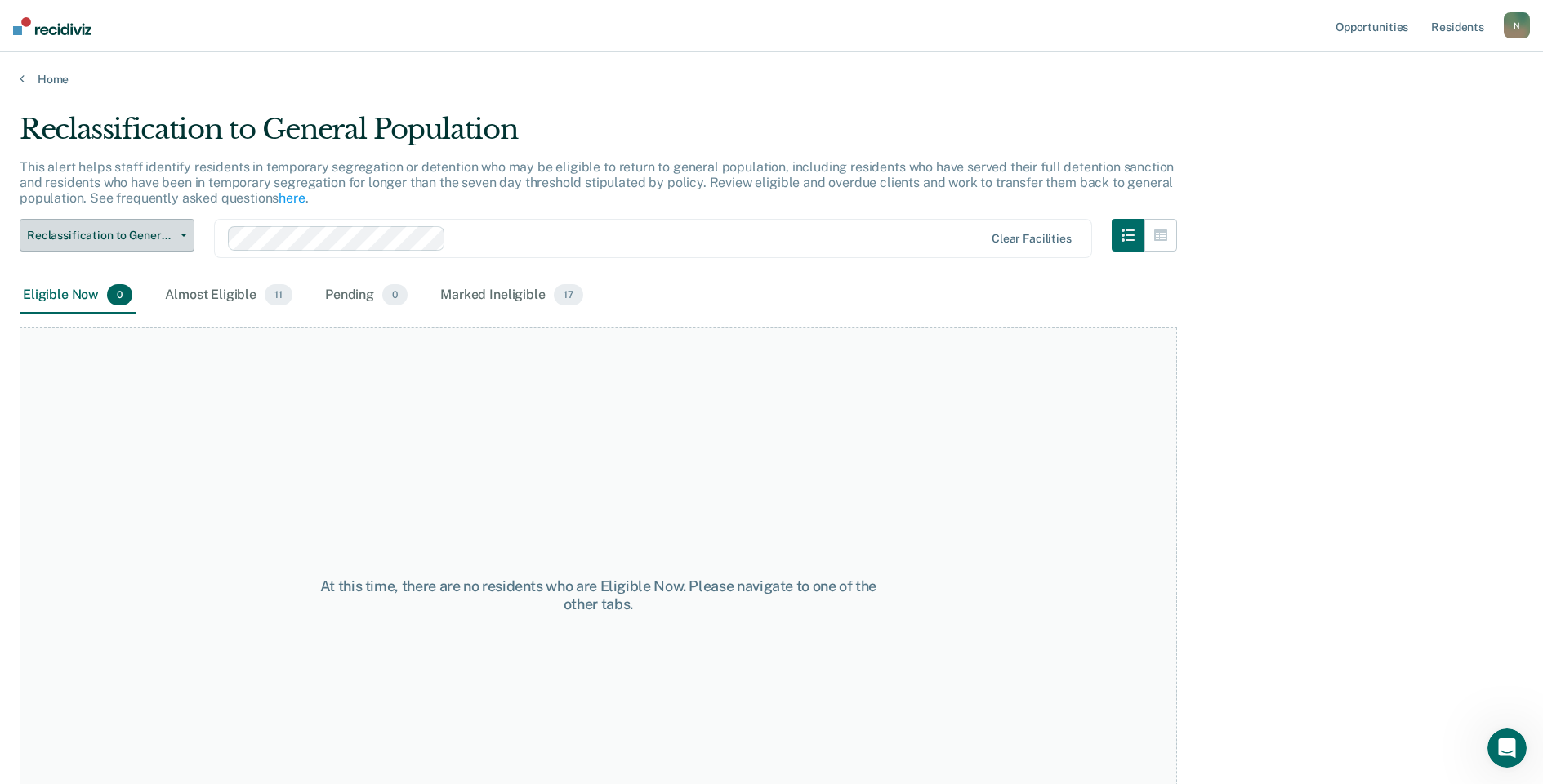
click at [173, 228] on span "Reclassification to General Population" at bounding box center [100, 235] width 147 height 14
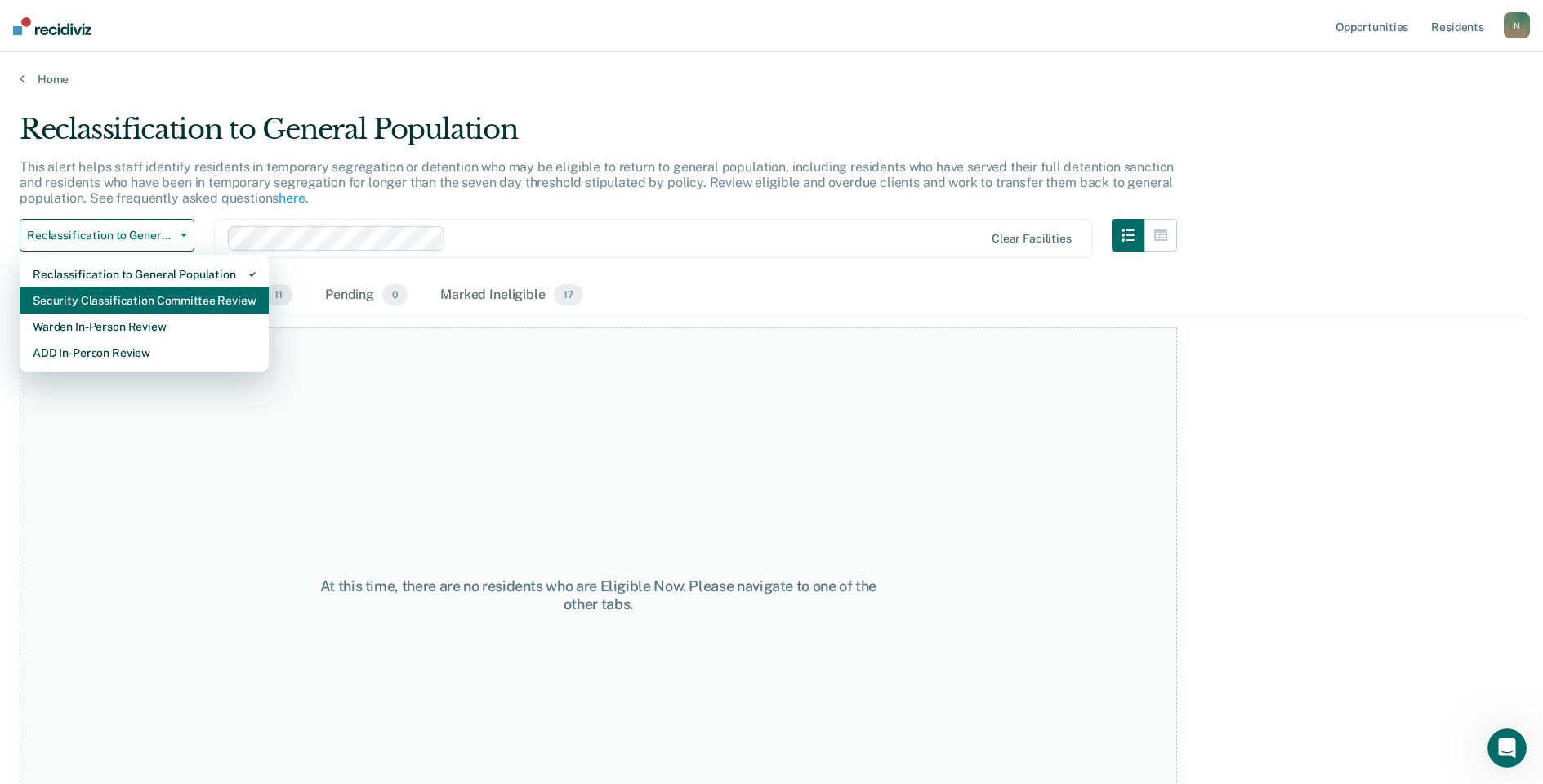
click at [115, 299] on div "Security Classification Committee Review" at bounding box center [144, 300] width 223 height 26
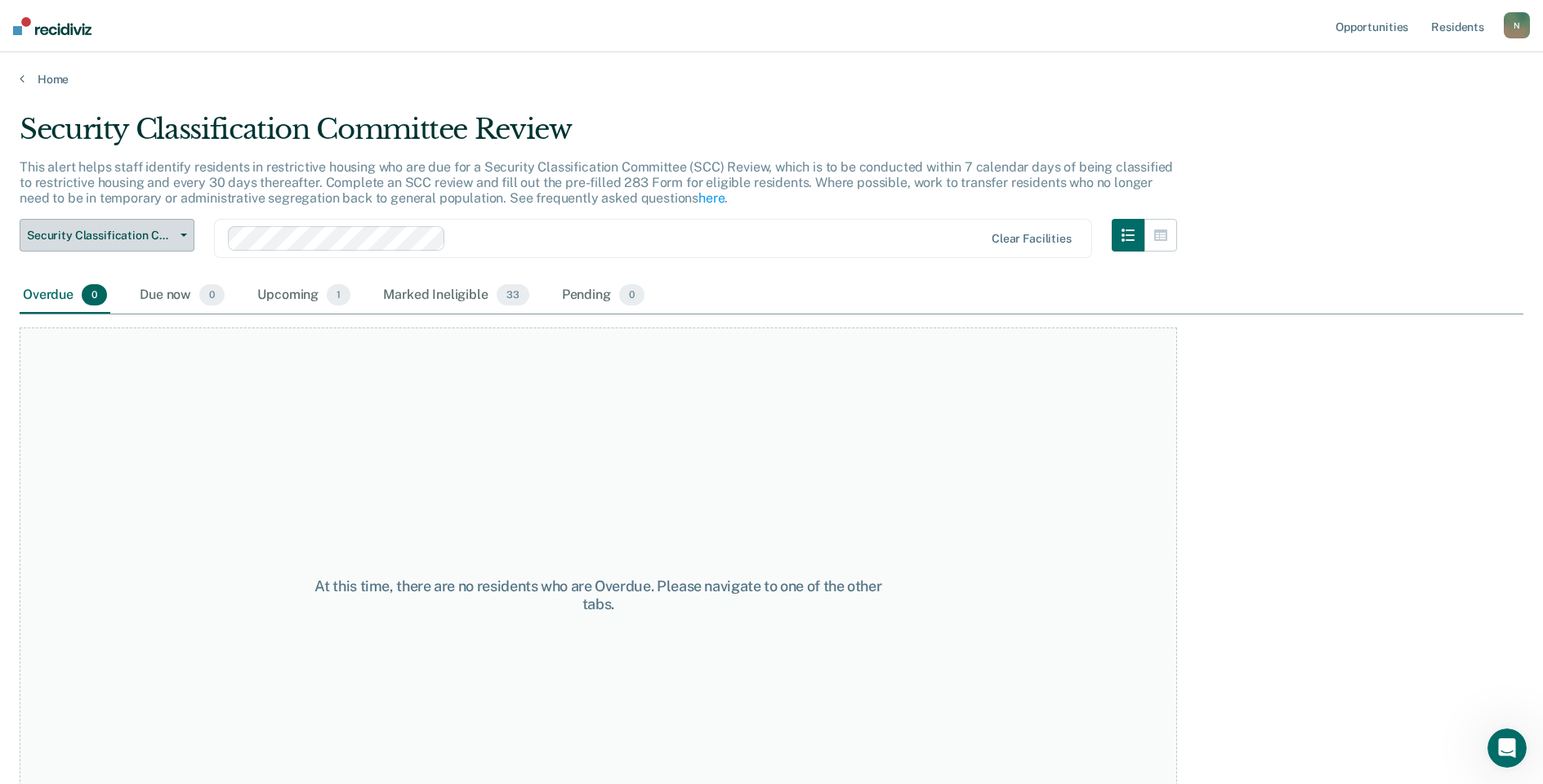
click at [143, 236] on span "Security Classification Committee Review" at bounding box center [100, 235] width 147 height 14
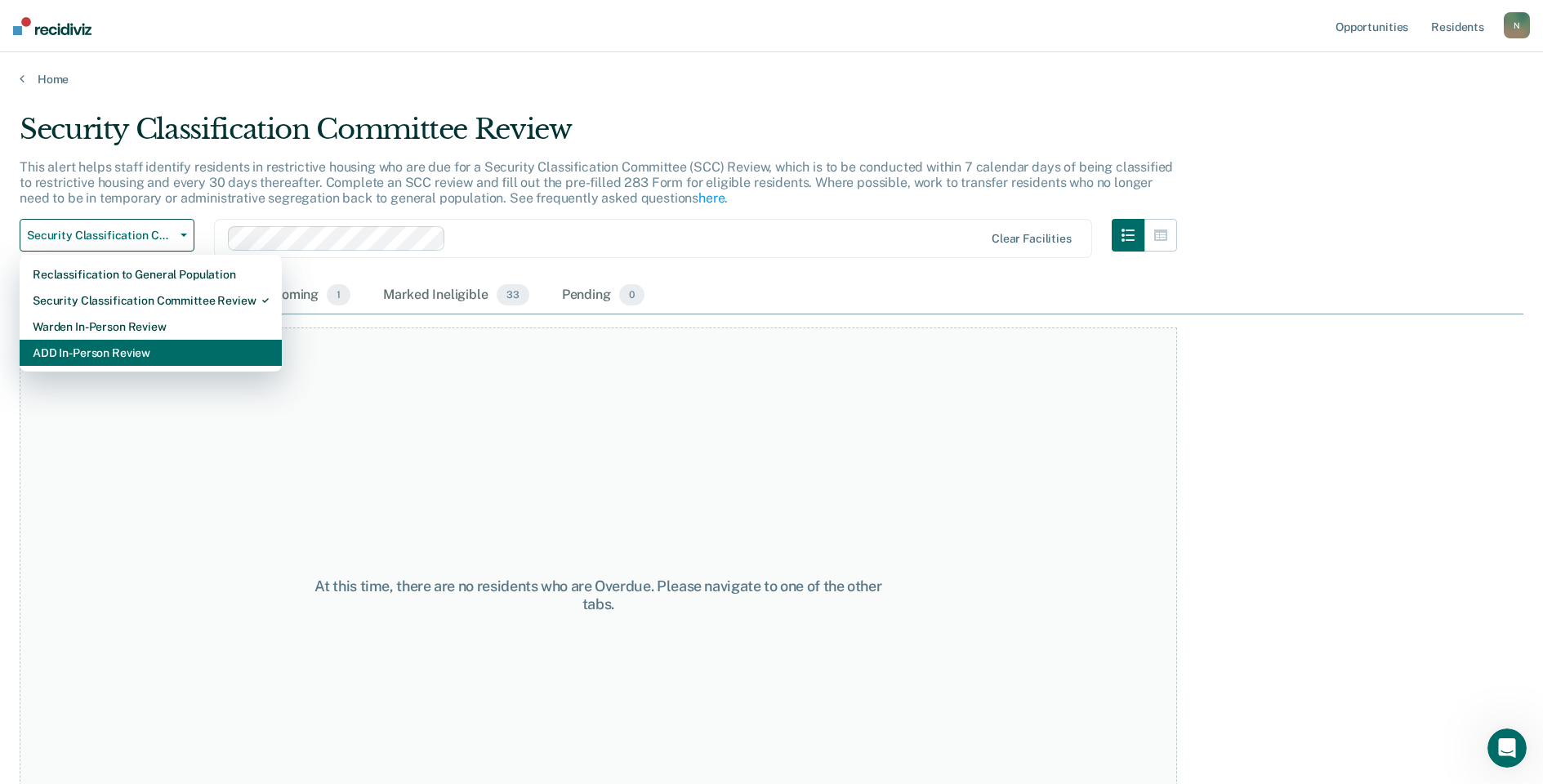
click at [141, 343] on div "ADD In-Person Review" at bounding box center [150, 352] width 236 height 26
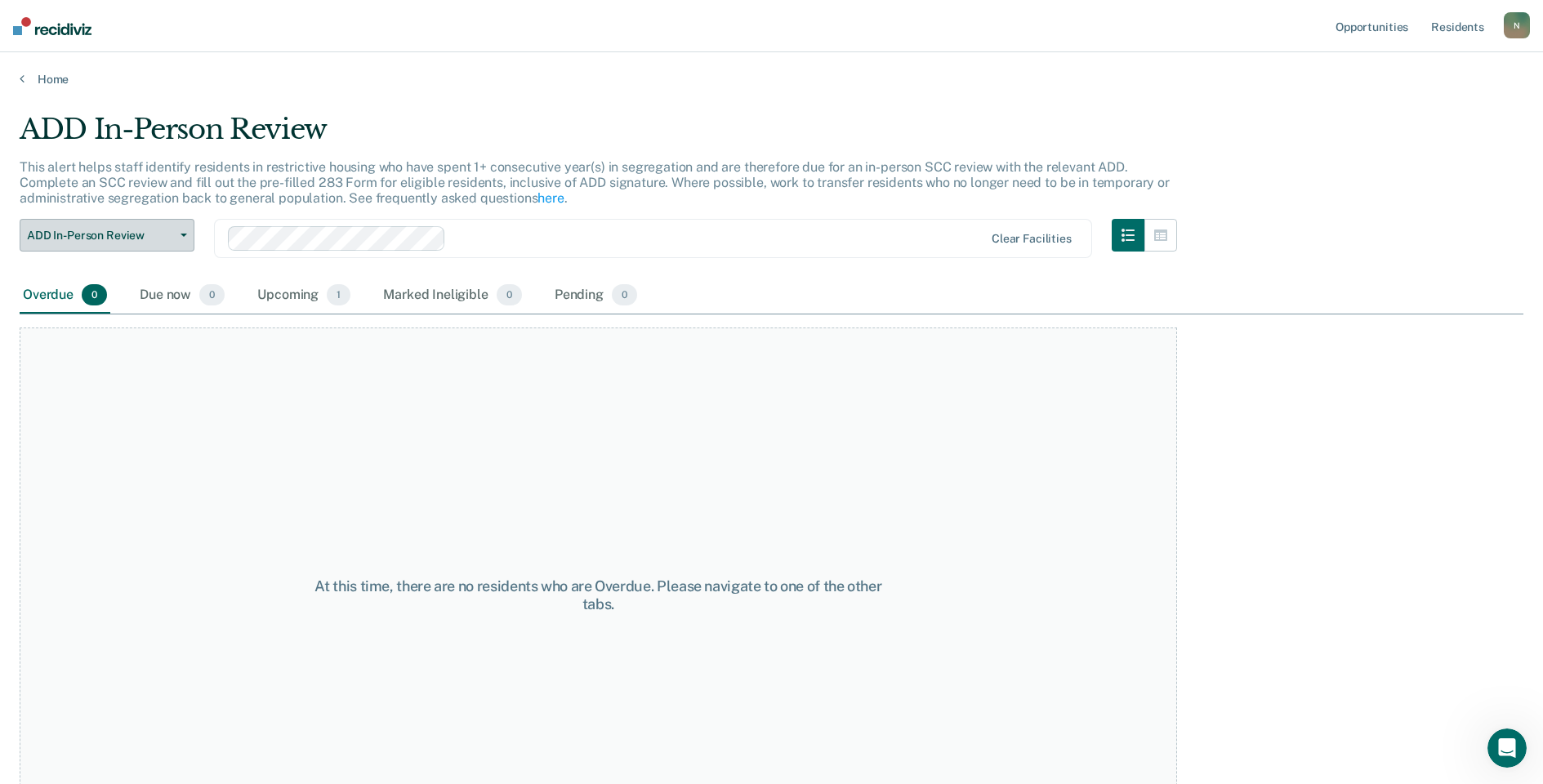
click at [143, 244] on button "ADD In-Person Review" at bounding box center [108, 235] width 175 height 32
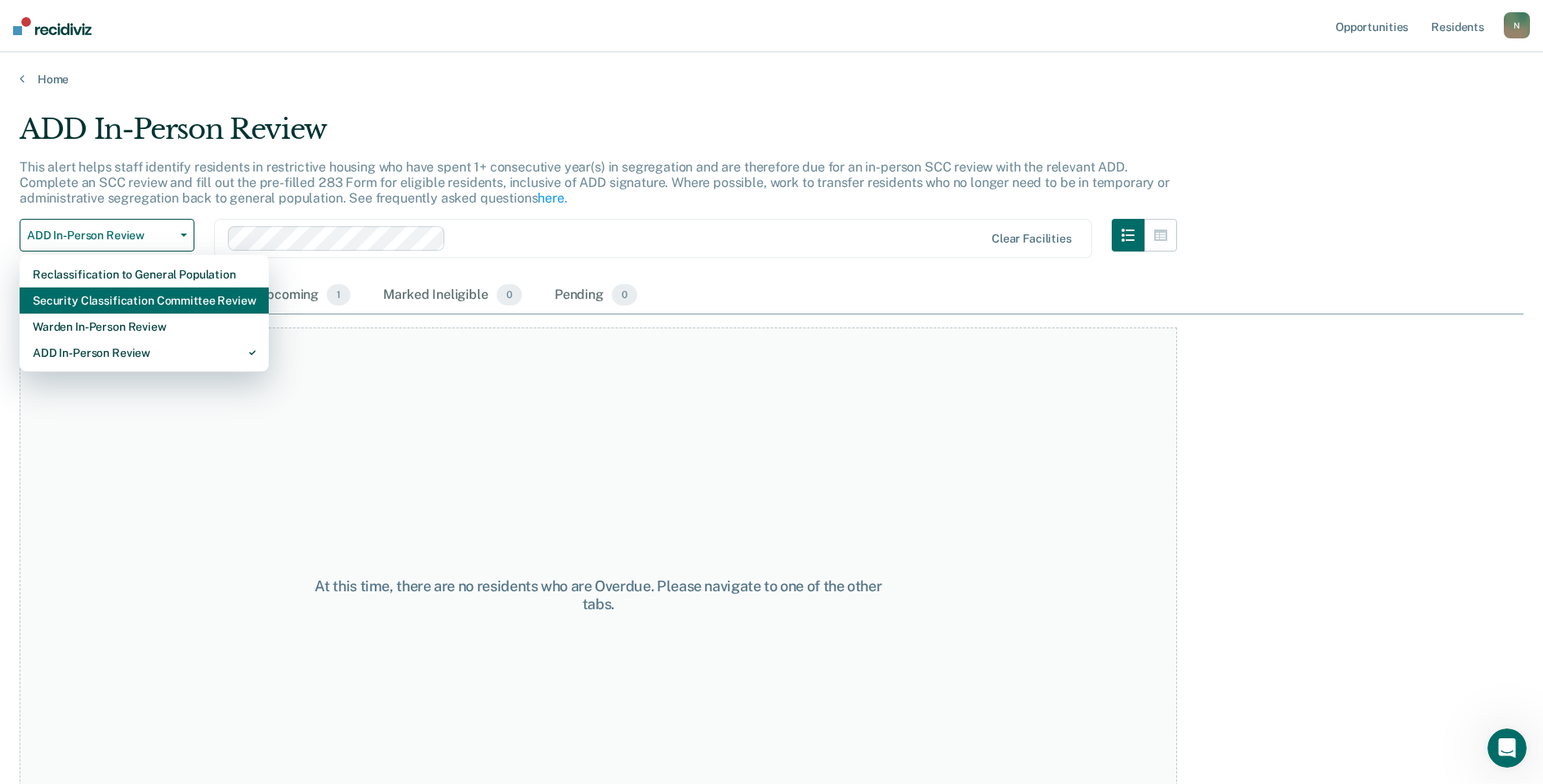
click at [131, 297] on div "Security Classification Committee Review" at bounding box center [144, 300] width 223 height 26
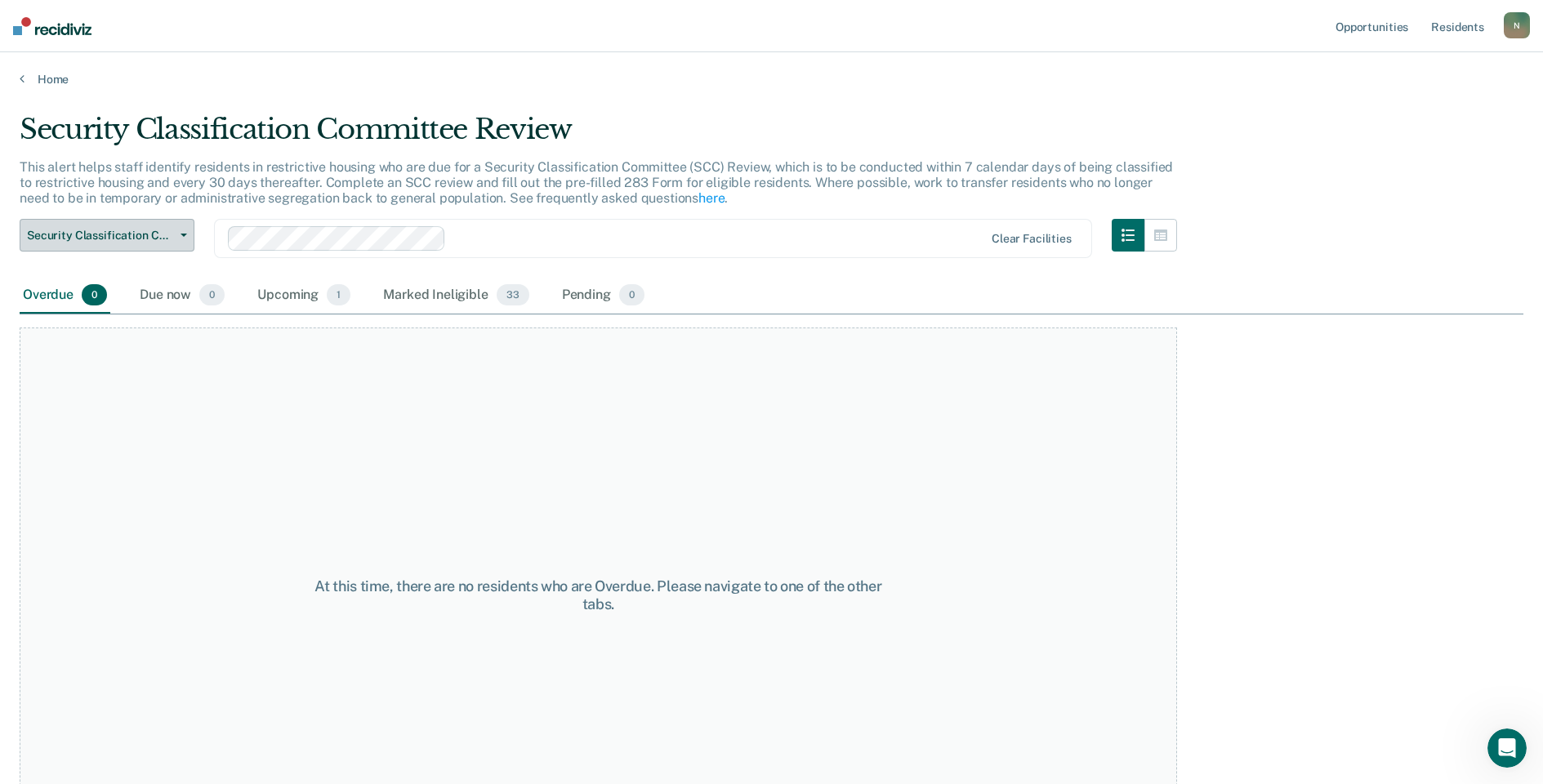
click at [131, 240] on span "Security Classification Committee Review" at bounding box center [100, 235] width 147 height 14
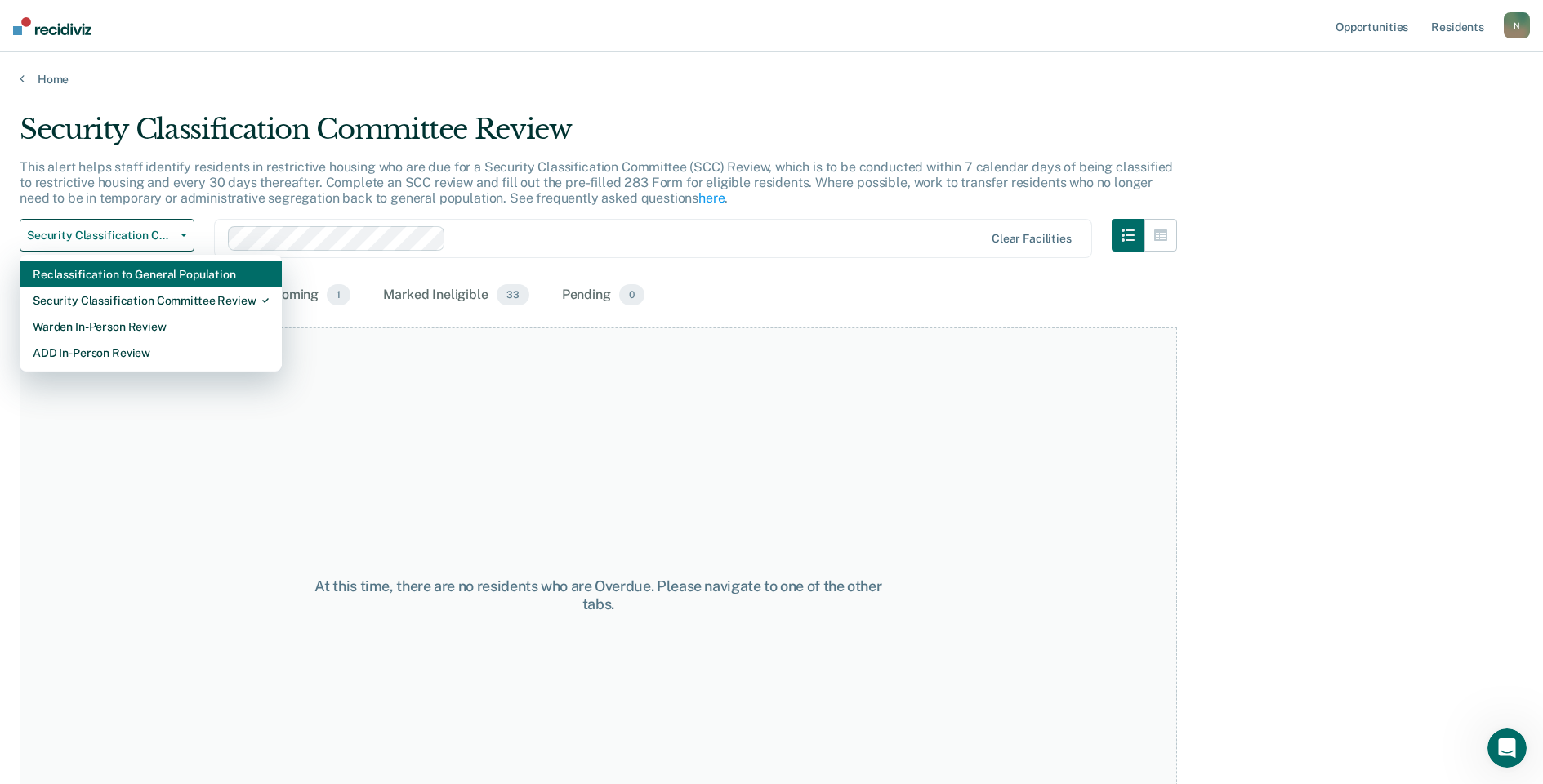
click at [129, 275] on div "Reclassification to General Population" at bounding box center [150, 274] width 236 height 26
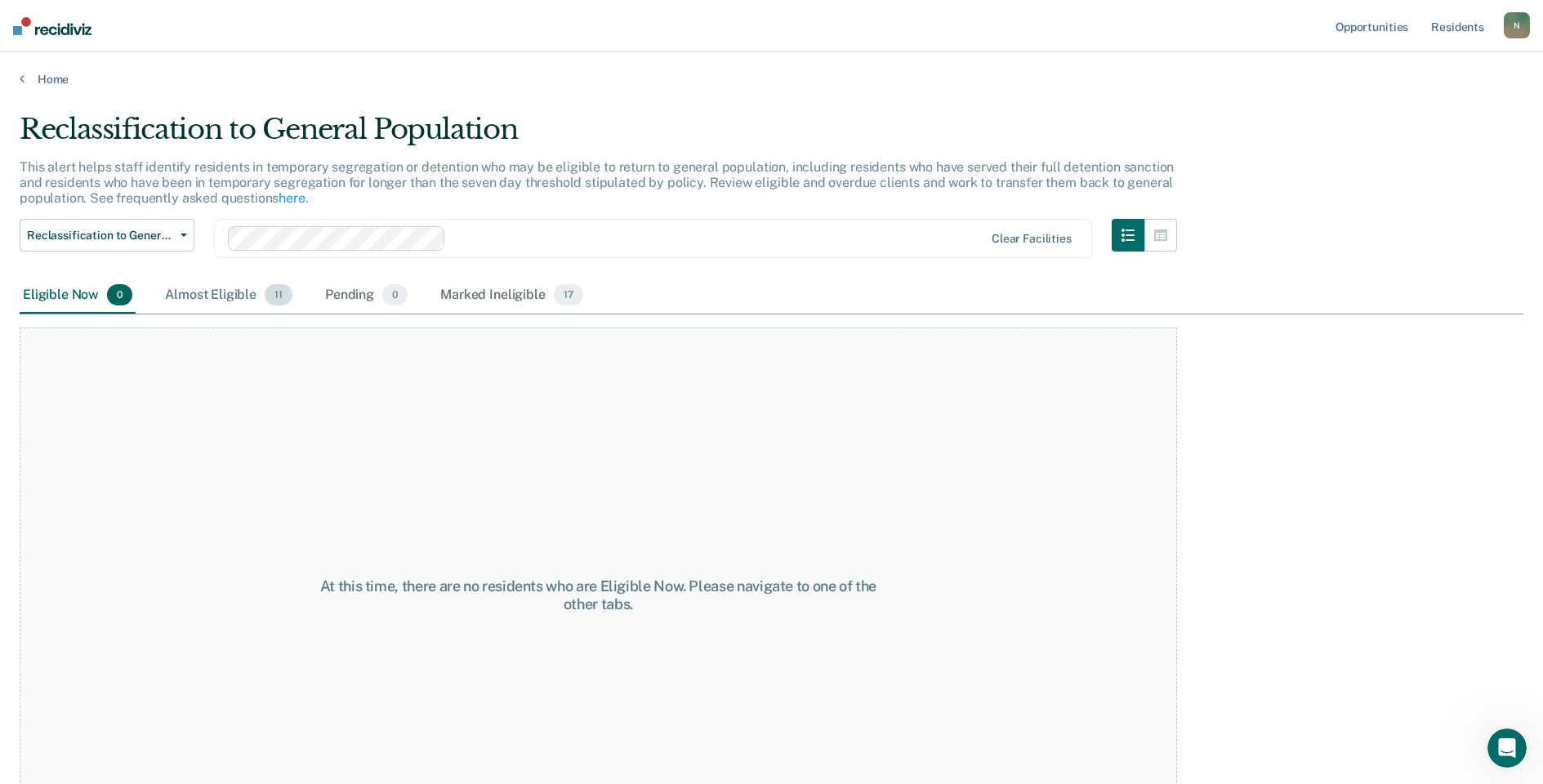
click at [199, 298] on div "Almost Eligible 11" at bounding box center [228, 295] width 134 height 36
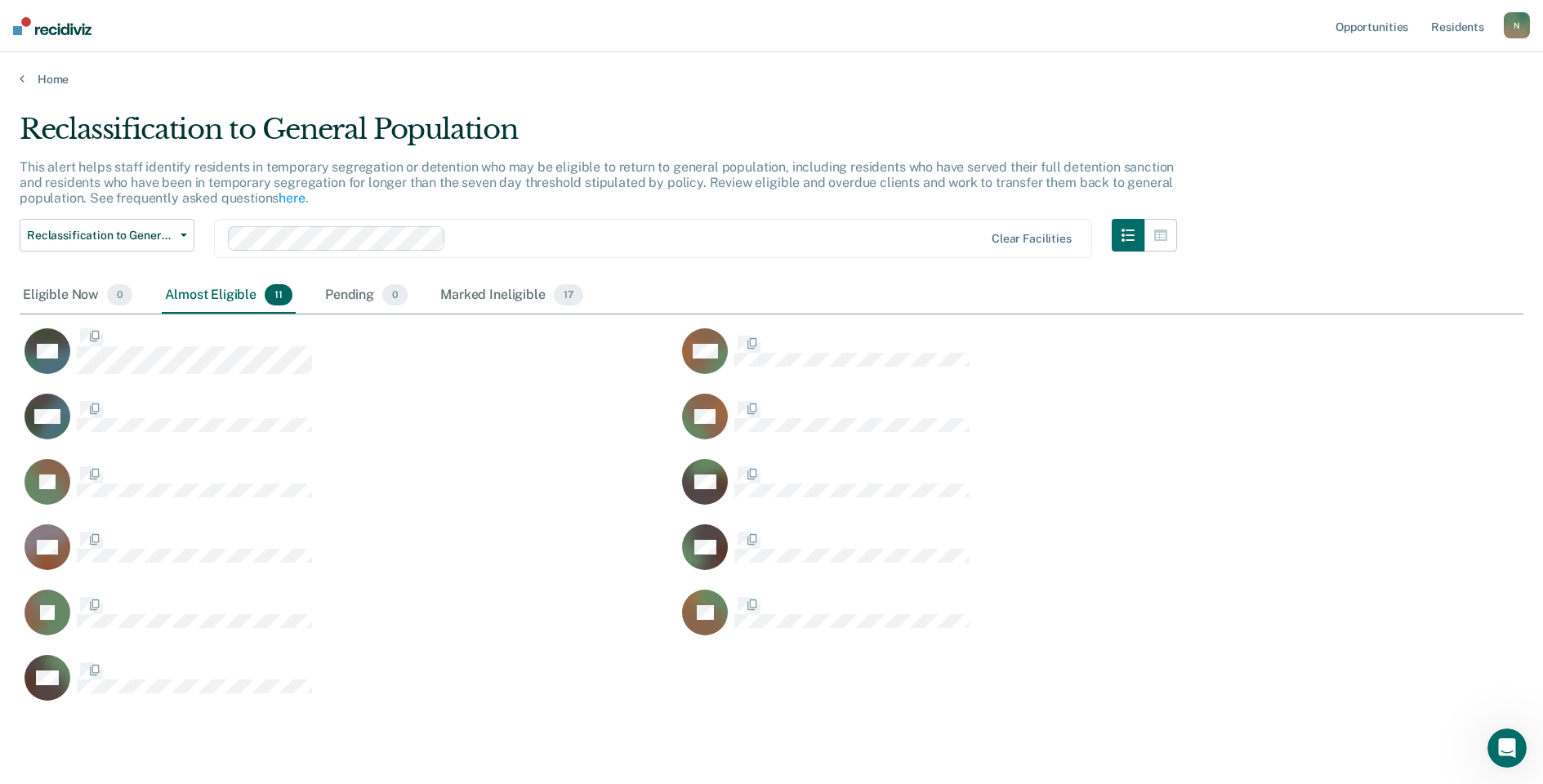
scroll to position [590, 1492]
click at [1510, 28] on div "N" at bounding box center [1516, 25] width 26 height 26
click at [1419, 113] on link "Log Out" at bounding box center [1451, 107] width 132 height 14
